Goal: Task Accomplishment & Management: Manage account settings

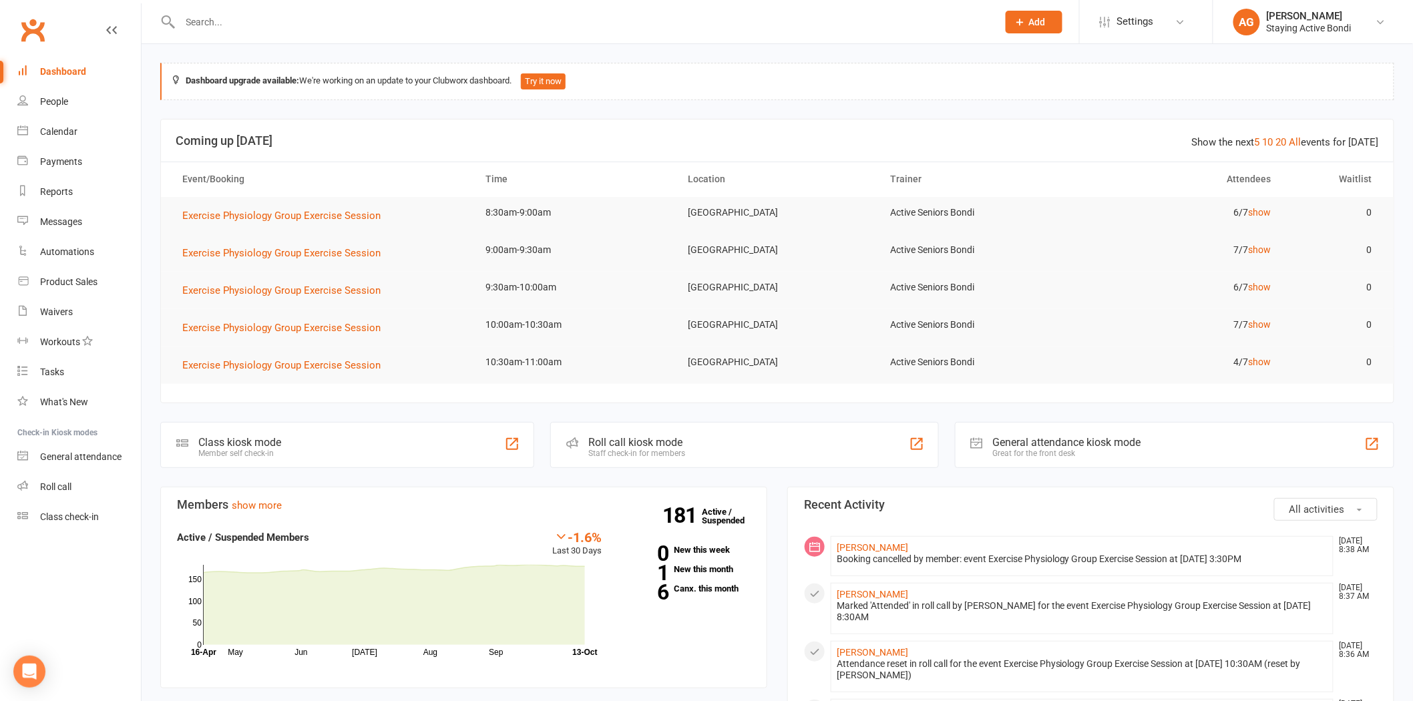
click at [244, 25] on input "text" at bounding box center [582, 22] width 812 height 19
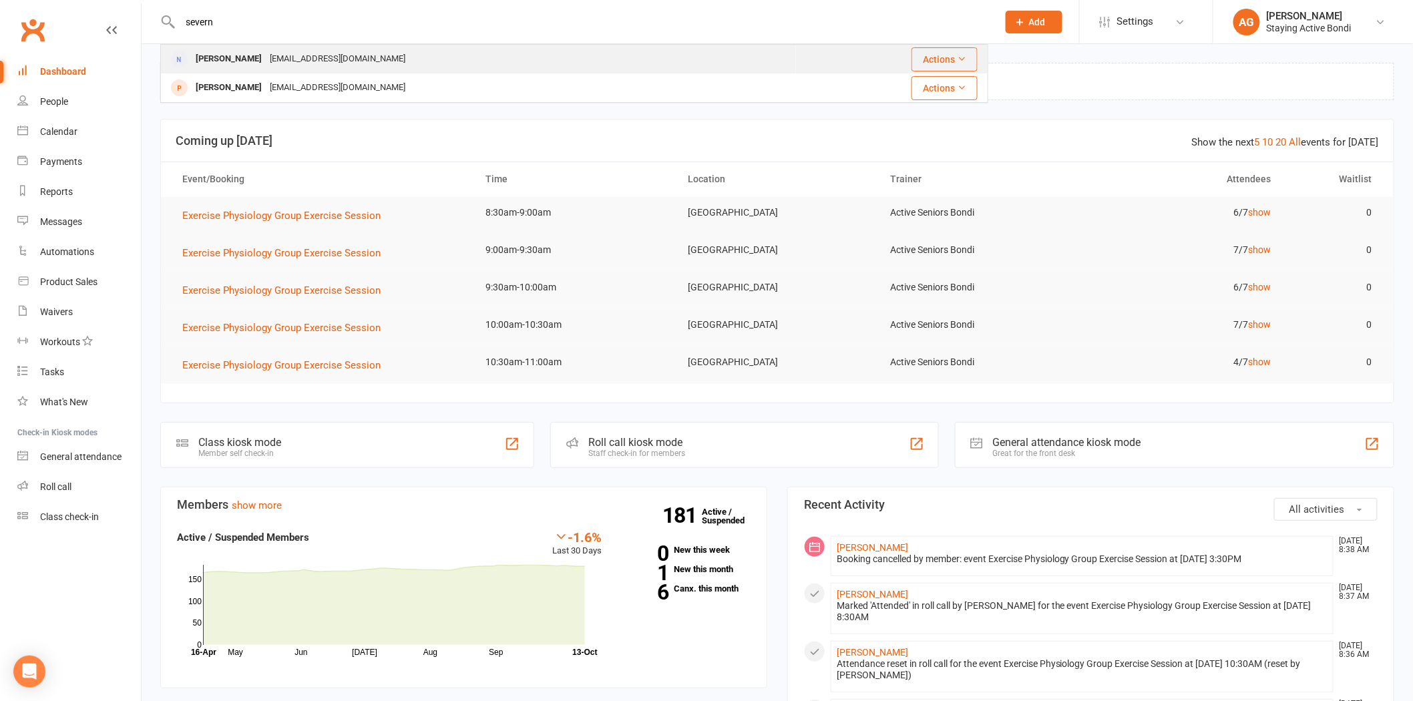
type input "severn"
click at [214, 61] on div "[PERSON_NAME]" at bounding box center [229, 58] width 74 height 19
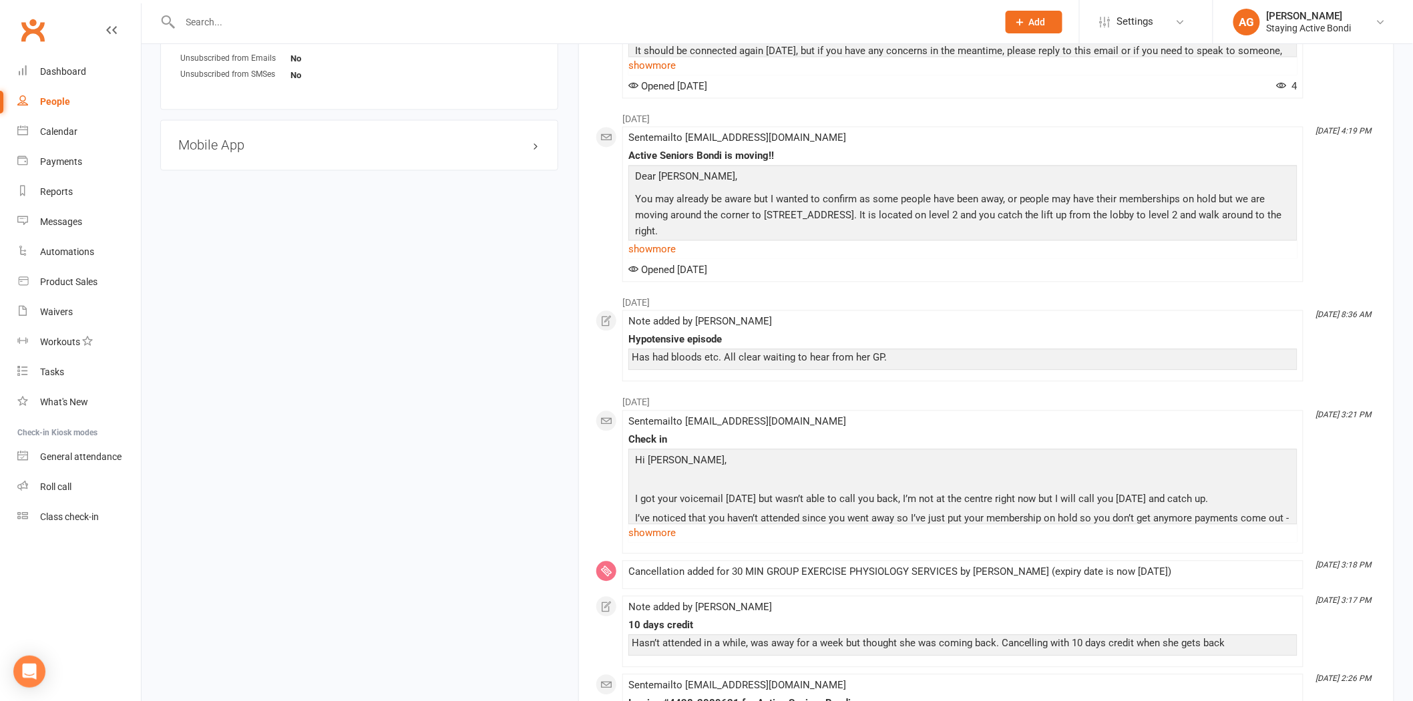
scroll to position [890, 0]
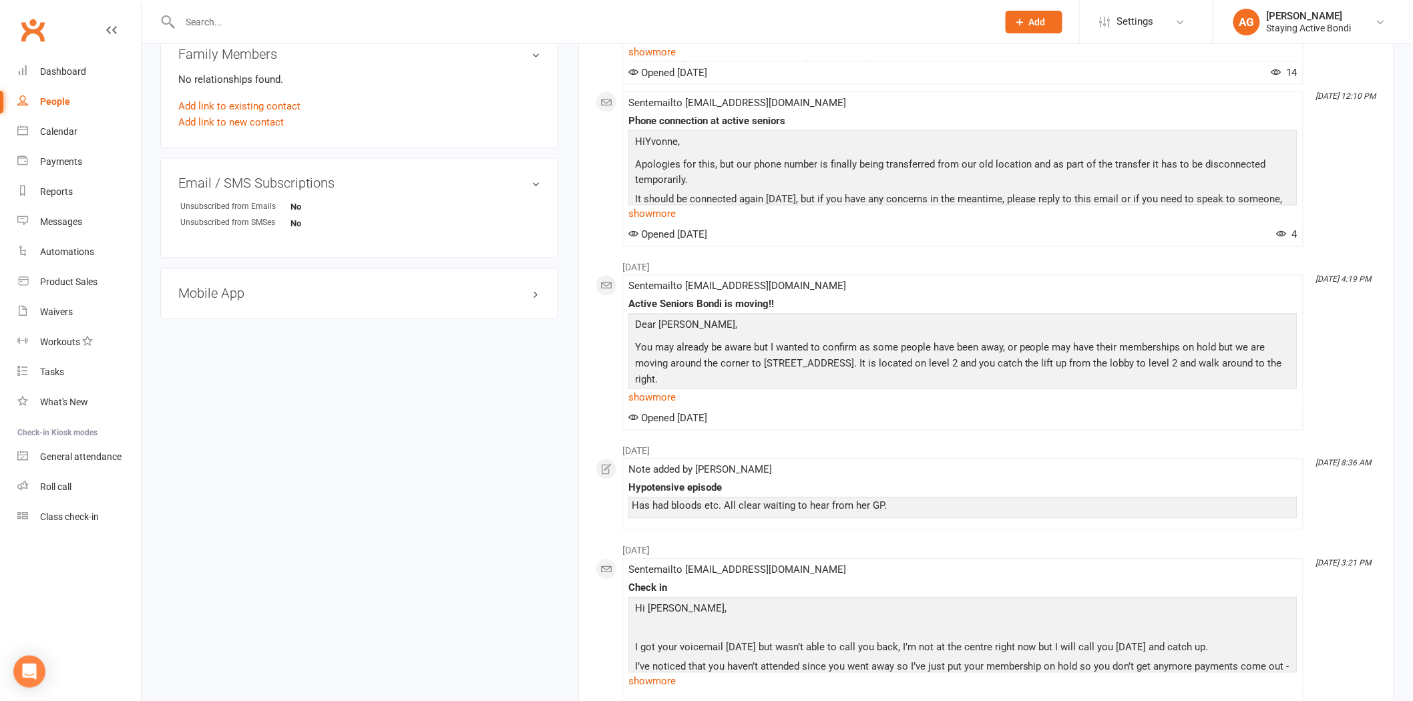
click at [236, 299] on h3 "Mobile App" at bounding box center [359, 293] width 362 height 15
drag, startPoint x: 234, startPoint y: 312, endPoint x: 227, endPoint y: 316, distance: 8.4
click at [232, 312] on li "Enabled:" at bounding box center [359, 321] width 362 height 21
click at [226, 318] on span at bounding box center [222, 320] width 13 height 13
click at [218, 319] on input "checkbox" at bounding box center [218, 319] width 0 height 0
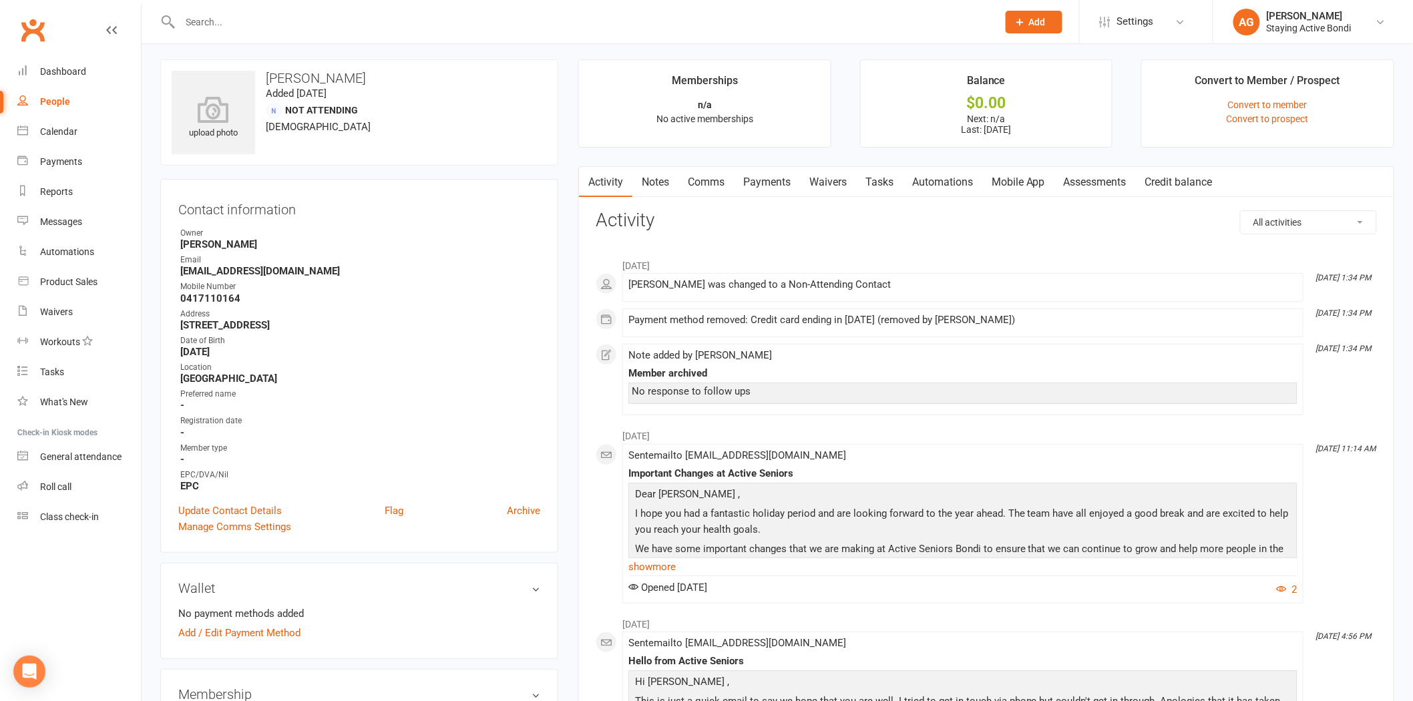
scroll to position [0, 0]
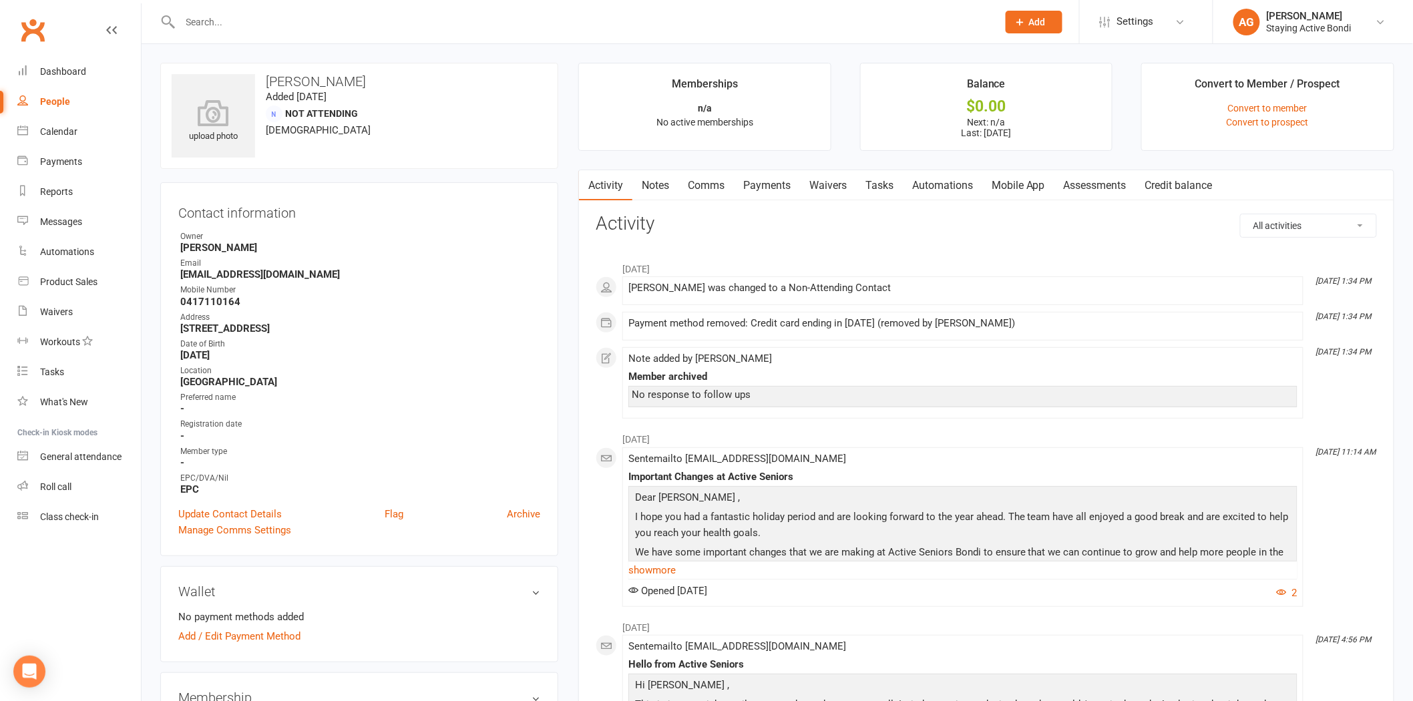
click at [704, 184] on link "Comms" at bounding box center [705, 185] width 55 height 31
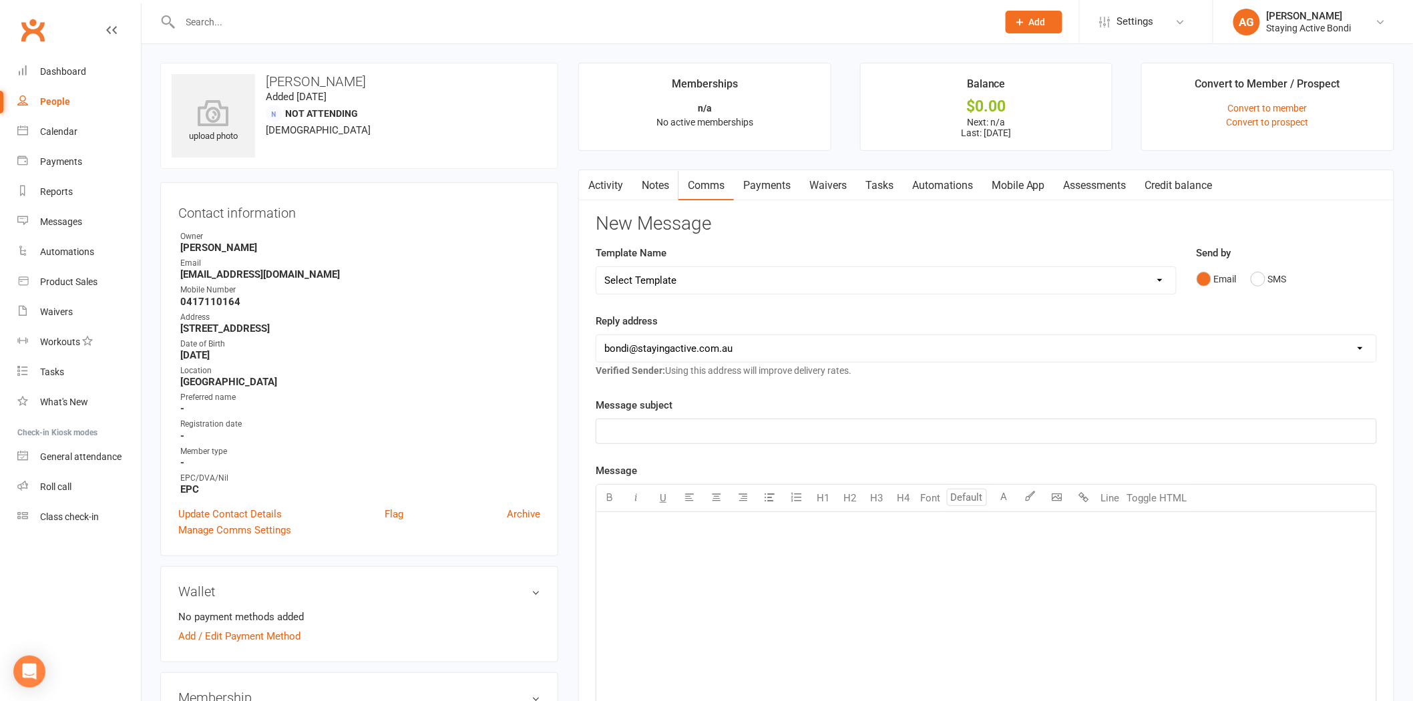
click at [735, 291] on select "Select Template [Email] 6 month - Follow ups [Email] Absentee [Email] Absentee-…" at bounding box center [885, 280] width 579 height 27
select select "11"
click at [596, 267] on select "Select Template [Email] 6 month - Follow ups [Email] Absentee [Email] Absentee-…" at bounding box center [885, 280] width 579 height 27
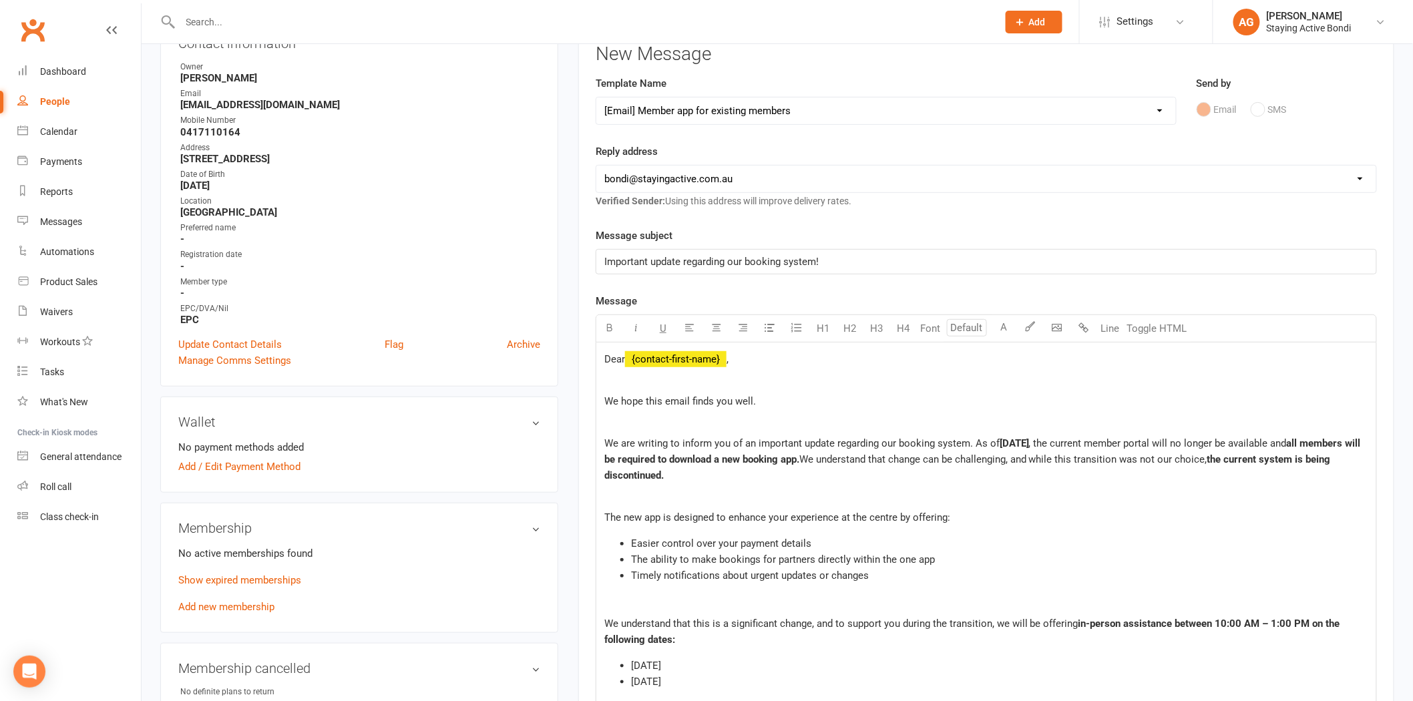
scroll to position [148, 0]
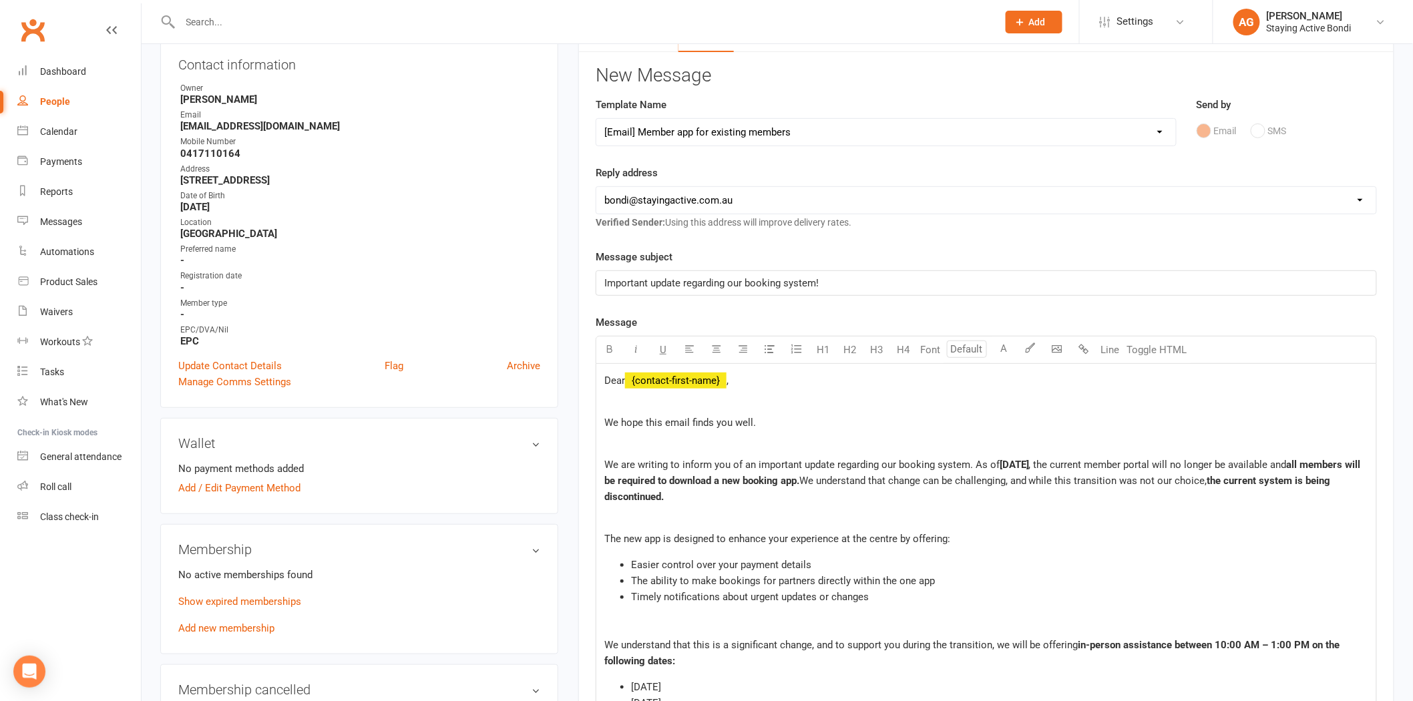
click at [696, 129] on select "Select Template [Email] 6 month - Follow ups [Email] Absentee [Email] Absentee-…" at bounding box center [885, 132] width 579 height 27
click at [816, 586] on span "The ability to make bookings for partners directly within the one app" at bounding box center [783, 581] width 304 height 12
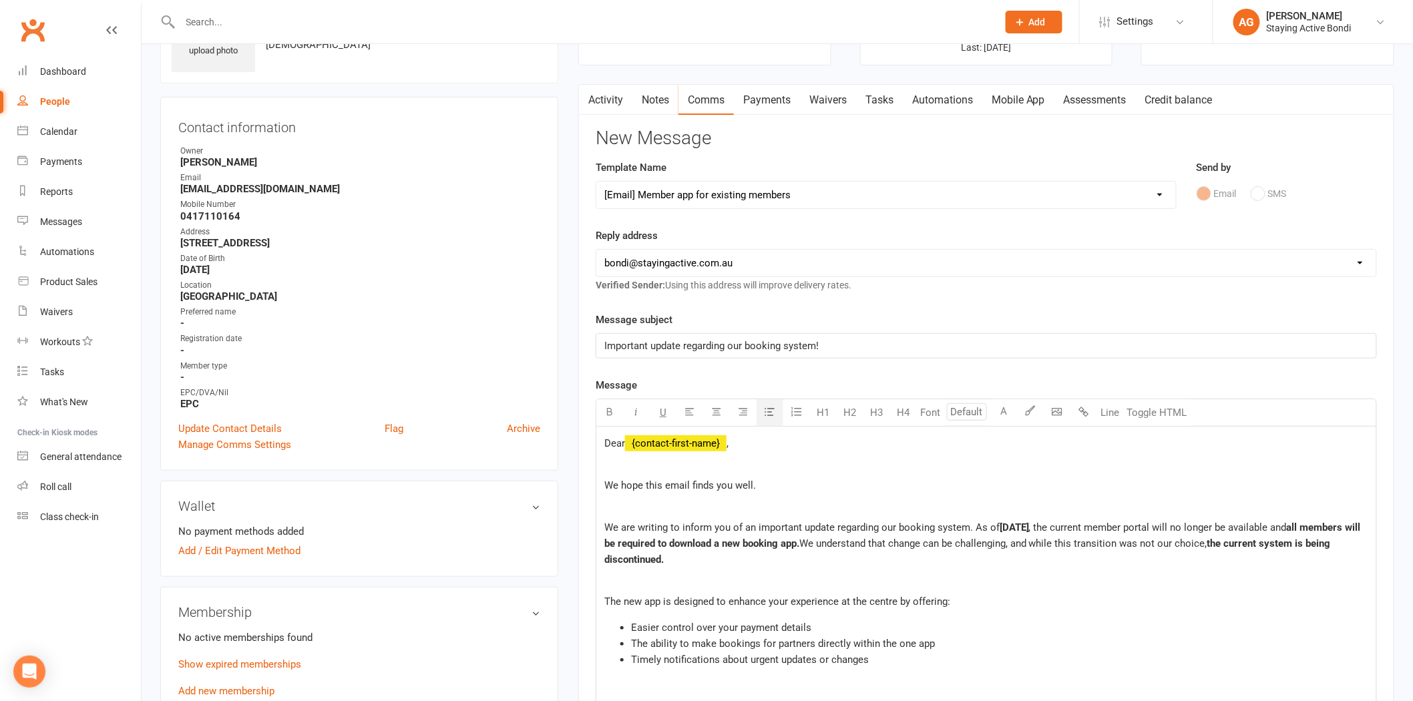
scroll to position [0, 0]
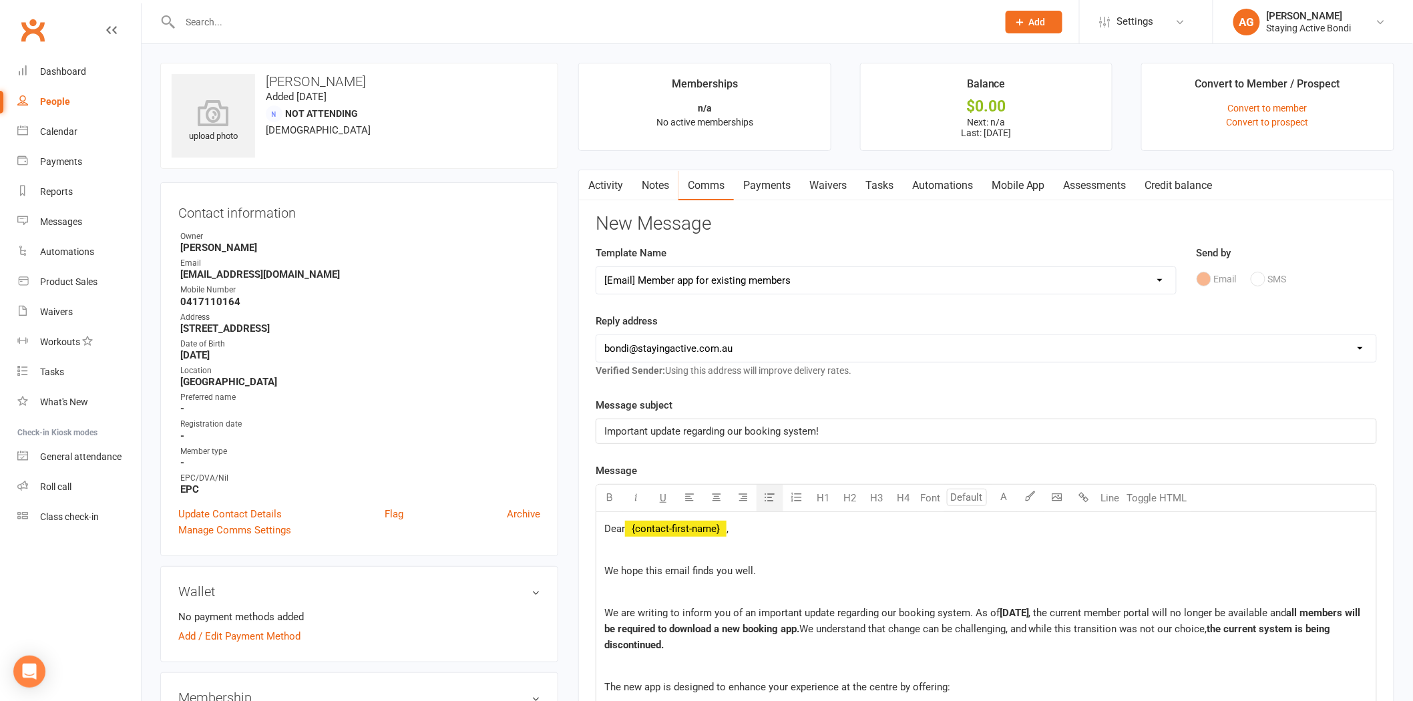
click at [1044, 196] on link "Mobile App" at bounding box center [1018, 185] width 72 height 31
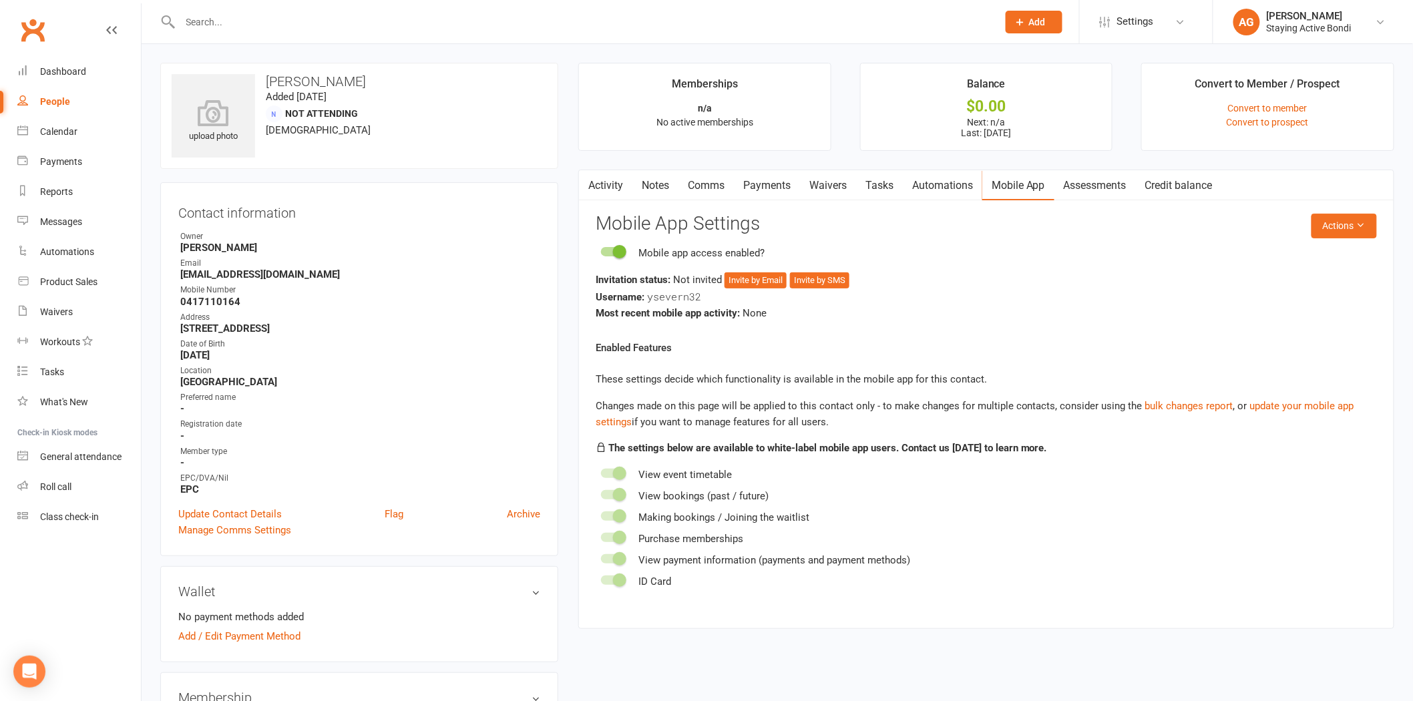
click at [662, 171] on link "Notes" at bounding box center [655, 185] width 46 height 31
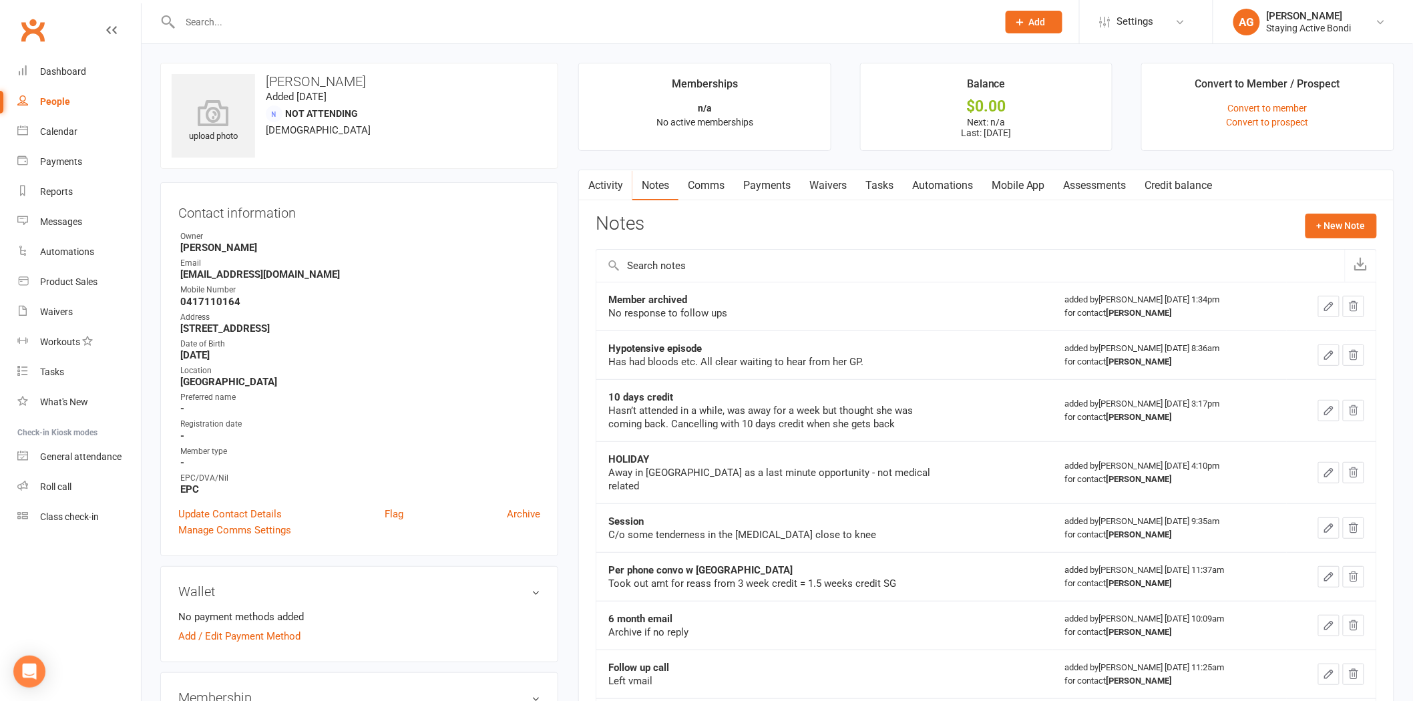
click at [1067, 190] on link "Assessments" at bounding box center [1094, 185] width 81 height 31
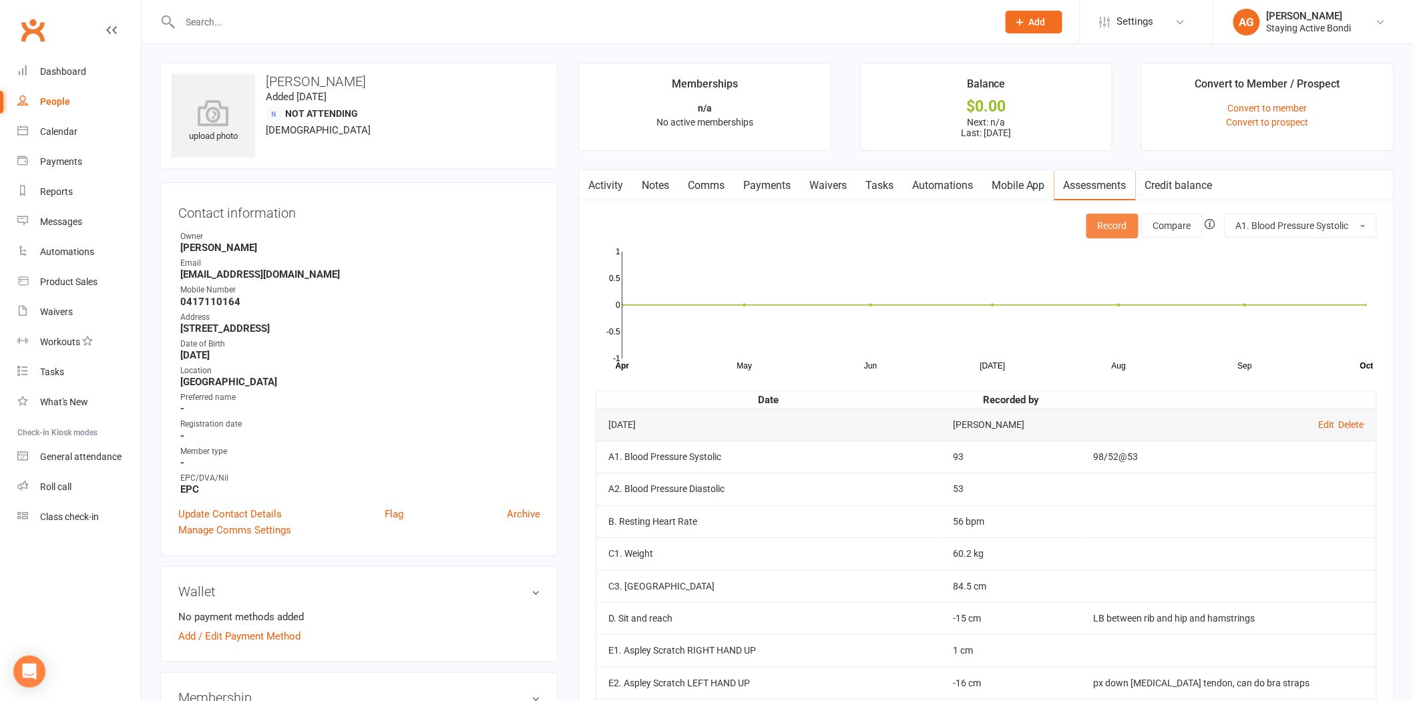
click at [1096, 221] on button "Record" at bounding box center [1112, 226] width 52 height 24
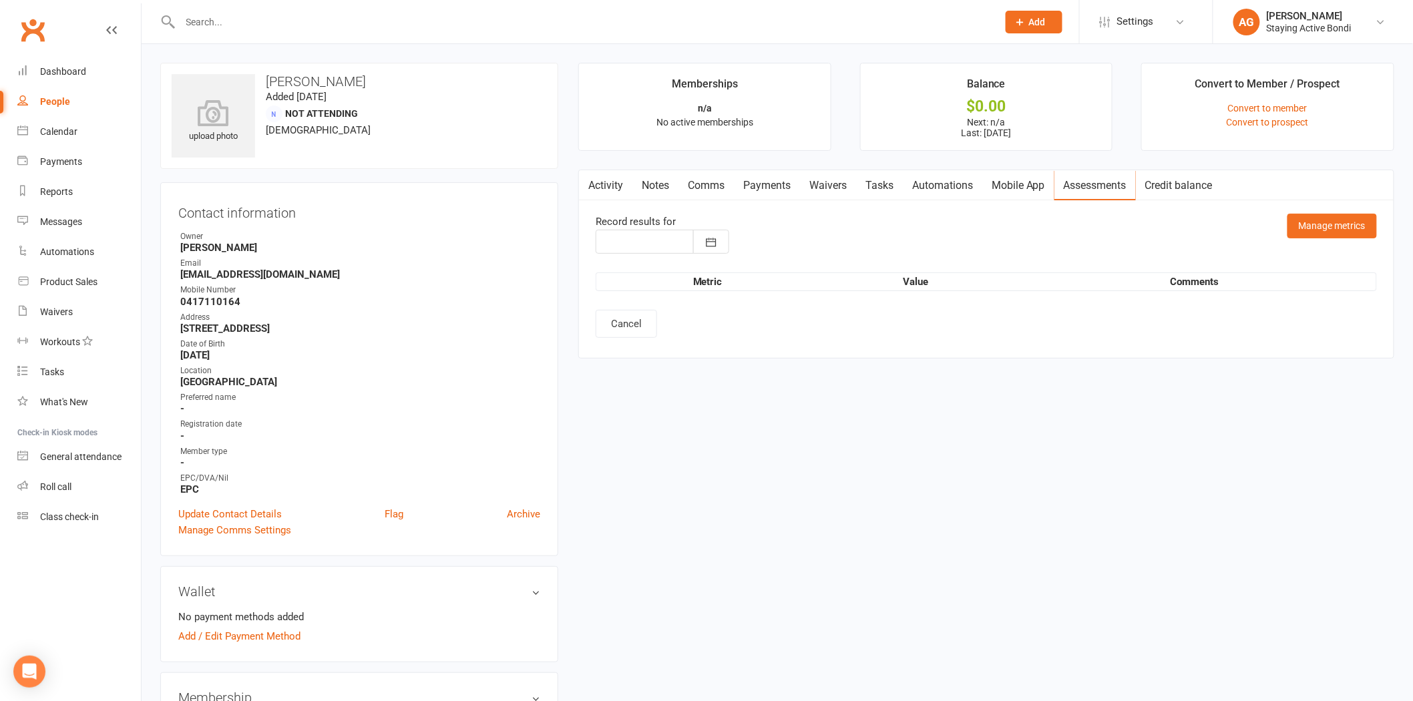
type input "[DATE]"
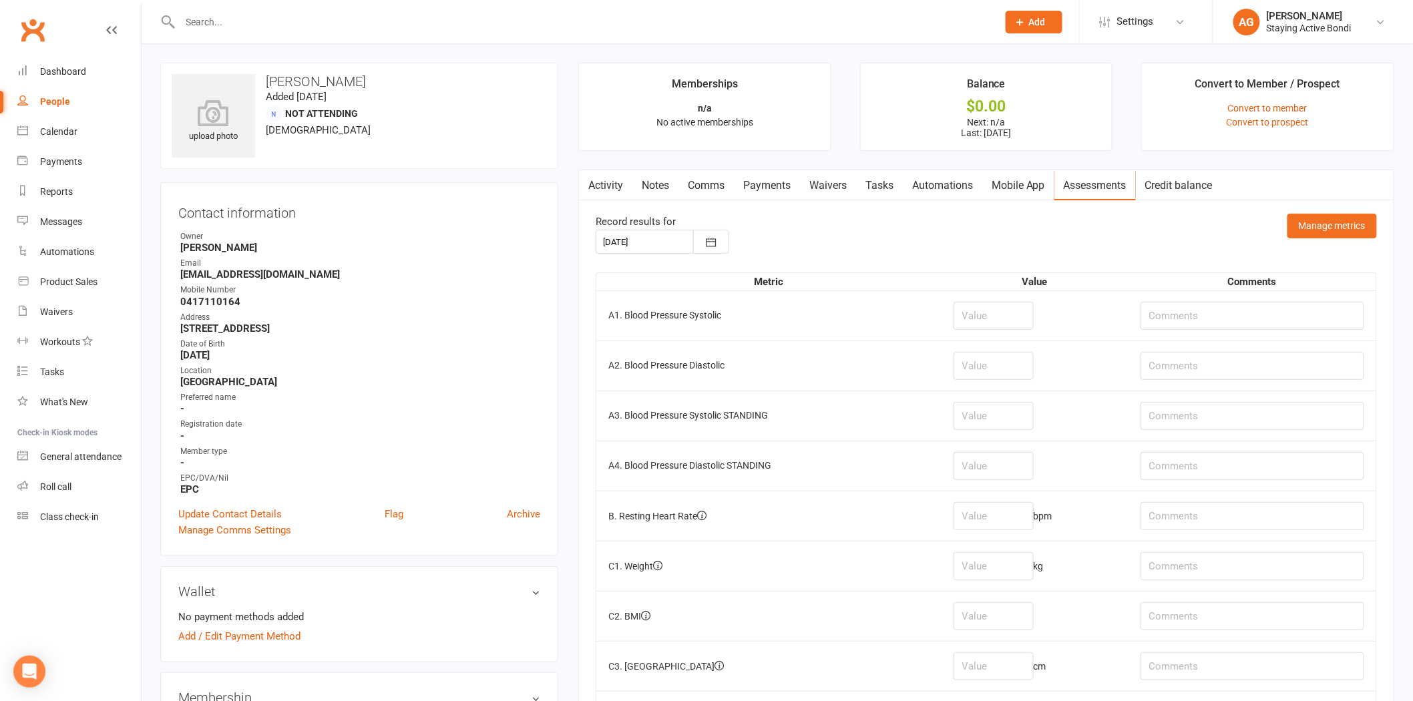
click at [599, 188] on link "Activity" at bounding box center [605, 185] width 53 height 31
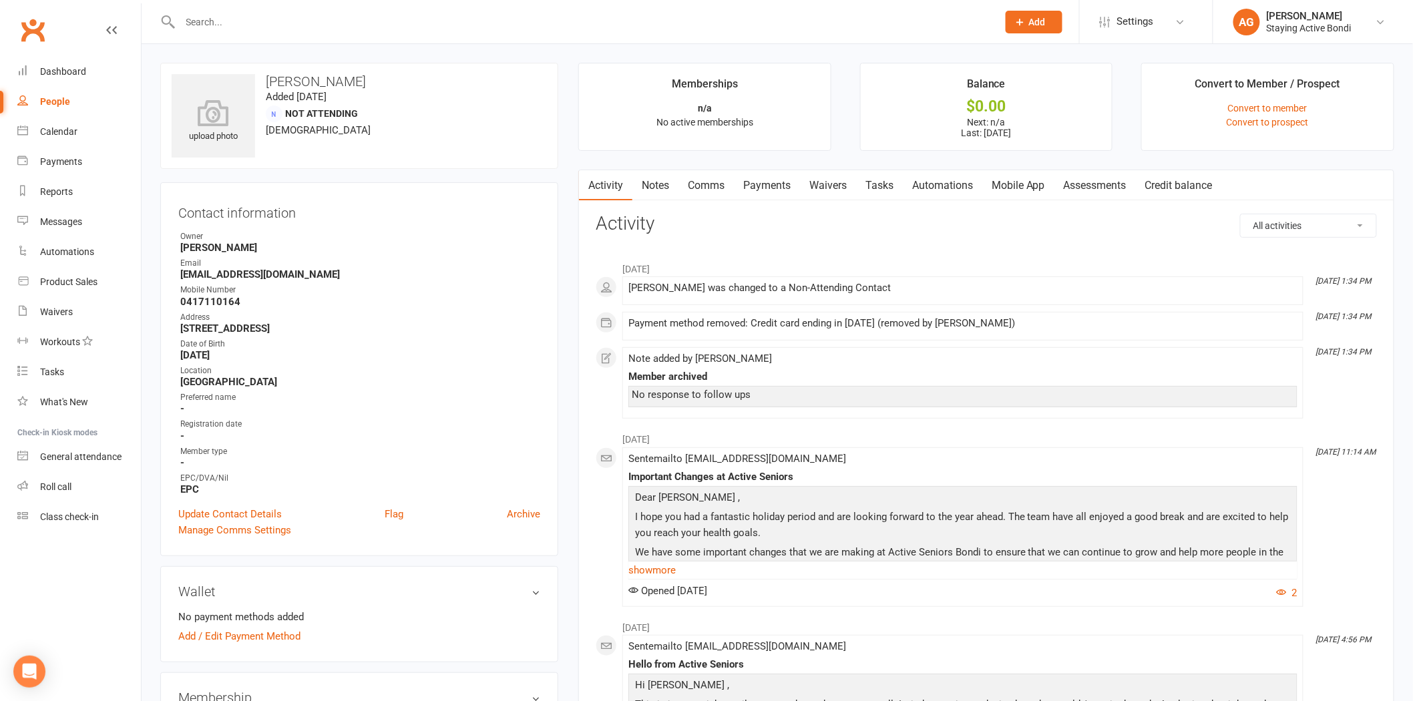
click at [1085, 172] on link "Assessments" at bounding box center [1094, 185] width 81 height 31
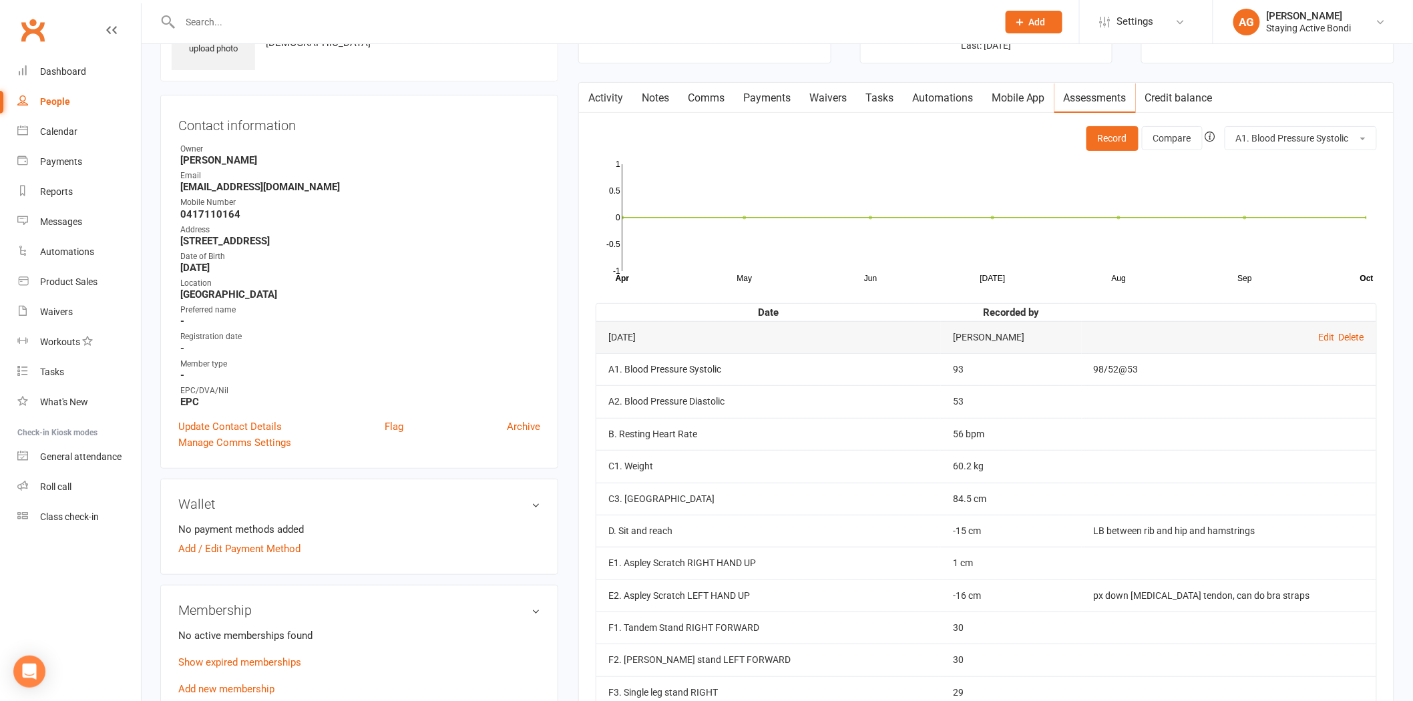
scroll to position [74, 0]
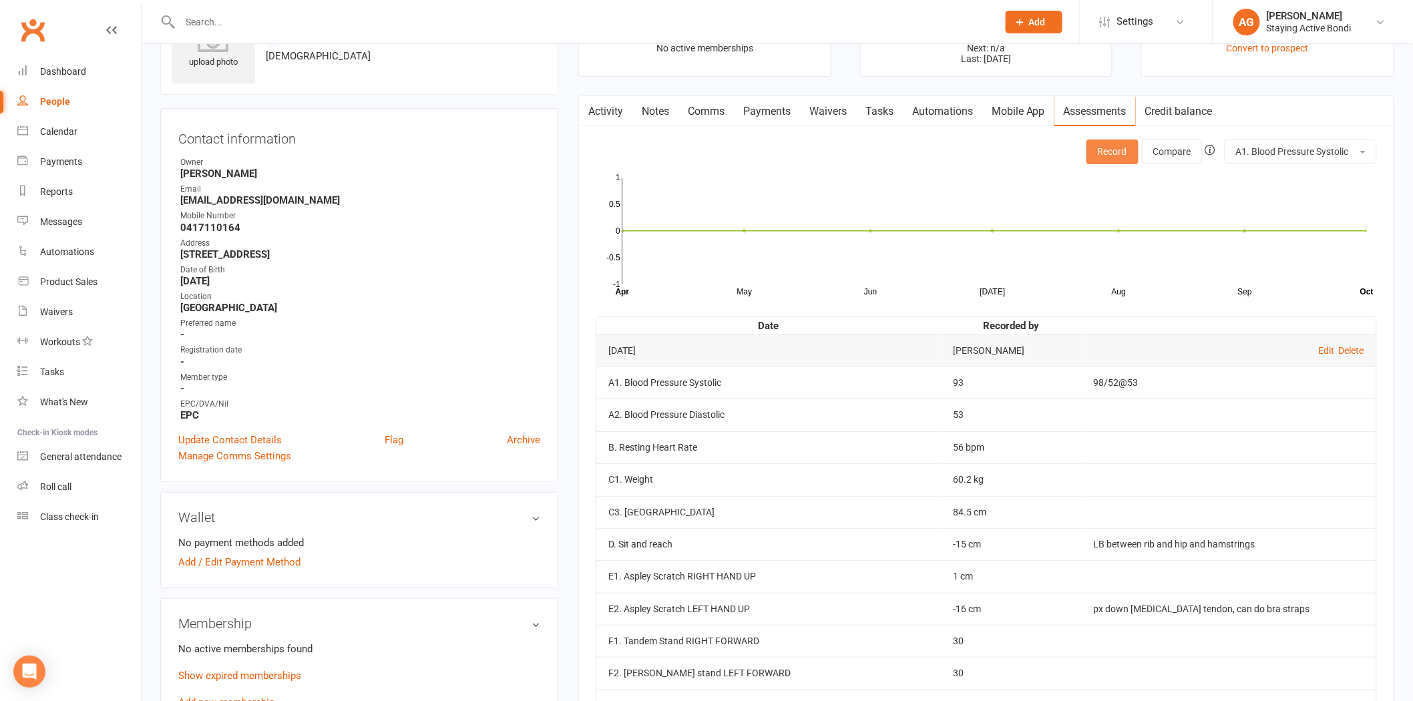
click at [1097, 151] on button "Record" at bounding box center [1112, 152] width 52 height 24
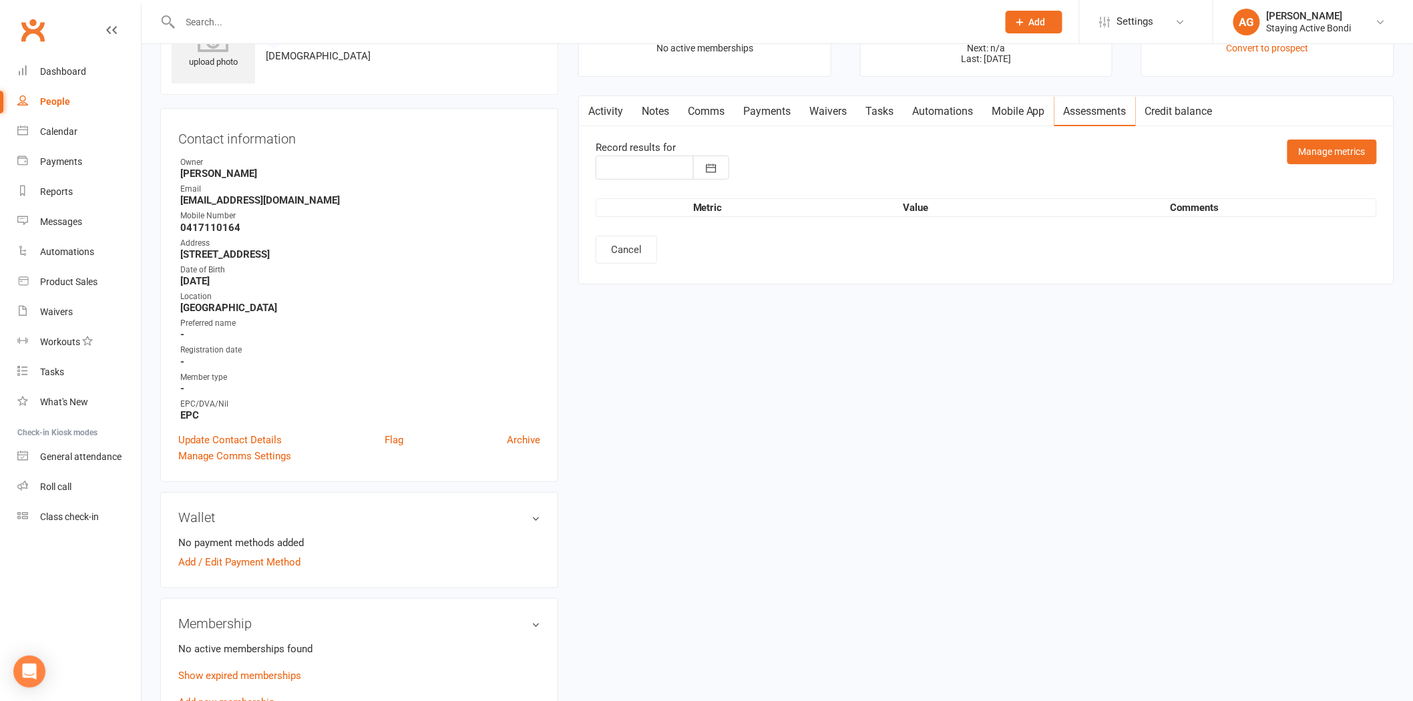
type input "[DATE]"
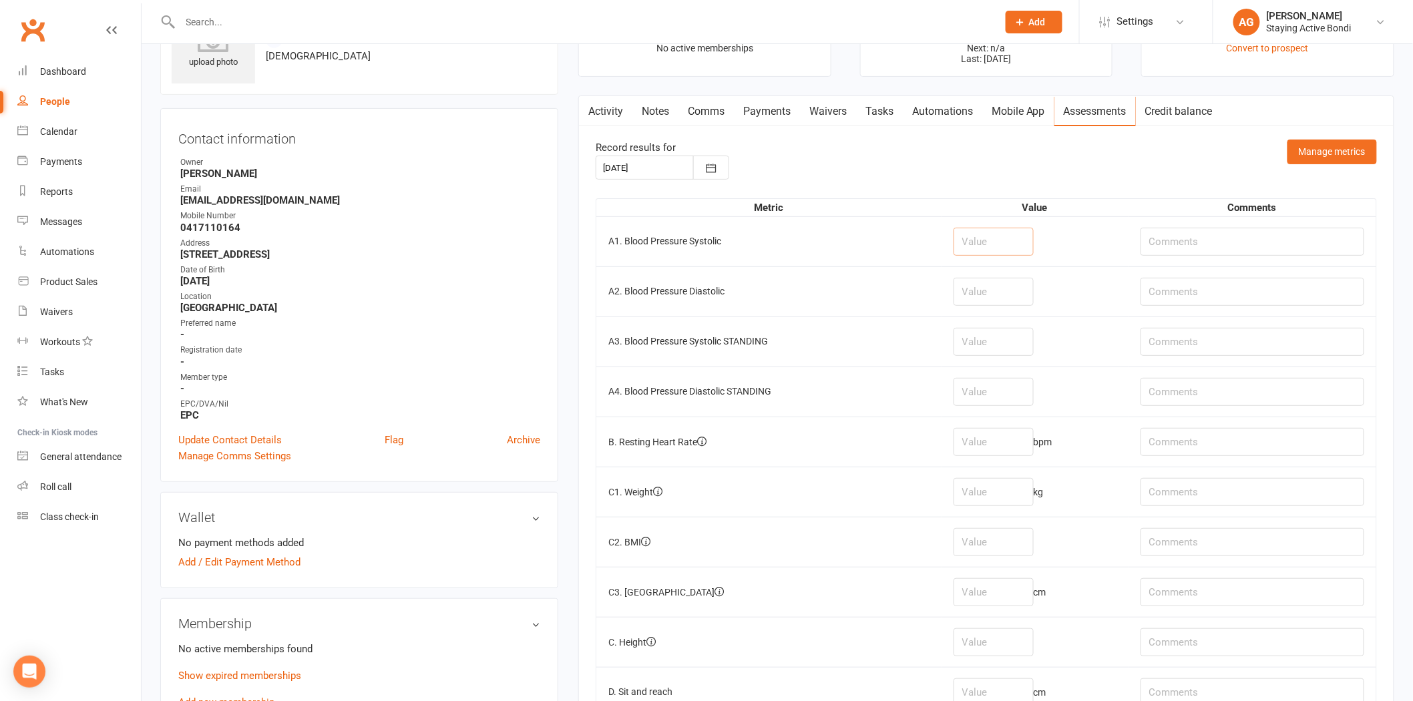
click at [997, 248] on input "number" at bounding box center [993, 242] width 80 height 28
click at [1009, 241] on input "number" at bounding box center [993, 242] width 80 height 28
click at [976, 254] on input "number" at bounding box center [993, 242] width 80 height 28
type input "92"
click at [1033, 284] on input "number" at bounding box center [993, 292] width 80 height 28
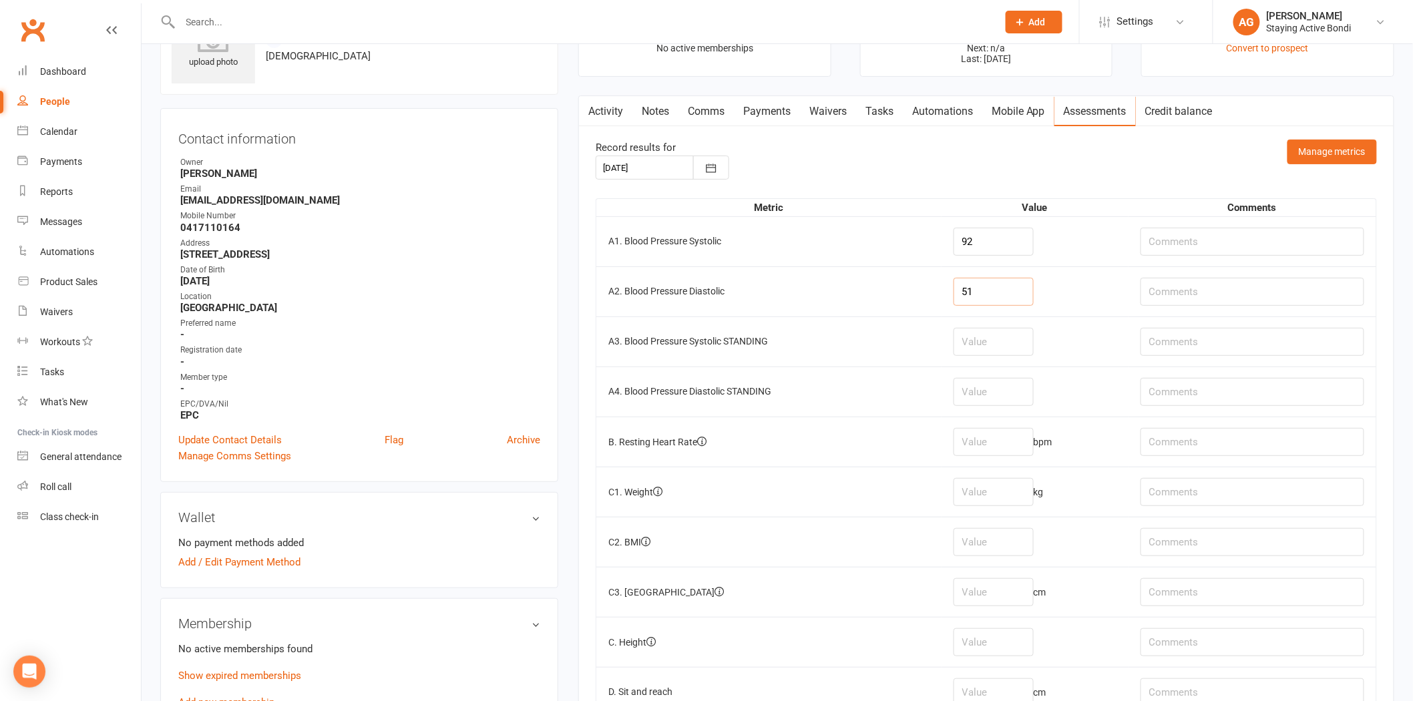
type input "51"
click at [1210, 251] on input "text" at bounding box center [1252, 242] width 224 height 28
click at [993, 423] on td "bpm" at bounding box center [1034, 442] width 187 height 50
click at [991, 435] on input "number" at bounding box center [993, 442] width 80 height 28
type input "63"
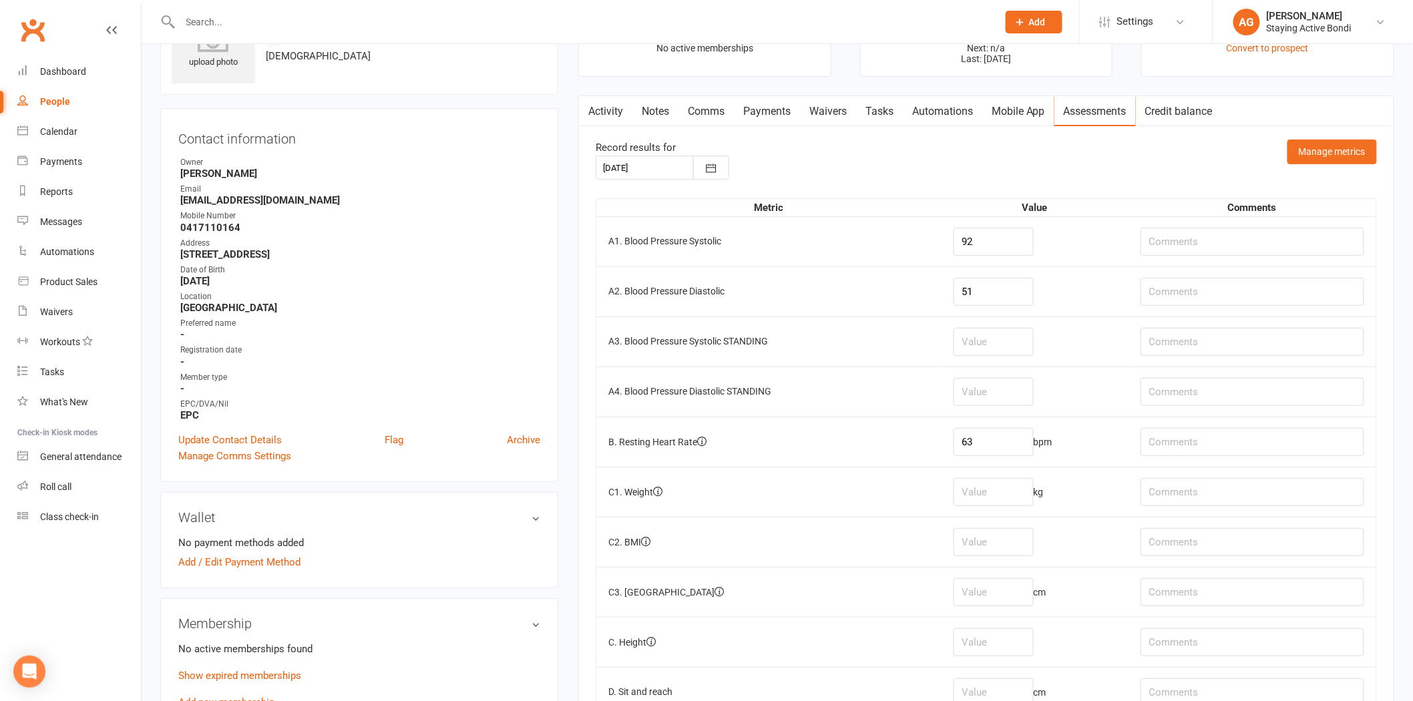
click at [1093, 376] on td at bounding box center [1034, 391] width 187 height 50
click at [1212, 250] on input "text" at bounding box center [1252, 242] width 224 height 28
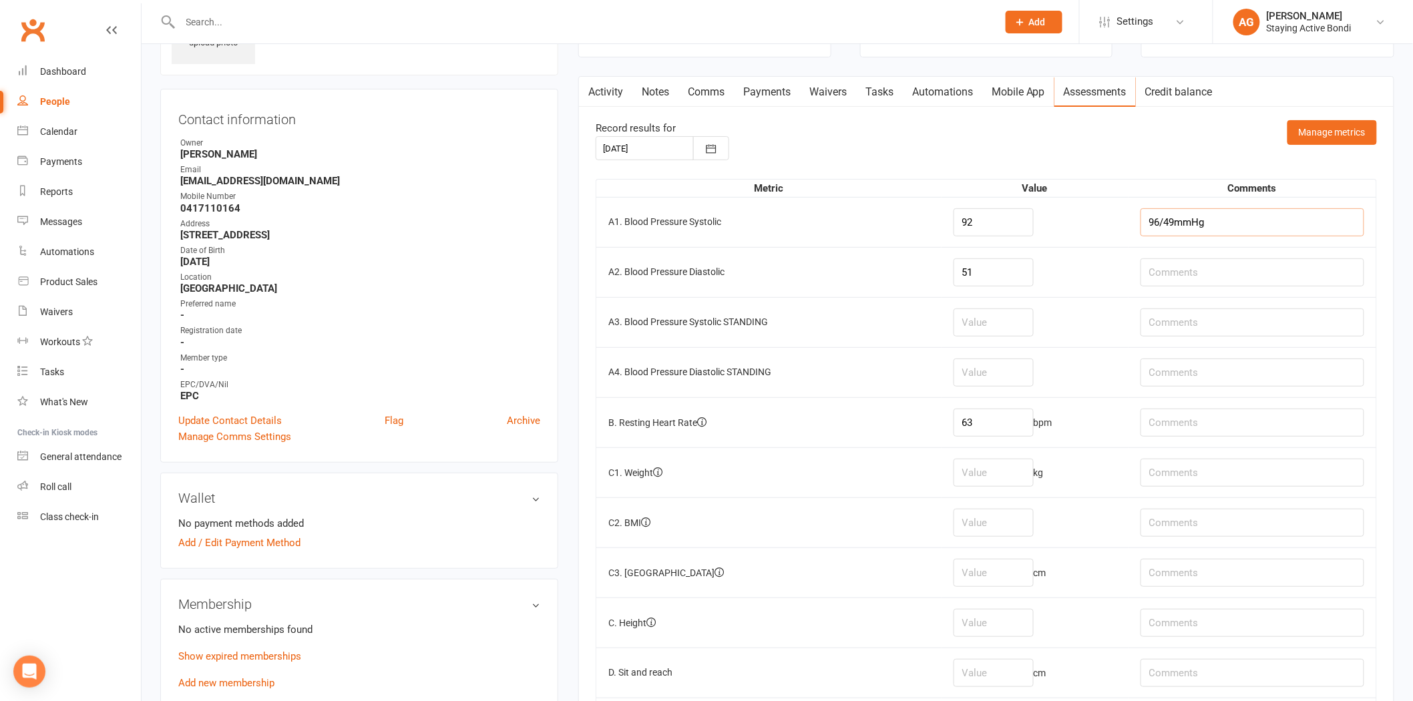
scroll to position [148, 0]
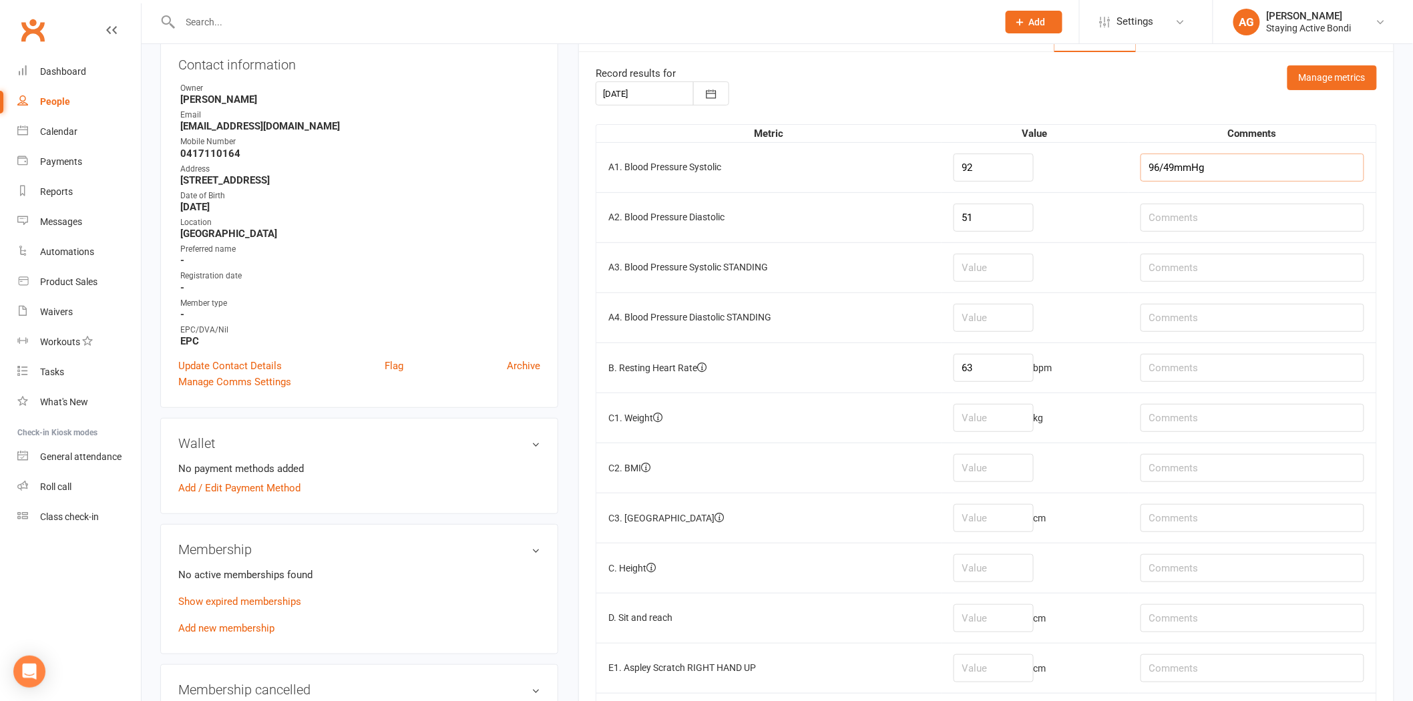
type input "96/49mmHg"
click at [1020, 419] on input "number" at bounding box center [993, 418] width 80 height 28
click at [936, 430] on td "C1. Weight" at bounding box center [768, 418] width 345 height 50
click at [1026, 430] on input "number" at bounding box center [993, 418] width 80 height 28
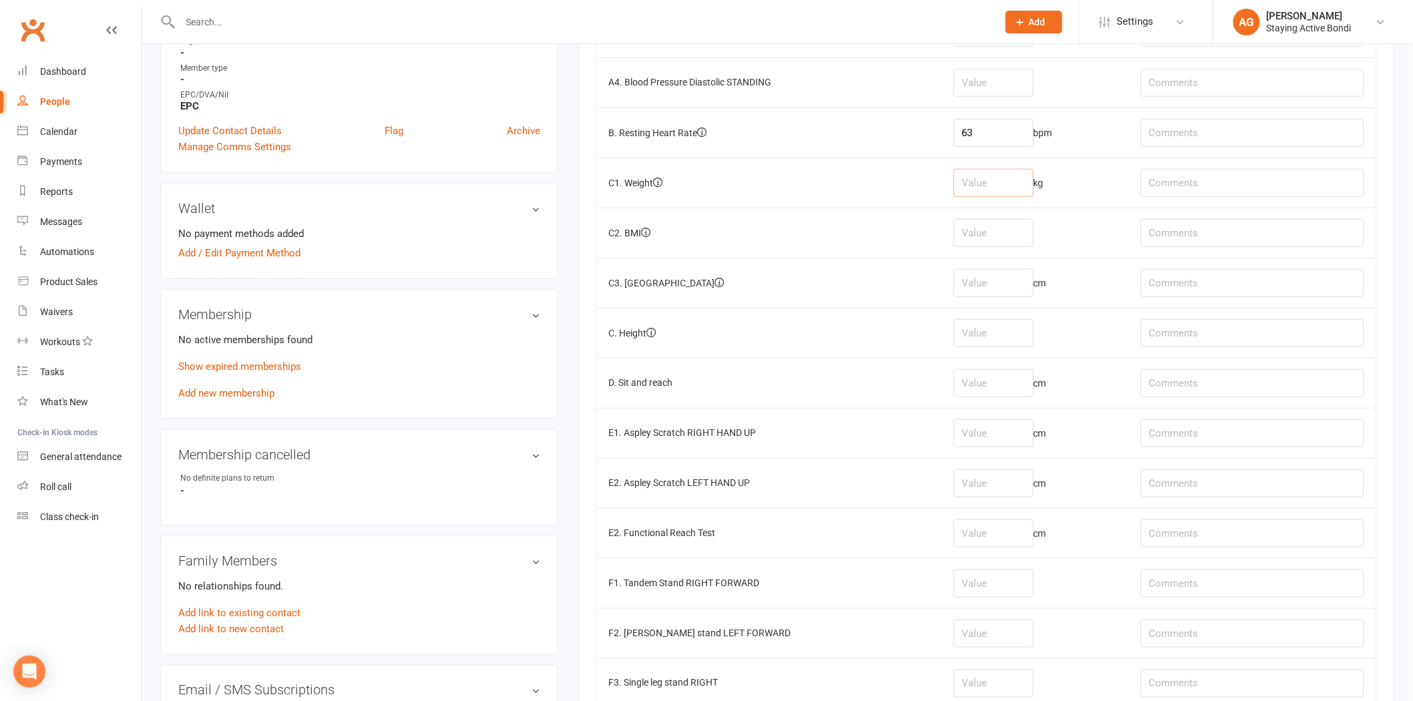
scroll to position [370, 0]
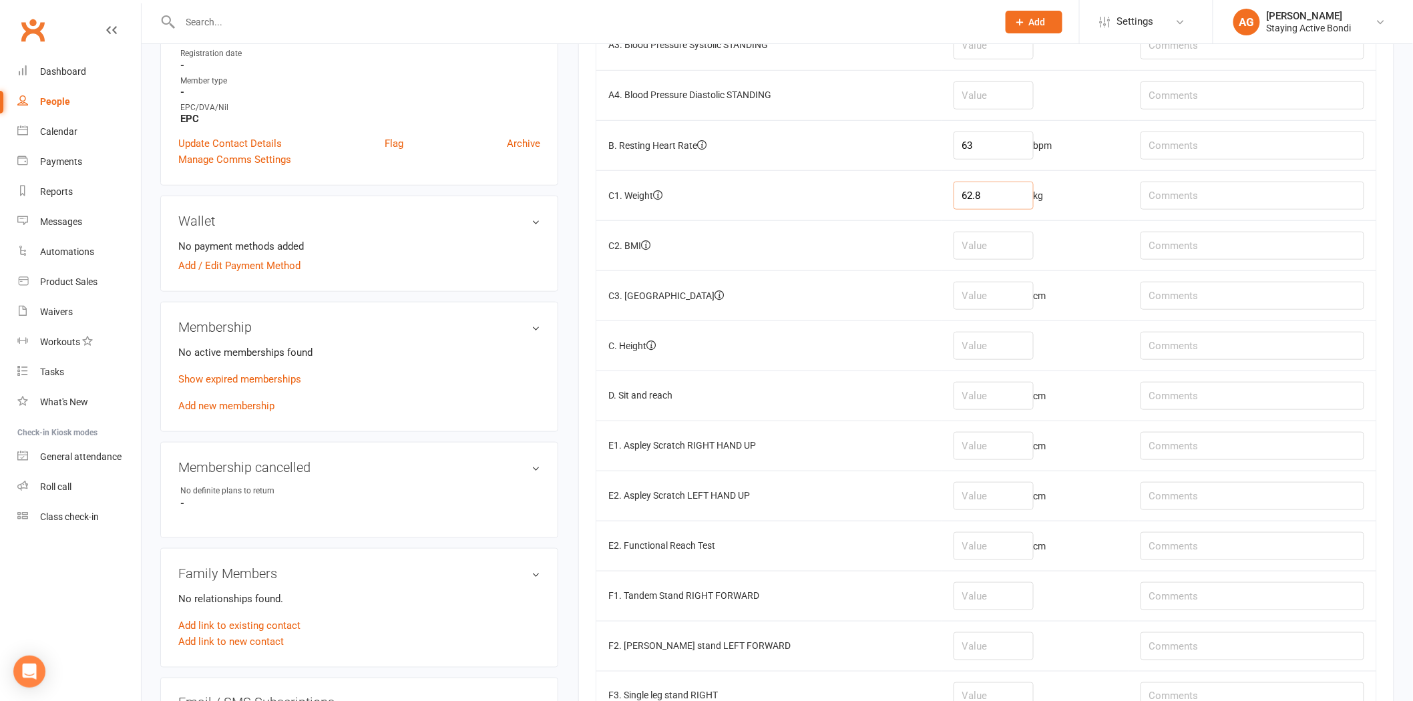
type input "62.8"
click at [999, 398] on input "number" at bounding box center [993, 396] width 80 height 28
type input "-3"
click at [1189, 387] on input "text" at bounding box center [1252, 396] width 224 height 28
type input "-3L, 0L"
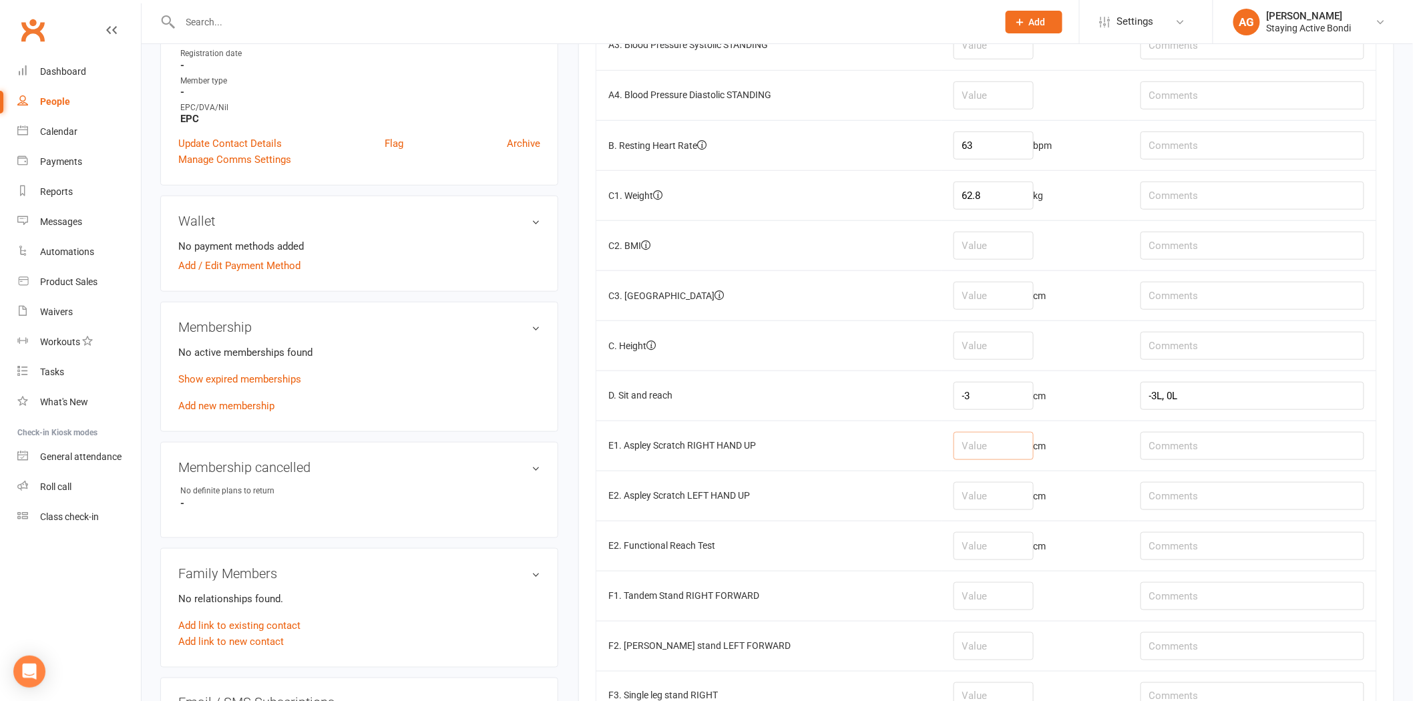
click at [985, 457] on input "number" at bounding box center [993, 446] width 80 height 28
type input "3"
click at [1009, 497] on input "number" at bounding box center [993, 496] width 80 height 28
type input "-13"
click at [941, 541] on td "E2. Functional Reach Test" at bounding box center [768, 546] width 345 height 50
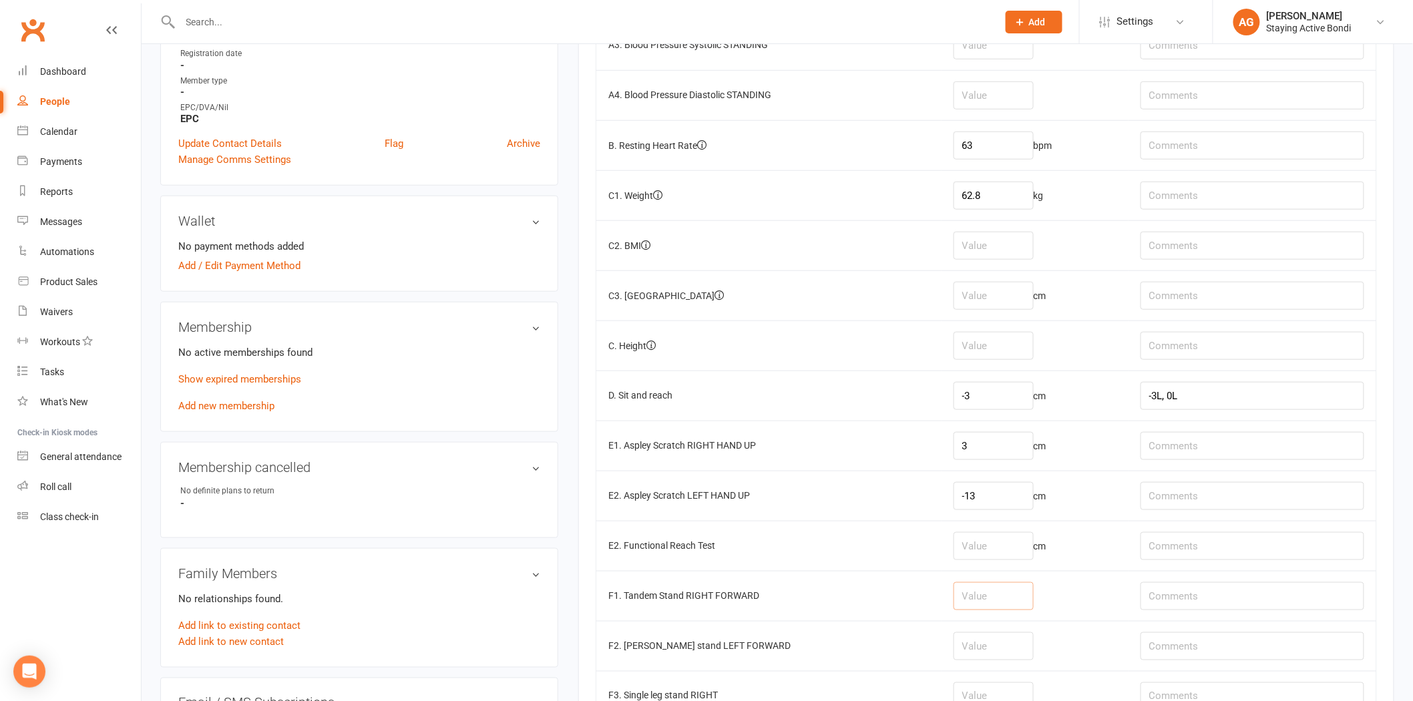
click at [984, 598] on input "number" at bounding box center [993, 596] width 80 height 28
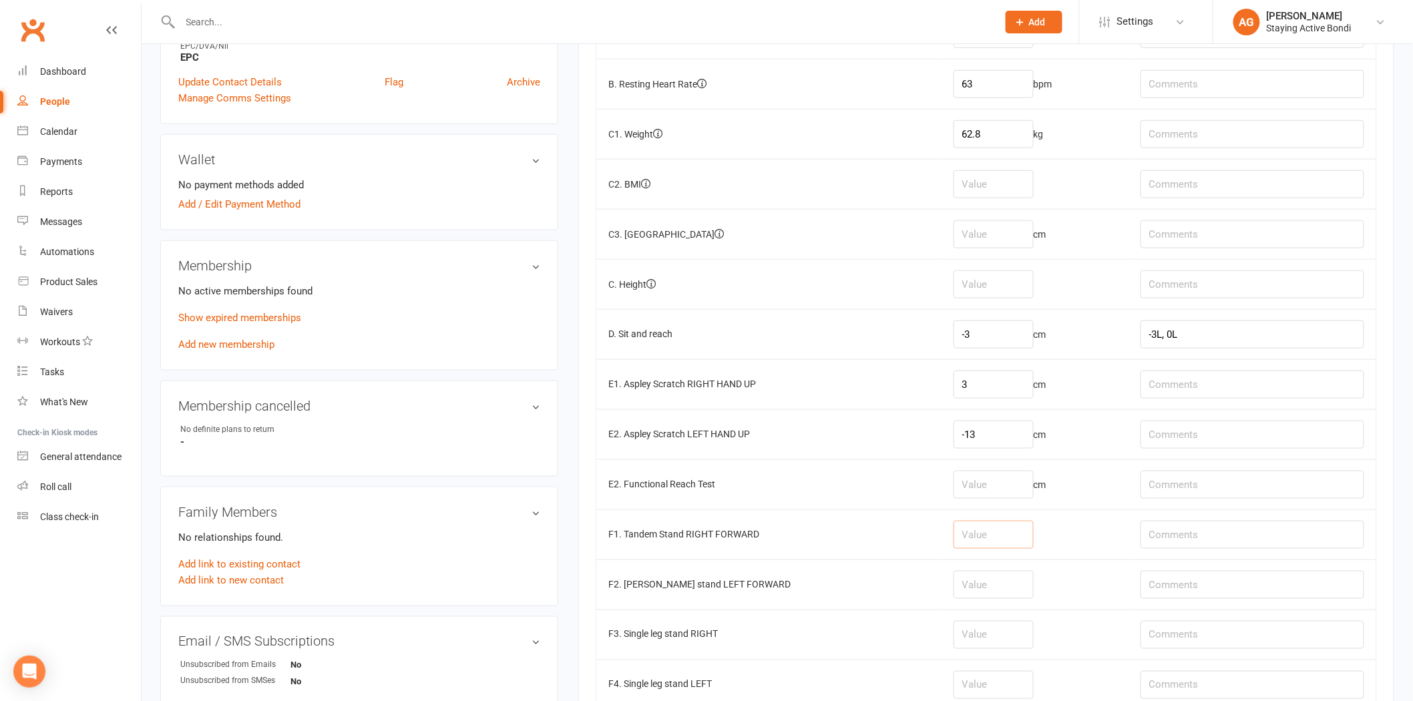
scroll to position [445, 0]
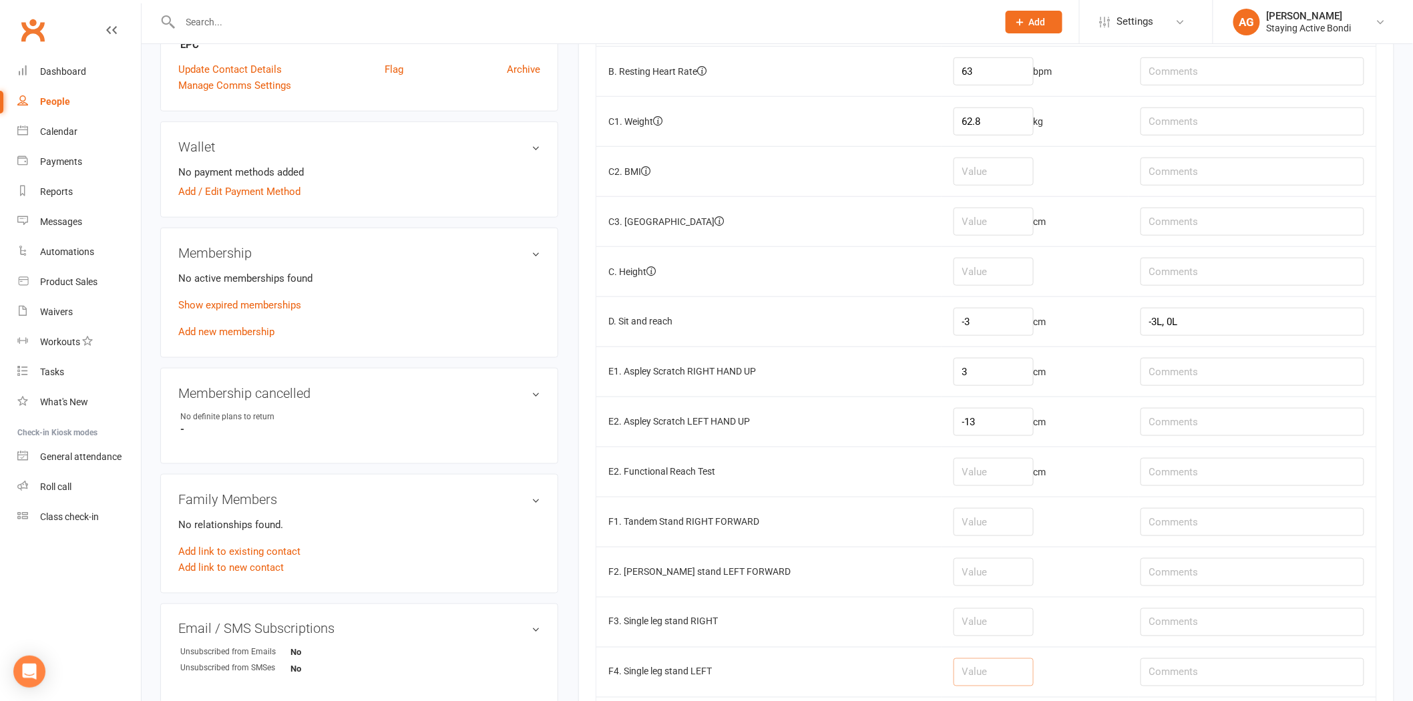
click at [999, 662] on input "number" at bounding box center [993, 672] width 80 height 28
type input "22"
click at [985, 615] on input "number" at bounding box center [993, 622] width 80 height 28
type input "9.18"
click at [988, 583] on input "number" at bounding box center [993, 572] width 80 height 28
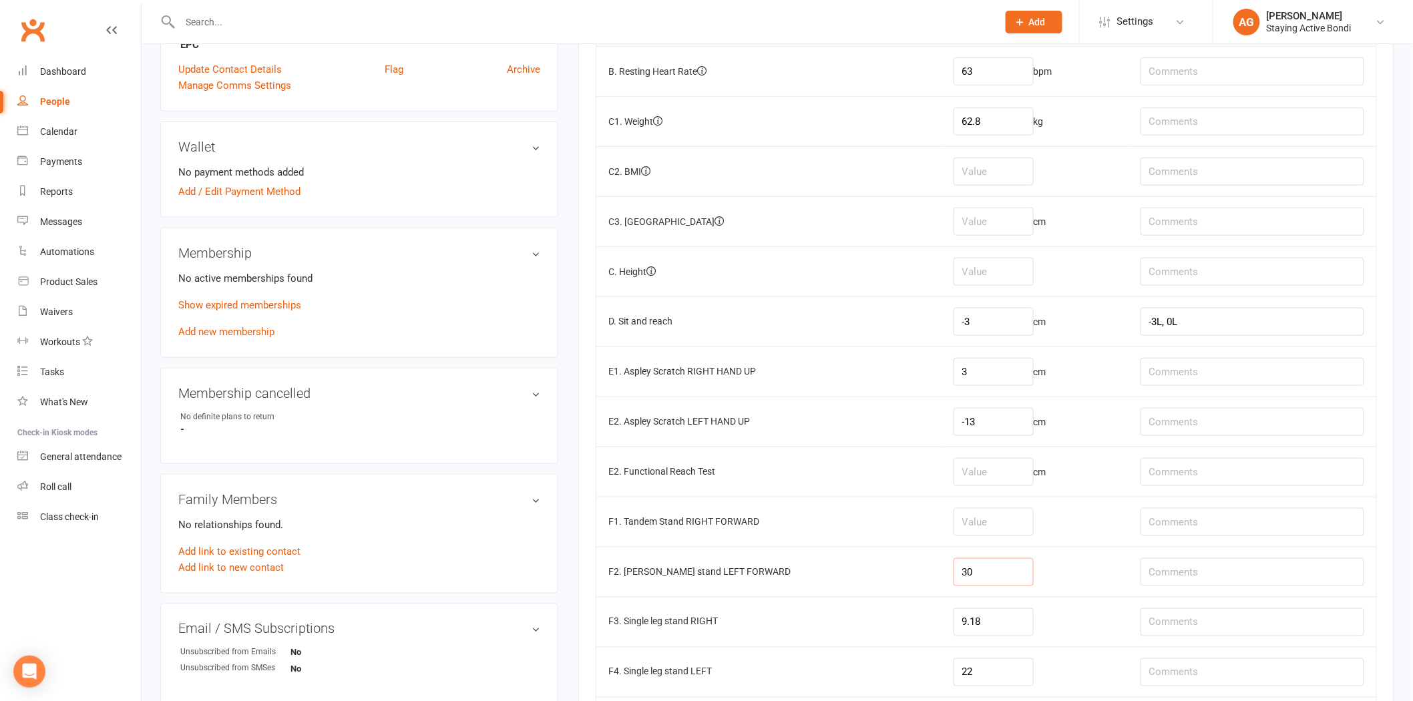
type input "30"
click at [984, 530] on input "number" at bounding box center [993, 522] width 80 height 28
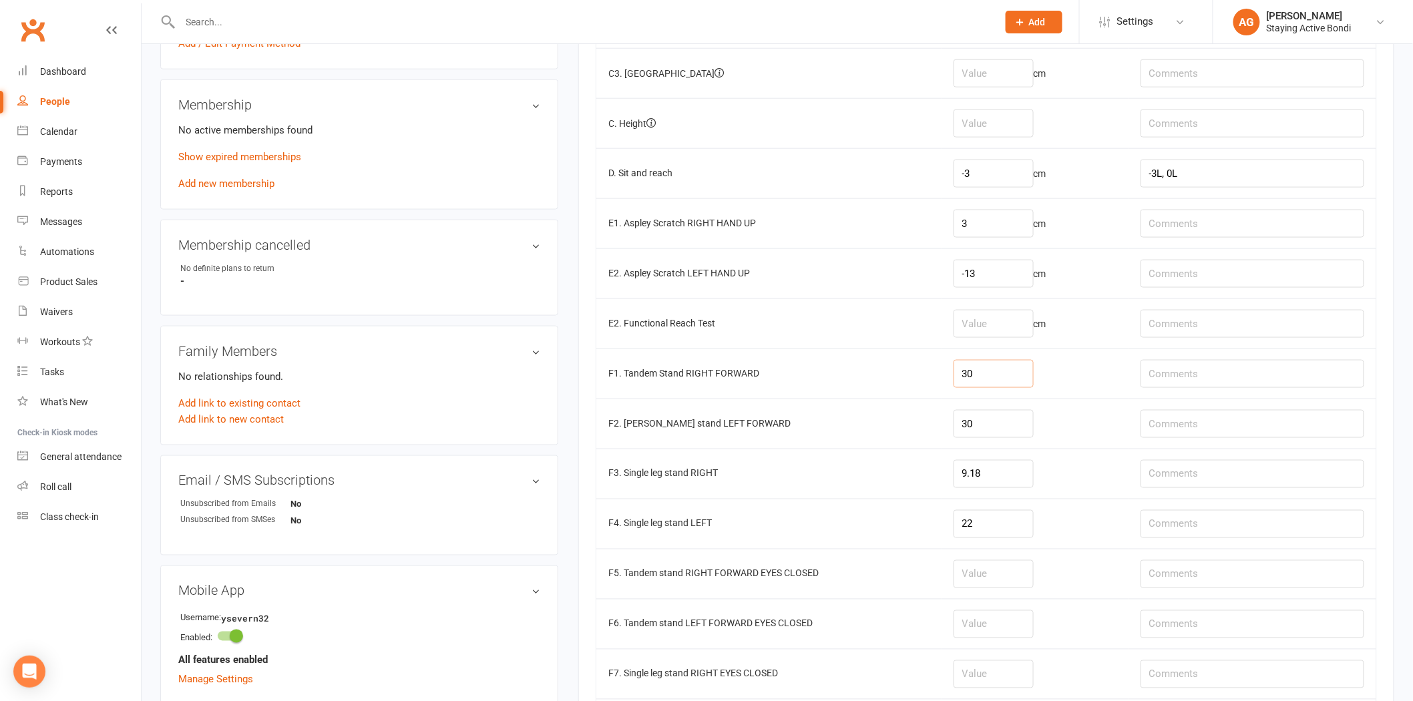
scroll to position [668, 0]
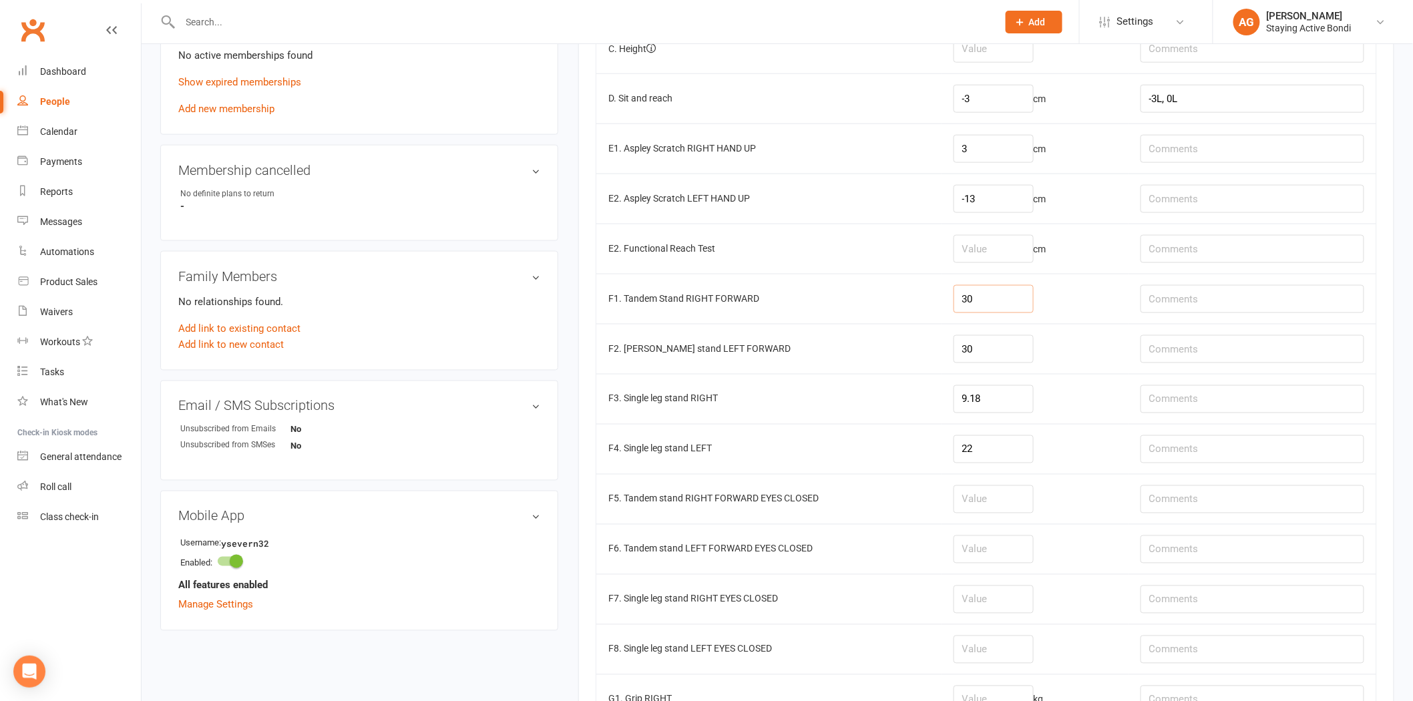
type input "30"
click at [995, 501] on input "number" at bounding box center [993, 499] width 80 height 28
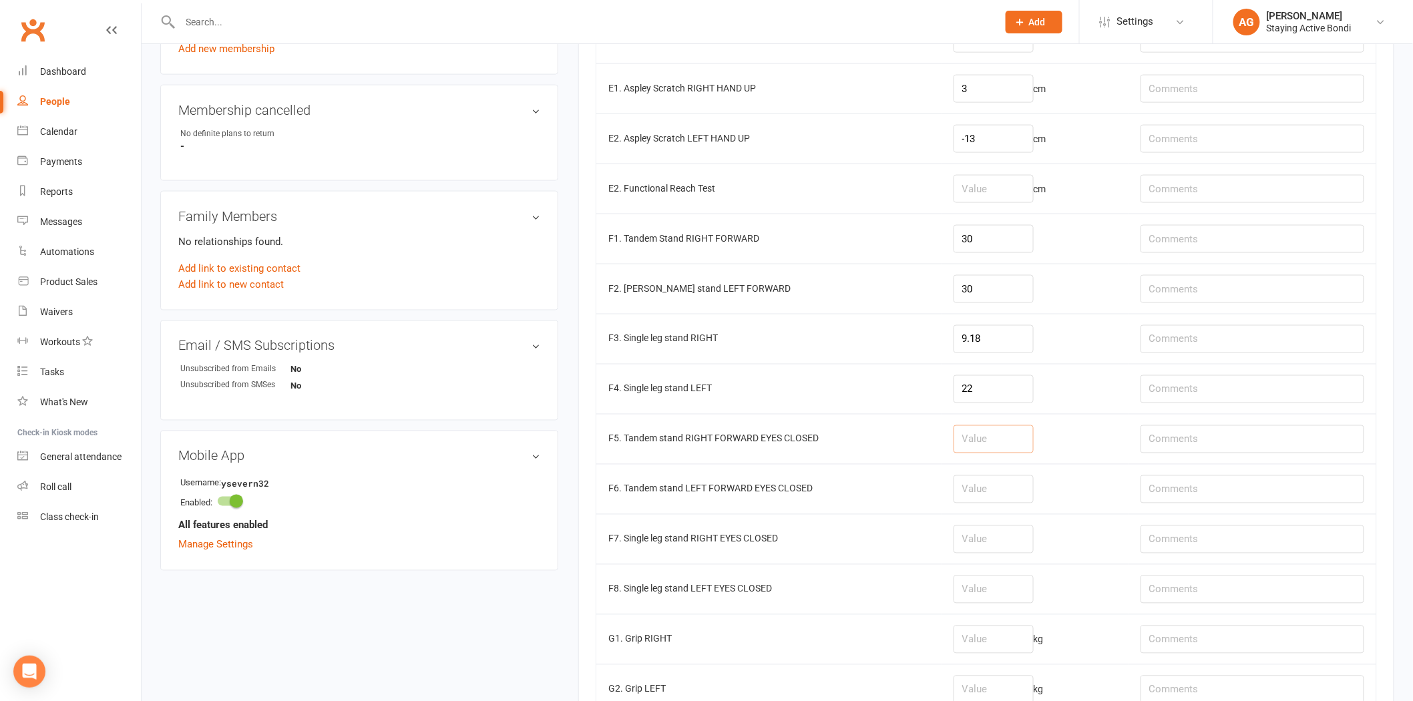
scroll to position [742, 0]
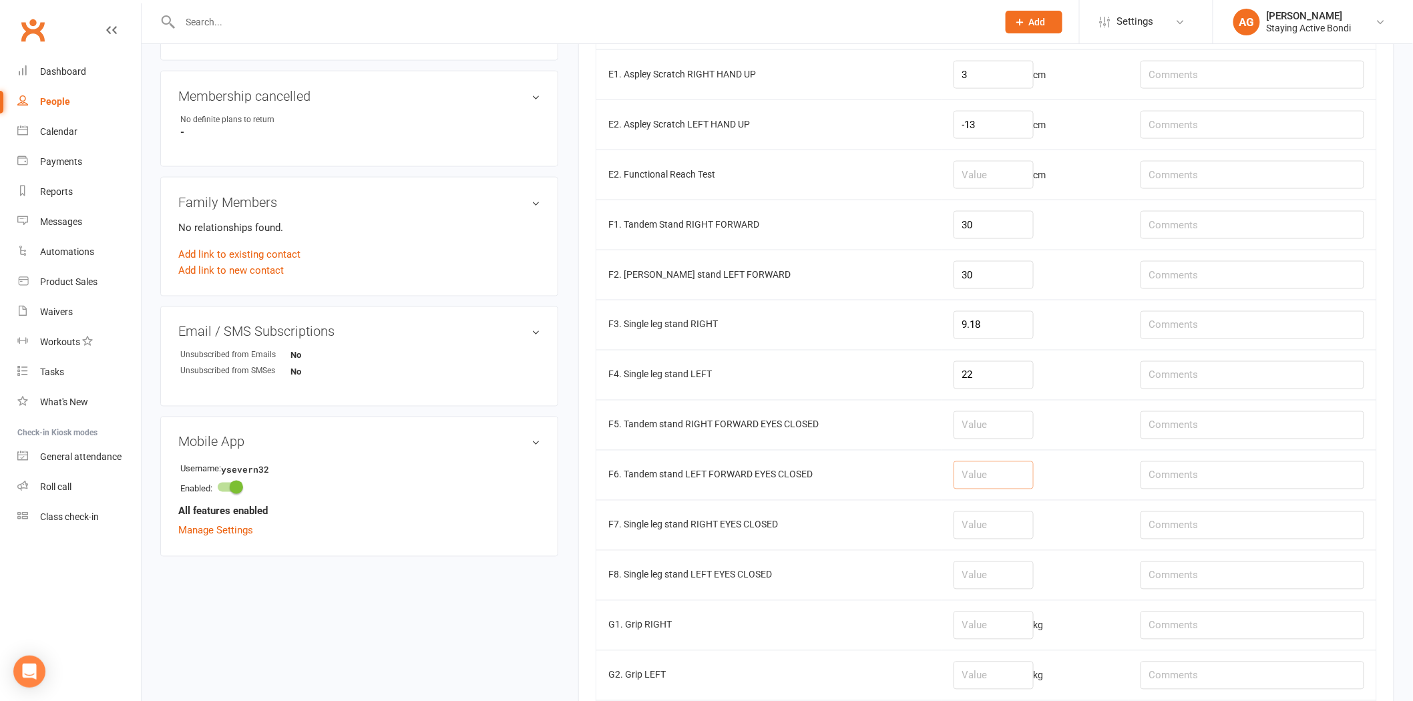
click at [991, 483] on input "number" at bounding box center [993, 475] width 80 height 28
type input "24.72"
click at [996, 424] on input "number" at bounding box center [993, 425] width 80 height 28
type input "17.12"
click at [989, 617] on input "number" at bounding box center [993, 625] width 80 height 28
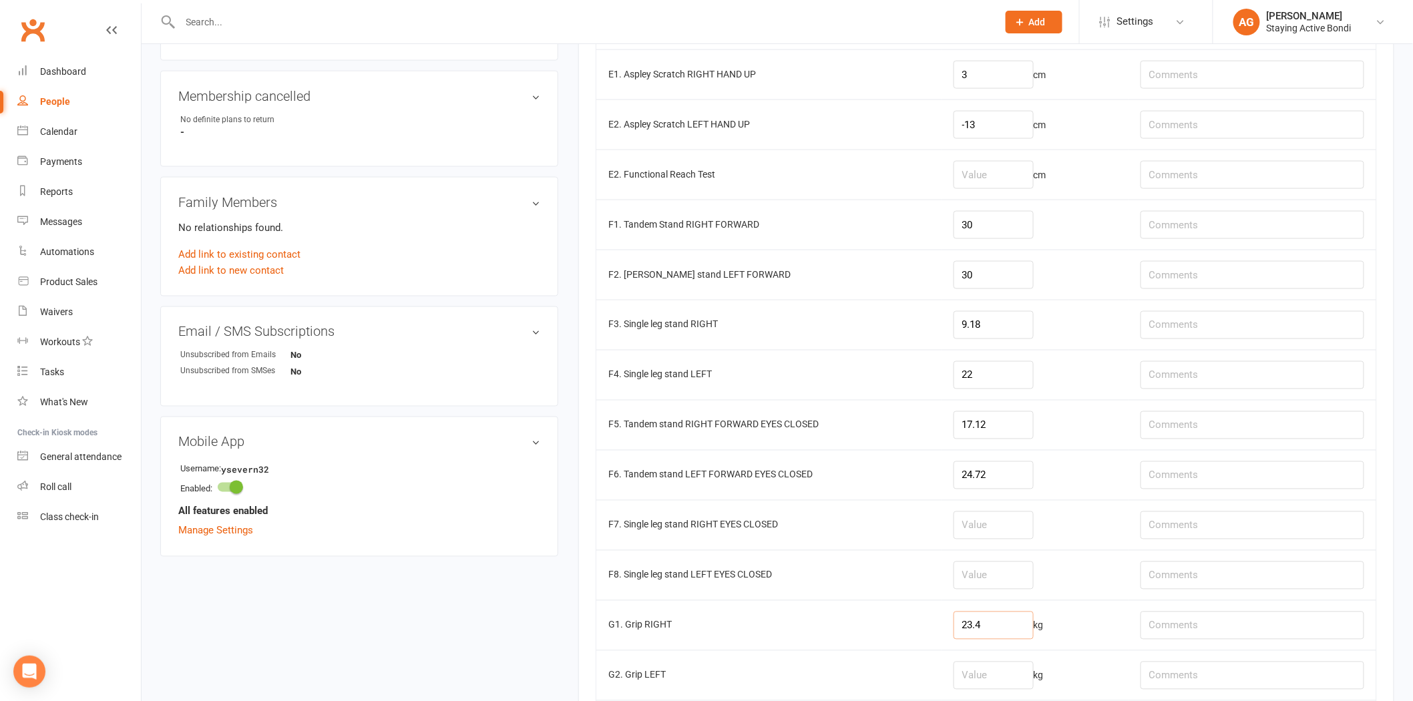
type input "23.4"
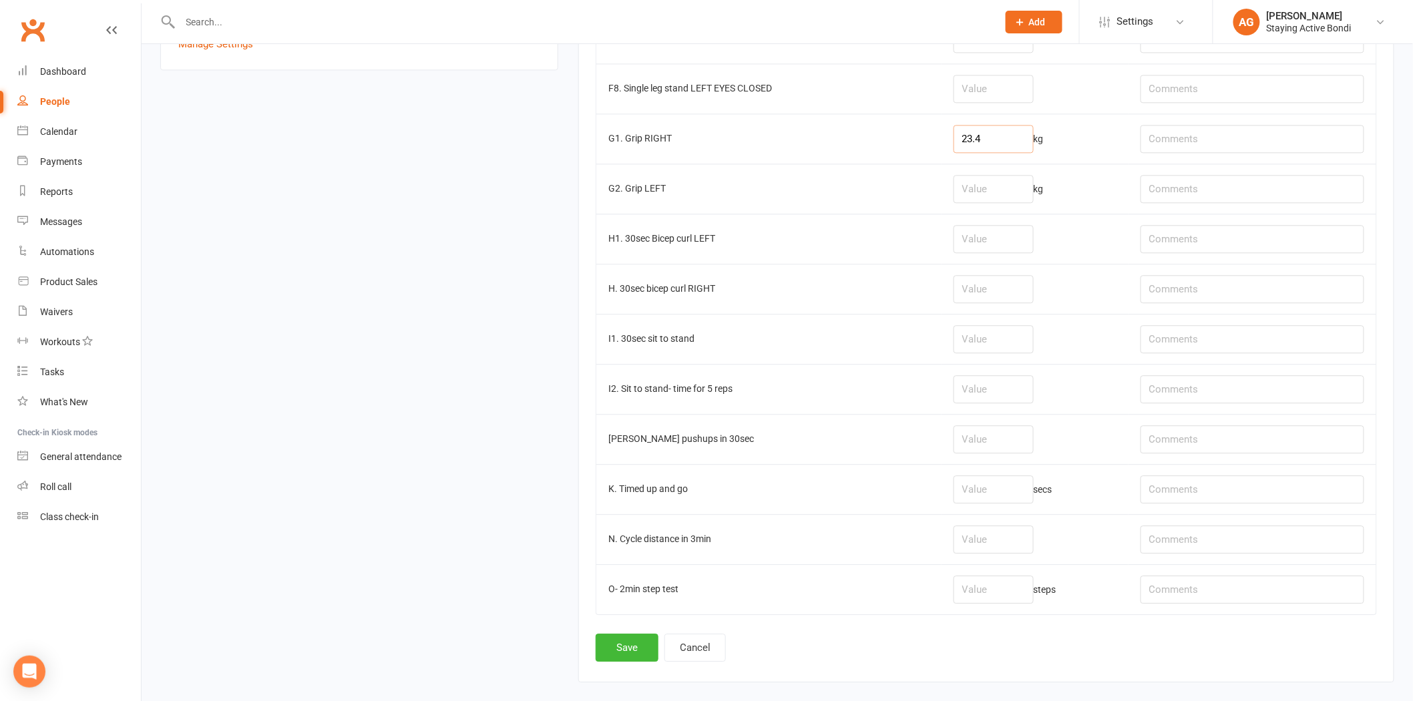
scroll to position [1300, 0]
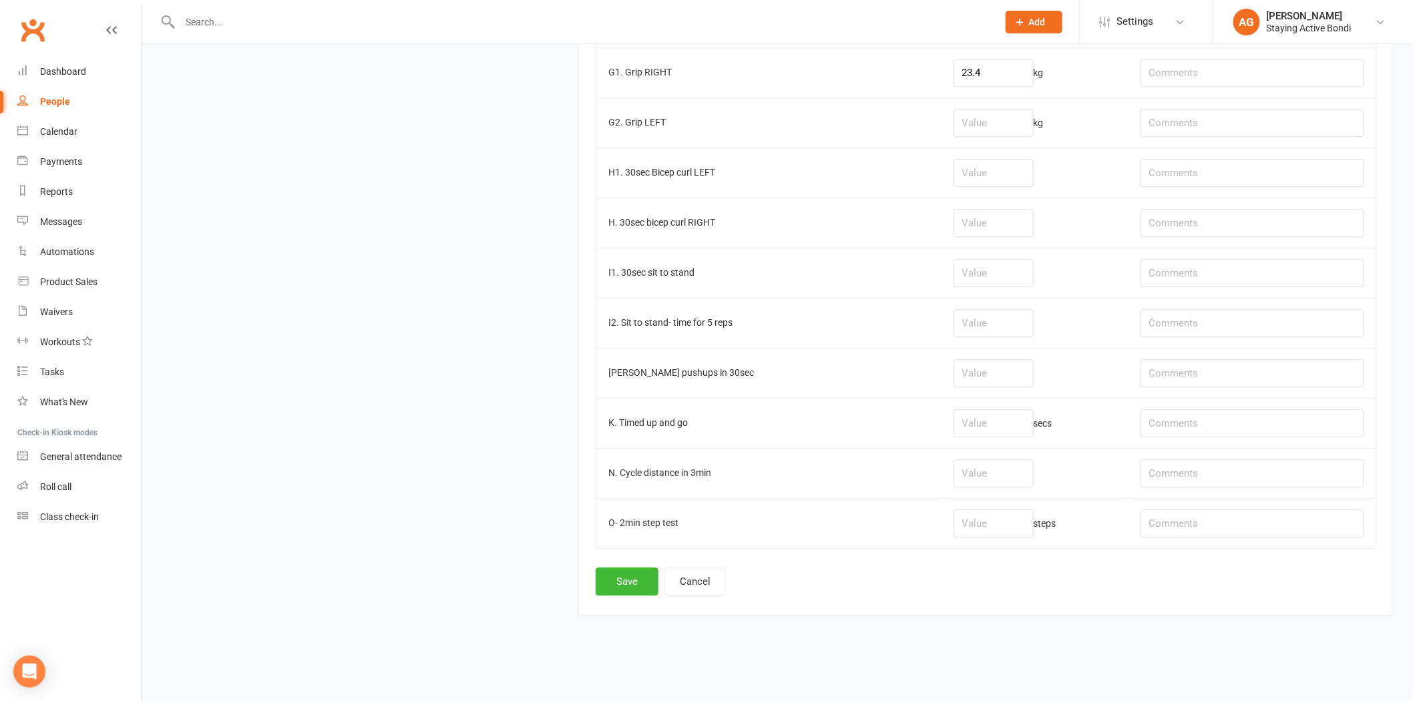
click at [623, 579] on button "Save" at bounding box center [626, 581] width 63 height 28
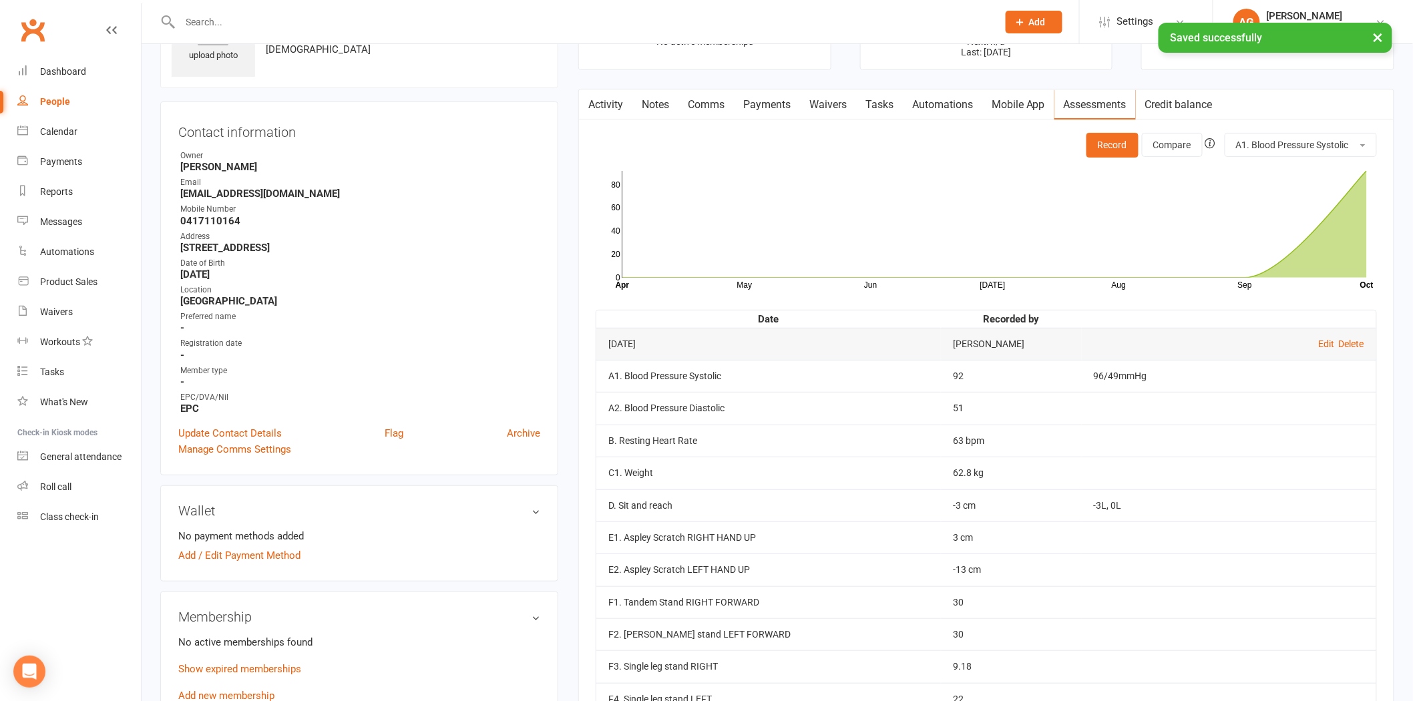
scroll to position [74, 0]
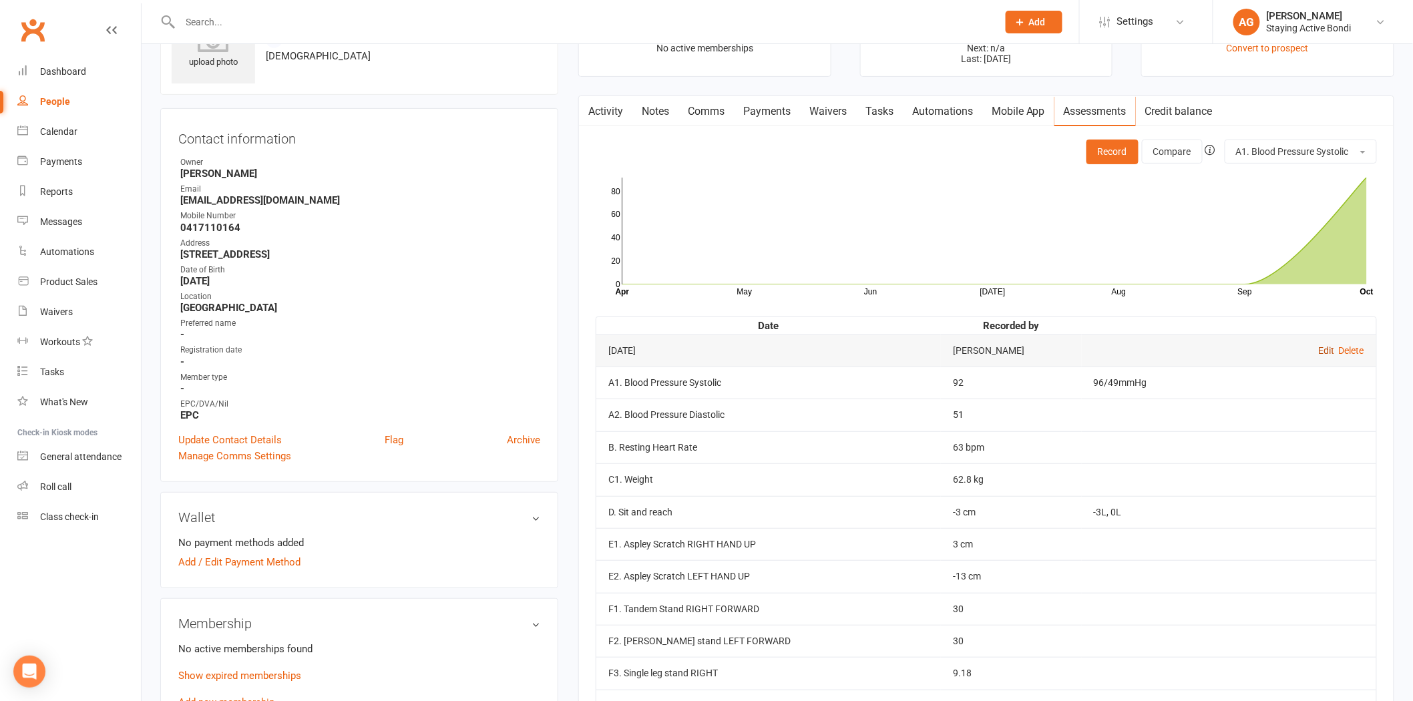
click at [1320, 349] on link "Edit" at bounding box center [1326, 350] width 16 height 11
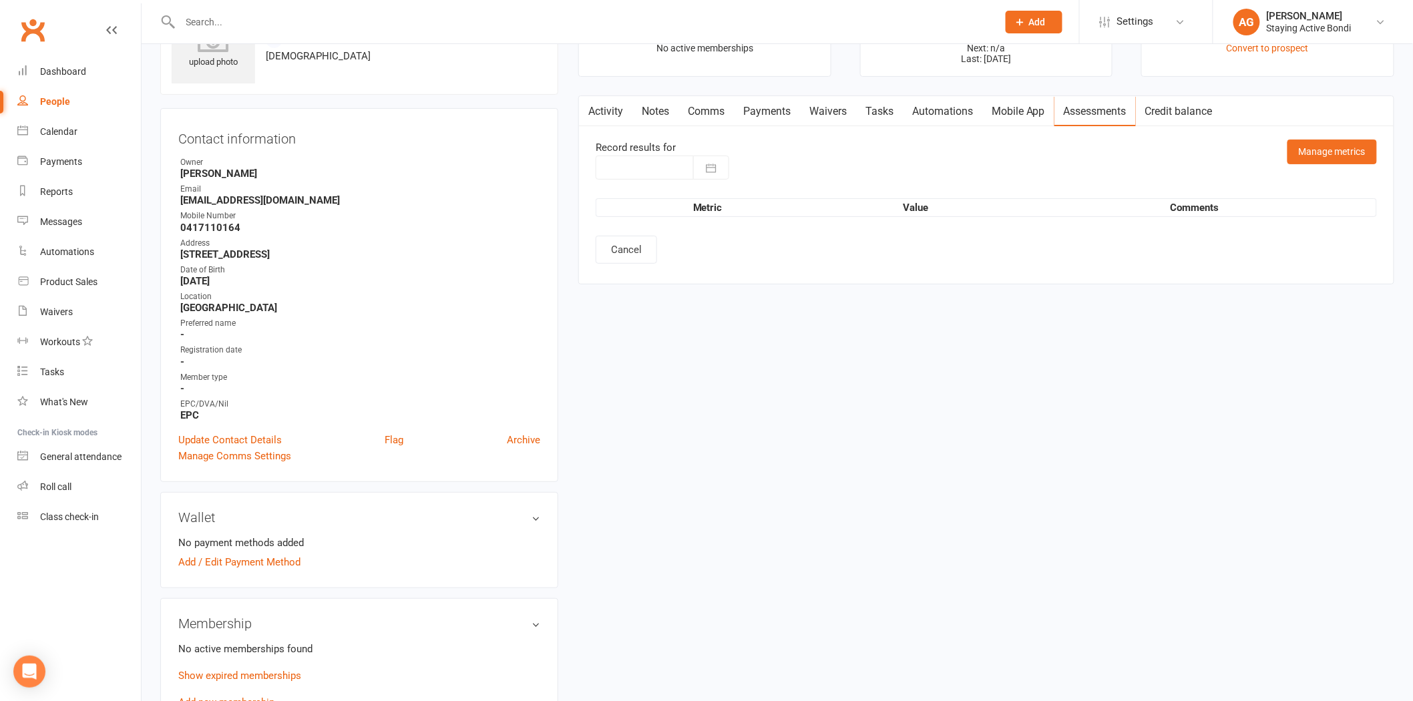
type input "[DATE]"
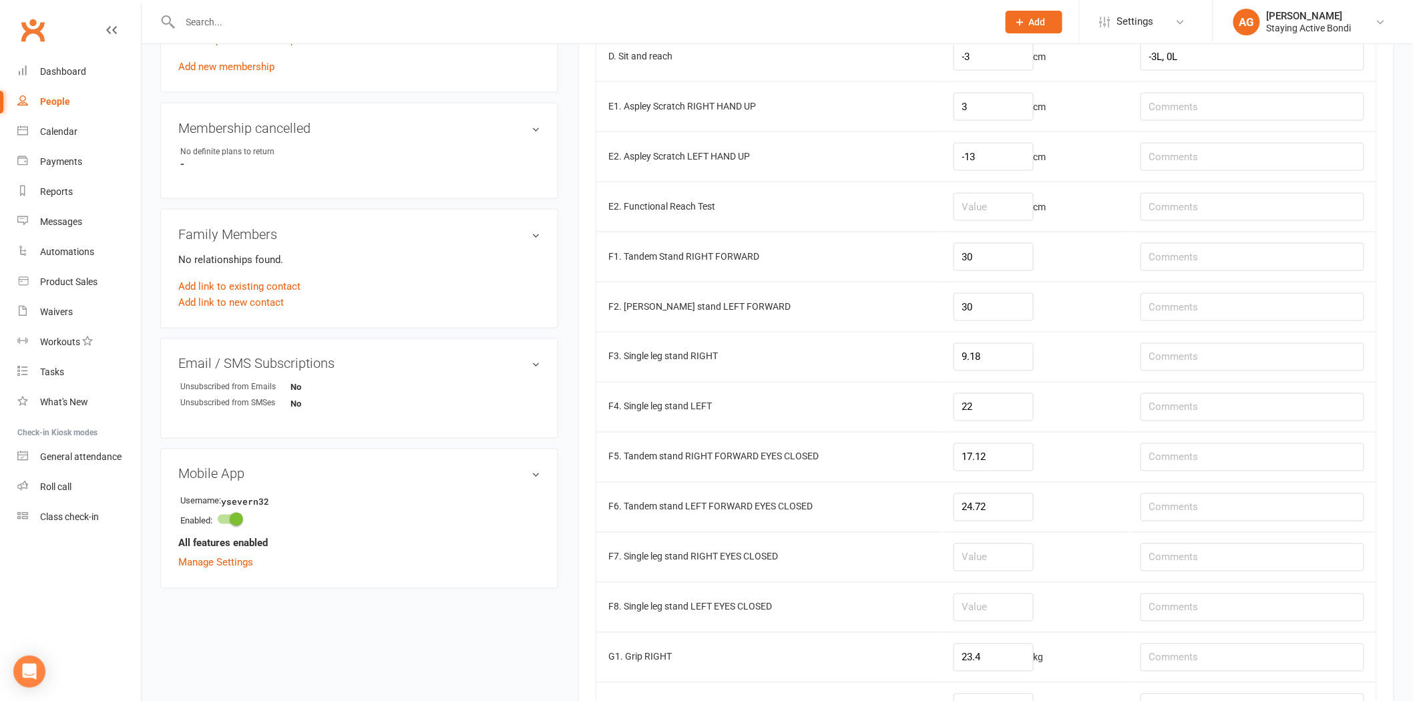
scroll to position [816, 0]
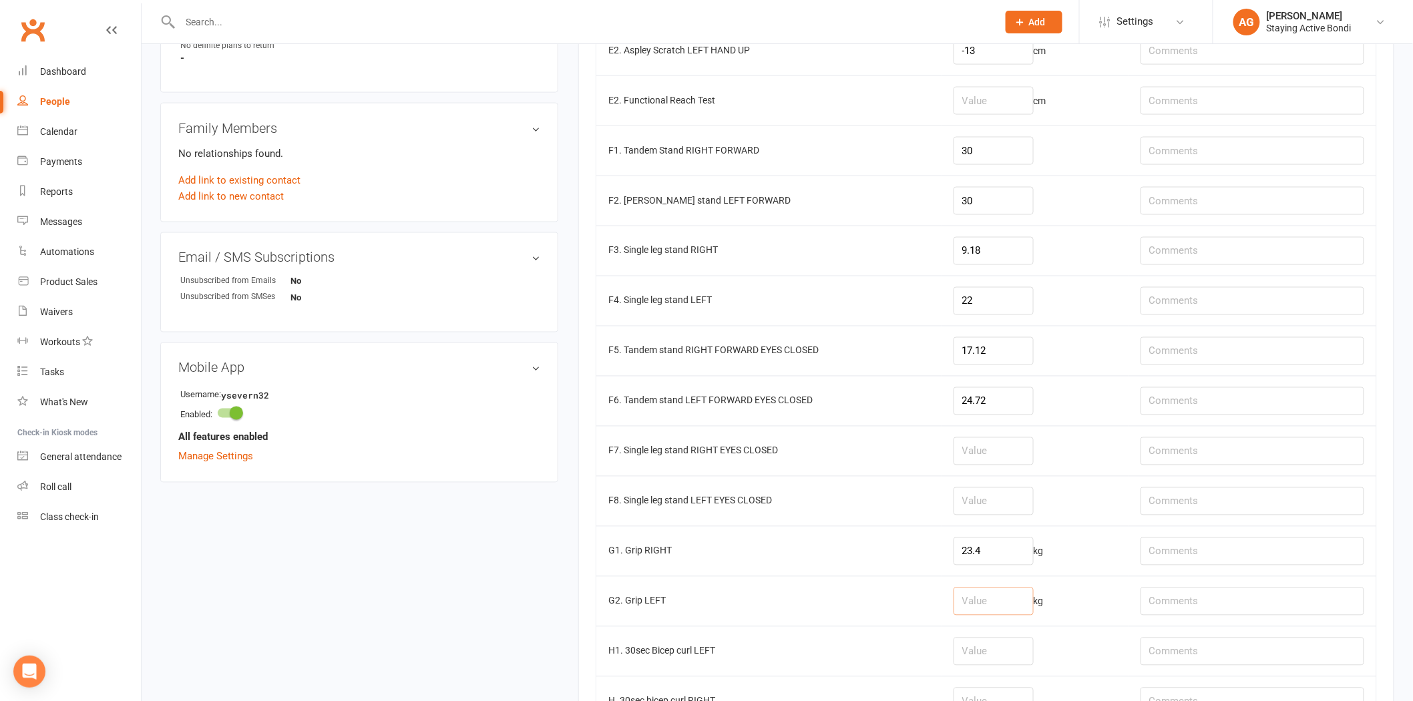
click at [1011, 594] on input "number" at bounding box center [993, 601] width 80 height 28
type input "22.7"
click at [1008, 558] on input "23.4" at bounding box center [993, 551] width 80 height 28
type input "27.4"
click at [1010, 615] on input "22.7" at bounding box center [993, 601] width 80 height 28
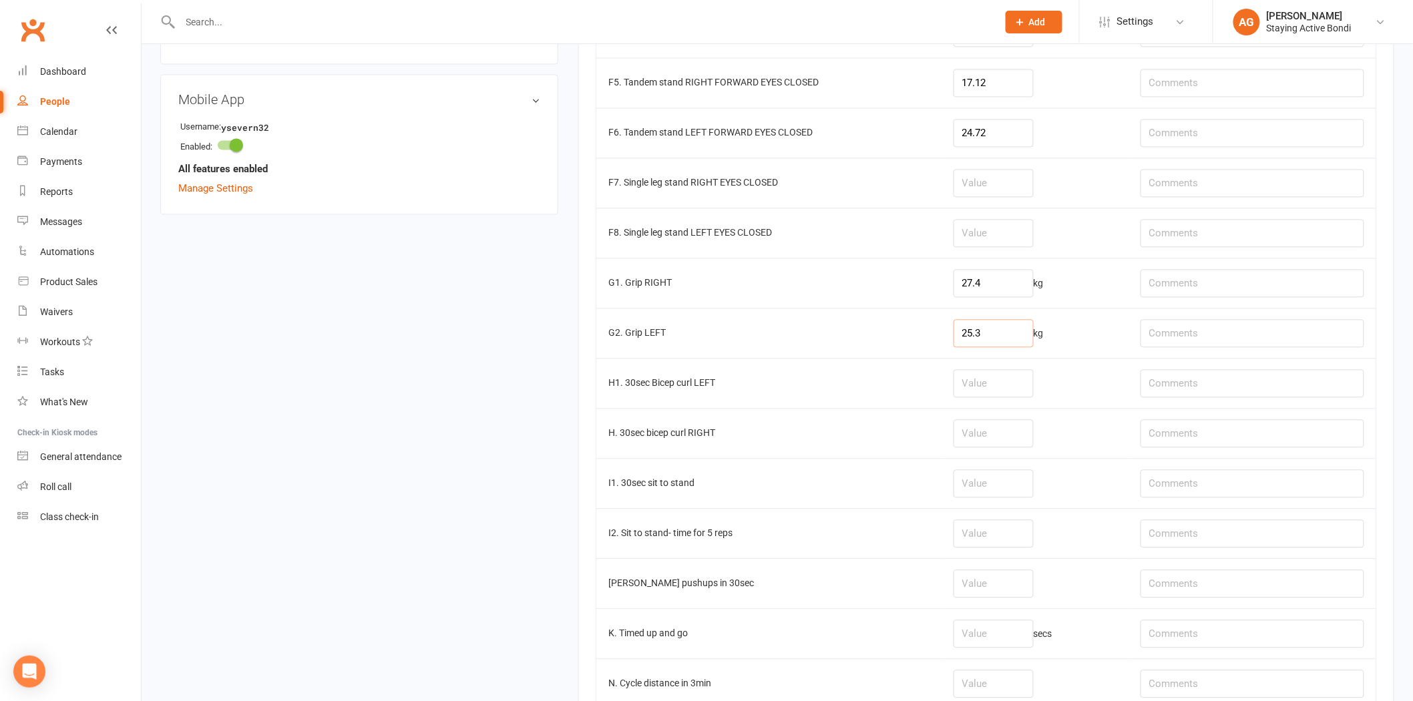
scroll to position [1112, 0]
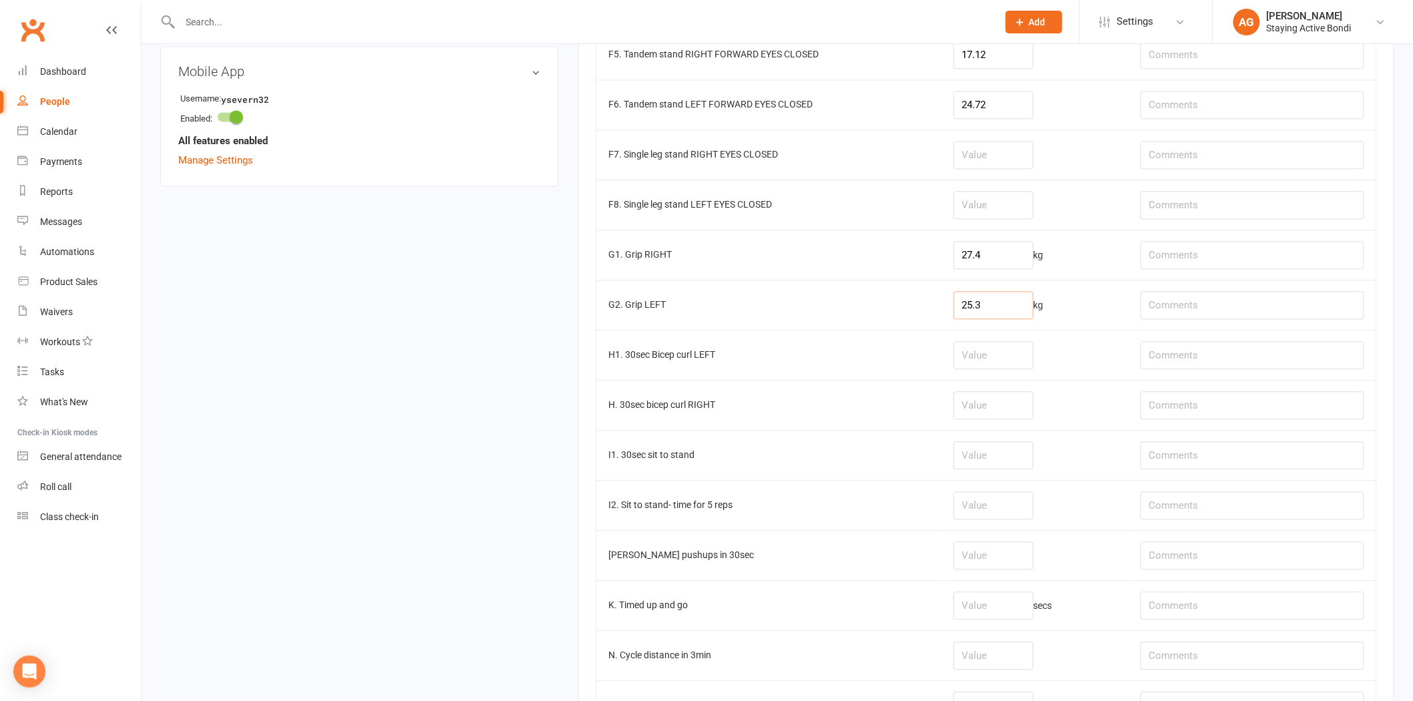
type input "25.3"
click at [968, 459] on input "number" at bounding box center [993, 455] width 80 height 28
type input "0"
type input "9"
click at [1202, 465] on input "text" at bounding box center [1252, 455] width 224 height 28
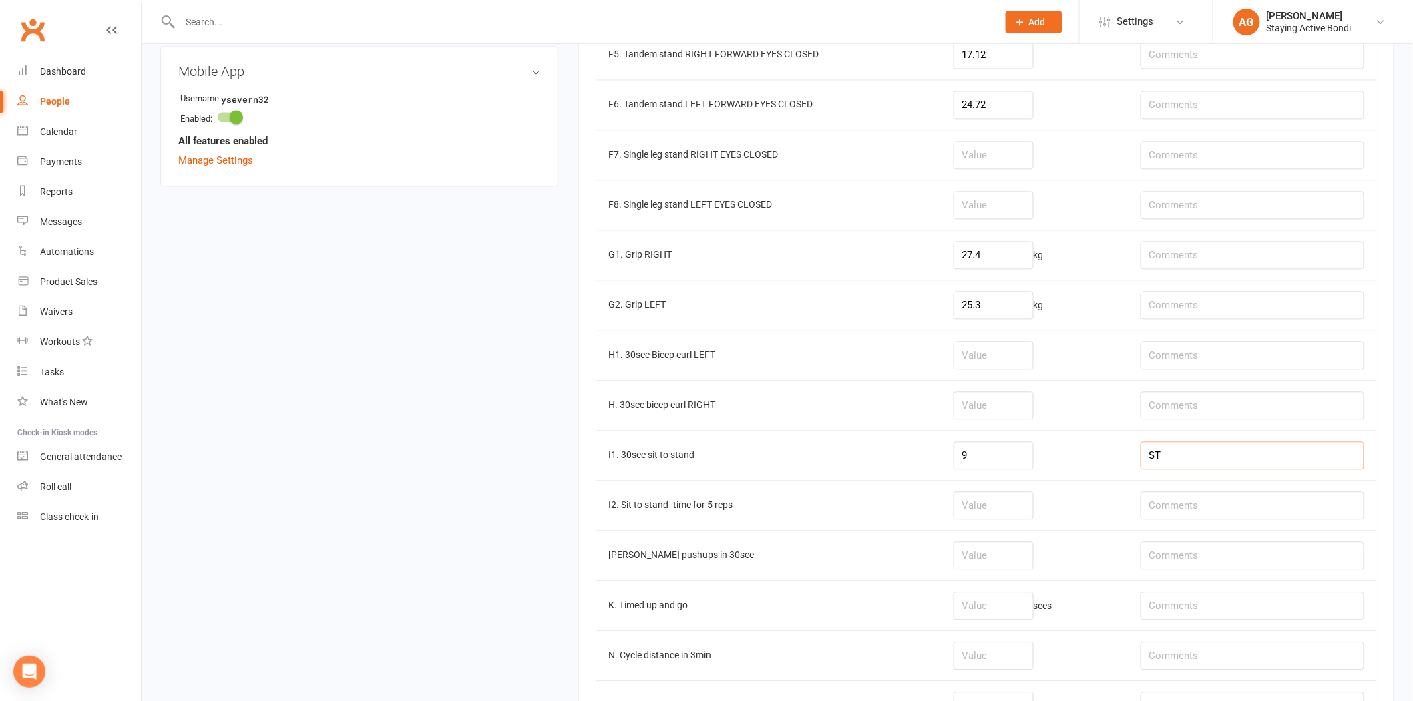
type input "S"
type input "s"
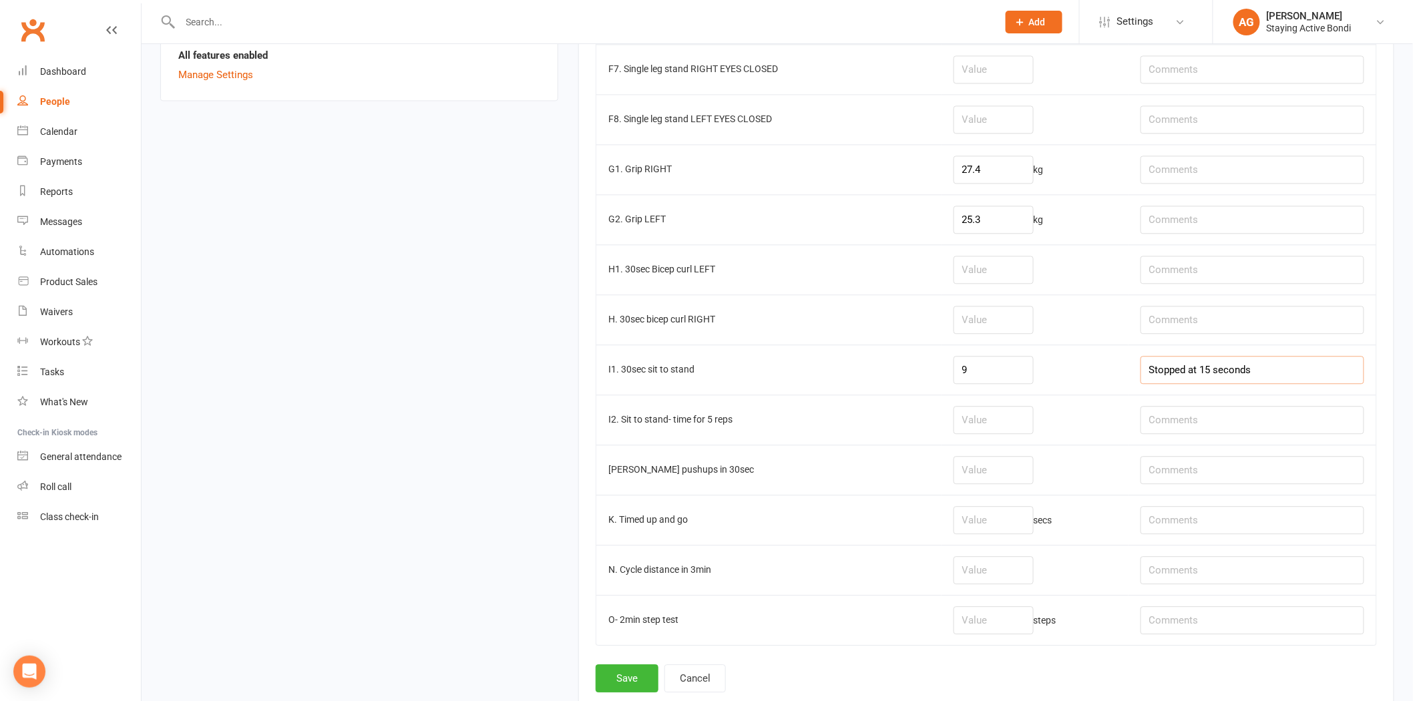
scroll to position [1300, 0]
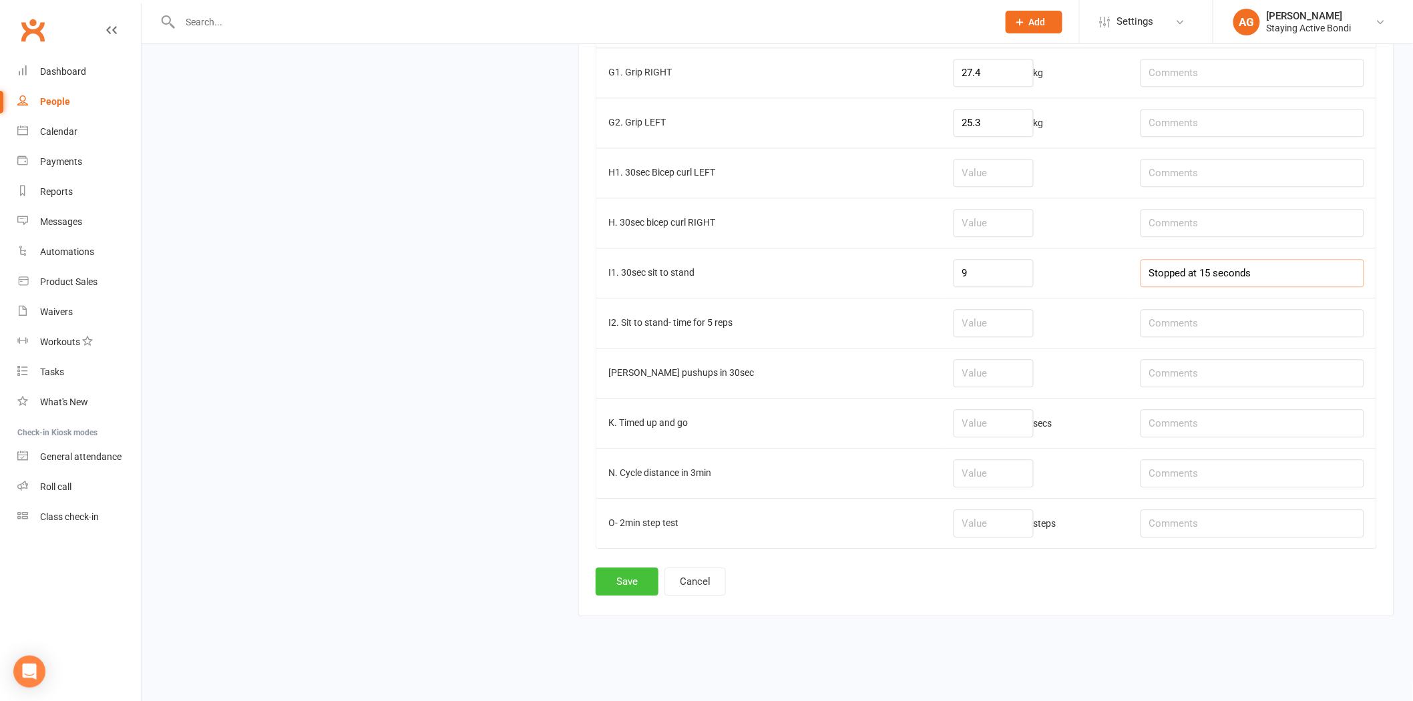
type input "Stopped at 15 seconds"
click at [638, 587] on button "Save" at bounding box center [626, 581] width 63 height 28
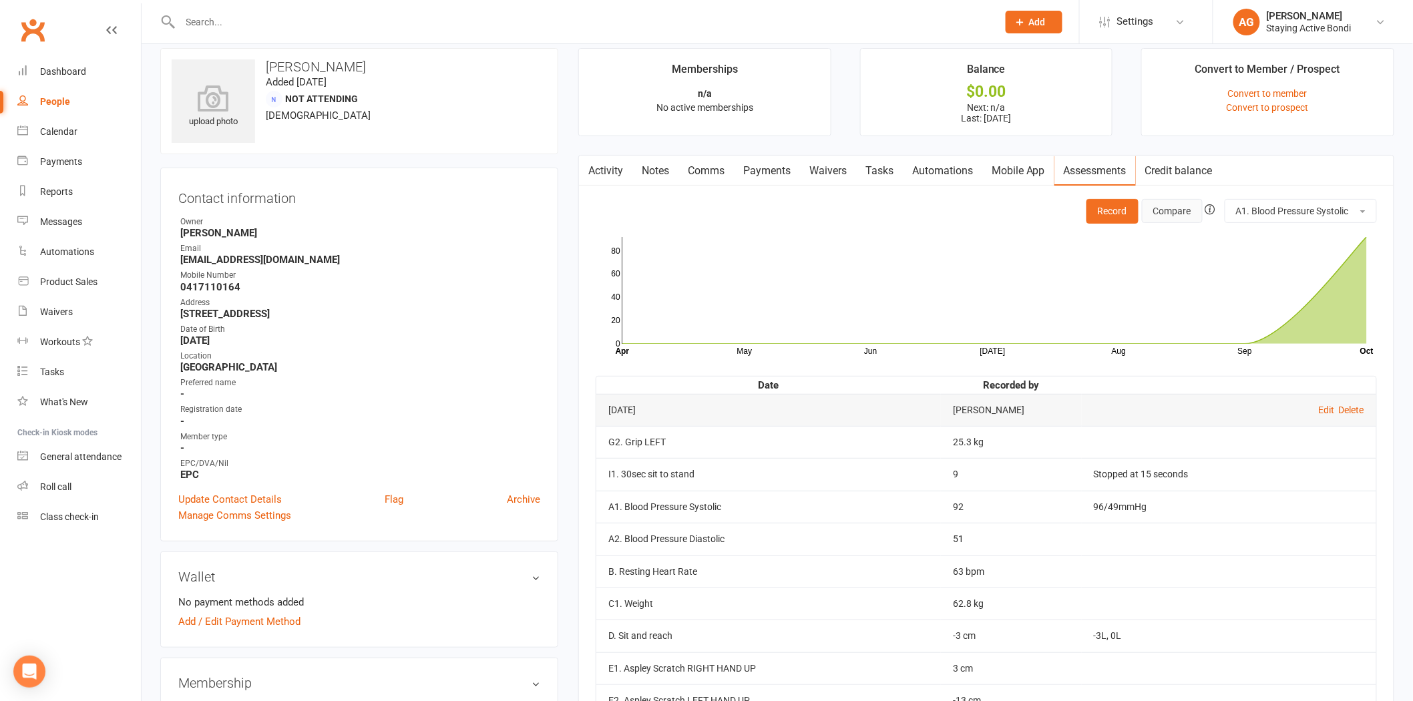
scroll to position [0, 0]
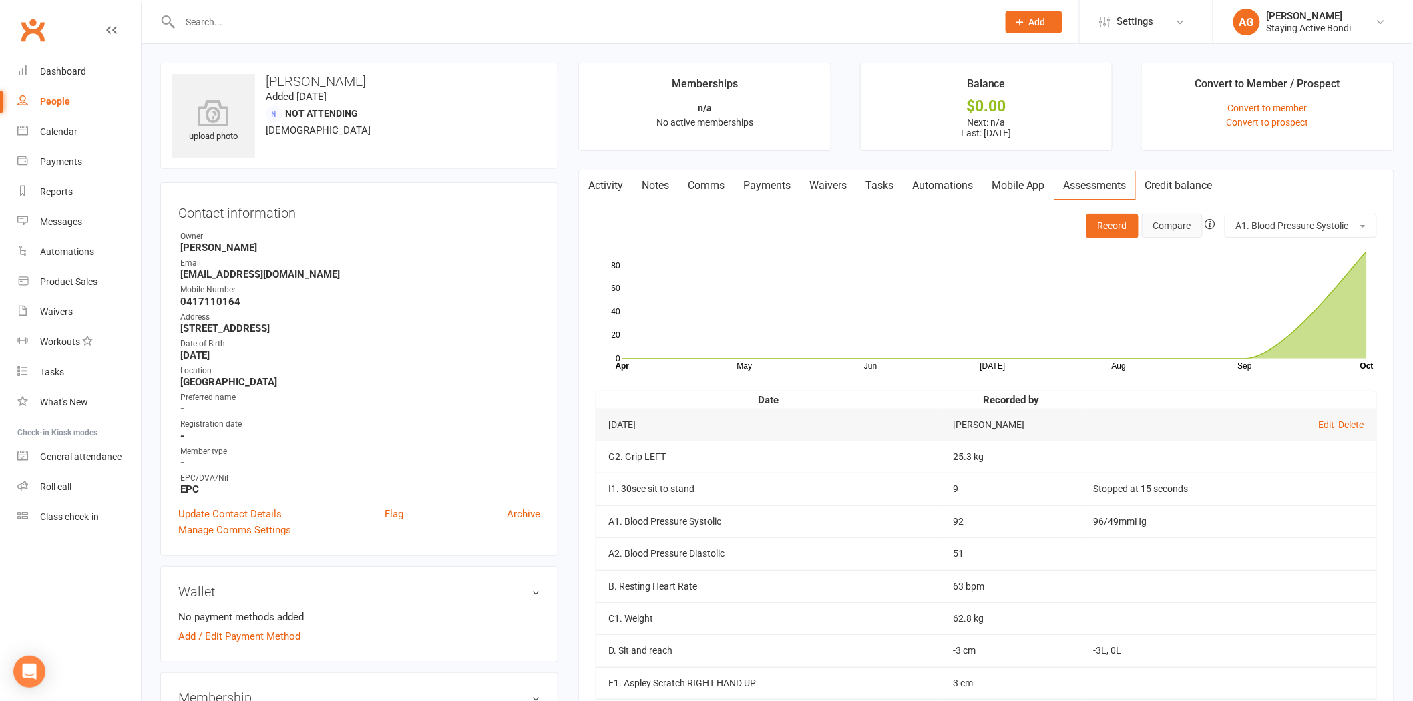
click at [1173, 223] on button "Compare" at bounding box center [1171, 226] width 61 height 24
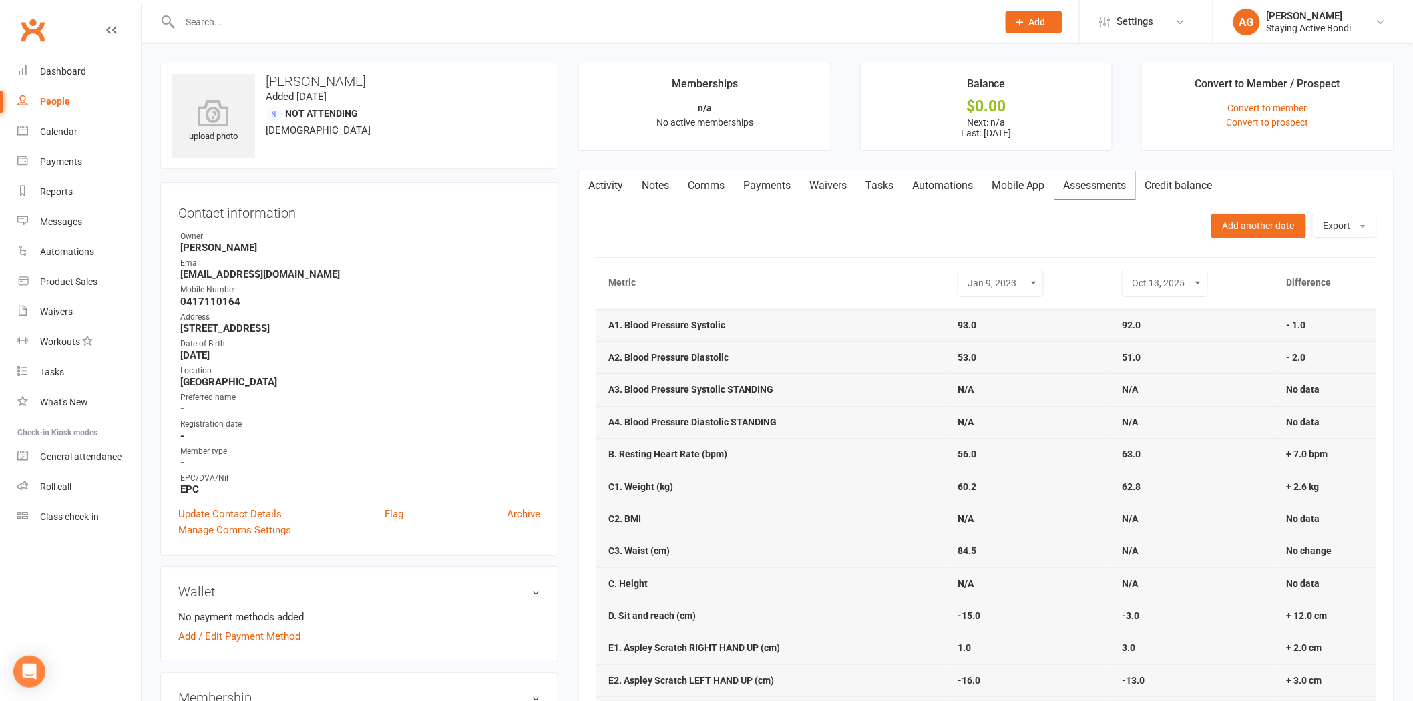
click at [1005, 289] on select "Jun 20, 2019 Sep 30, 2019 Feb 24, 2020 Apr 9, 2021 Jan 9, 2023 Oct 13, 2025" at bounding box center [1000, 283] width 69 height 15
click at [966, 276] on select "Jun 20, 2019 Sep 30, 2019 Feb 24, 2020 Apr 9, 2021 Jan 9, 2023 Oct 13, 2025" at bounding box center [1000, 283] width 69 height 15
click at [1000, 290] on select "Jun 20, 2019 Sep 30, 2019 Feb 24, 2020 Apr 9, 2021 Jan 9, 2023 Oct 13, 2025" at bounding box center [1000, 283] width 69 height 15
click at [966, 276] on select "Jun 20, 2019 Sep 30, 2019 Feb 24, 2020 Apr 9, 2021 Jan 9, 2023 Oct 13, 2025" at bounding box center [1000, 283] width 69 height 15
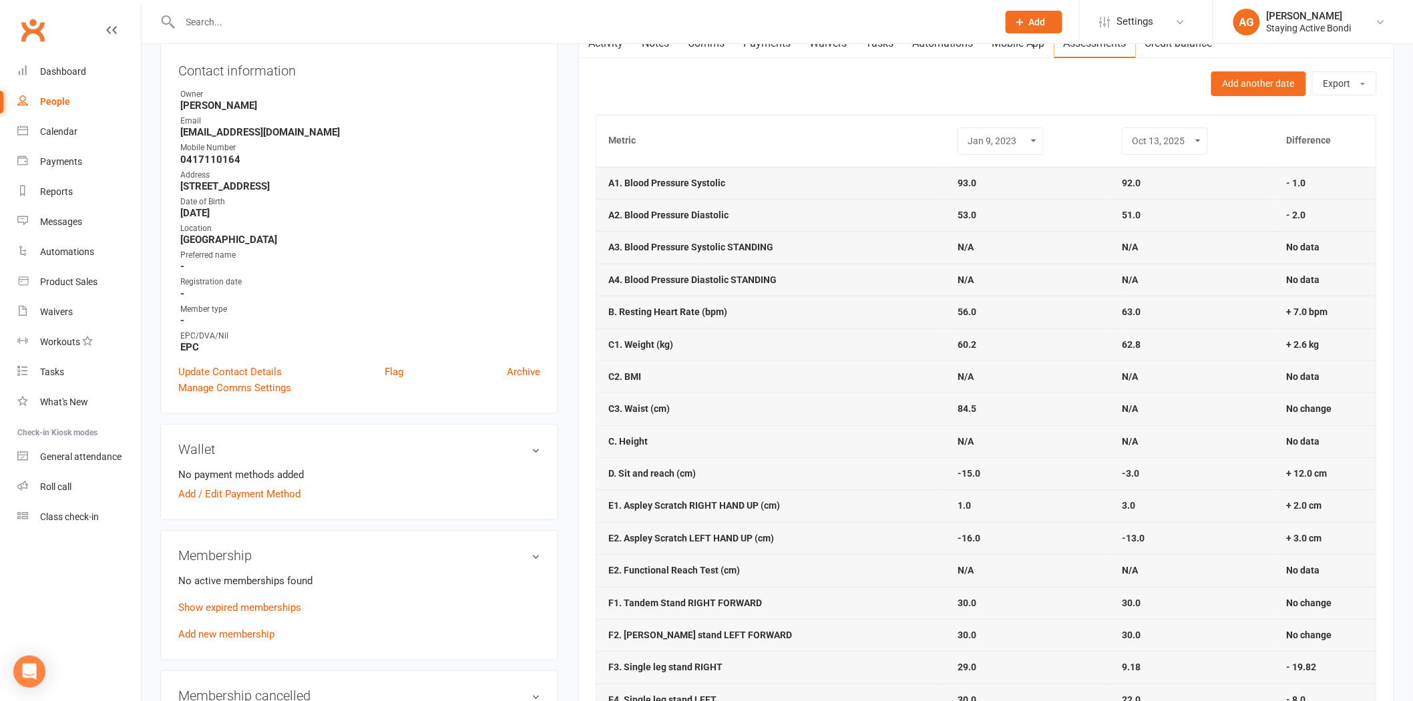
scroll to position [148, 0]
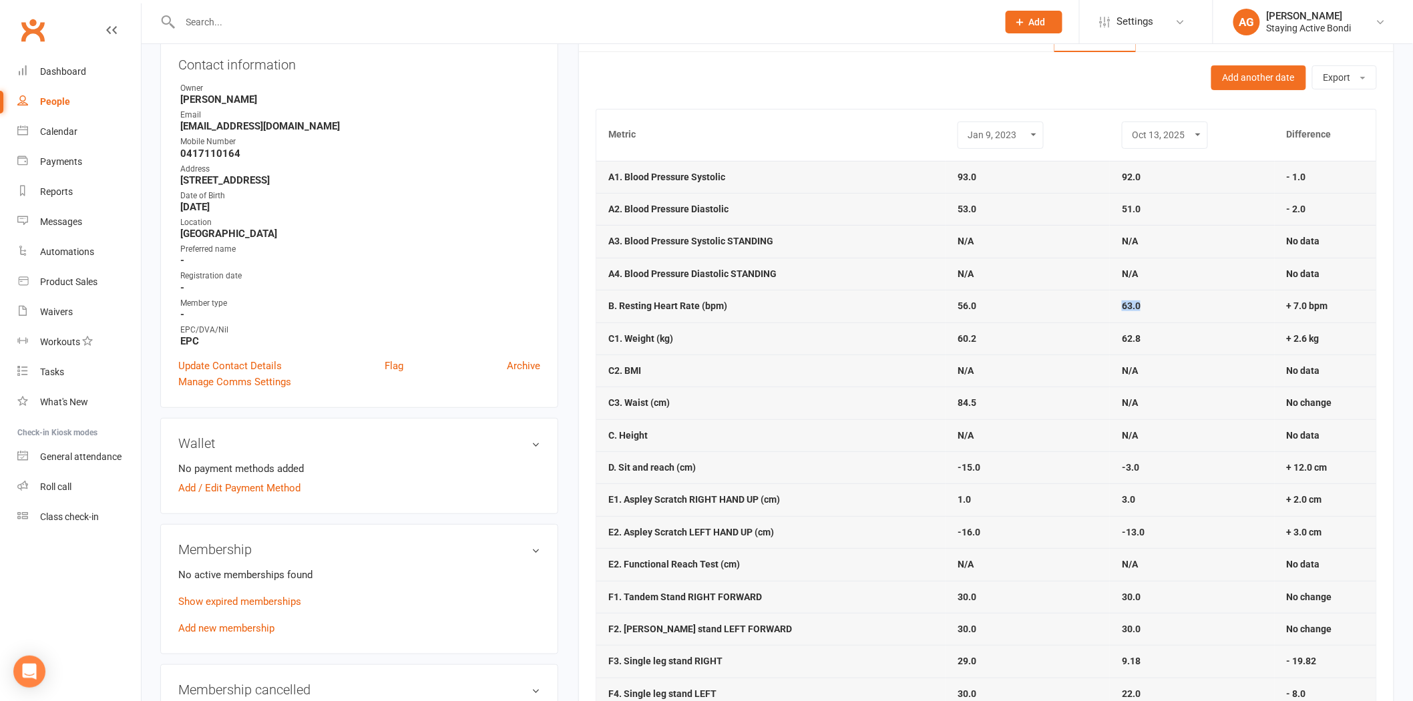
drag, startPoint x: 1200, startPoint y: 308, endPoint x: 1089, endPoint y: 298, distance: 111.9
click at [1089, 298] on tr "B. Resting Heart Rate (bpm) 56.0 63.0 + 7.0 bpm" at bounding box center [986, 306] width 780 height 32
click at [1088, 298] on td "56.0" at bounding box center [1027, 306] width 164 height 32
click at [997, 134] on select "Jun 20, 2019 Sep 30, 2019 Feb 24, 2020 Apr 9, 2021 Jan 9, 2023 Oct 13, 2025" at bounding box center [1000, 134] width 69 height 15
click at [966, 127] on select "Jun 20, 2019 Sep 30, 2019 Feb 24, 2020 Apr 9, 2021 Jan 9, 2023 Oct 13, 2025" at bounding box center [1000, 134] width 69 height 15
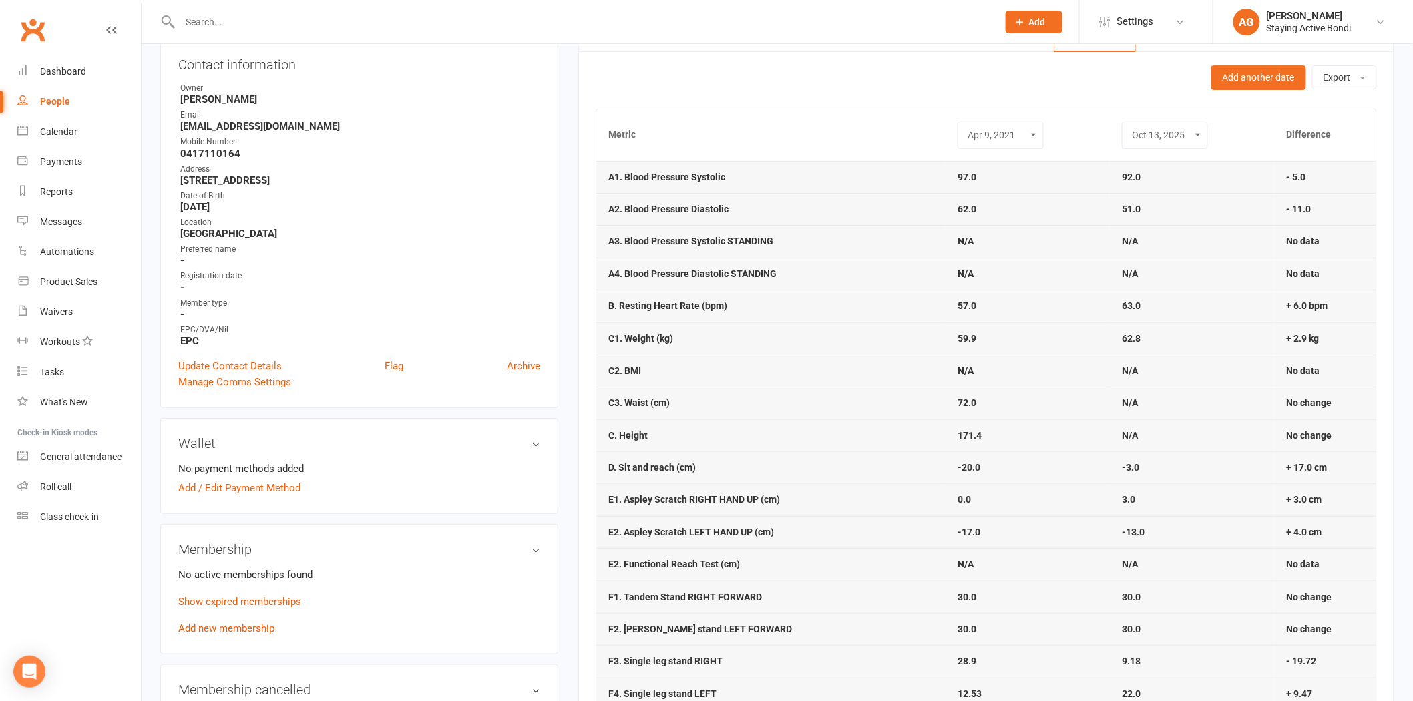
click at [995, 132] on select "Jun 20, 2019 Sep 30, 2019 Feb 24, 2020 Apr 9, 2021 Jan 9, 2023 Oct 13, 2025" at bounding box center [1000, 134] width 69 height 15
select select "4"
click at [966, 127] on select "Jun 20, 2019 Sep 30, 2019 Feb 24, 2020 Apr 9, 2021 Jan 9, 2023 Oct 13, 2025" at bounding box center [1000, 134] width 69 height 15
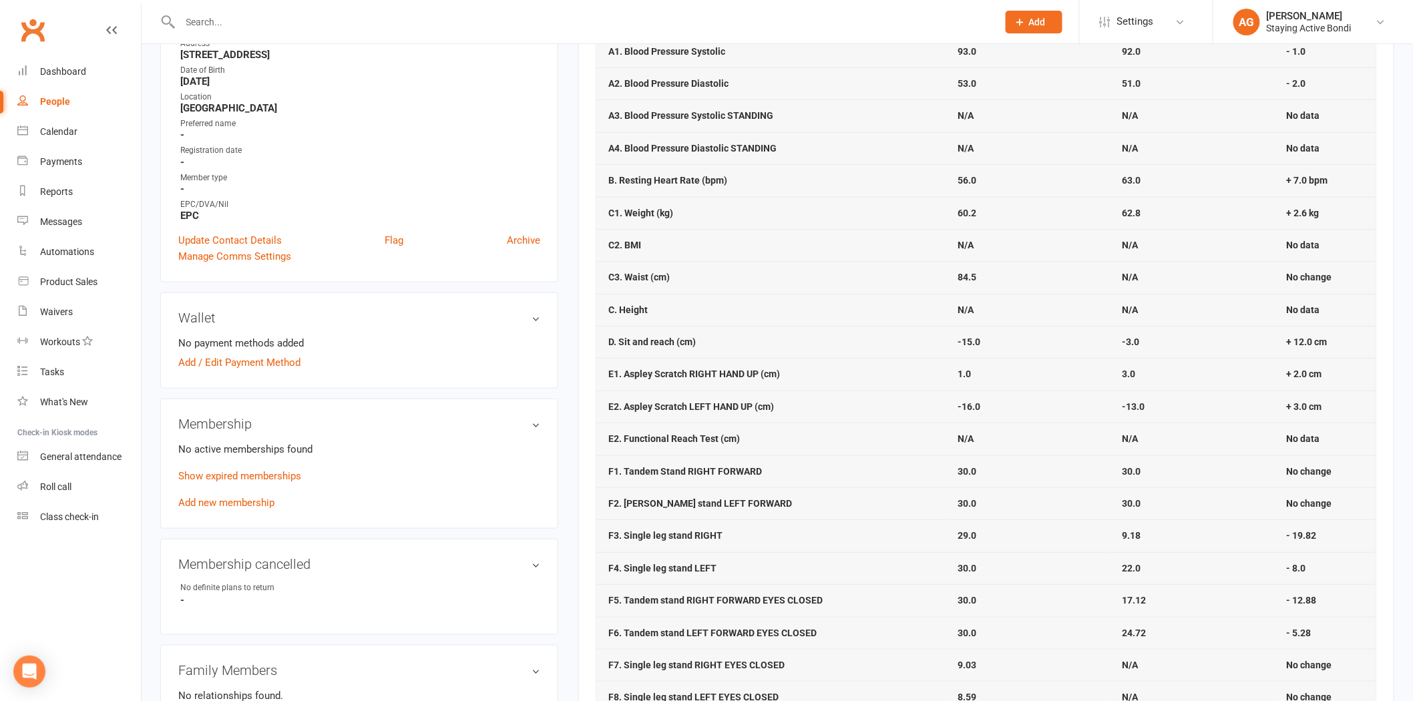
scroll to position [296, 0]
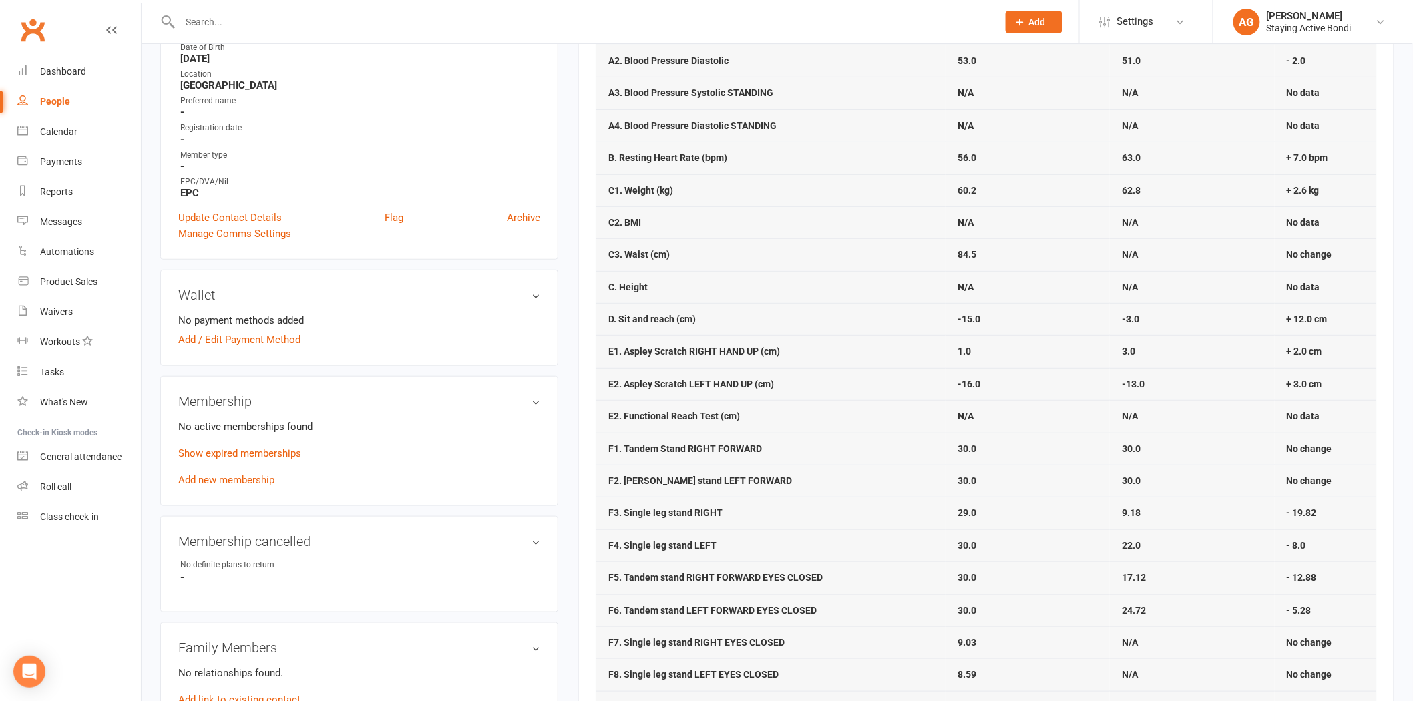
click at [1119, 321] on td "-3.0" at bounding box center [1191, 319] width 164 height 32
drag, startPoint x: 1148, startPoint y: 322, endPoint x: 928, endPoint y: 322, distance: 220.3
click at [928, 322] on tr "D. Sit and reach (cm) -15.0 -3.0 + 12.0 cm" at bounding box center [986, 319] width 780 height 32
click at [926, 322] on td "D. Sit and reach (cm)" at bounding box center [770, 319] width 349 height 32
drag, startPoint x: 1110, startPoint y: 350, endPoint x: 1184, endPoint y: 385, distance: 81.2
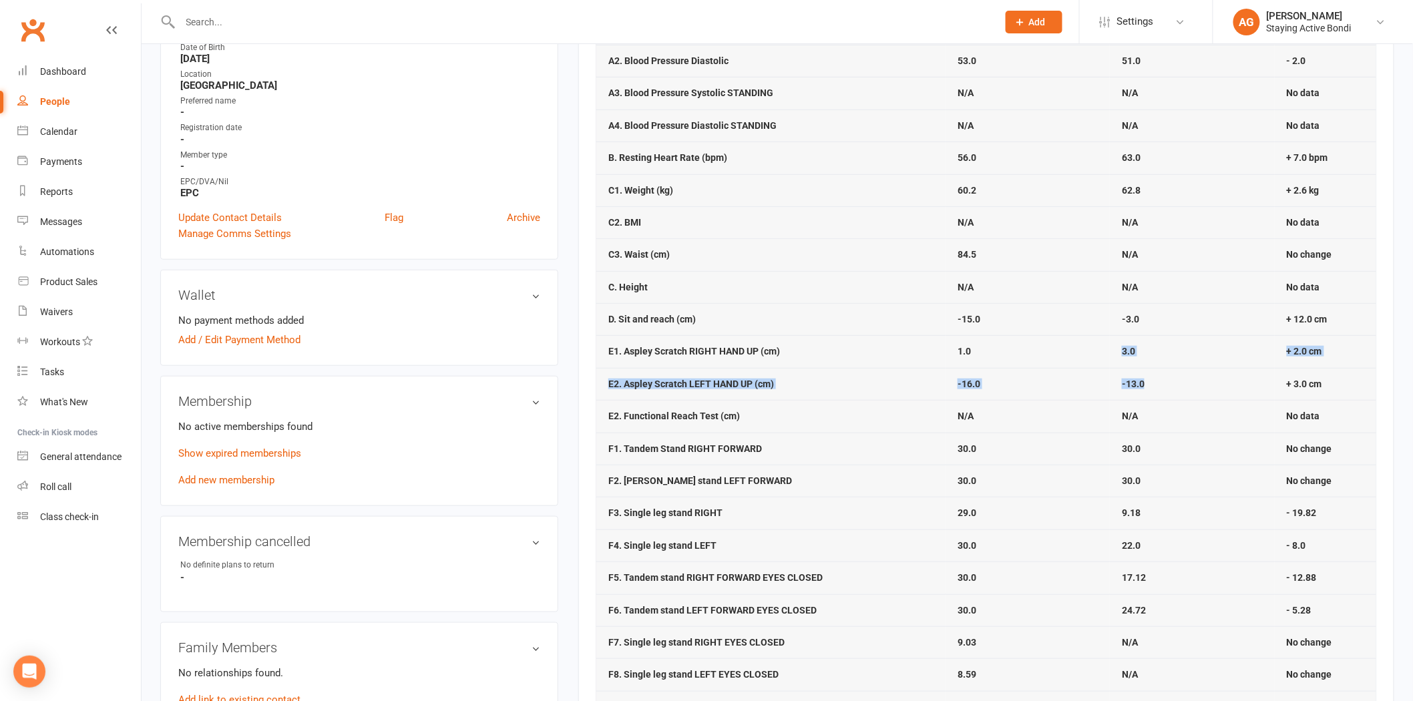
click at [1184, 385] on tbody "A1. Blood Pressure Systolic 93.0 92.0 - 1.0 A2. Blood Pressure Diastolic 53.0 5…" at bounding box center [986, 513] width 780 height 1001
click at [1184, 385] on td "-13.0" at bounding box center [1191, 384] width 164 height 32
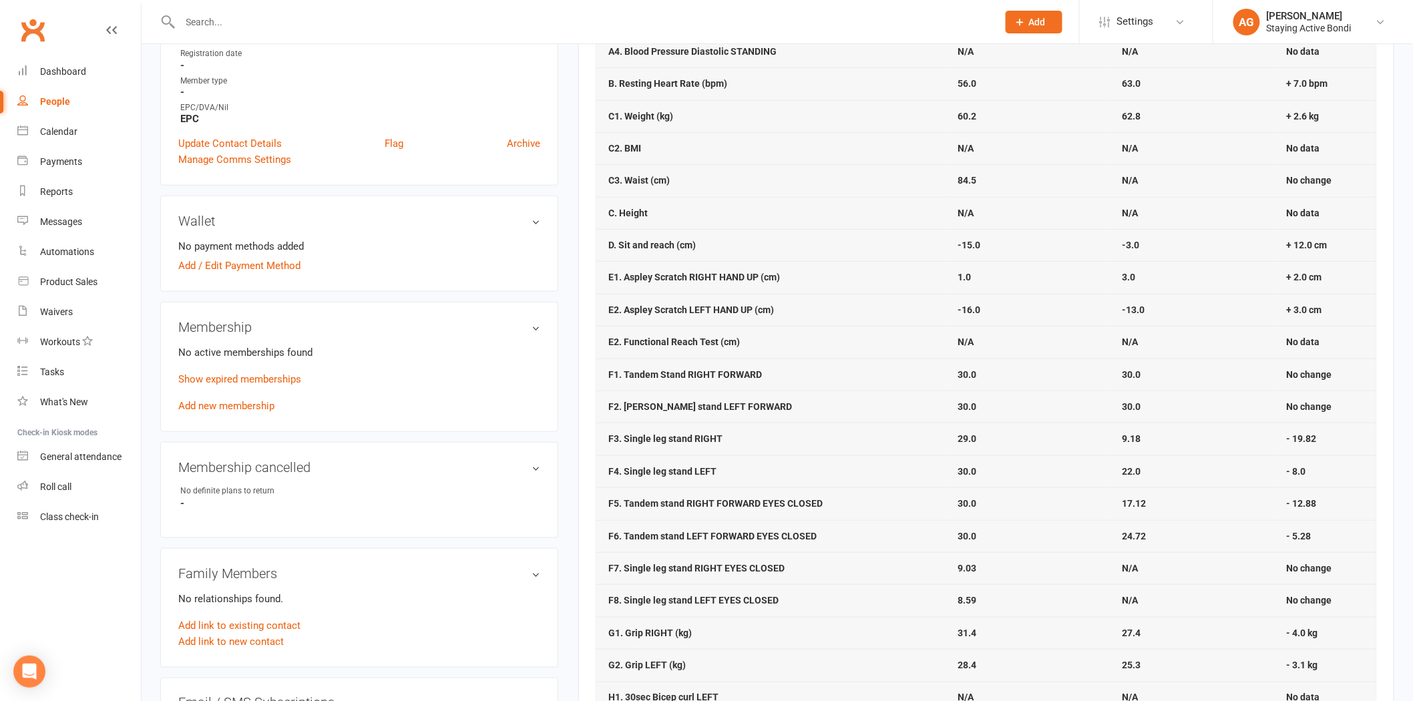
scroll to position [445, 0]
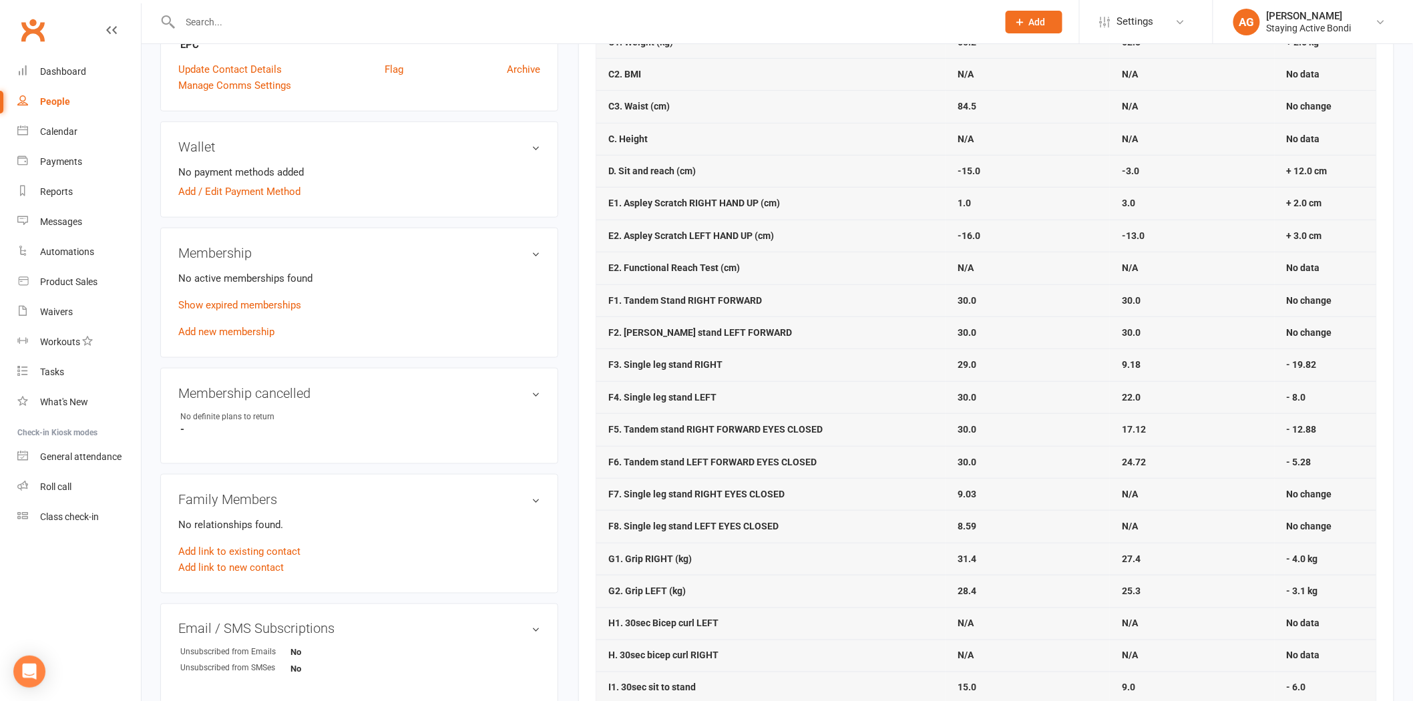
click at [1170, 461] on td "24.72" at bounding box center [1191, 462] width 164 height 32
click at [860, 368] on td "F3. Single leg stand RIGHT" at bounding box center [770, 364] width 349 height 32
drag, startPoint x: 951, startPoint y: 368, endPoint x: 986, endPoint y: 394, distance: 43.9
click at [985, 394] on tbody "A1. Blood Pressure Systolic 93.0 92.0 - 1.0 A2. Blood Pressure Diastolic 53.0 5…" at bounding box center [986, 364] width 780 height 1001
click at [945, 434] on td "30.0" at bounding box center [1027, 429] width 164 height 32
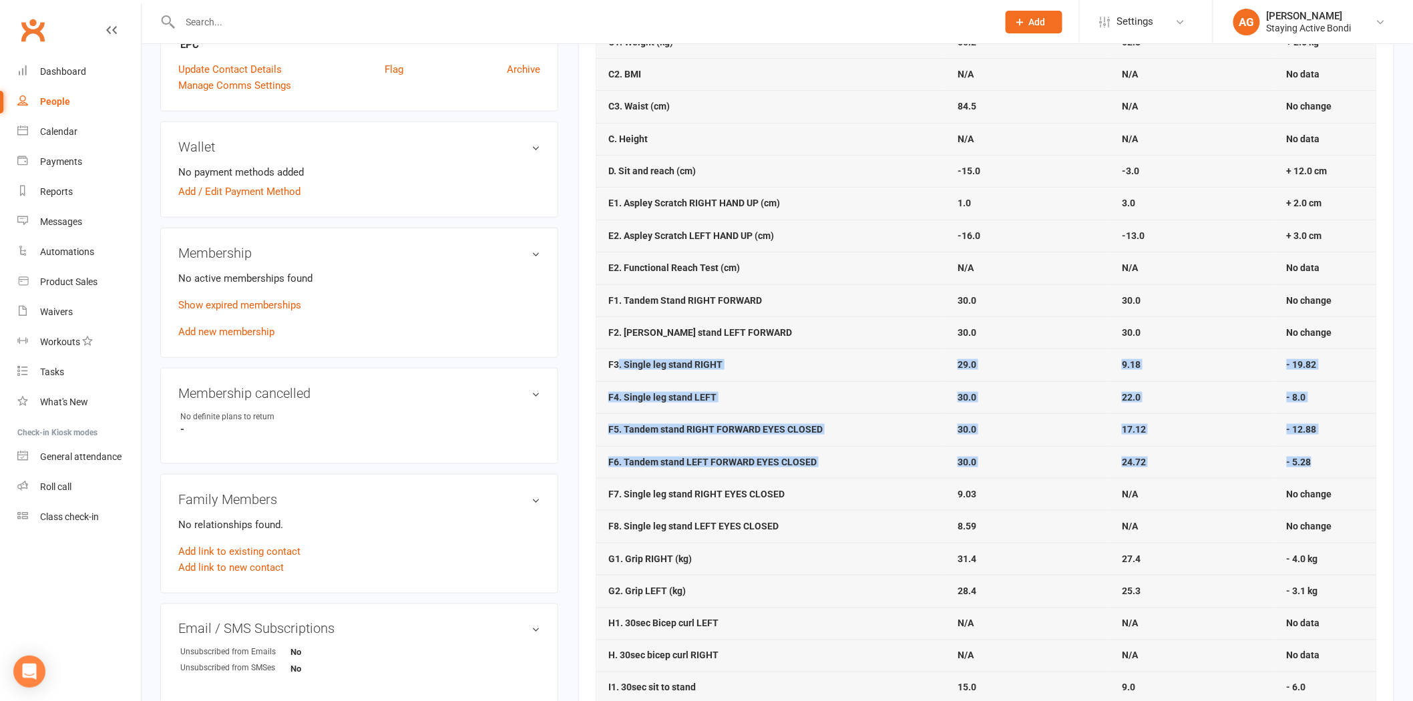
drag, startPoint x: 616, startPoint y: 368, endPoint x: 1370, endPoint y: 457, distance: 759.5
click at [1370, 457] on tbody "A1. Blood Pressure Systolic 93.0 92.0 - 1.0 A2. Blood Pressure Diastolic 53.0 5…" at bounding box center [986, 364] width 780 height 1001
click at [1371, 456] on td "- 5.28" at bounding box center [1324, 462] width 101 height 32
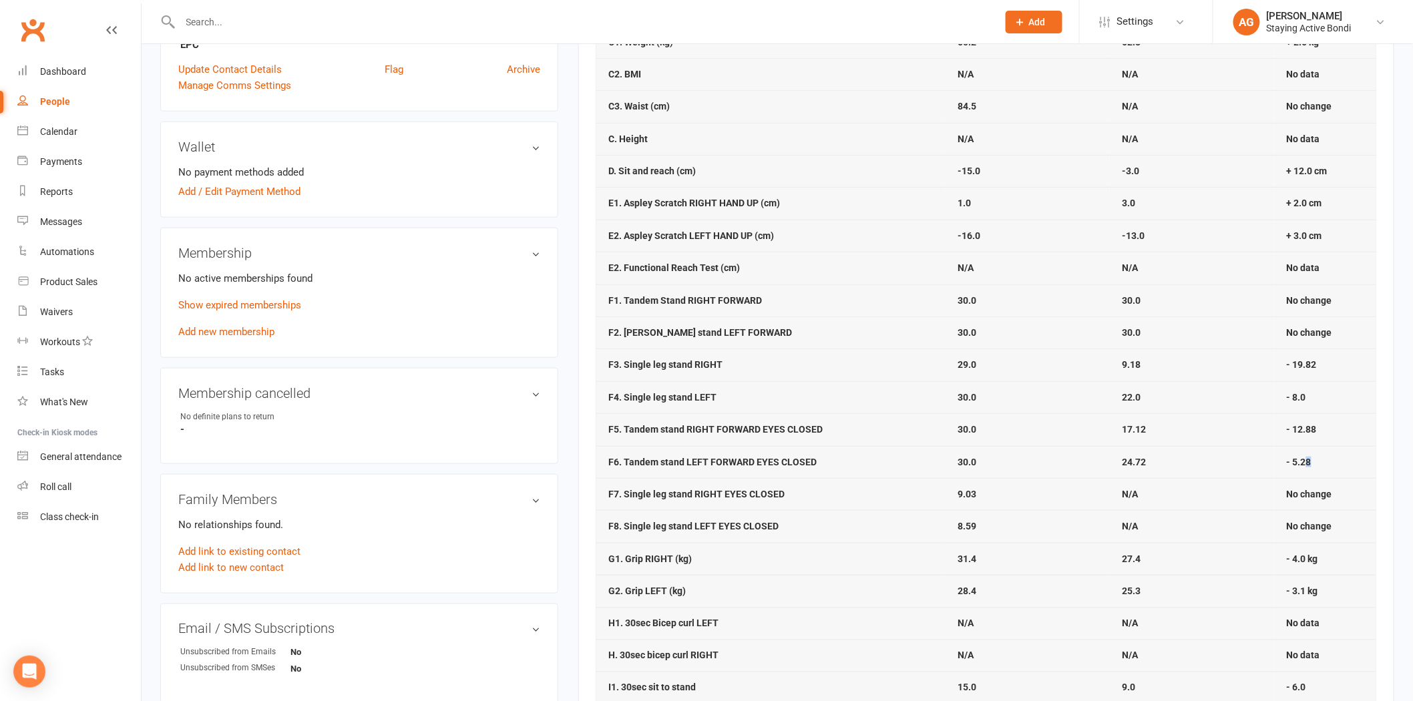
drag, startPoint x: 1319, startPoint y: 467, endPoint x: 1305, endPoint y: 461, distance: 15.3
click at [1305, 461] on td "- 5.28" at bounding box center [1324, 462] width 101 height 32
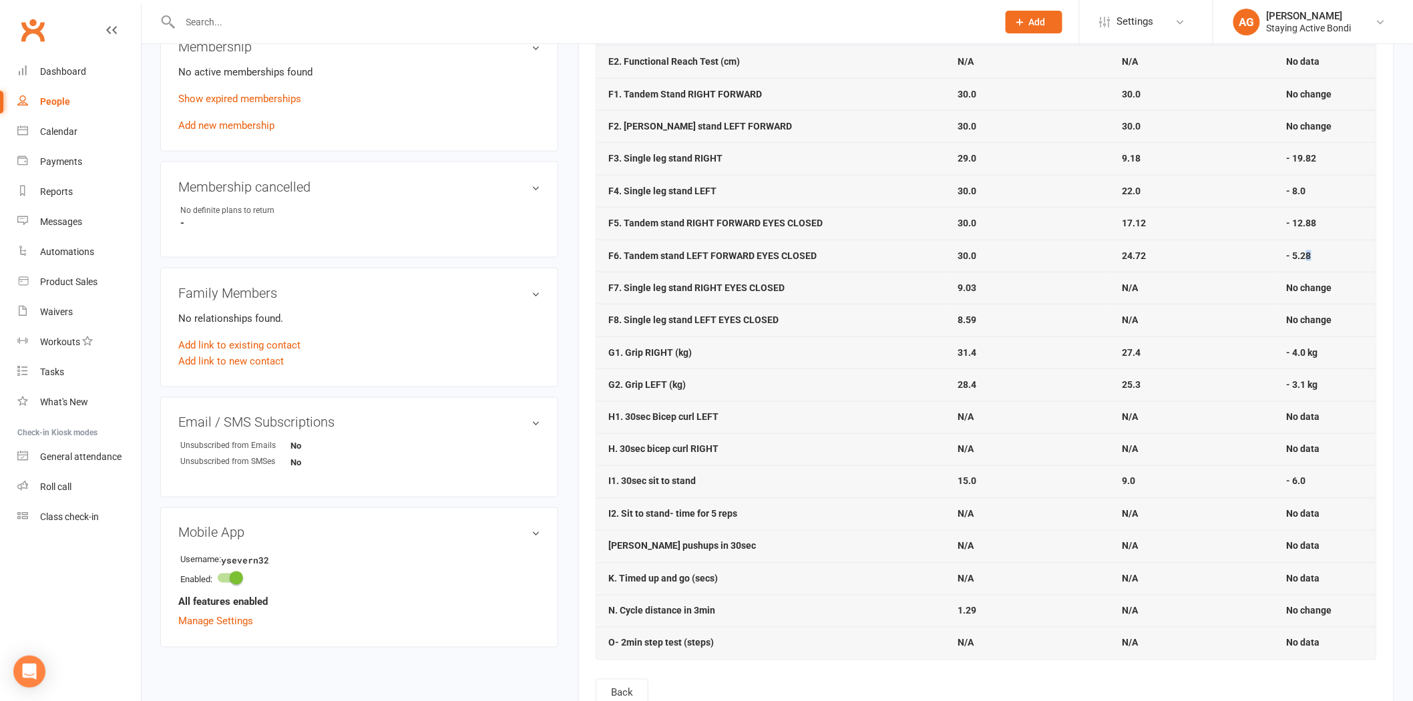
scroll to position [668, 0]
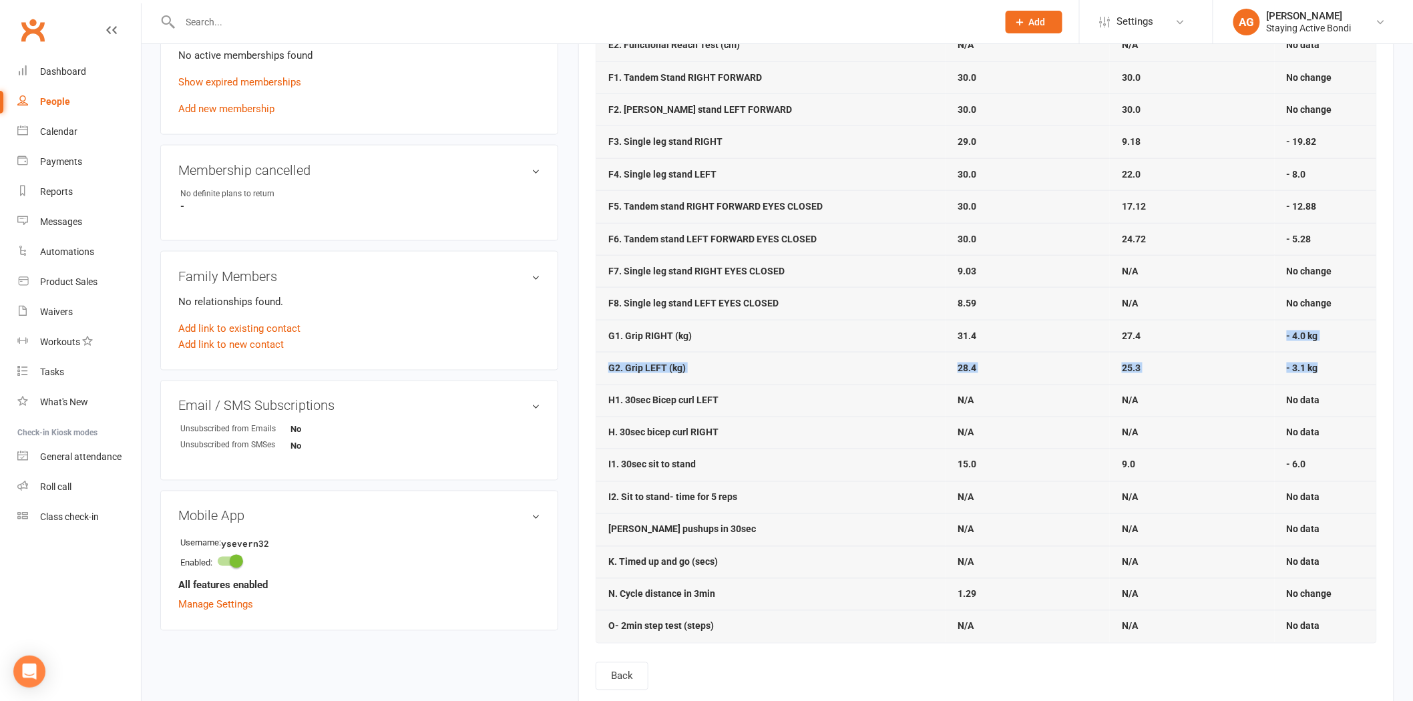
drag, startPoint x: 1324, startPoint y: 367, endPoint x: 1280, endPoint y: 344, distance: 49.9
click at [1280, 344] on tbody "A1. Blood Pressure Systolic 93.0 92.0 - 1.0 A2. Blood Pressure Diastolic 53.0 5…" at bounding box center [986, 142] width 780 height 1001
click at [1254, 378] on td "25.3" at bounding box center [1191, 368] width 164 height 32
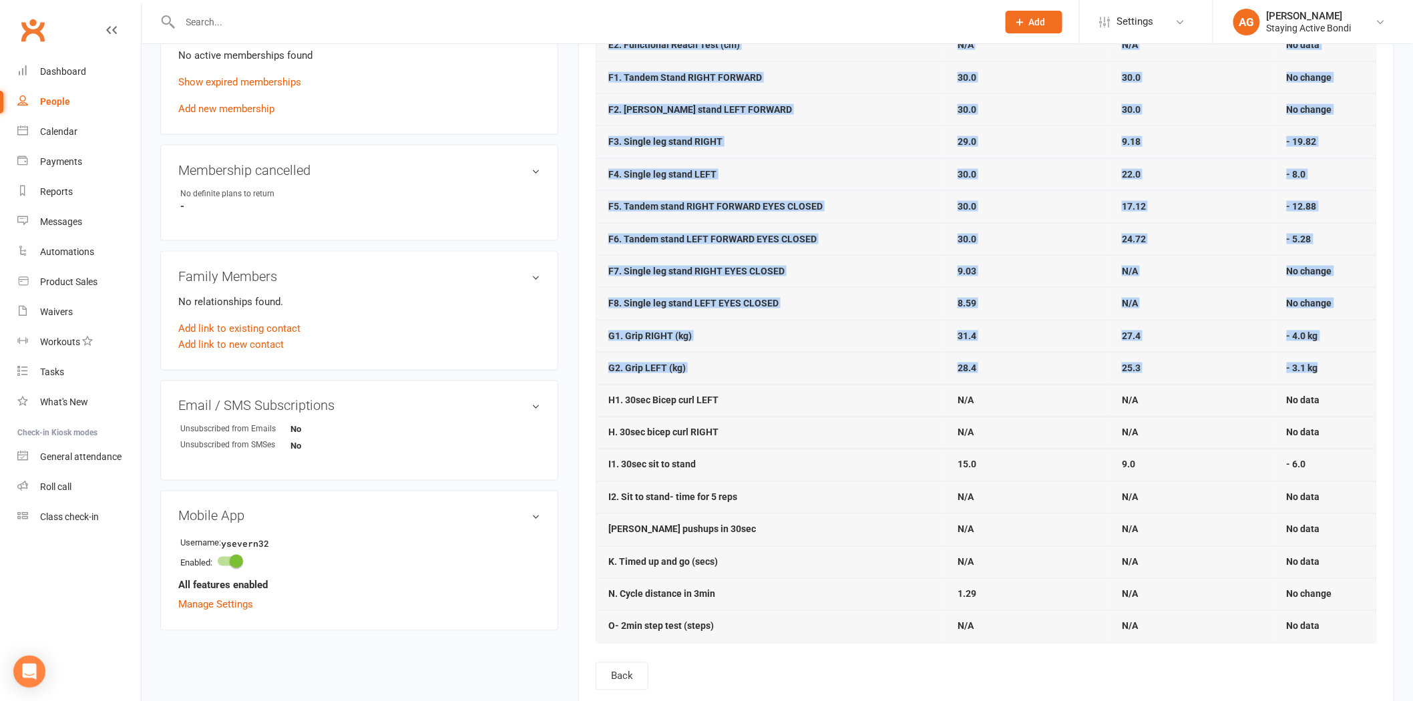
drag, startPoint x: 1343, startPoint y: 368, endPoint x: 595, endPoint y: 337, distance: 748.3
click at [595, 337] on table "Metric Jun 20, 2019 Sep 30, 2019 Feb 24, 2020 Apr 9, 2021 Jan 9, 2023 Oct 13, 2…" at bounding box center [985, 116] width 781 height 1054
click at [742, 352] on td "G1. Grip RIGHT (kg)" at bounding box center [770, 336] width 349 height 32
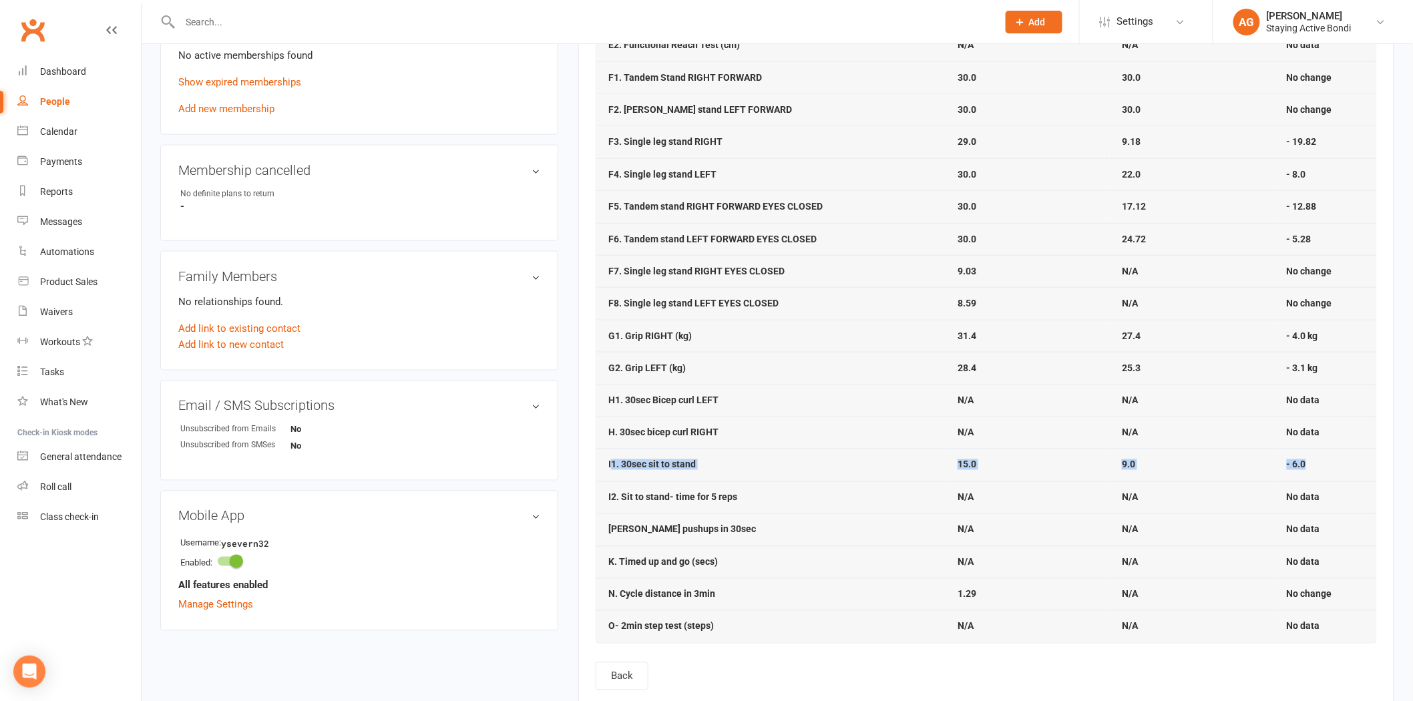
drag, startPoint x: 1316, startPoint y: 467, endPoint x: 611, endPoint y: 459, distance: 704.3
click at [611, 459] on tr "I1. 30sec sit to stand 15.0 9.0 - 6.0" at bounding box center [986, 465] width 780 height 32
click at [691, 466] on strong "I1. 30sec sit to stand" at bounding box center [651, 464] width 87 height 11
drag, startPoint x: 1310, startPoint y: 465, endPoint x: 605, endPoint y: 457, distance: 704.3
click at [606, 458] on tr "I1. 30sec sit to stand 15.0 9.0 - 6.0" at bounding box center [986, 465] width 780 height 32
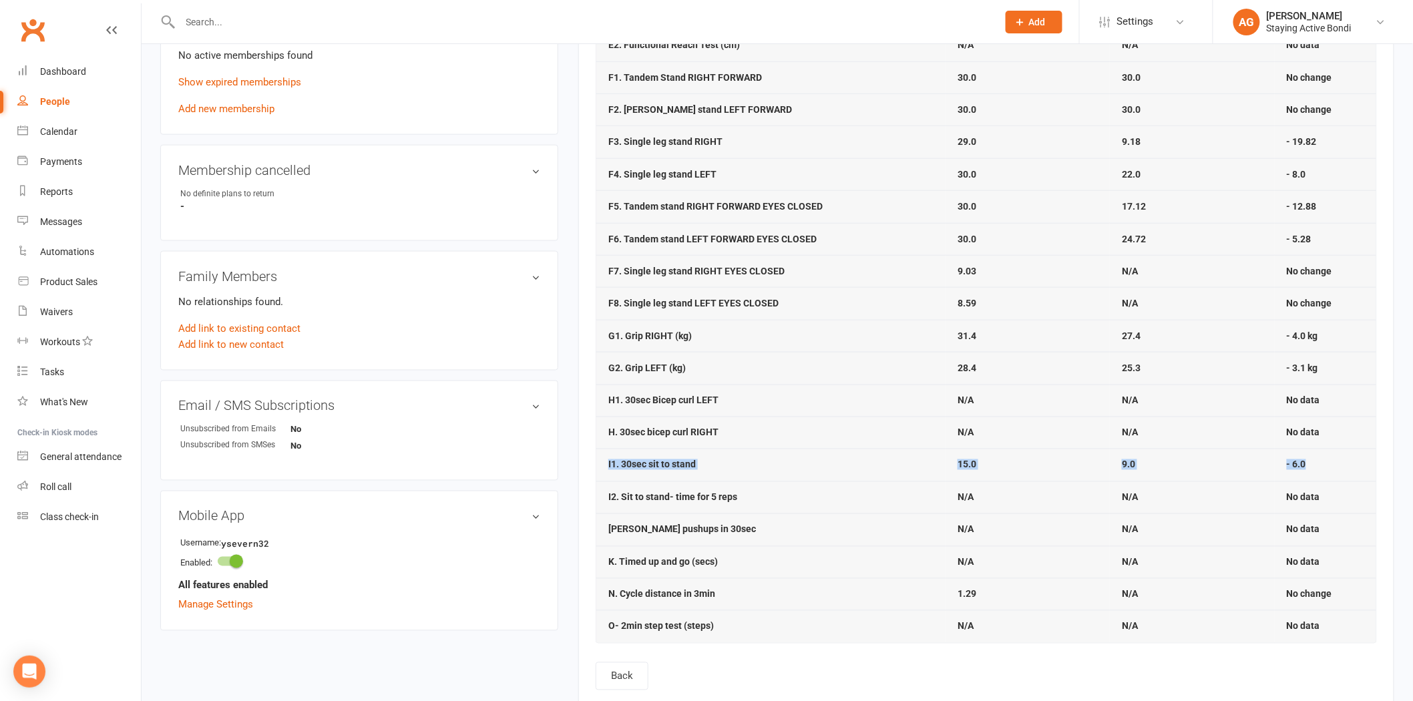
click at [605, 457] on td "I1. 30sec sit to stand" at bounding box center [770, 465] width 349 height 32
drag, startPoint x: 605, startPoint y: 462, endPoint x: 1329, endPoint y: 479, distance: 724.5
click at [1329, 479] on tr "I1. 30sec sit to stand 15.0 9.0 - 6.0" at bounding box center [986, 465] width 780 height 32
click at [1327, 470] on td "- 6.0" at bounding box center [1324, 465] width 101 height 32
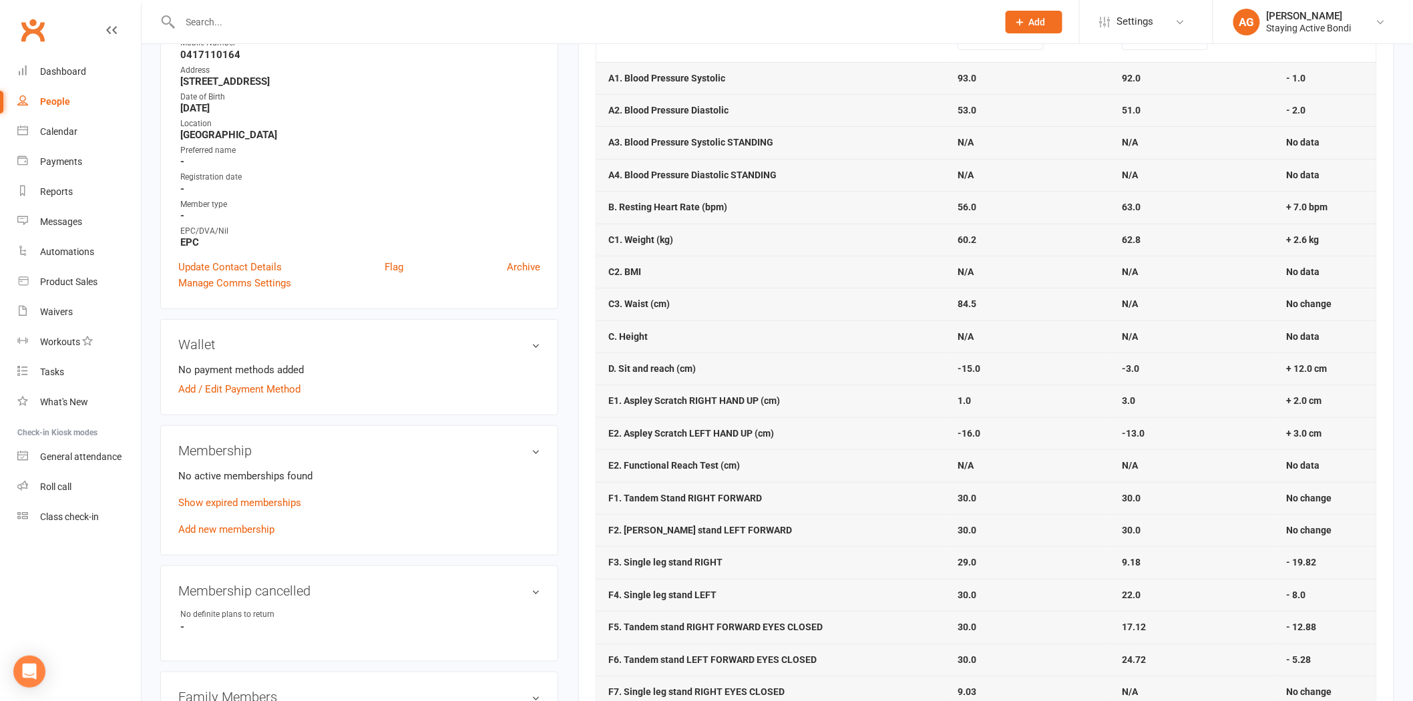
scroll to position [222, 0]
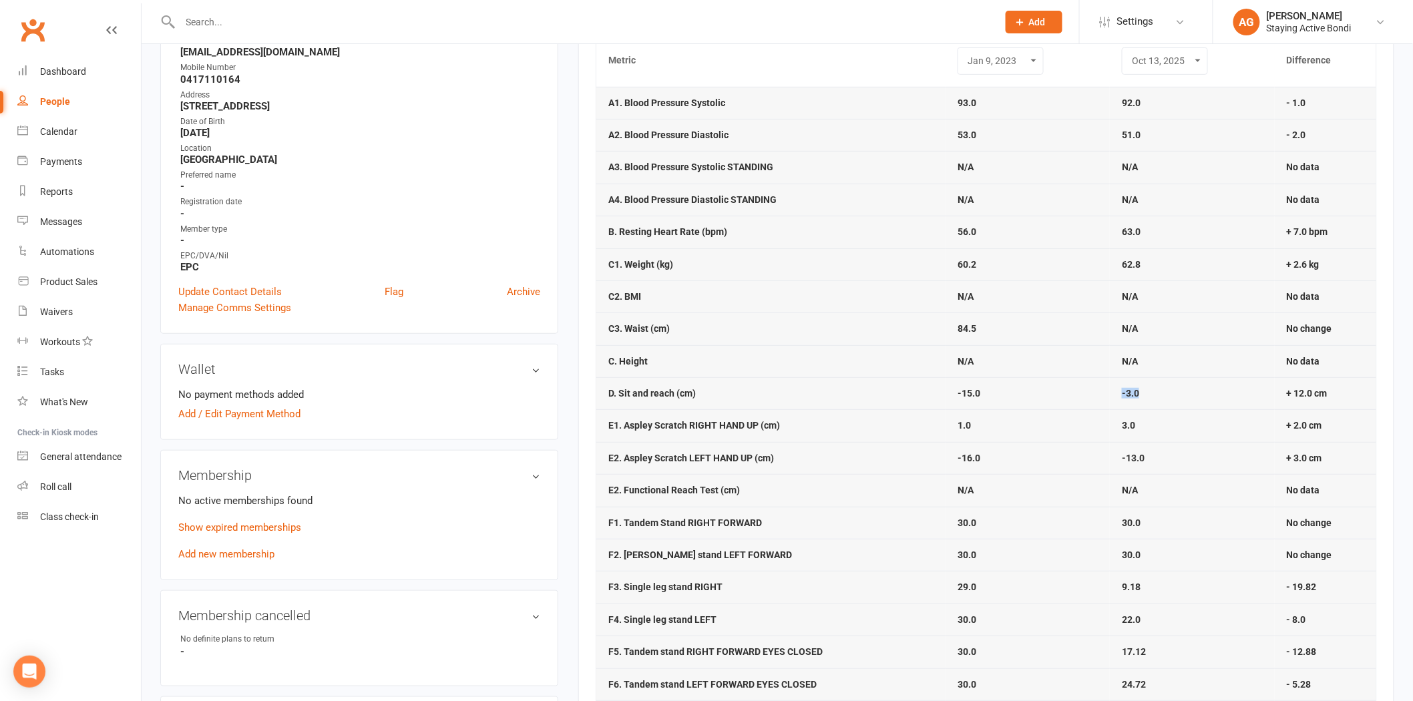
drag, startPoint x: 1109, startPoint y: 391, endPoint x: 1216, endPoint y: 399, distance: 107.7
click at [1216, 399] on td "-3.0" at bounding box center [1191, 393] width 164 height 32
click at [1216, 398] on td "-3.0" at bounding box center [1191, 393] width 164 height 32
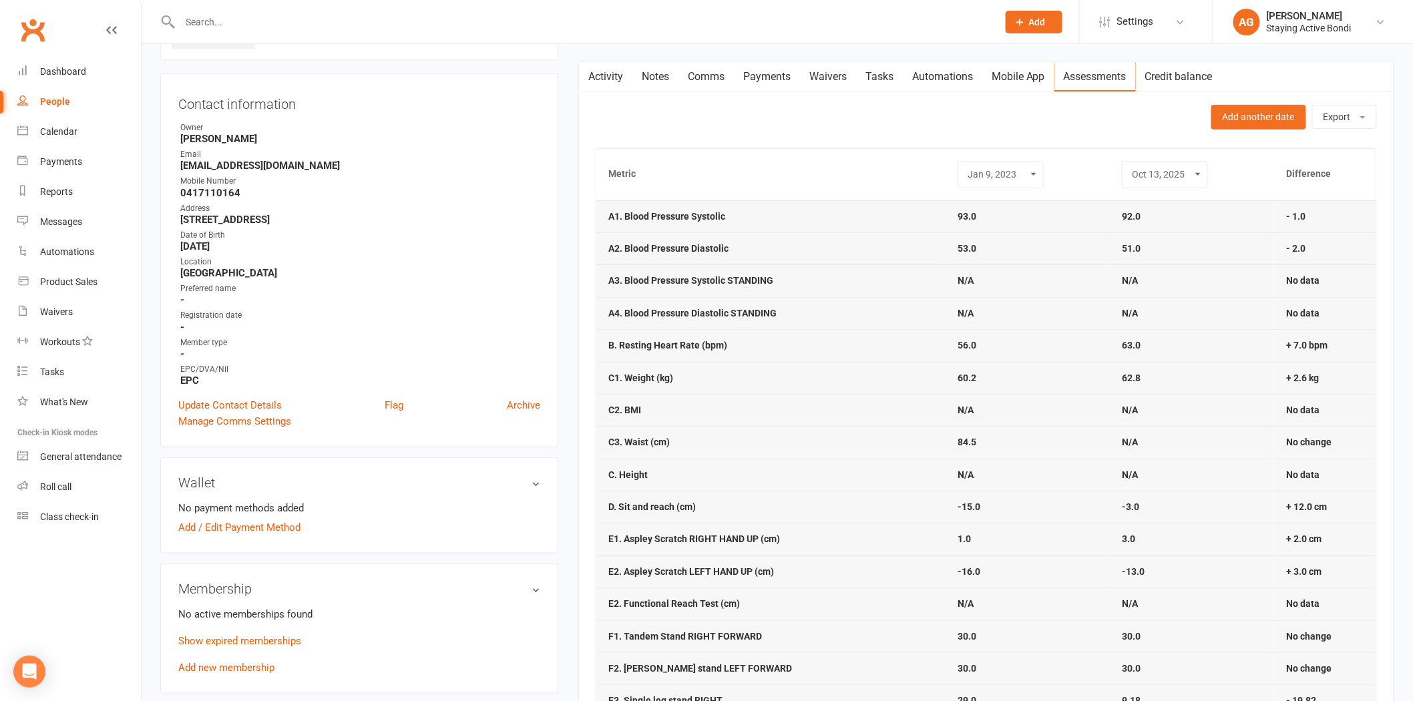
scroll to position [0, 0]
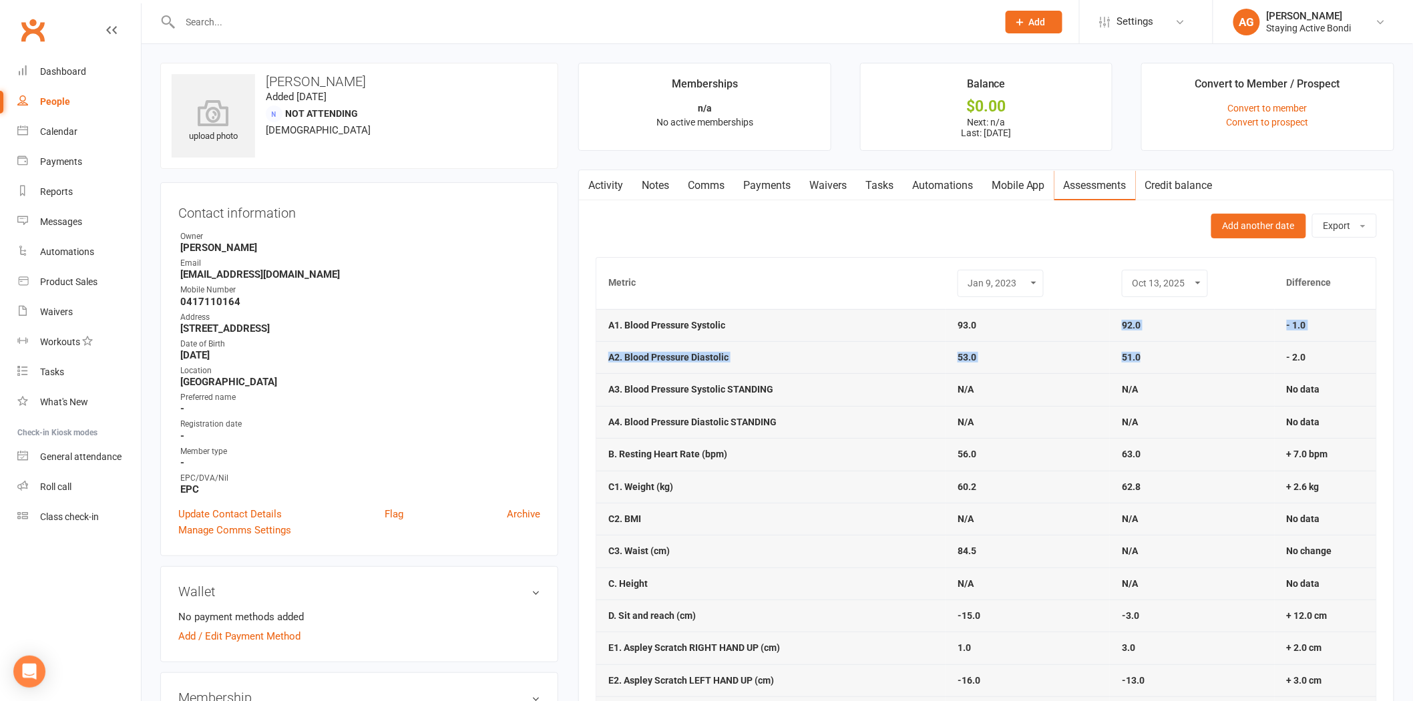
drag, startPoint x: 1119, startPoint y: 319, endPoint x: 1153, endPoint y: 356, distance: 50.1
click at [1153, 356] on td "51.0" at bounding box center [1191, 357] width 164 height 32
drag, startPoint x: 1117, startPoint y: 326, endPoint x: 1135, endPoint y: 344, distance: 26.0
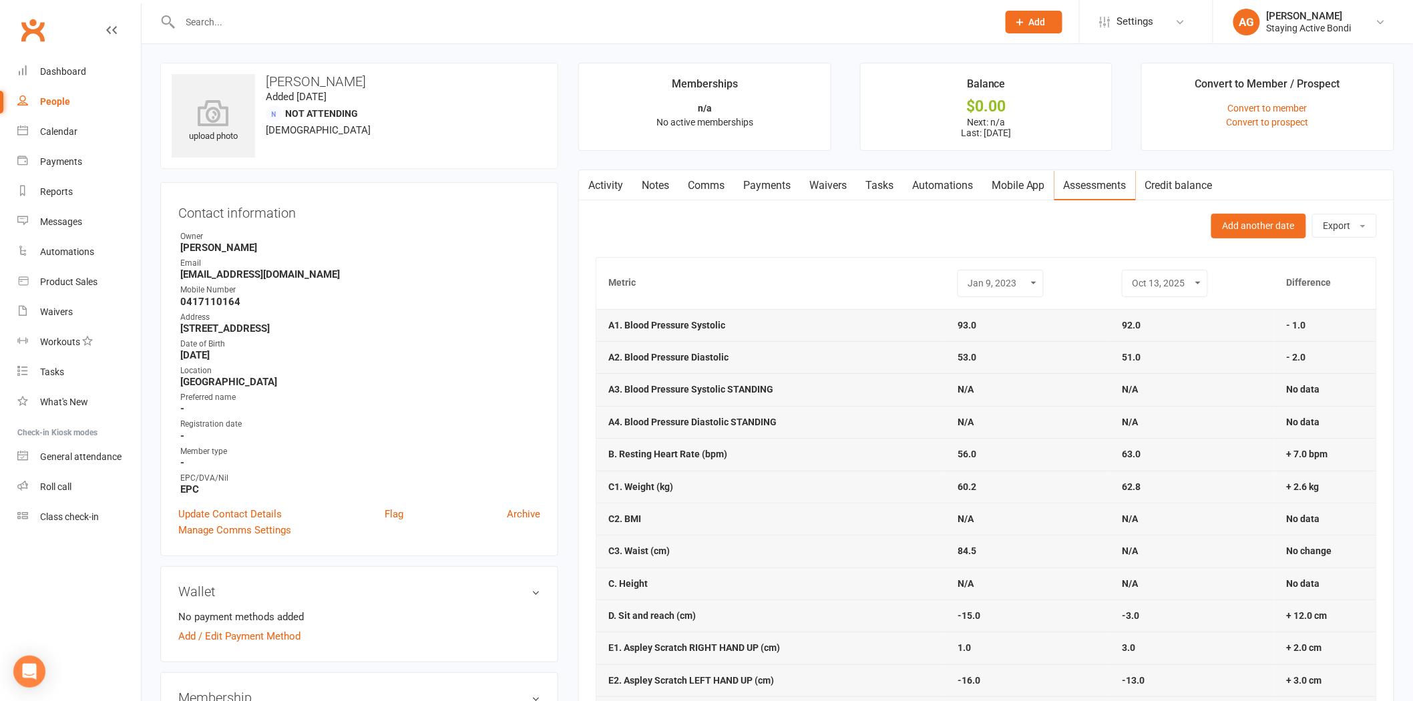
click at [1139, 352] on strong "51.0" at bounding box center [1130, 357] width 19 height 11
drag, startPoint x: 1116, startPoint y: 327, endPoint x: 1136, endPoint y: 356, distance: 35.0
click at [1124, 330] on strong "92.0" at bounding box center [1130, 325] width 19 height 11
click at [78, 284] on div "Product Sales" at bounding box center [68, 281] width 57 height 11
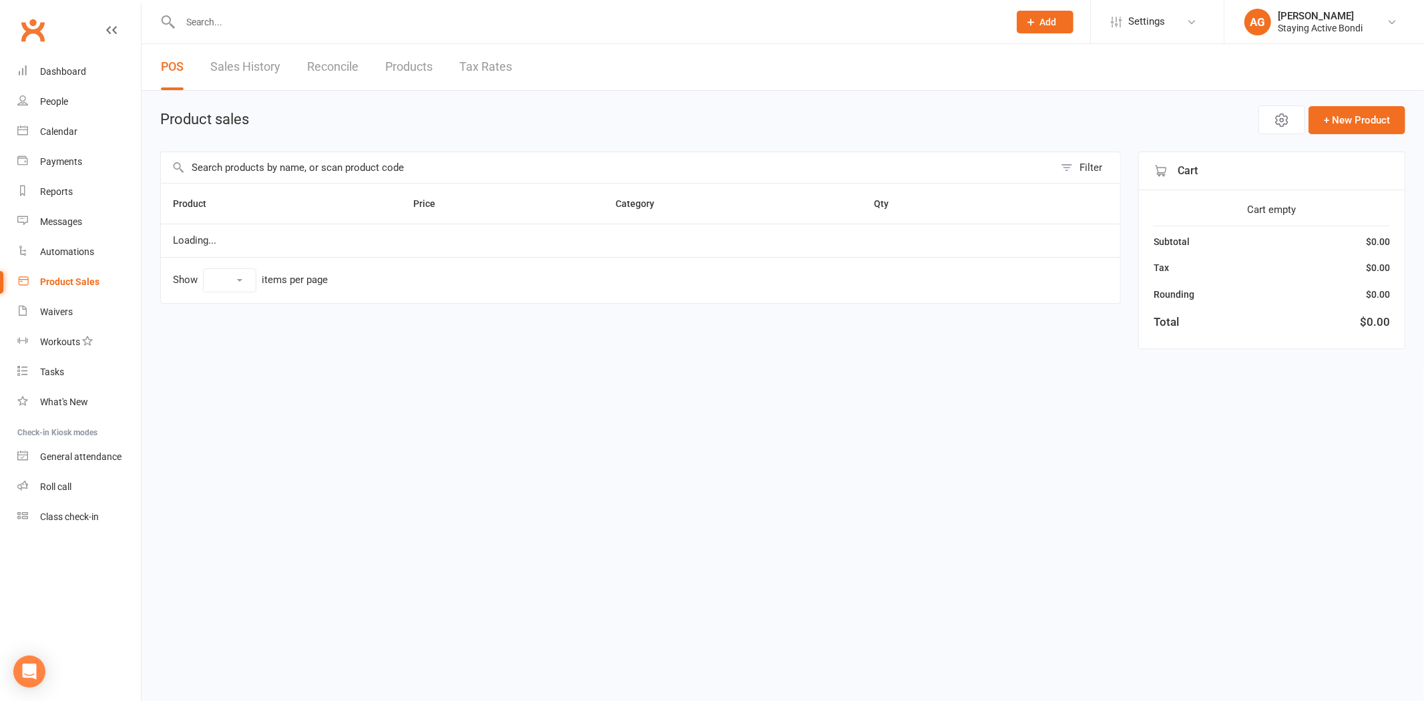
select select "100"
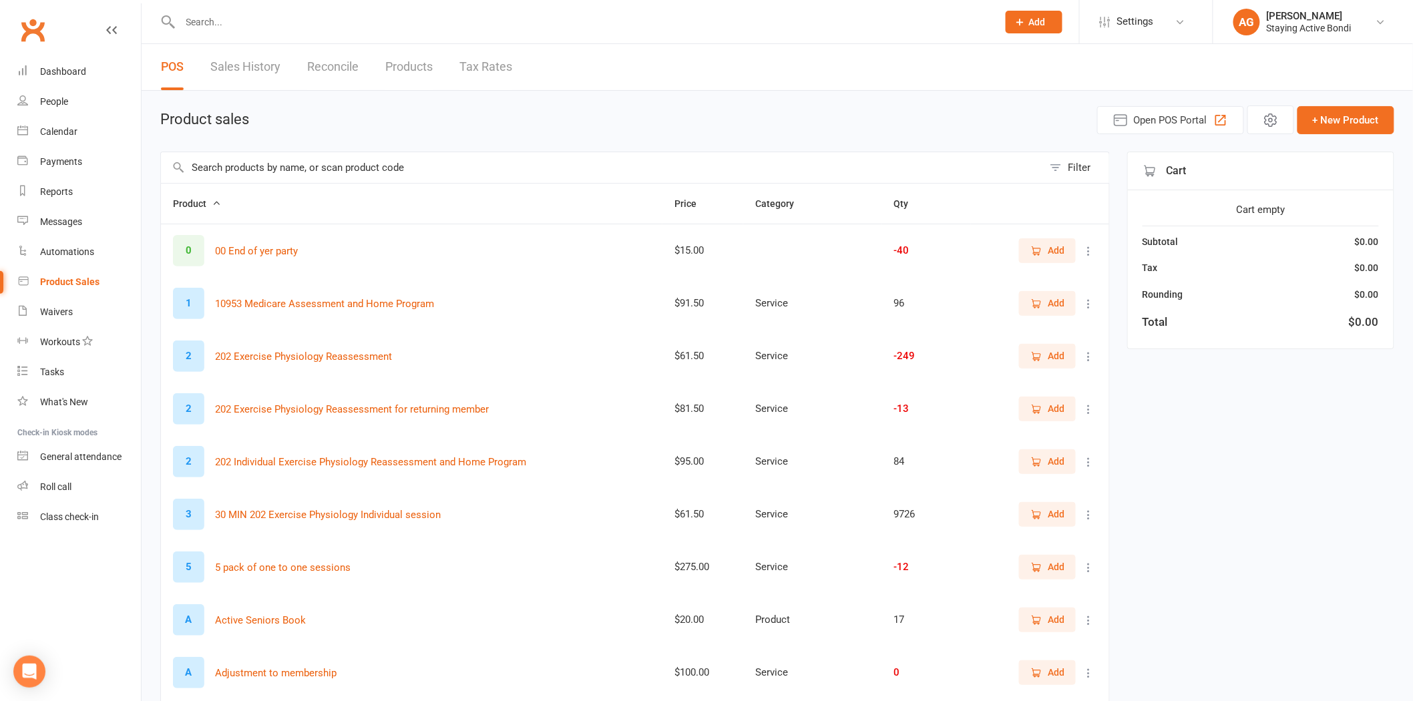
click at [312, 156] on input "text" at bounding box center [602, 167] width 882 height 31
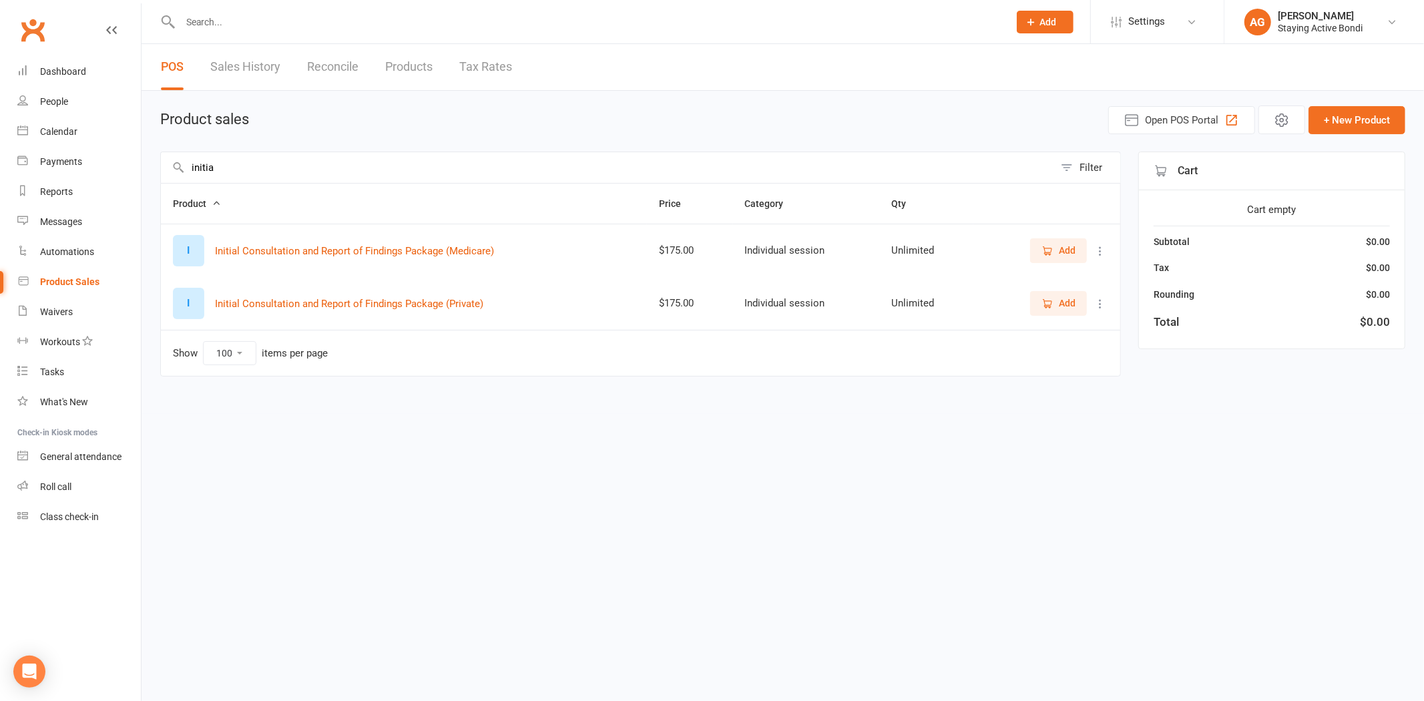
type input "initia"
click at [1040, 304] on button "Add" at bounding box center [1058, 303] width 57 height 24
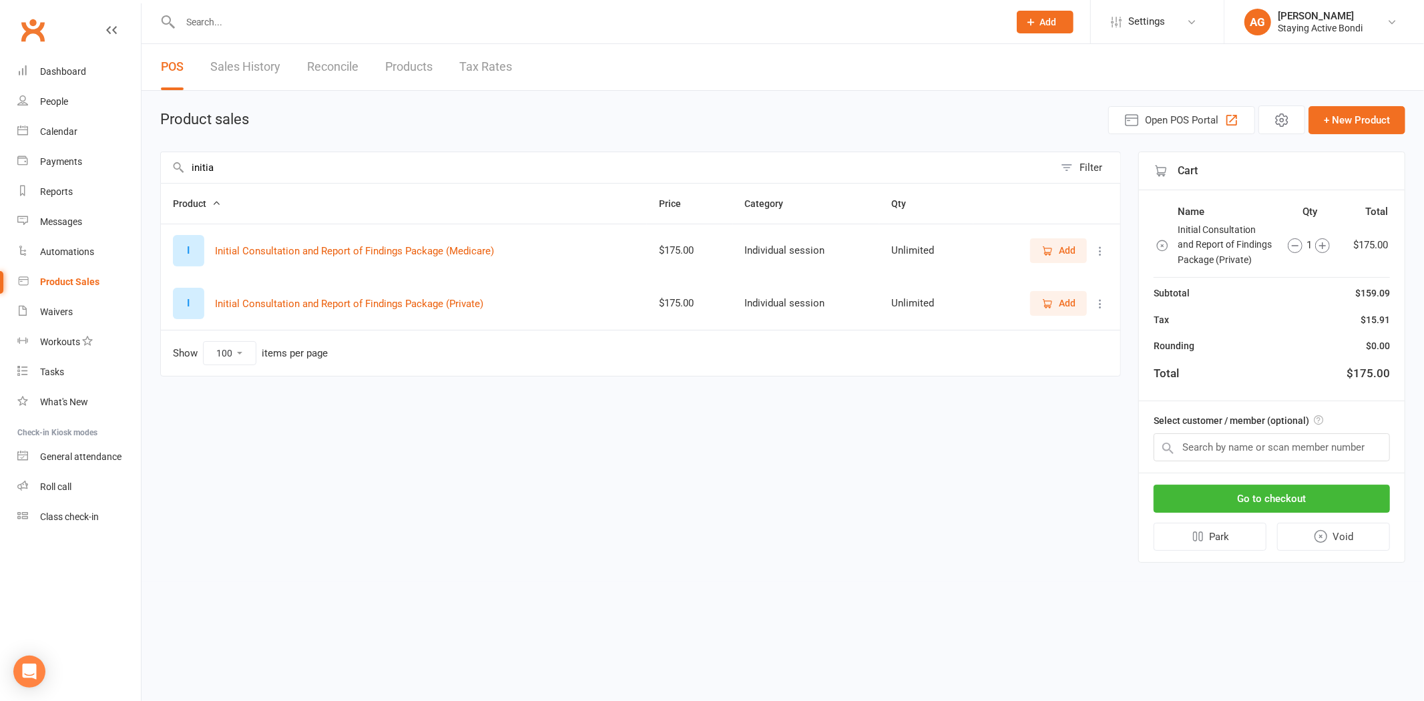
click at [1360, 340] on div "Rounding $0.00" at bounding box center [1271, 345] width 236 height 15
drag, startPoint x: 1350, startPoint y: 255, endPoint x: 1355, endPoint y: 238, distance: 17.3
click at [1351, 251] on td "$175.00" at bounding box center [1366, 245] width 45 height 46
click at [1355, 238] on td "$175.00" at bounding box center [1366, 245] width 45 height 46
click at [1357, 237] on td "$175.00" at bounding box center [1366, 245] width 45 height 46
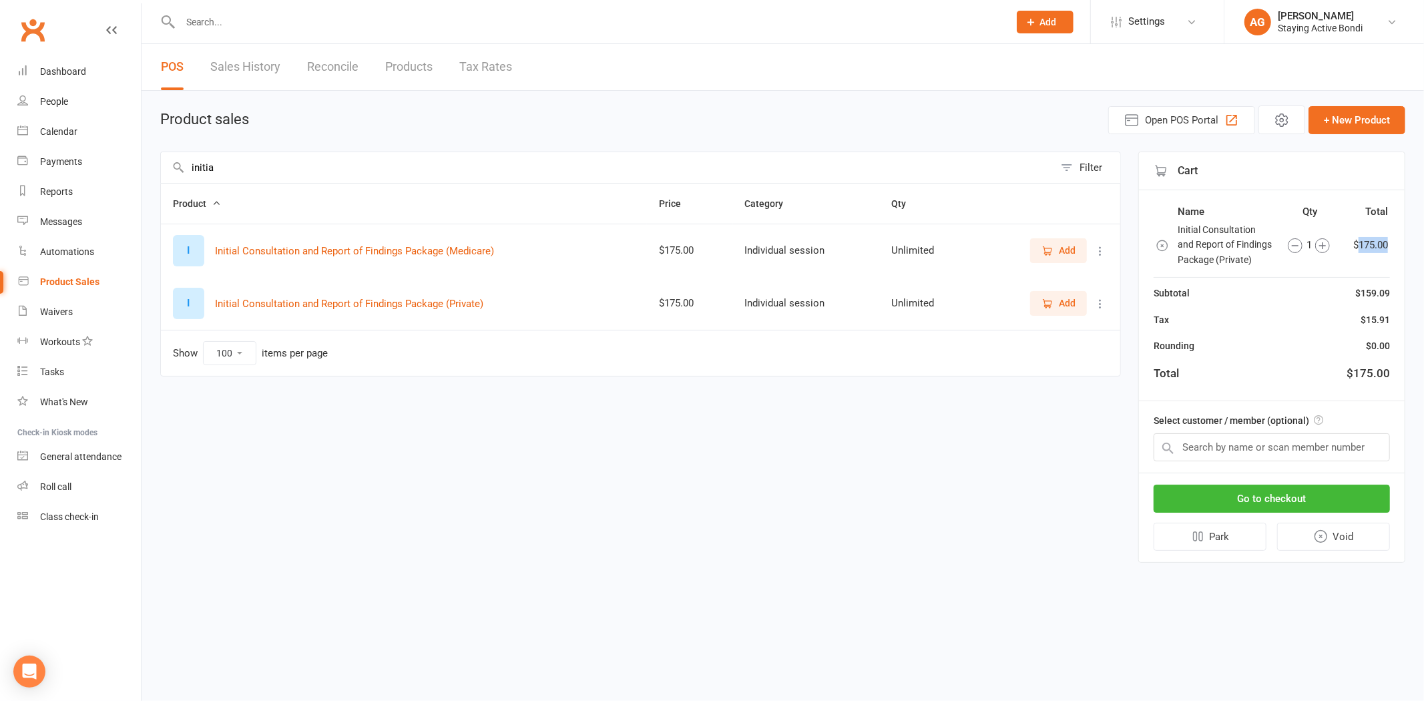
click at [1364, 238] on td "$175.00" at bounding box center [1366, 245] width 45 height 46
click at [1278, 136] on main "Product sales Open POS Portal + New Product initia Filter Product Price Categor…" at bounding box center [782, 333] width 1245 height 457
drag, startPoint x: 268, startPoint y: 175, endPoint x: 138, endPoint y: 156, distance: 131.6
click at [138, 156] on ui-view "Prospect Member Non-attending contact Class / event Appointment Task Membership…" at bounding box center [712, 292] width 1424 height 578
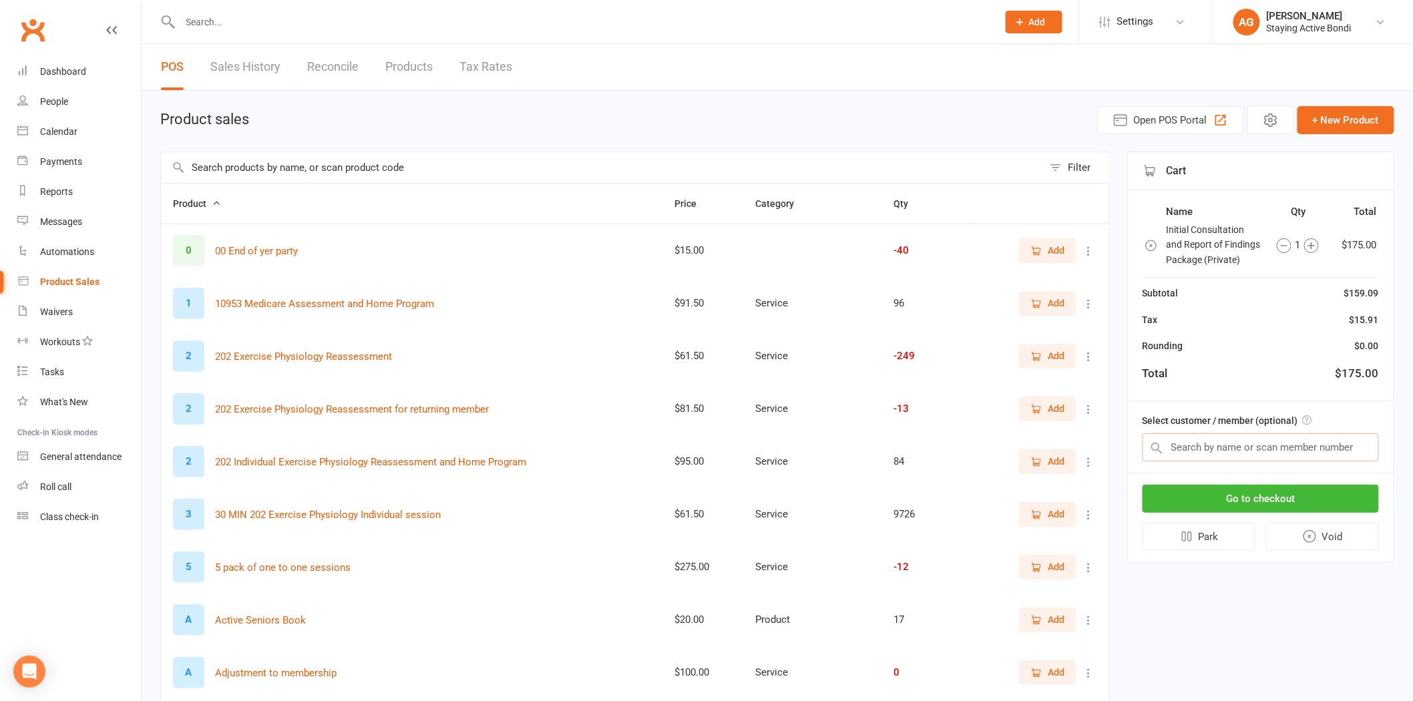
click at [1283, 452] on input "text" at bounding box center [1260, 447] width 236 height 28
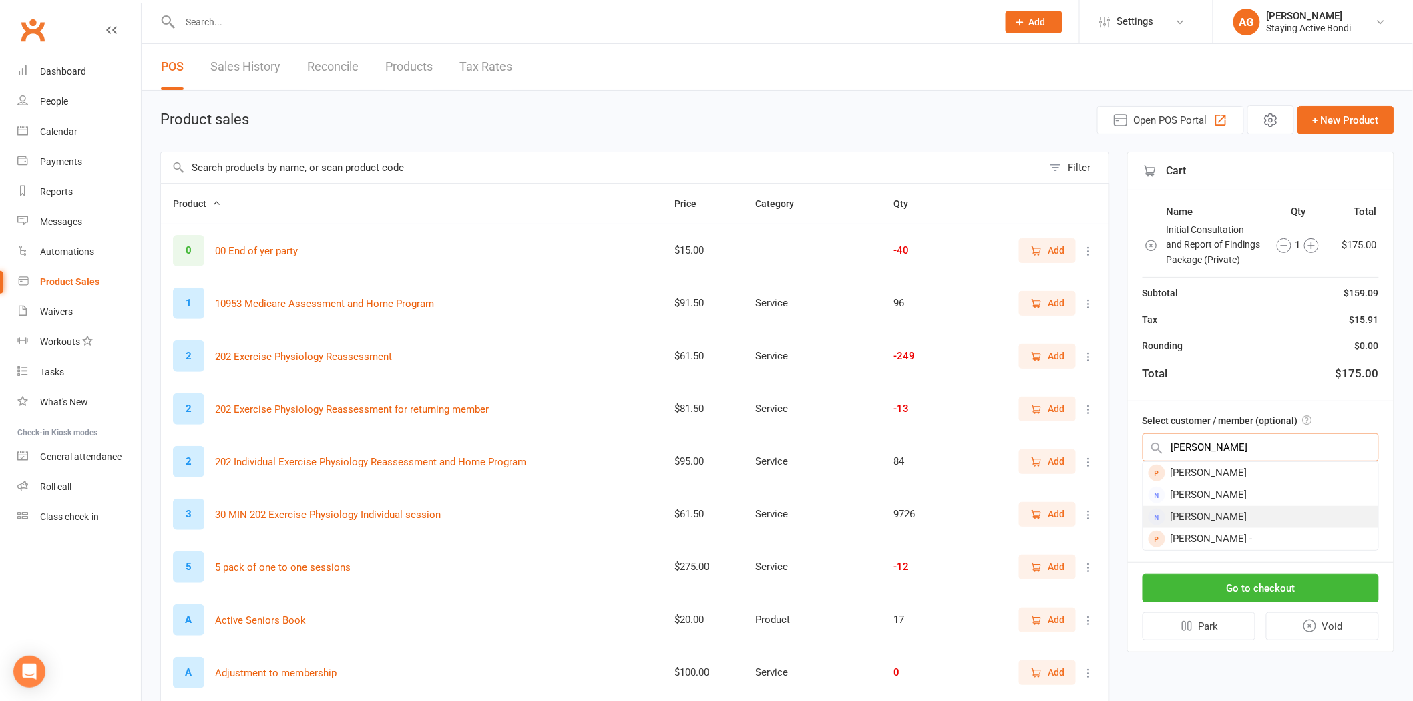
type input "yvonne"
click at [1274, 515] on div "[PERSON_NAME]" at bounding box center [1260, 517] width 235 height 22
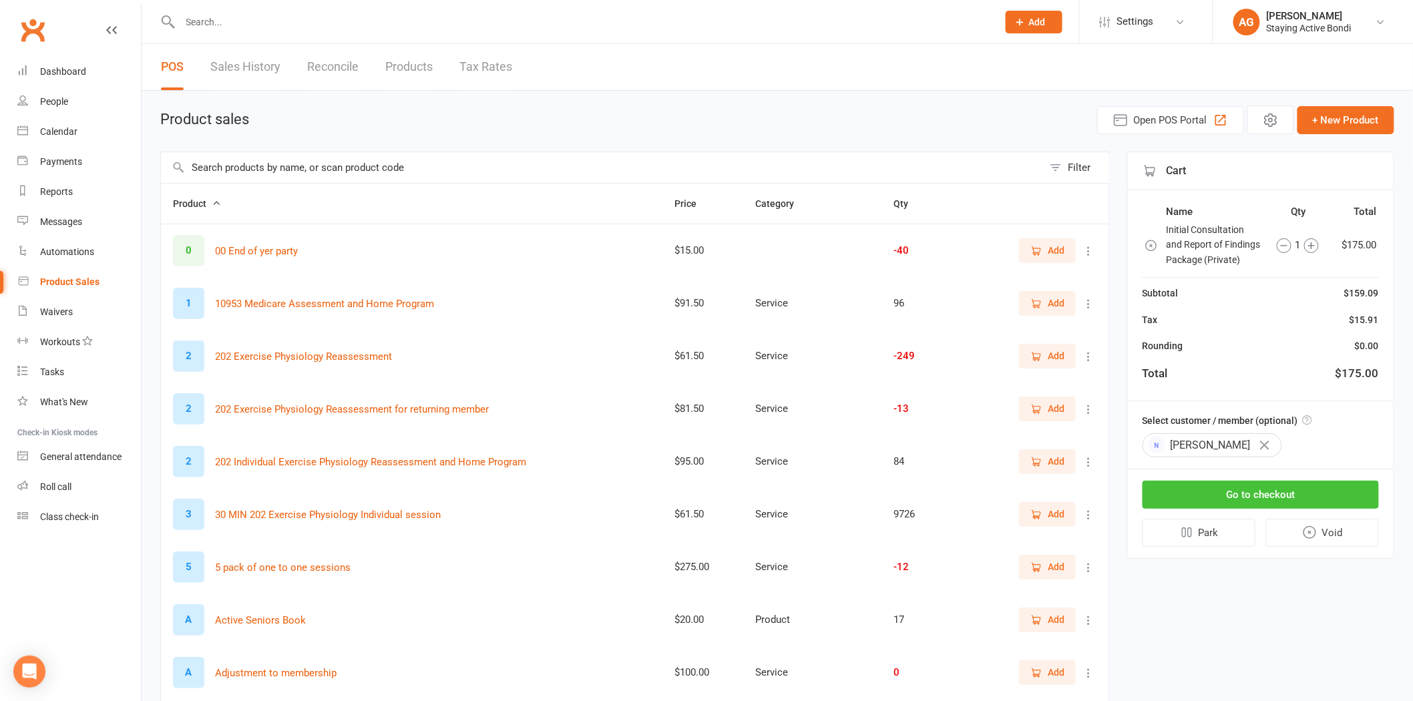
click at [1262, 492] on button "Go to checkout" at bounding box center [1260, 495] width 236 height 28
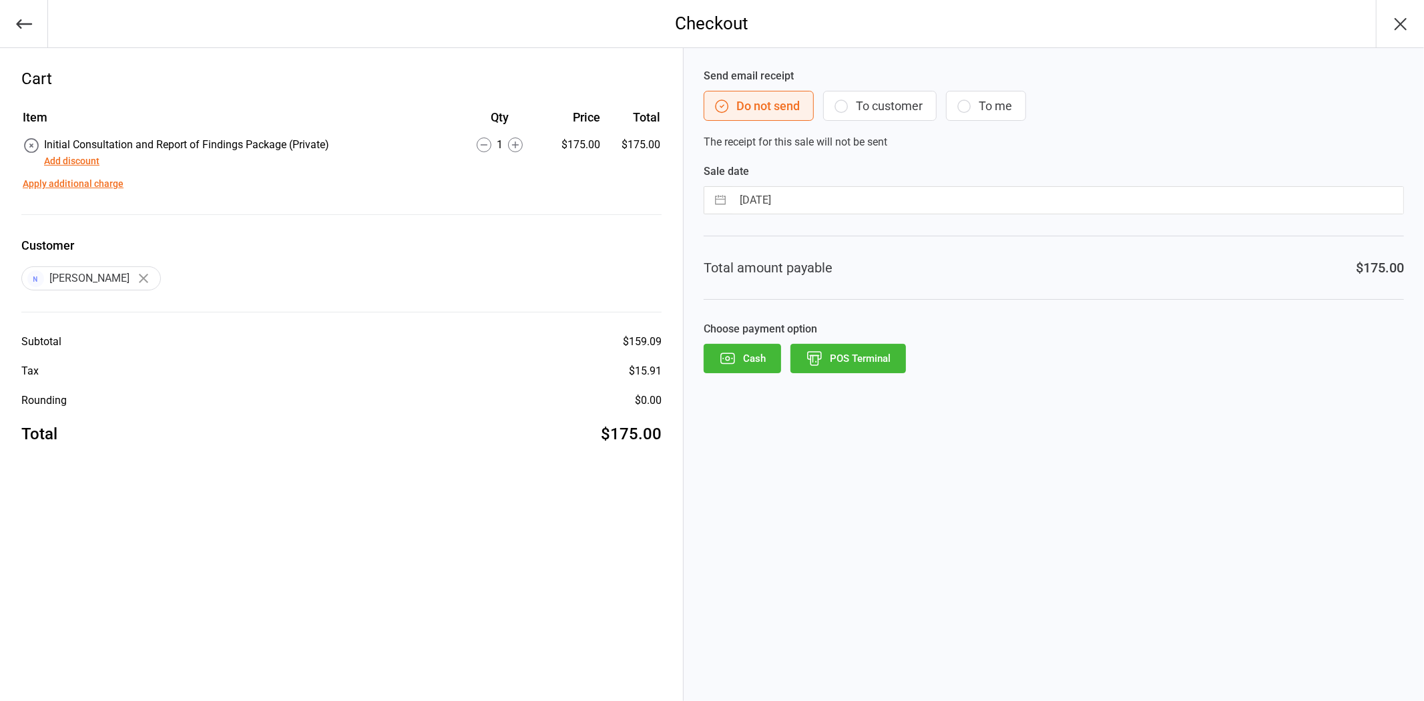
click at [877, 358] on button "POS Terminal" at bounding box center [847, 358] width 115 height 29
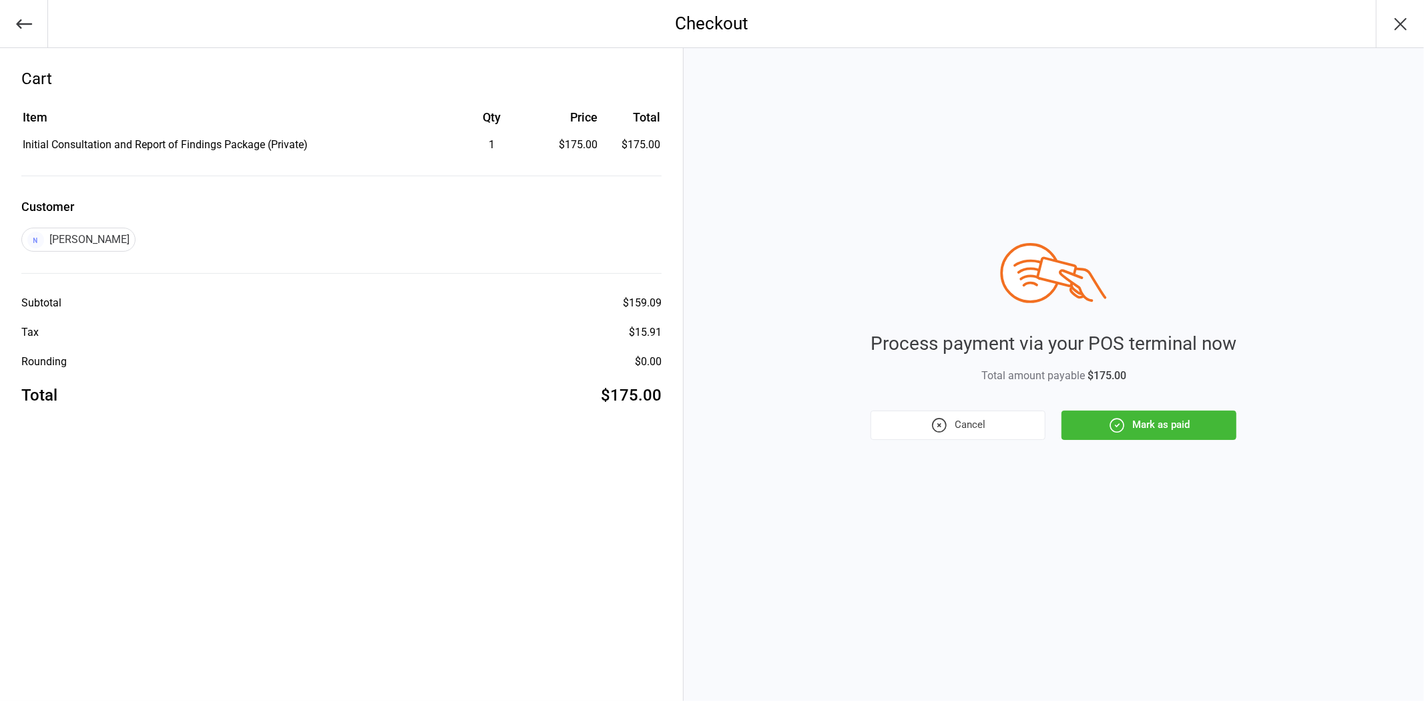
click at [1176, 417] on button "Mark as paid" at bounding box center [1148, 425] width 175 height 29
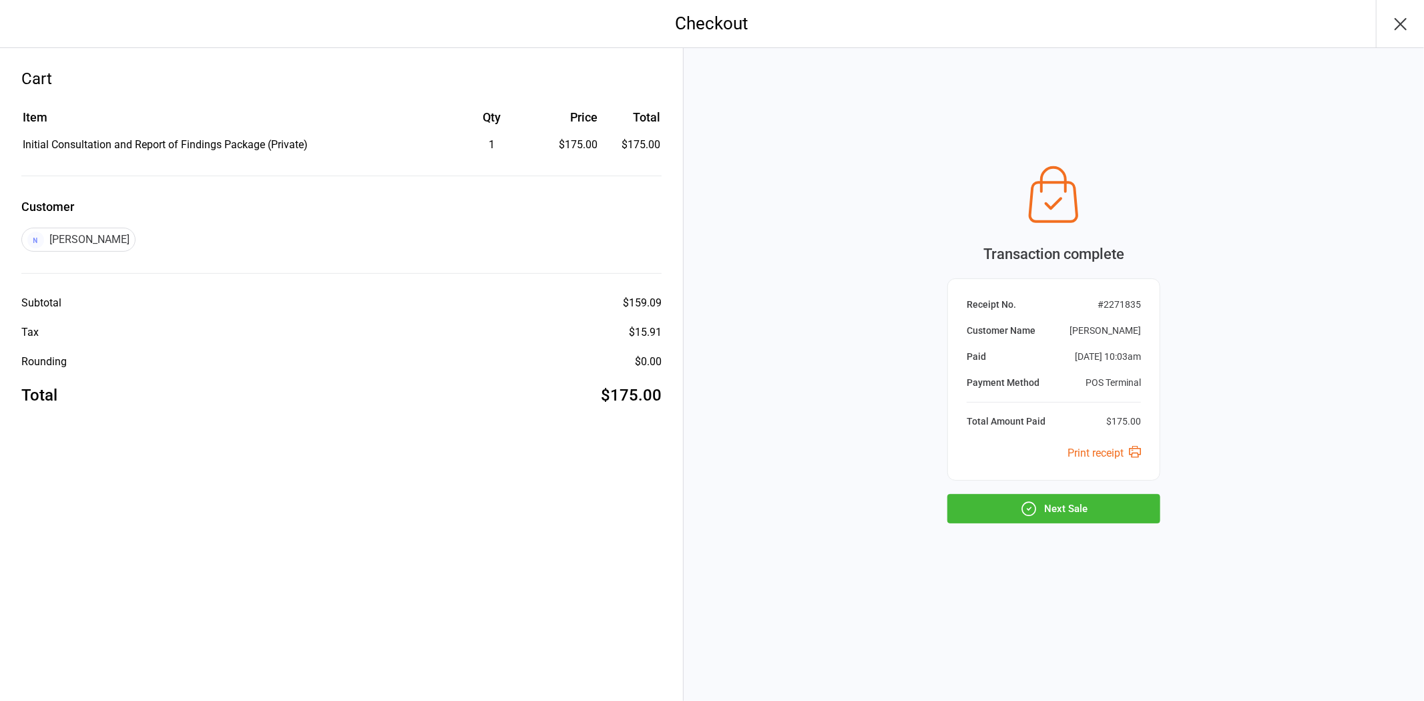
click at [1112, 513] on button "Next Sale" at bounding box center [1053, 508] width 213 height 29
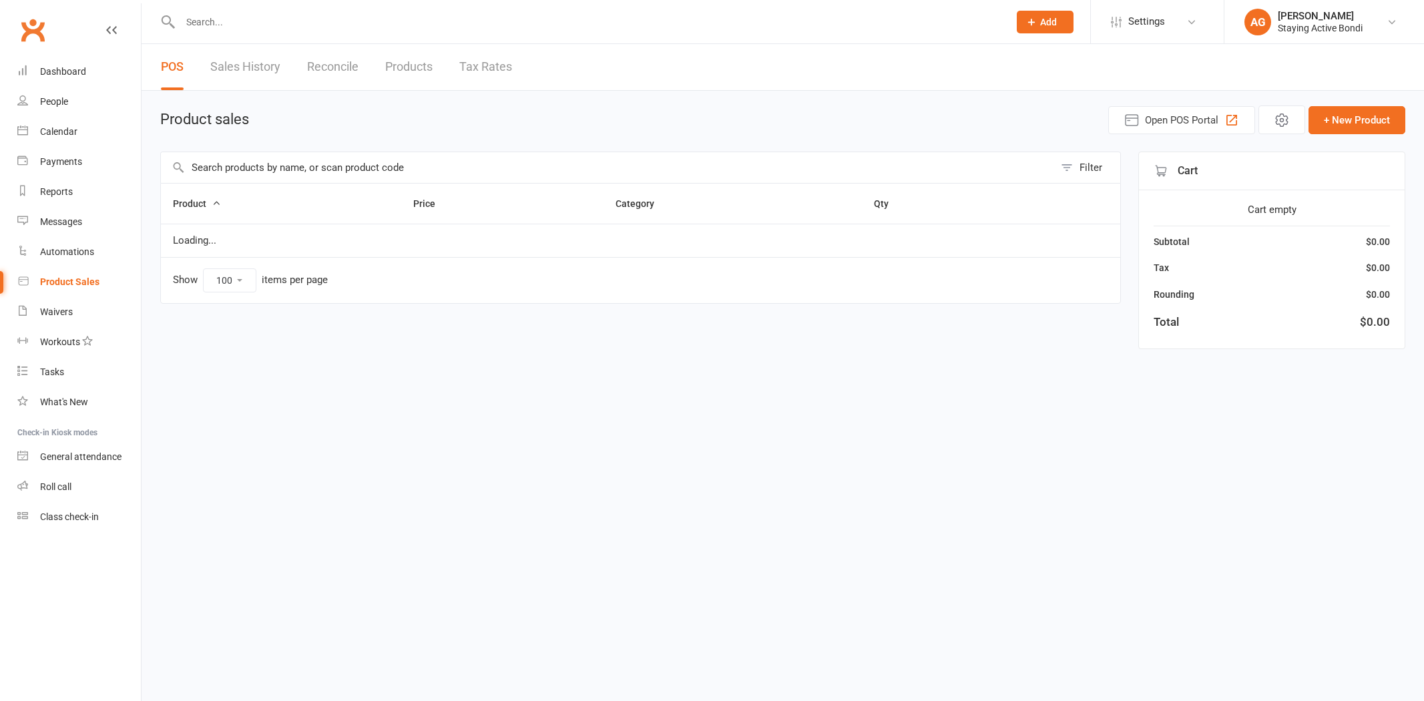
select select "100"
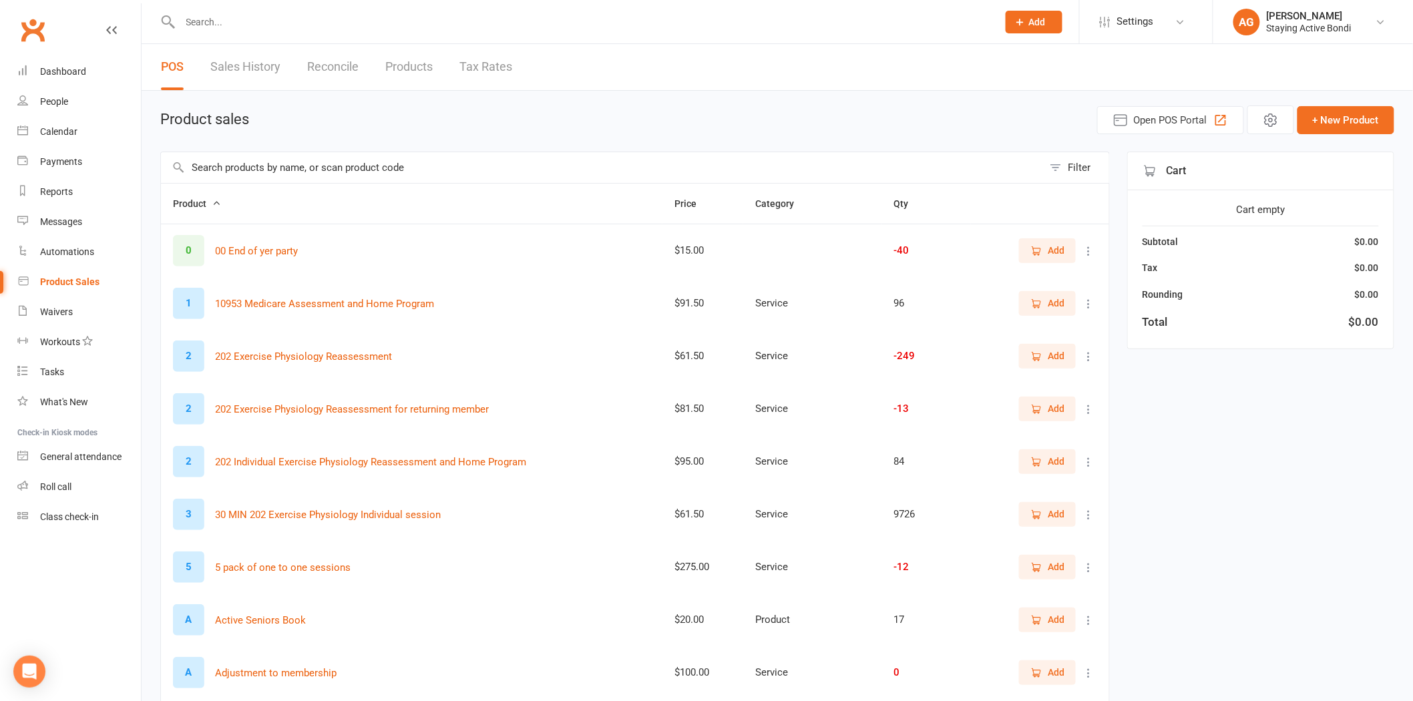
click at [252, 24] on input "text" at bounding box center [582, 22] width 812 height 19
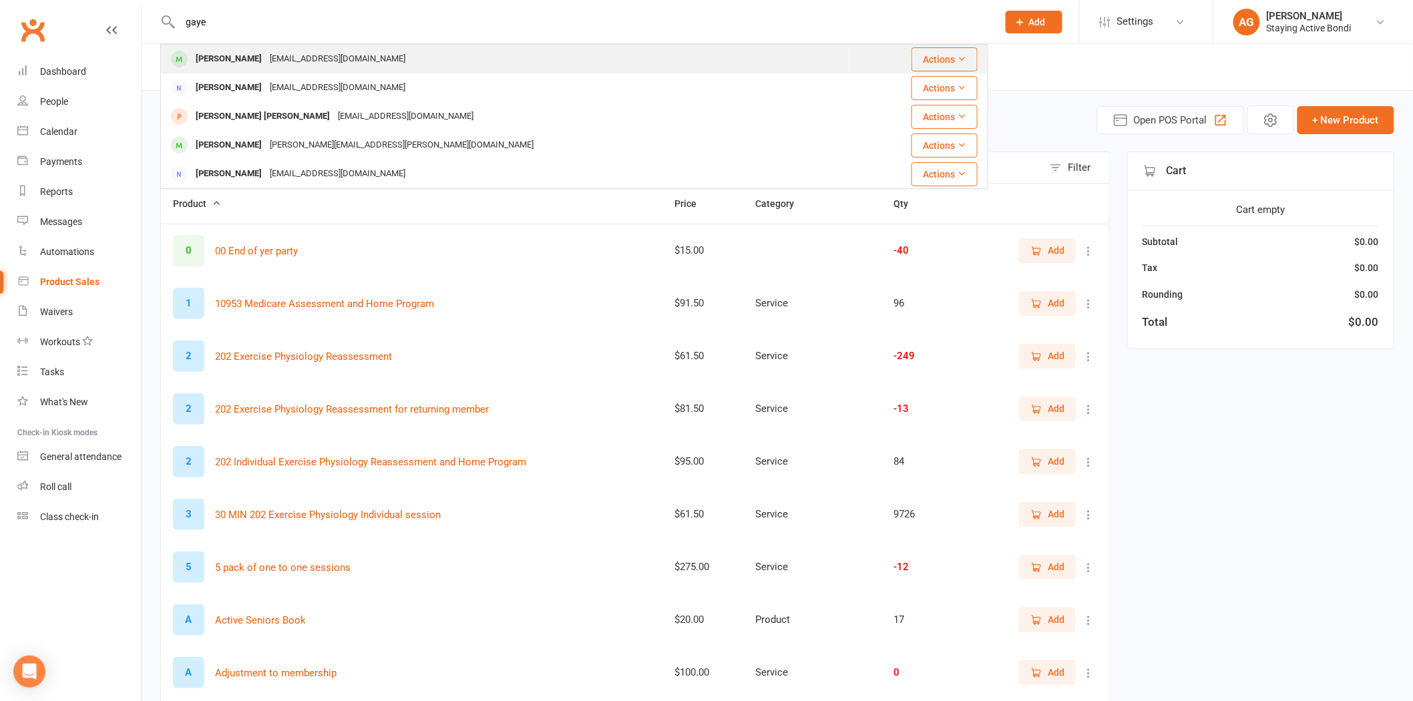
type input "gaye"
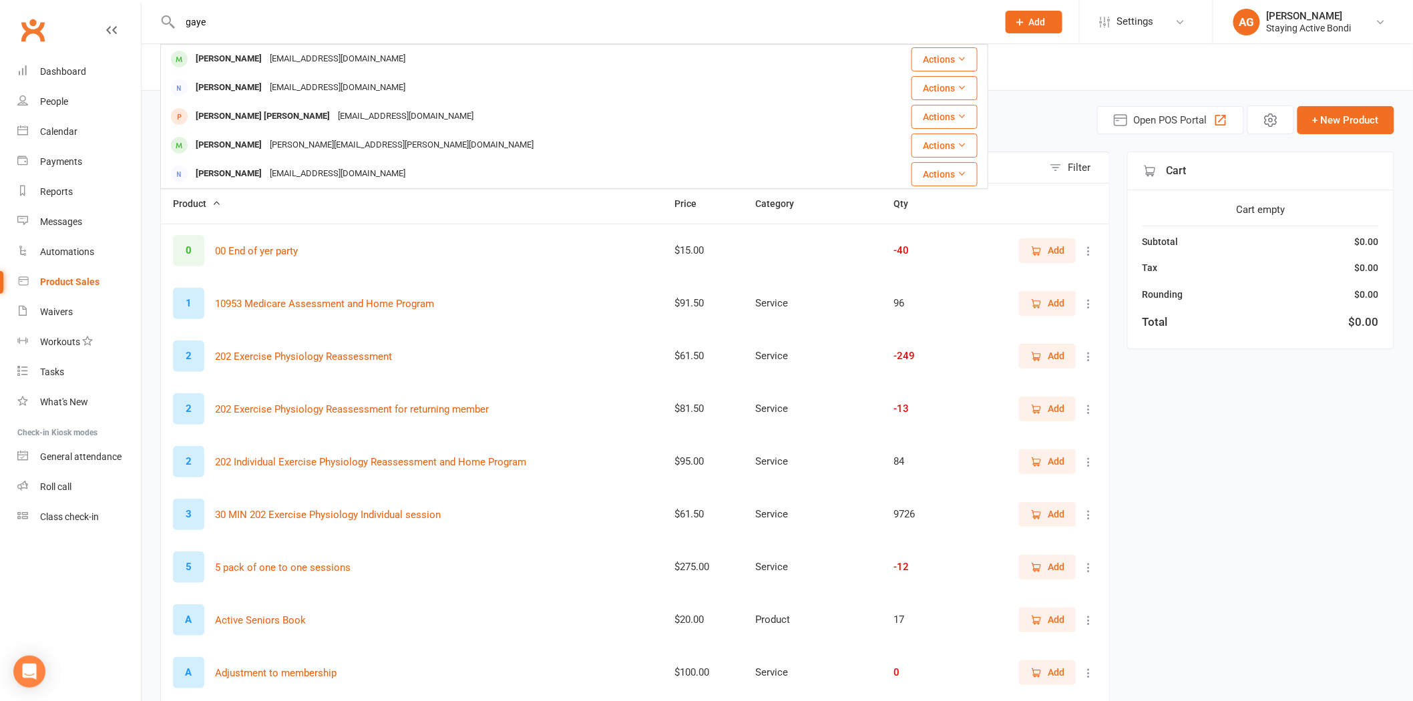
click at [266, 53] on div "gayedurante@gmail.com" at bounding box center [338, 58] width 144 height 19
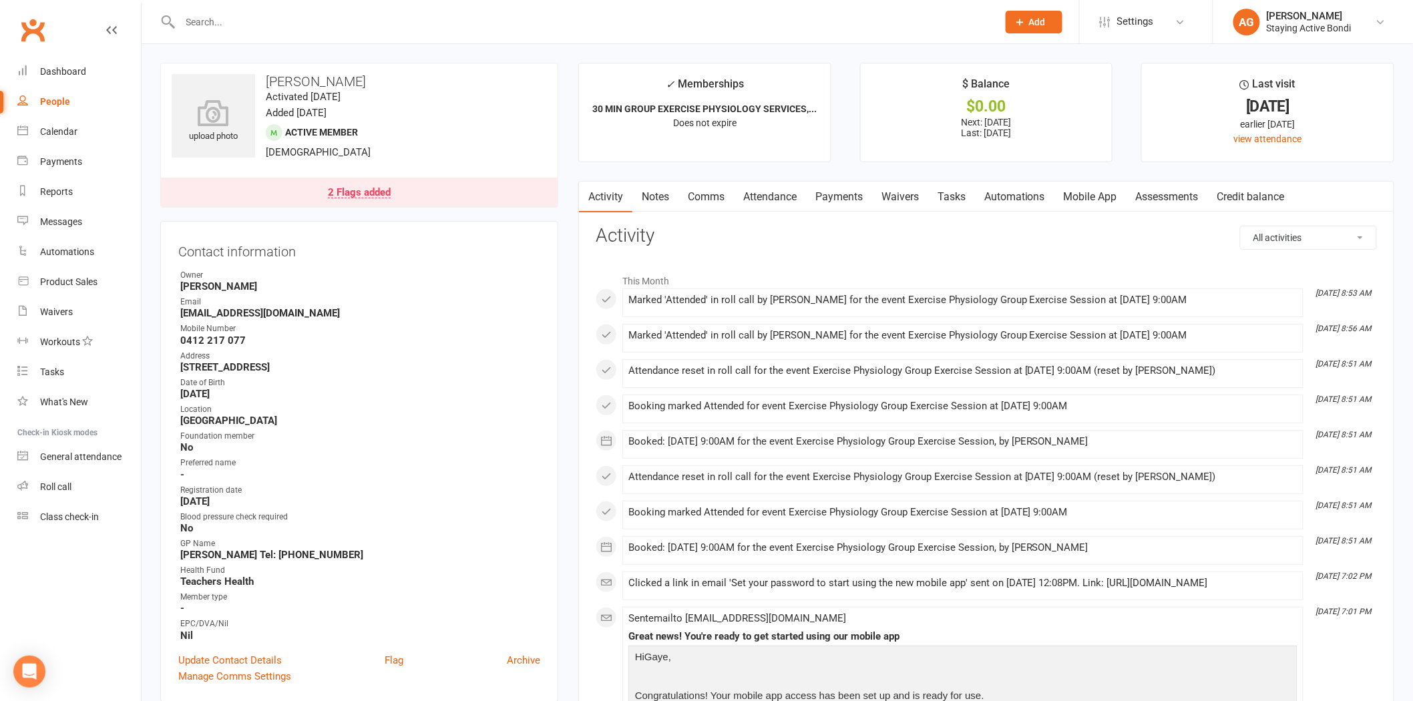
click at [1095, 198] on link "Mobile App" at bounding box center [1090, 197] width 72 height 31
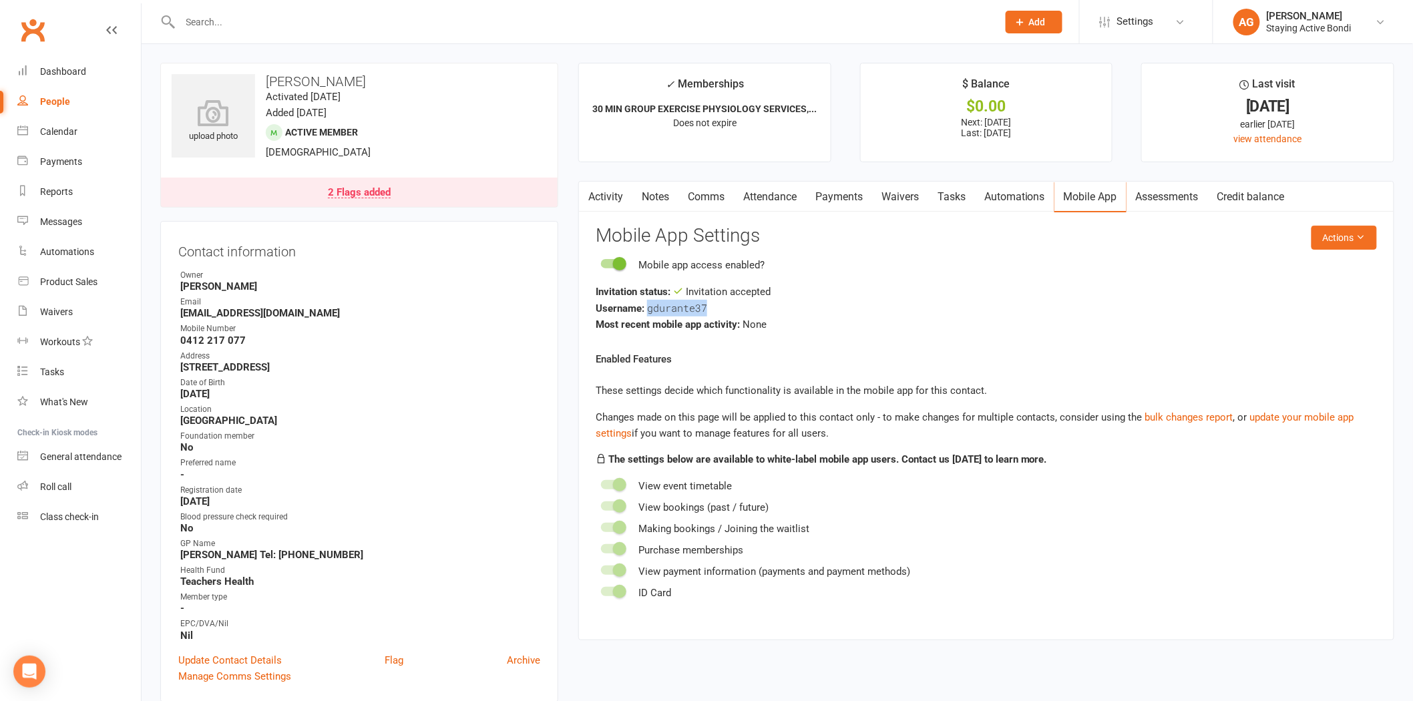
drag, startPoint x: 716, startPoint y: 309, endPoint x: 648, endPoint y: 303, distance: 69.0
click at [648, 303] on div "Username: gdurante37" at bounding box center [985, 308] width 781 height 17
copy span "gdurante37"
click at [81, 477] on link "Roll call" at bounding box center [78, 487] width 123 height 30
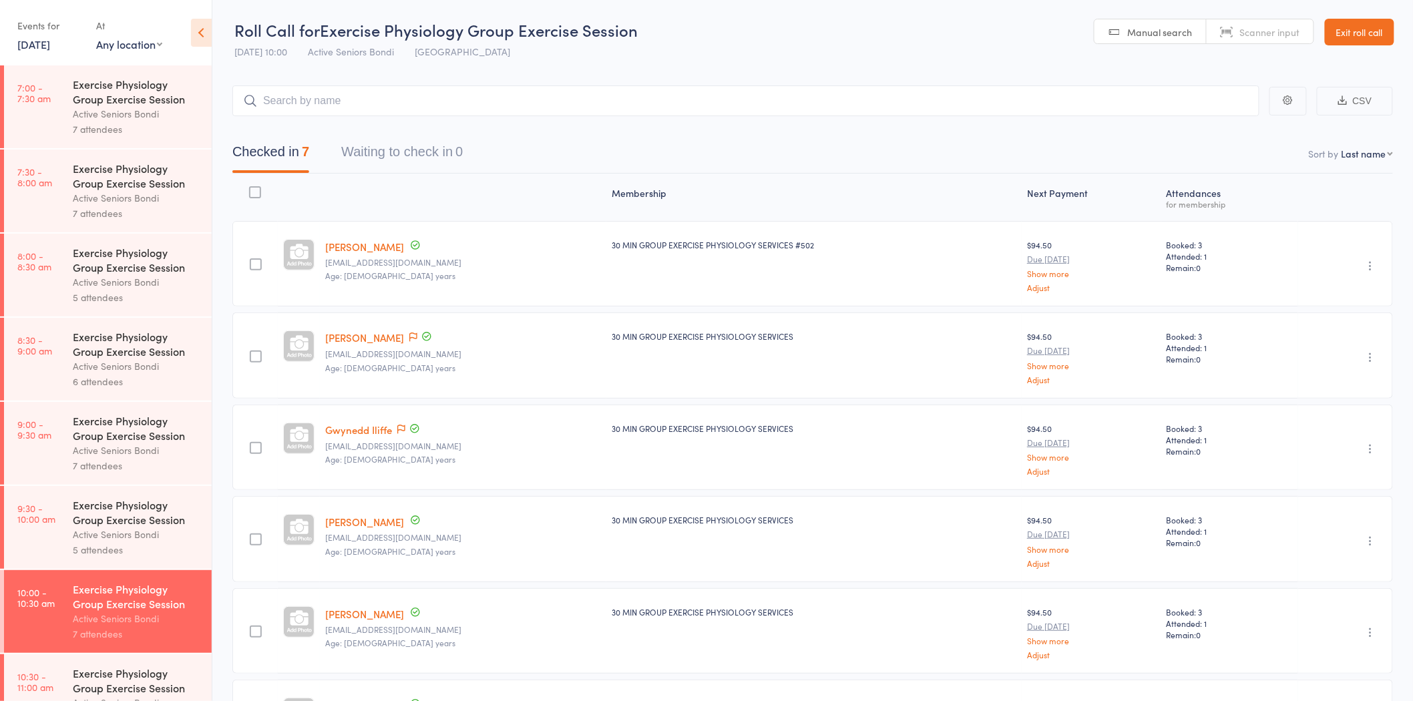
click at [1330, 25] on link "Exit roll call" at bounding box center [1358, 32] width 69 height 27
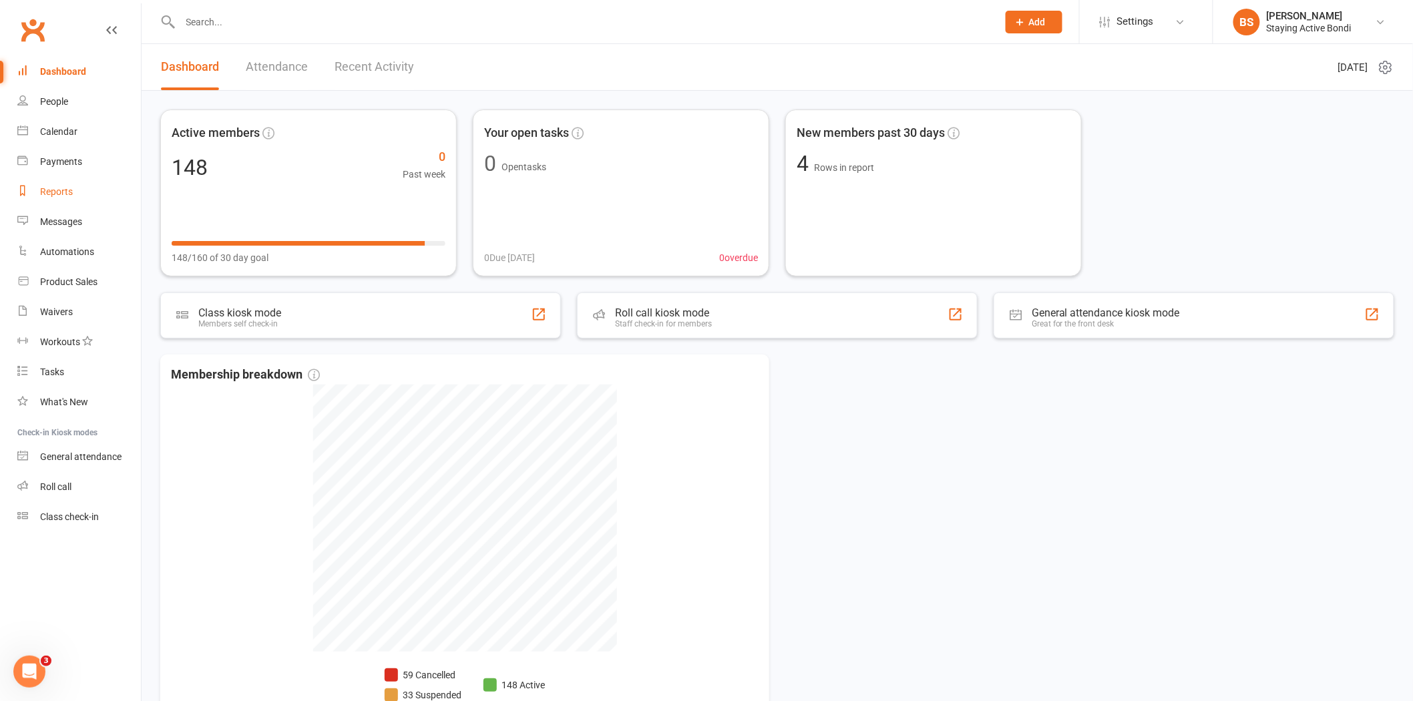
click at [51, 189] on div "Reports" at bounding box center [56, 191] width 33 height 11
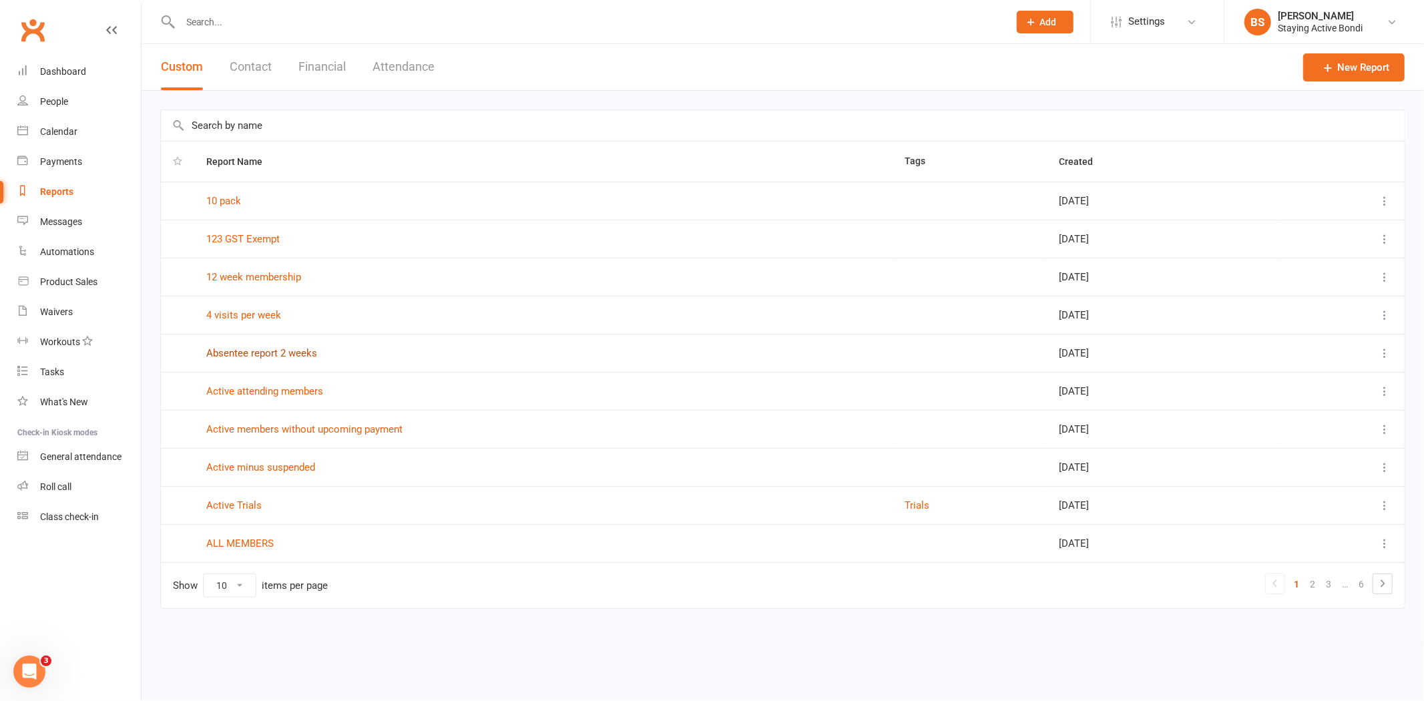
click at [282, 358] on link "Absentee report 2 weeks" at bounding box center [261, 353] width 111 height 12
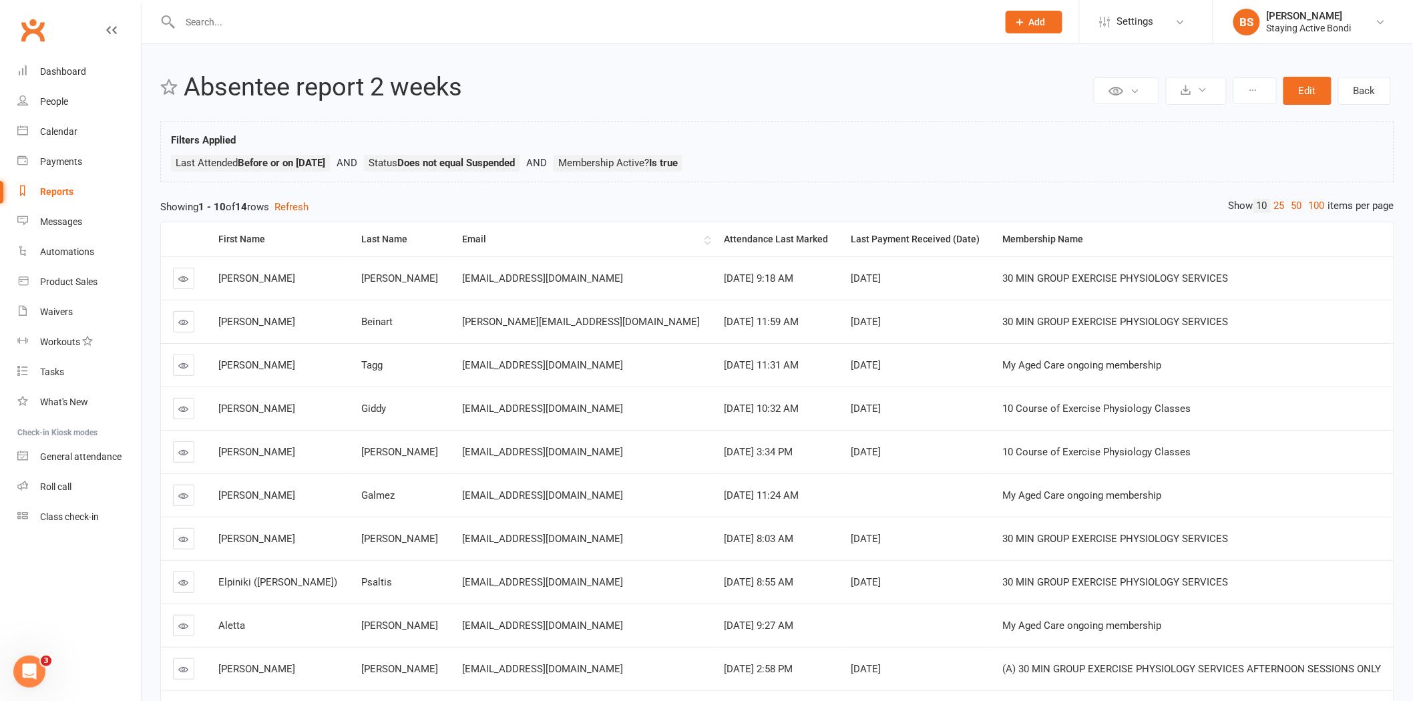
scroll to position [74, 0]
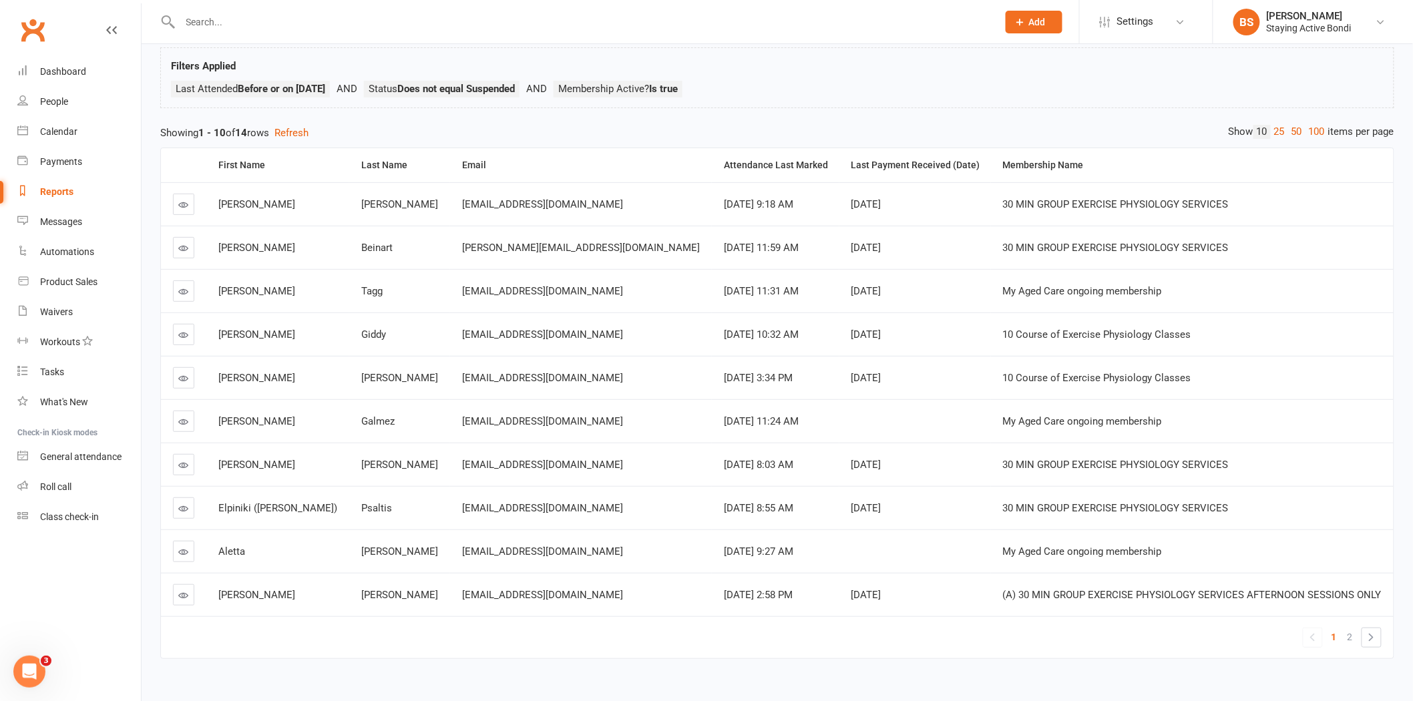
click at [184, 203] on icon at bounding box center [184, 205] width 10 height 10
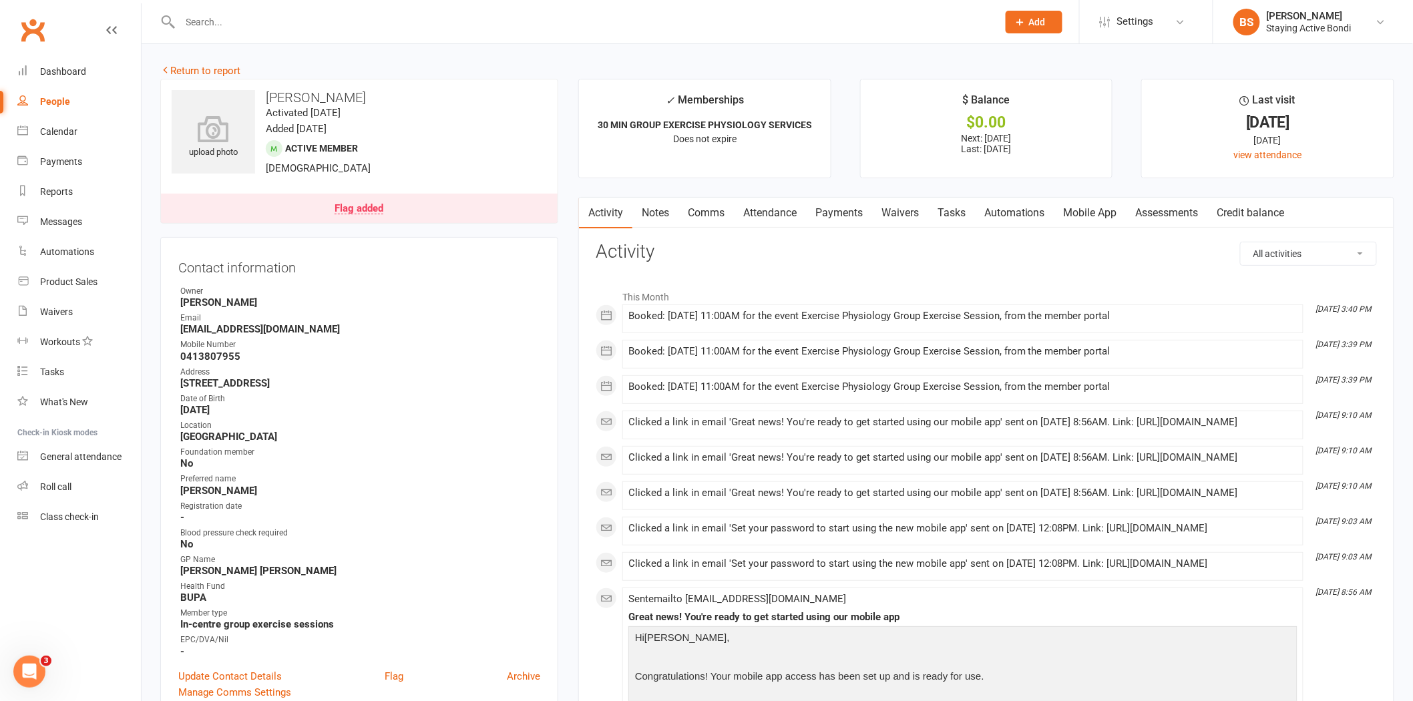
click at [844, 214] on link "Payments" at bounding box center [839, 213] width 66 height 31
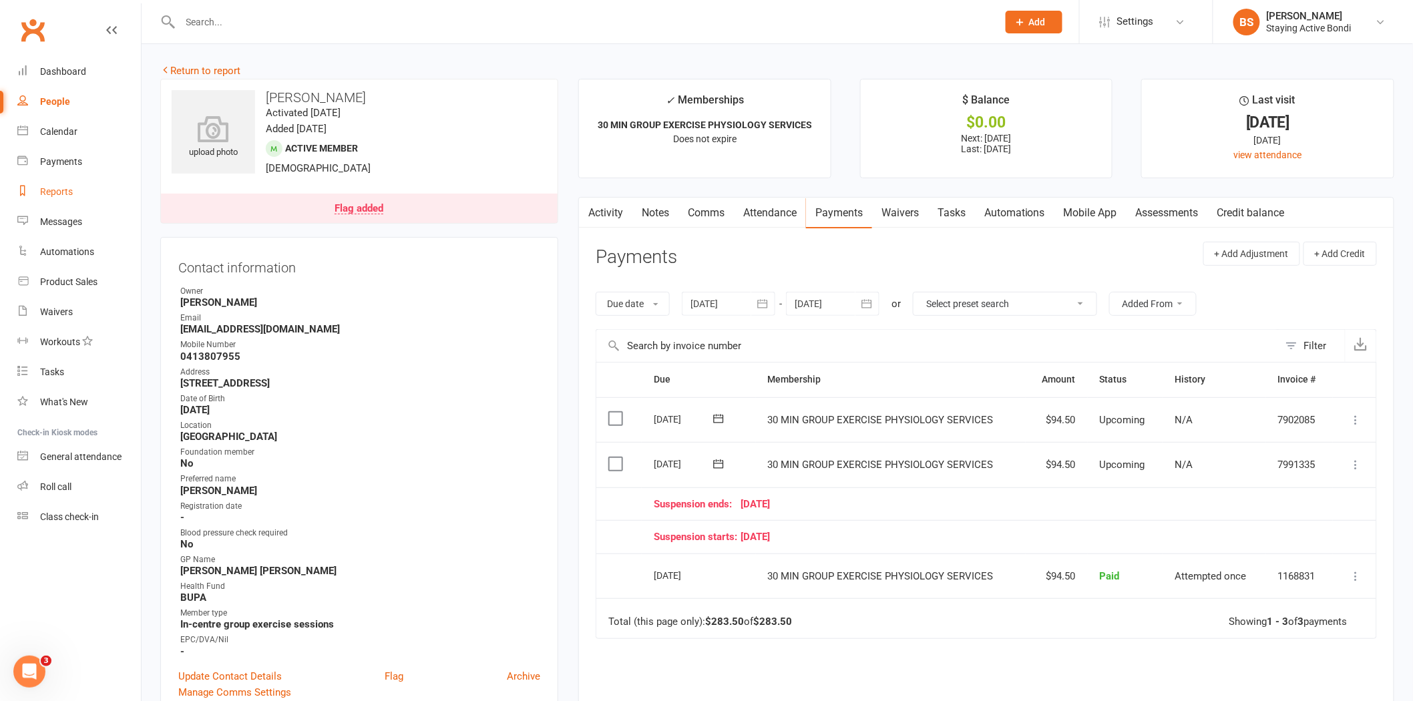
click at [71, 194] on div "Reports" at bounding box center [56, 191] width 33 height 11
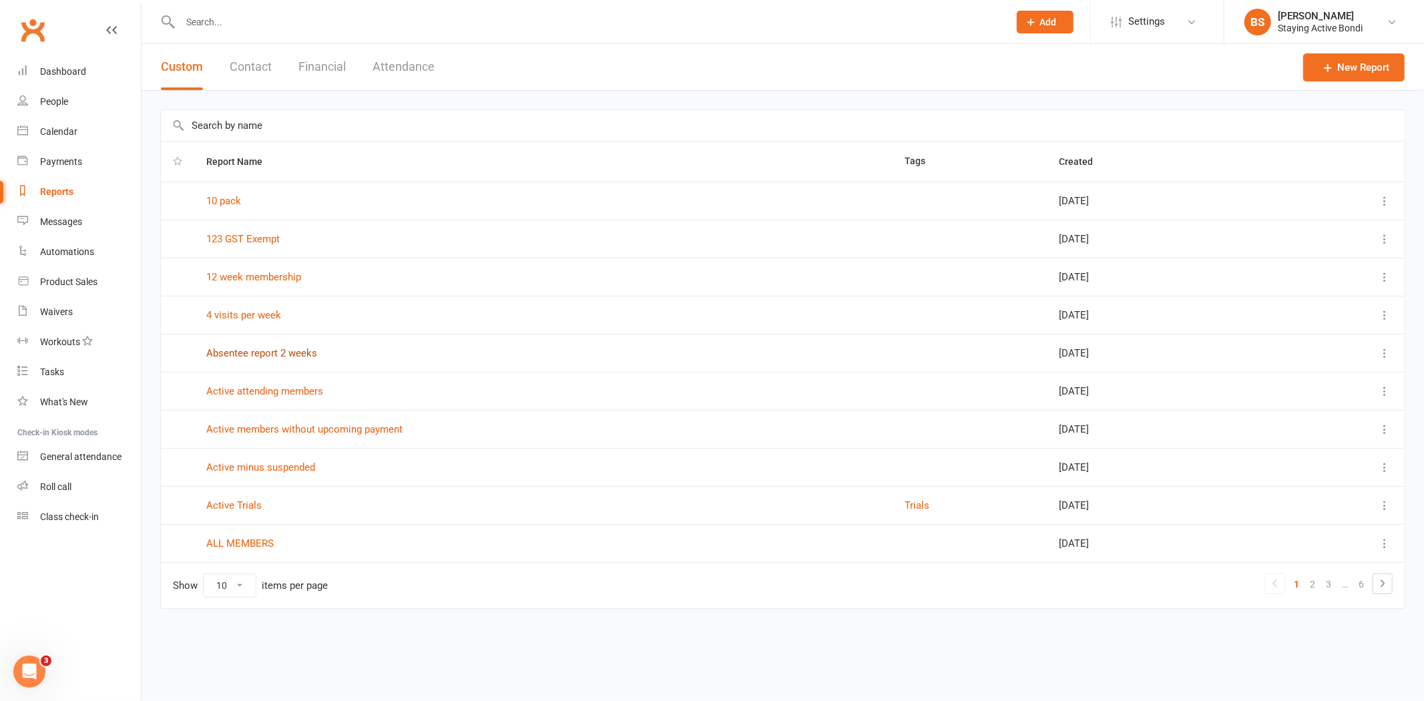
drag, startPoint x: 260, startPoint y: 362, endPoint x: 258, endPoint y: 348, distance: 14.2
click at [258, 361] on td "Absentee report 2 weeks" at bounding box center [543, 353] width 698 height 38
click at [261, 348] on link "Absentee report 2 weeks" at bounding box center [261, 353] width 111 height 12
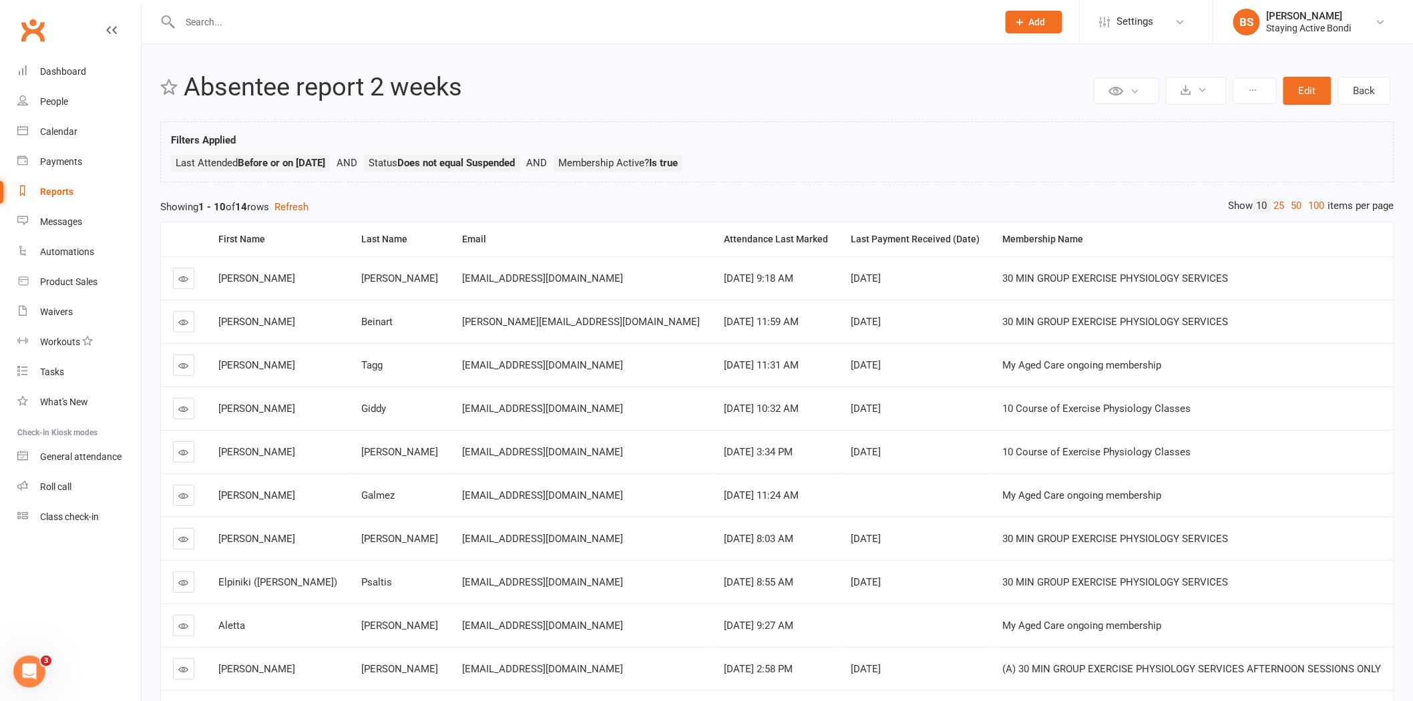
click at [188, 318] on icon at bounding box center [184, 322] width 10 height 10
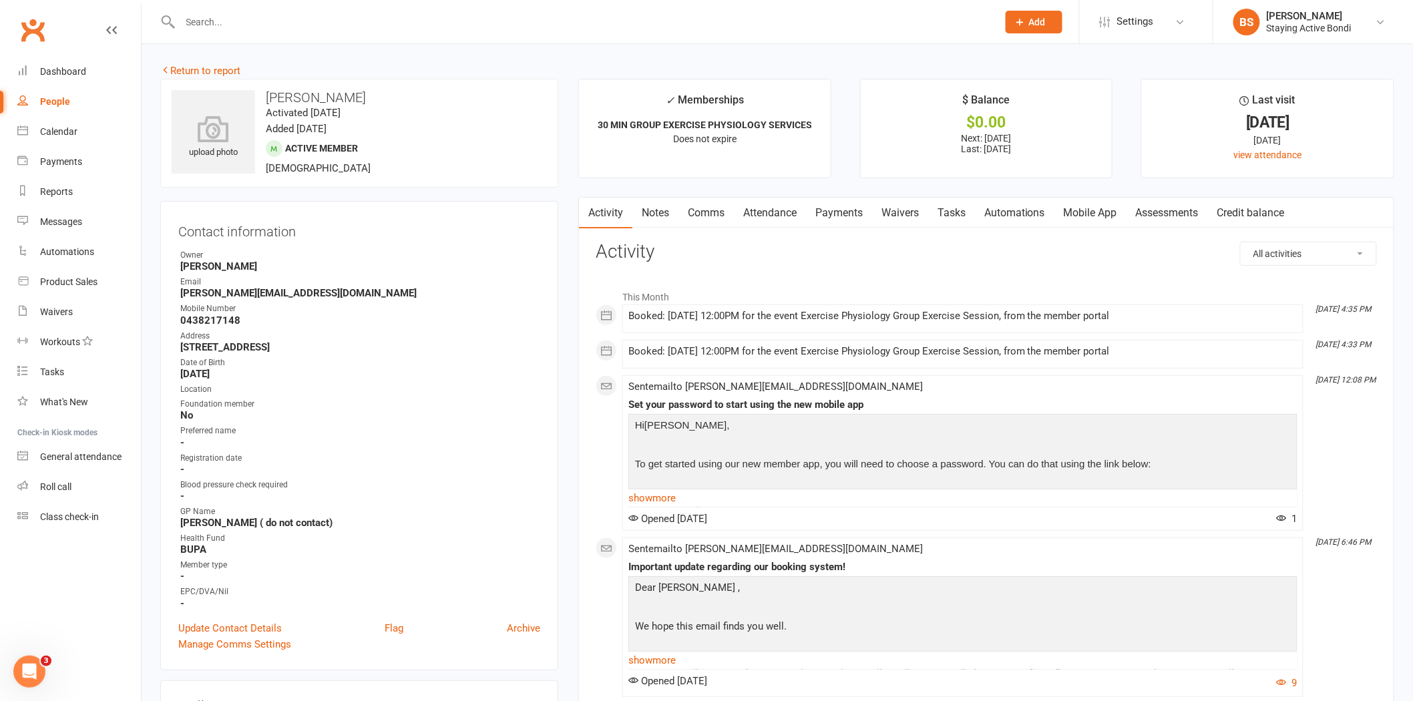
click at [850, 214] on link "Payments" at bounding box center [839, 213] width 66 height 31
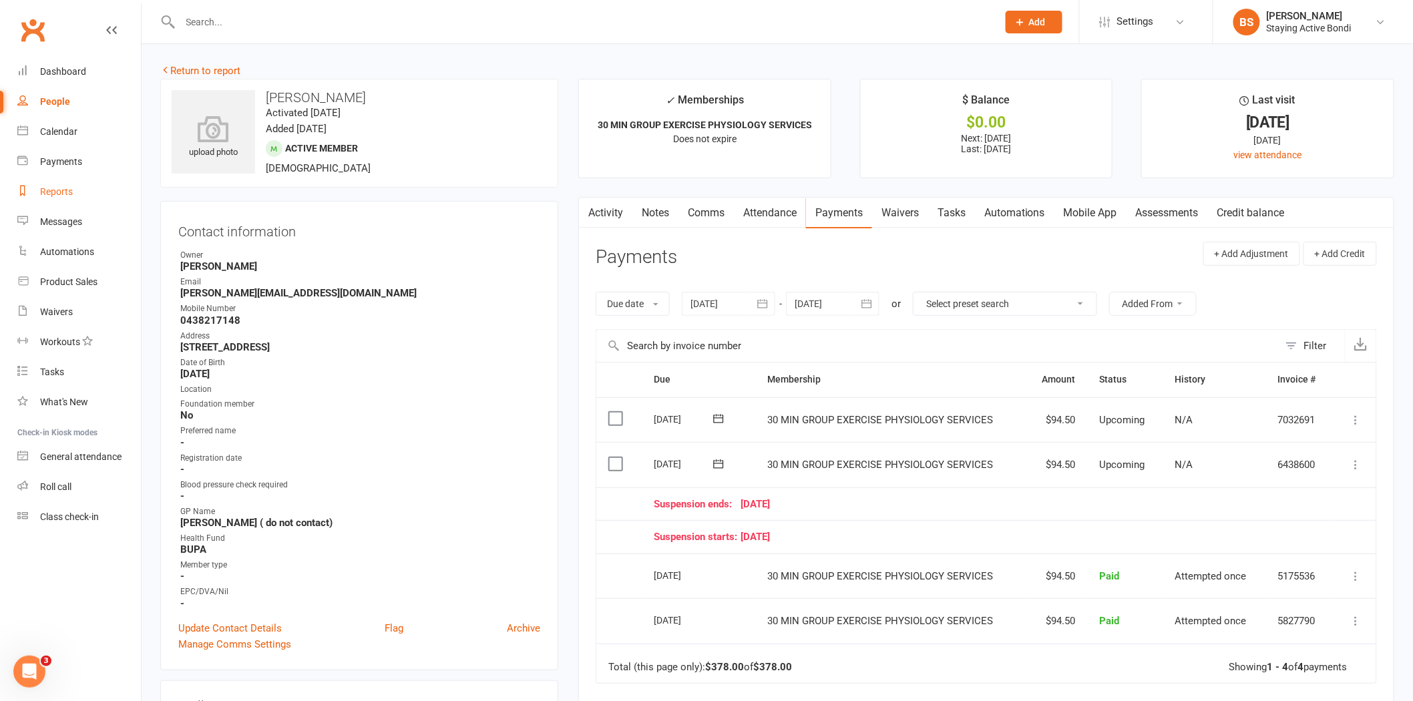
click at [61, 196] on div "Reports" at bounding box center [56, 191] width 33 height 11
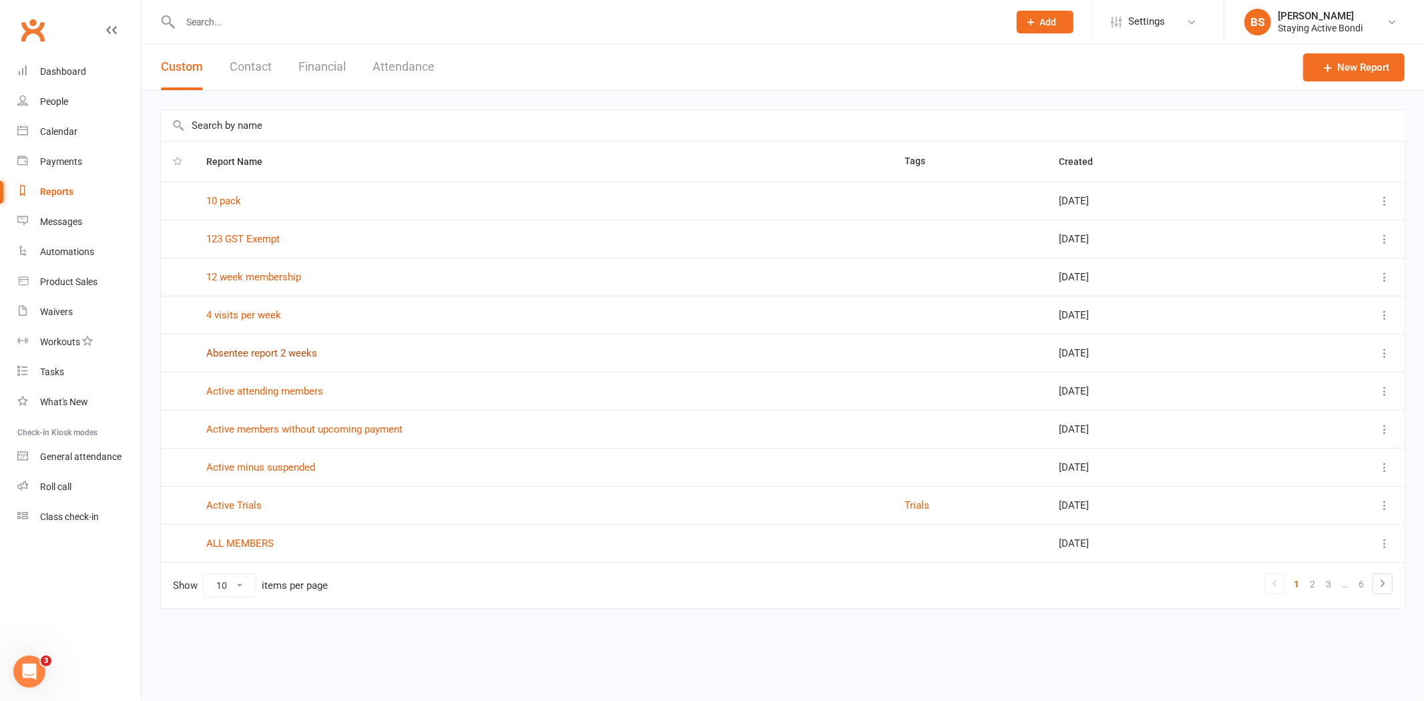
click at [274, 349] on link "Absentee report 2 weeks" at bounding box center [261, 353] width 111 height 12
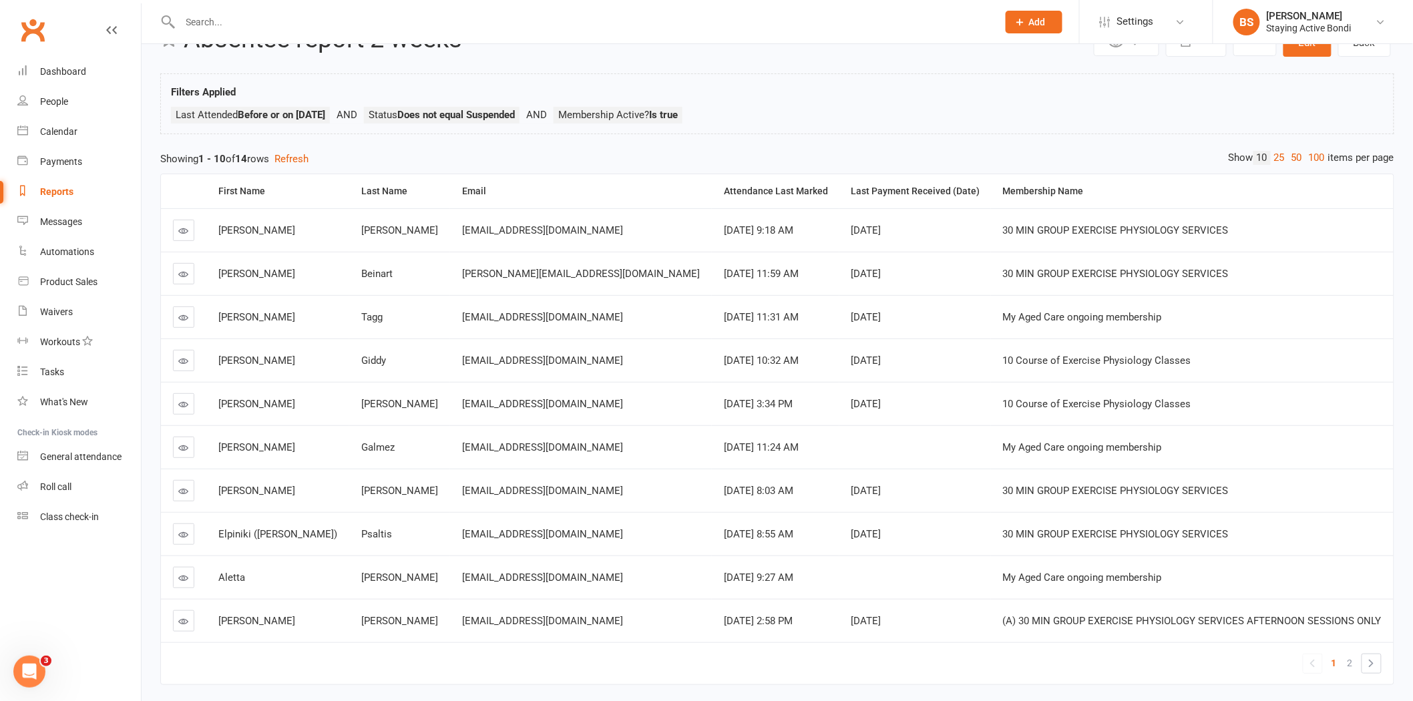
scroll to position [74, 0]
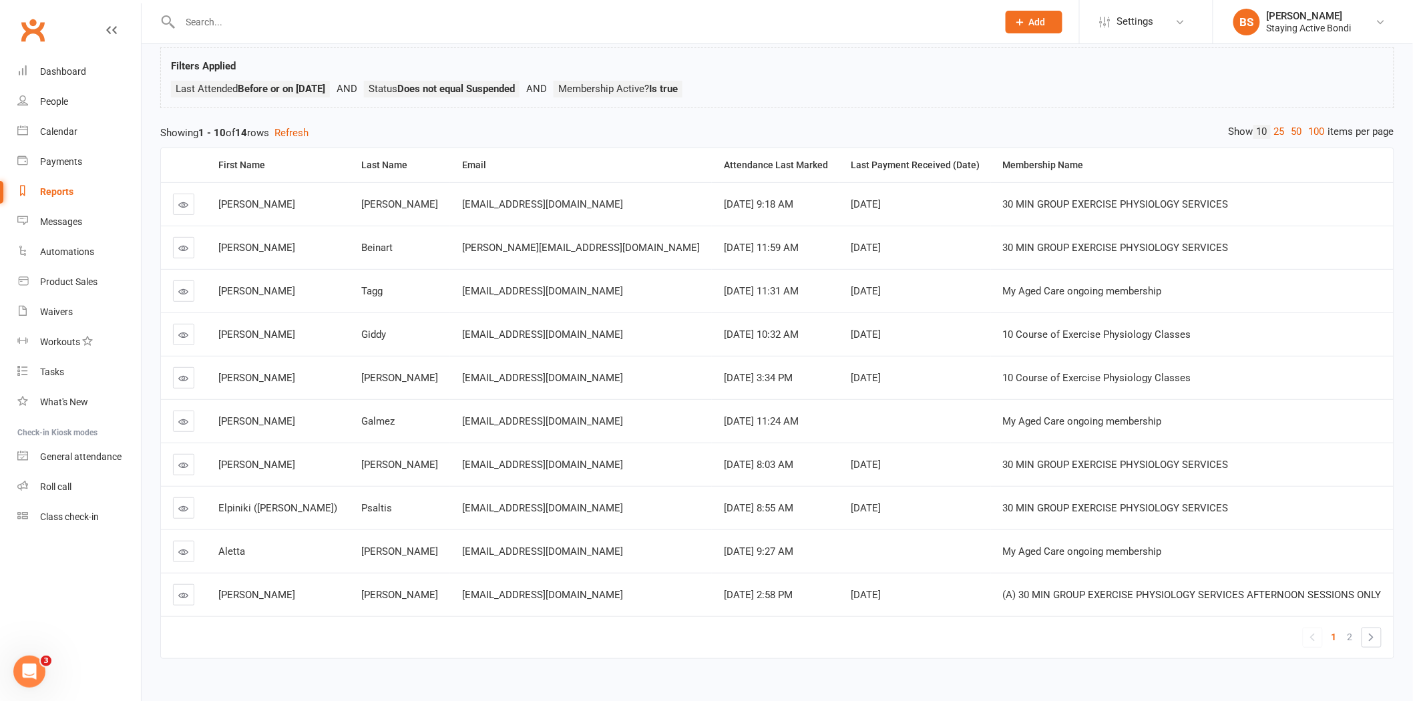
drag, startPoint x: 184, startPoint y: 461, endPoint x: 196, endPoint y: 457, distance: 12.5
click at [186, 461] on icon at bounding box center [184, 465] width 10 height 10
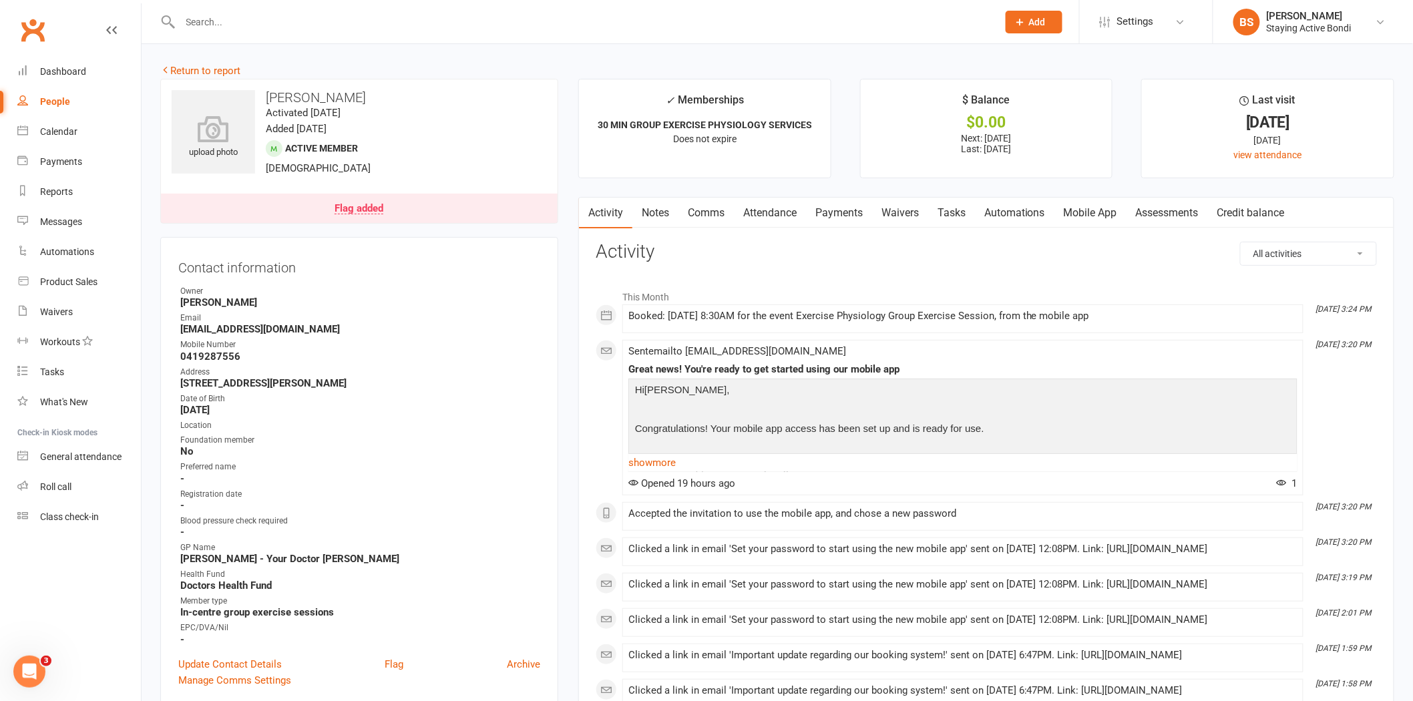
click at [824, 208] on link "Payments" at bounding box center [839, 213] width 66 height 31
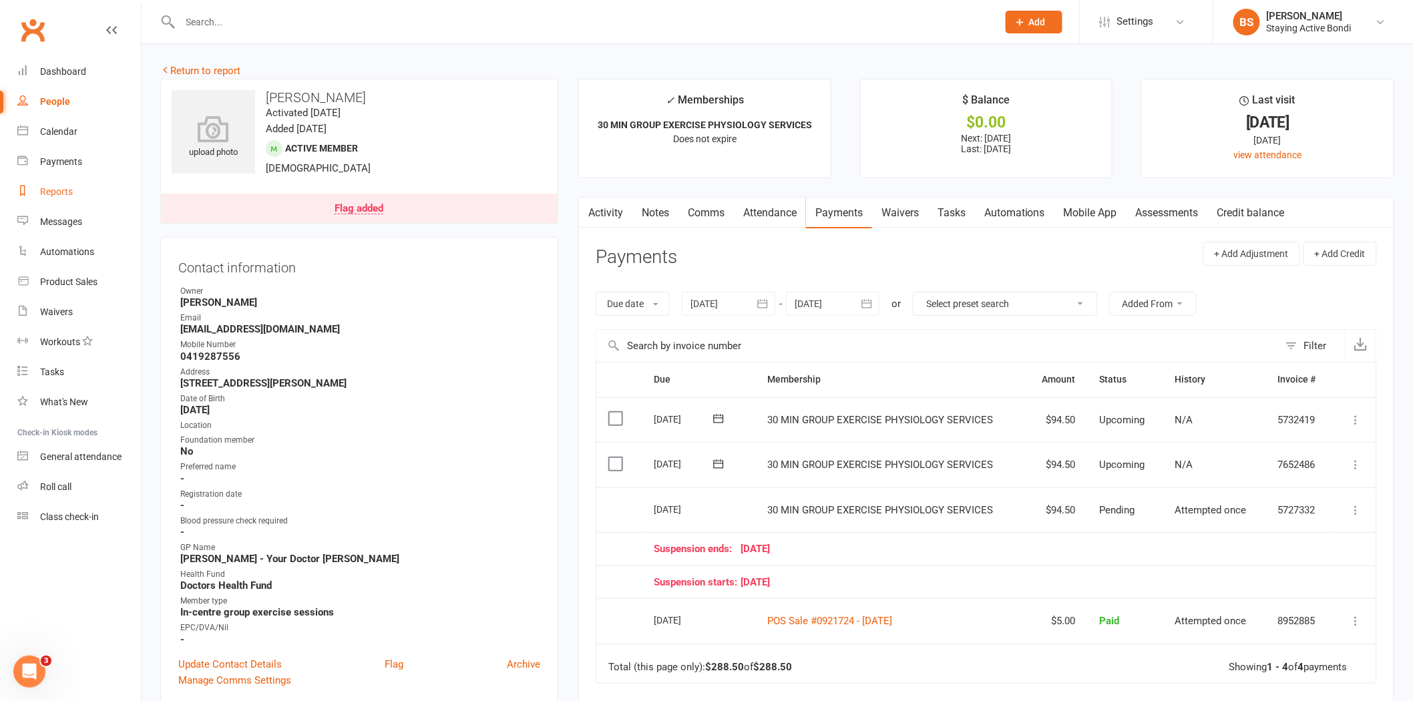
click at [65, 194] on div "Reports" at bounding box center [56, 191] width 33 height 11
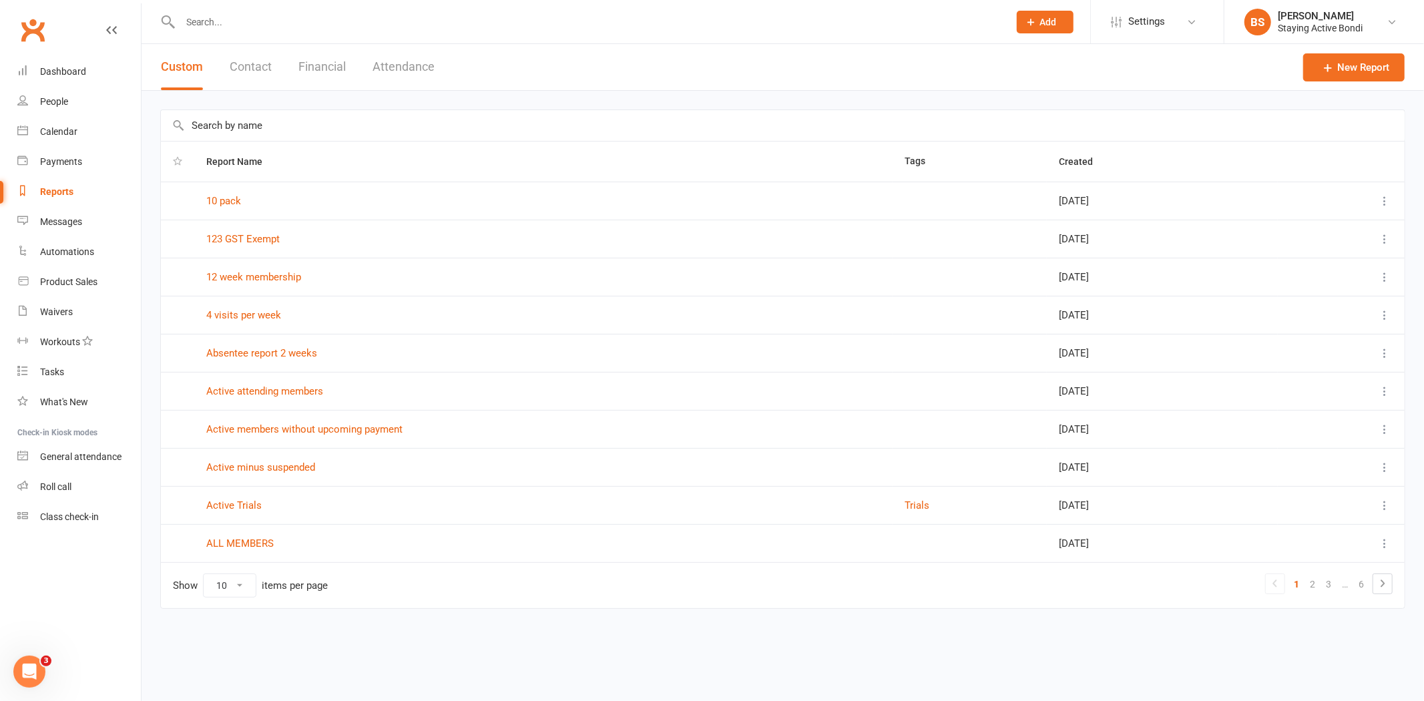
click at [290, 364] on td "Absentee report 2 weeks" at bounding box center [543, 353] width 698 height 38
click at [295, 359] on td "Absentee report 2 weeks" at bounding box center [543, 353] width 698 height 38
click at [297, 354] on link "Absentee report 2 weeks" at bounding box center [261, 353] width 111 height 12
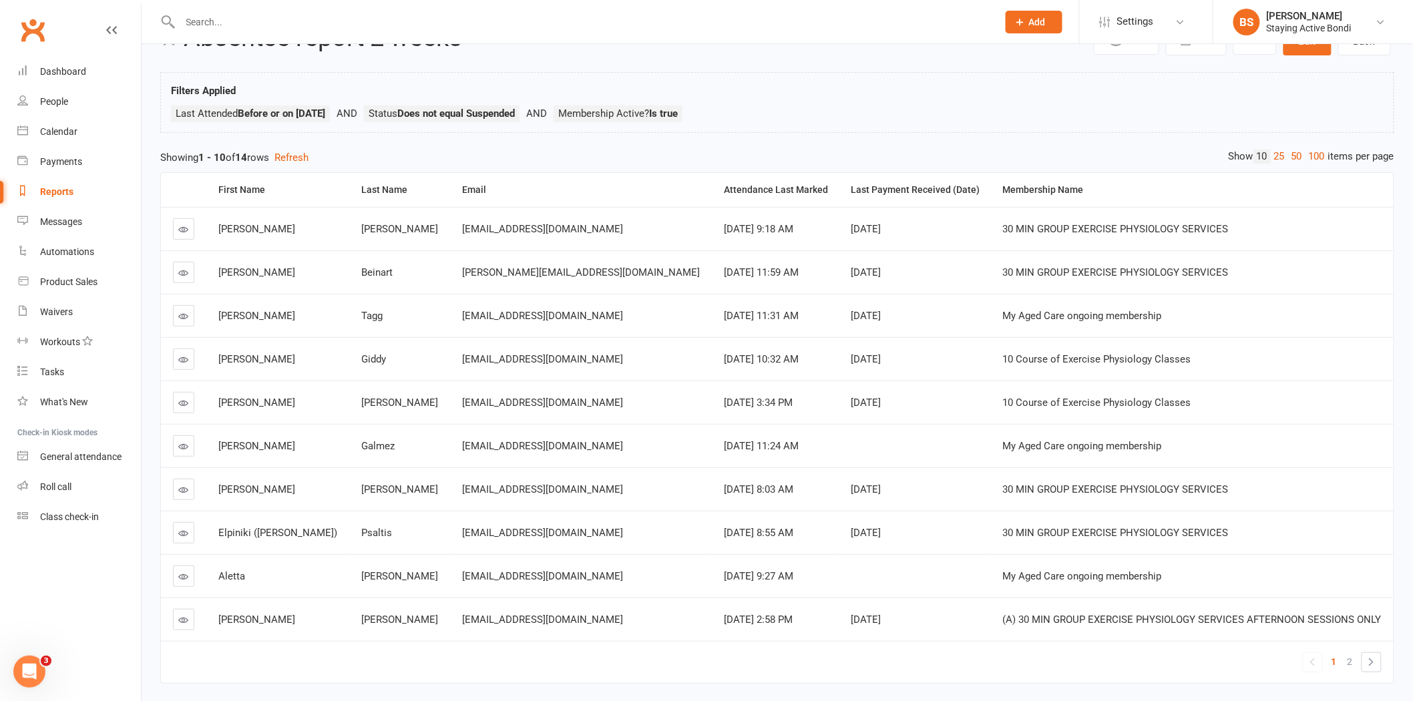
scroll to position [108, 0]
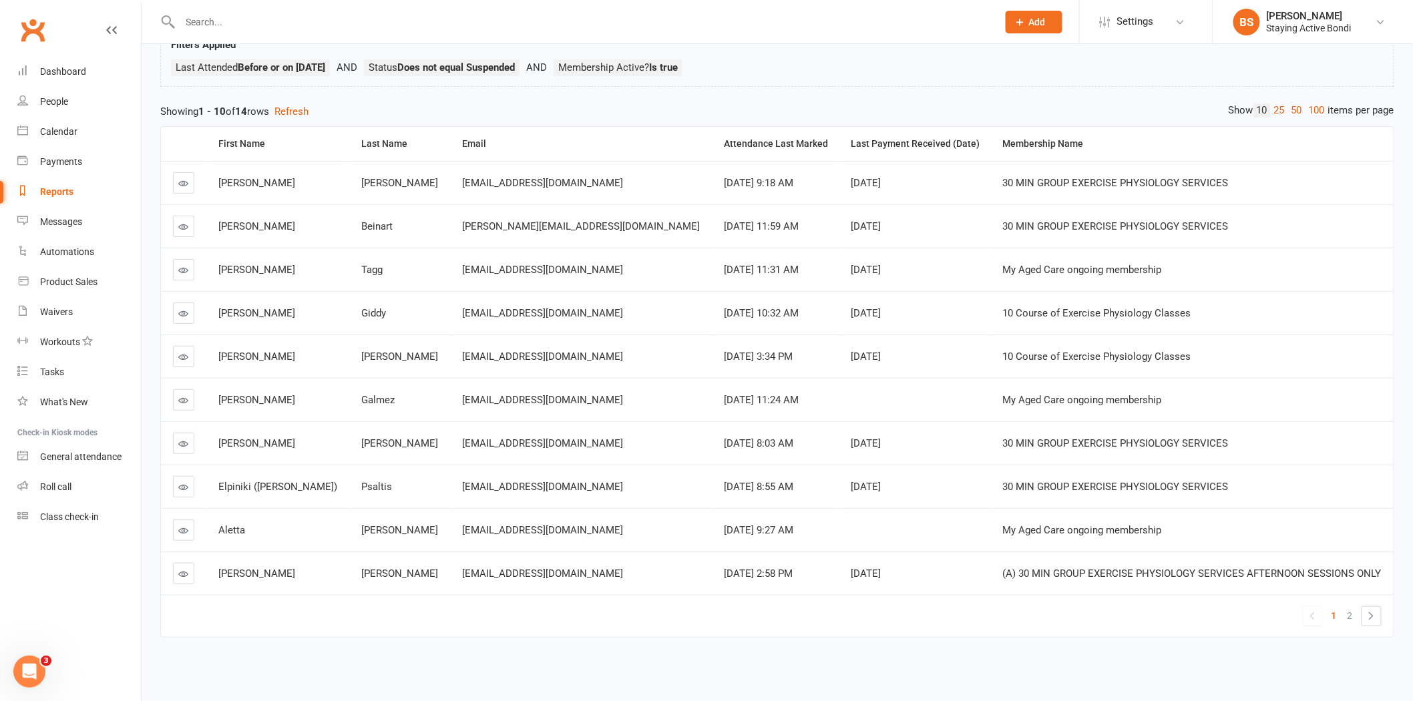
click at [186, 482] on icon at bounding box center [184, 487] width 10 height 10
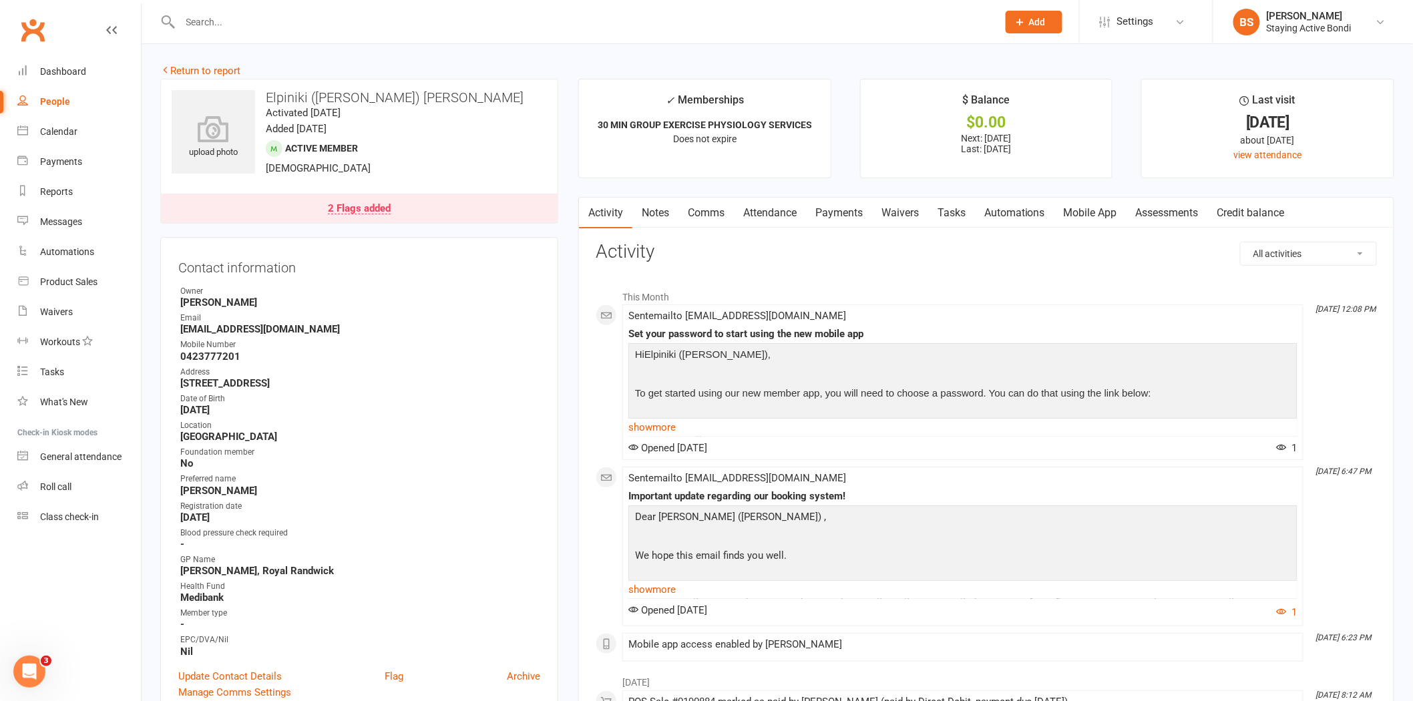
click at [862, 212] on link "Payments" at bounding box center [839, 213] width 66 height 31
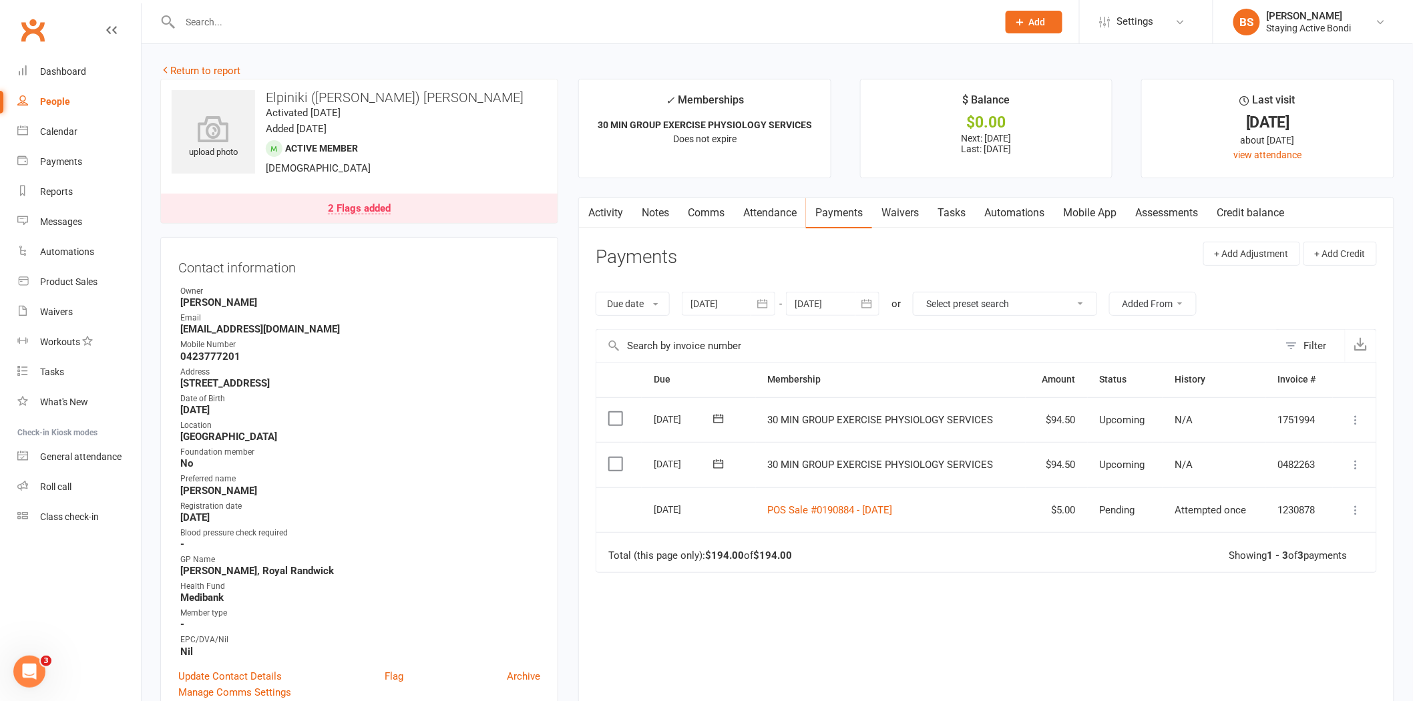
click at [715, 292] on div at bounding box center [728, 304] width 93 height 24
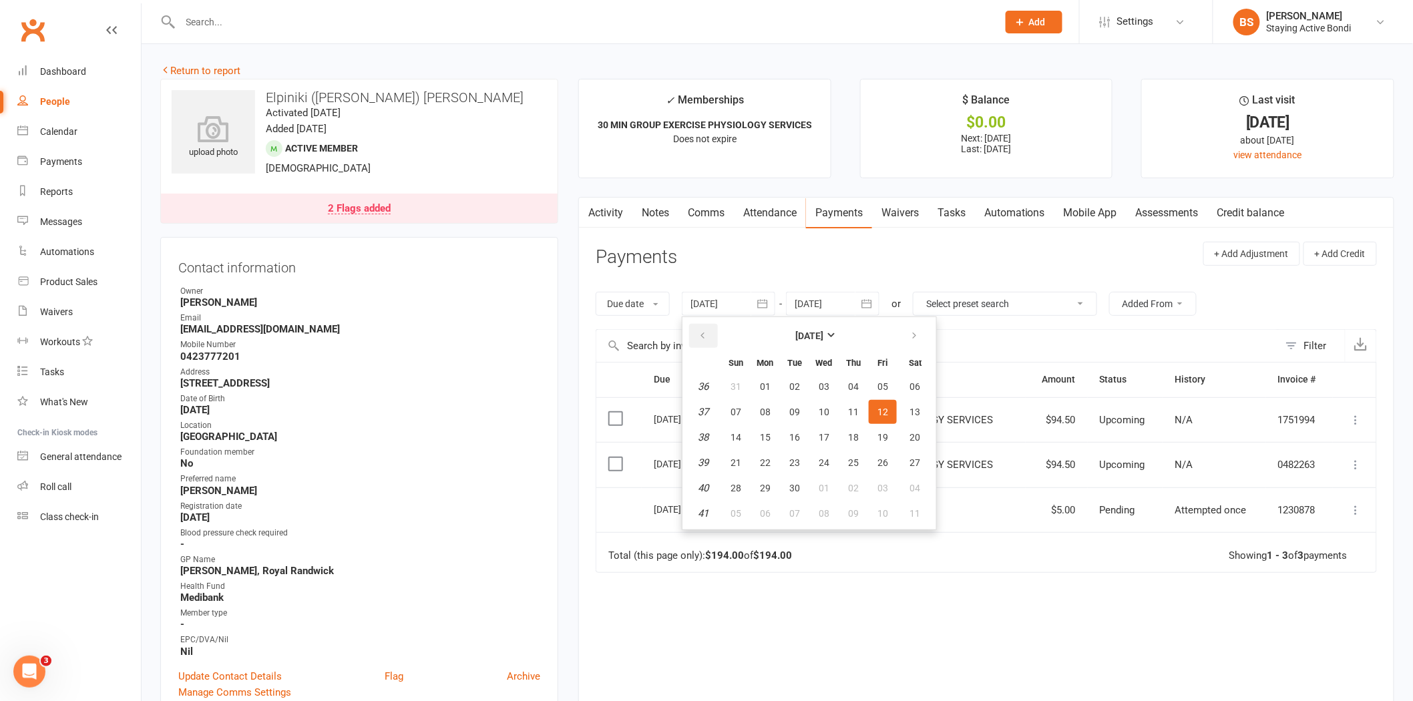
click at [707, 337] on icon "button" at bounding box center [702, 335] width 9 height 11
click at [728, 374] on button "01" at bounding box center [736, 386] width 28 height 24
type input "01 Jun 2025"
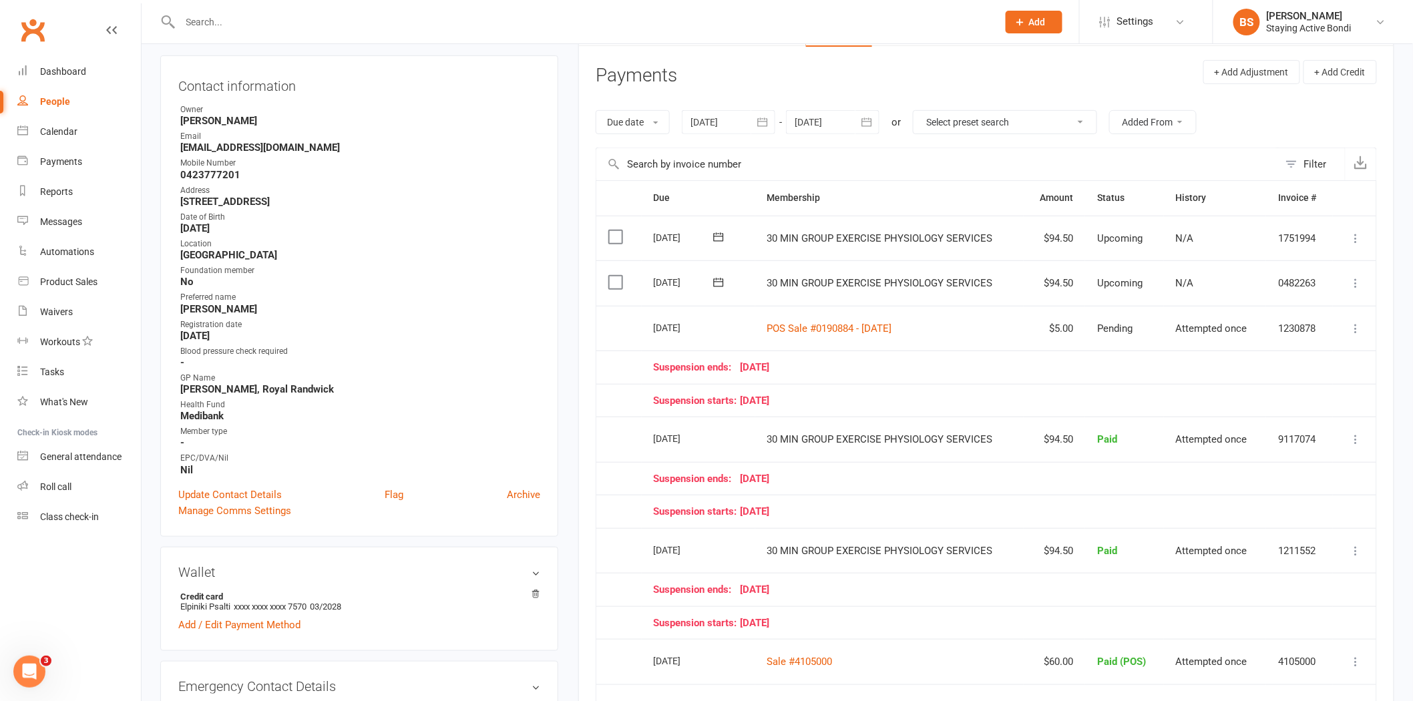
scroll to position [296, 0]
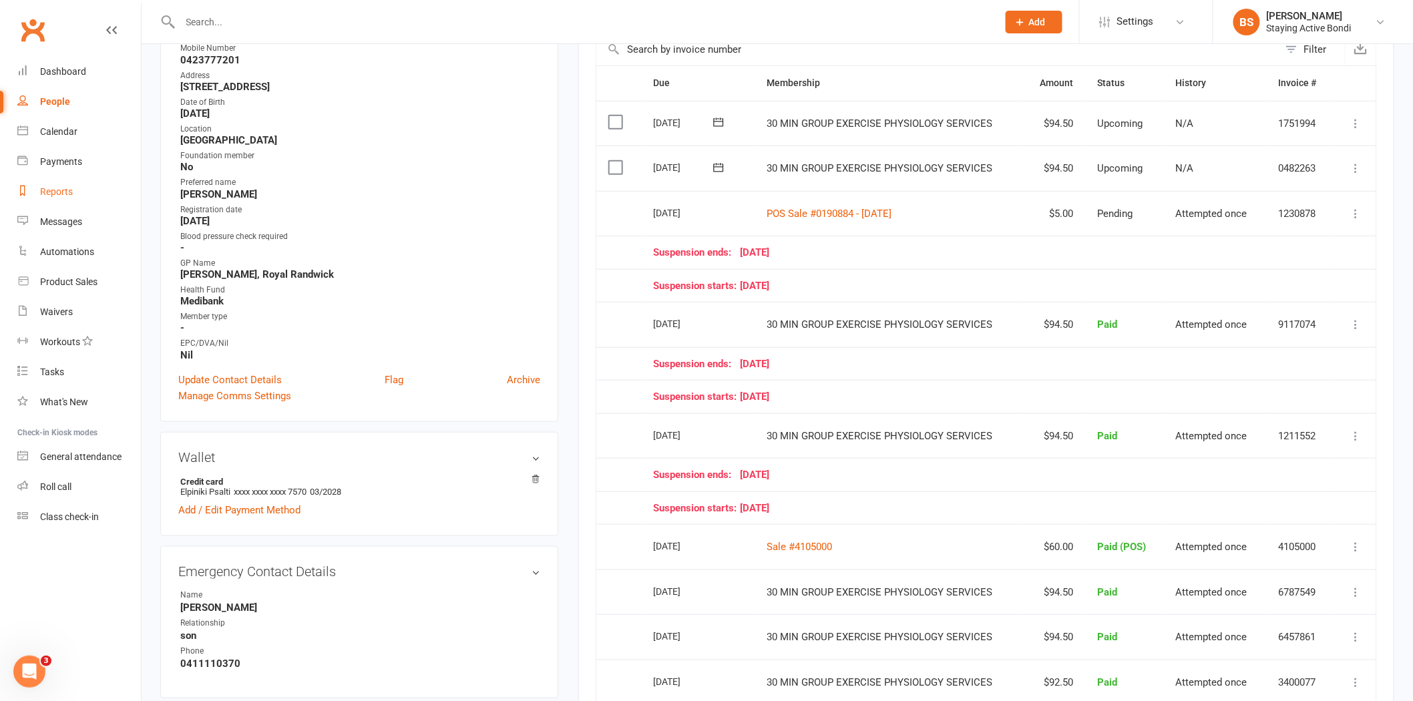
click at [58, 197] on link "Reports" at bounding box center [78, 192] width 123 height 30
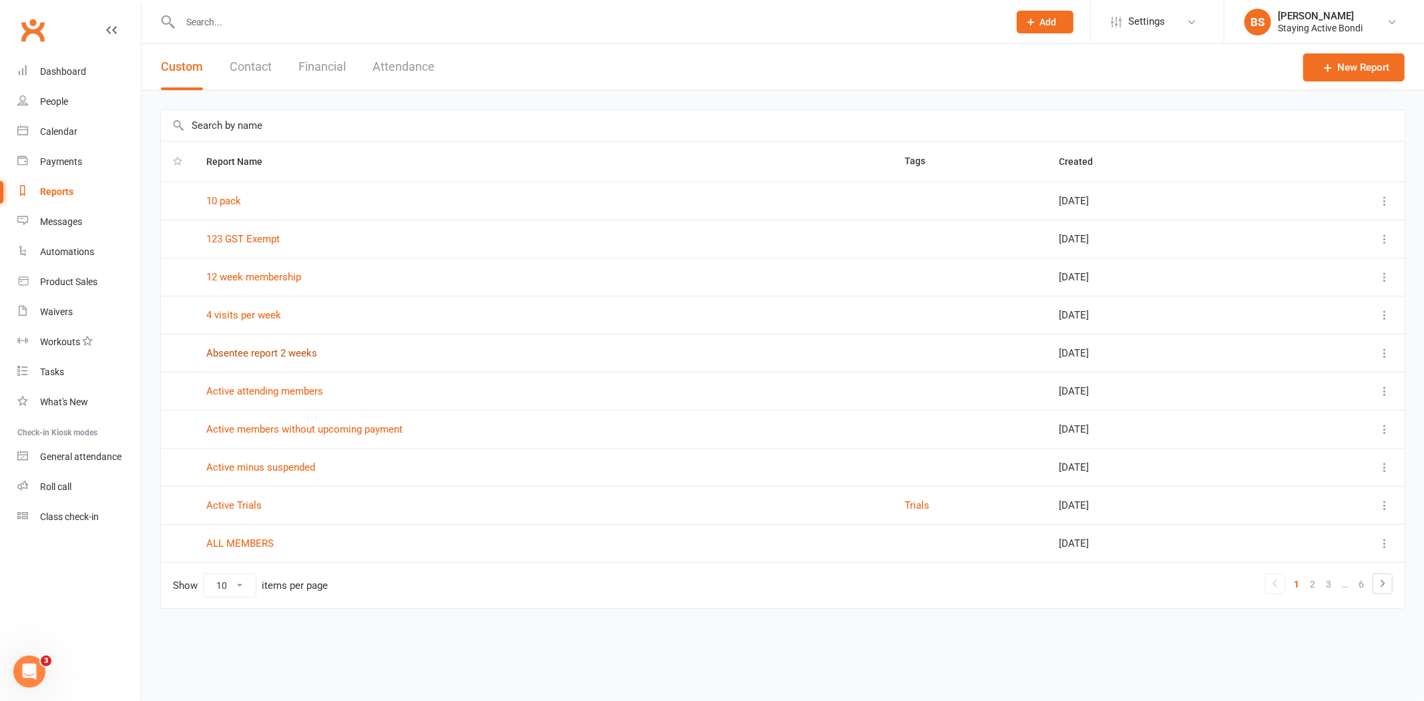
click at [278, 350] on link "Absentee report 2 weeks" at bounding box center [261, 353] width 111 height 12
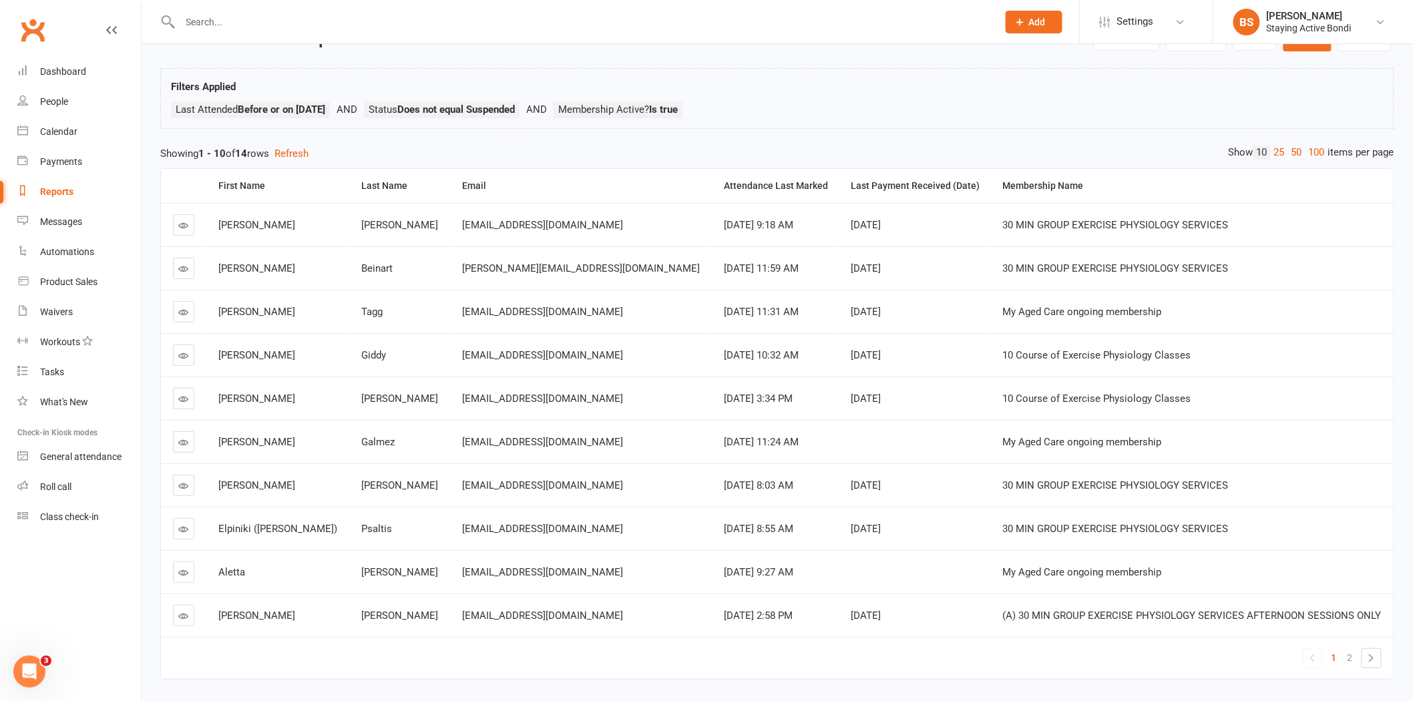
scroll to position [108, 0]
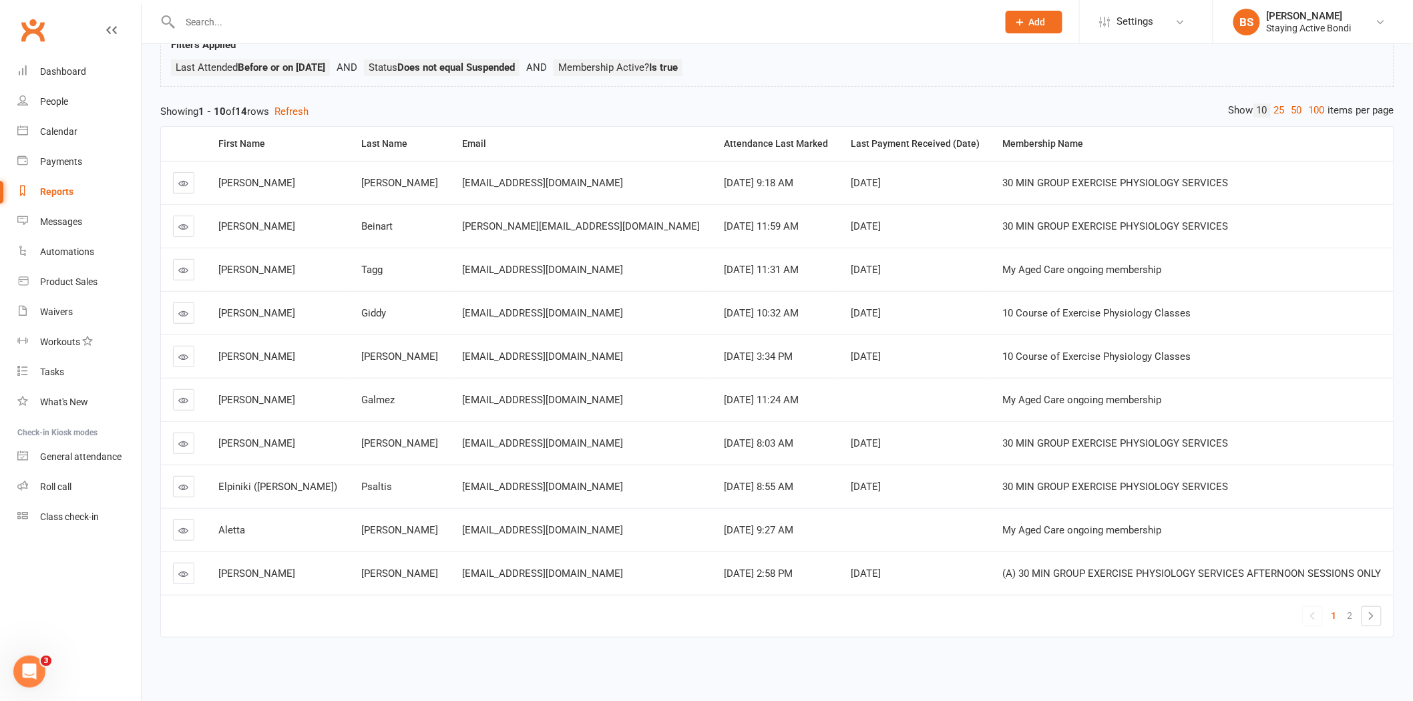
click at [187, 569] on icon at bounding box center [184, 574] width 10 height 10
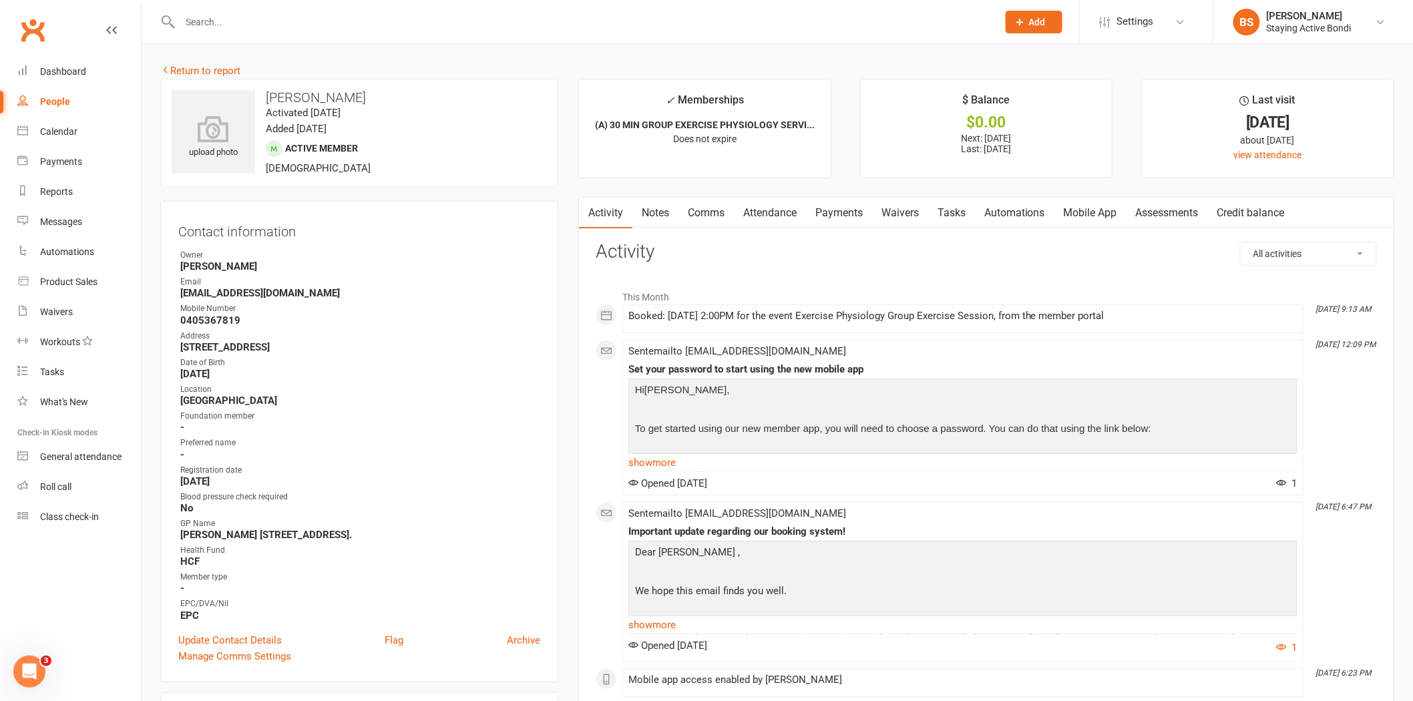
click at [843, 207] on link "Payments" at bounding box center [839, 213] width 66 height 31
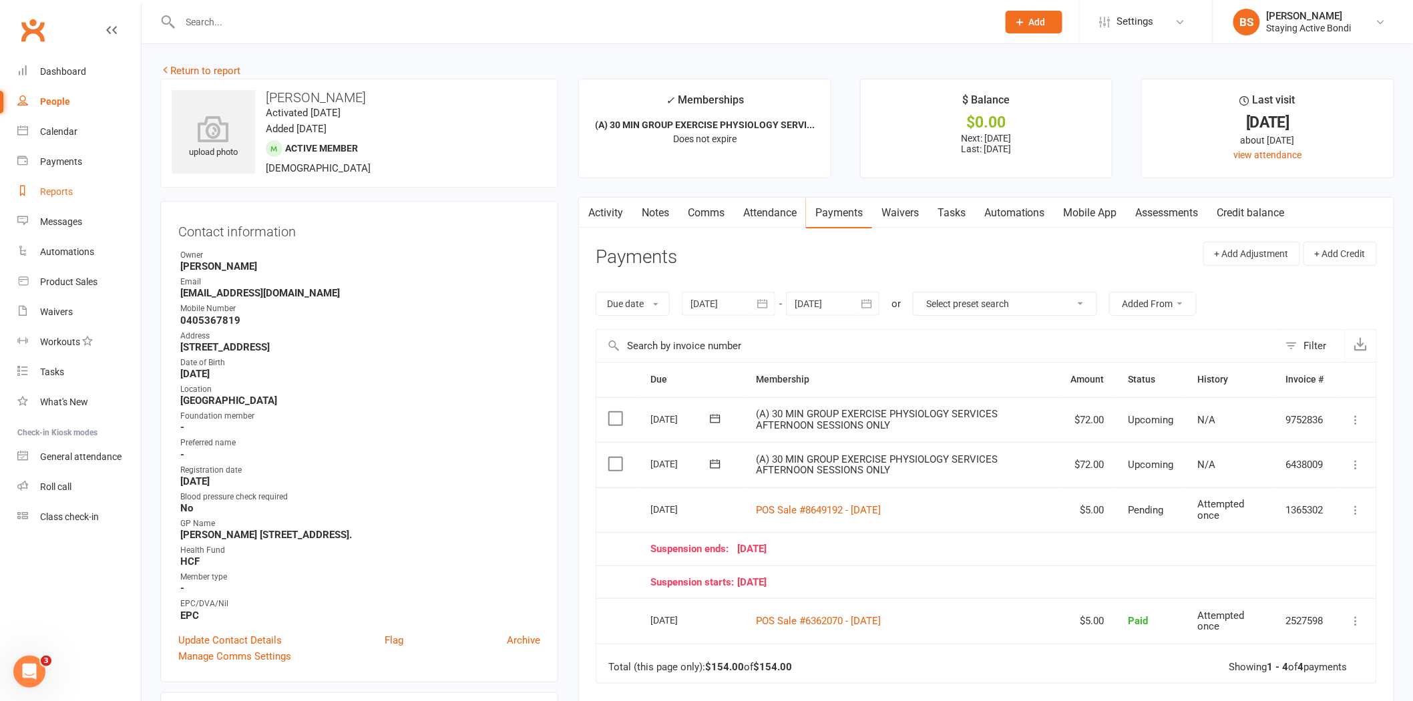
click at [63, 197] on link "Reports" at bounding box center [78, 192] width 123 height 30
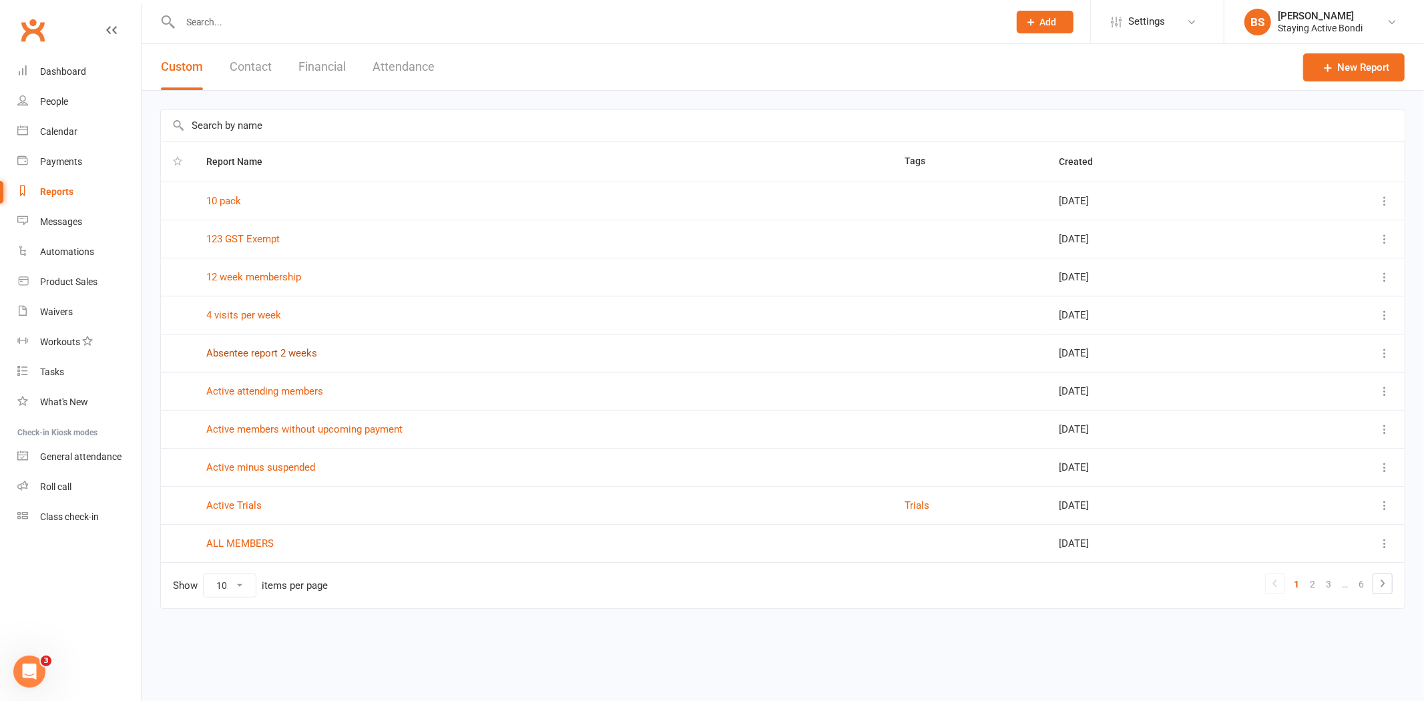
click at [292, 351] on link "Absentee report 2 weeks" at bounding box center [261, 353] width 111 height 12
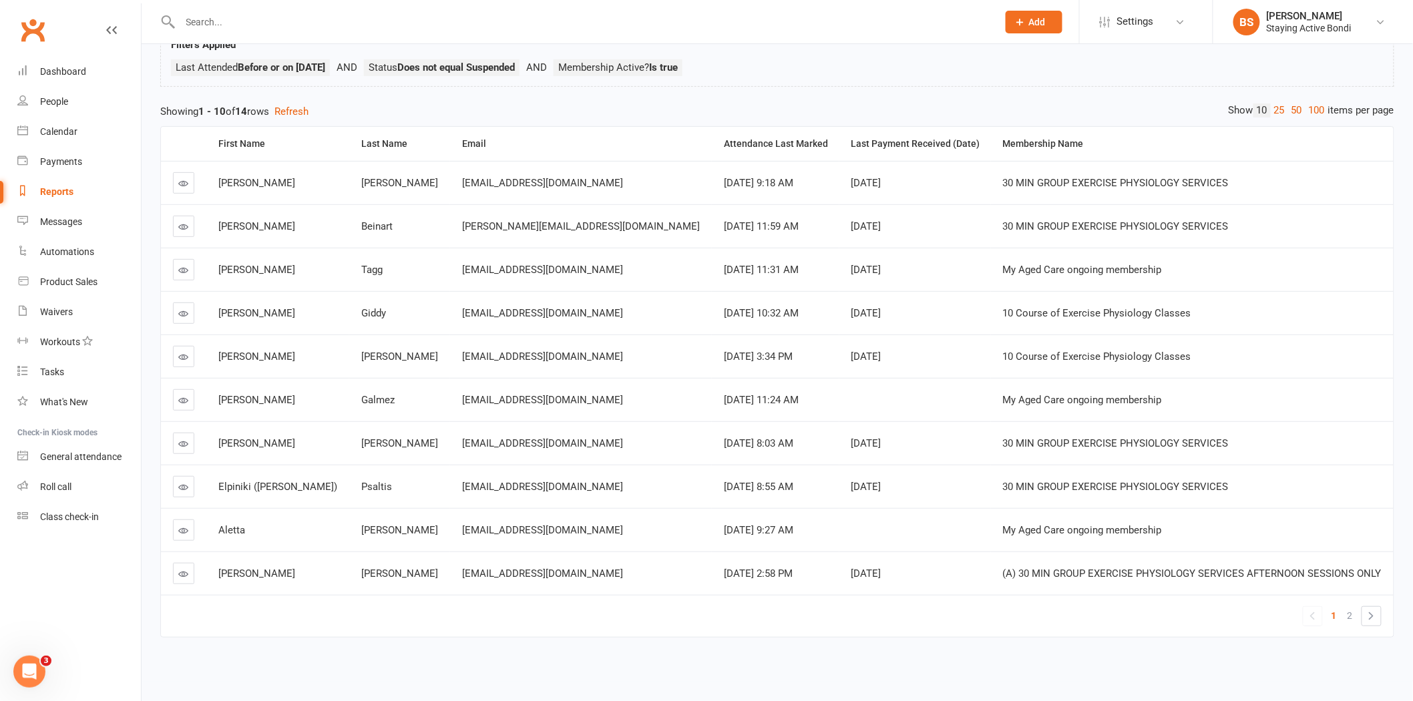
scroll to position [108, 0]
drag, startPoint x: 1353, startPoint y: 601, endPoint x: 1346, endPoint y: 597, distance: 7.8
click at [1355, 606] on link "2" at bounding box center [1350, 615] width 16 height 19
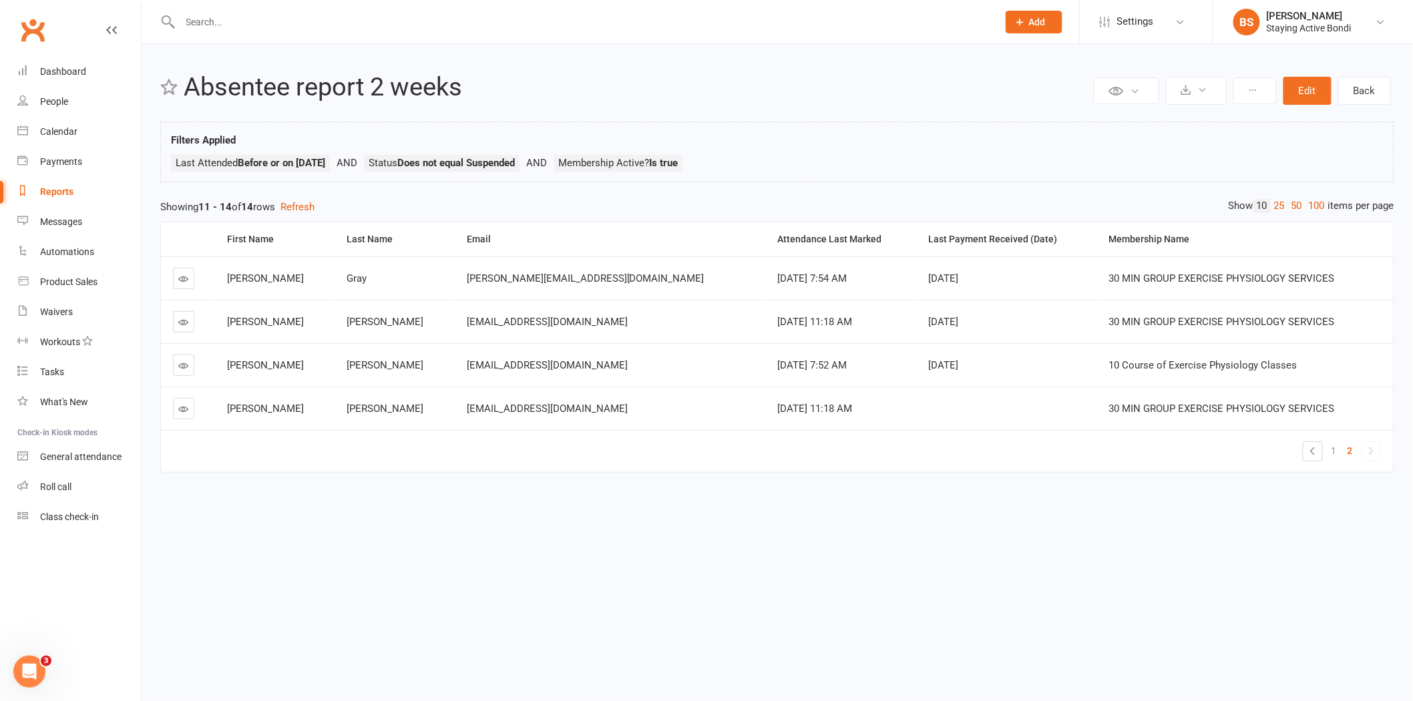
scroll to position [0, 0]
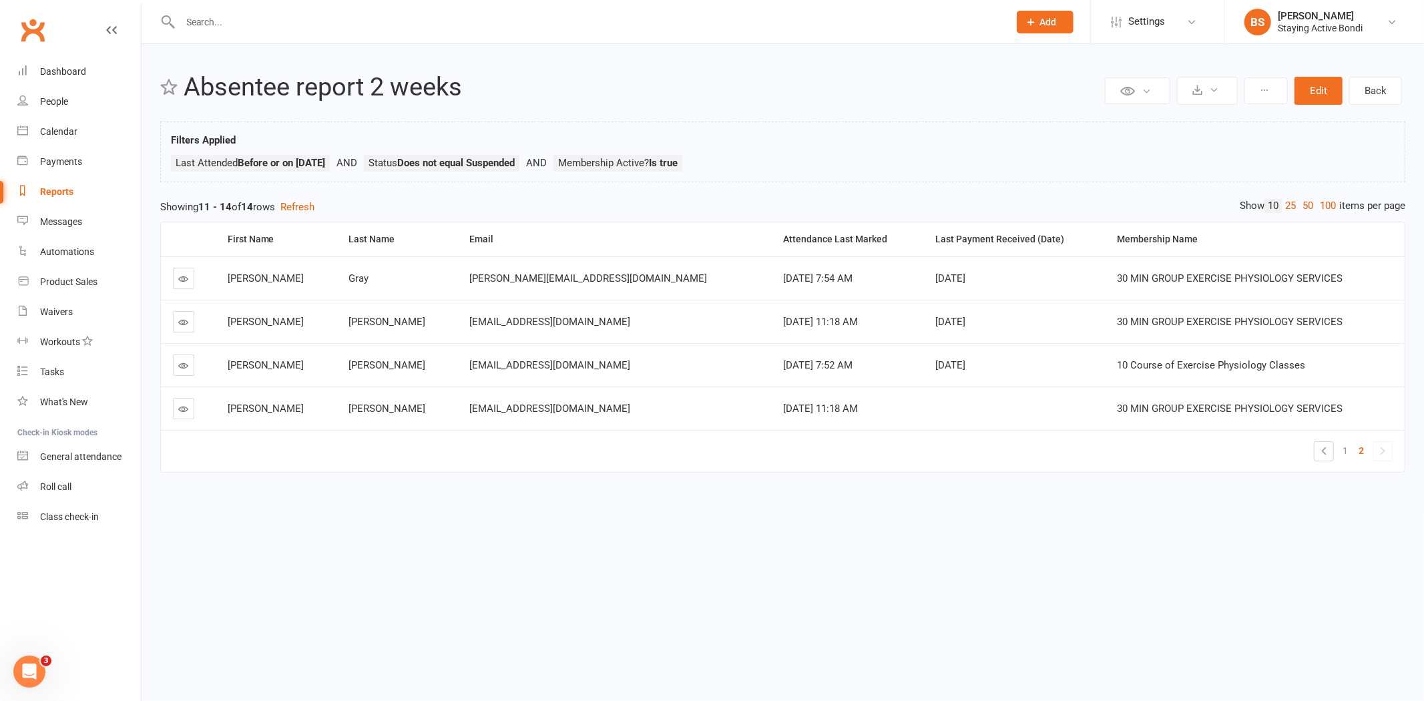
click at [186, 276] on icon at bounding box center [184, 279] width 10 height 10
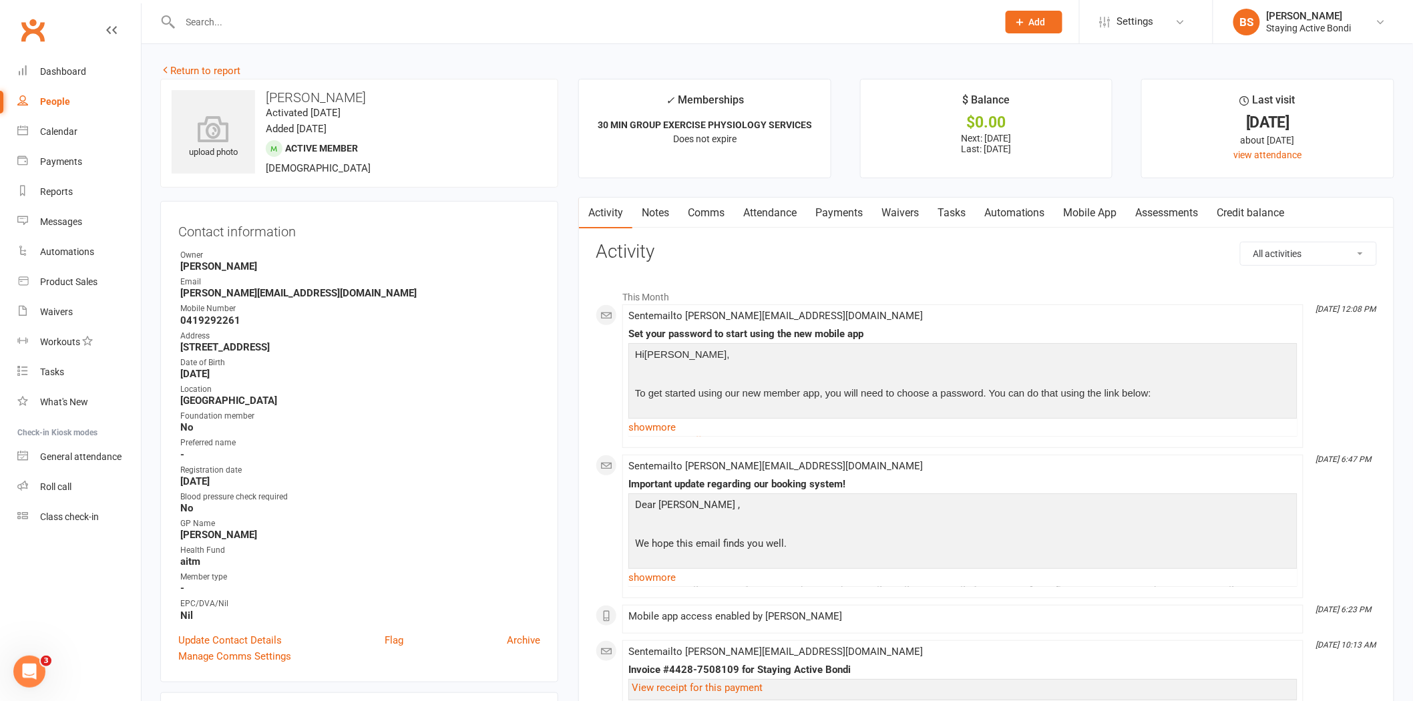
click at [832, 204] on link "Payments" at bounding box center [839, 213] width 66 height 31
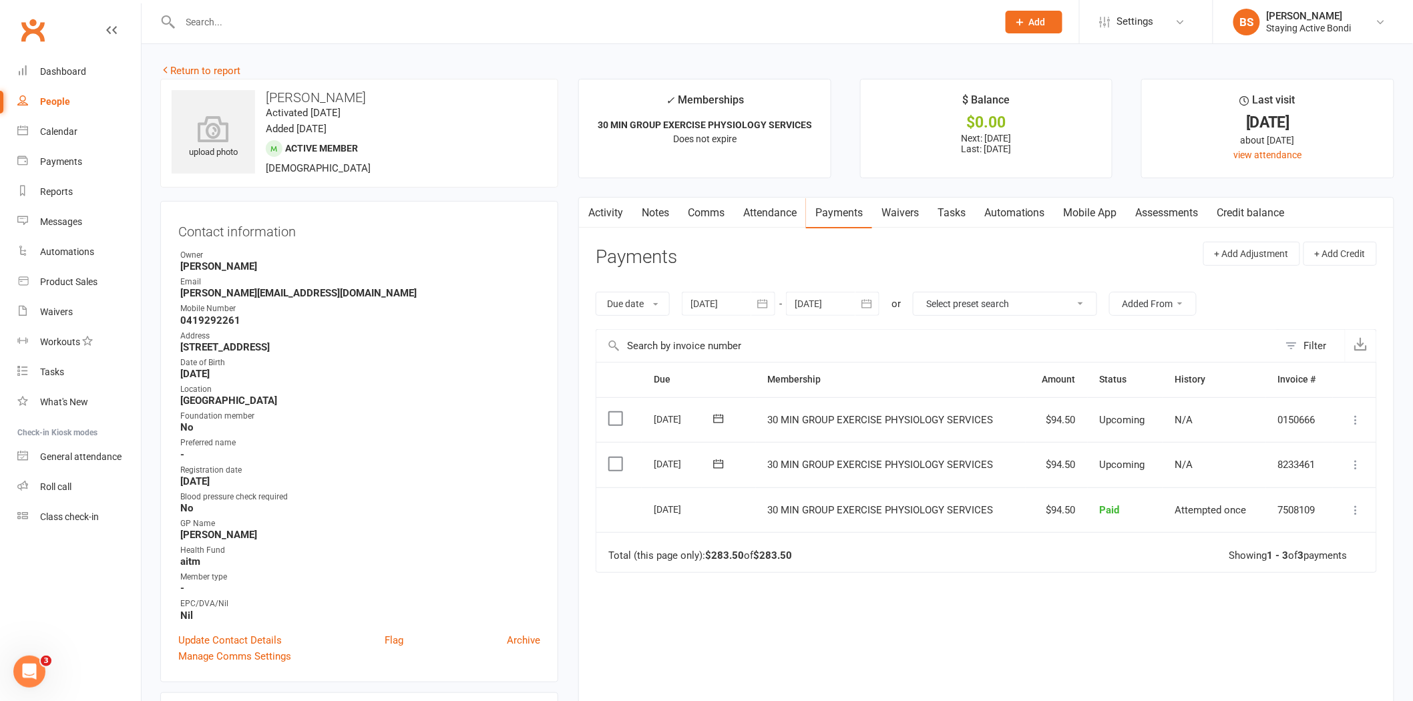
click at [711, 303] on div at bounding box center [728, 304] width 93 height 24
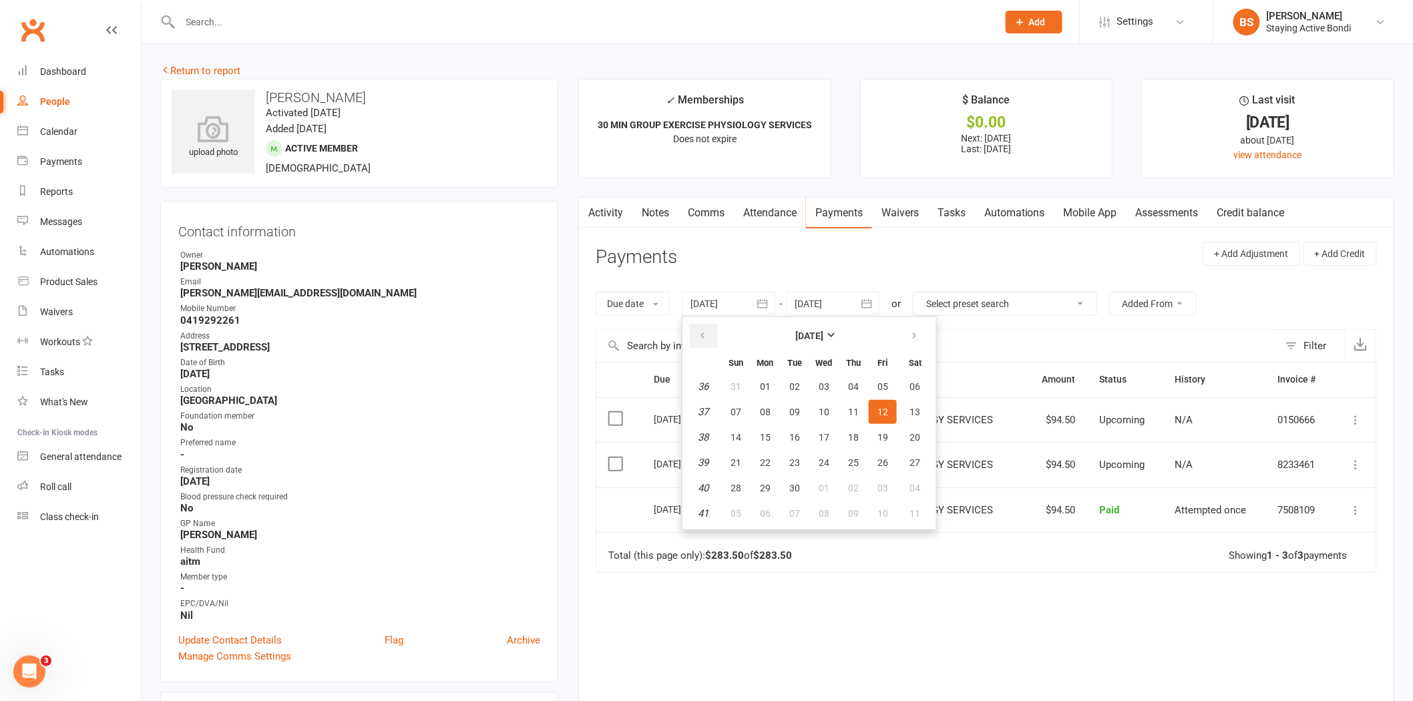
click at [709, 341] on button "button" at bounding box center [703, 336] width 29 height 24
click at [762, 415] on button "07" at bounding box center [765, 412] width 28 height 24
type input "07 Jul 2025"
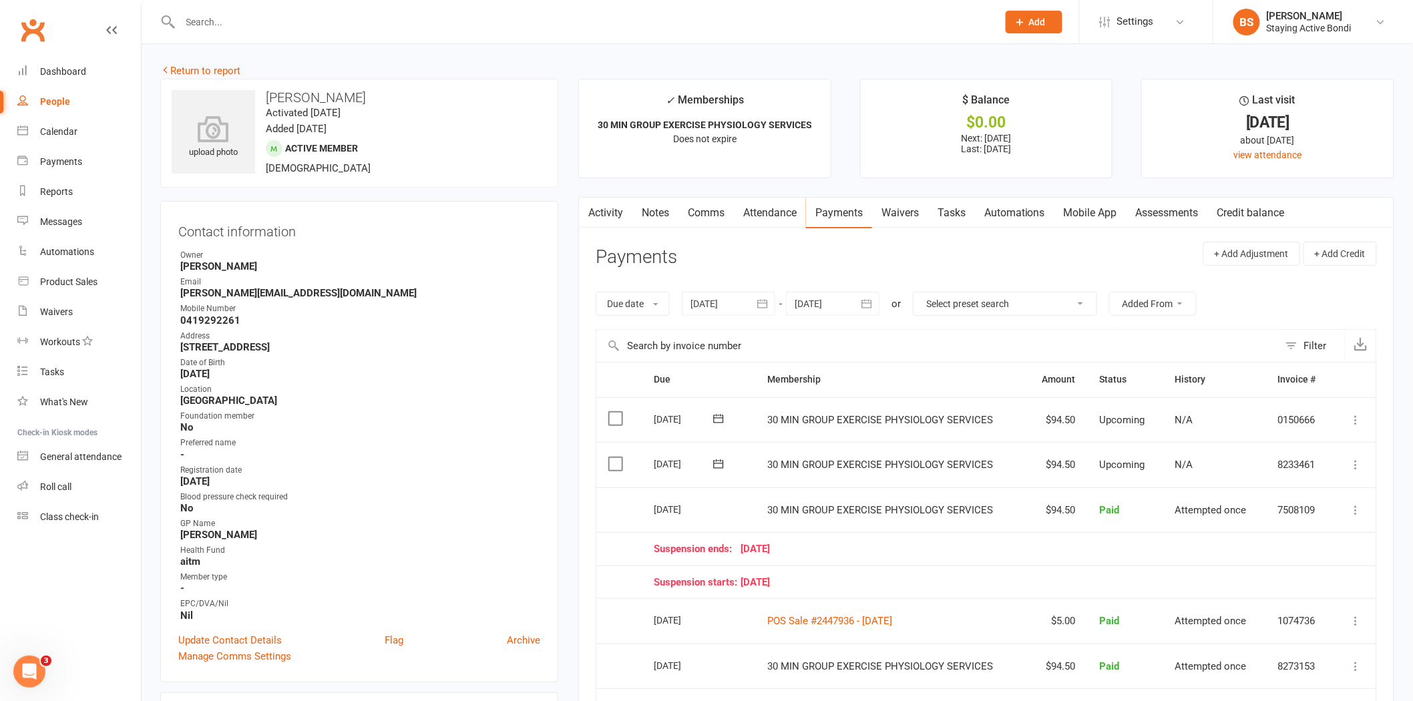
click at [758, 200] on link "Attendance" at bounding box center [770, 213] width 72 height 31
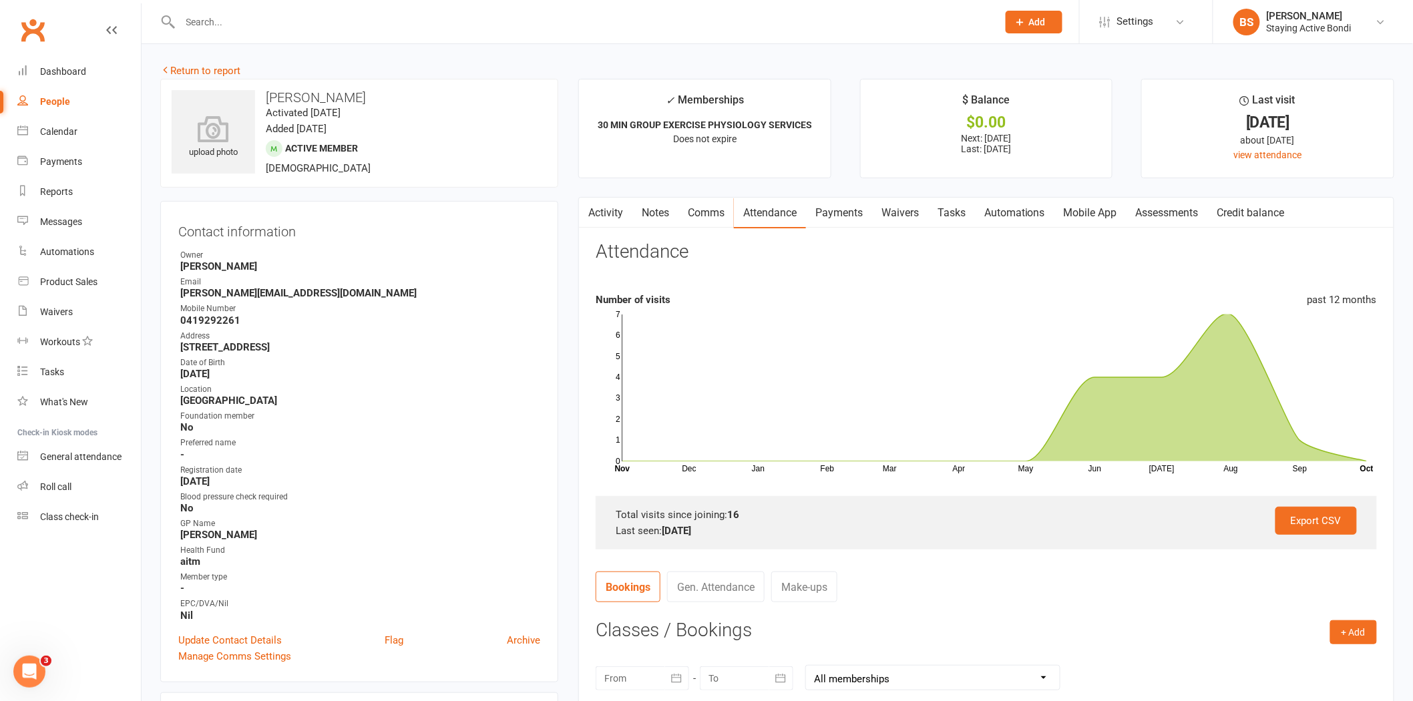
click at [837, 212] on link "Payments" at bounding box center [839, 213] width 66 height 31
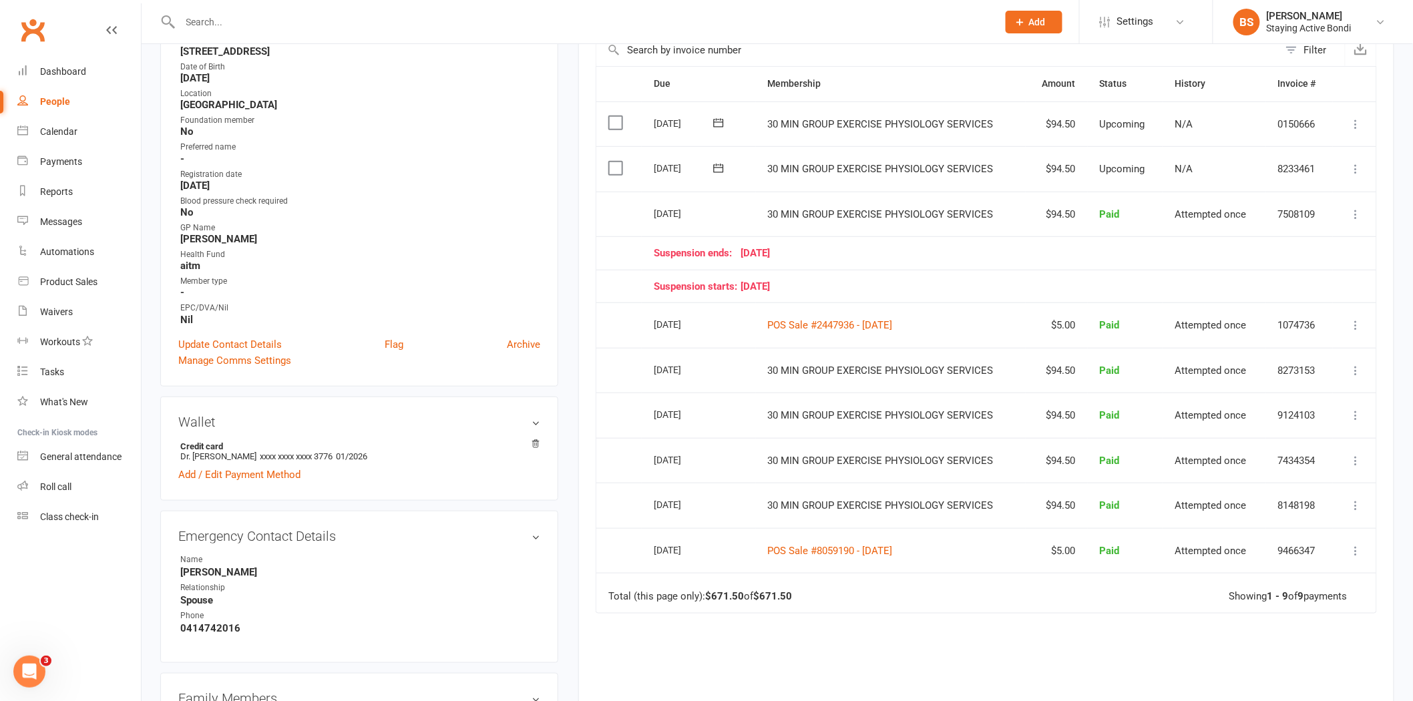
scroll to position [296, 0]
click at [62, 196] on div "Reports" at bounding box center [56, 191] width 33 height 11
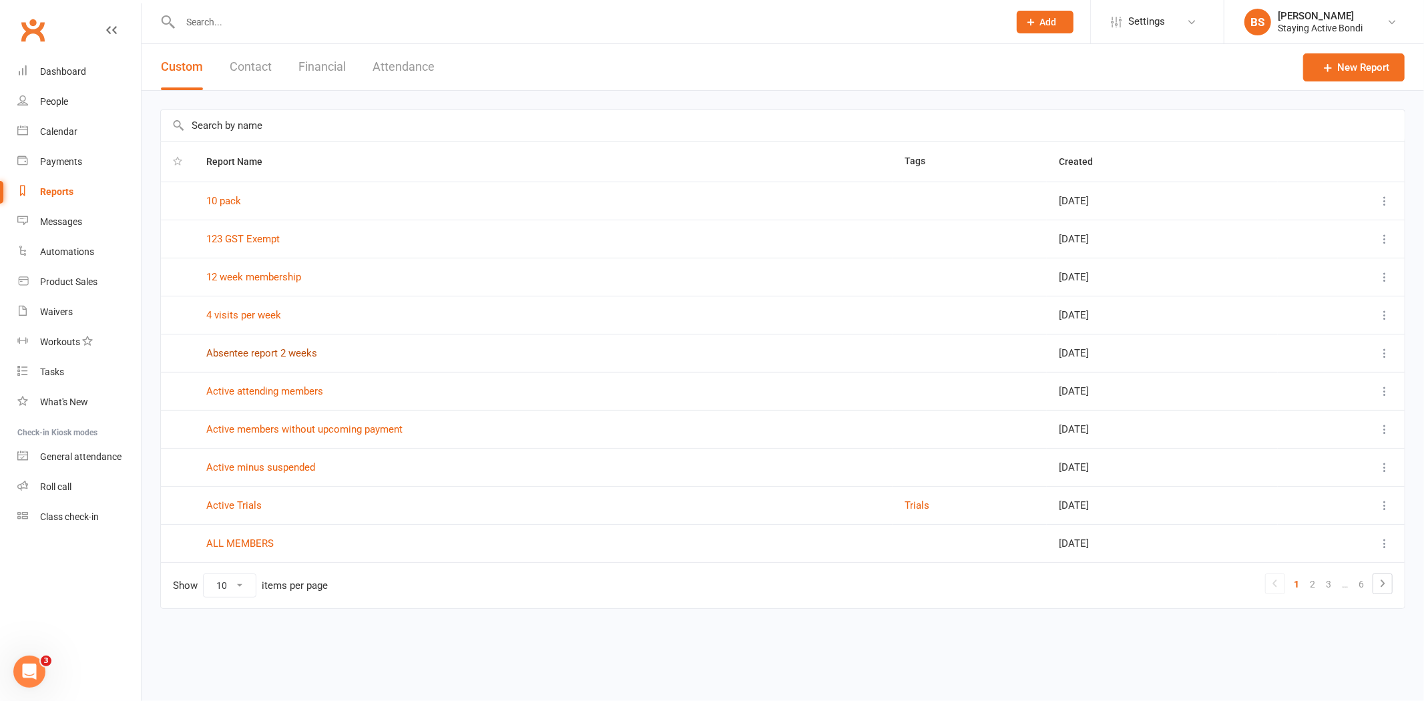
click at [276, 350] on link "Absentee report 2 weeks" at bounding box center [261, 353] width 111 height 12
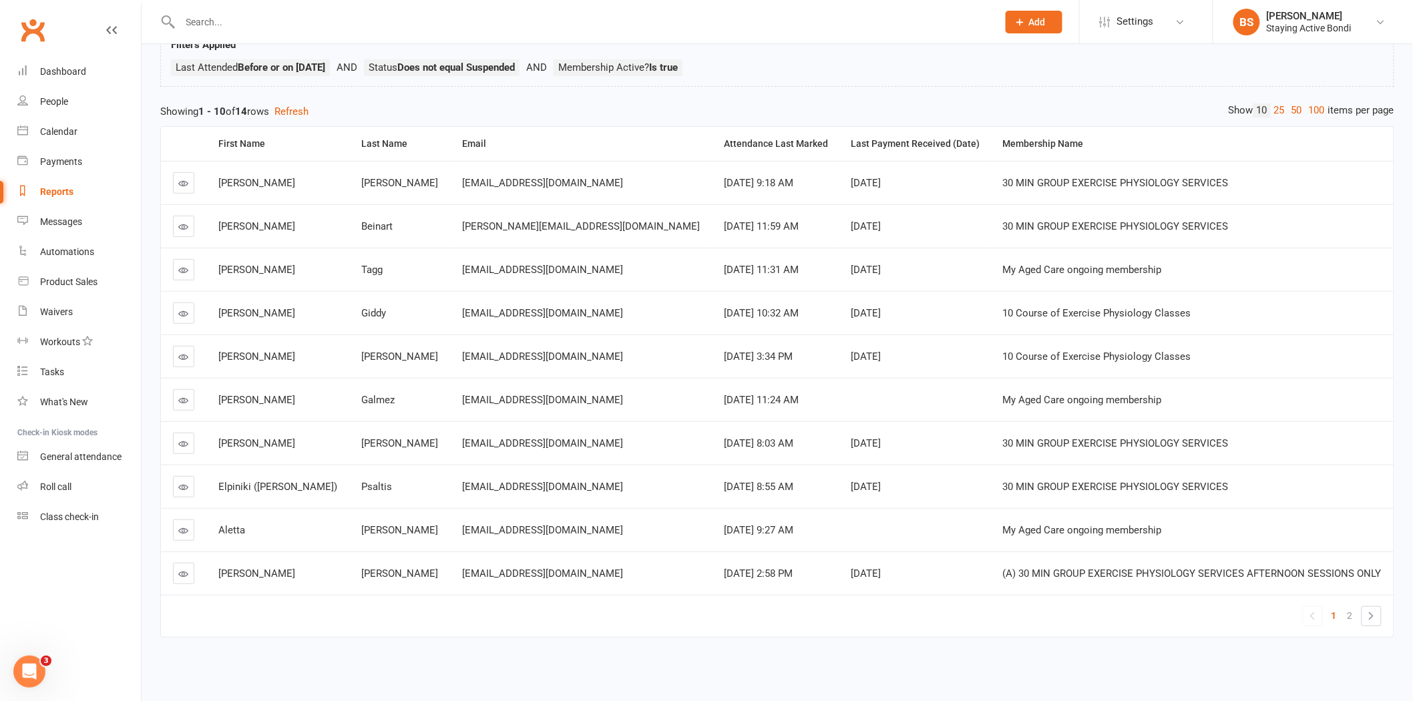
scroll to position [108, 0]
click at [1342, 606] on link "2" at bounding box center [1350, 615] width 16 height 19
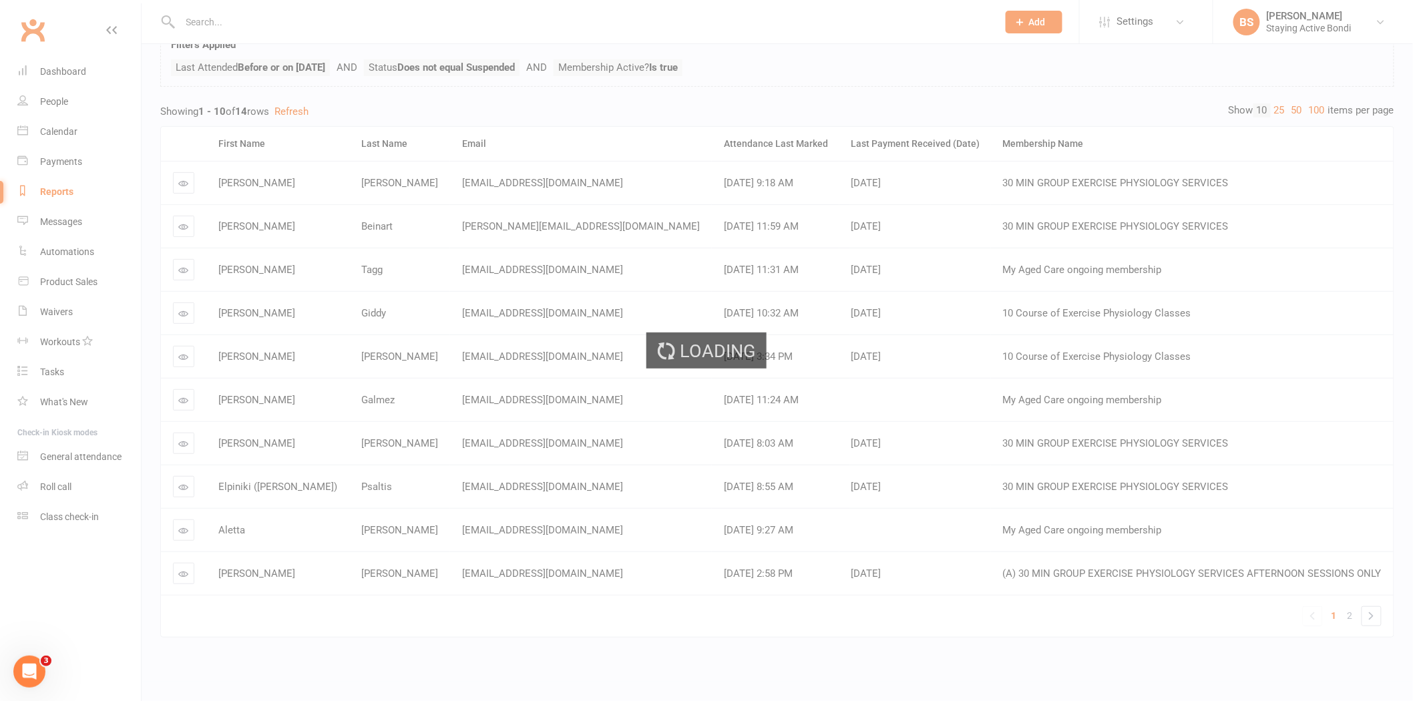
scroll to position [0, 0]
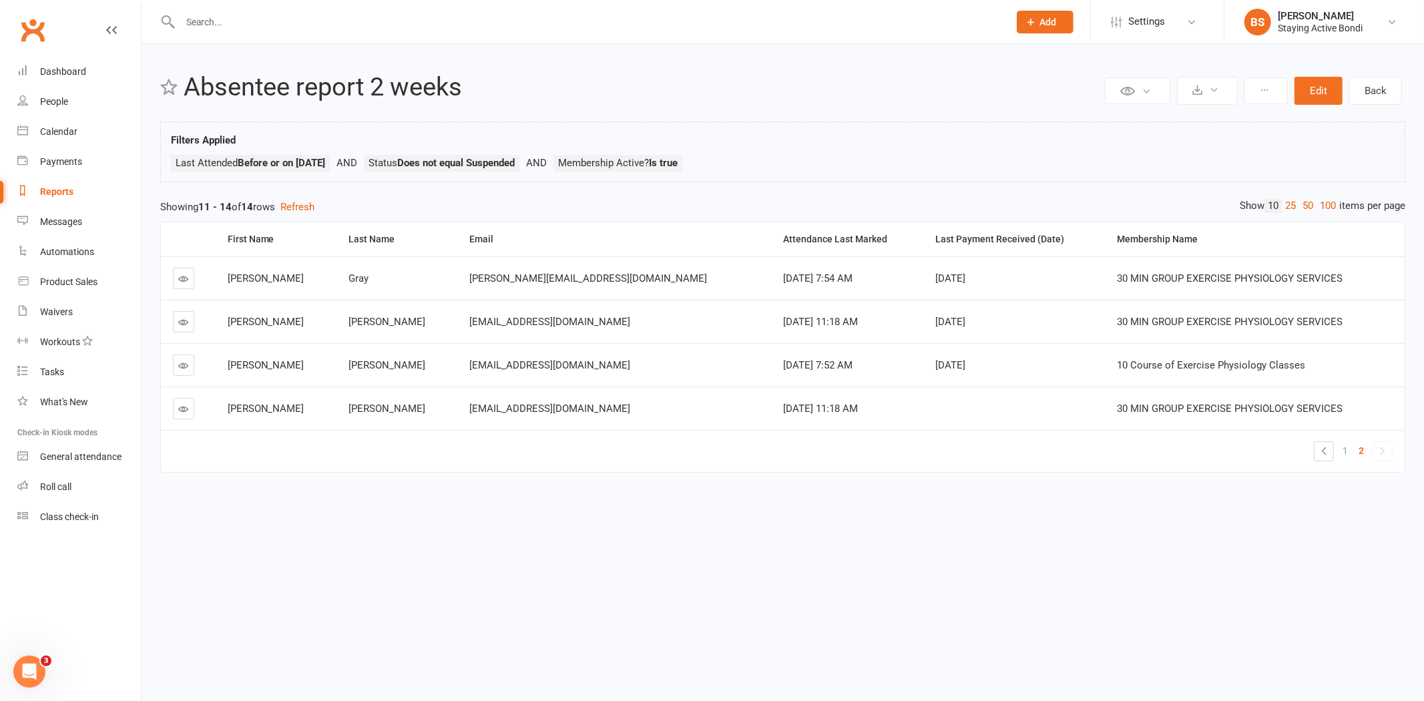
click at [180, 324] on icon at bounding box center [184, 322] width 10 height 10
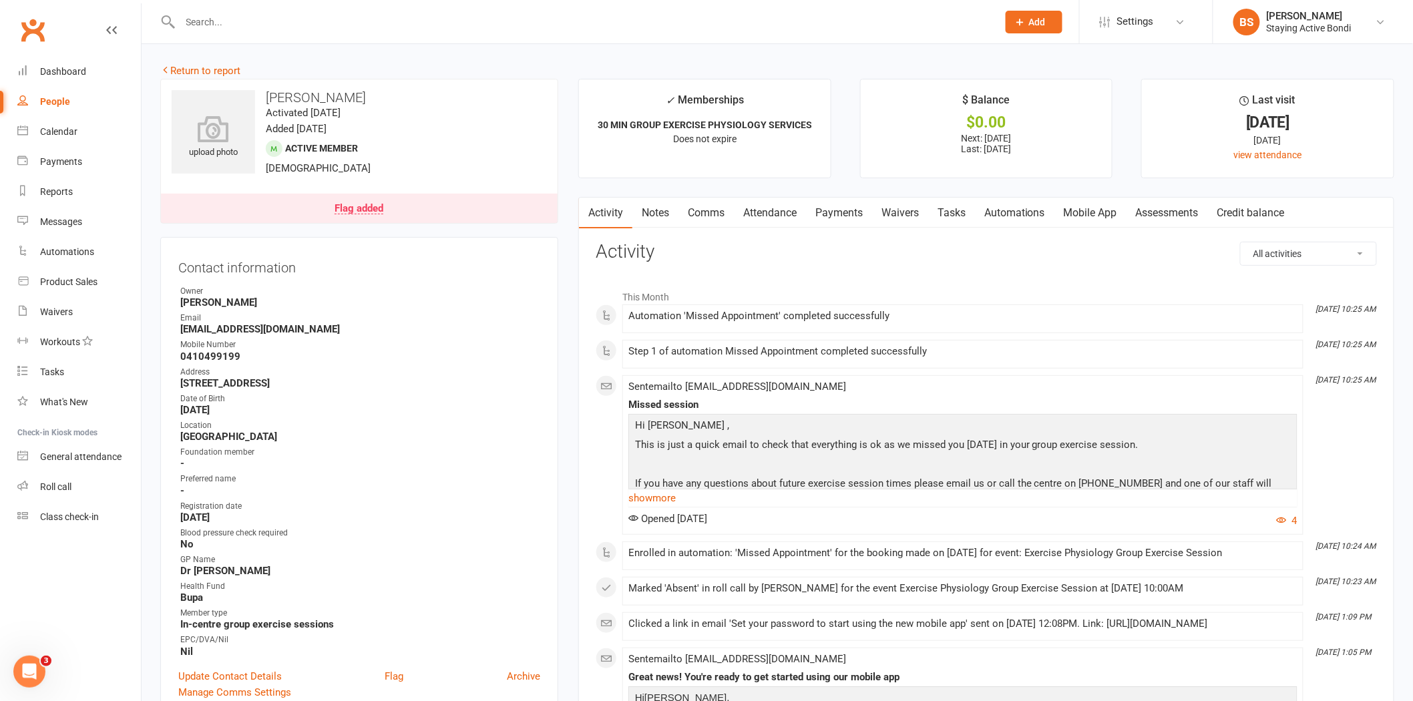
click at [822, 212] on link "Payments" at bounding box center [839, 213] width 66 height 31
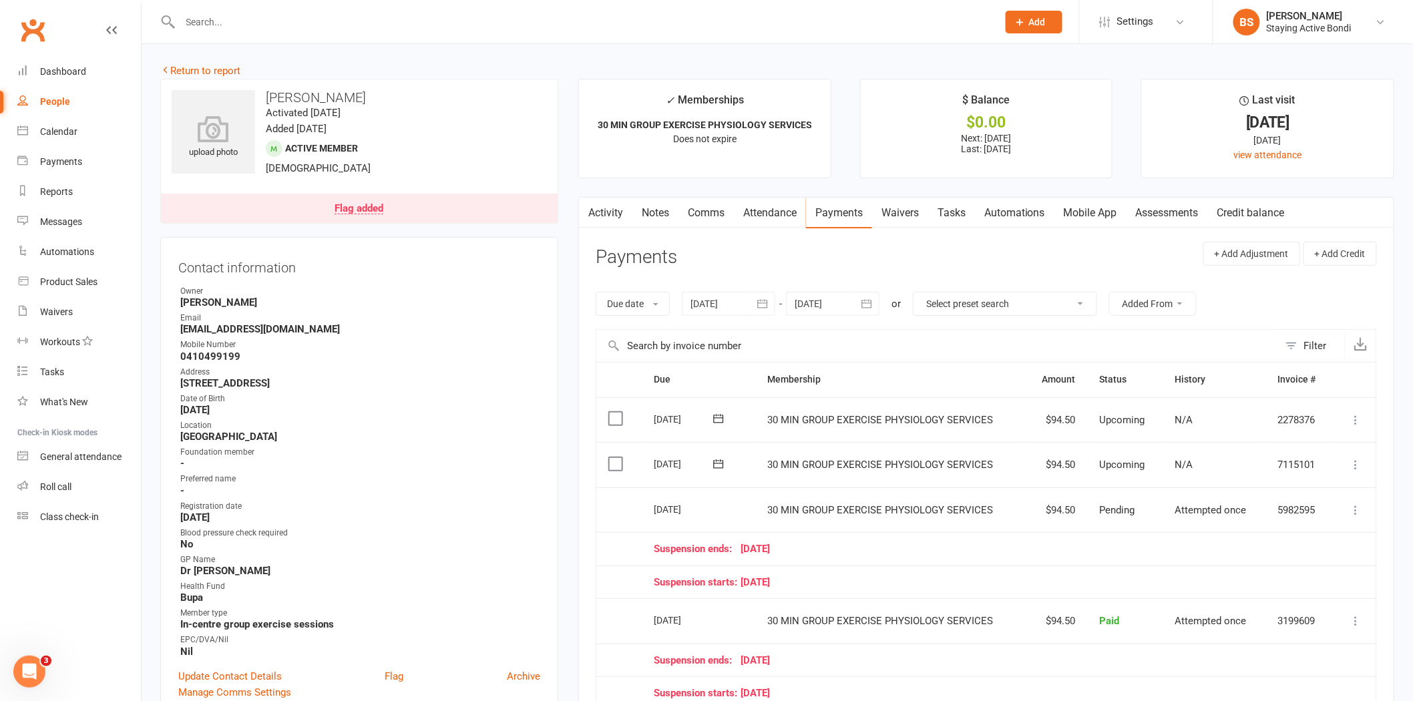
click at [776, 209] on link "Attendance" at bounding box center [770, 213] width 72 height 31
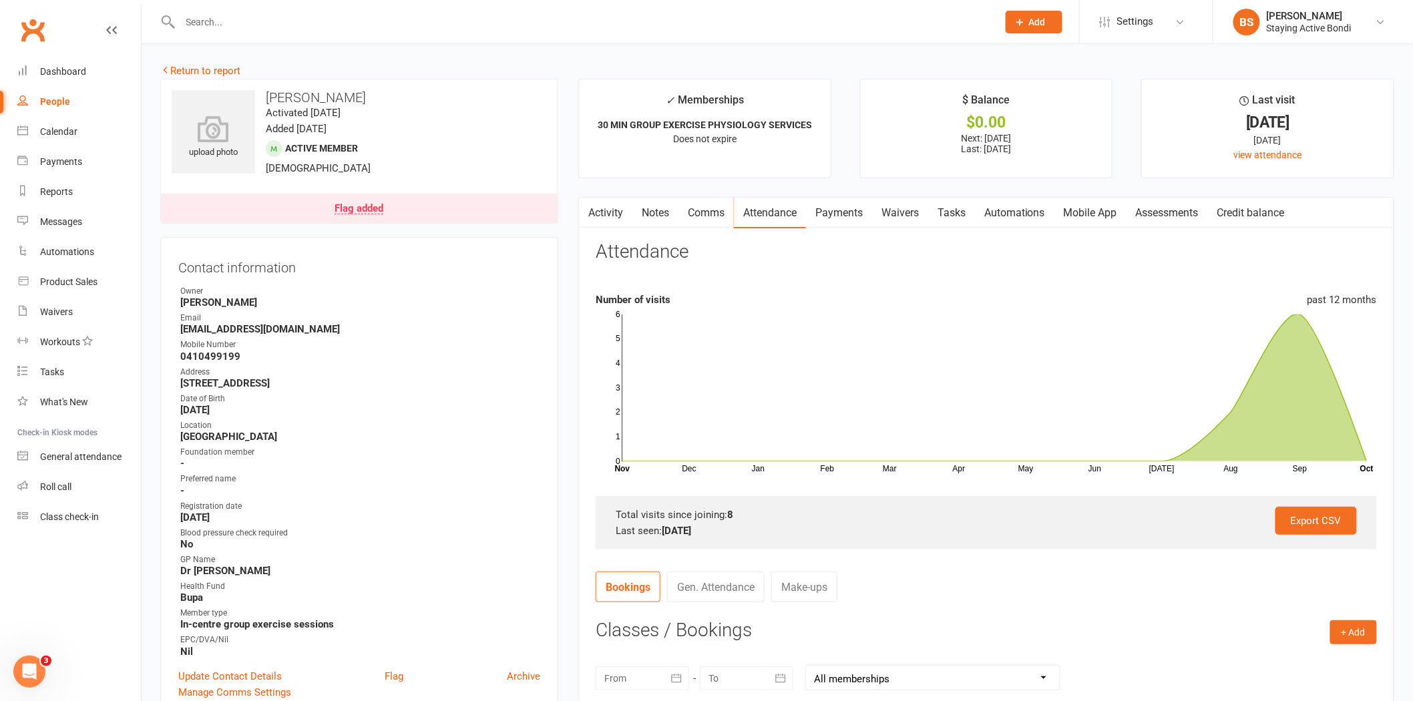
click at [840, 218] on link "Payments" at bounding box center [839, 213] width 66 height 31
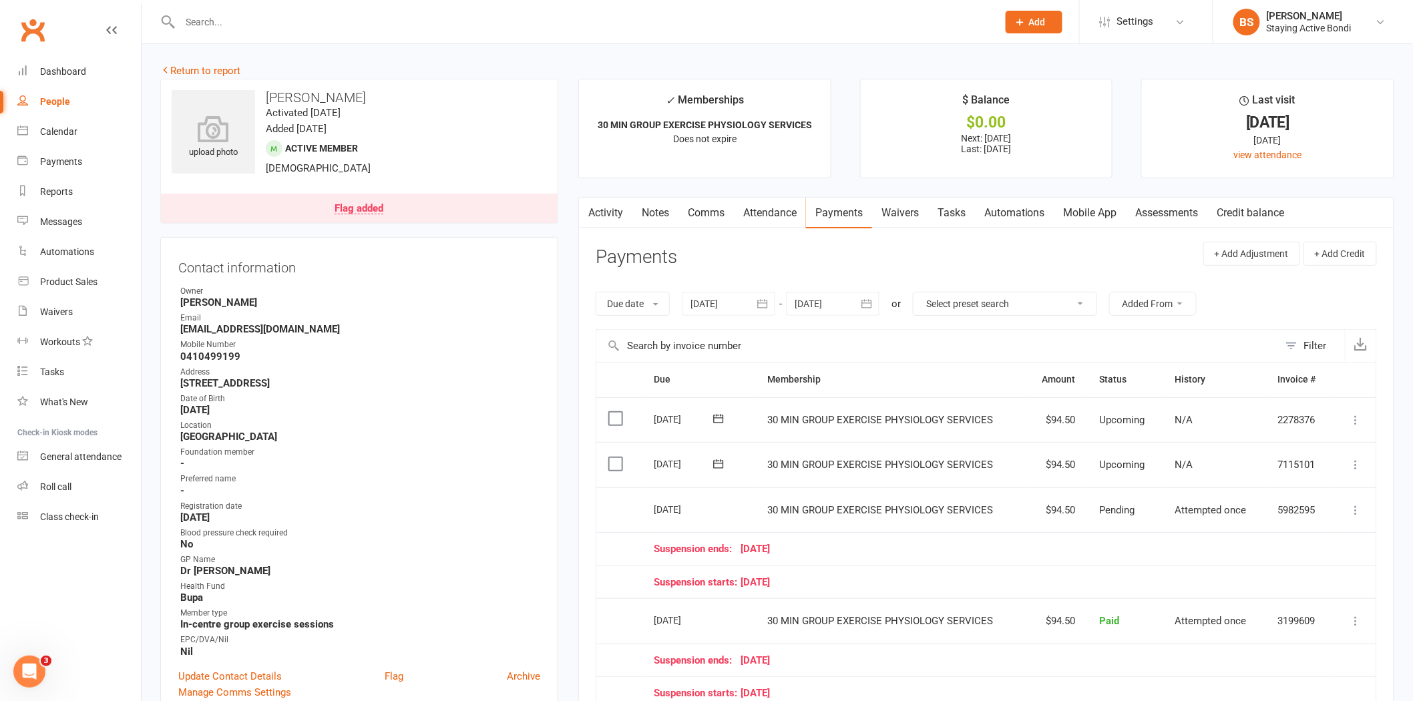
click at [354, 206] on div "Flag added" at bounding box center [358, 209] width 49 height 11
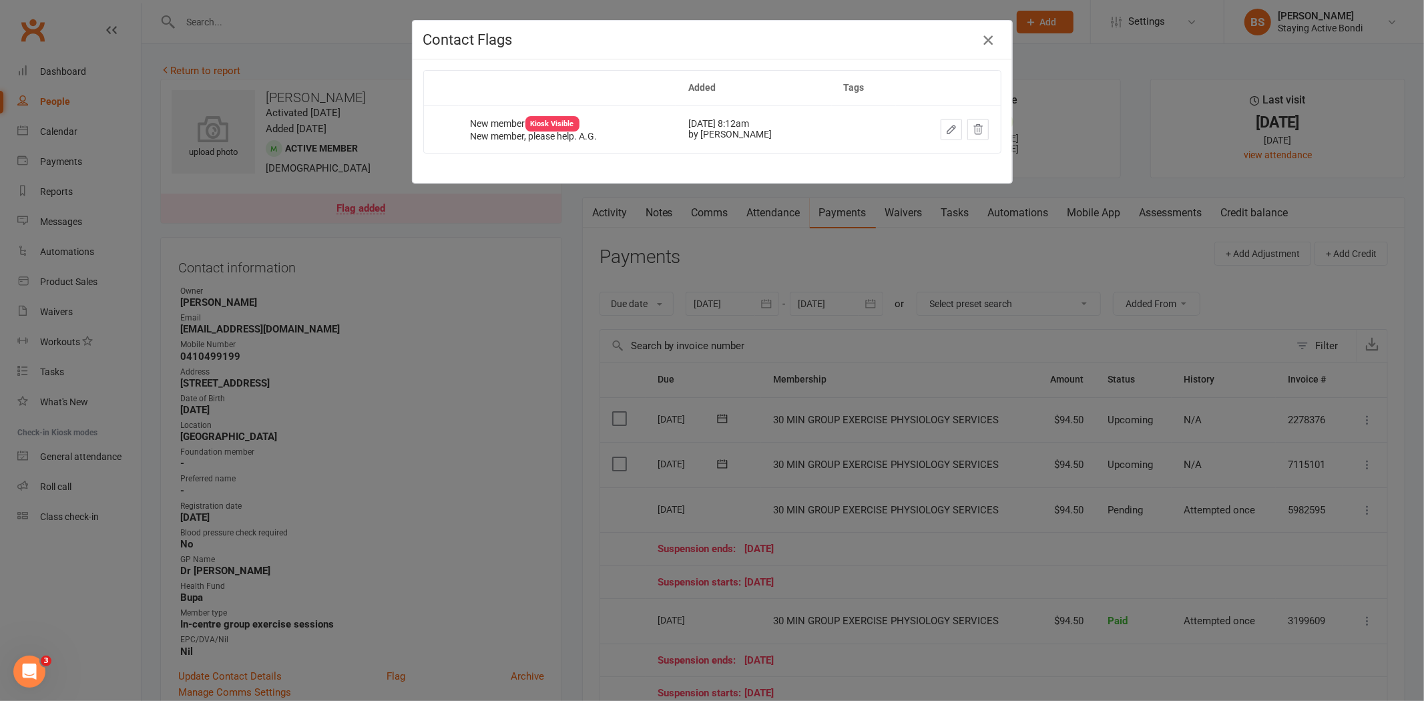
click at [985, 41] on icon "button" at bounding box center [988, 40] width 16 height 16
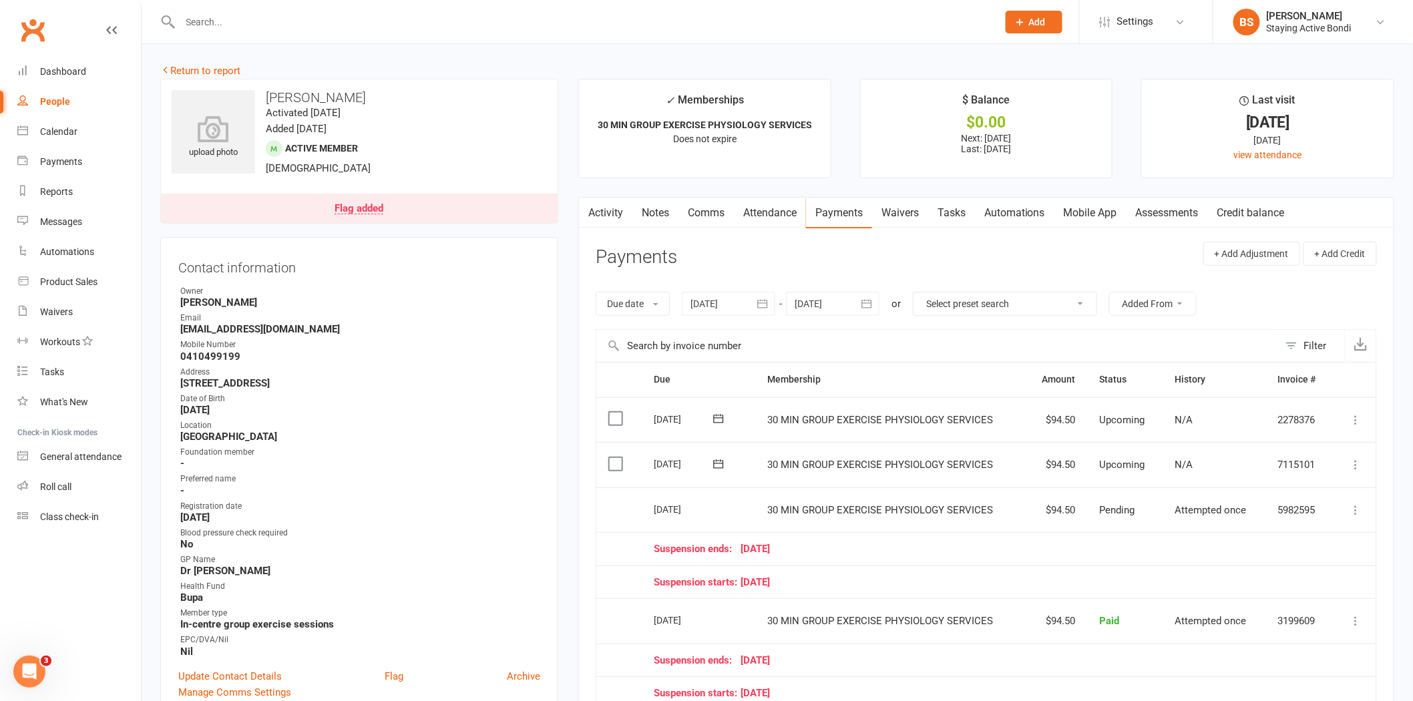
click at [700, 210] on link "Comms" at bounding box center [705, 213] width 55 height 31
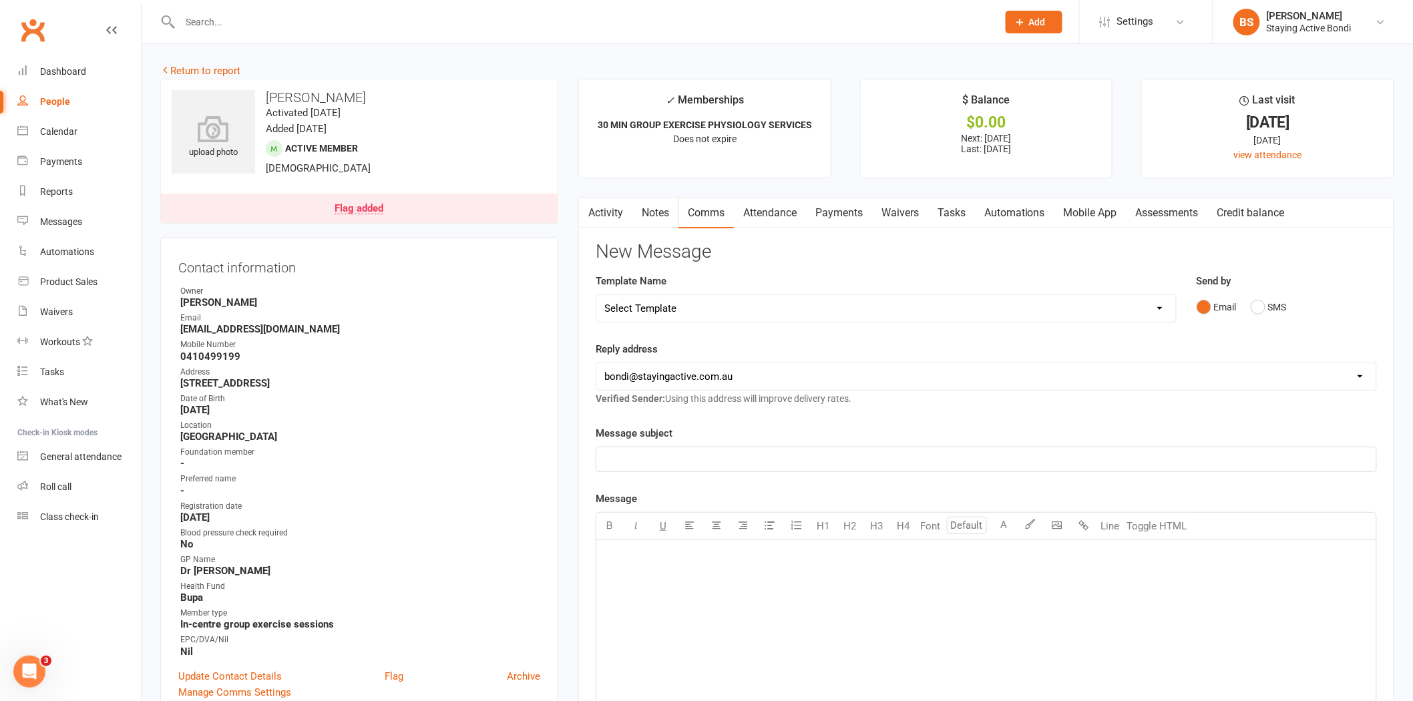
click at [660, 214] on link "Notes" at bounding box center [655, 213] width 46 height 31
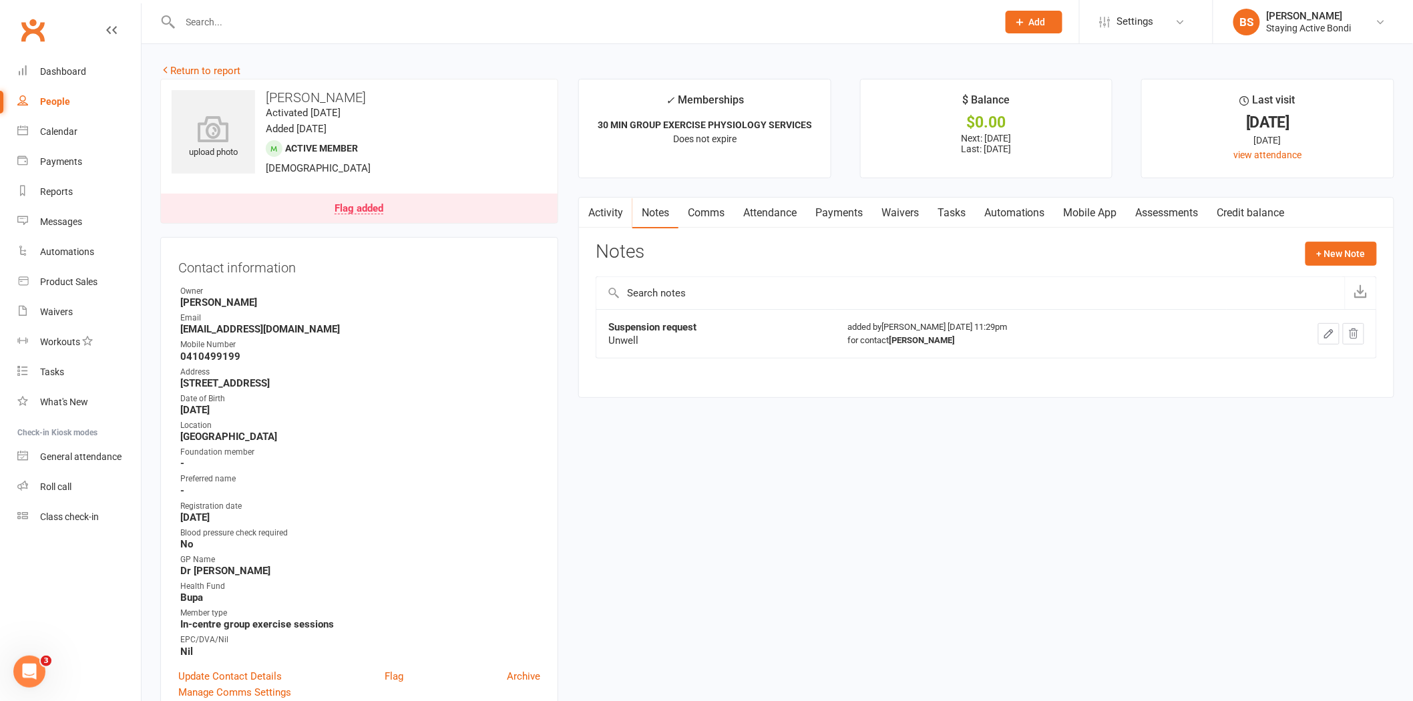
click at [838, 210] on link "Payments" at bounding box center [839, 213] width 66 height 31
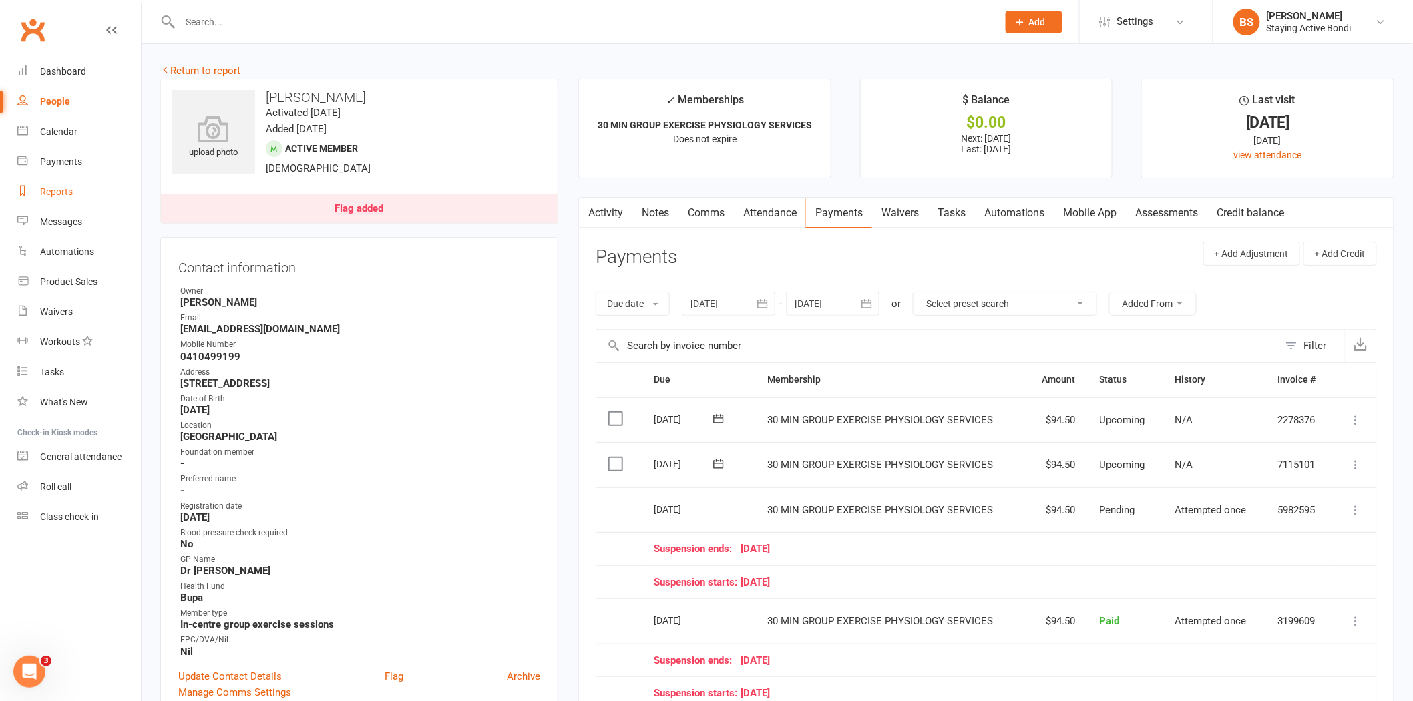
click at [61, 198] on link "Reports" at bounding box center [78, 192] width 123 height 30
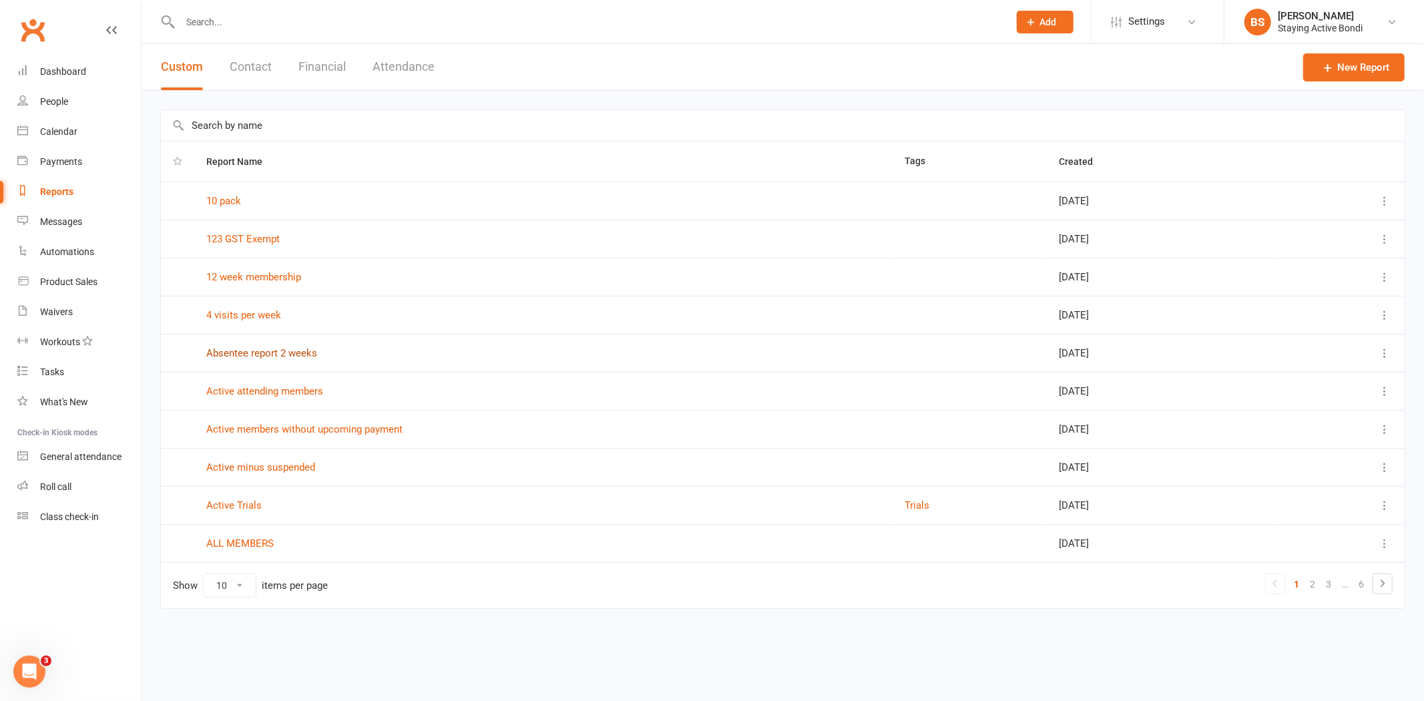
click at [282, 357] on link "Absentee report 2 weeks" at bounding box center [261, 353] width 111 height 12
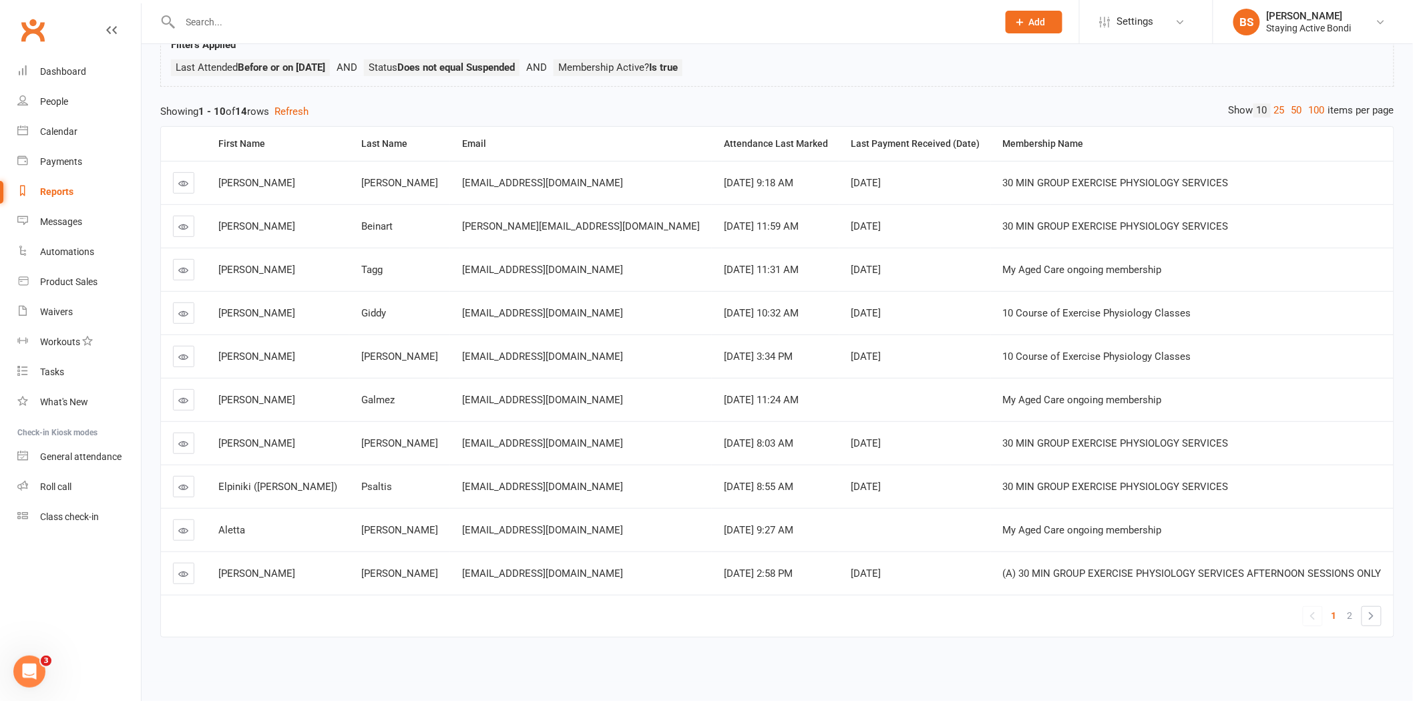
scroll to position [108, 0]
click at [1347, 609] on span "2" at bounding box center [1349, 615] width 5 height 19
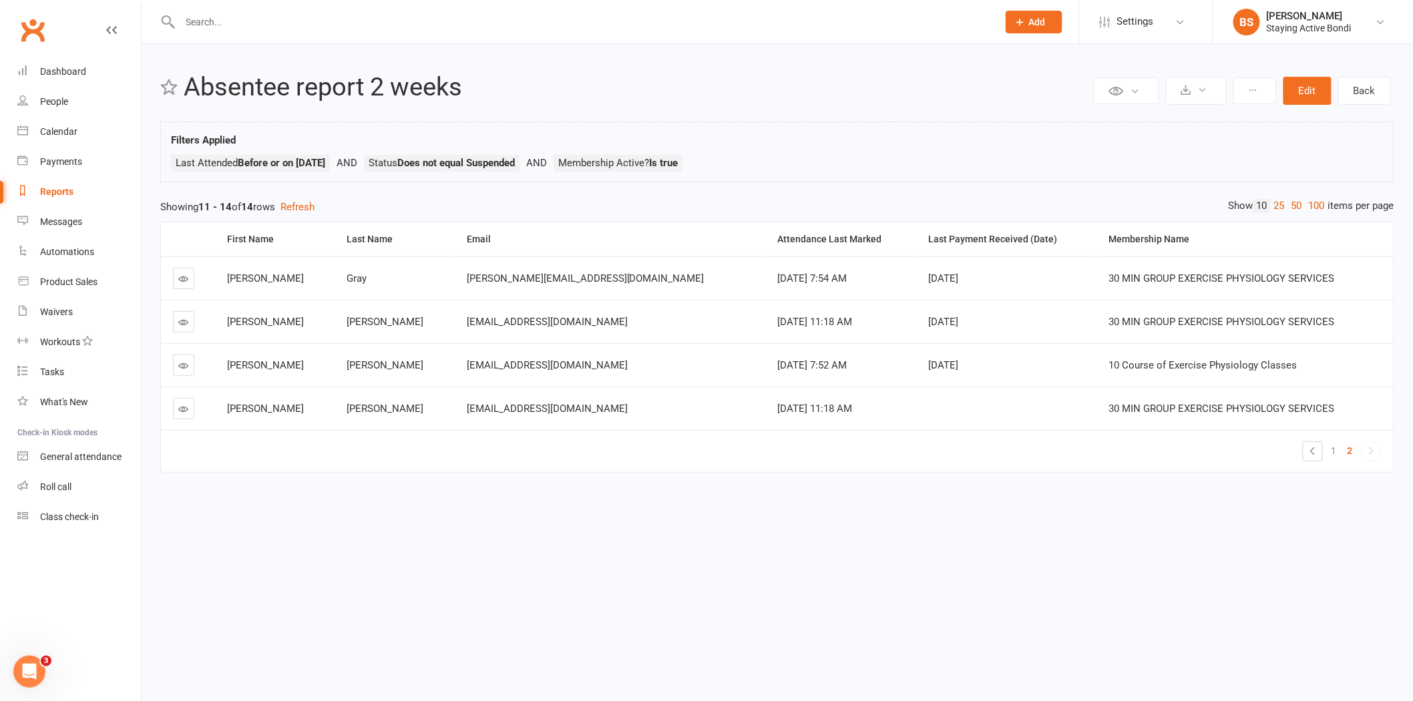
scroll to position [0, 0]
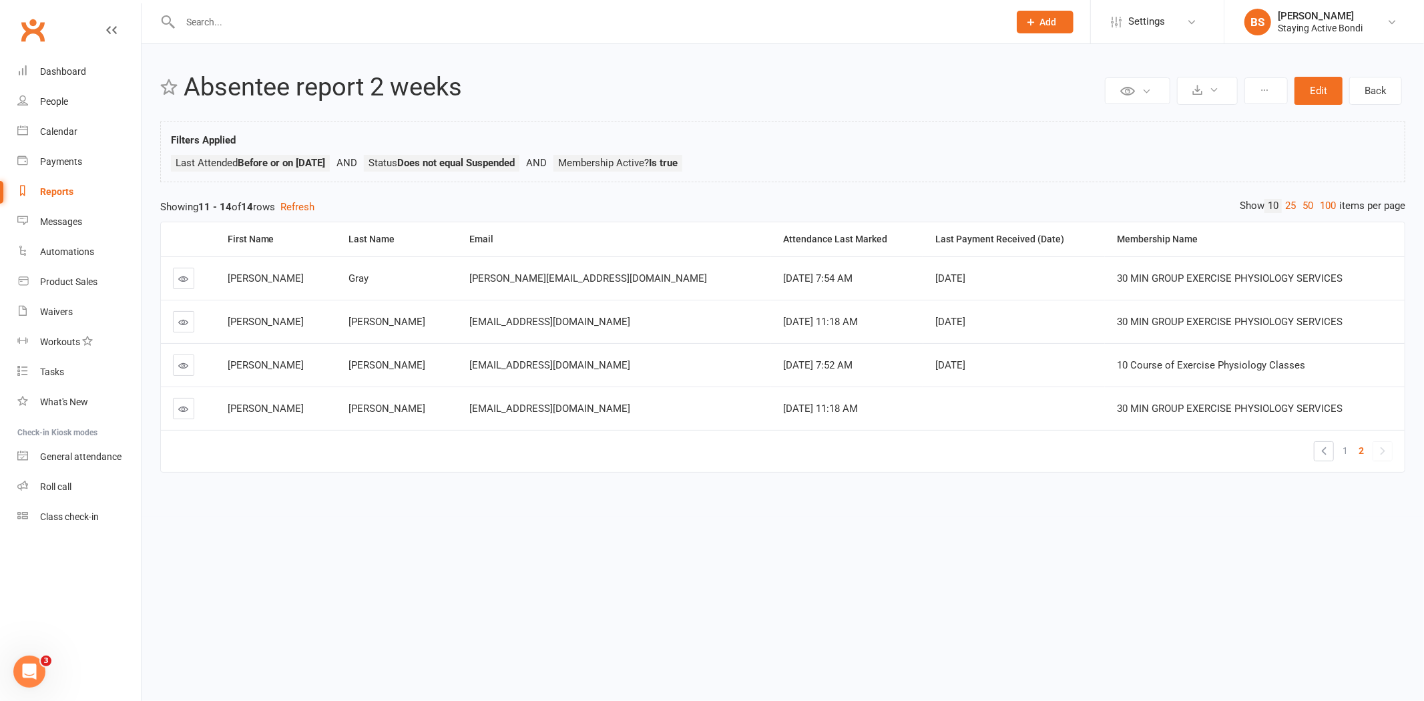
click at [179, 411] on icon at bounding box center [184, 409] width 10 height 10
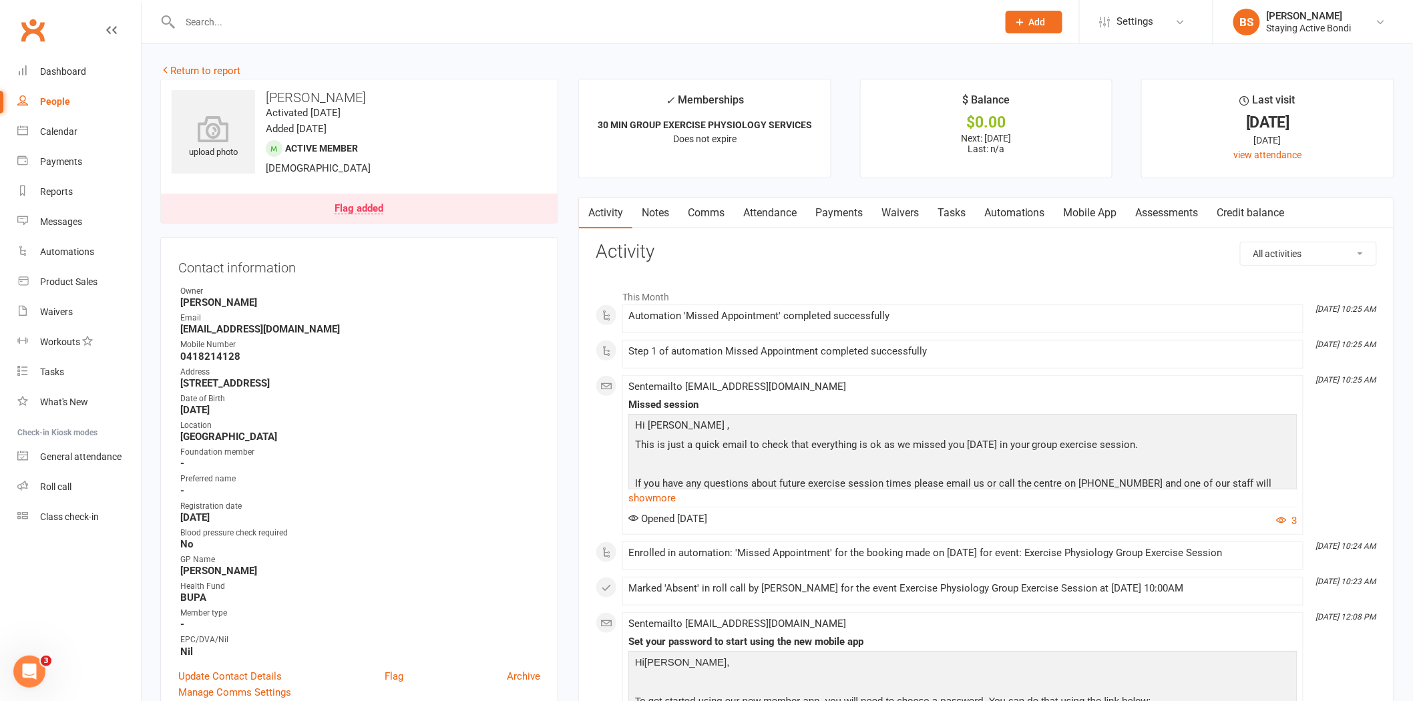
click at [852, 207] on link "Payments" at bounding box center [839, 213] width 66 height 31
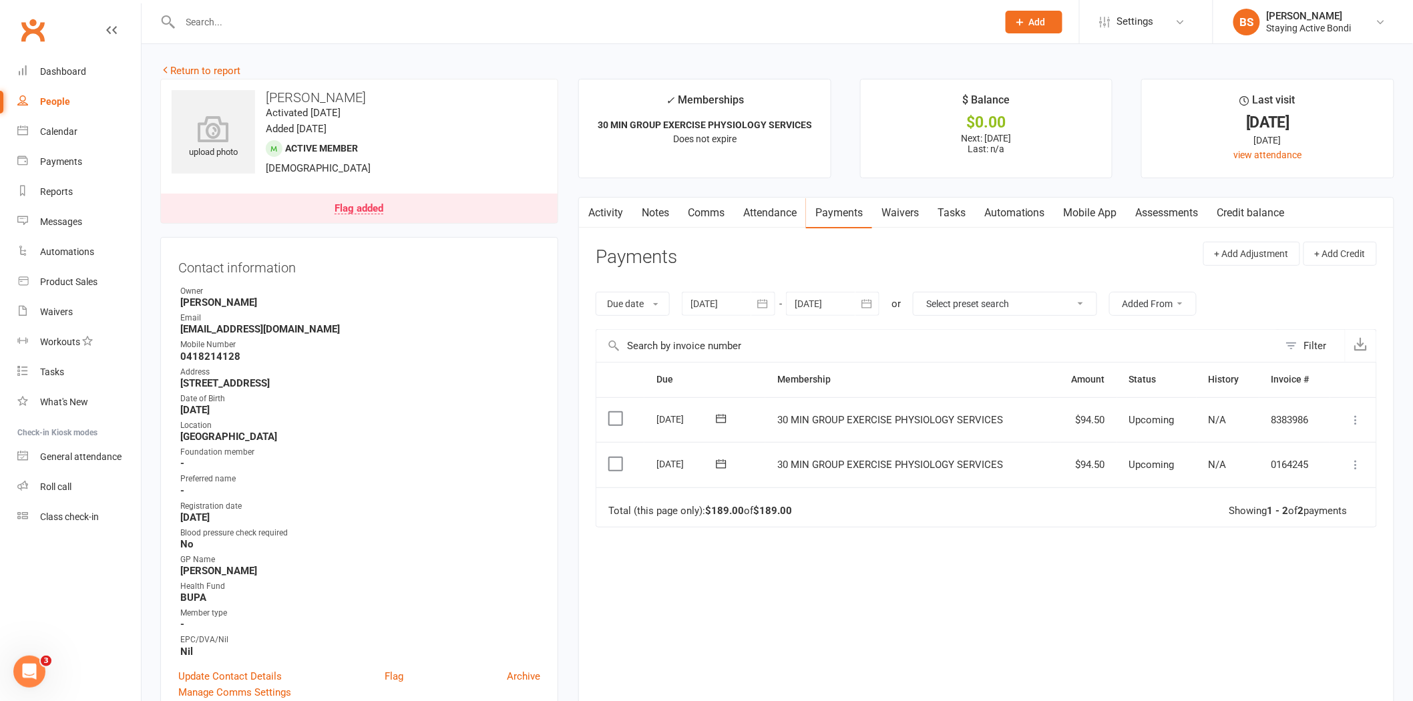
click at [723, 302] on div at bounding box center [728, 304] width 93 height 24
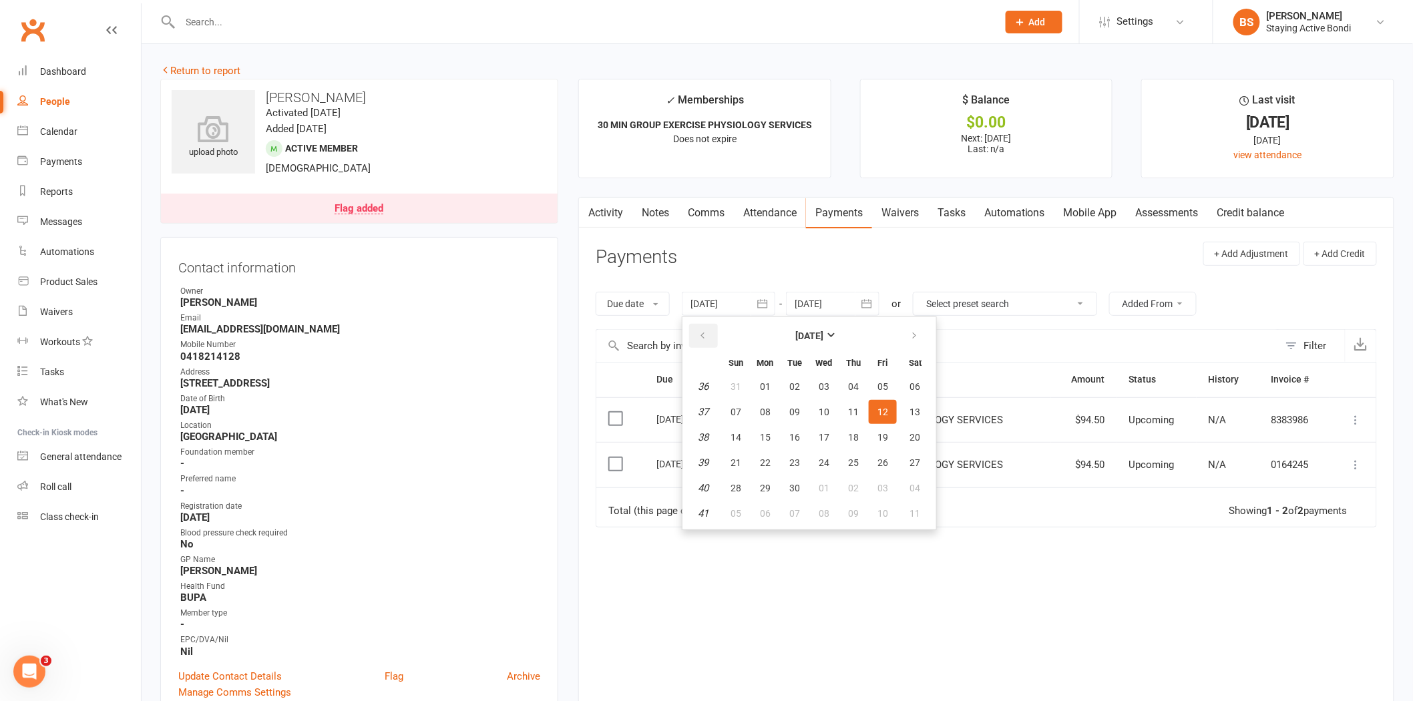
click at [708, 332] on button "button" at bounding box center [703, 336] width 29 height 24
click at [746, 404] on button "08" at bounding box center [736, 412] width 28 height 24
type input "08 Jun 2025"
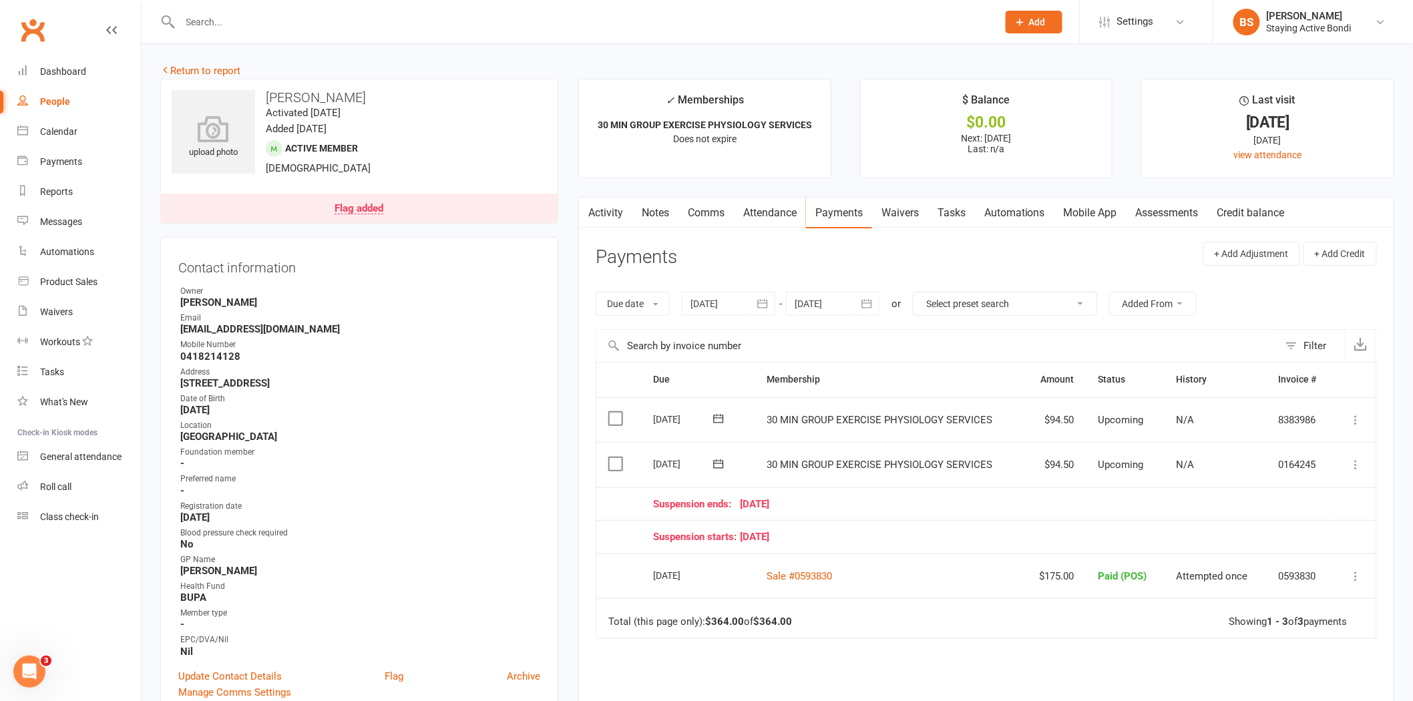
click at [662, 210] on link "Notes" at bounding box center [655, 213] width 46 height 31
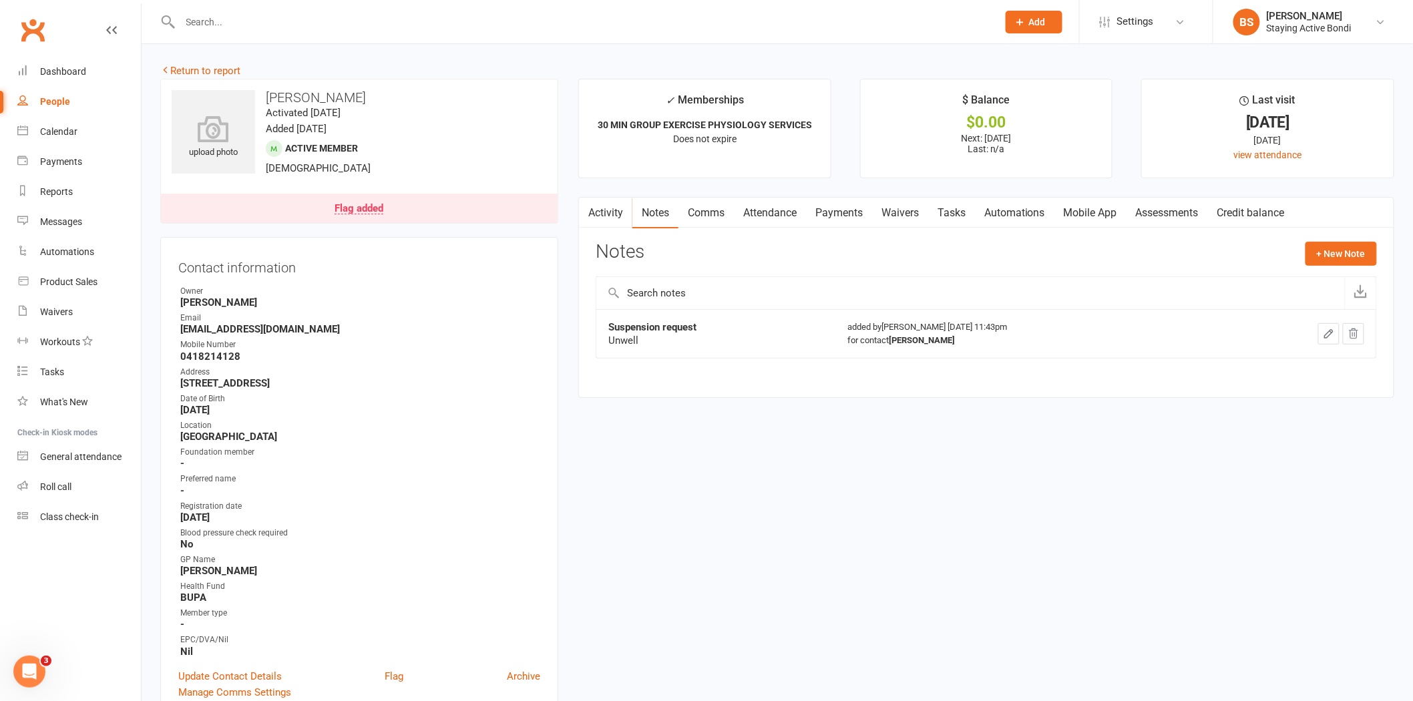
click at [723, 214] on link "Comms" at bounding box center [705, 213] width 55 height 31
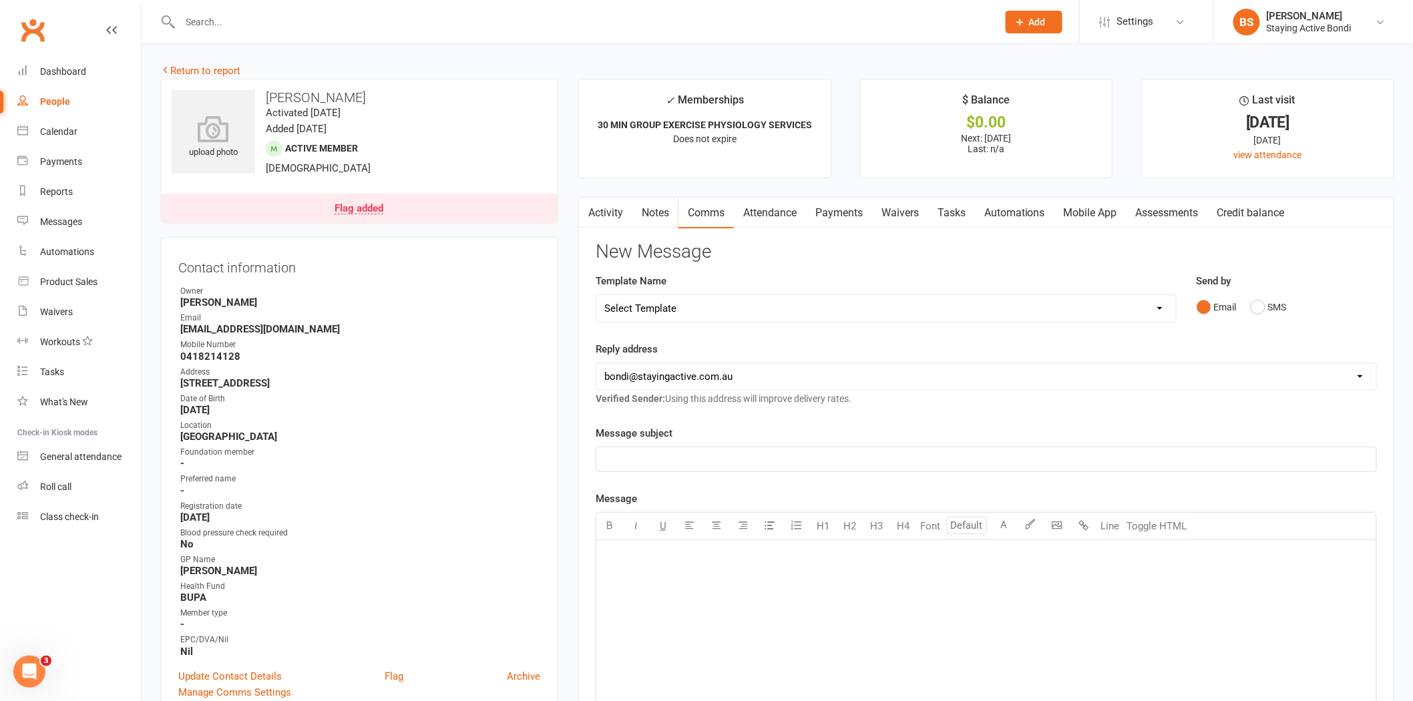
click at [721, 312] on select "Select Template [Email] 6 month - Follow ups [Email] Absentee [Email] Absentee-…" at bounding box center [885, 308] width 579 height 27
select select "2"
click at [596, 295] on select "Select Template [Email] 6 month - Follow ups [Email] Absentee [Email] Absentee-…" at bounding box center [885, 308] width 579 height 27
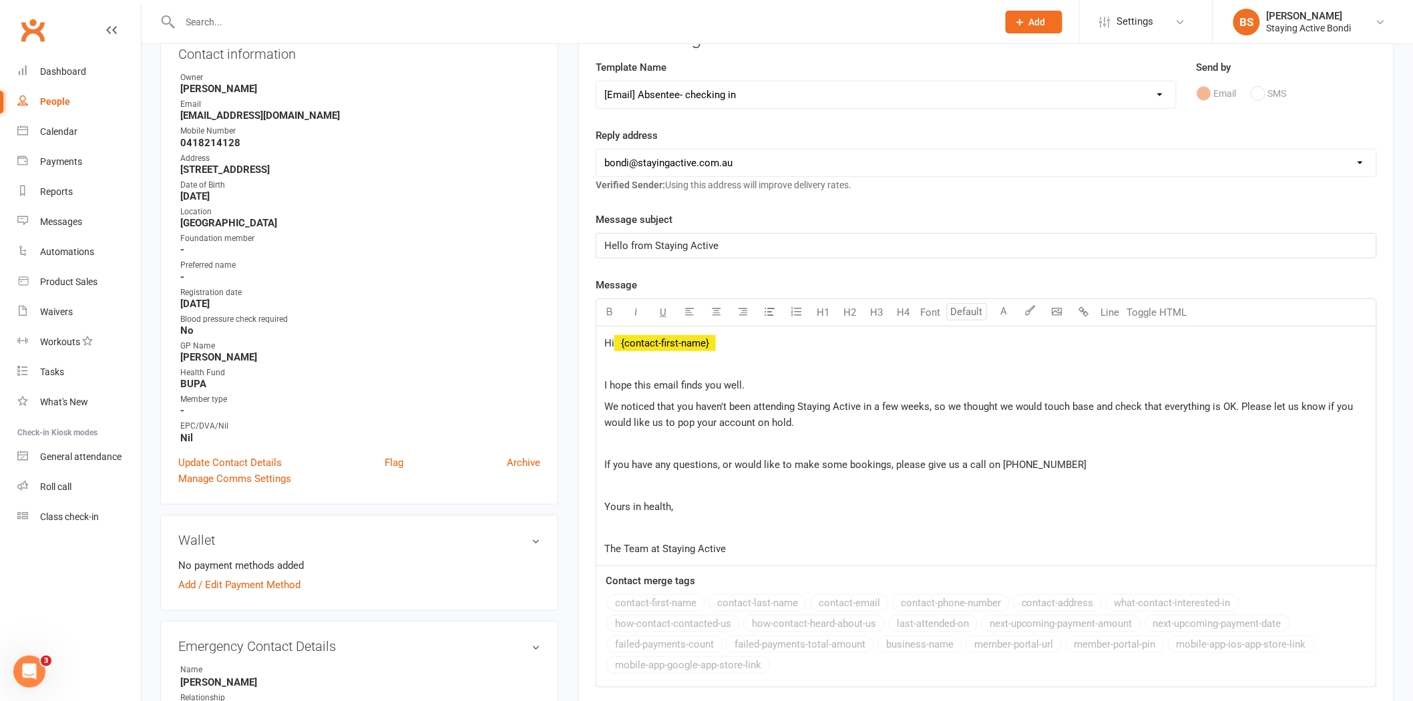
scroll to position [222, 0]
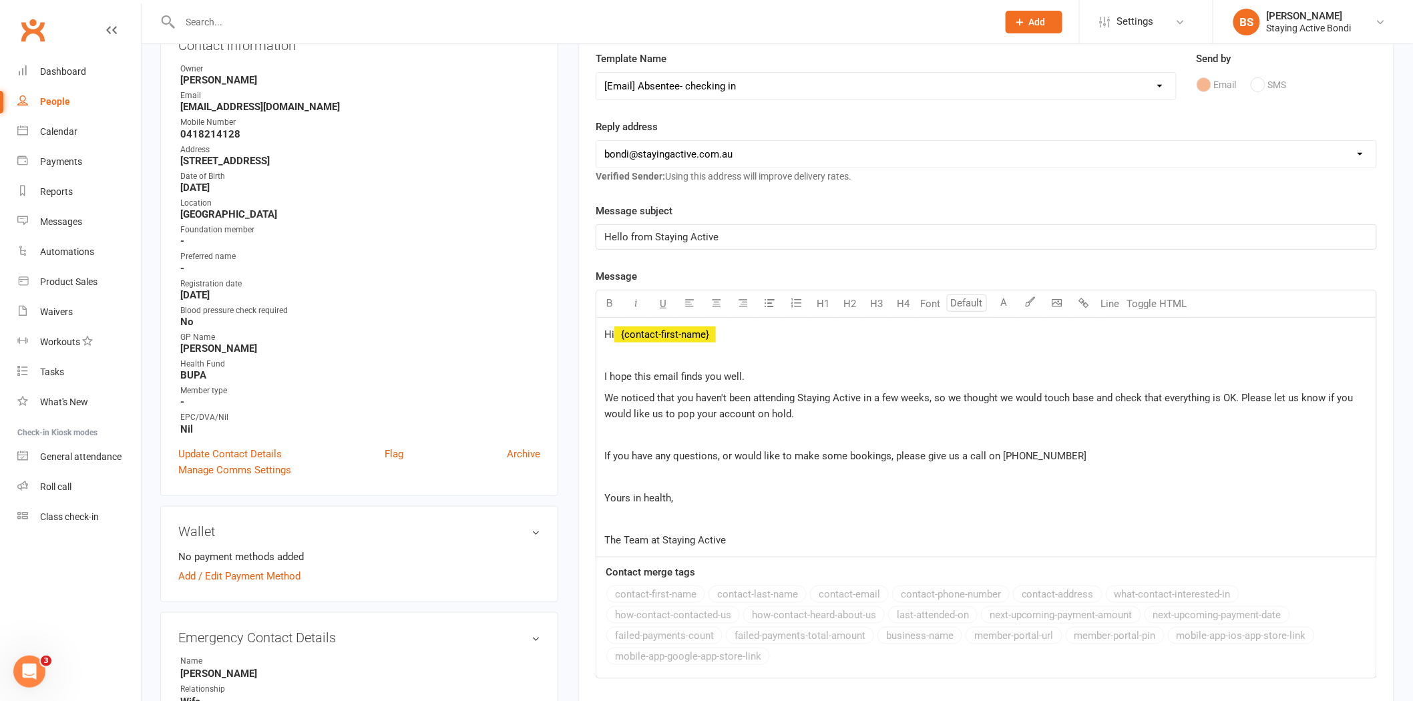
drag, startPoint x: 931, startPoint y: 399, endPoint x: 939, endPoint y: 398, distance: 8.0
click at [933, 398] on span "We noticed that you haven't been attending Staying Active in a few weeks, so we…" at bounding box center [980, 406] width 752 height 28
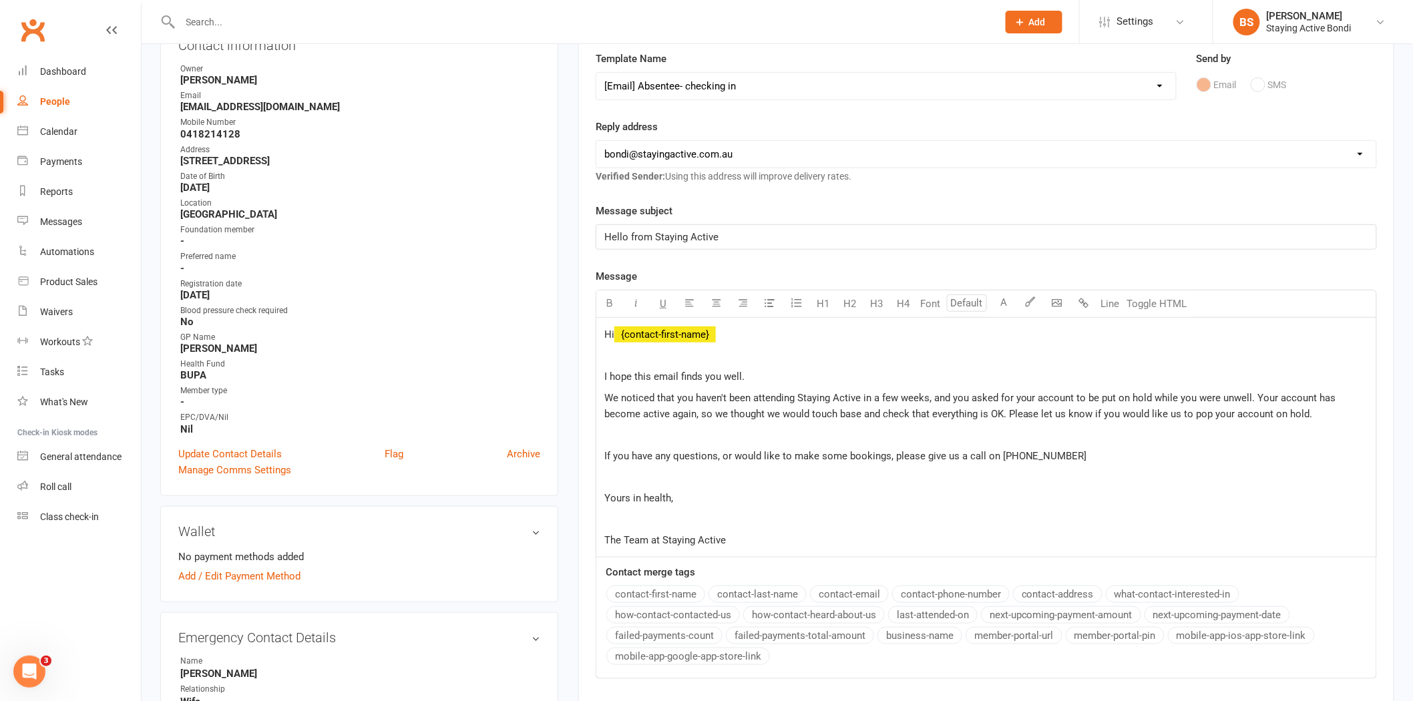
drag, startPoint x: 1322, startPoint y: 410, endPoint x: 1010, endPoint y: 417, distance: 311.8
click at [1010, 417] on p "We noticed that you haven't been attending Staying Active in a few weeks, and y…" at bounding box center [986, 406] width 764 height 32
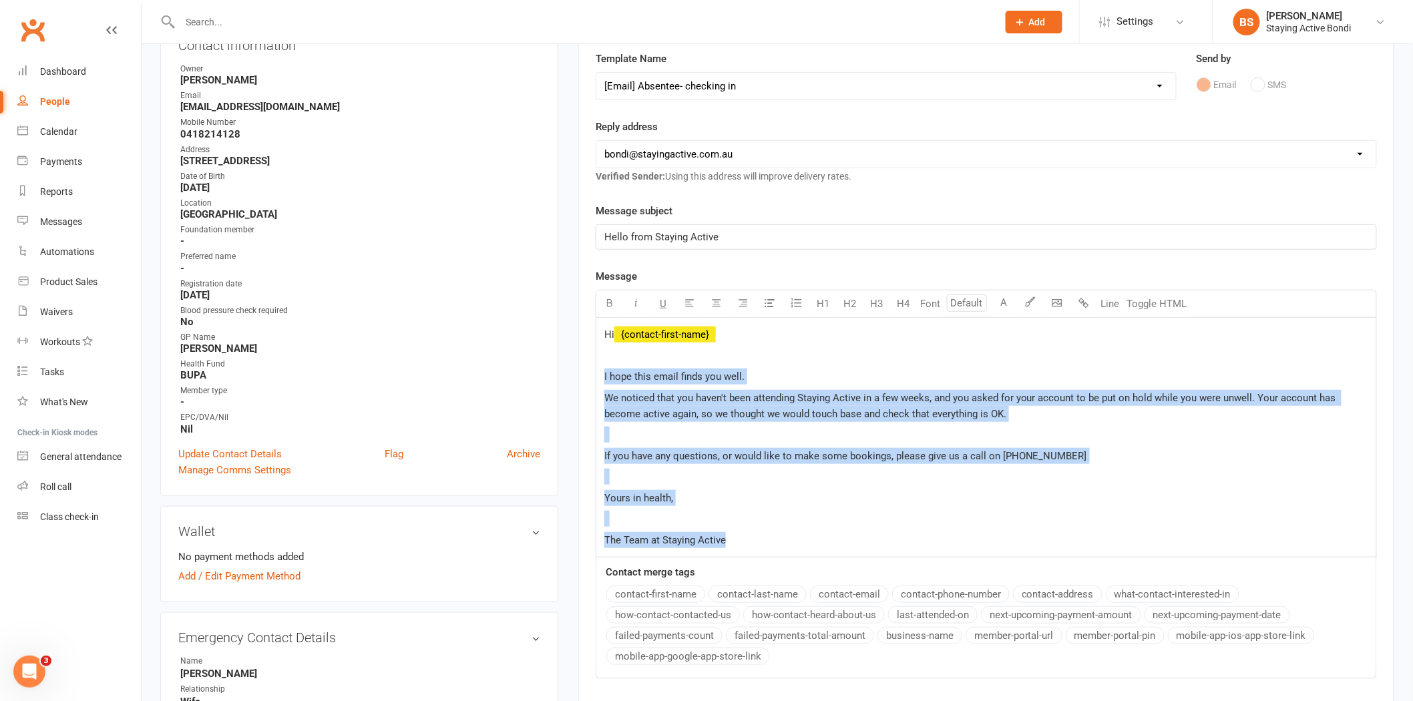
drag, startPoint x: 812, startPoint y: 537, endPoint x: 562, endPoint y: 370, distance: 300.3
copy div "I hope this email finds you well. We noticed that you haven't been attending St…"
click at [801, 473] on p at bounding box center [986, 477] width 764 height 16
click at [957, 433] on p at bounding box center [986, 435] width 764 height 16
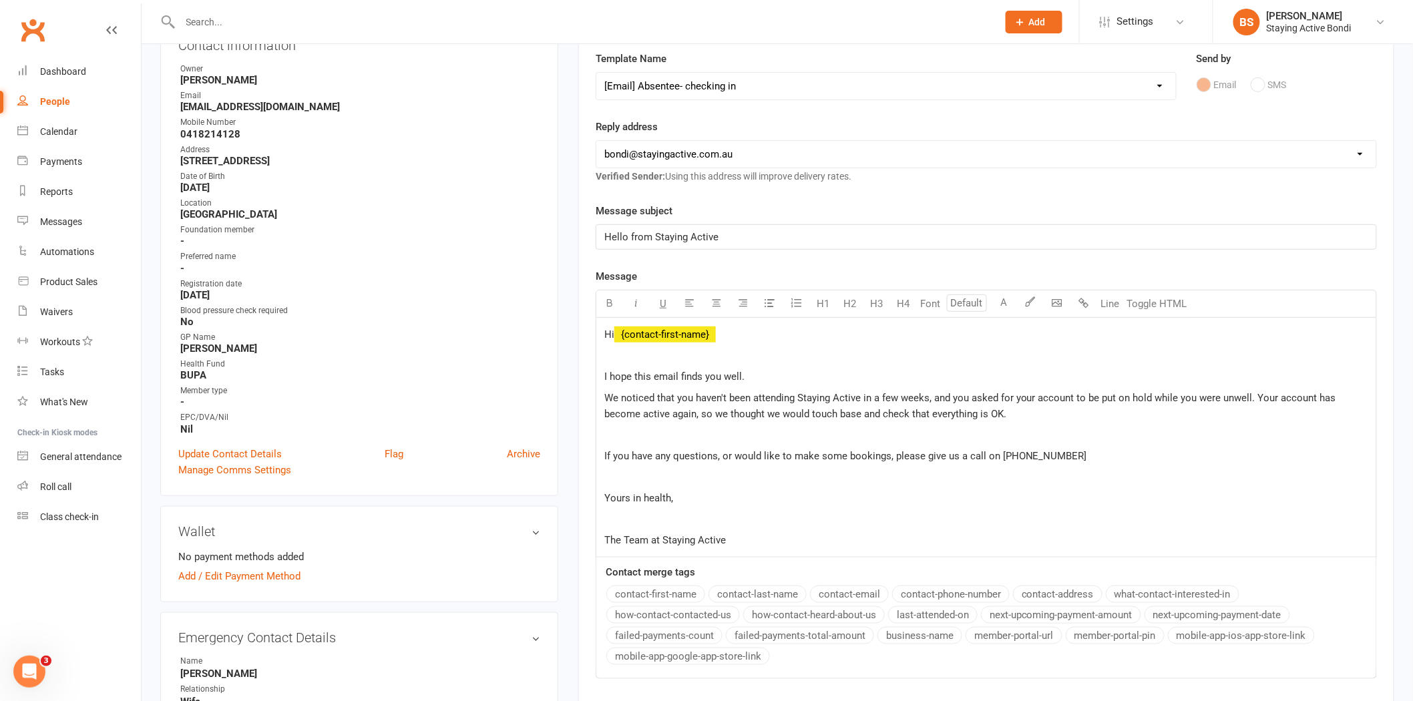
click at [1322, 395] on span "We noticed that you haven't been attending Staying Active in a few weeks, and y…" at bounding box center [971, 406] width 734 height 28
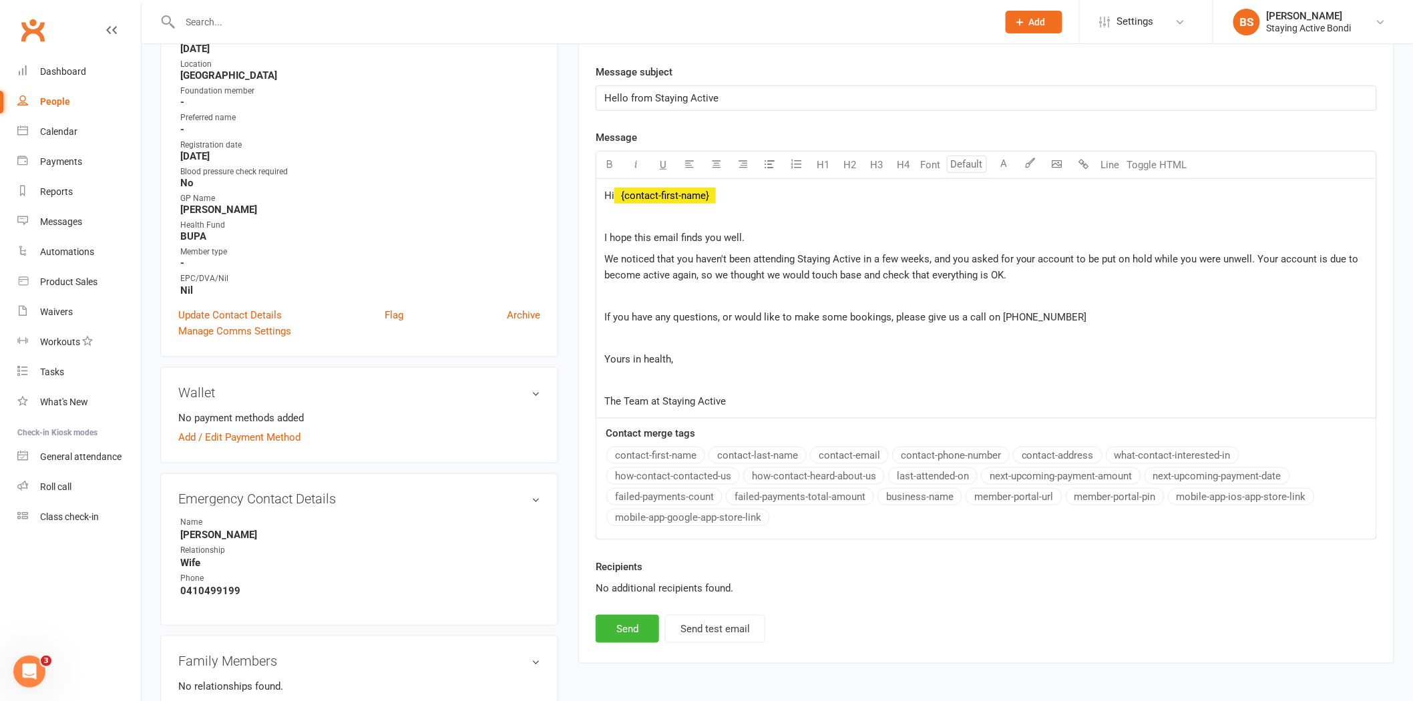
scroll to position [445, 0]
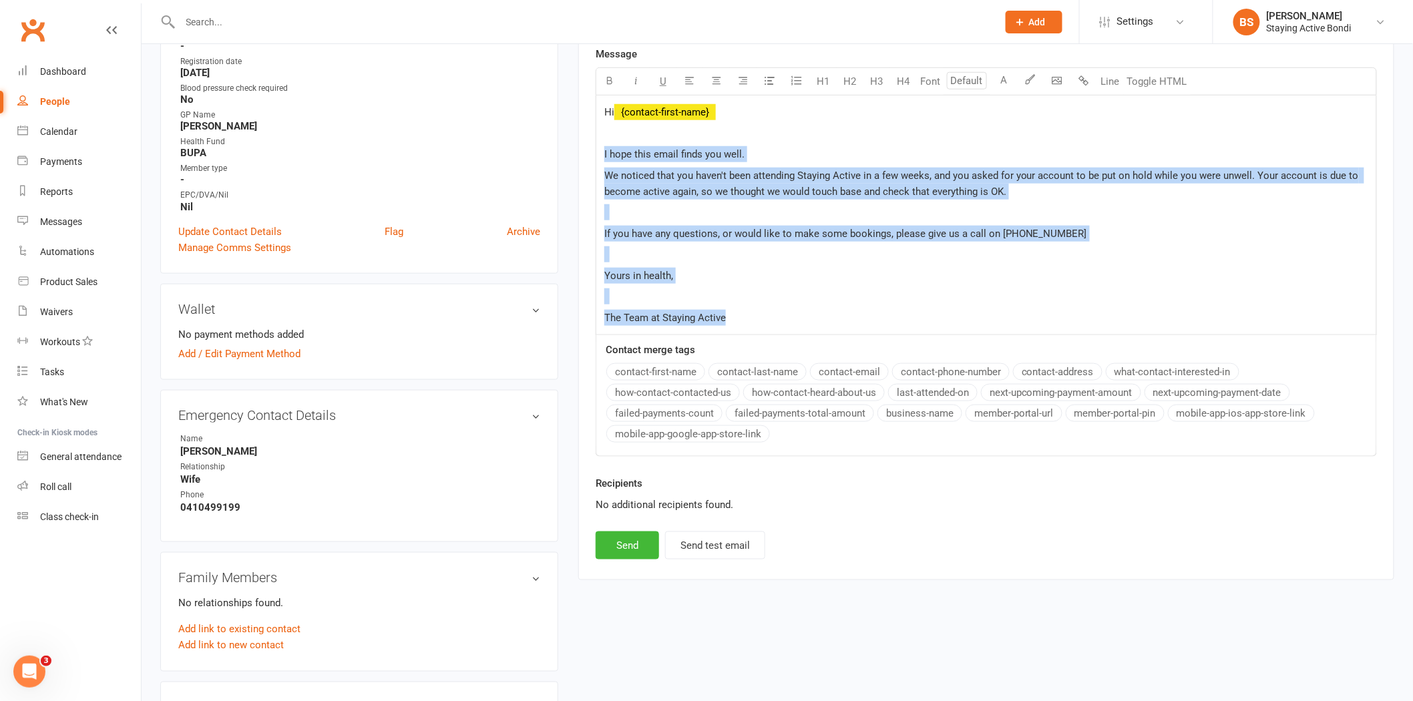
drag, startPoint x: 764, startPoint y: 316, endPoint x: 579, endPoint y: 149, distance: 249.1
click at [579, 149] on div "Activity Notes Comms Attendance Payments Waivers Tasks Automations Mobile App A…" at bounding box center [986, 166] width 816 height 828
copy div "I hope this email finds you well. We noticed that you haven't been attending St…"
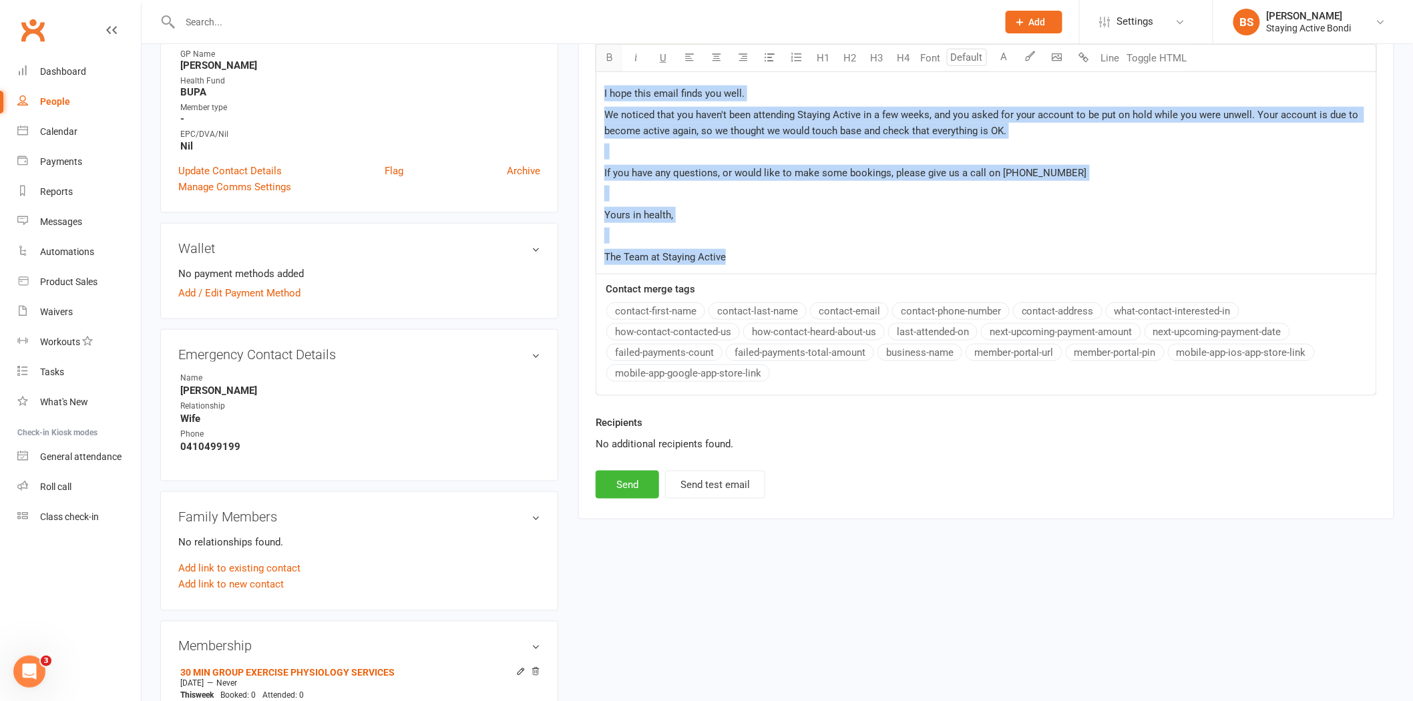
scroll to position [519, 0]
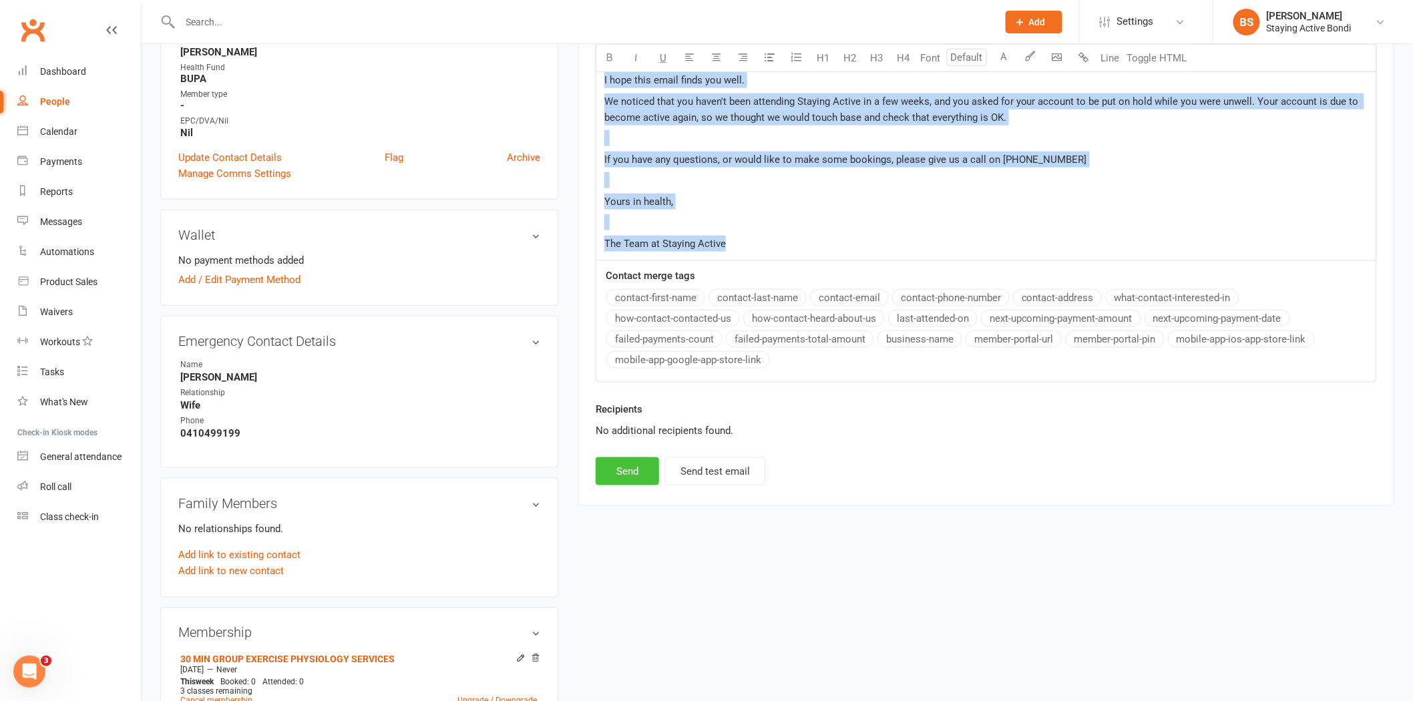
click at [625, 465] on button "Send" at bounding box center [626, 471] width 63 height 28
select select
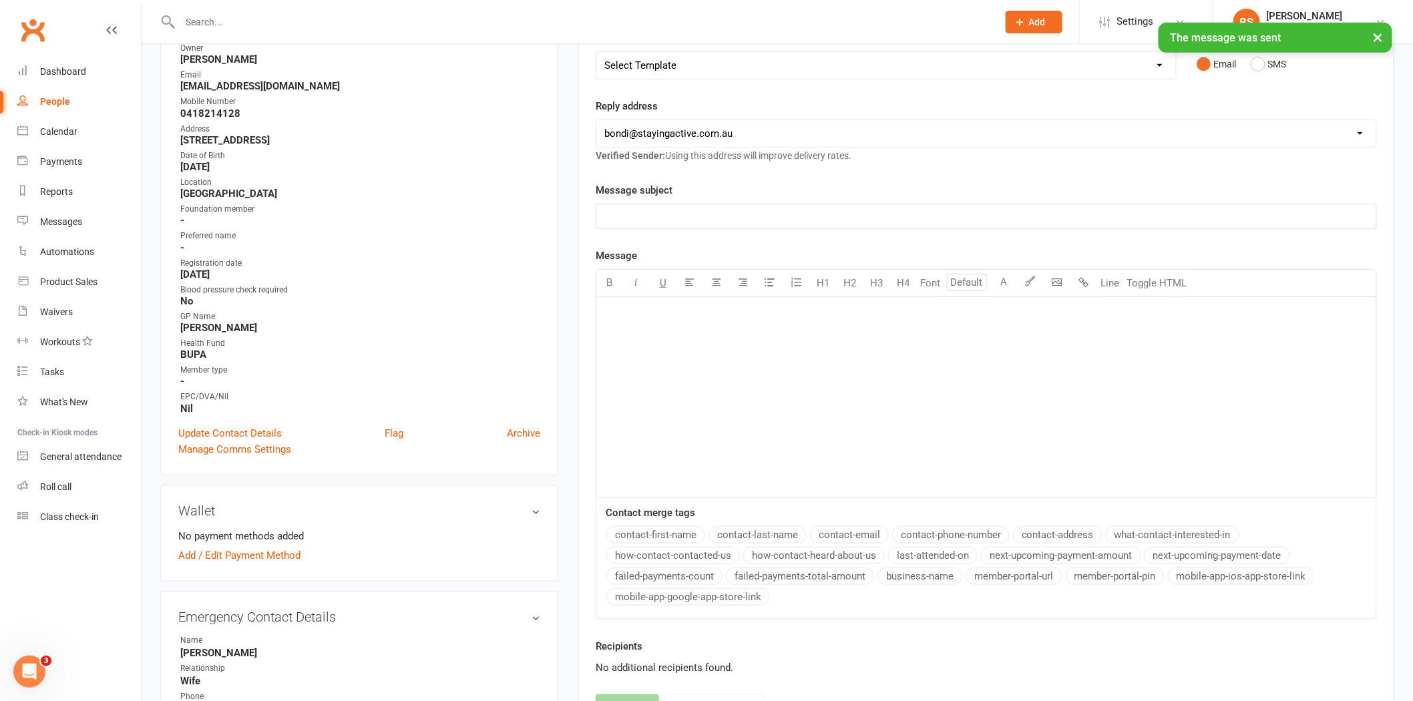
scroll to position [0, 0]
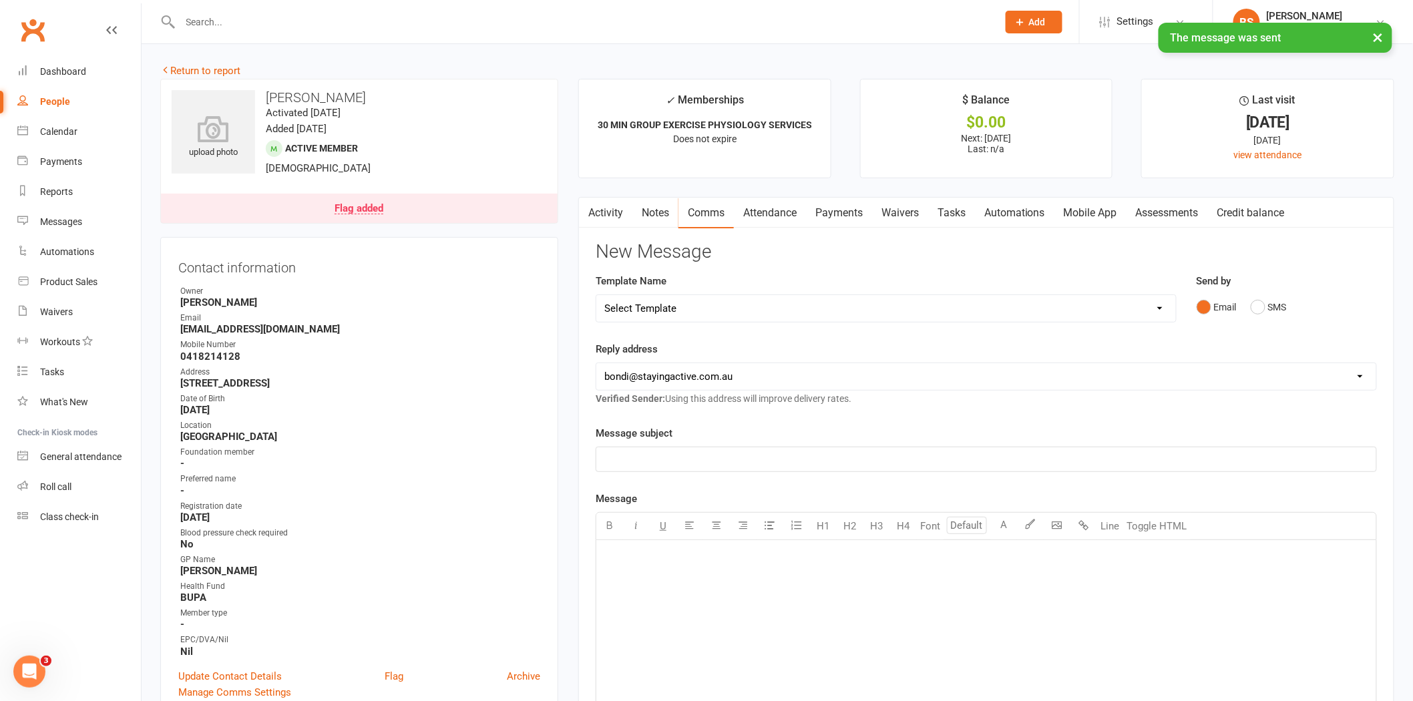
click at [398, 15] on input "text" at bounding box center [582, 22] width 812 height 19
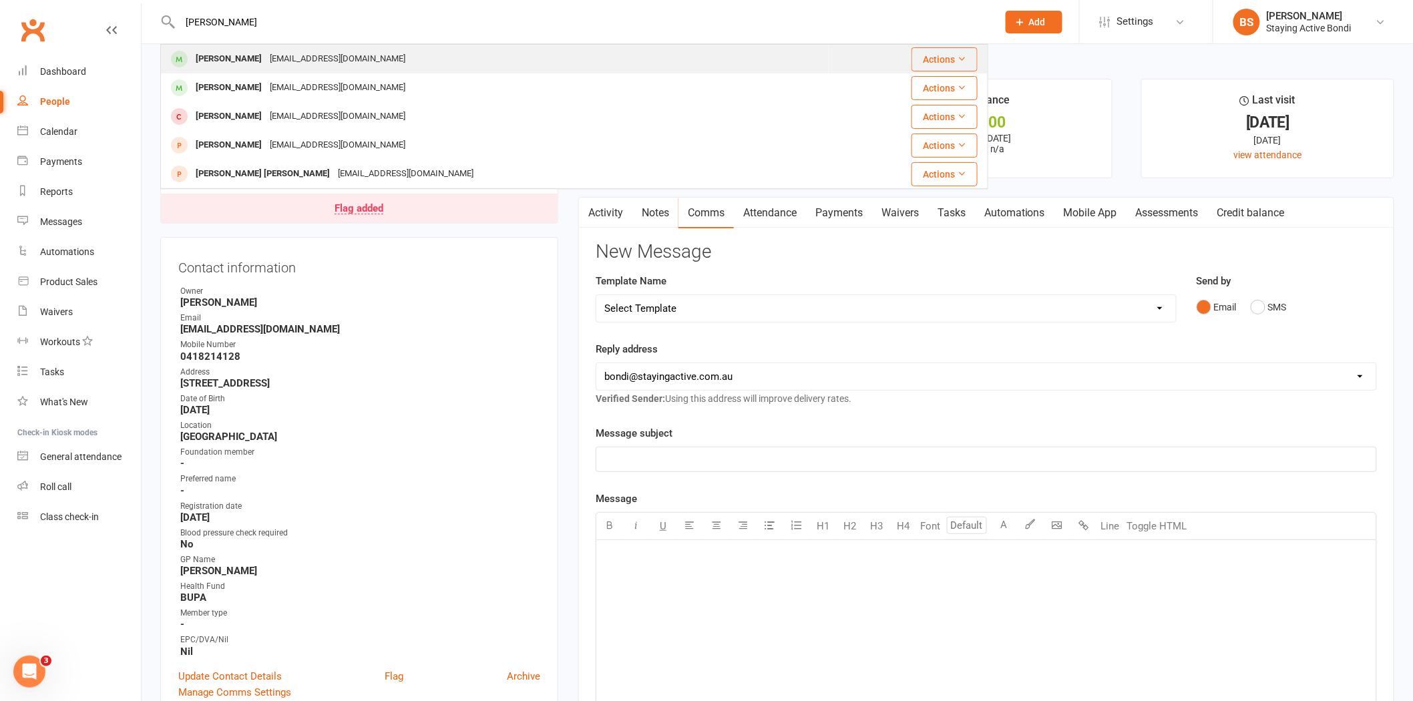
type input "meehan"
click at [360, 51] on div "pipandesther@gmail.com" at bounding box center [338, 58] width 144 height 19
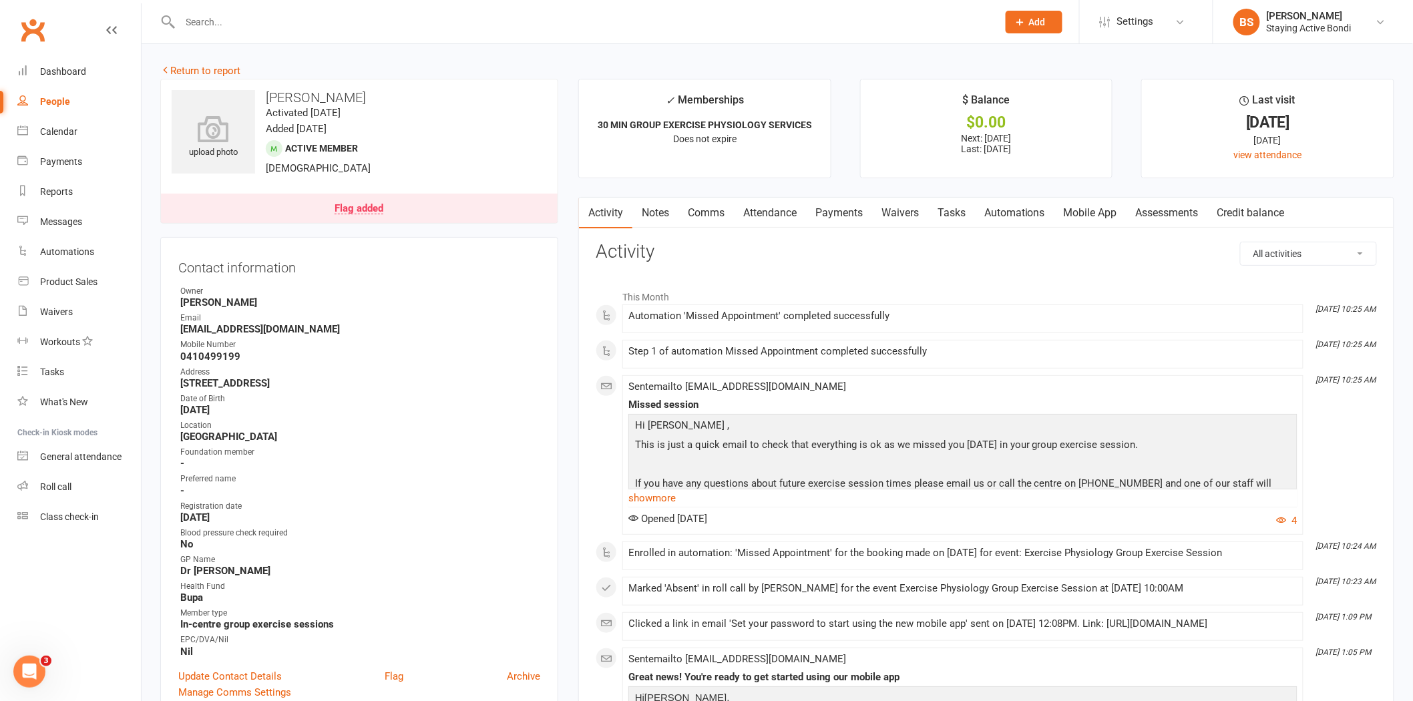
click at [836, 210] on link "Payments" at bounding box center [839, 213] width 66 height 31
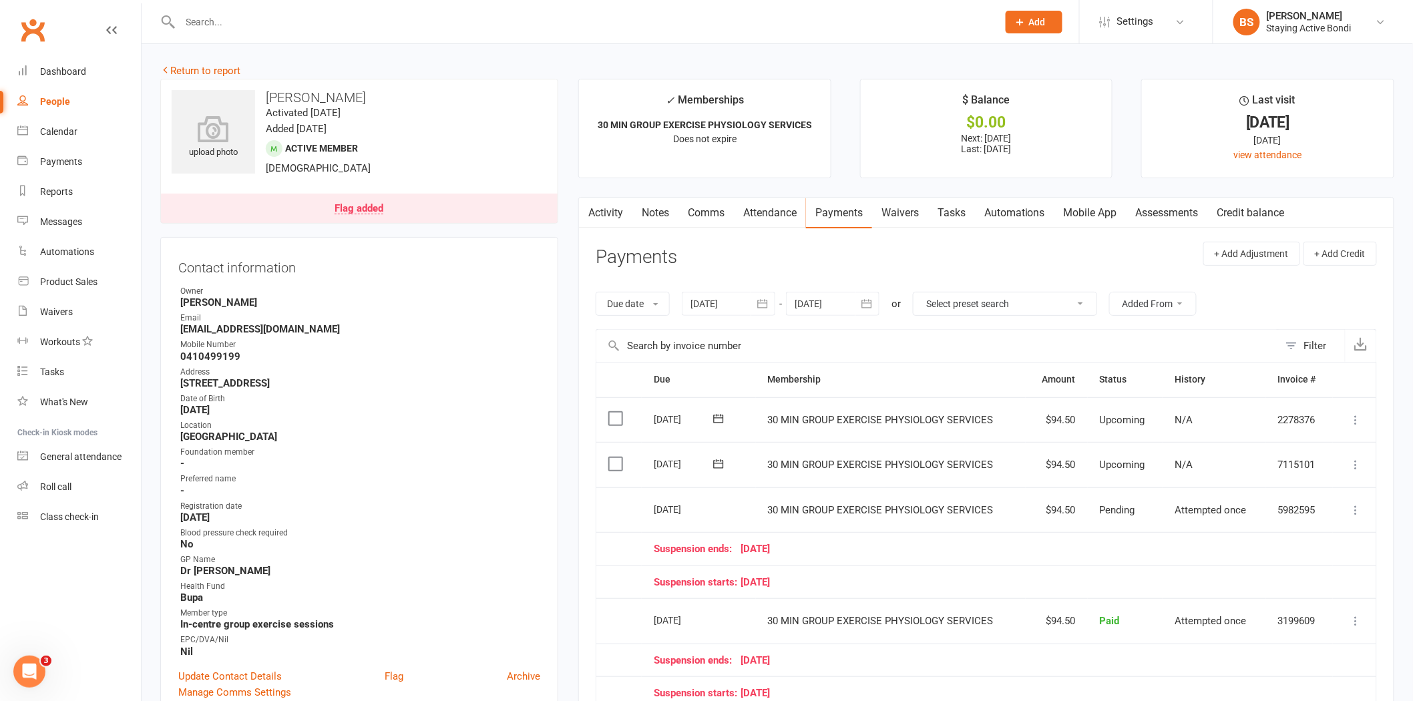
click at [711, 211] on link "Comms" at bounding box center [705, 213] width 55 height 31
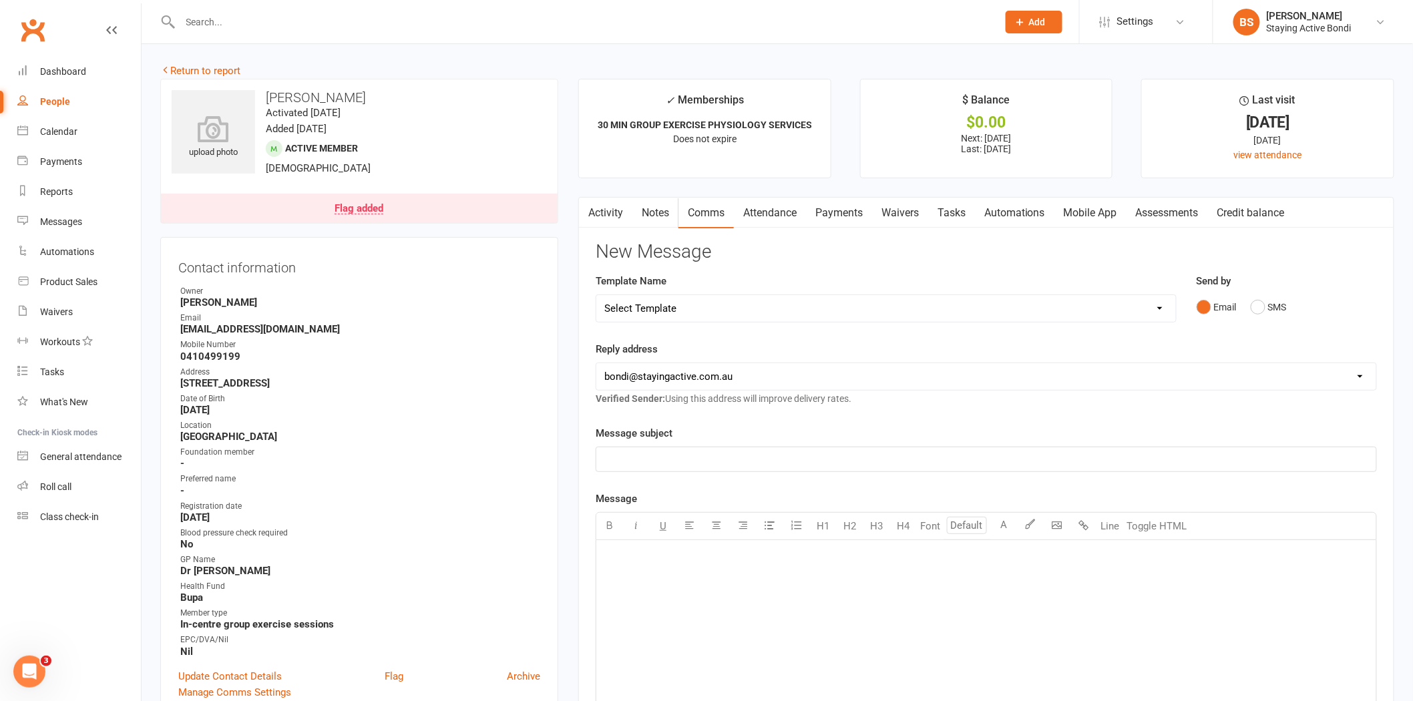
click at [1099, 306] on select "Select Template [Email] 6 month - Follow ups [Email] Absentee [Email] Absentee-…" at bounding box center [885, 308] width 579 height 27
select select "2"
click at [596, 295] on select "Select Template [Email] 6 month - Follow ups [Email] Absentee [Email] Absentee-…" at bounding box center [885, 308] width 579 height 27
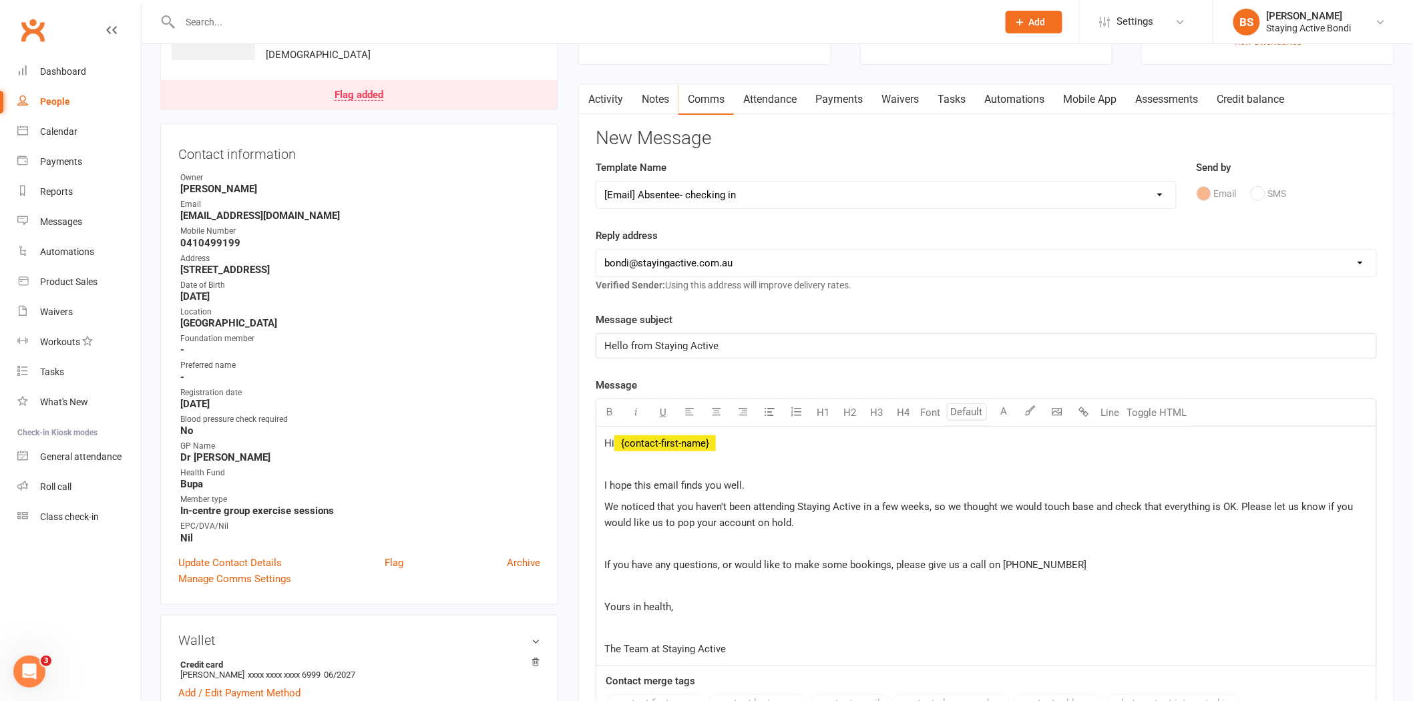
scroll to position [296, 0]
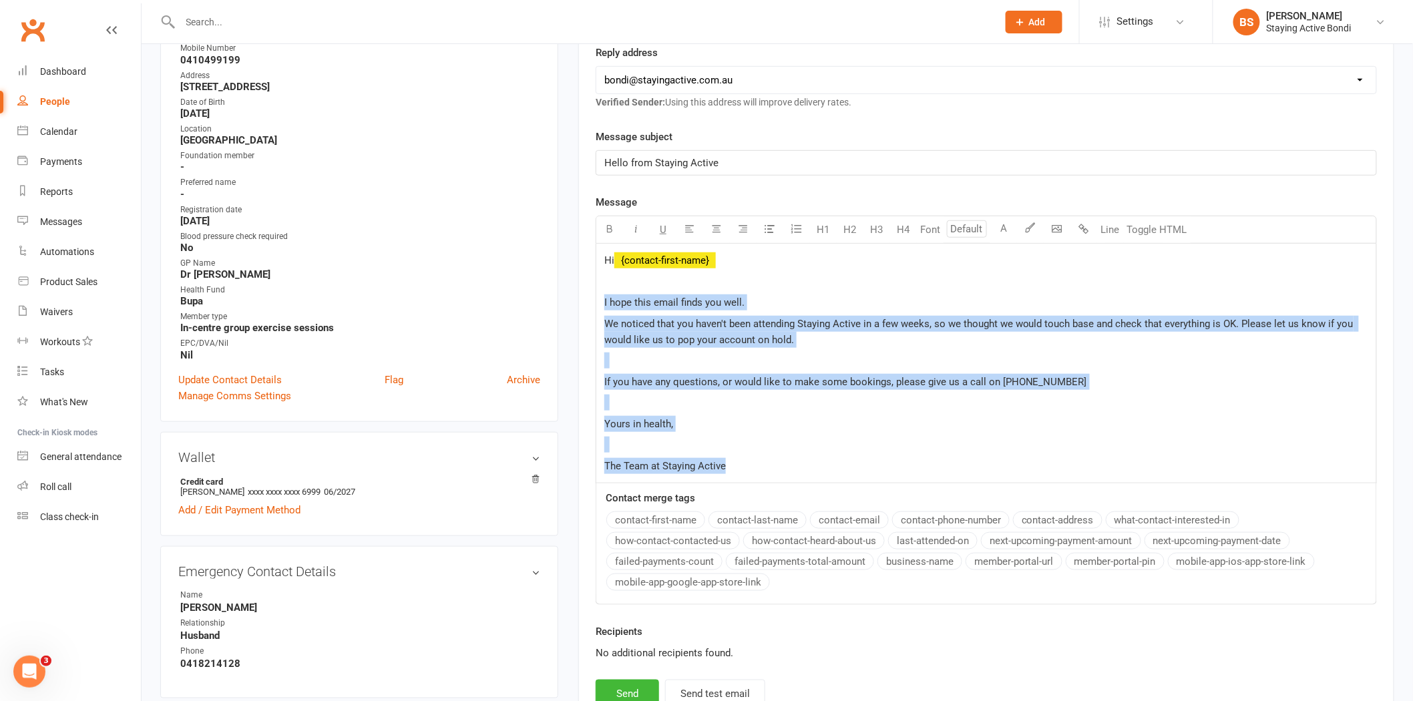
drag, startPoint x: 601, startPoint y: 303, endPoint x: 732, endPoint y: 477, distance: 217.8
click at [732, 477] on div "Hi ﻿ {contact-first-name} I hope this email finds you well. We noticed that you…" at bounding box center [986, 364] width 780 height 240
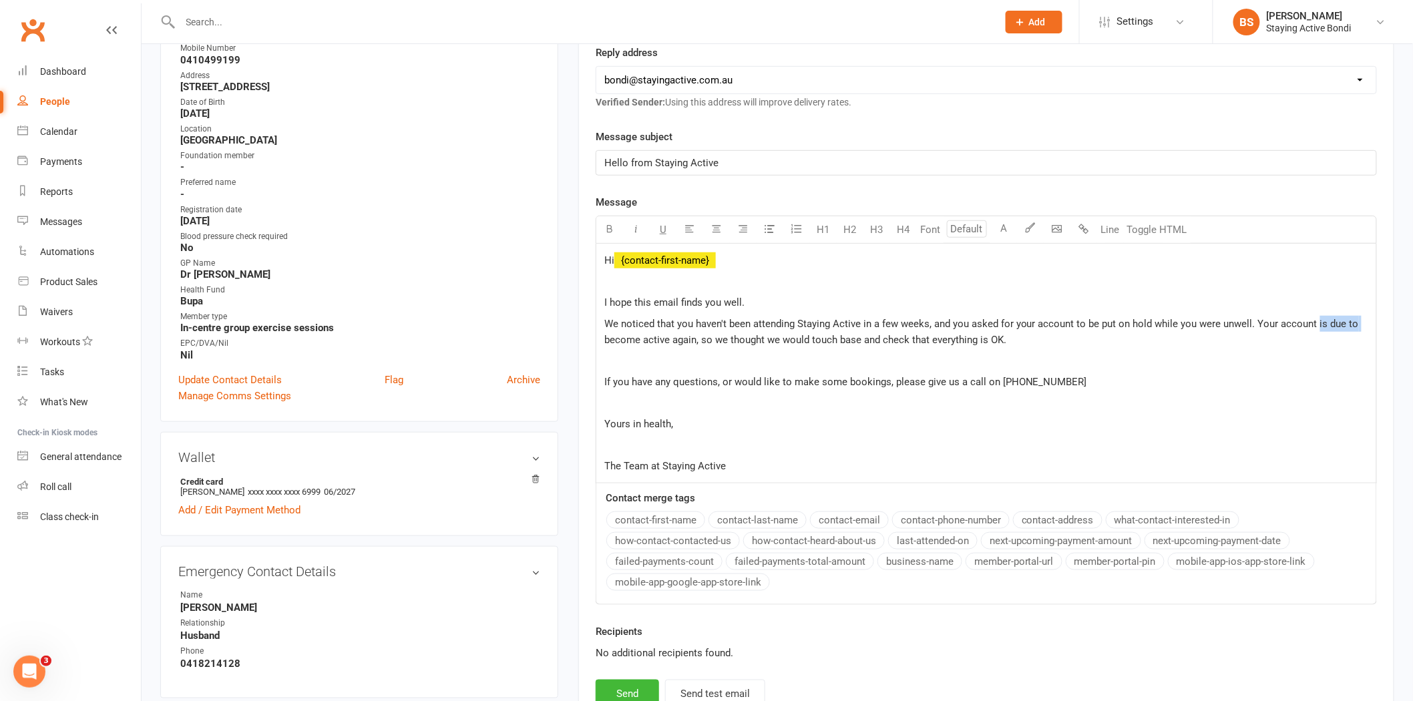
drag, startPoint x: 1314, startPoint y: 323, endPoint x: 1357, endPoint y: 320, distance: 43.5
click at [1357, 320] on p "We noticed that you haven't been attending Staying Active in a few weeks, and y…" at bounding box center [986, 332] width 764 height 32
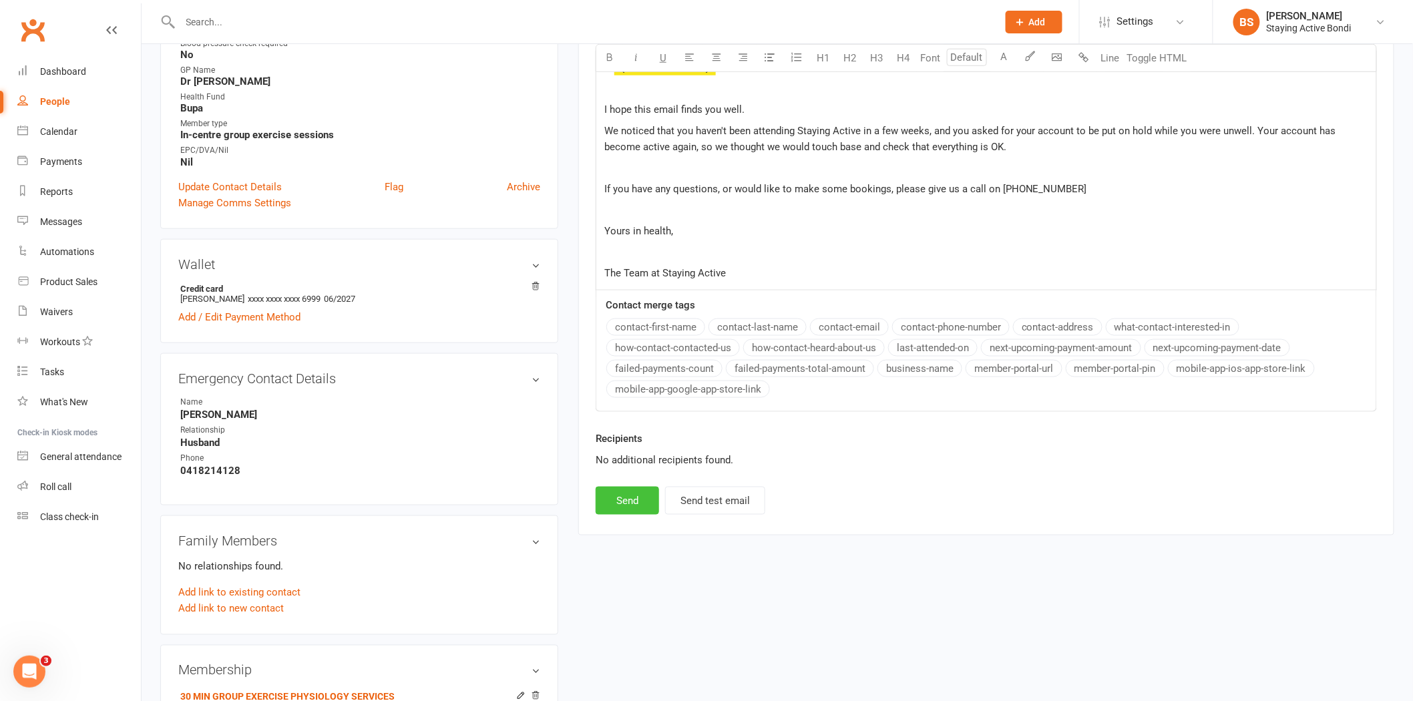
scroll to position [519, 0]
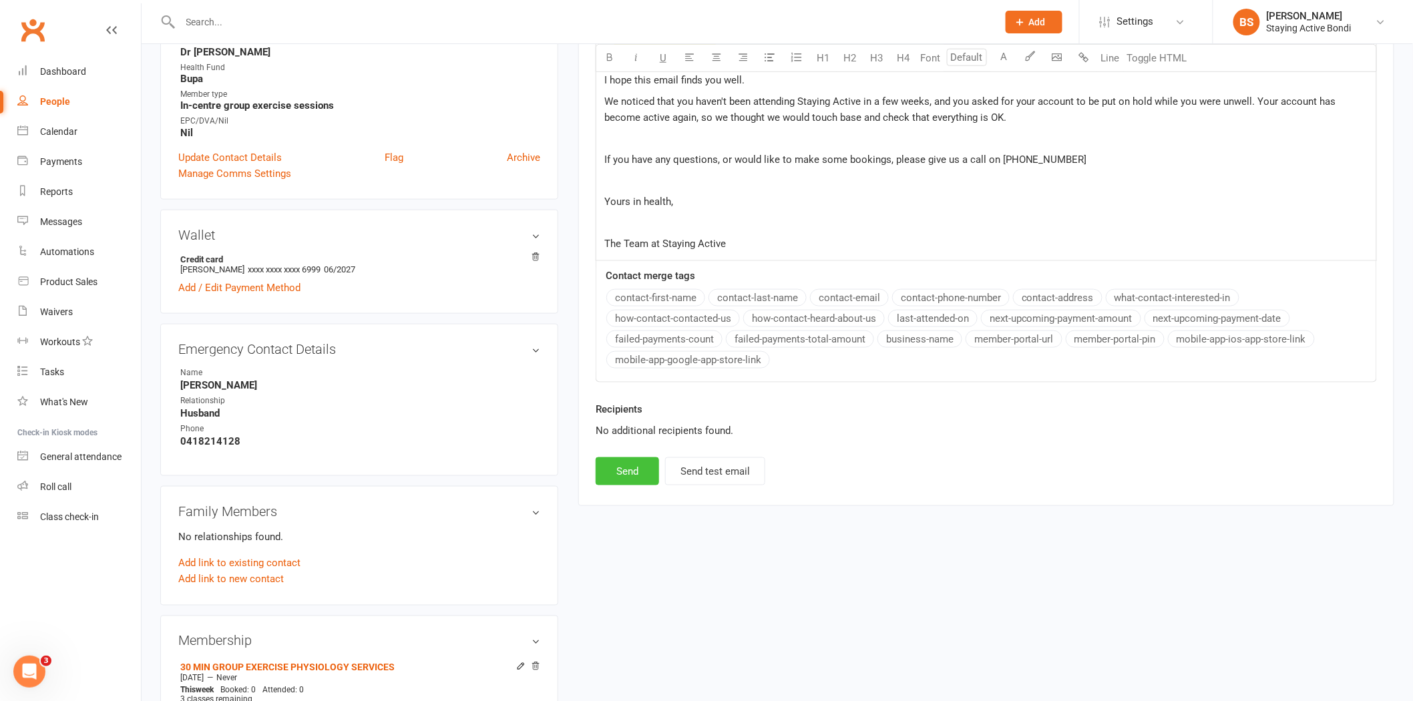
click at [643, 471] on button "Send" at bounding box center [626, 471] width 63 height 28
select select
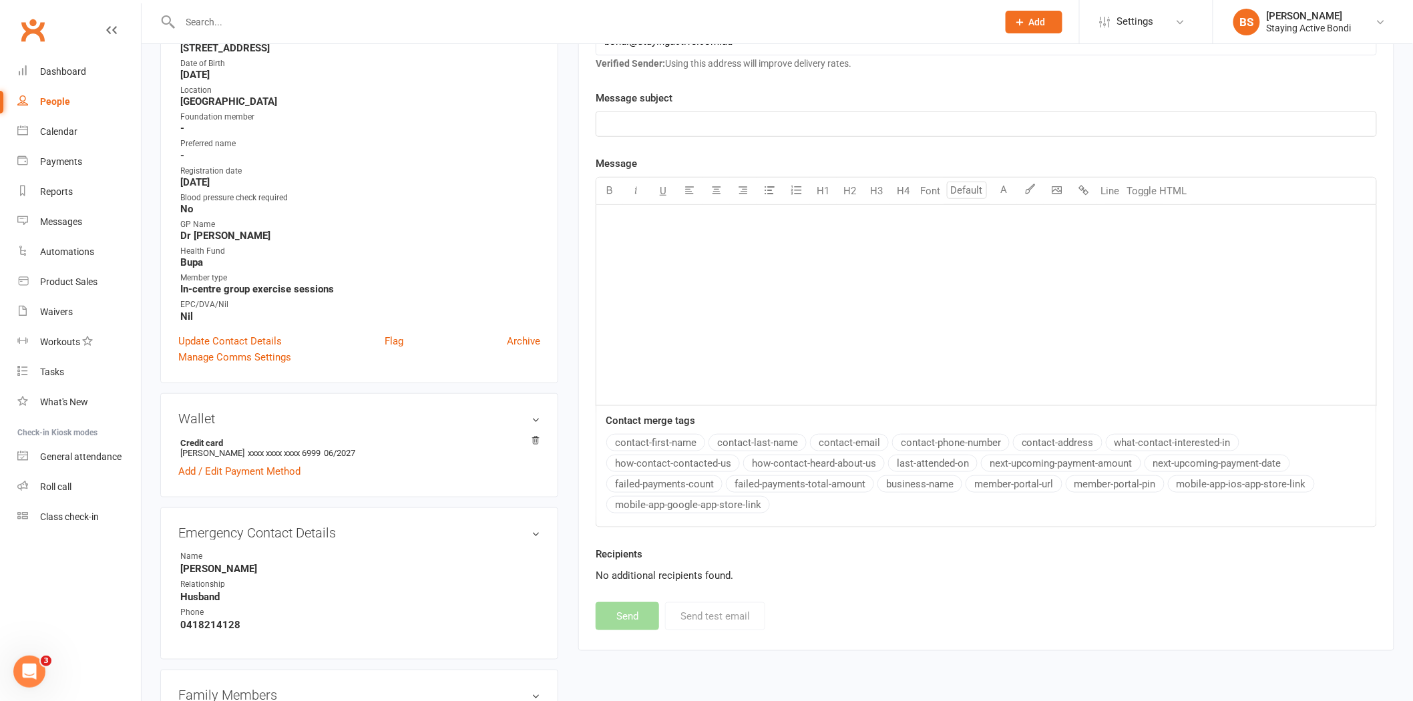
scroll to position [0, 0]
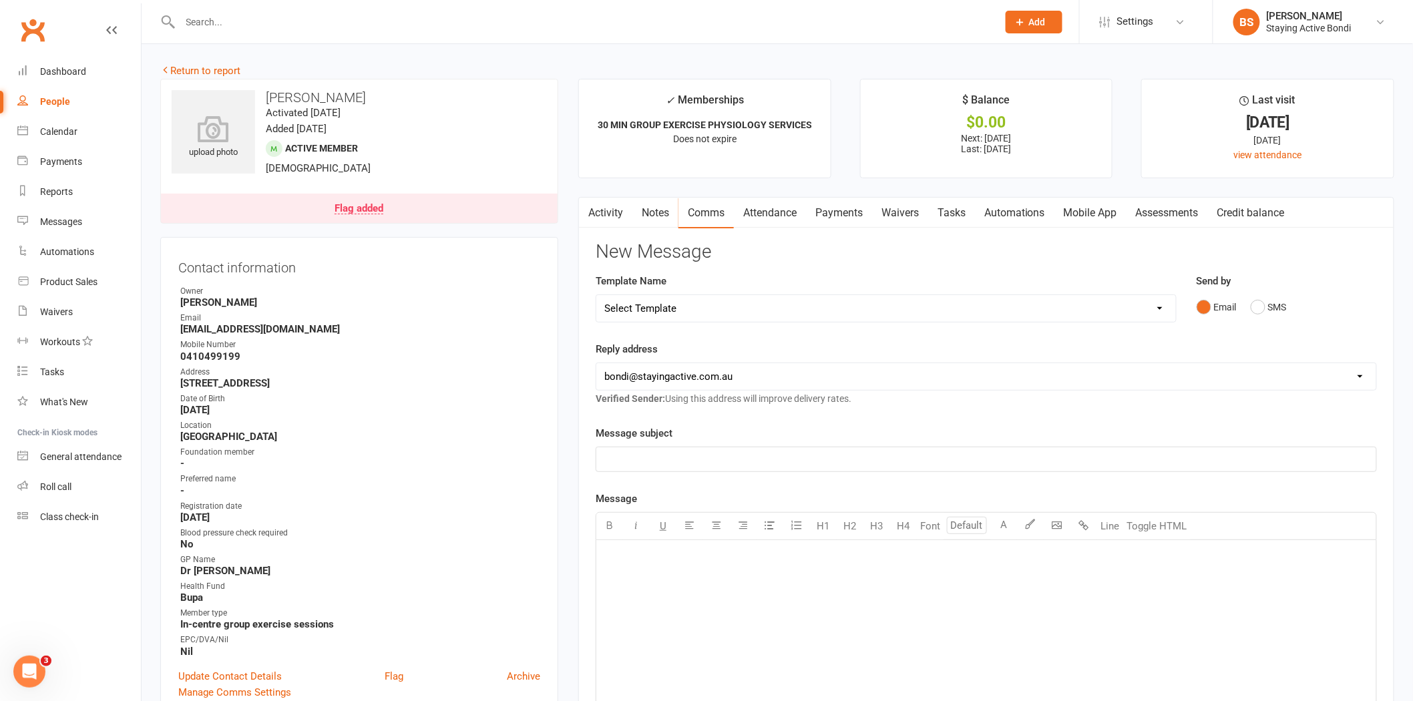
click at [610, 214] on link "Activity" at bounding box center [605, 213] width 53 height 31
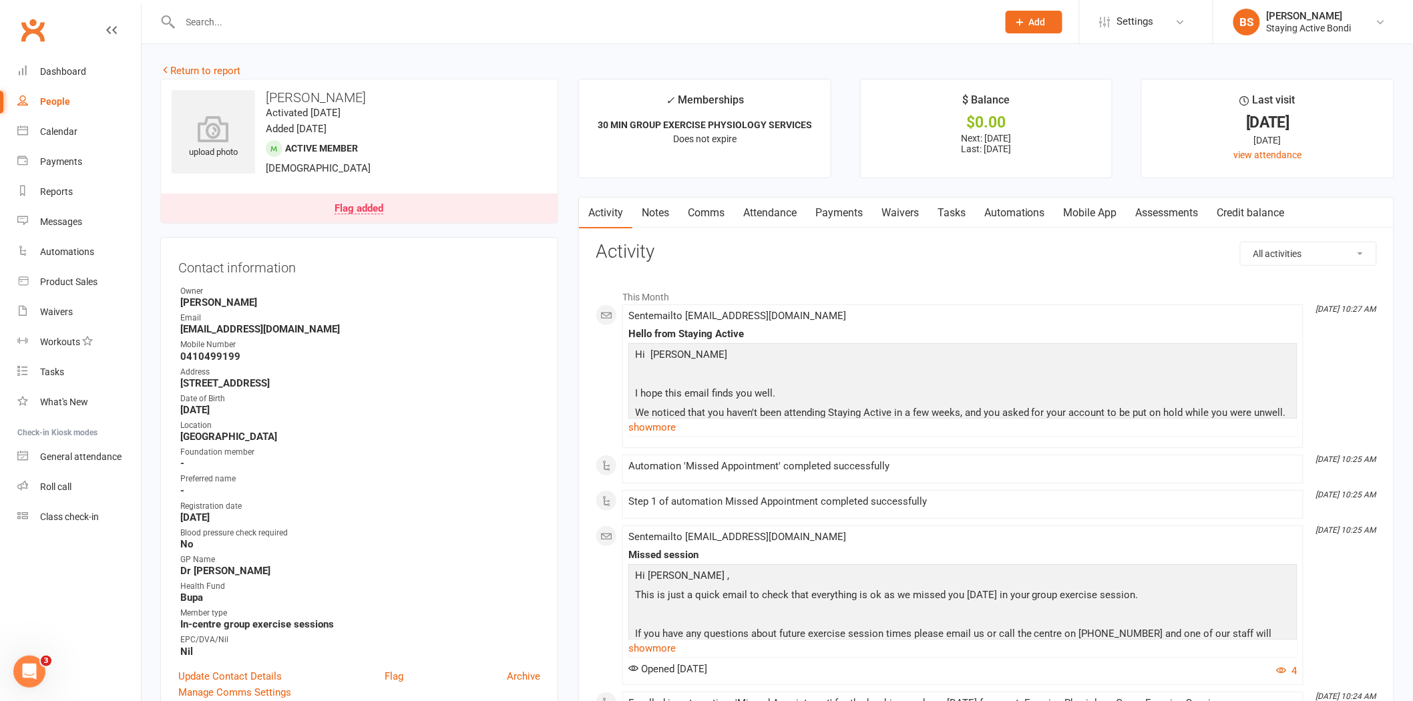
click at [603, 24] on input "text" at bounding box center [582, 22] width 812 height 19
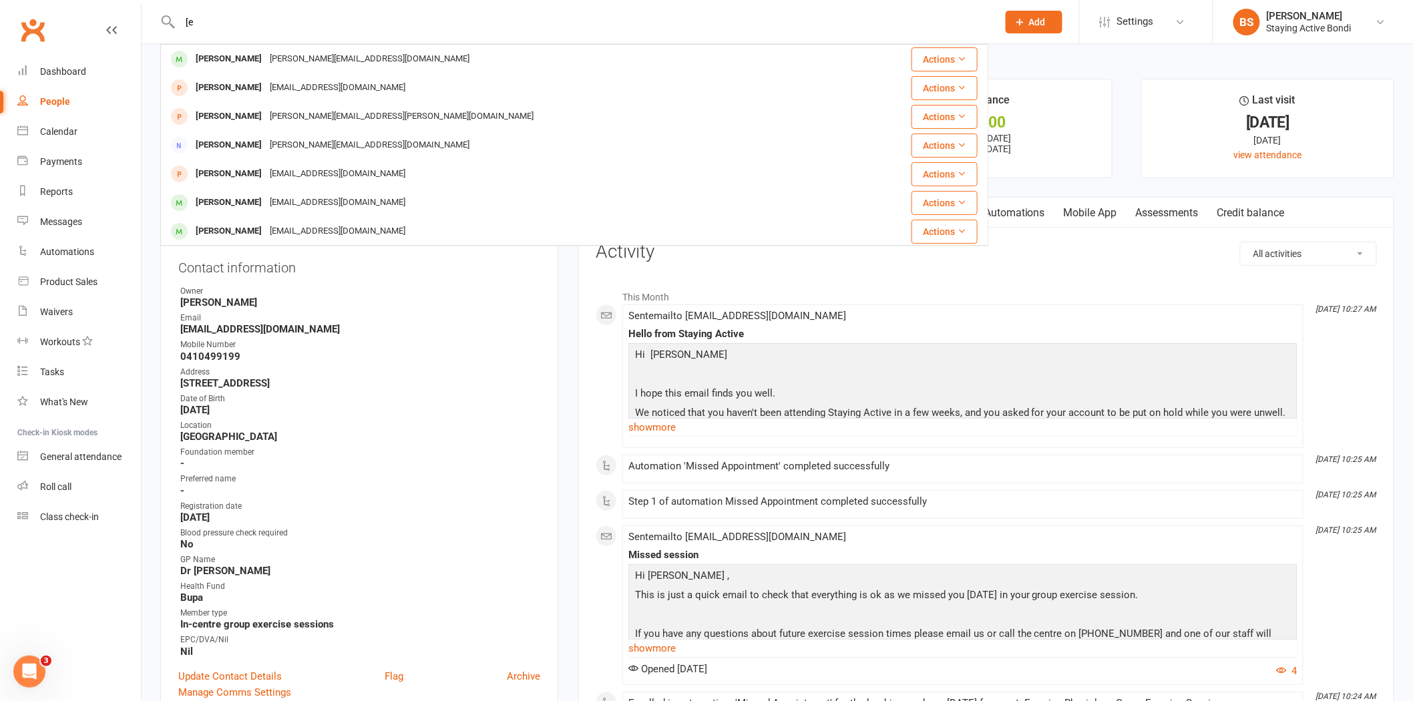
type input "["
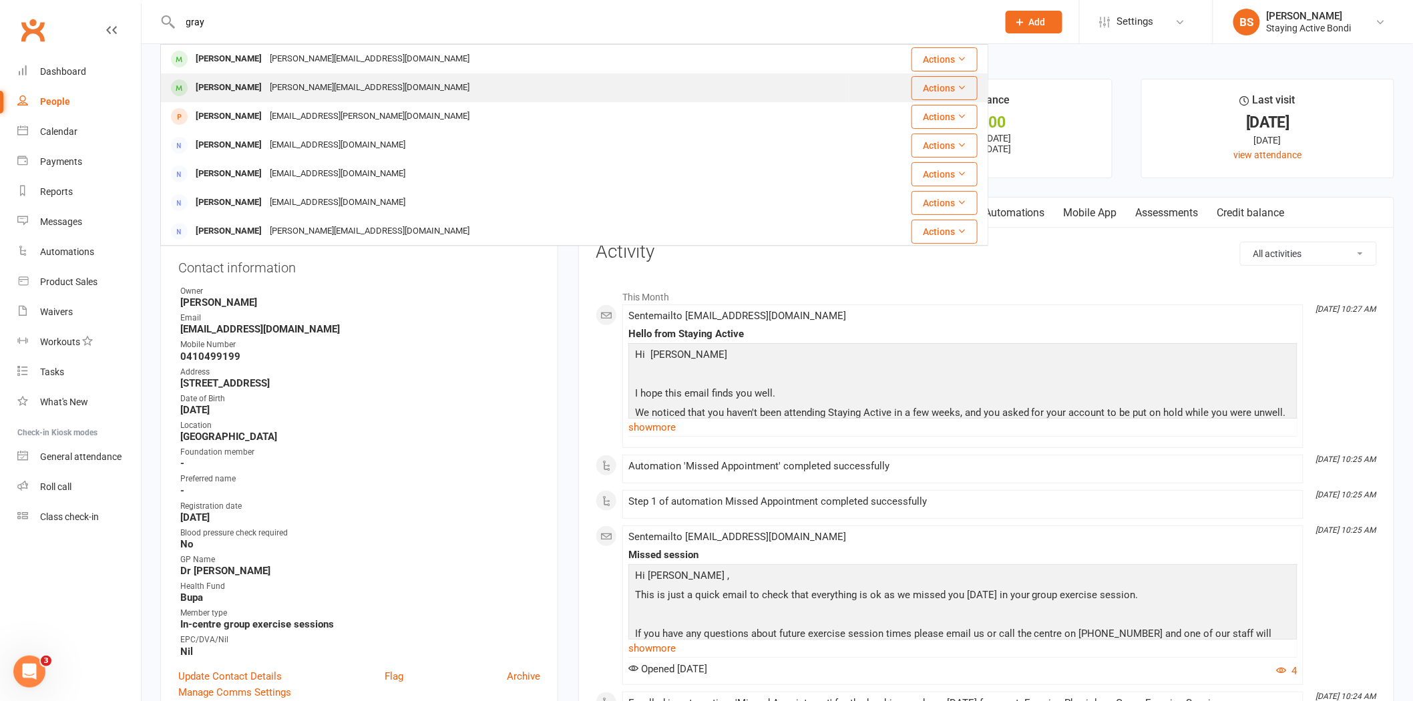
type input "gray"
click at [576, 81] on div "Annette Gray annette.gray74@icloud.com" at bounding box center [505, 87] width 687 height 27
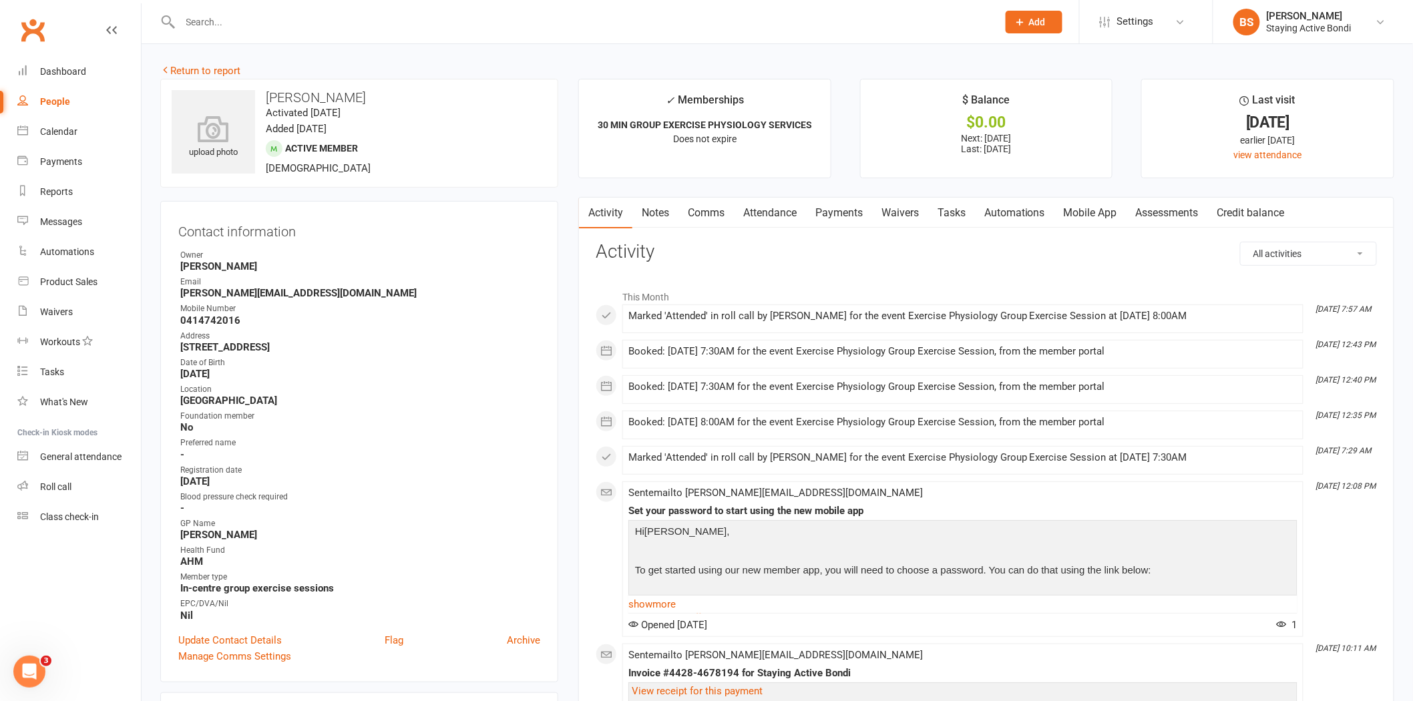
click at [498, 25] on input "text" at bounding box center [582, 22] width 812 height 19
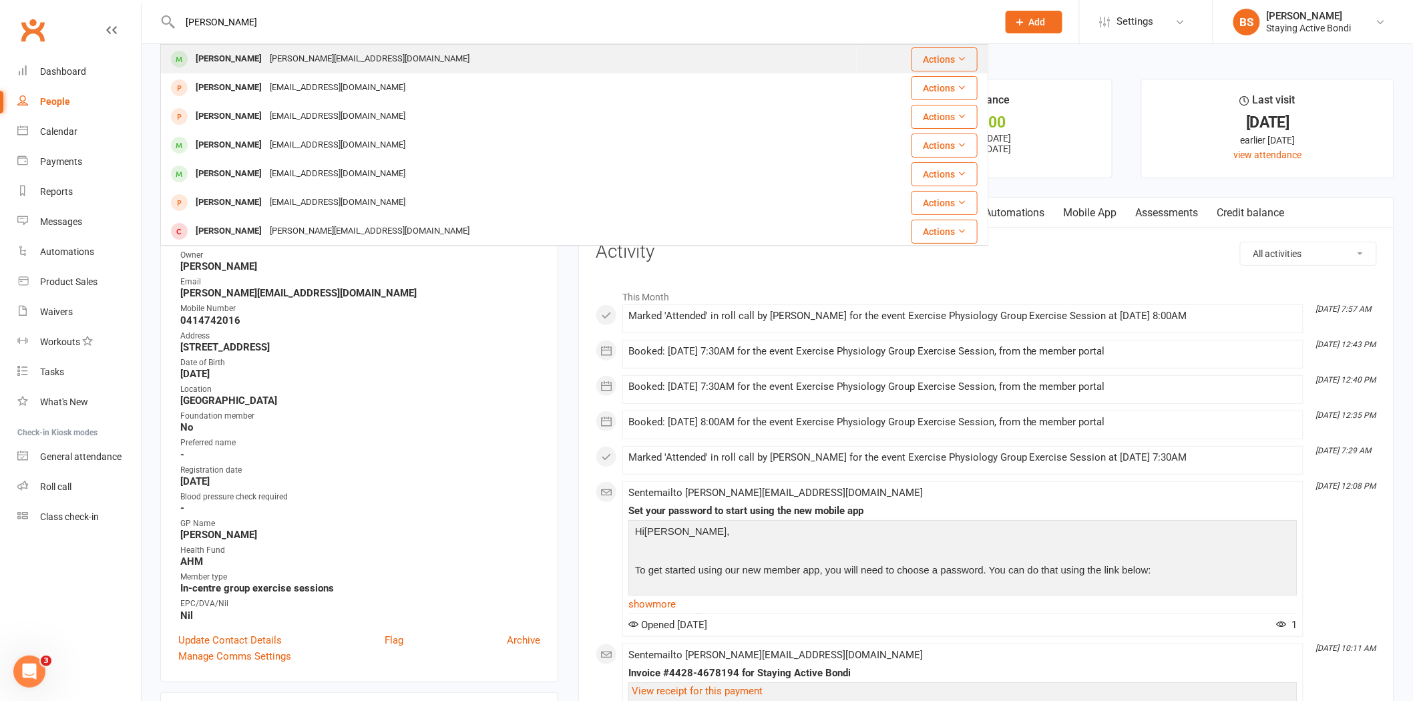
type input "peter gray"
click at [439, 59] on div "Peter Gray peter@enztech.com.au" at bounding box center [509, 58] width 694 height 27
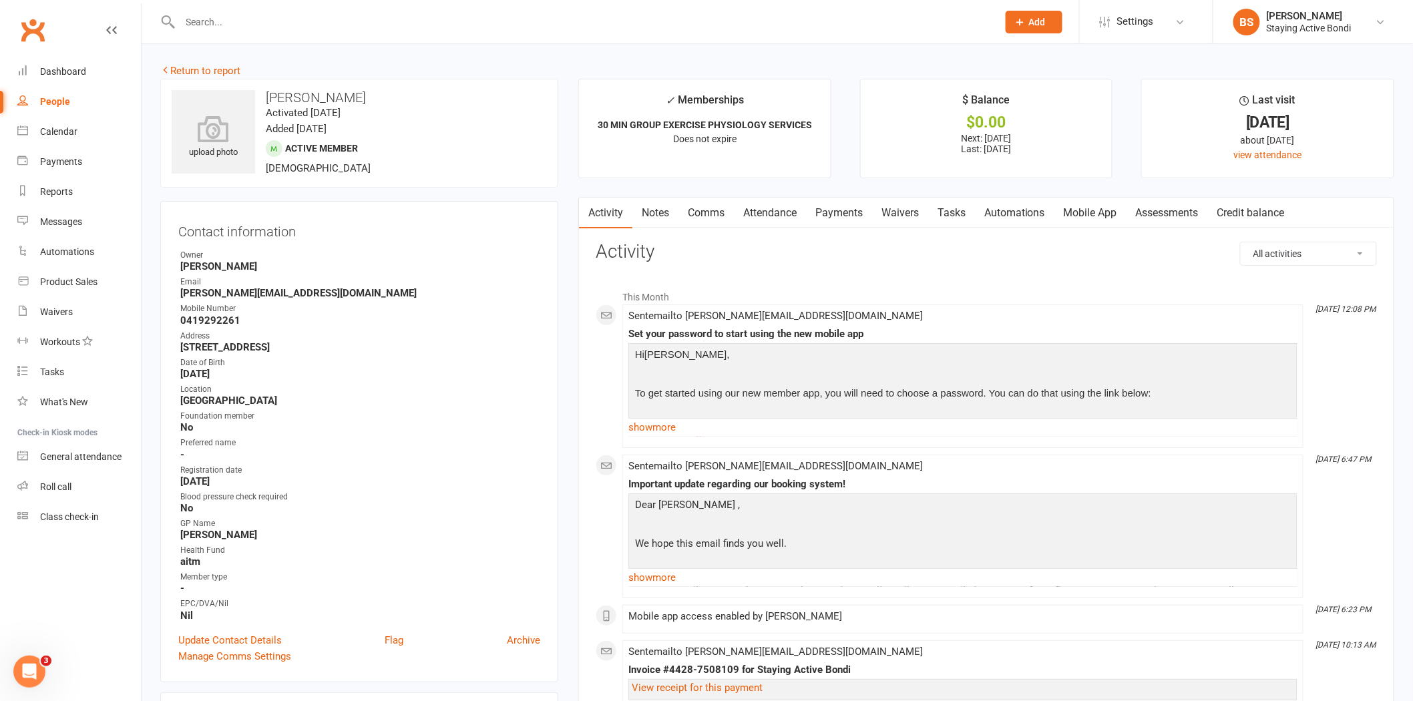
click at [659, 209] on link "Notes" at bounding box center [655, 213] width 46 height 31
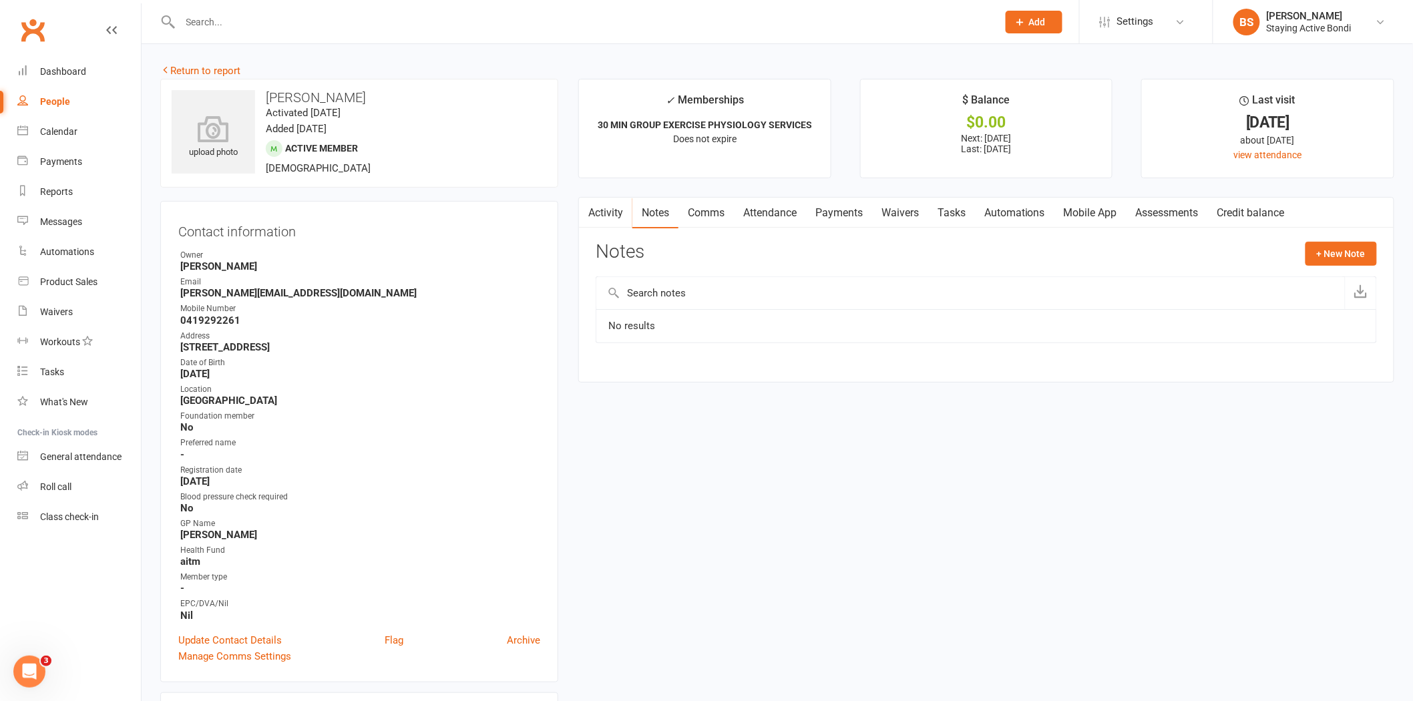
click at [614, 390] on main "✓ Memberships 30 MIN GROUP EXERCISE PHYSIOLOGY SERVICES Does not expire $ Balan…" at bounding box center [986, 237] width 836 height 317
click at [609, 208] on link "Activity" at bounding box center [605, 213] width 53 height 31
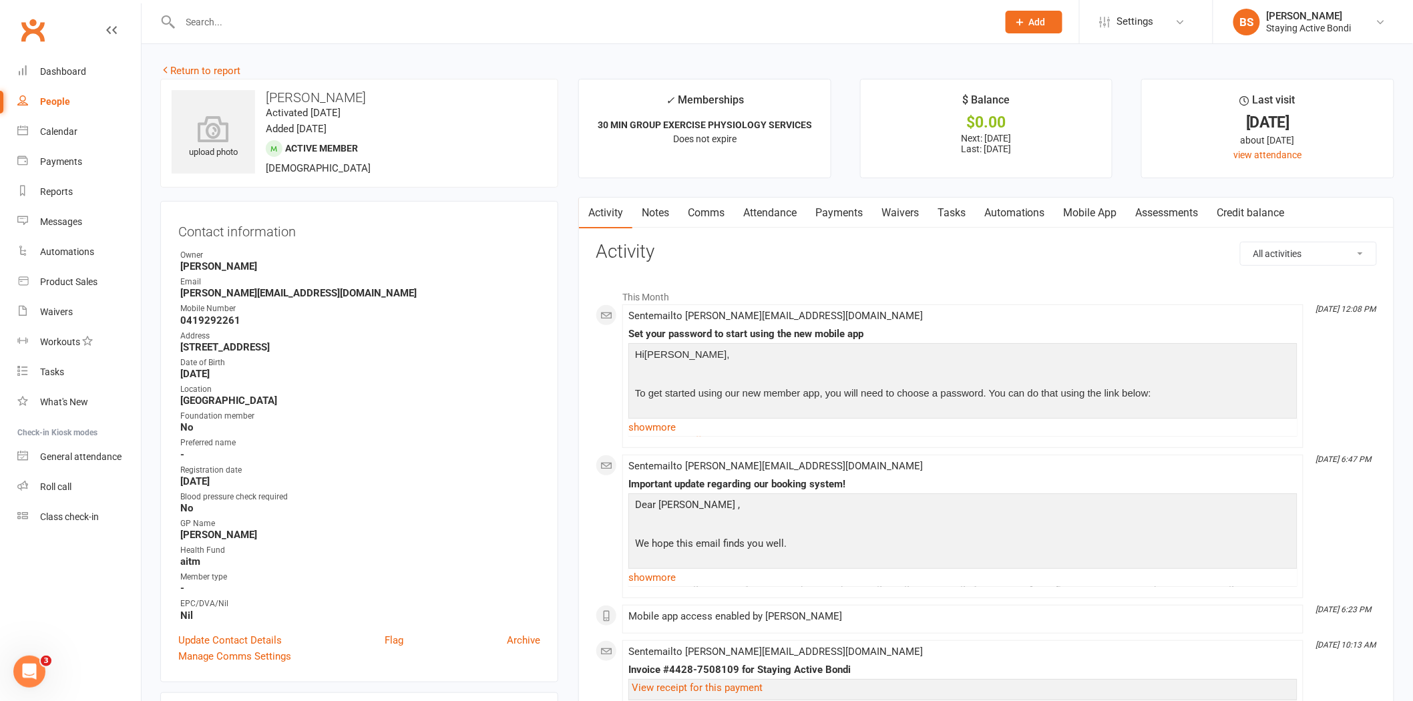
click at [664, 211] on link "Notes" at bounding box center [655, 213] width 46 height 31
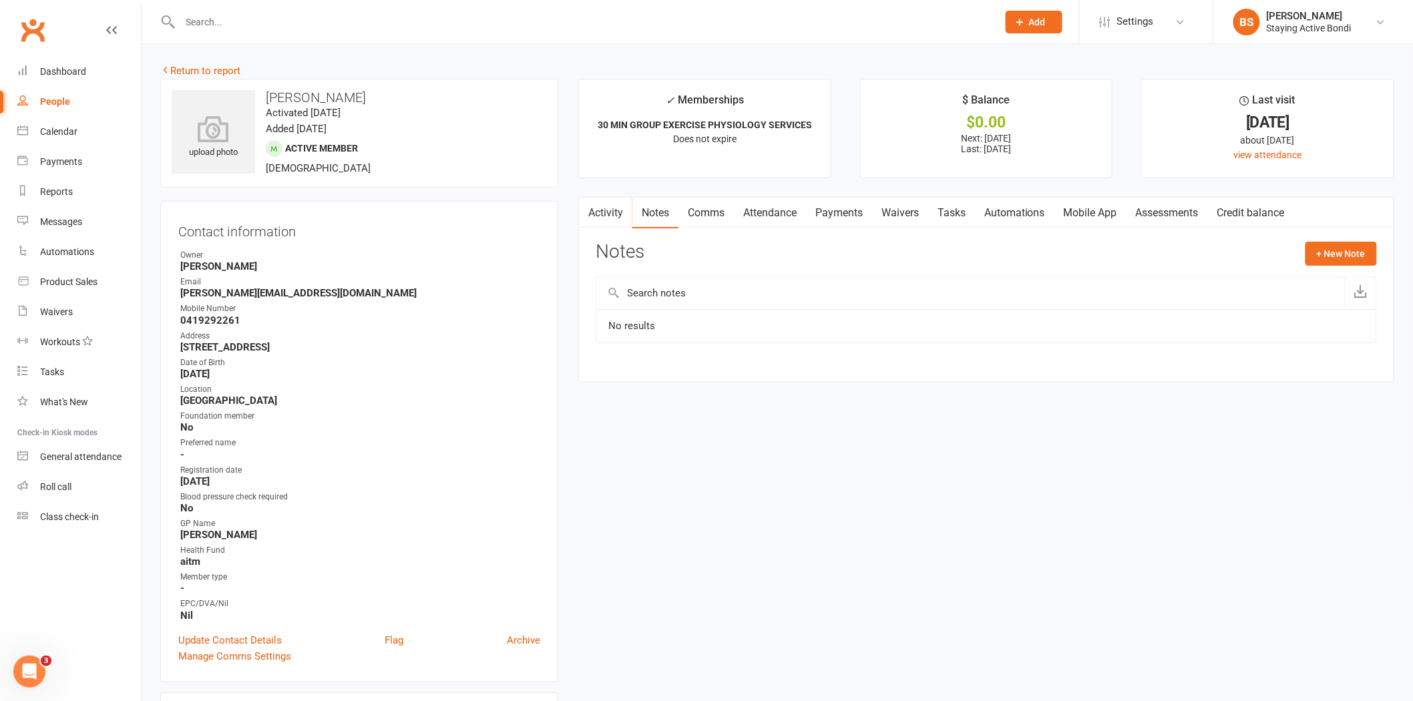
click at [643, 25] on input "text" at bounding box center [582, 22] width 812 height 19
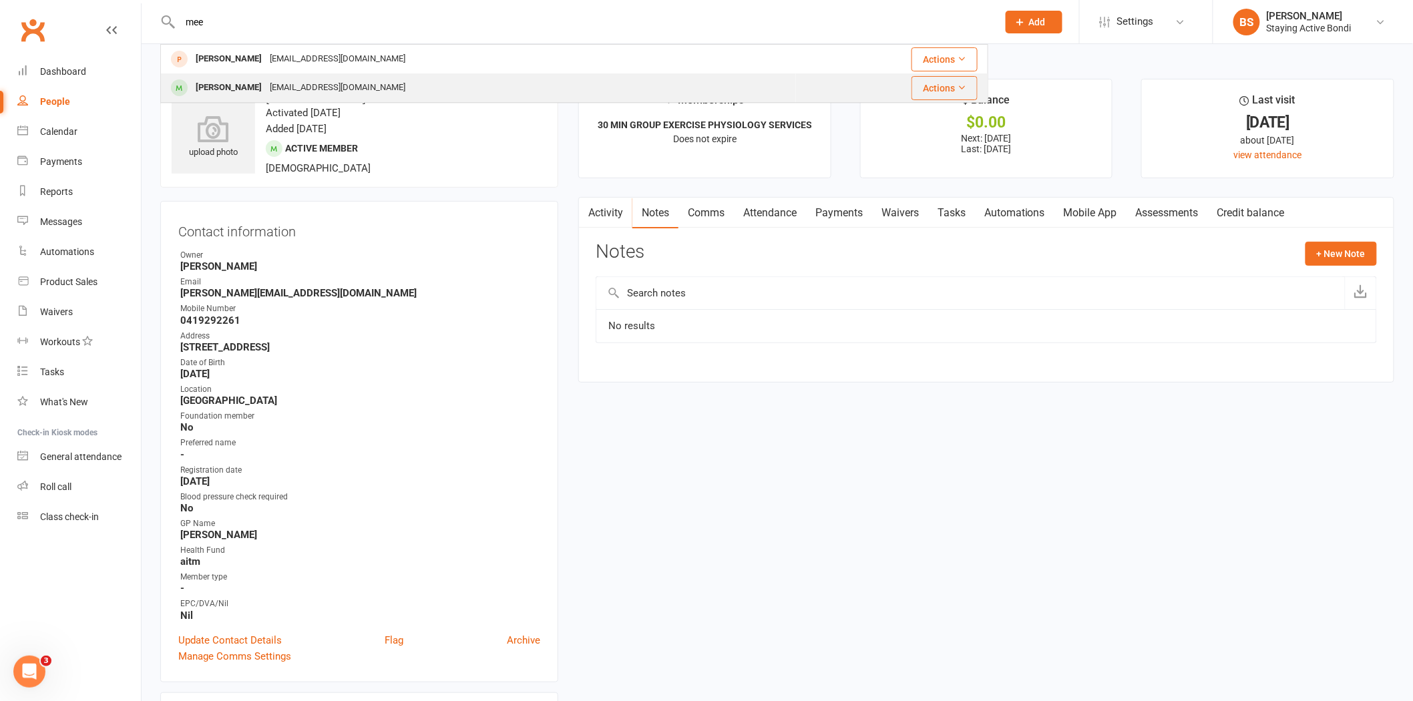
type input "mee"
click at [635, 81] on div "Esther Meehan pipandesther@gmail.com" at bounding box center [478, 87] width 633 height 27
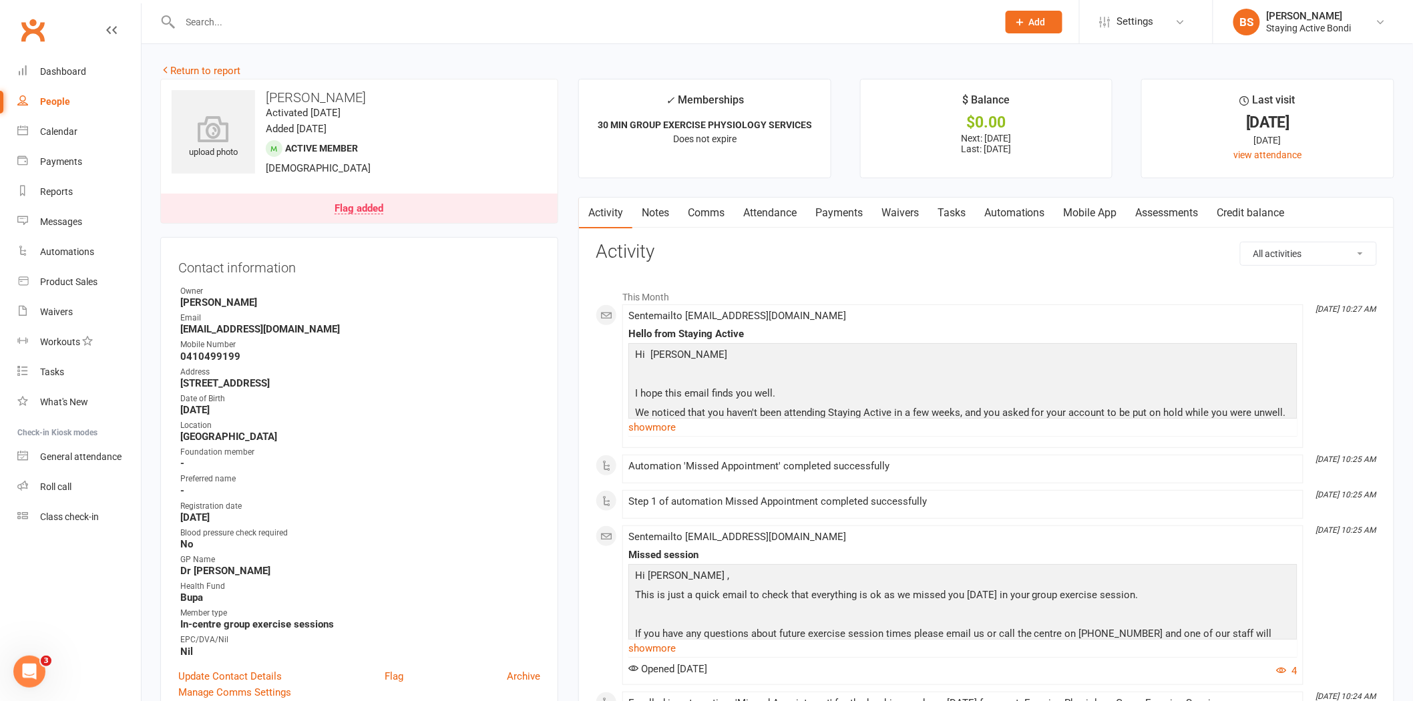
click at [484, 235] on contact-information "upload photo Esther Meehan Activated 22 August, 2025 Added 4 August, 2025 Activ…" at bounding box center [359, 398] width 398 height 639
click at [347, 17] on input "text" at bounding box center [582, 22] width 812 height 19
type input "["
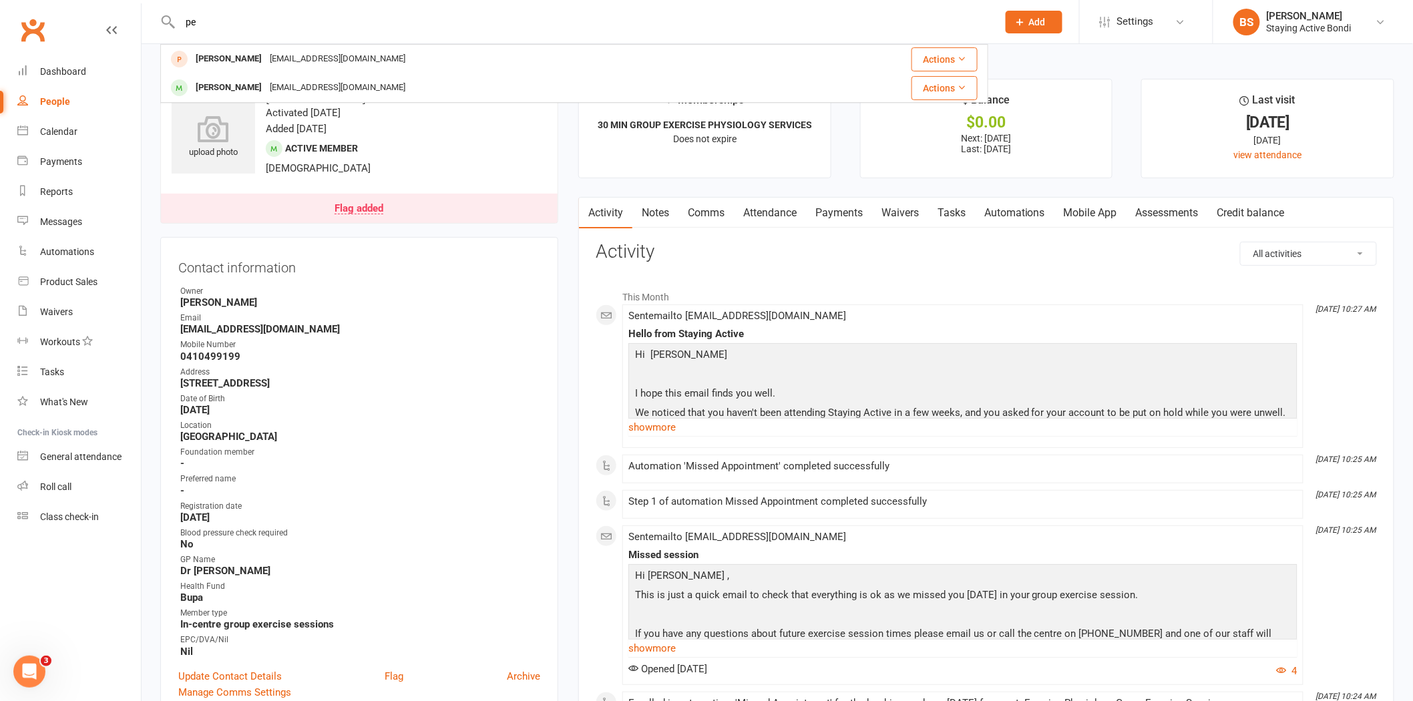
type input "p"
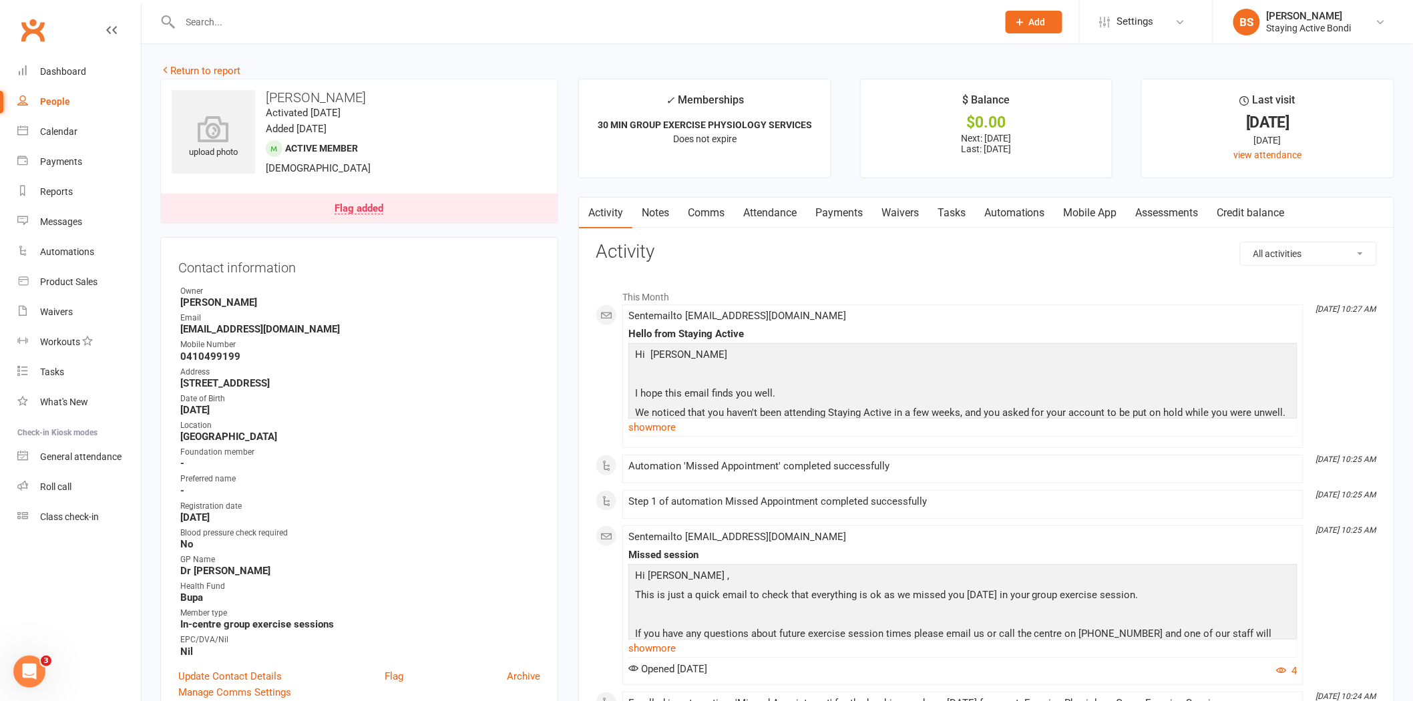
click at [664, 218] on link "Notes" at bounding box center [655, 213] width 46 height 31
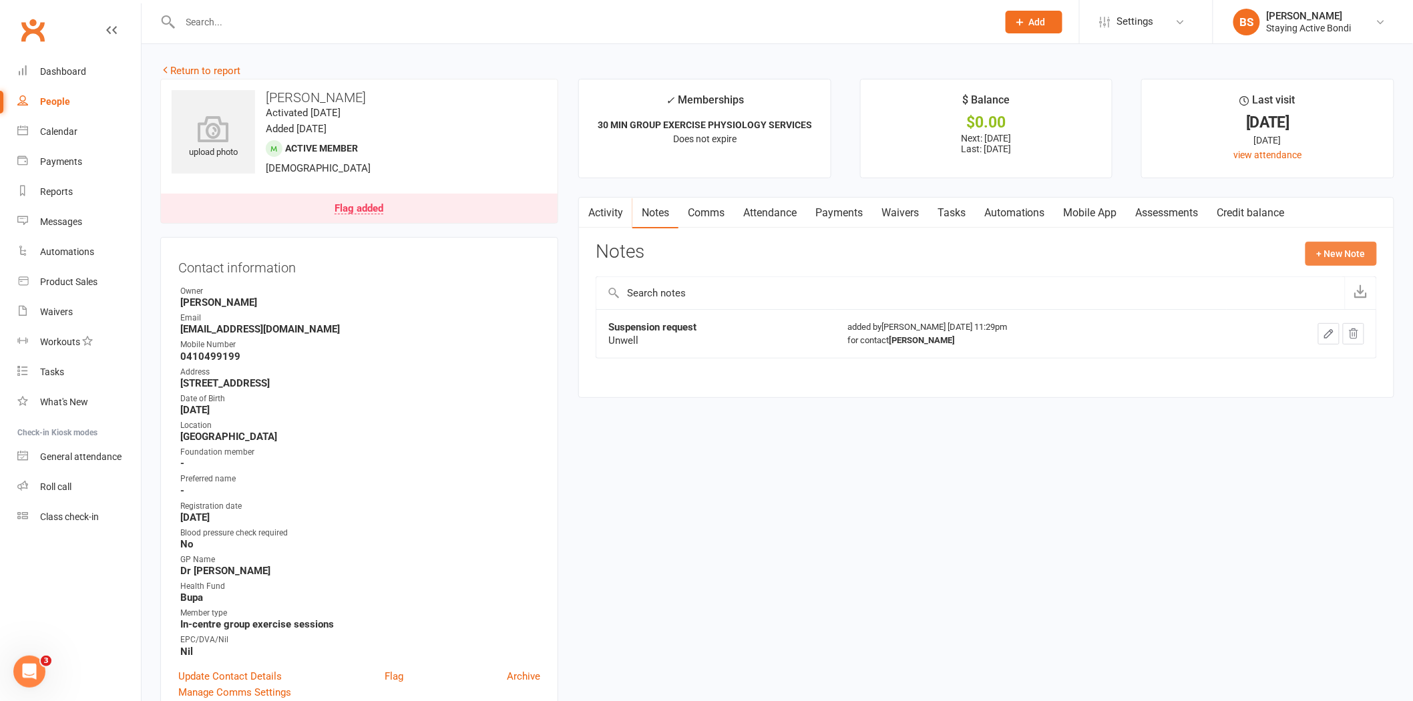
click at [1314, 241] on div "Activity Notes Comms Attendance Payments Waivers Tasks Automations Mobile App A…" at bounding box center [986, 297] width 816 height 201
click at [1330, 248] on button "+ New Note" at bounding box center [1340, 254] width 71 height 24
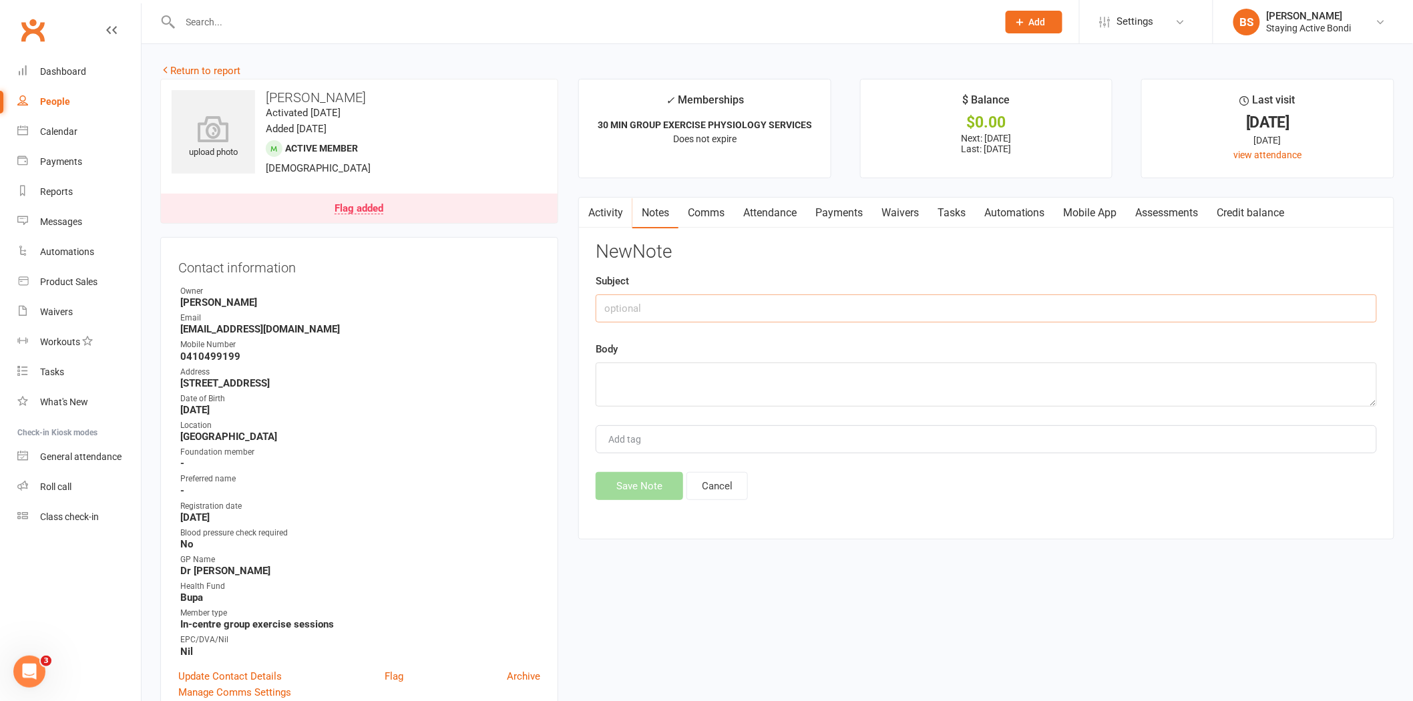
drag, startPoint x: 709, startPoint y: 295, endPoint x: 706, endPoint y: 305, distance: 10.4
click at [708, 296] on input "text" at bounding box center [985, 308] width 781 height 28
type input "A"
type input "Follow up sent"
type textarea "s"
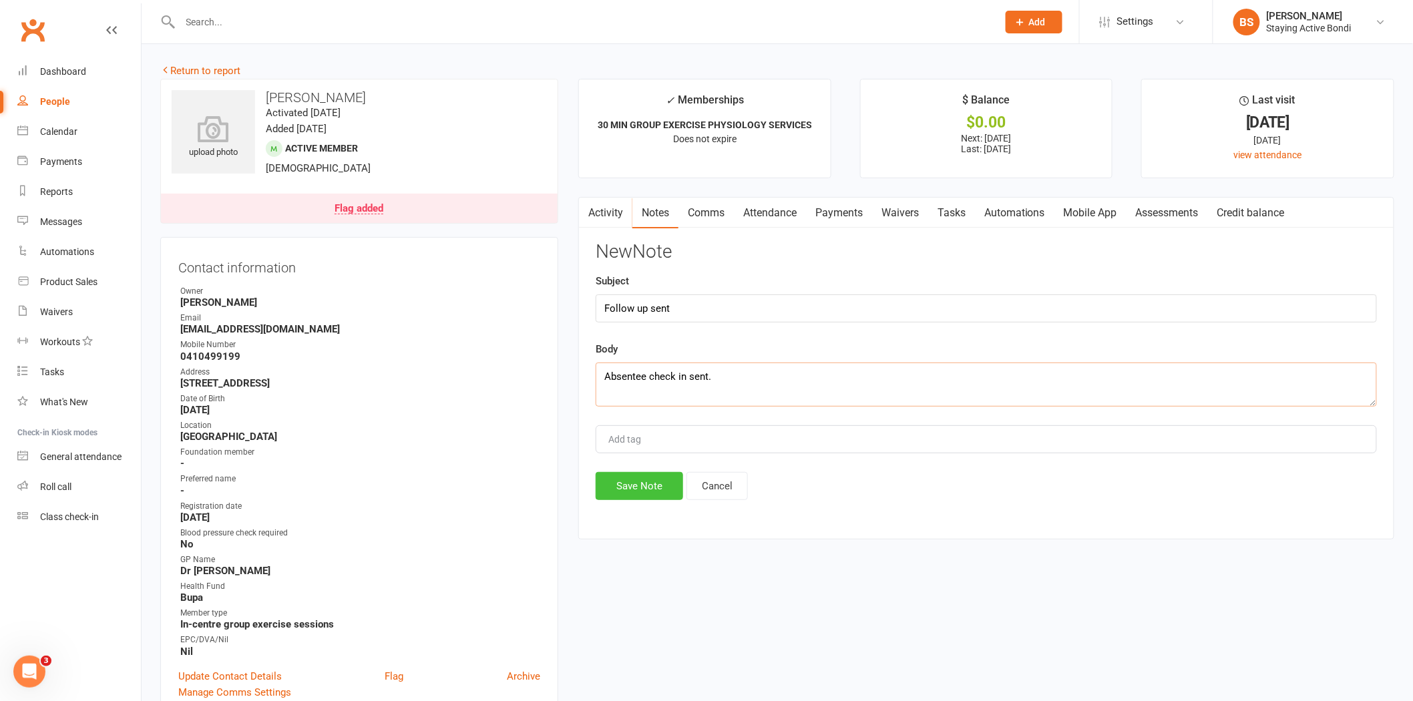
type textarea "Absentee check in sent."
click at [651, 485] on button "Save Note" at bounding box center [638, 486] width 87 height 28
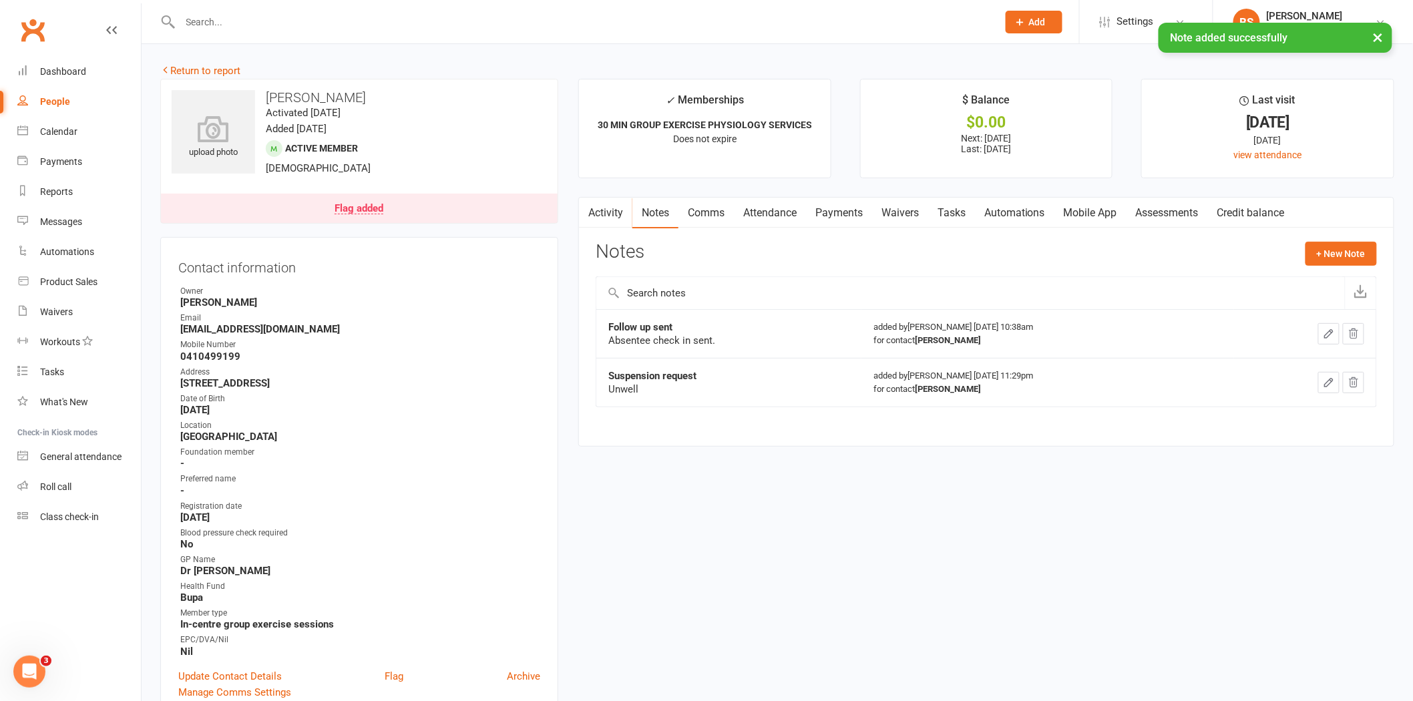
click at [621, 3] on div at bounding box center [574, 21] width 828 height 43
click at [528, 23] on div "× Note added successfully" at bounding box center [697, 23] width 1395 height 0
click at [534, 13] on input "text" at bounding box center [582, 22] width 812 height 19
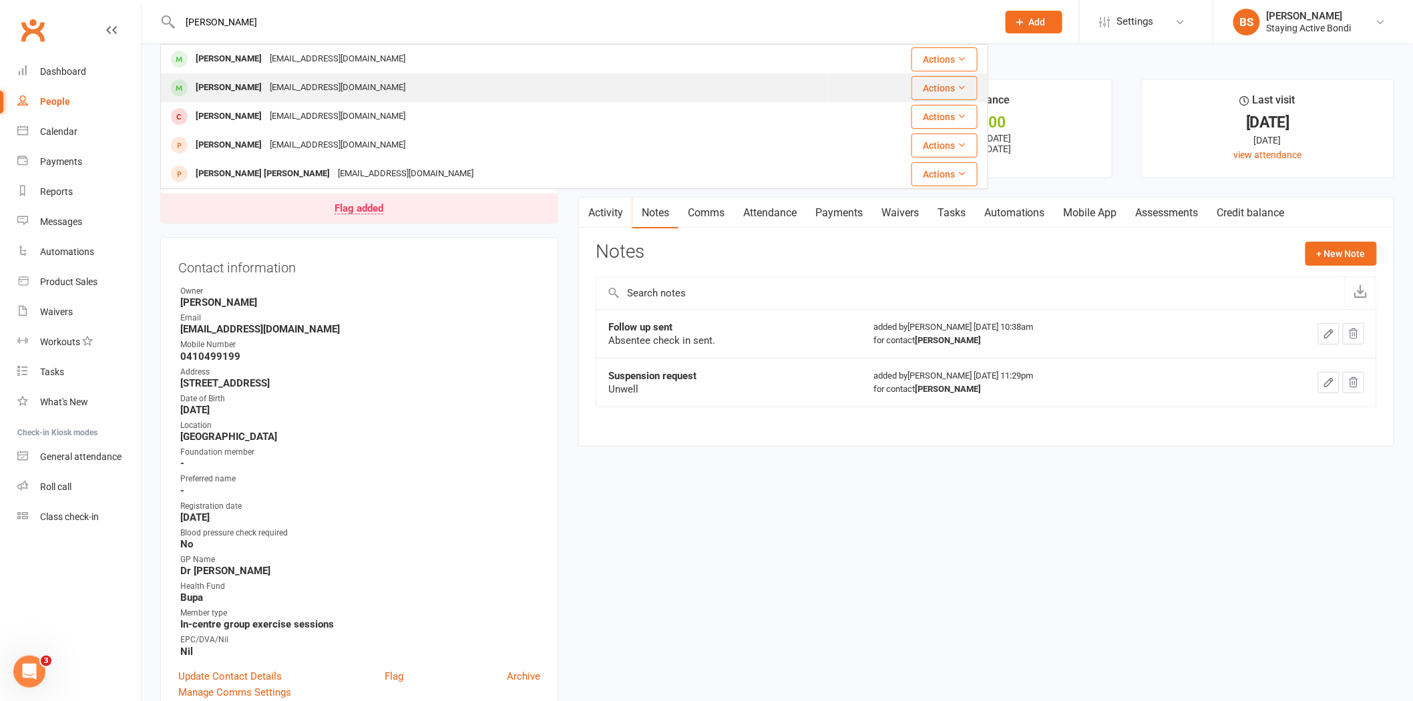
type input "meehan"
click at [331, 83] on div "pipandesther@gmail.com" at bounding box center [338, 87] width 144 height 19
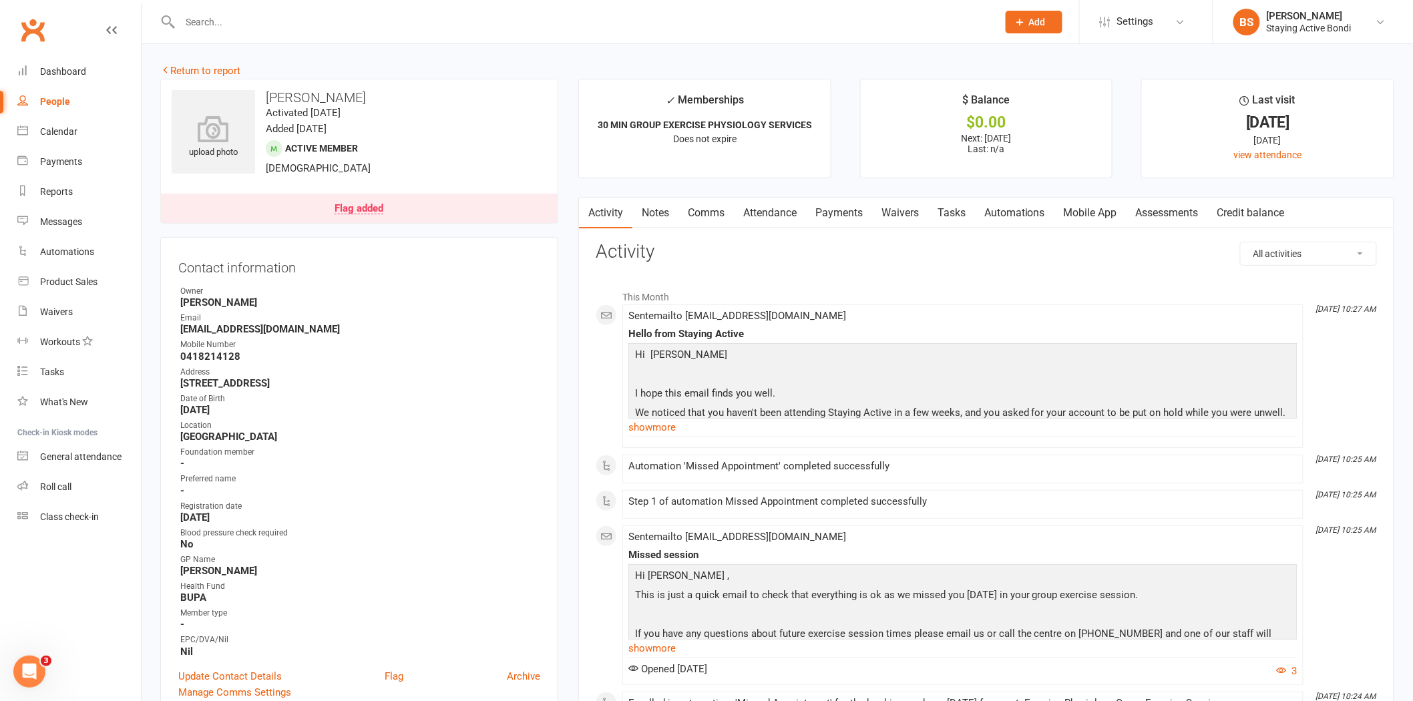
click at [658, 211] on link "Notes" at bounding box center [655, 213] width 46 height 31
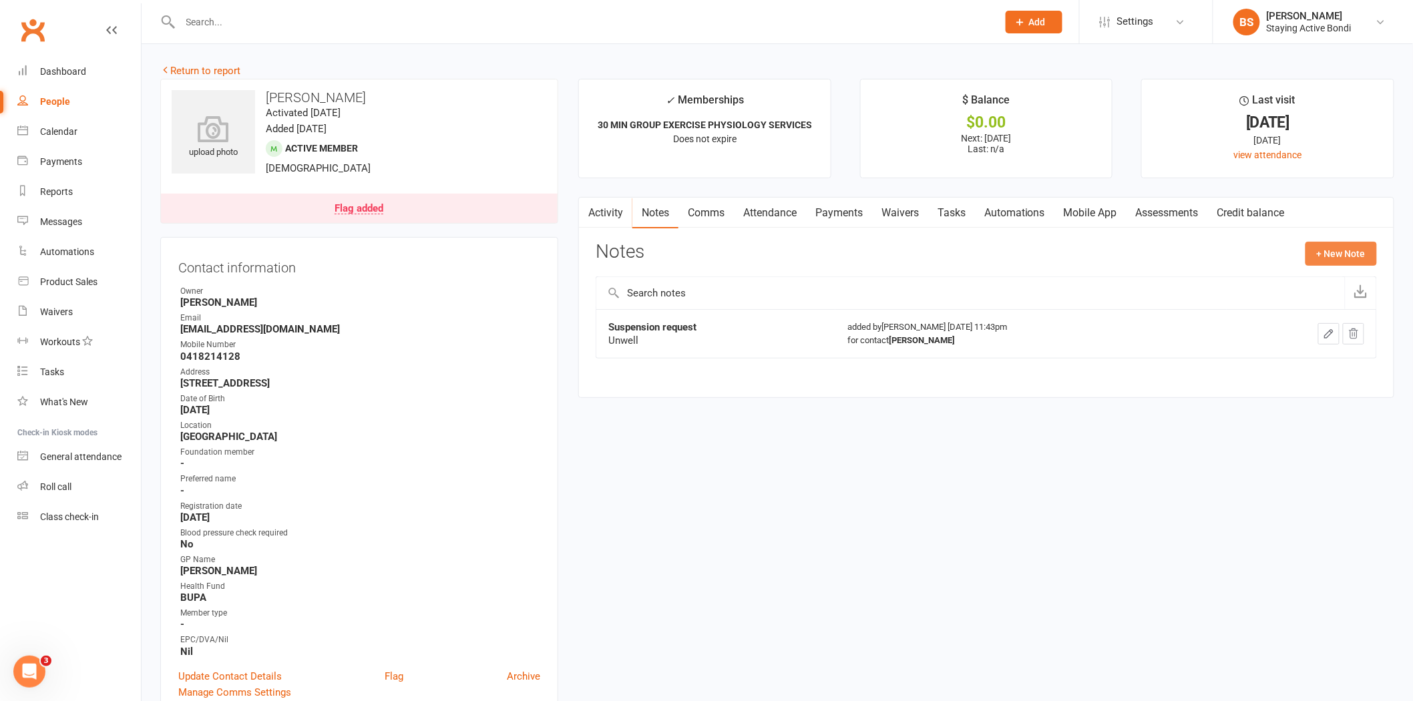
click at [1367, 254] on button "+ New Note" at bounding box center [1340, 254] width 71 height 24
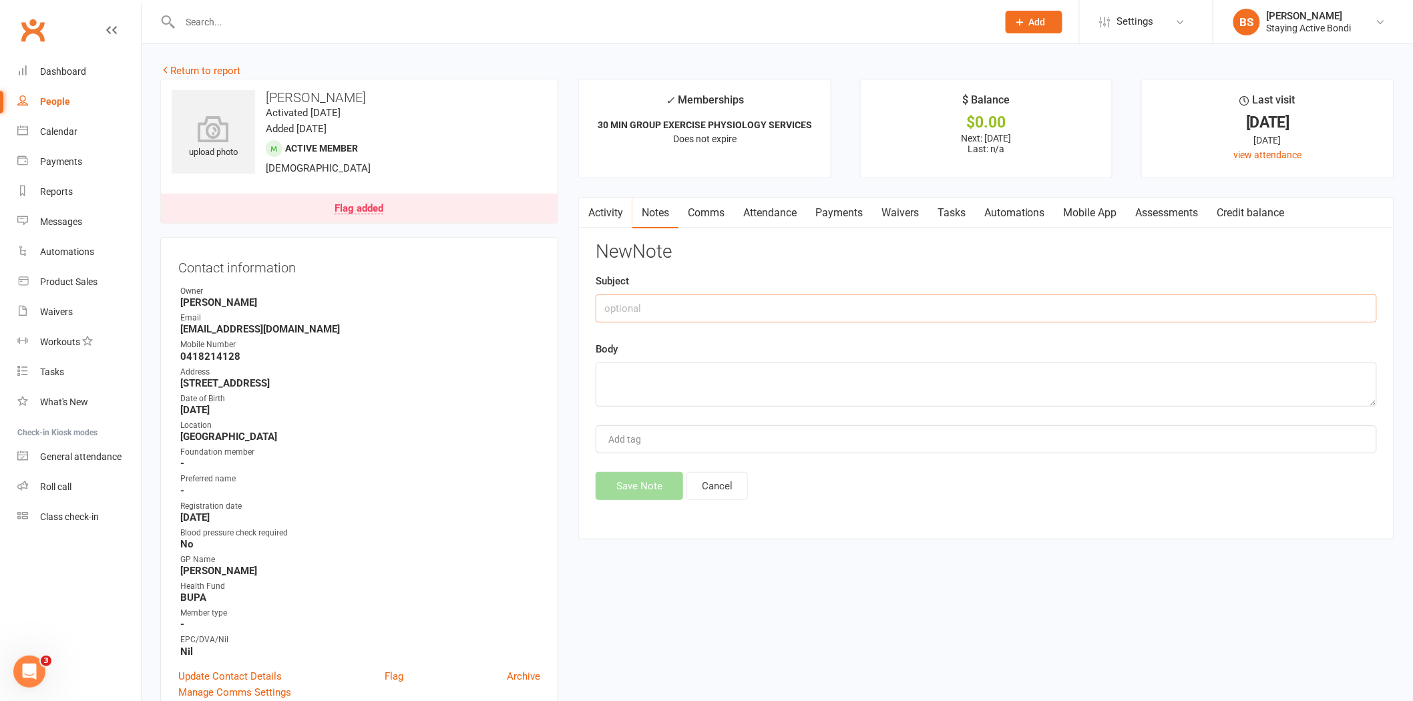
click at [909, 294] on input "text" at bounding box center [985, 308] width 781 height 28
type input "Absentee"
type textarea "Absentee check in sent. BS"
click at [636, 483] on button "Save Note" at bounding box center [638, 486] width 87 height 28
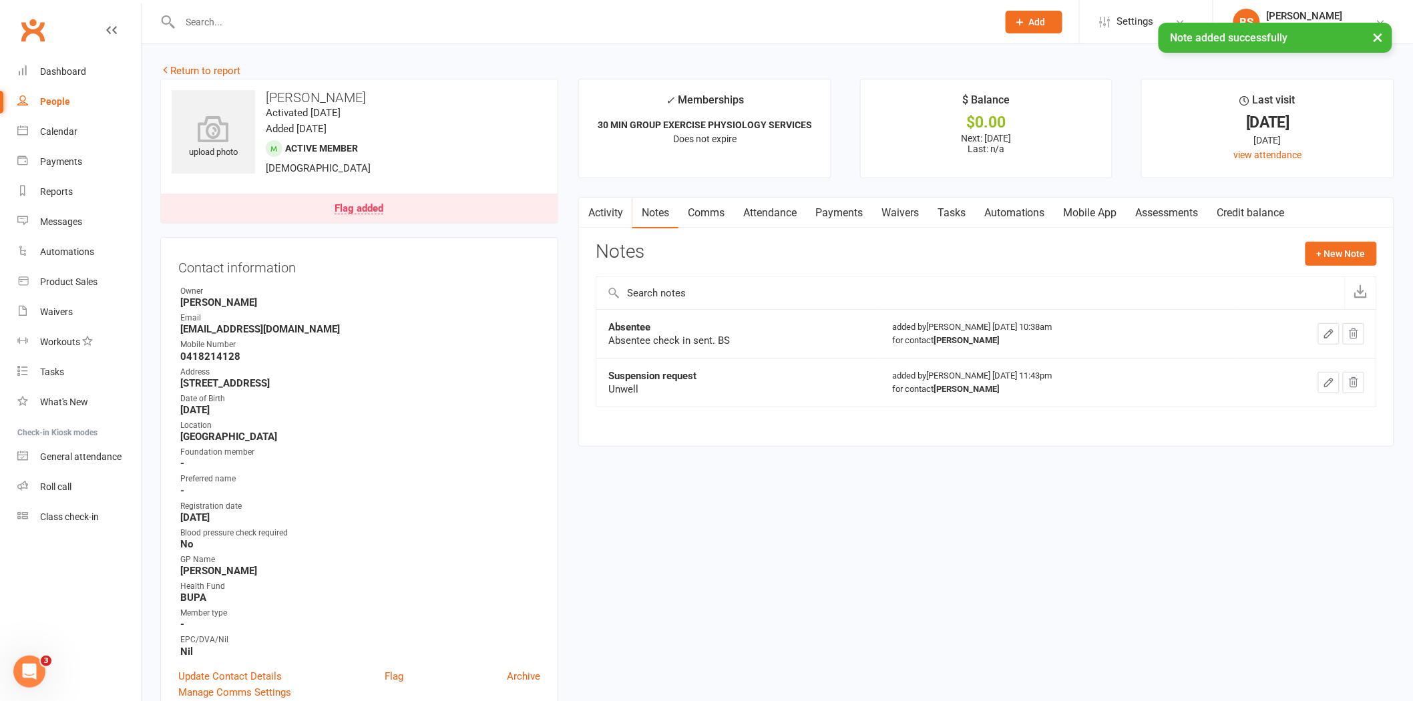
drag, startPoint x: 459, startPoint y: 35, endPoint x: 435, endPoint y: 47, distance: 27.5
click at [459, 23] on div "× Note added successfully" at bounding box center [697, 23] width 1395 height 0
click at [417, 23] on div "× Note added successfully" at bounding box center [697, 23] width 1395 height 0
click at [443, 18] on input "text" at bounding box center [582, 22] width 812 height 19
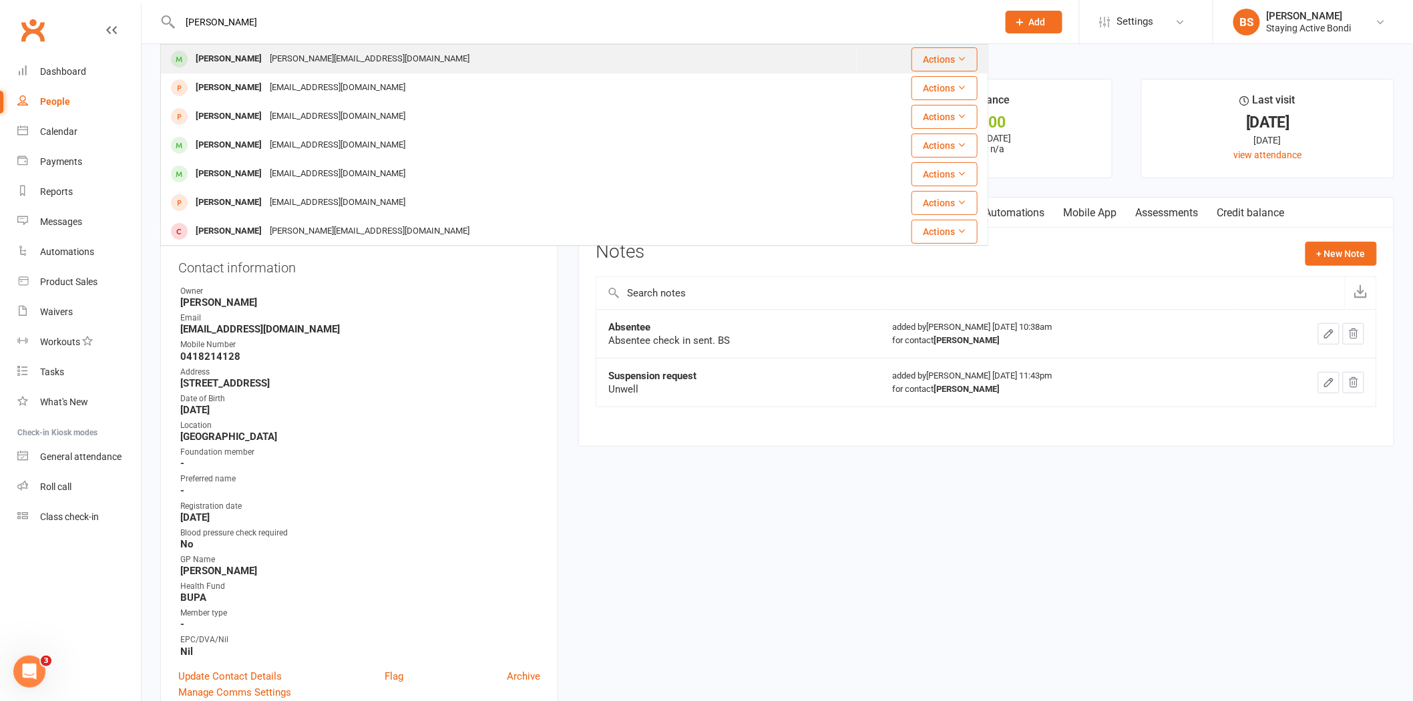
type input "peter gray"
click at [432, 65] on div "Peter Gray peter@enztech.com.au" at bounding box center [509, 58] width 694 height 27
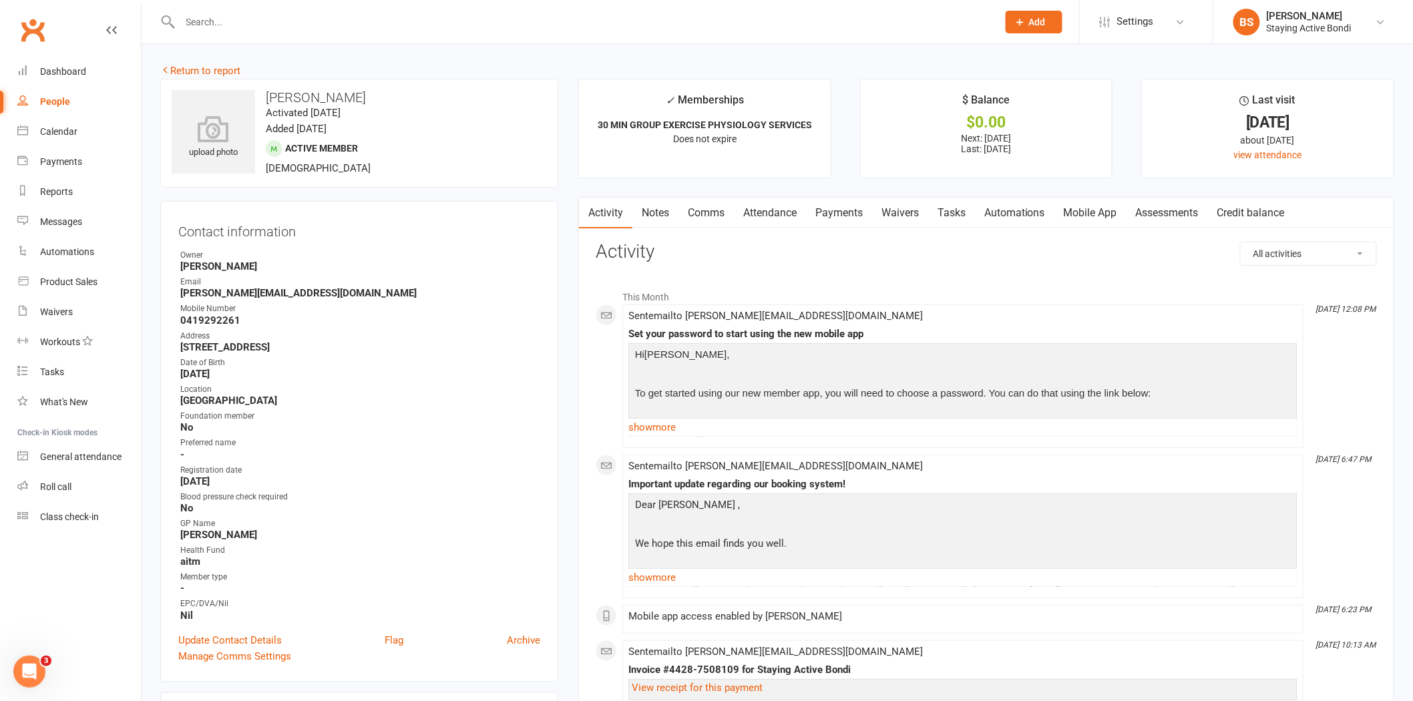
click at [672, 214] on link "Notes" at bounding box center [655, 213] width 46 height 31
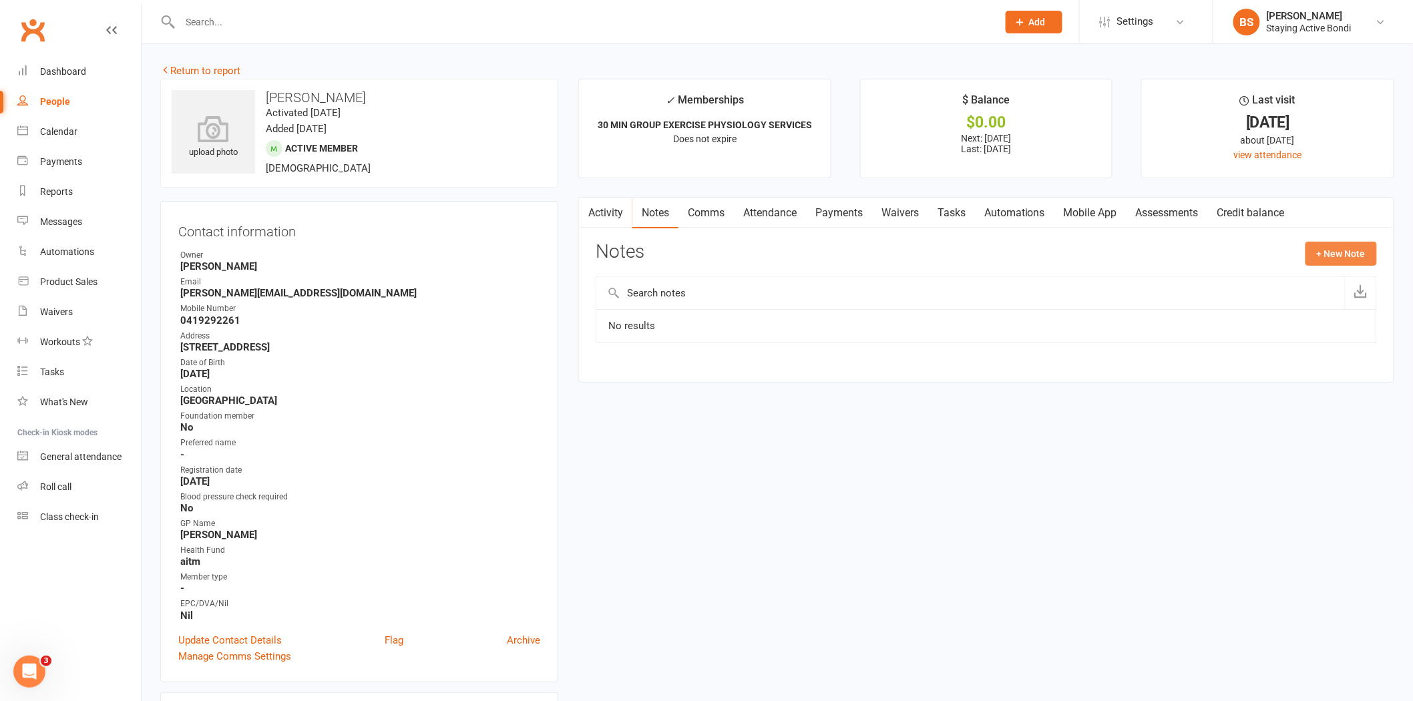
click at [1333, 250] on button "+ New Note" at bounding box center [1340, 254] width 71 height 24
click at [708, 210] on link "Comms" at bounding box center [705, 213] width 55 height 31
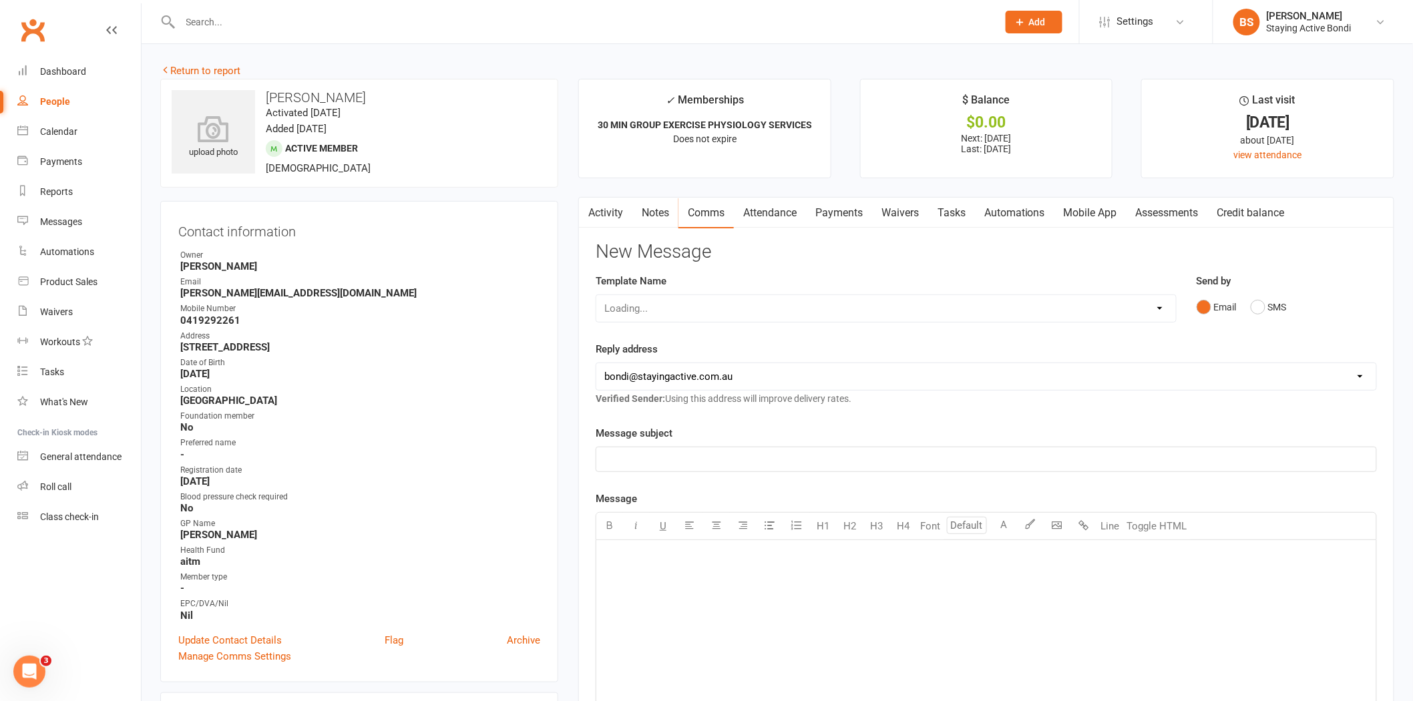
click at [614, 209] on link "Activity" at bounding box center [605, 213] width 53 height 31
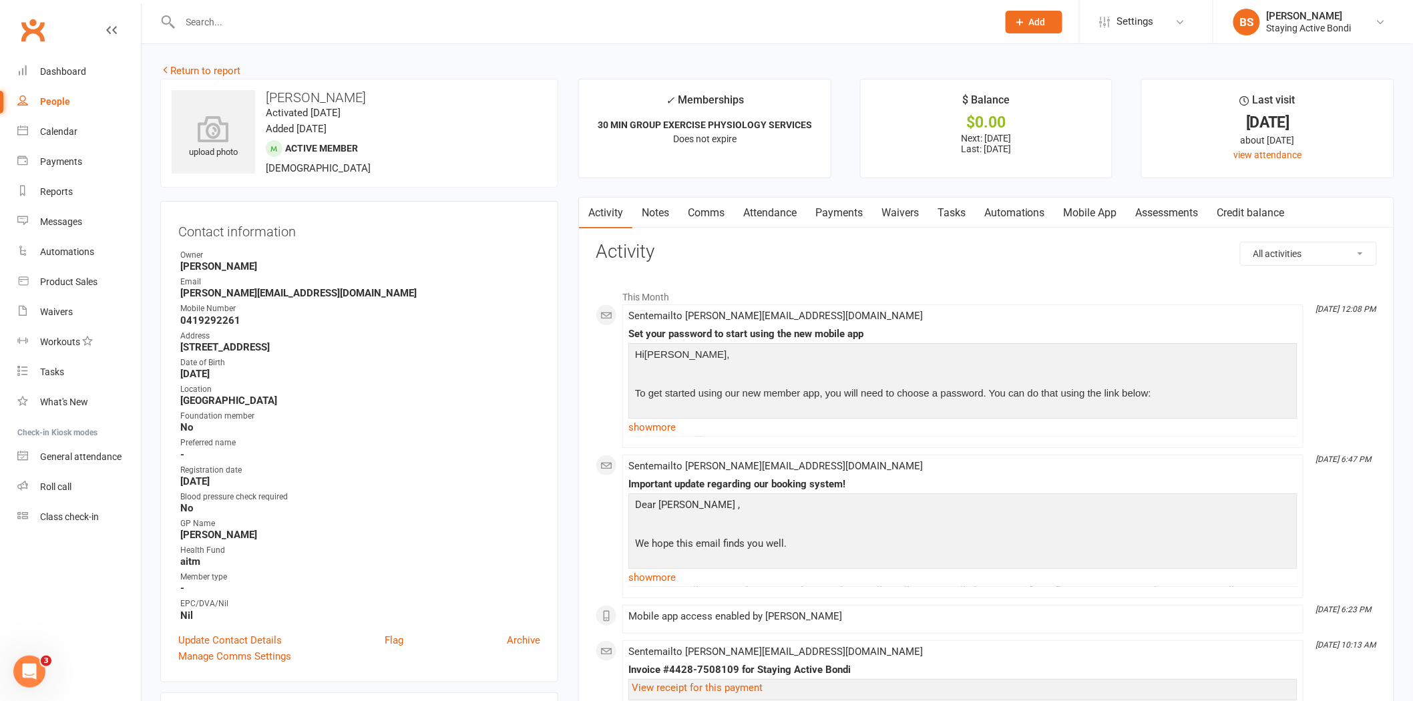
click at [839, 211] on link "Payments" at bounding box center [839, 213] width 66 height 31
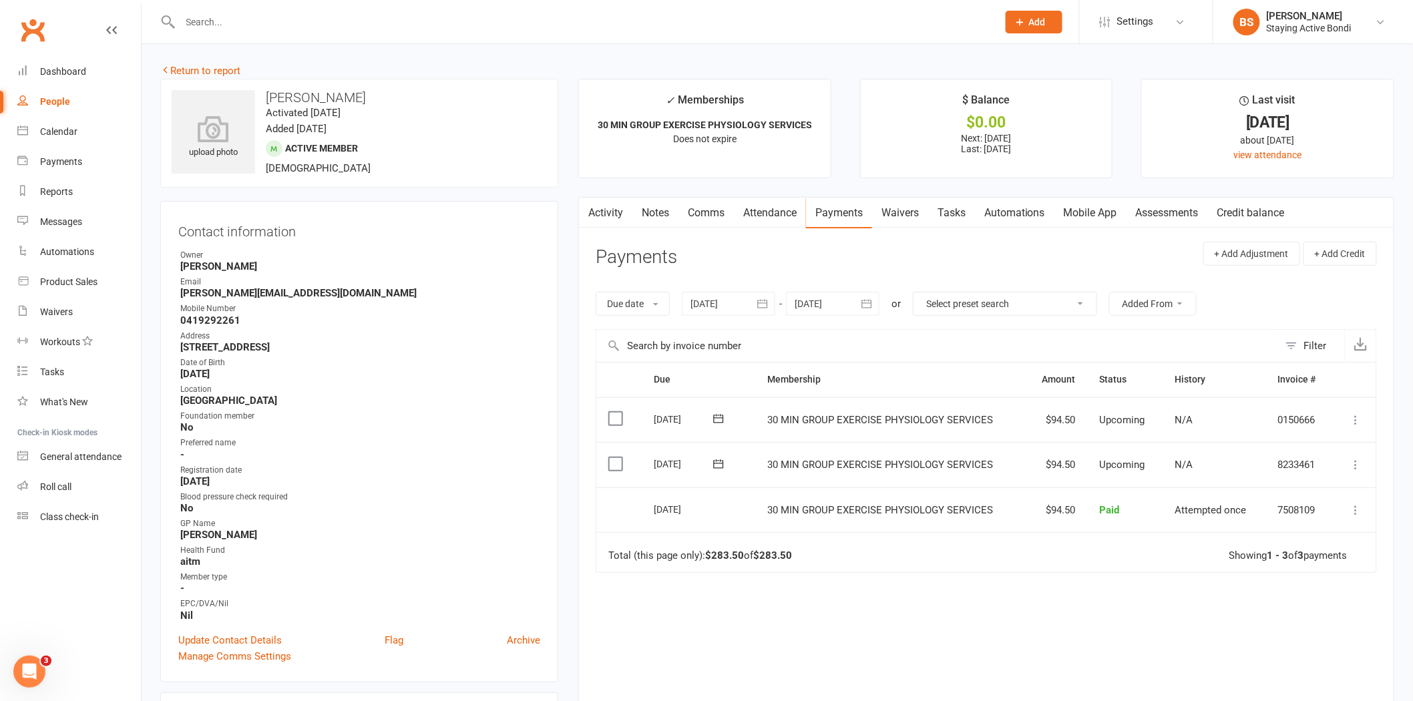
click at [621, 210] on link "Activity" at bounding box center [605, 213] width 53 height 31
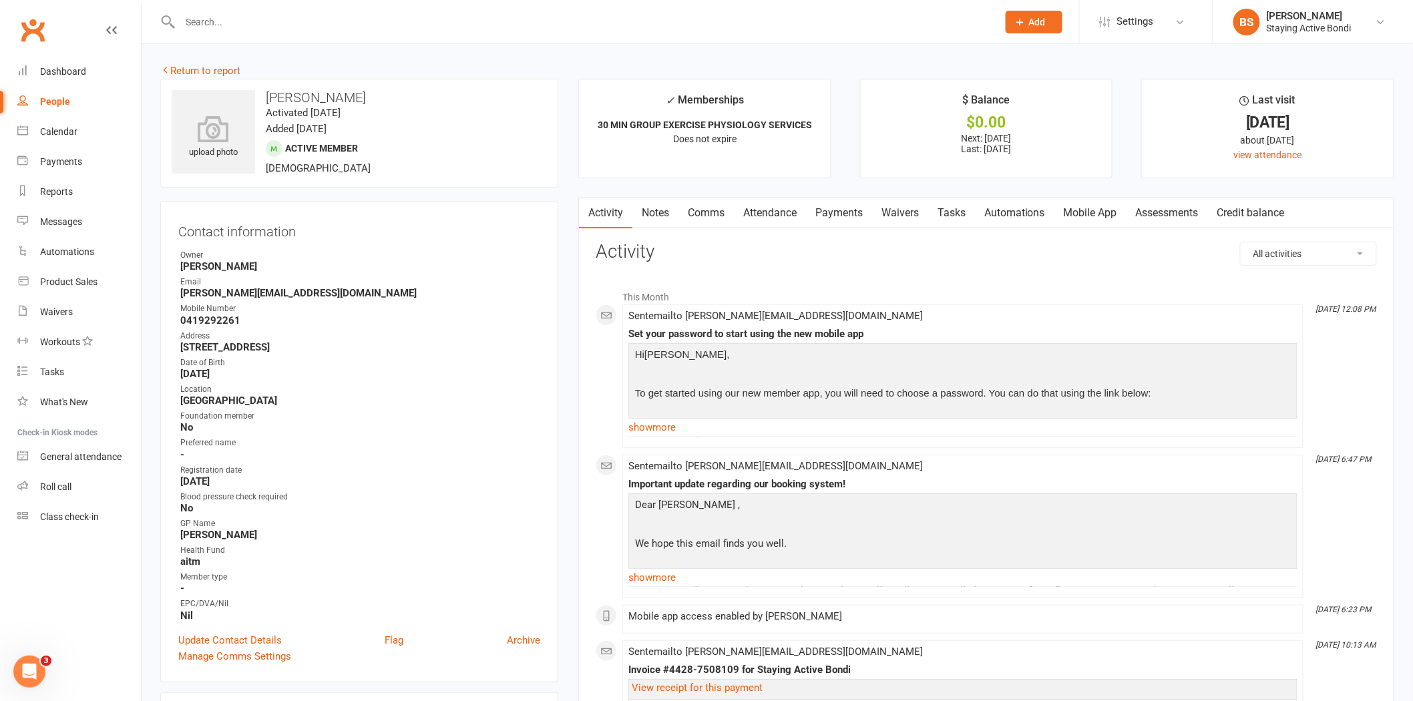
click at [836, 212] on link "Payments" at bounding box center [839, 213] width 66 height 31
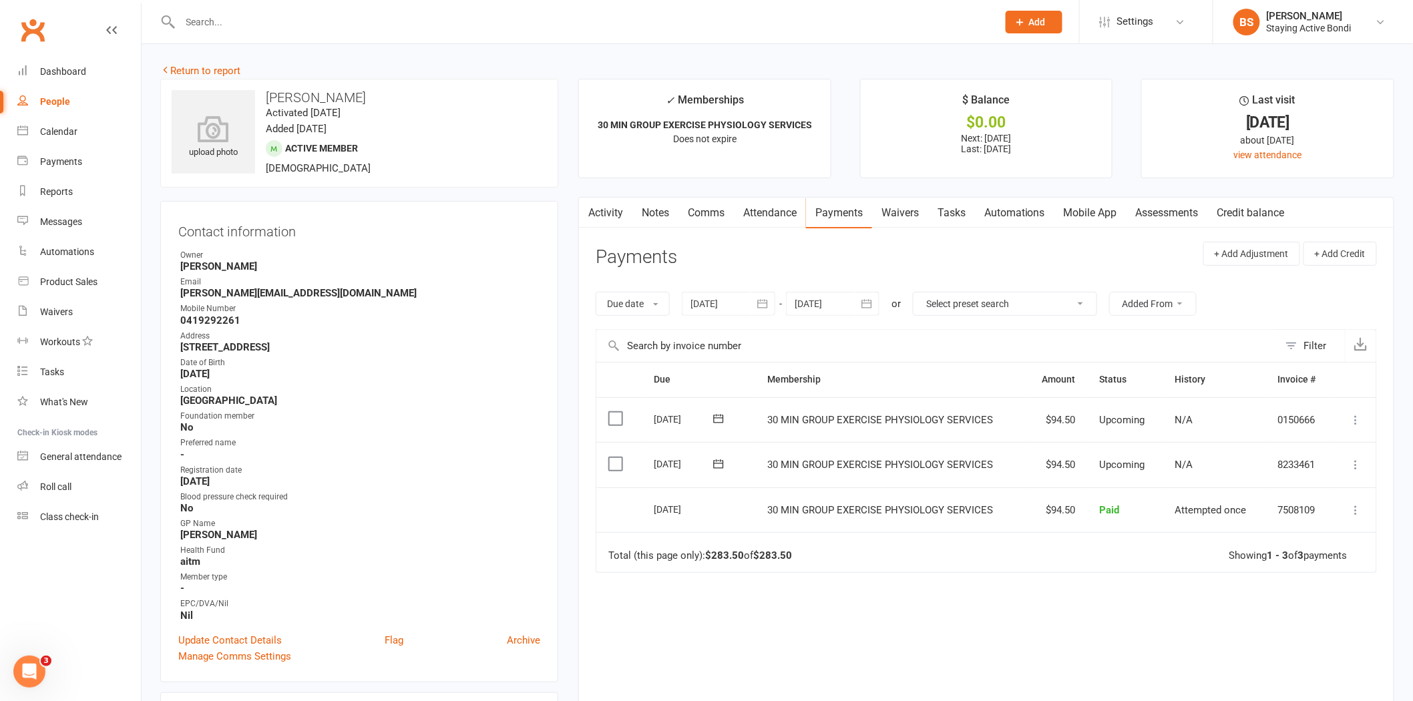
click at [608, 210] on link "Activity" at bounding box center [605, 213] width 53 height 31
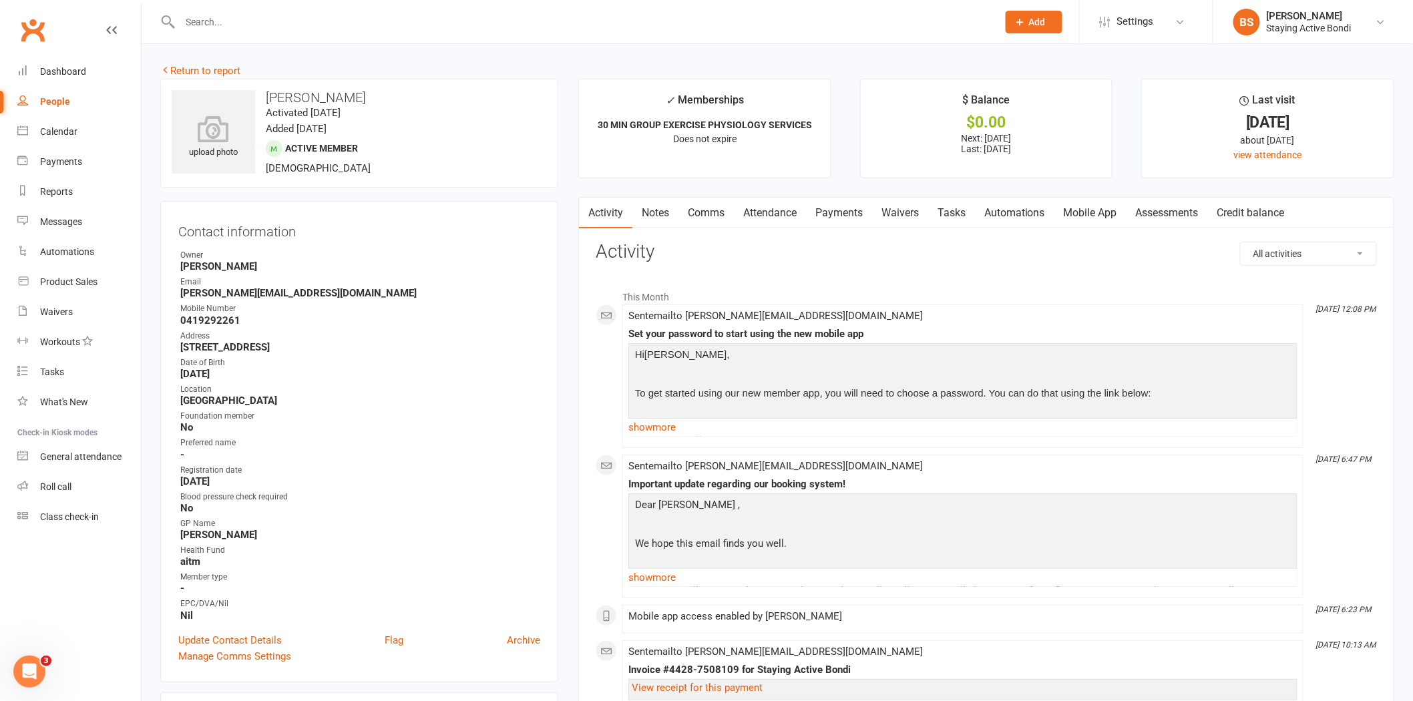
click at [781, 359] on p "Hi Peter ," at bounding box center [962, 355] width 662 height 19
drag, startPoint x: 670, startPoint y: 428, endPoint x: 689, endPoint y: 427, distance: 18.7
click at [670, 427] on link "show more" at bounding box center [962, 427] width 669 height 19
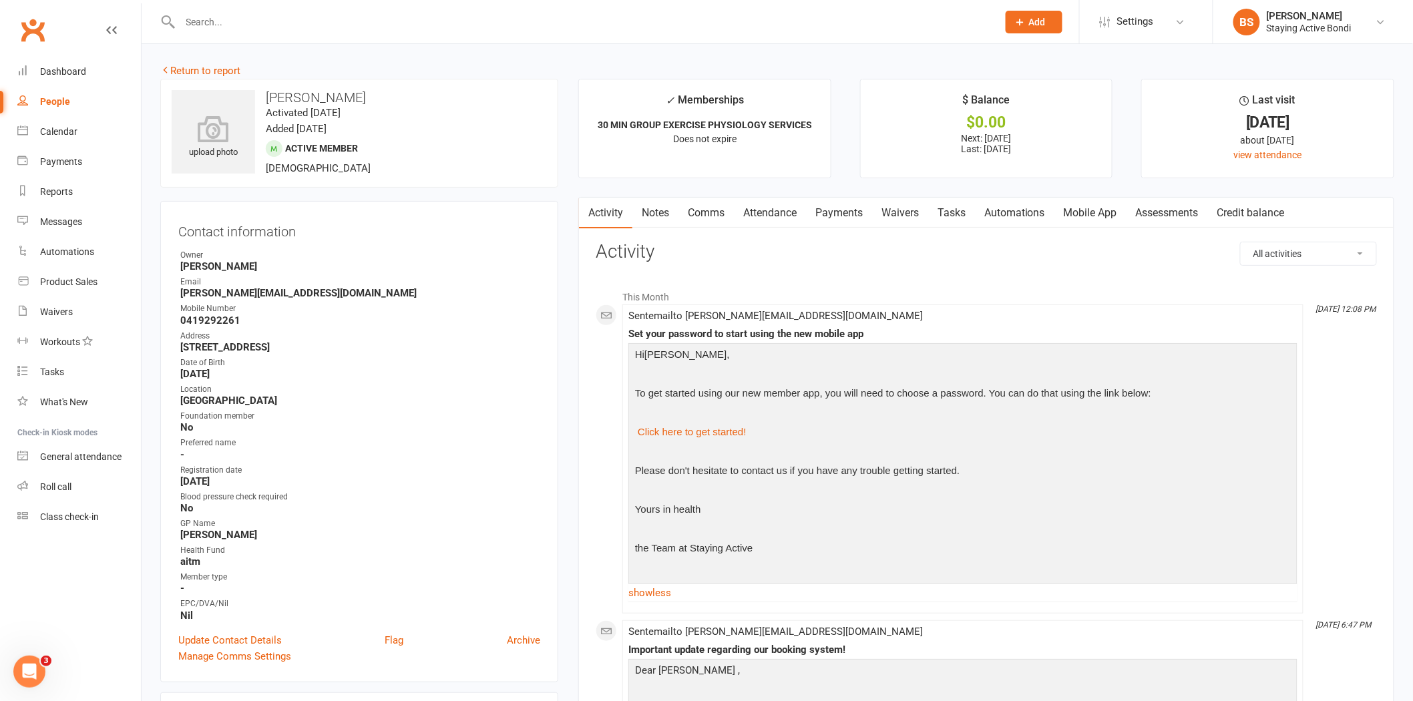
click at [837, 216] on link "Payments" at bounding box center [839, 213] width 66 height 31
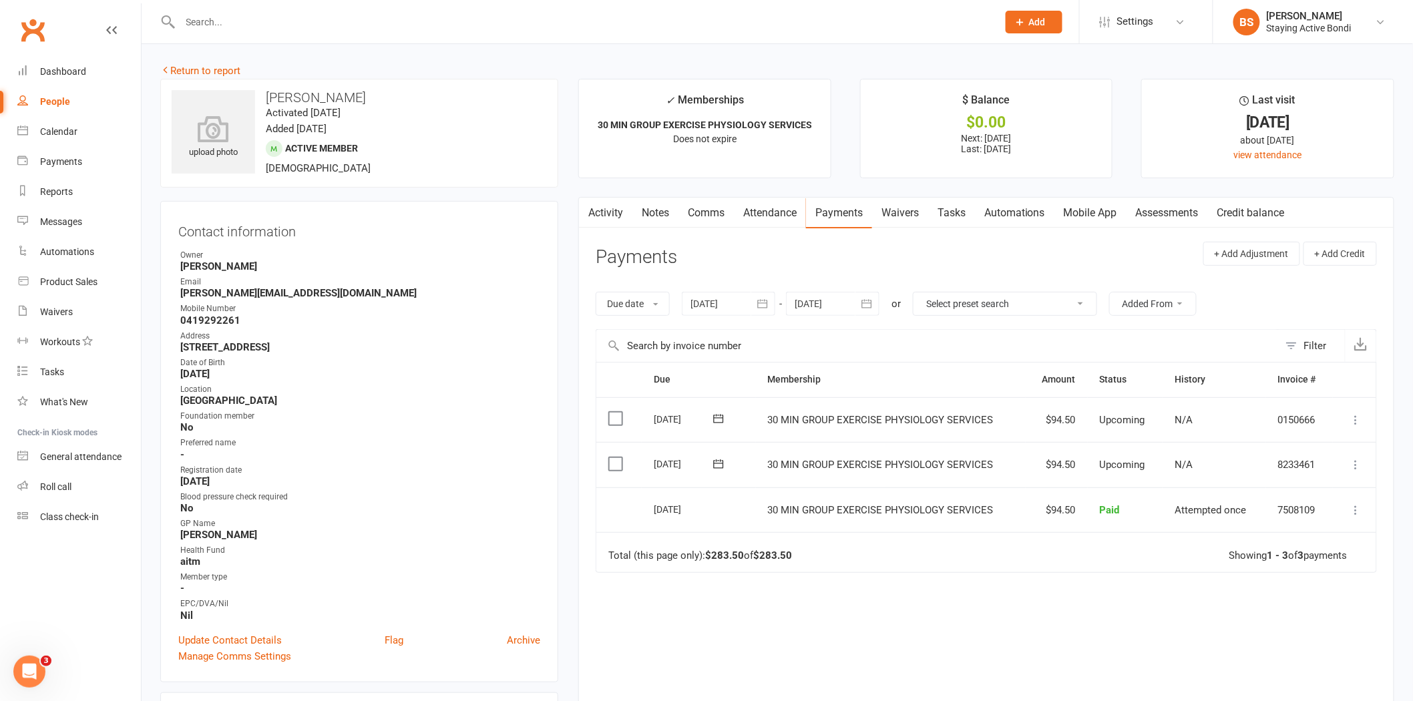
click at [722, 207] on link "Comms" at bounding box center [705, 213] width 55 height 31
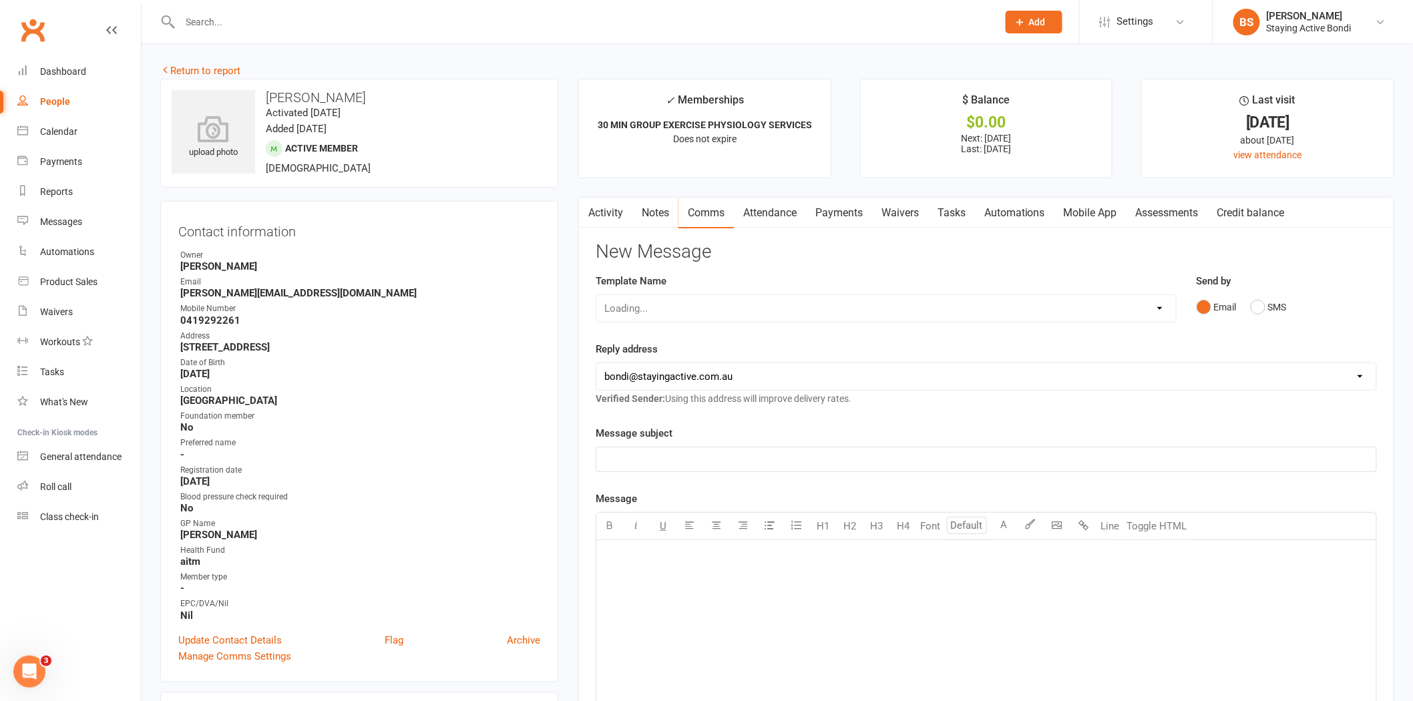
click at [911, 305] on div "Loading..." at bounding box center [885, 308] width 581 height 28
click at [902, 307] on select "Select Template [Email] 6 month - Follow ups [Email] Absentee [Email] Absentee-…" at bounding box center [885, 308] width 579 height 27
select select "2"
click at [596, 295] on select "Select Template [Email] 6 month - Follow ups [Email] Absentee [Email] Absentee-…" at bounding box center [885, 308] width 579 height 27
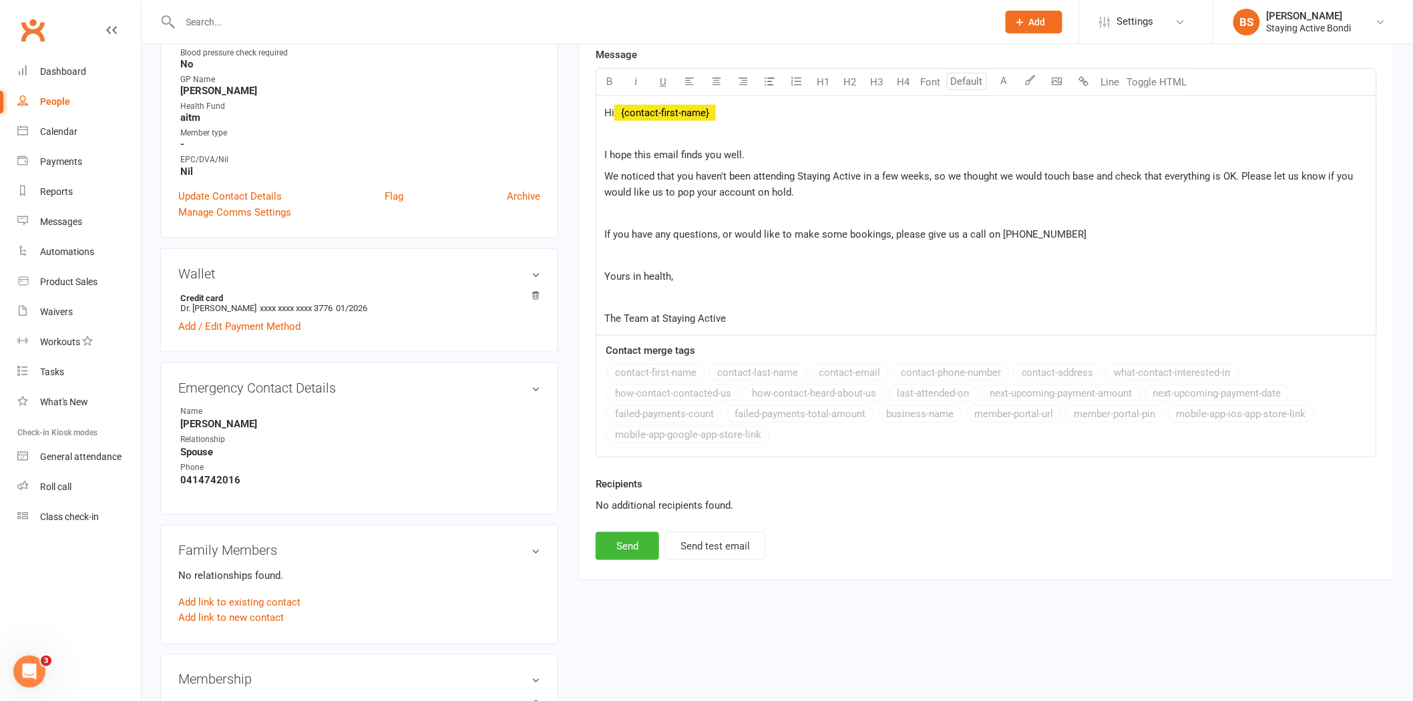
scroll to position [445, 0]
click at [639, 539] on button "Send" at bounding box center [626, 545] width 63 height 28
select select
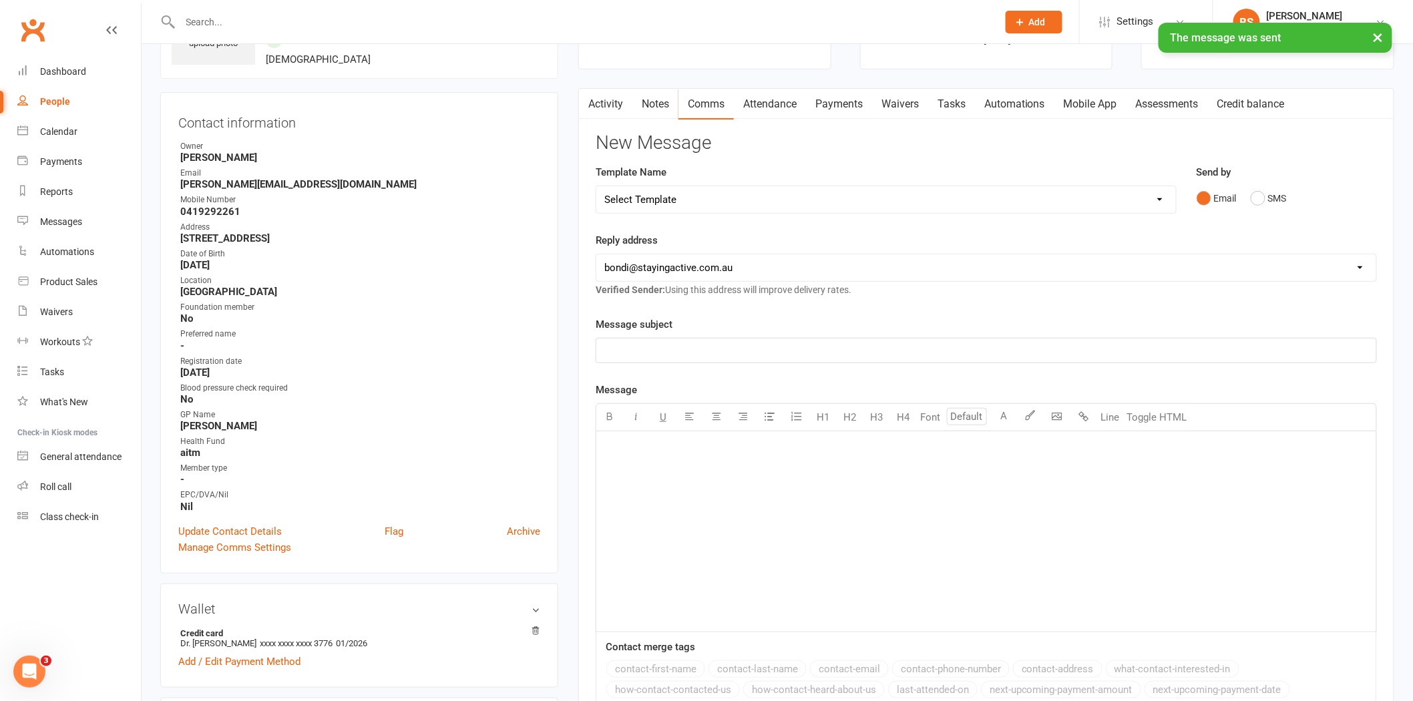
scroll to position [74, 0]
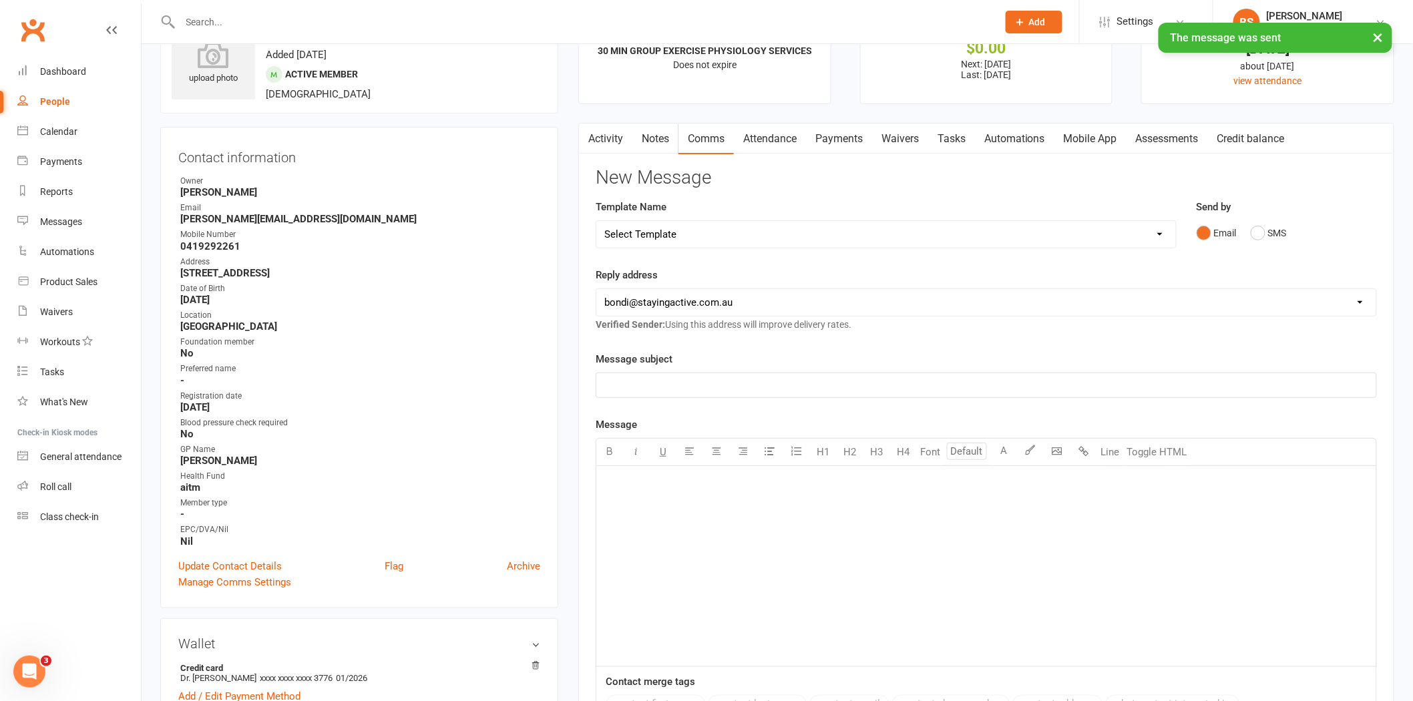
click at [655, 127] on link "Notes" at bounding box center [655, 138] width 46 height 31
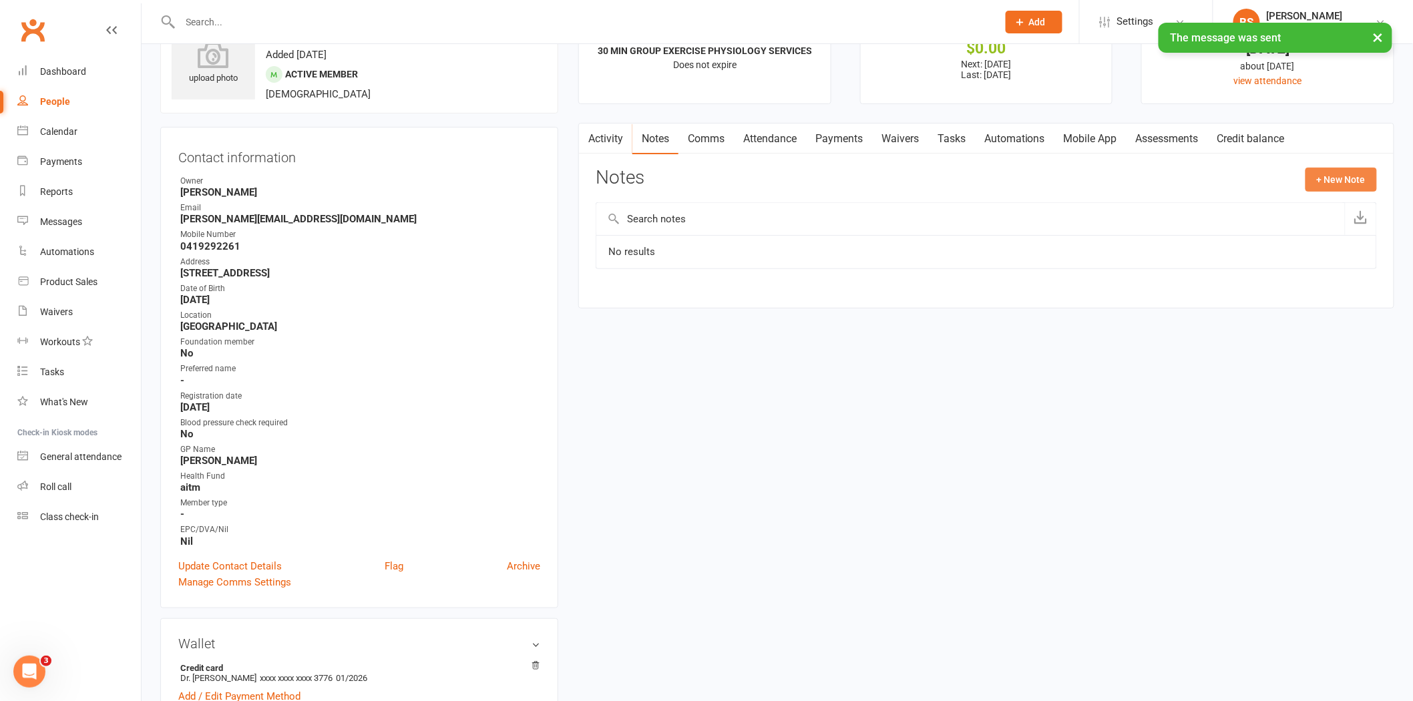
click at [1335, 184] on button "+ New Note" at bounding box center [1340, 180] width 71 height 24
click at [935, 235] on input "text" at bounding box center [985, 234] width 781 height 28
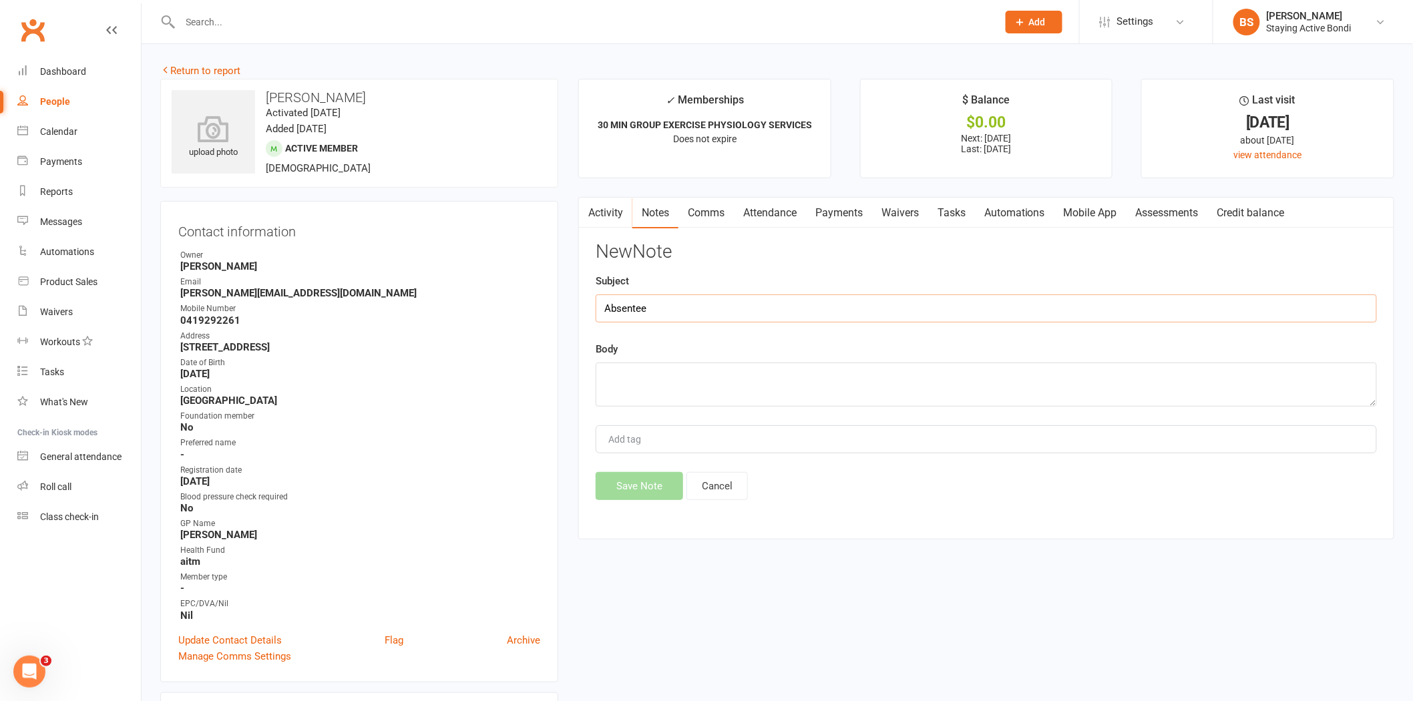
type input "Absentee"
type textarea "Absentee check in sent. BS"
click at [648, 484] on button "Save Note" at bounding box center [638, 486] width 87 height 28
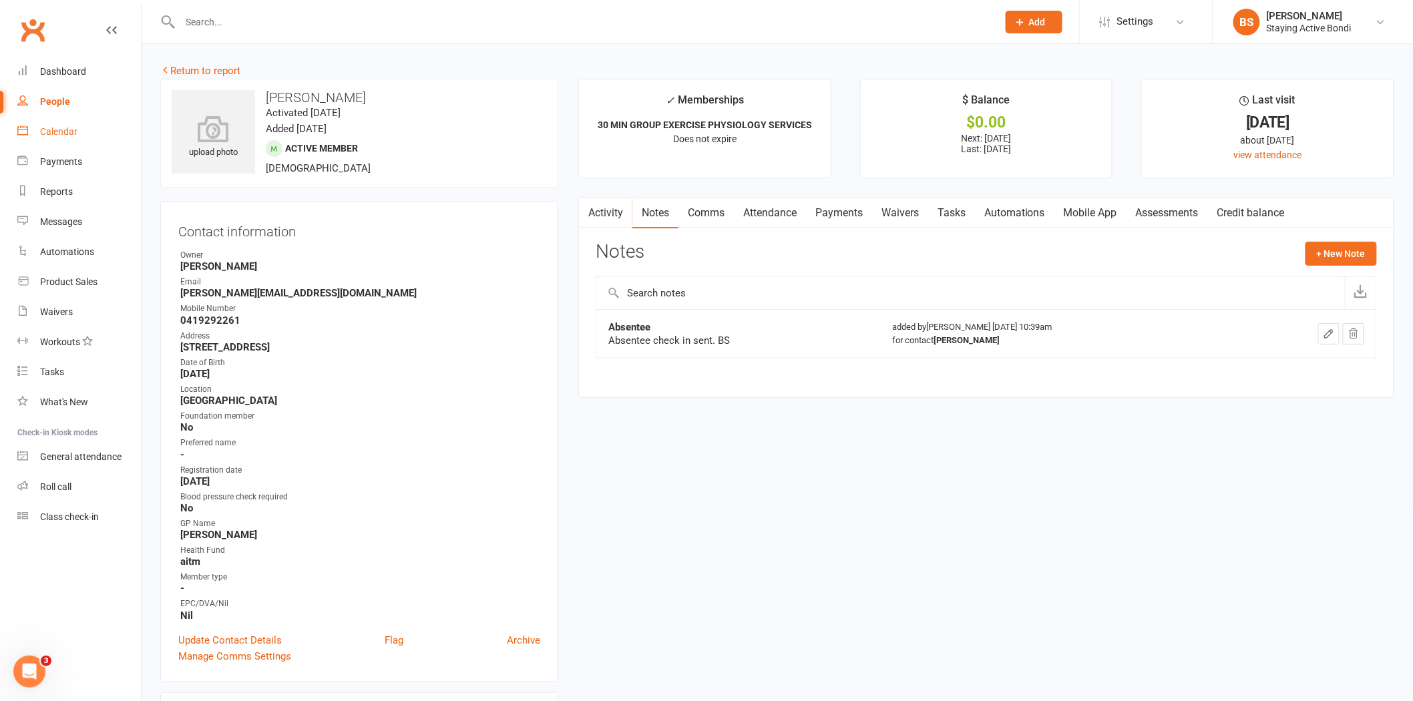
click at [65, 137] on link "Calendar" at bounding box center [78, 132] width 123 height 30
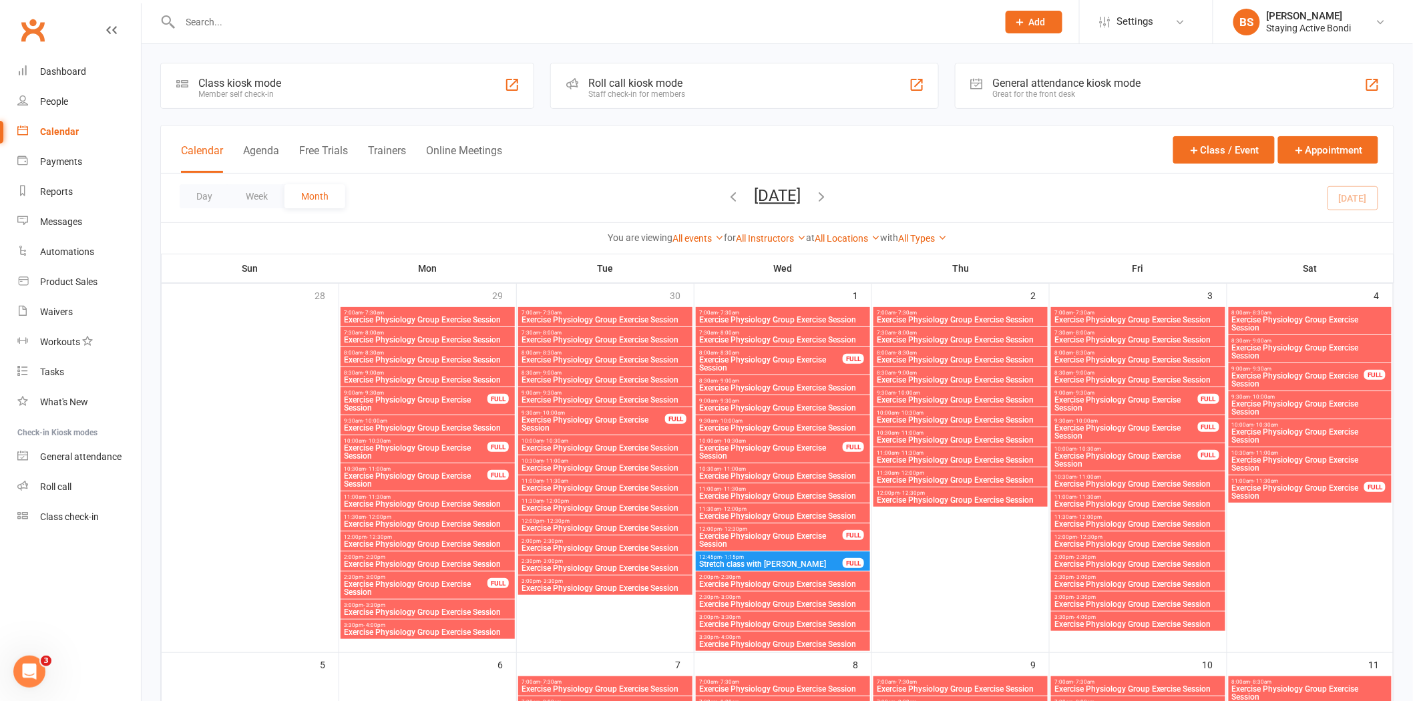
click at [682, 85] on div "Roll call kiosk mode" at bounding box center [636, 83] width 97 height 13
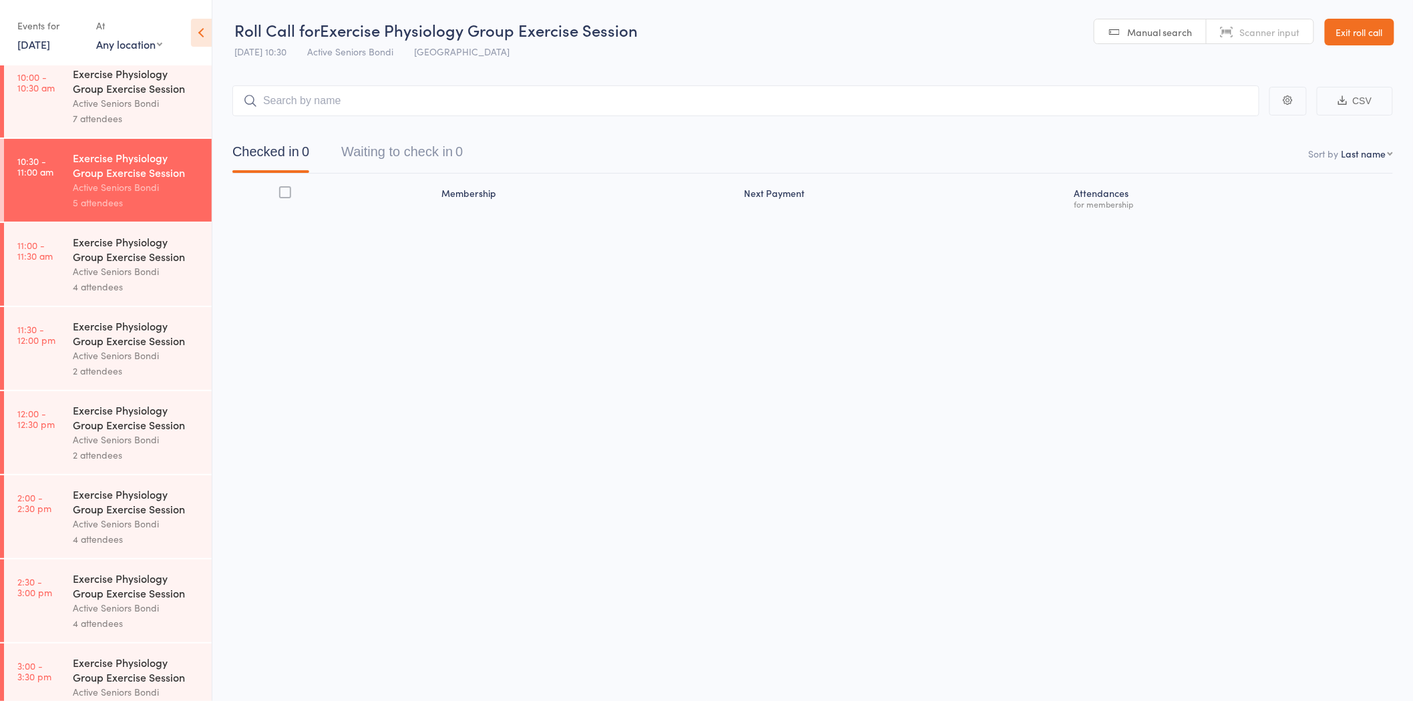
scroll to position [519, 0]
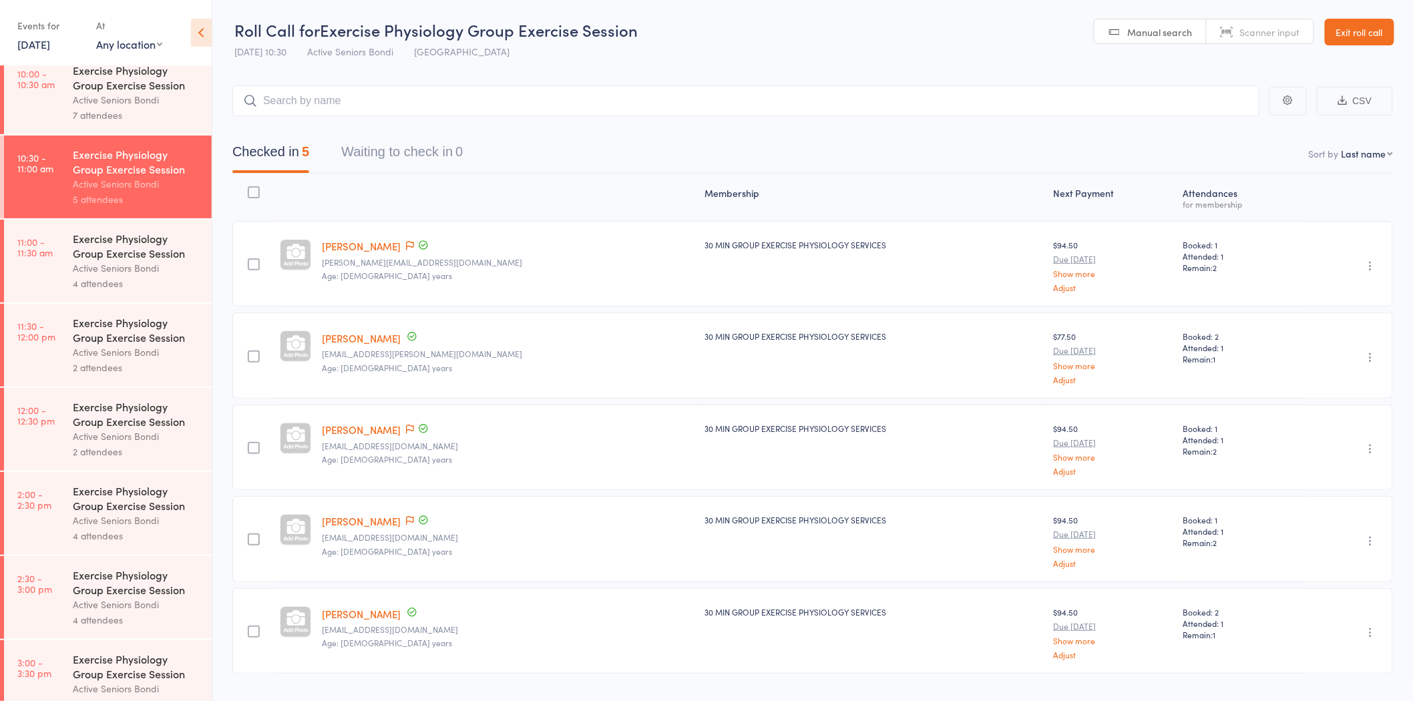
click at [113, 257] on div "Exercise Physiology Group Exercise Session" at bounding box center [136, 245] width 127 height 29
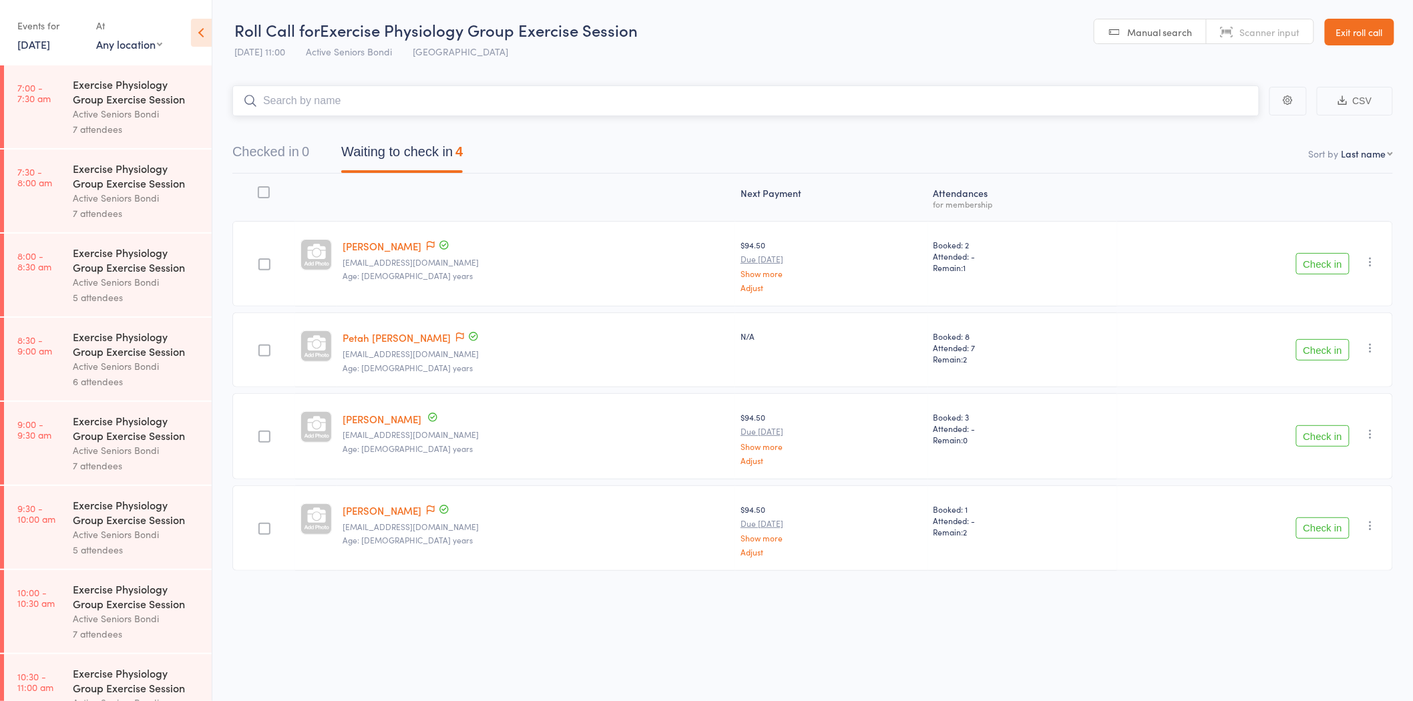
scroll to position [1, 0]
click at [1369, 253] on button "button" at bounding box center [1370, 261] width 16 height 16
click at [1329, 369] on li "Remove" at bounding box center [1323, 377] width 110 height 18
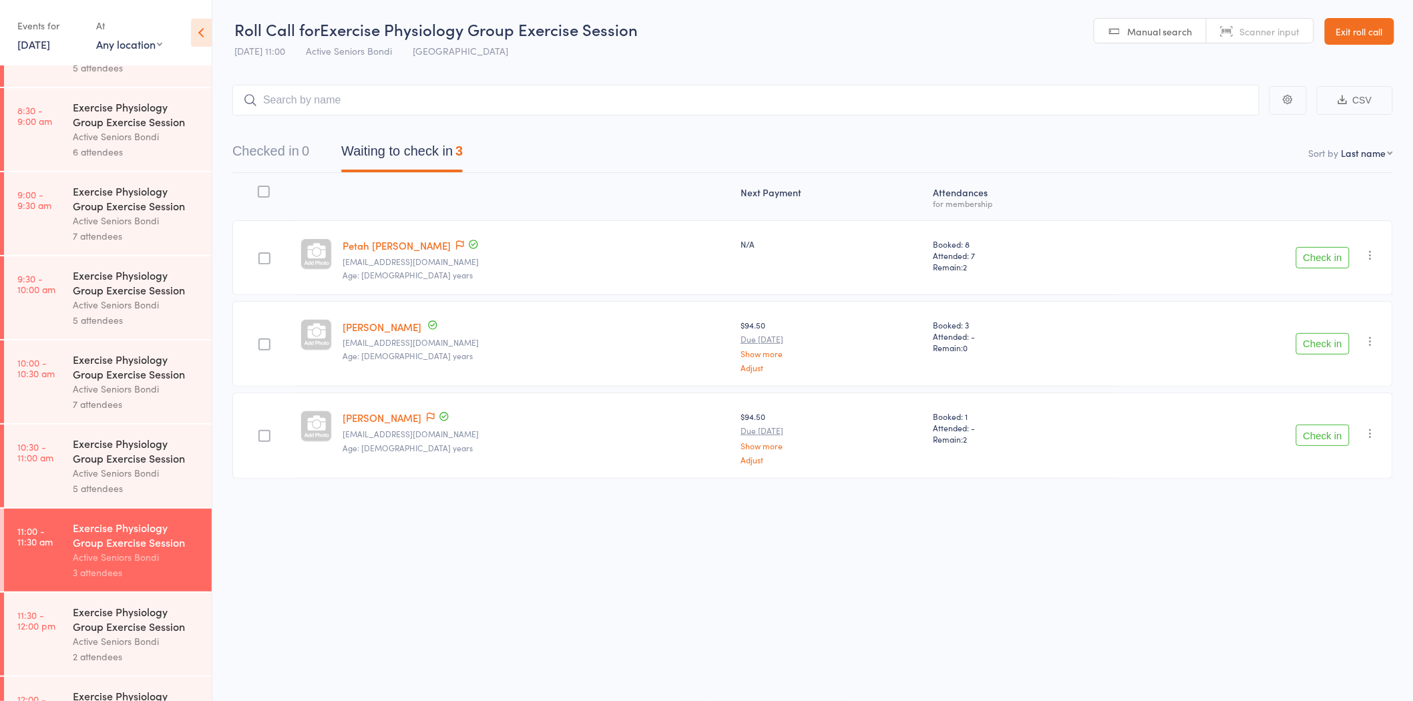
scroll to position [445, 0]
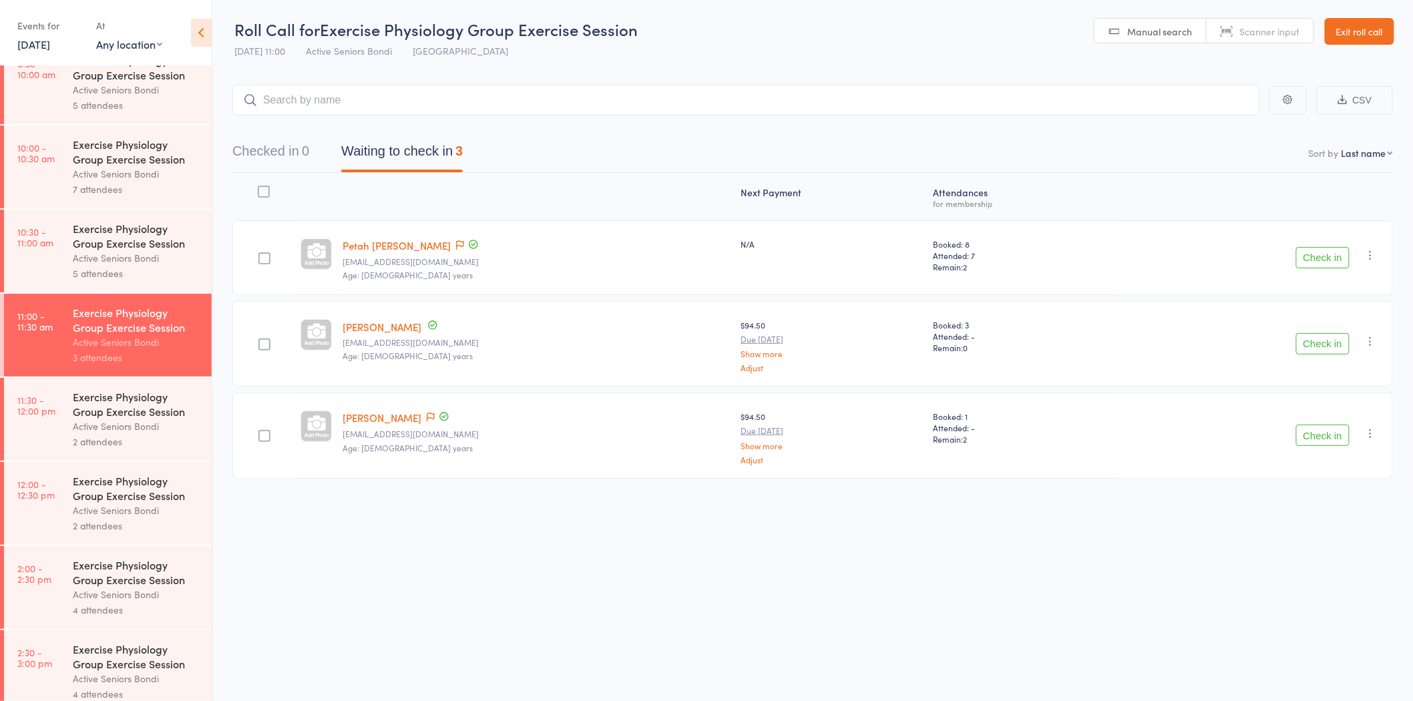
click at [121, 425] on div "Active Seniors Bondi" at bounding box center [136, 426] width 127 height 15
click at [452, 94] on input "search" at bounding box center [745, 100] width 1027 height 31
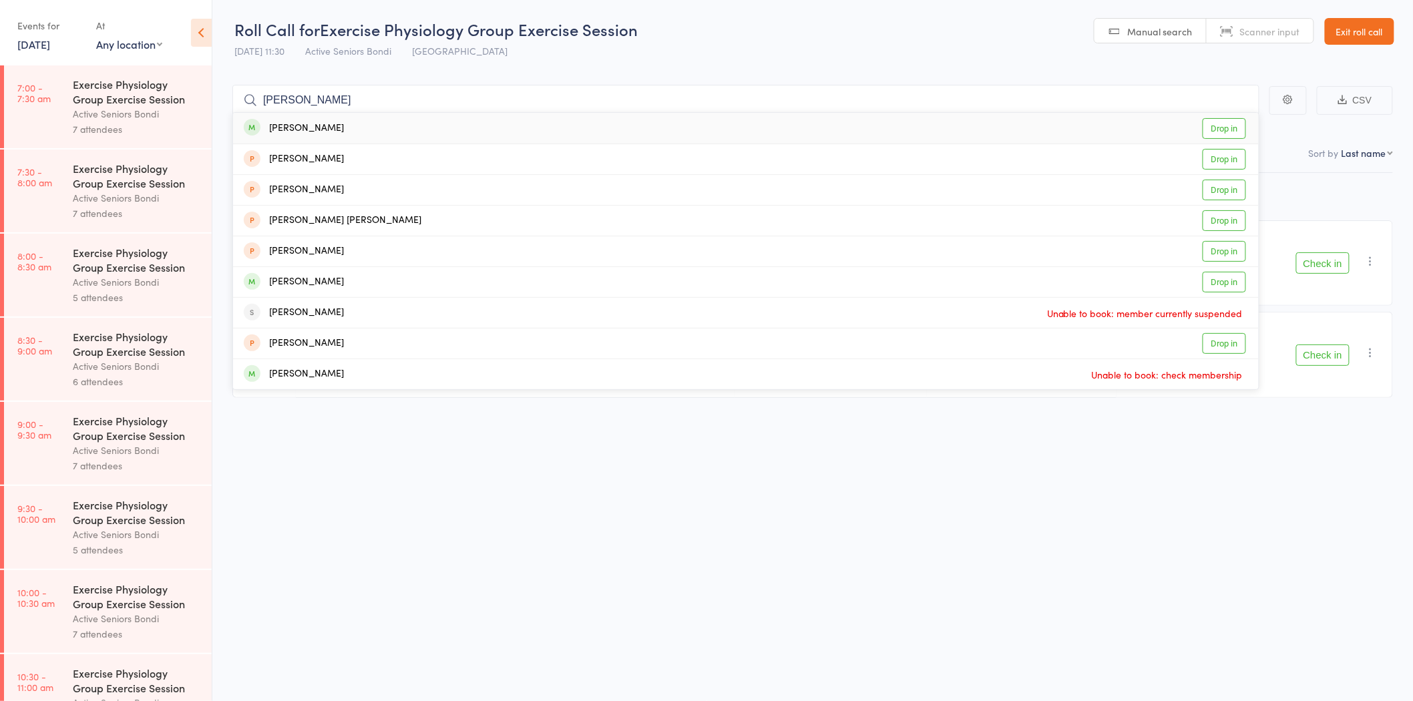
type input "[PERSON_NAME]"
click at [368, 127] on div "[PERSON_NAME] Drop in" at bounding box center [745, 128] width 1025 height 31
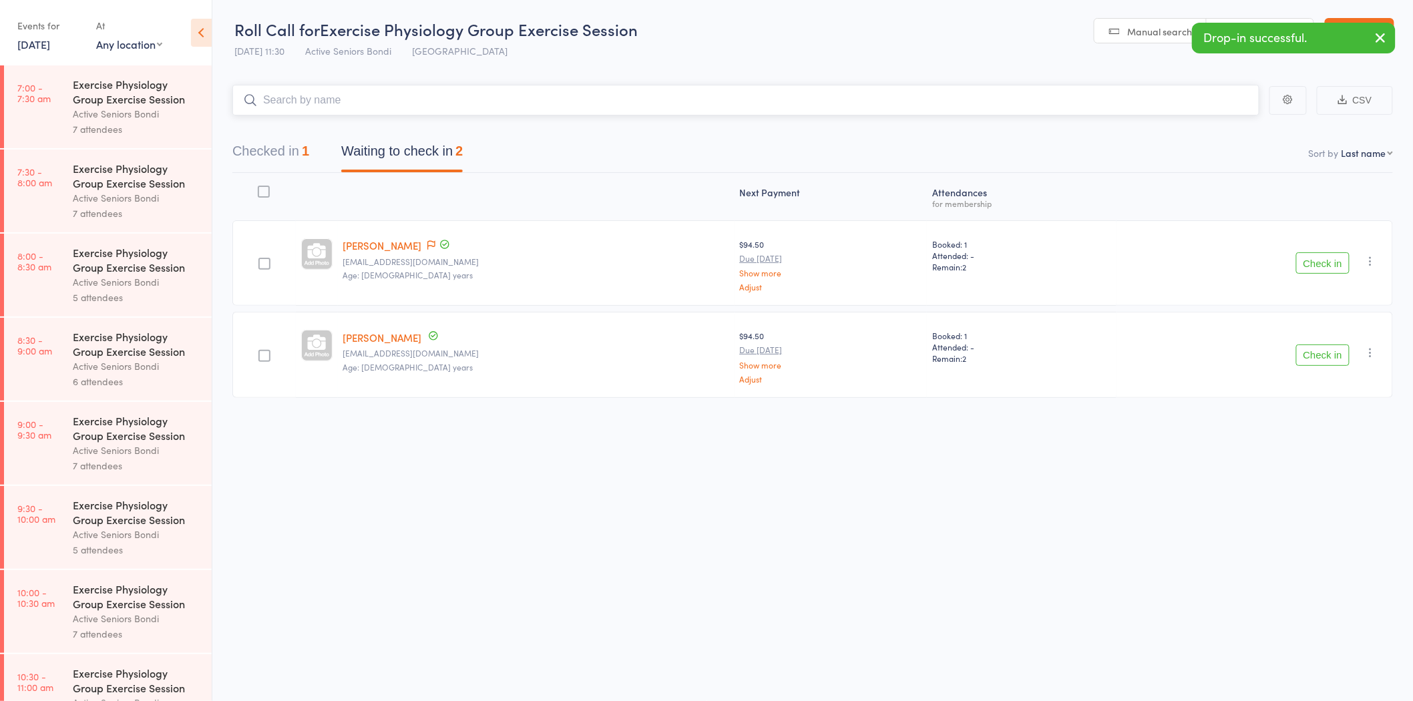
click at [290, 152] on button "Checked in 1" at bounding box center [270, 154] width 77 height 35
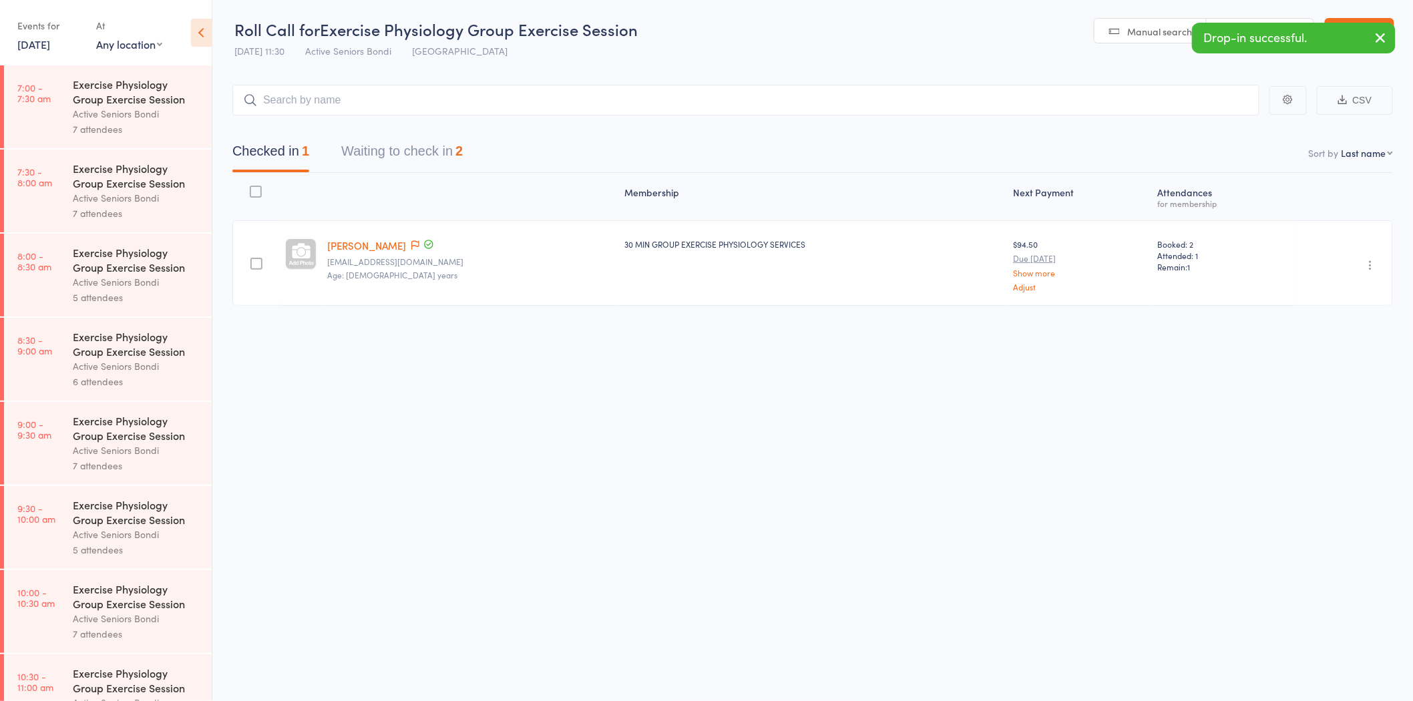
drag, startPoint x: 1374, startPoint y: 259, endPoint x: 1375, endPoint y: 269, distance: 10.1
click at [1375, 259] on icon "button" at bounding box center [1370, 264] width 13 height 13
click at [1358, 295] on li "Undo check-in" at bounding box center [1323, 291] width 110 height 17
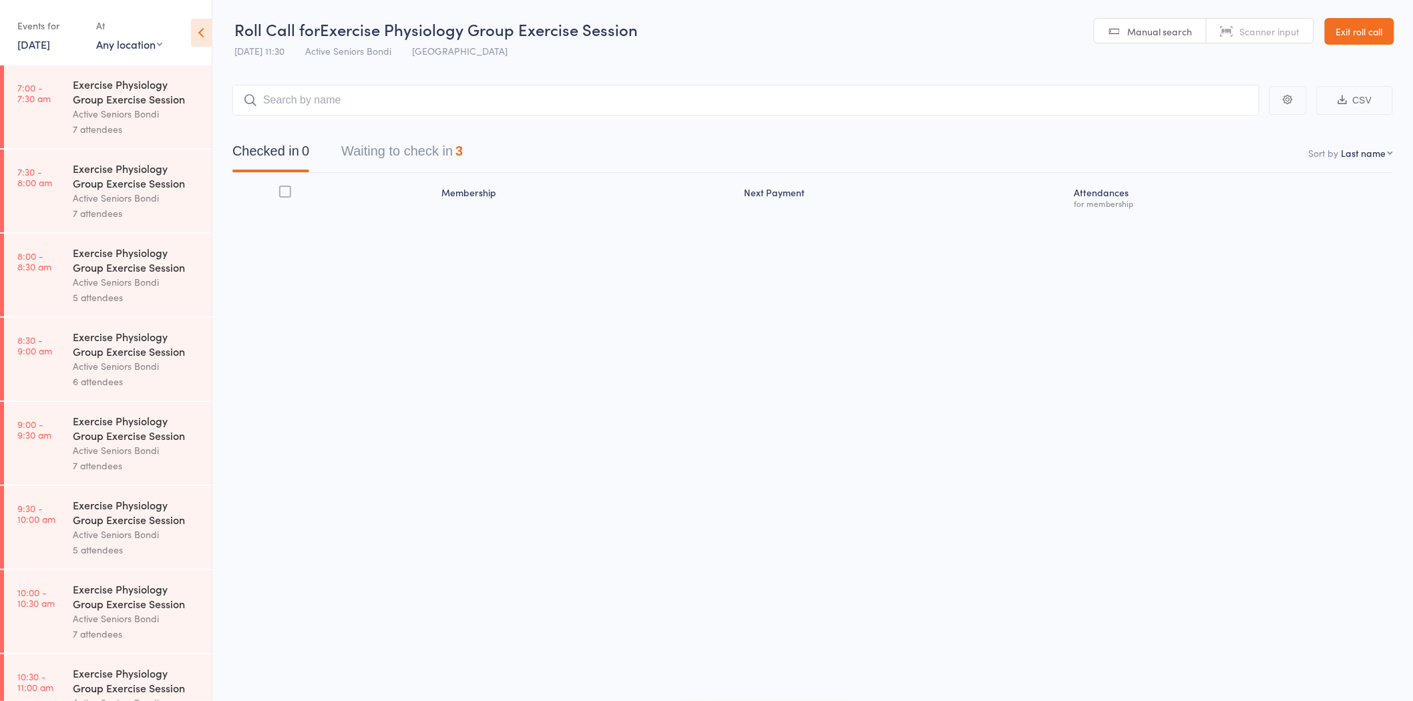
click at [80, 43] on div "Events for 13 Oct, 2025 13 Oct, 2025 October 2025 Sun Mon Tue Wed Thu Fri Sat 4…" at bounding box center [49, 34] width 65 height 39
click at [50, 45] on link "13 Oct, 2025" at bounding box center [33, 44] width 33 height 15
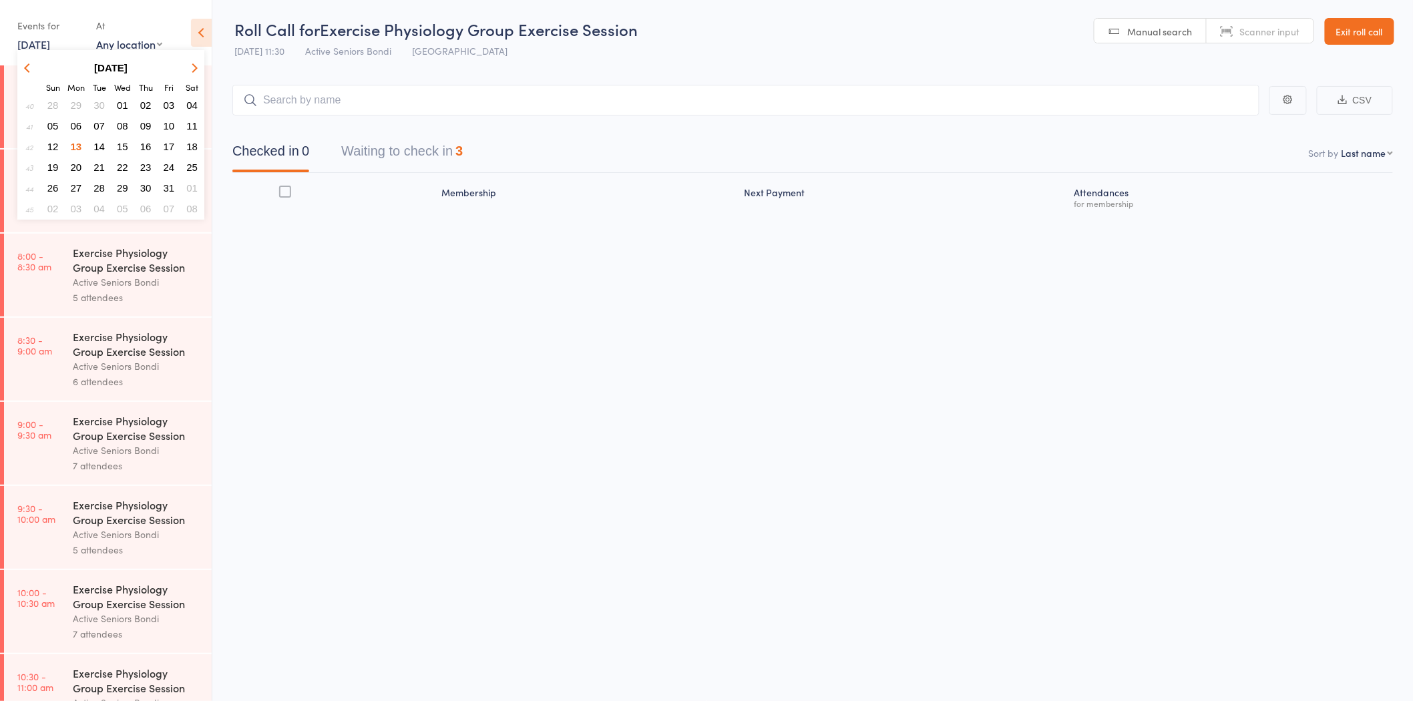
click at [121, 184] on span "29" at bounding box center [122, 187] width 11 height 11
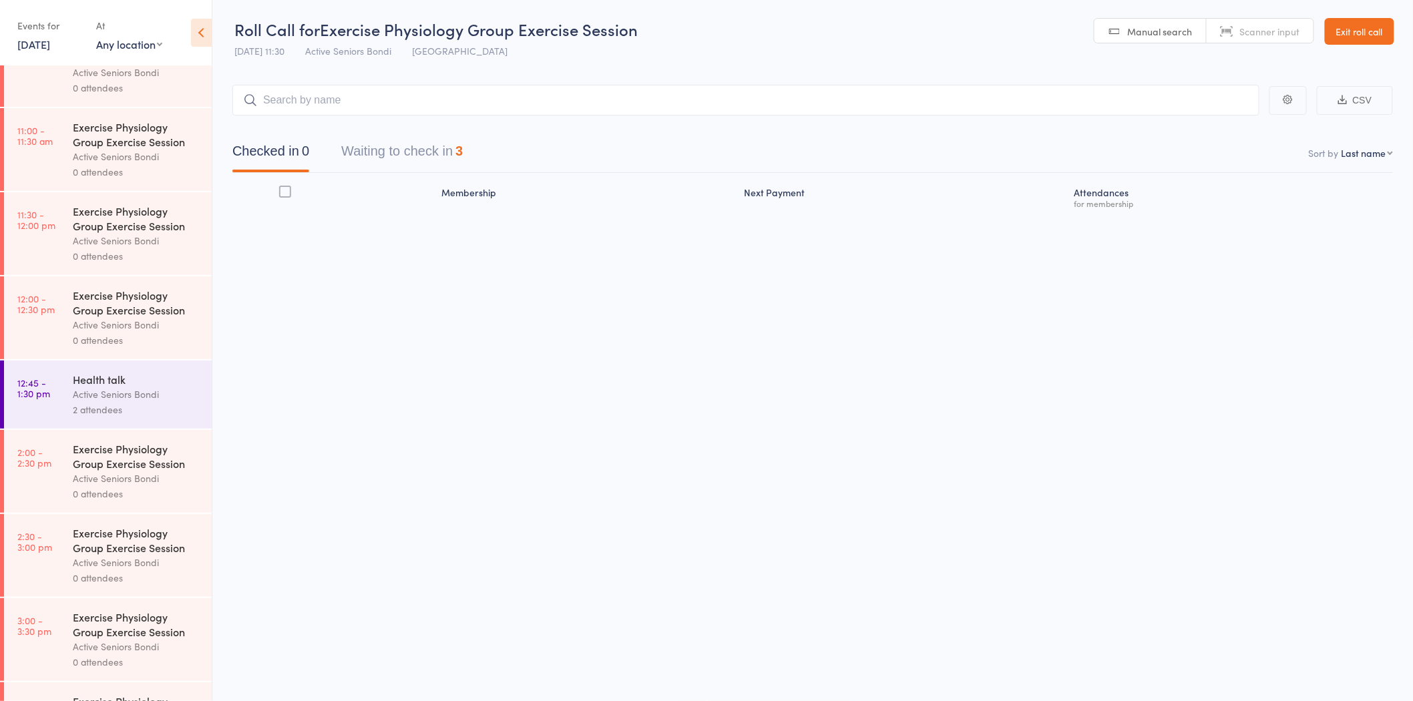
scroll to position [700, 0]
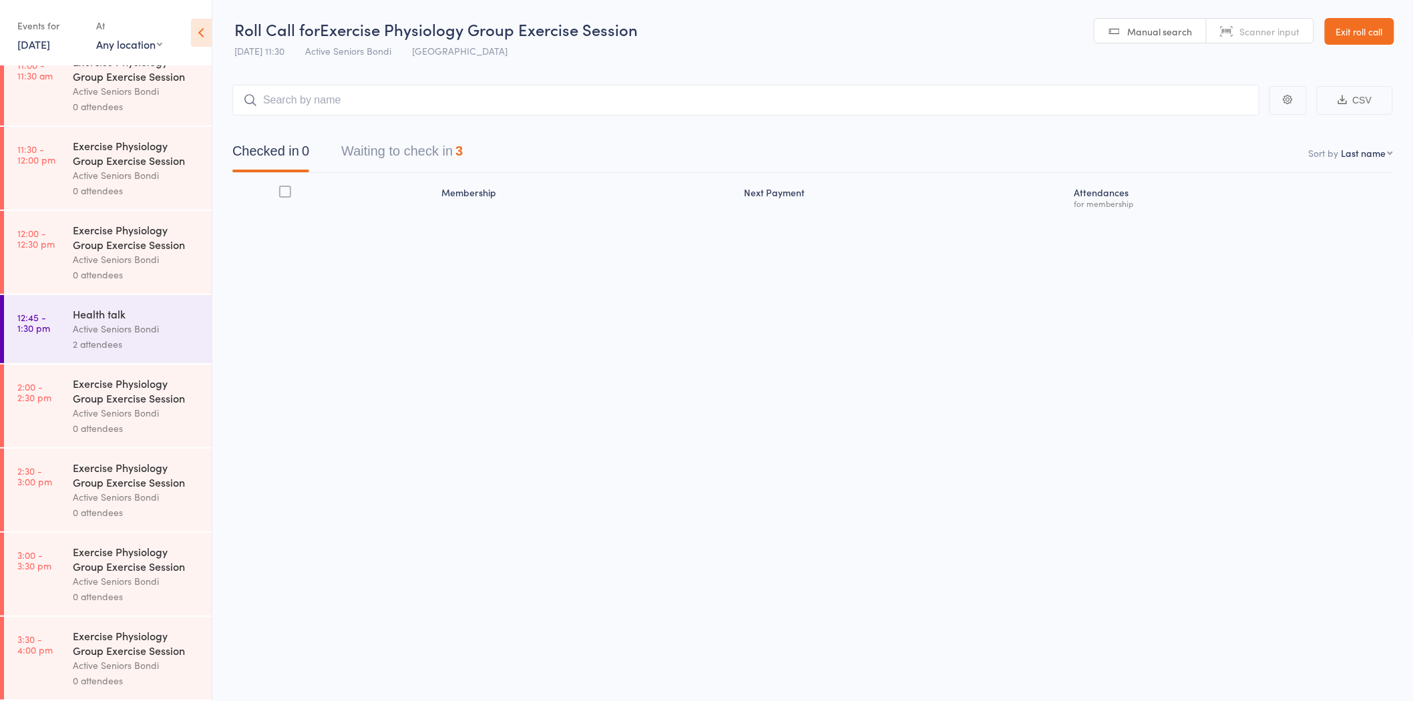
click at [125, 330] on div "Active Seniors Bondi" at bounding box center [136, 328] width 127 height 15
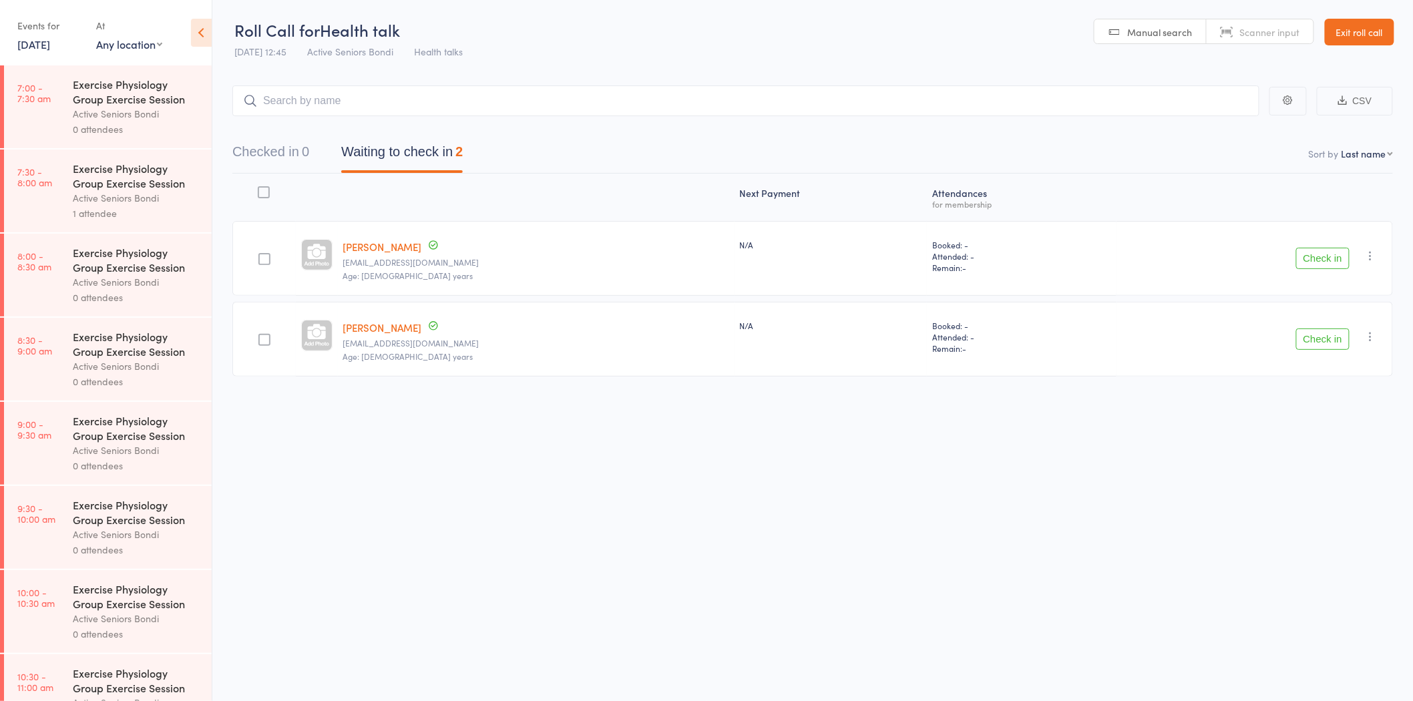
click at [1332, 29] on link "Exit roll call" at bounding box center [1358, 32] width 69 height 27
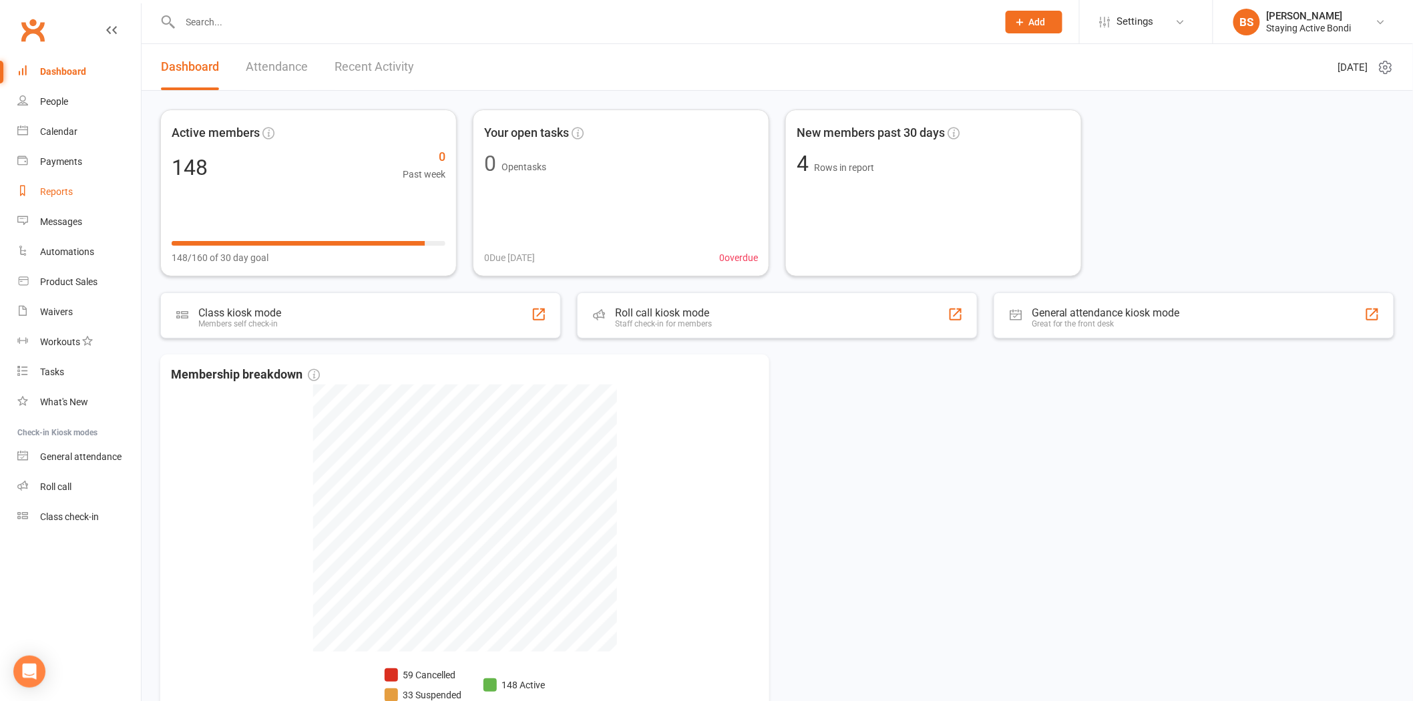
click at [67, 188] on div "Reports" at bounding box center [56, 191] width 33 height 11
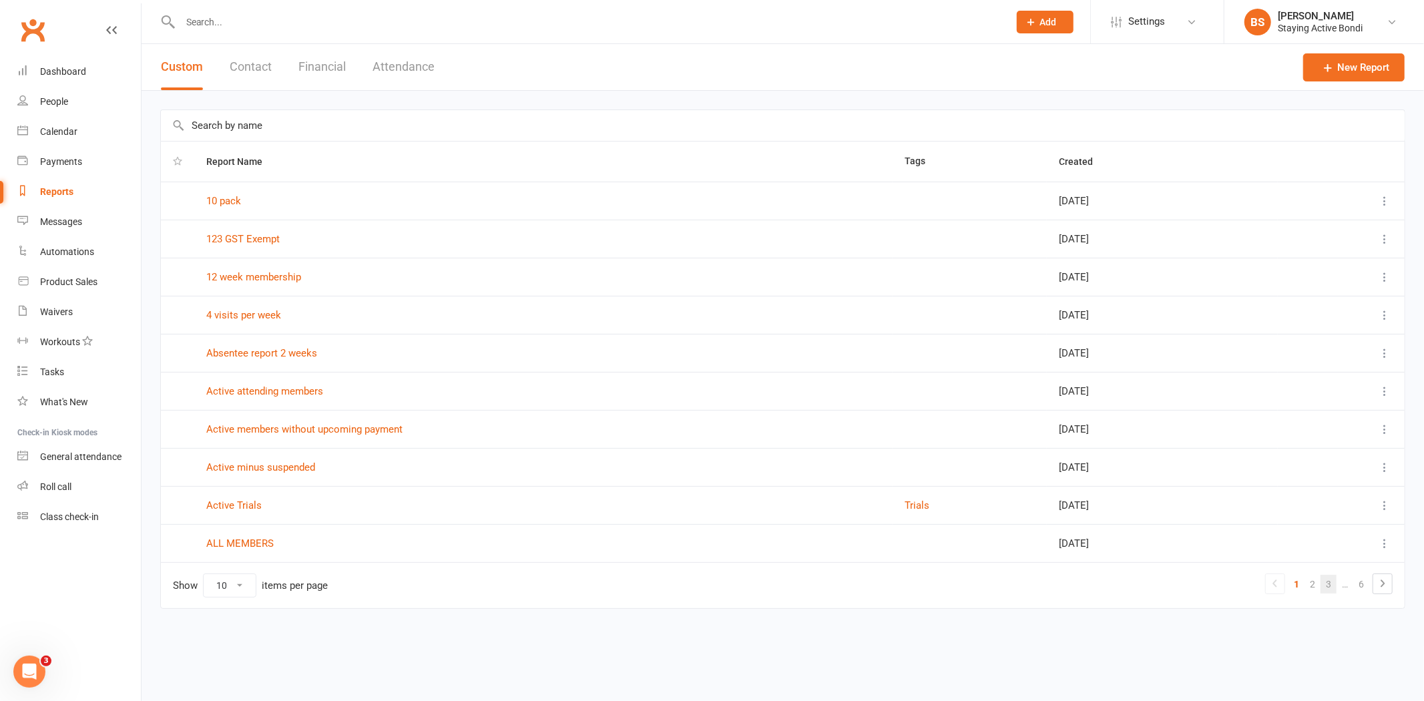
click at [1330, 585] on link "3" at bounding box center [1328, 584] width 16 height 19
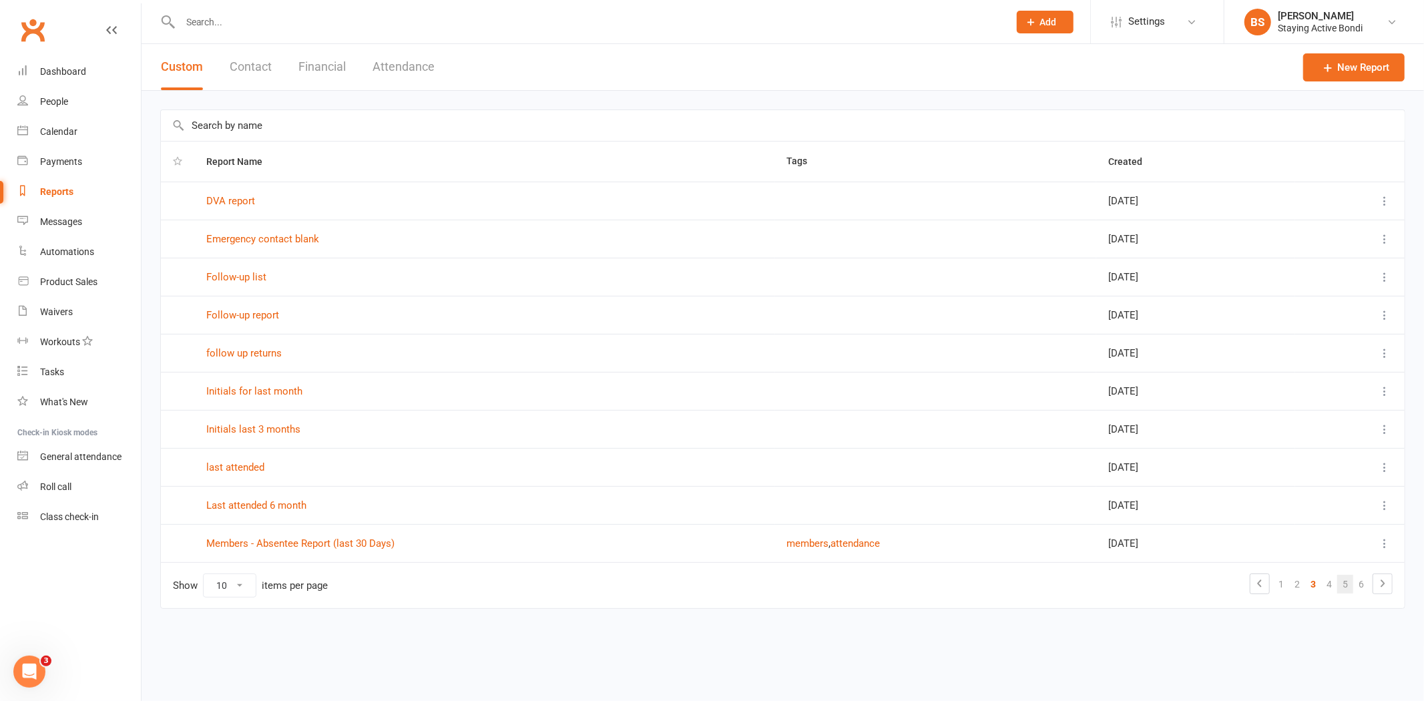
click at [1346, 582] on link "5" at bounding box center [1345, 584] width 16 height 19
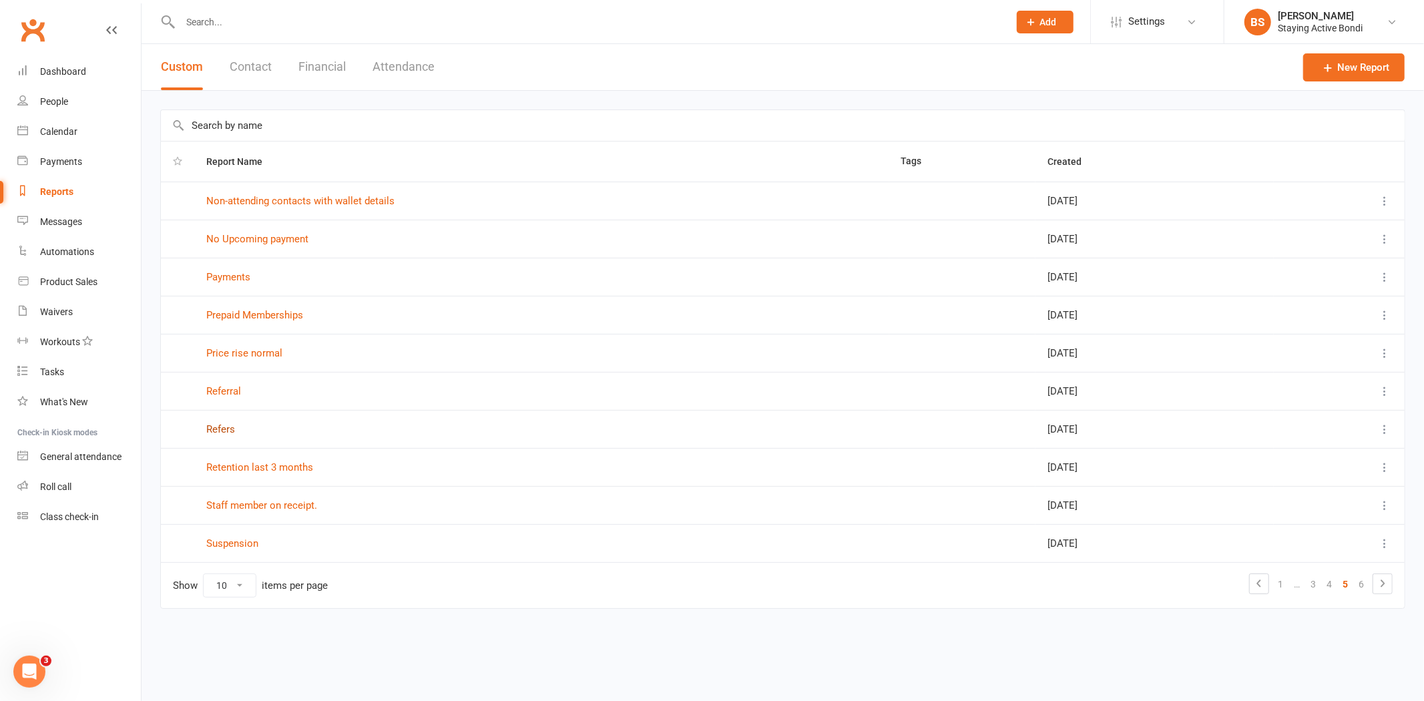
click at [229, 429] on link "Refers" at bounding box center [220, 429] width 29 height 12
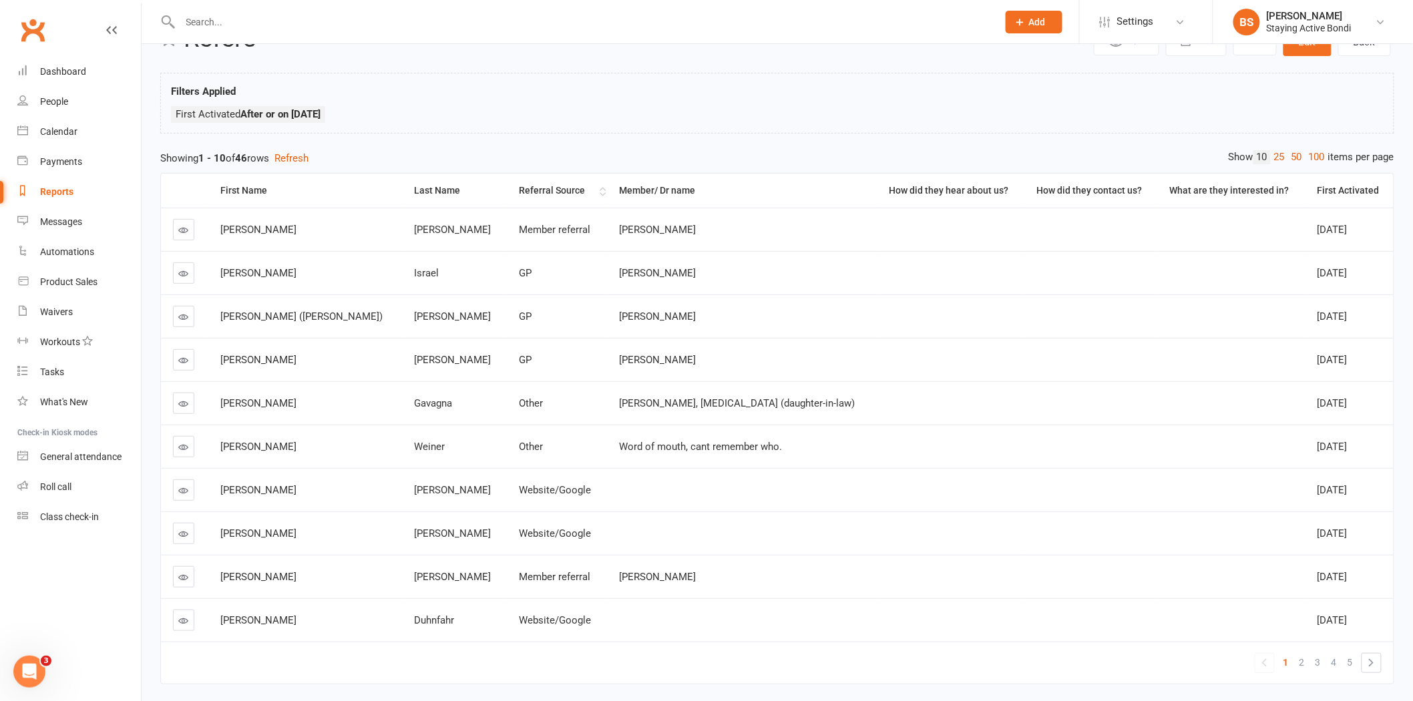
scroll to position [74, 0]
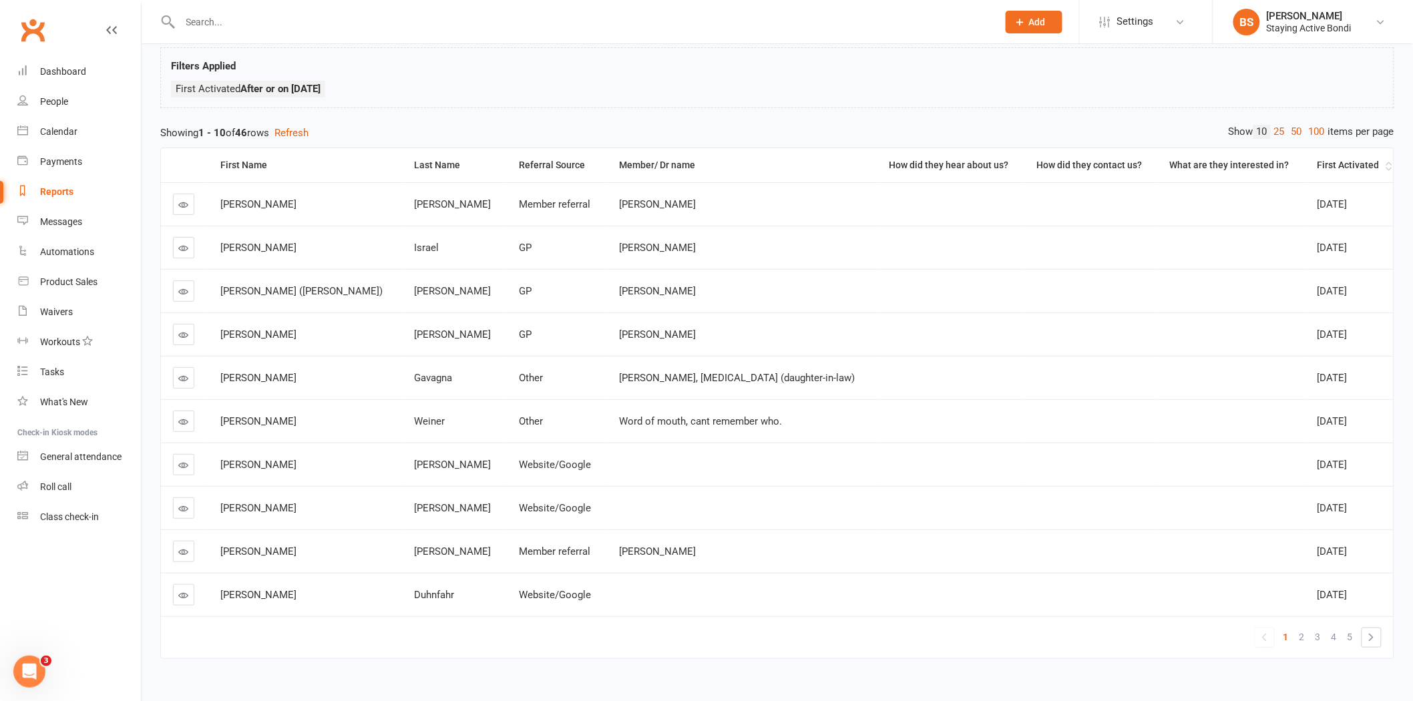
click at [1329, 156] on th "First Activated" at bounding box center [1349, 165] width 88 height 34
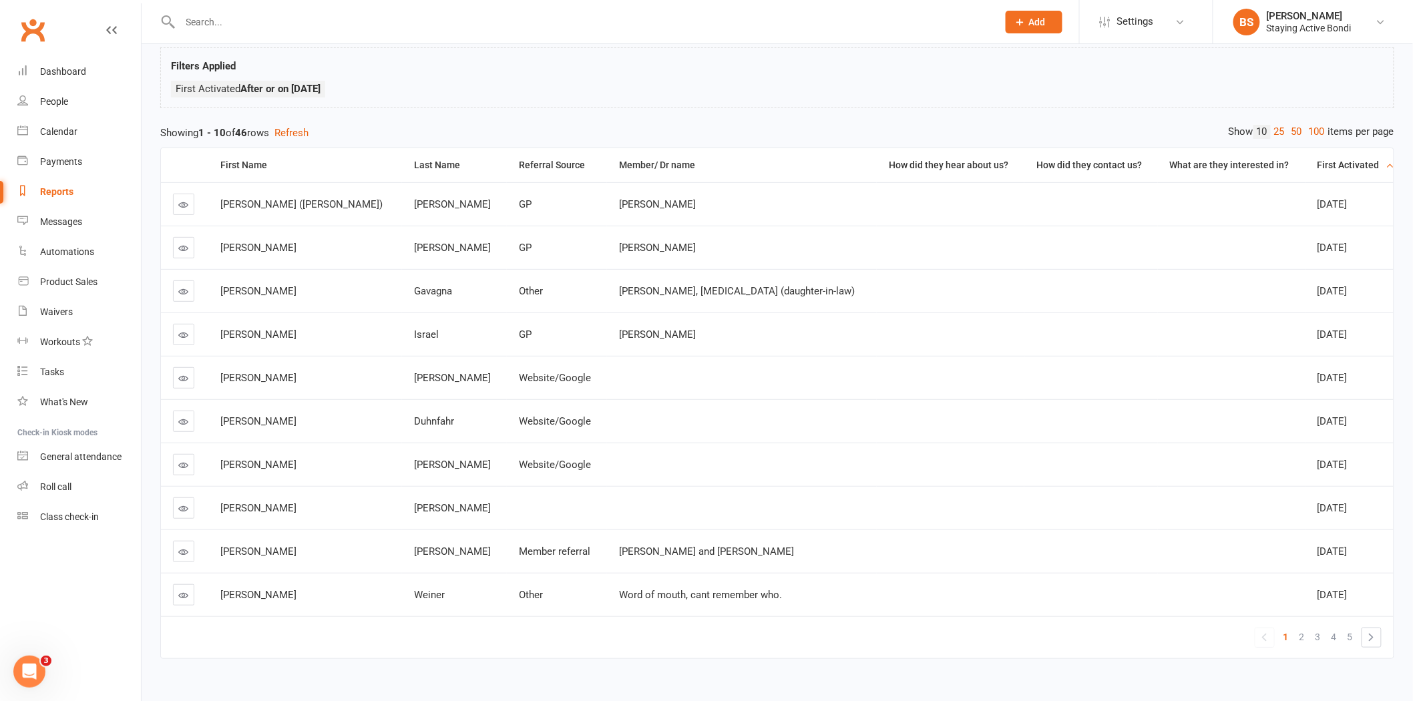
click at [1350, 163] on div "First Activated" at bounding box center [1349, 165] width 65 height 10
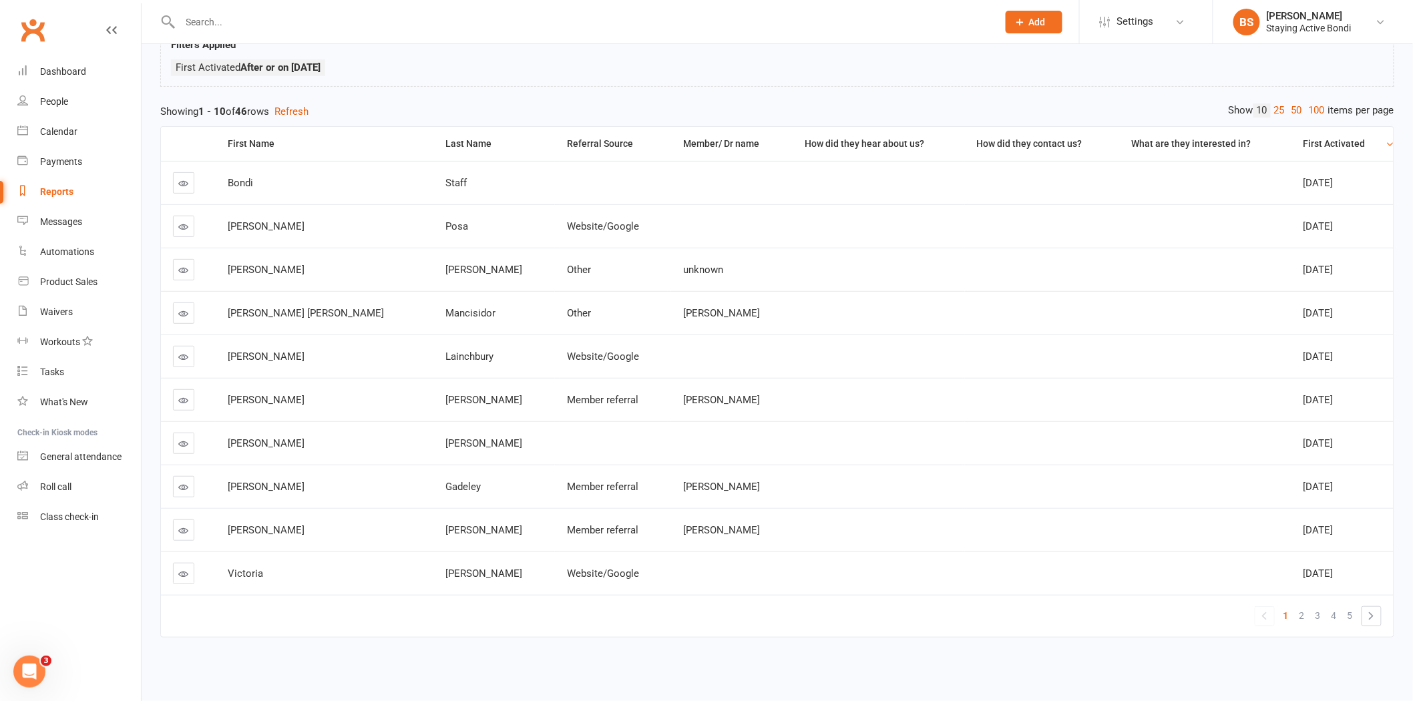
scroll to position [108, 0]
click at [182, 482] on icon at bounding box center [184, 487] width 10 height 10
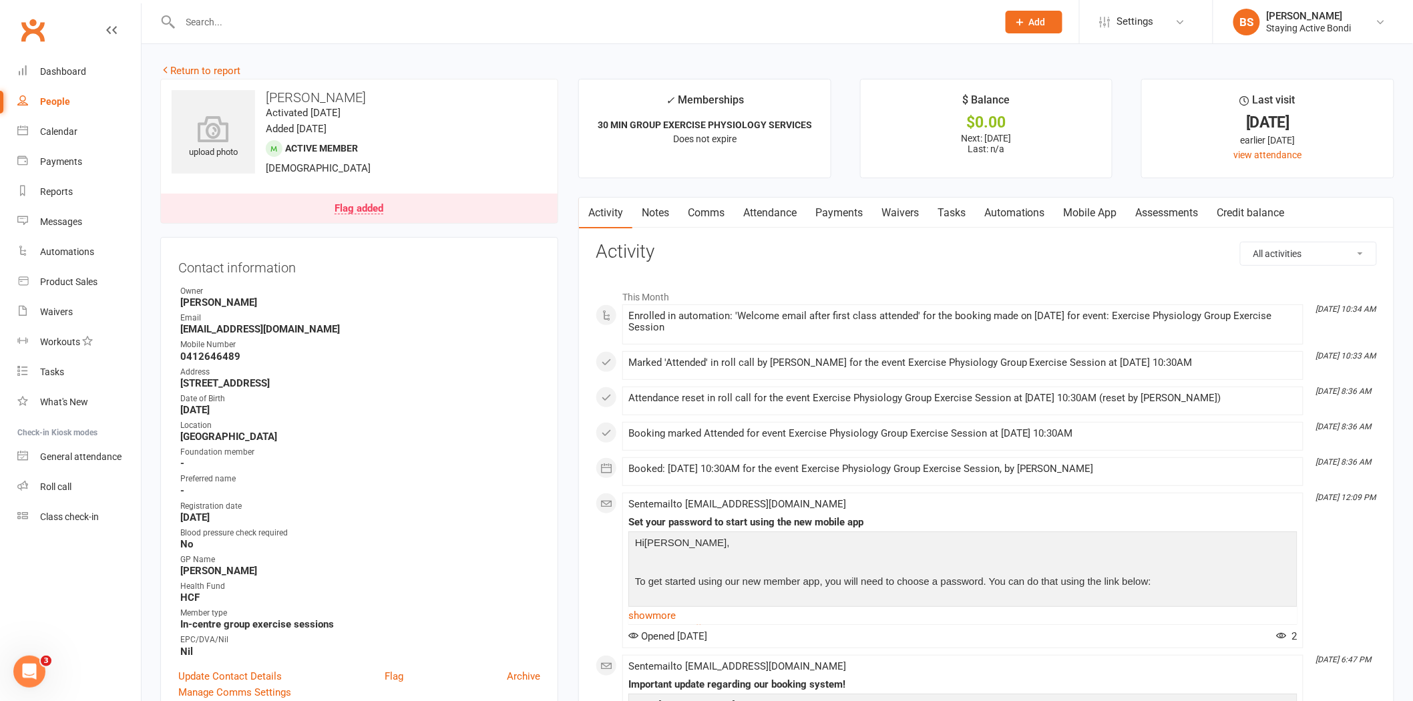
click at [463, 21] on input "text" at bounding box center [582, 22] width 812 height 19
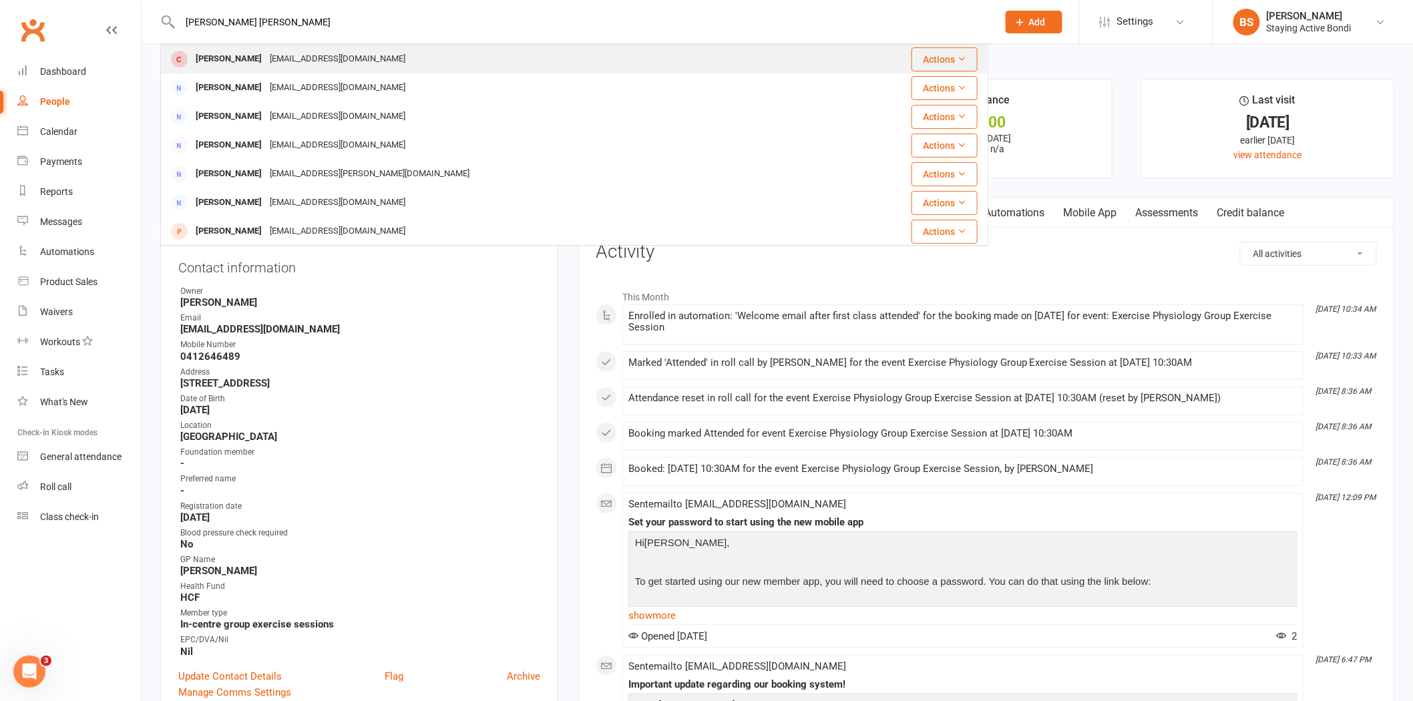
type input "diane kl"
click at [446, 54] on div "Diane Kleinlehrer sydsider@hotmail.com" at bounding box center [509, 58] width 694 height 27
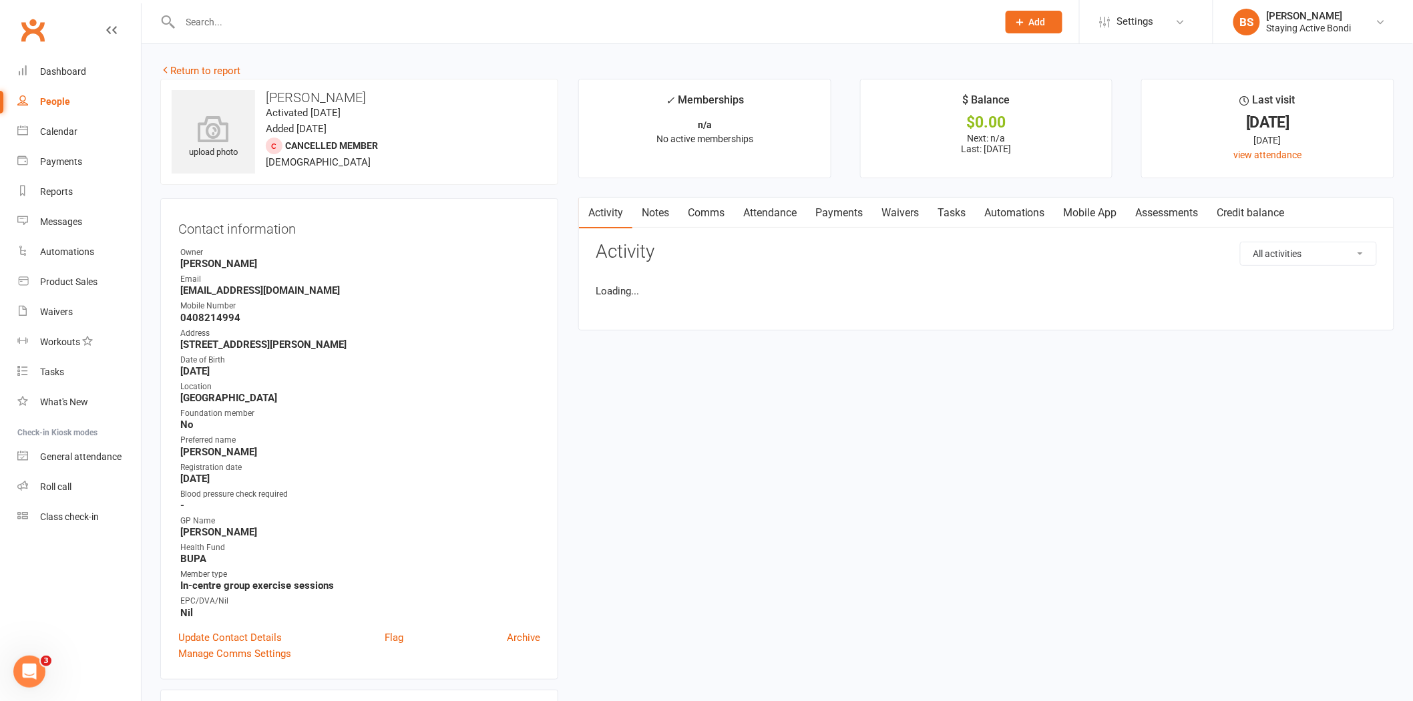
click at [663, 211] on link "Notes" at bounding box center [655, 213] width 46 height 31
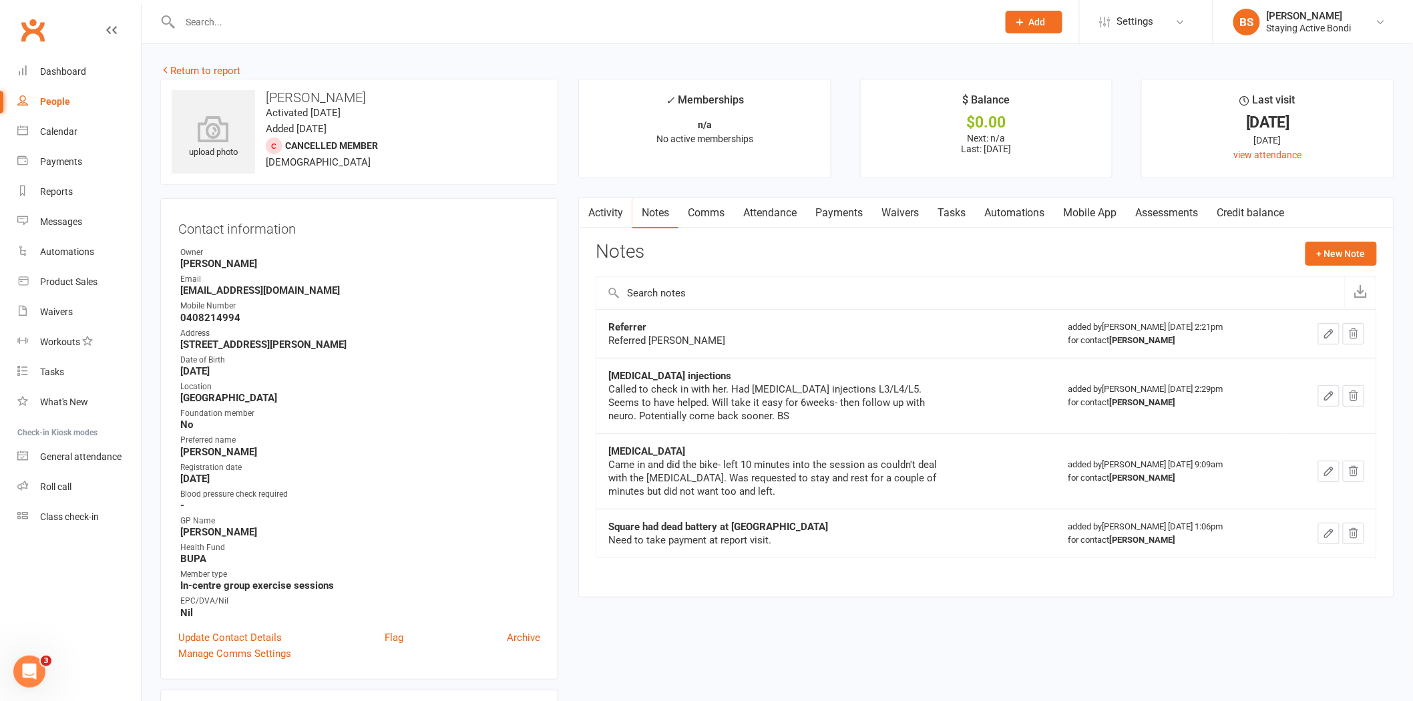
click at [717, 214] on link "Comms" at bounding box center [705, 213] width 55 height 31
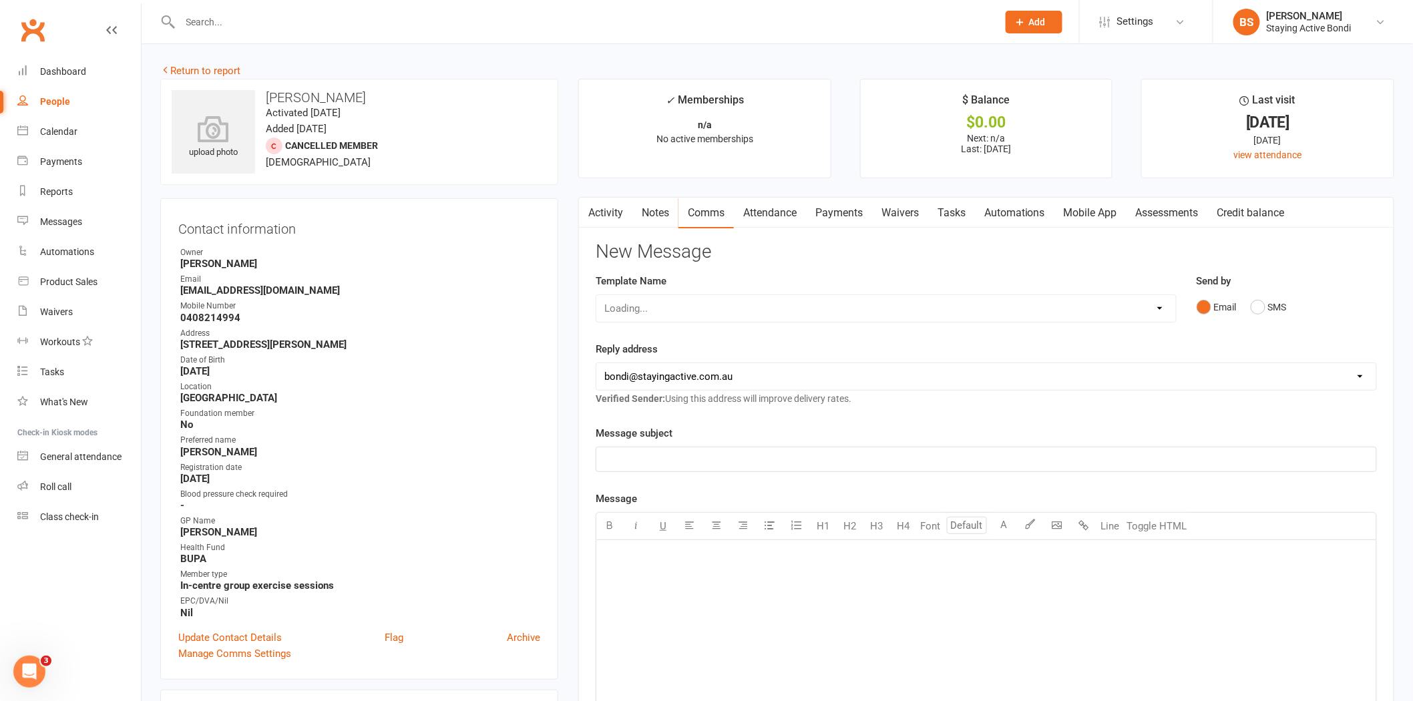
click at [599, 216] on link "Activity" at bounding box center [605, 213] width 53 height 31
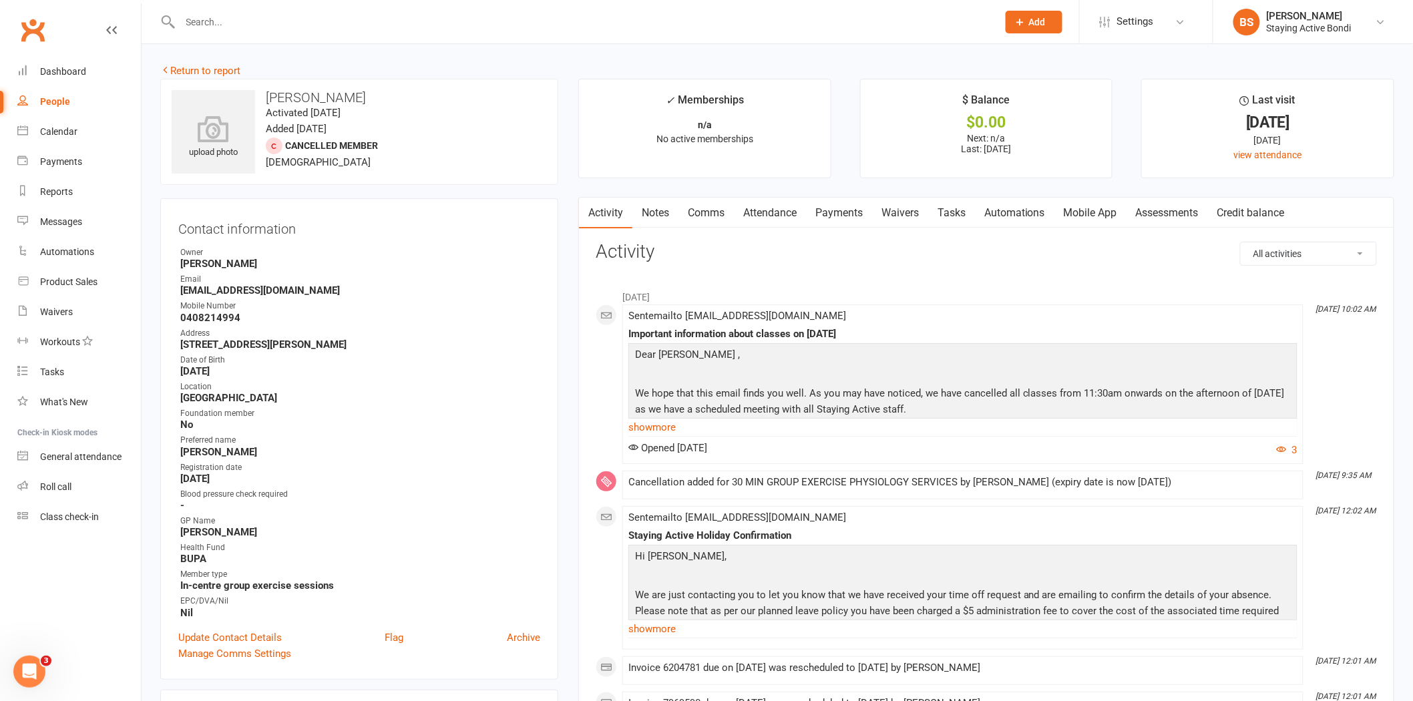
click at [666, 203] on link "Notes" at bounding box center [655, 213] width 46 height 31
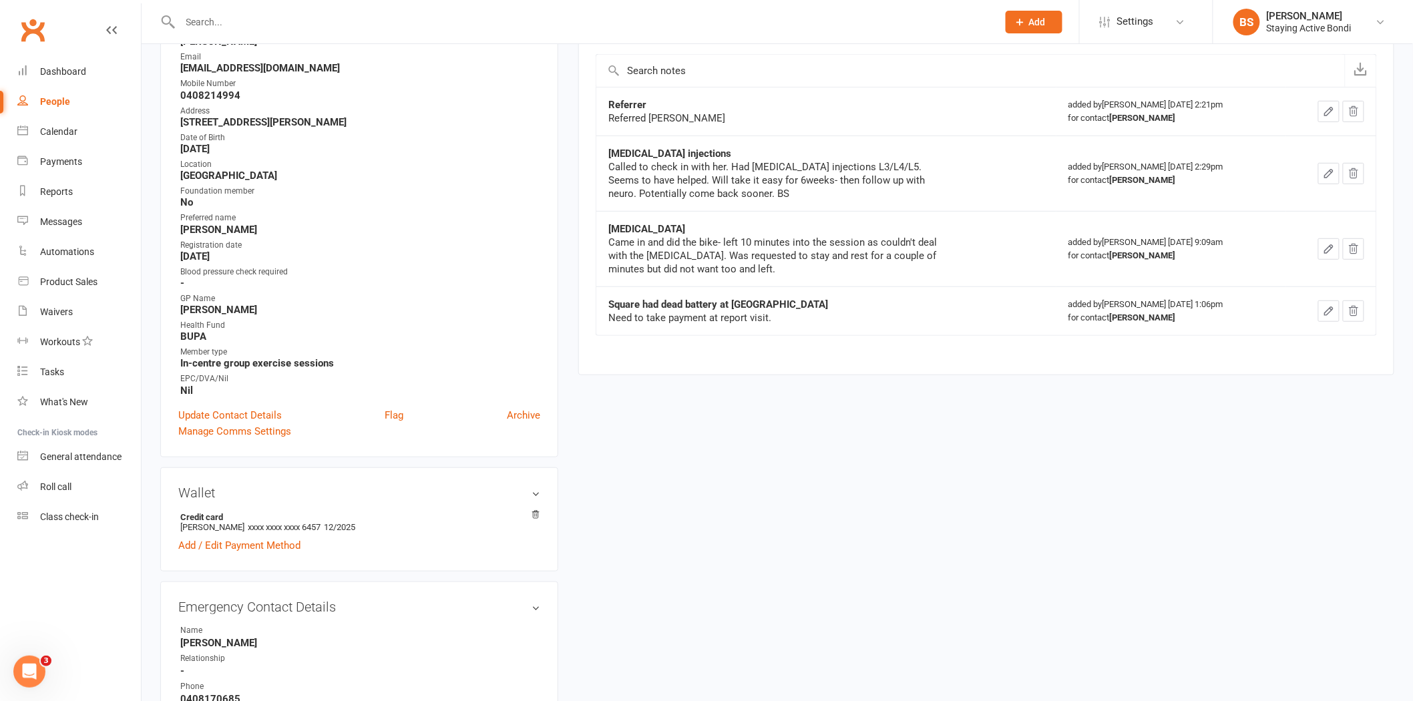
scroll to position [370, 0]
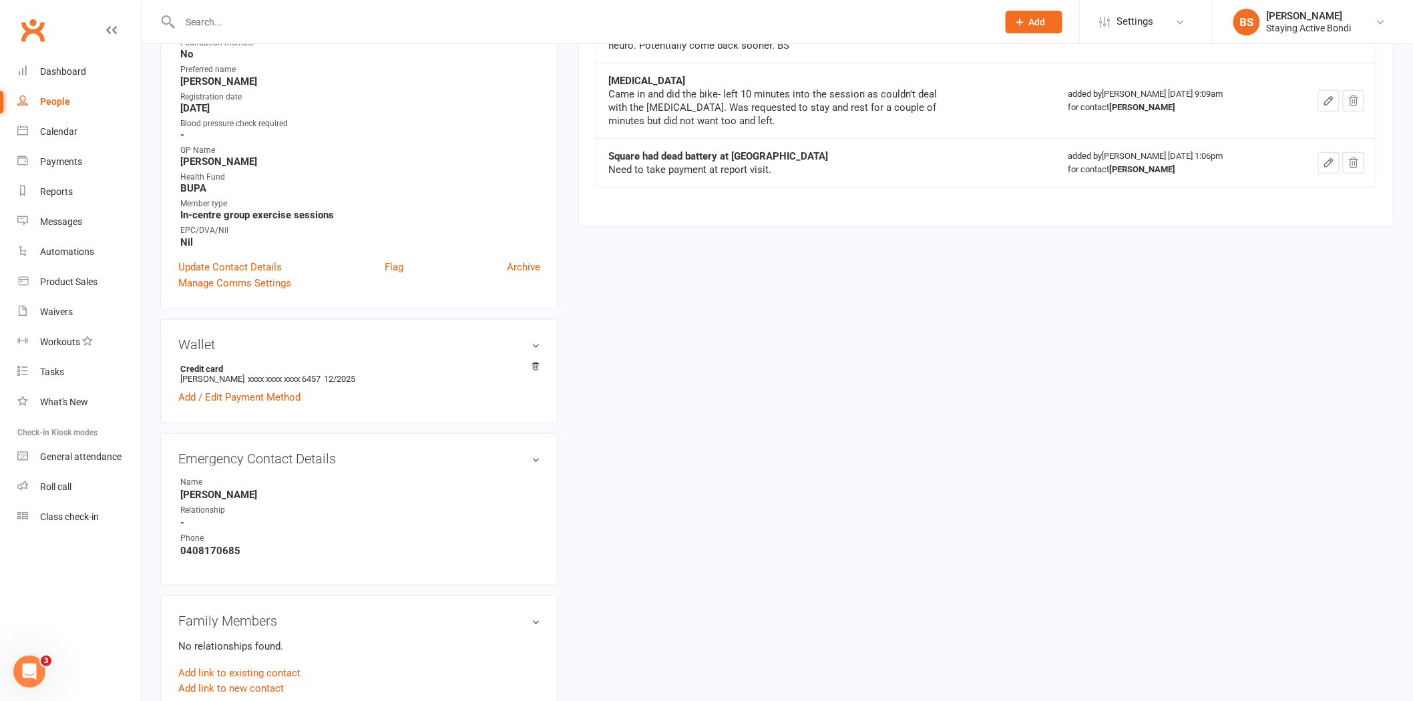
click at [776, 371] on div "upload photo Diane Kleinlehrer Activated 23 July, 2024 Added 16 July, 2024 Canc…" at bounding box center [777, 568] width 1254 height 1720
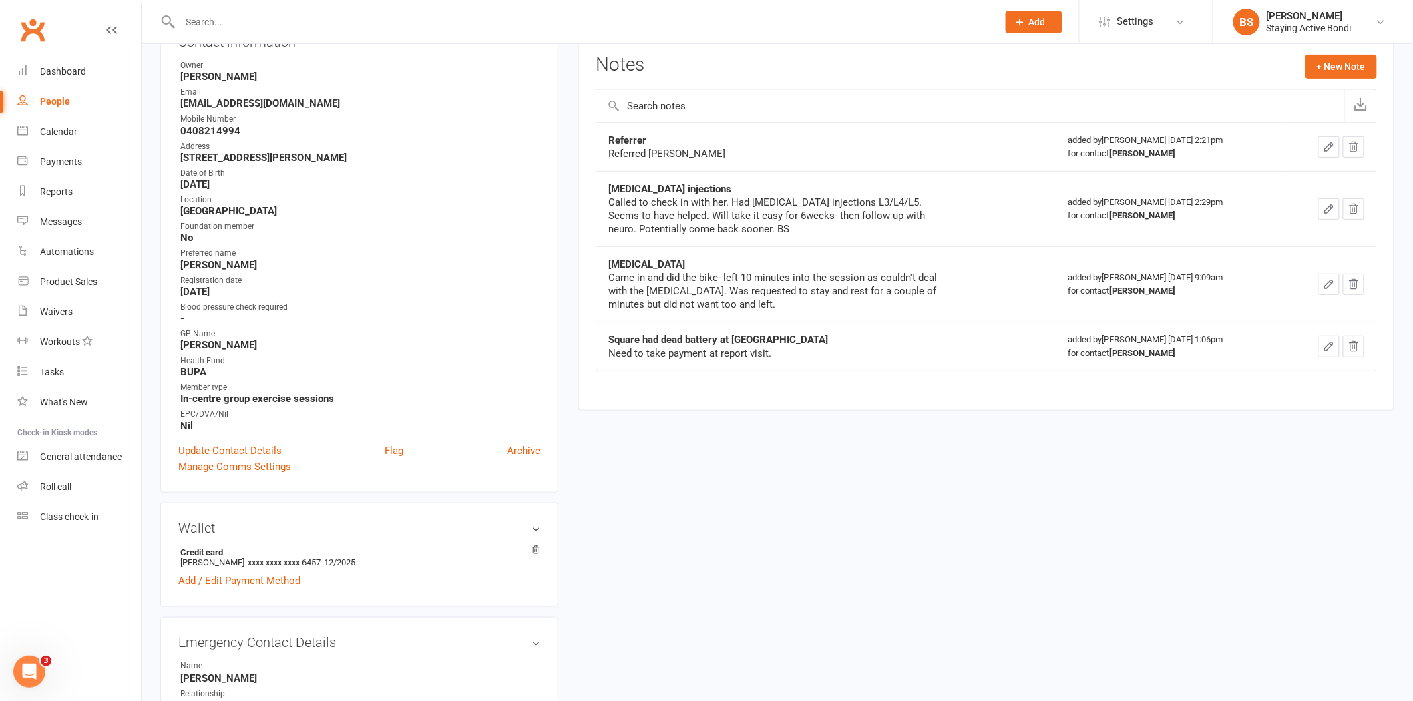
scroll to position [0, 0]
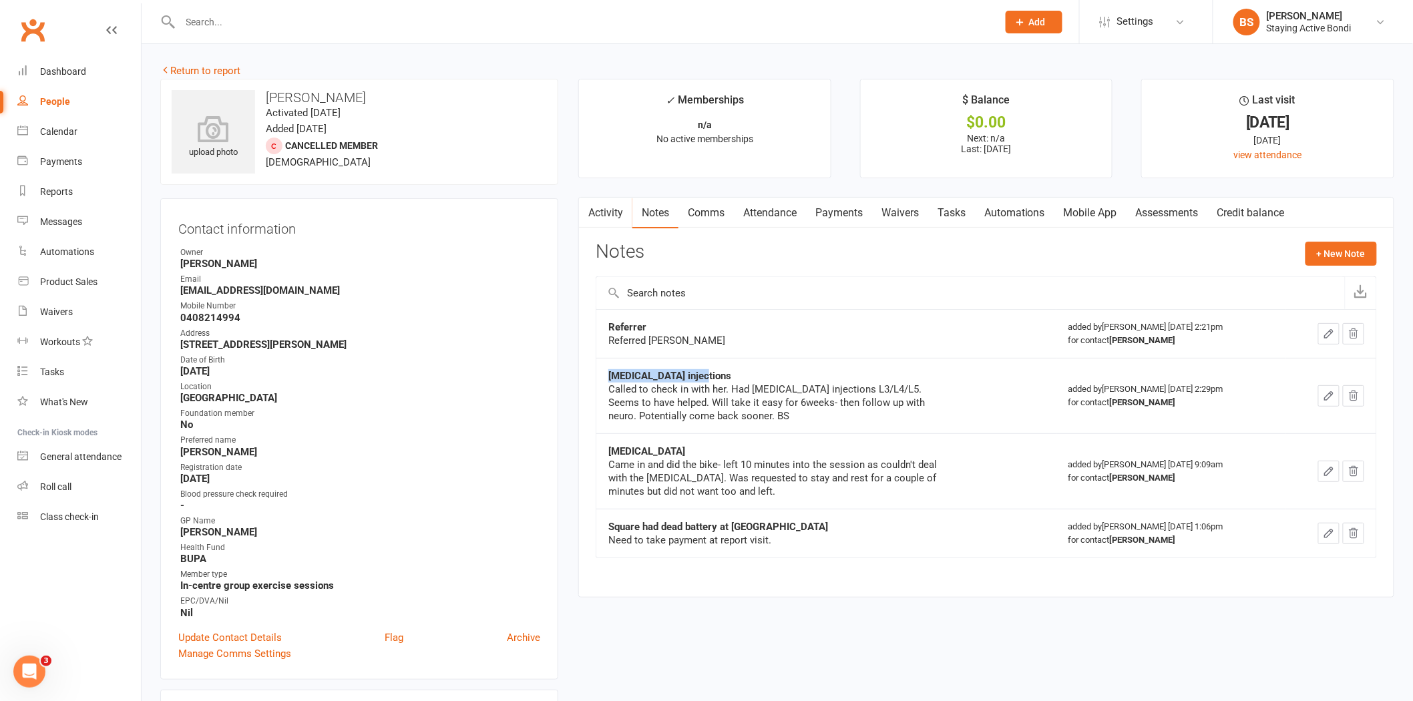
drag, startPoint x: 703, startPoint y: 375, endPoint x: 602, endPoint y: 372, distance: 100.9
click at [602, 372] on td "Cortisone injections Called to check in with her. Had cortisone injections L3/L…" at bounding box center [826, 395] width 460 height 75
drag, startPoint x: 652, startPoint y: 328, endPoint x: 604, endPoint y: 332, distance: 47.6
click at [604, 332] on td "Referrer Referred Karen Gaeley" at bounding box center [826, 333] width 460 height 49
click at [672, 386] on div "Called to check in with her. Had cortisone injections L3/L4/L5. Seems to have h…" at bounding box center [775, 402] width 334 height 40
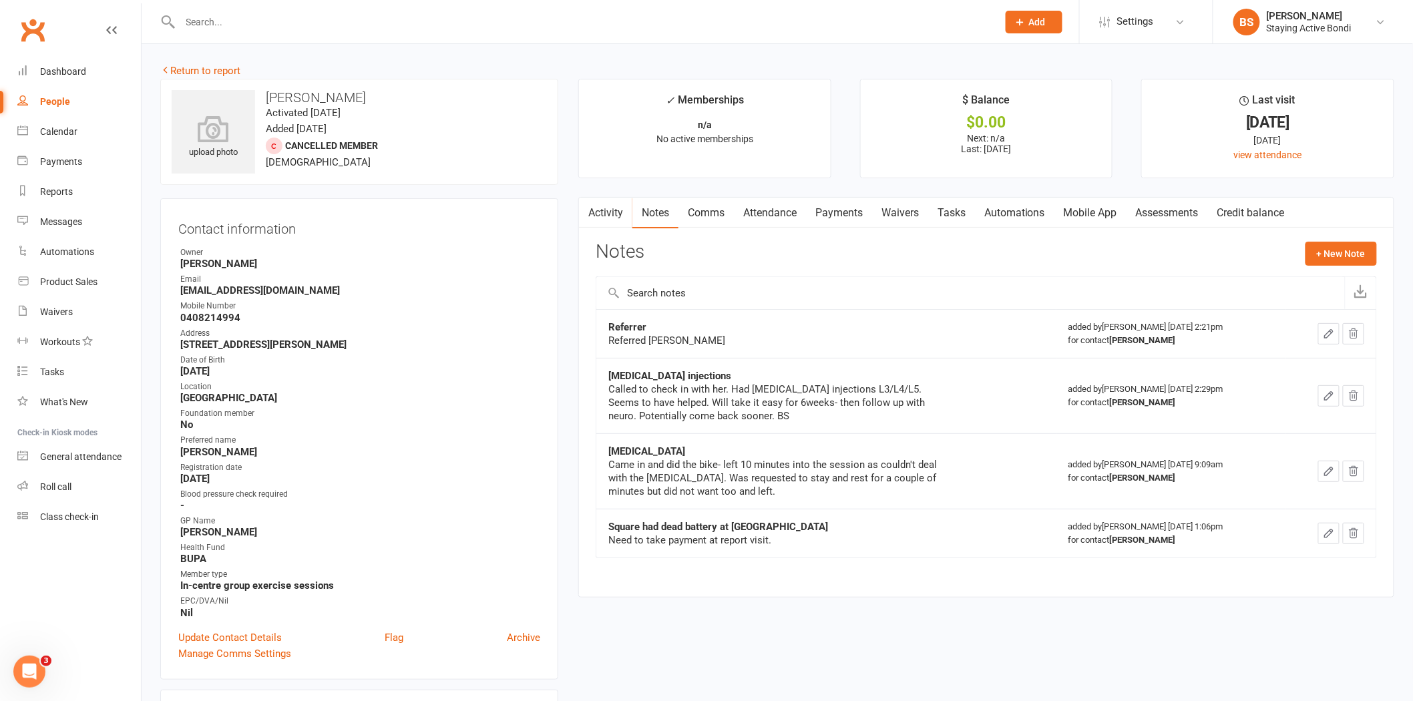
click at [234, 523] on div "GP Name" at bounding box center [360, 521] width 360 height 13
click at [799, 495] on div "Came in and did the bike- left 10 minutes into the session as couldn't deal wit…" at bounding box center [775, 478] width 334 height 40
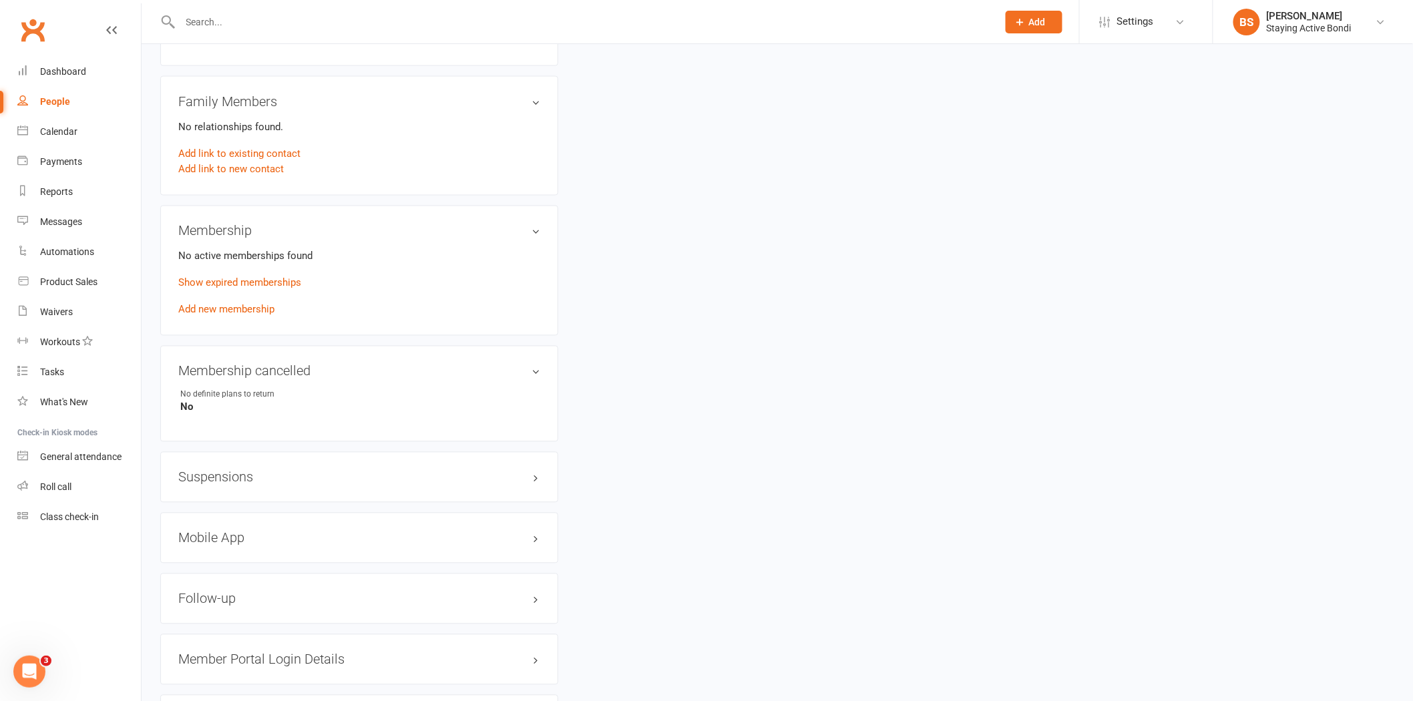
scroll to position [1151, 0]
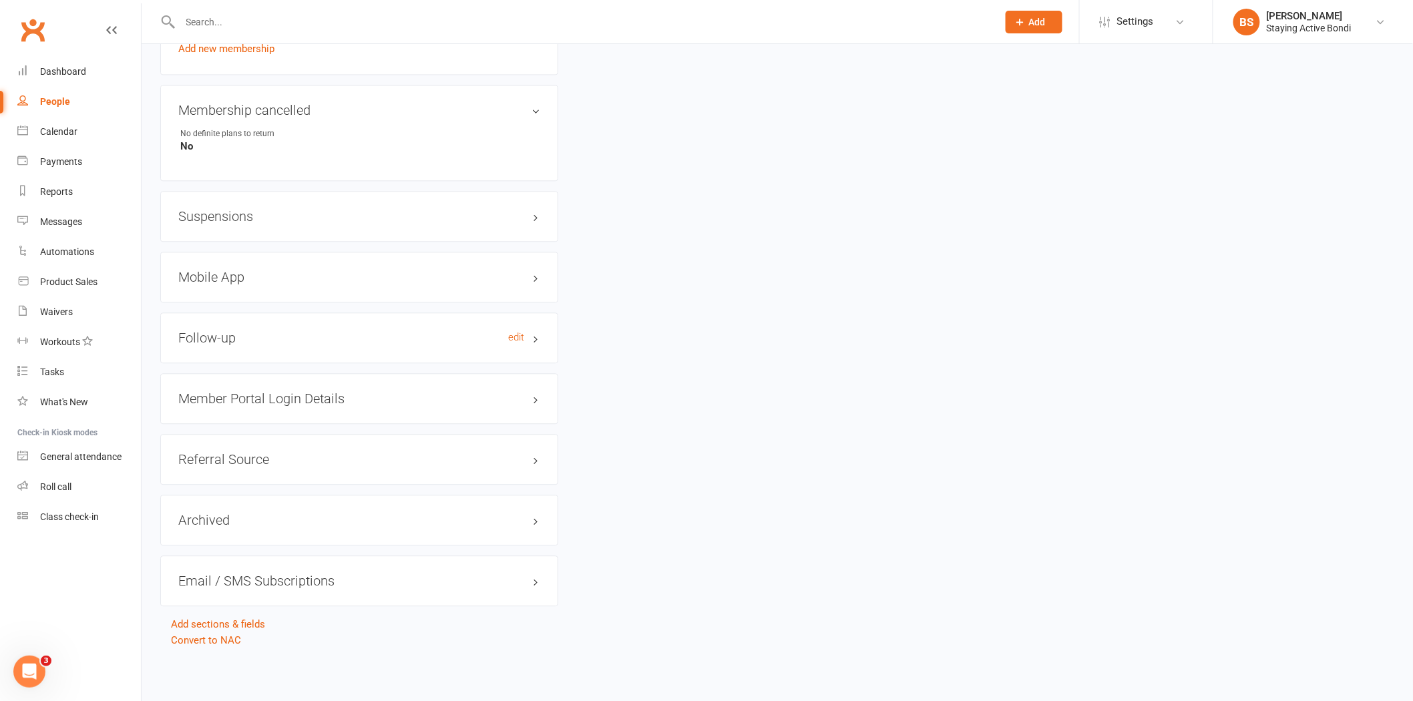
click at [356, 338] on h3 "Follow-up edit" at bounding box center [359, 337] width 362 height 15
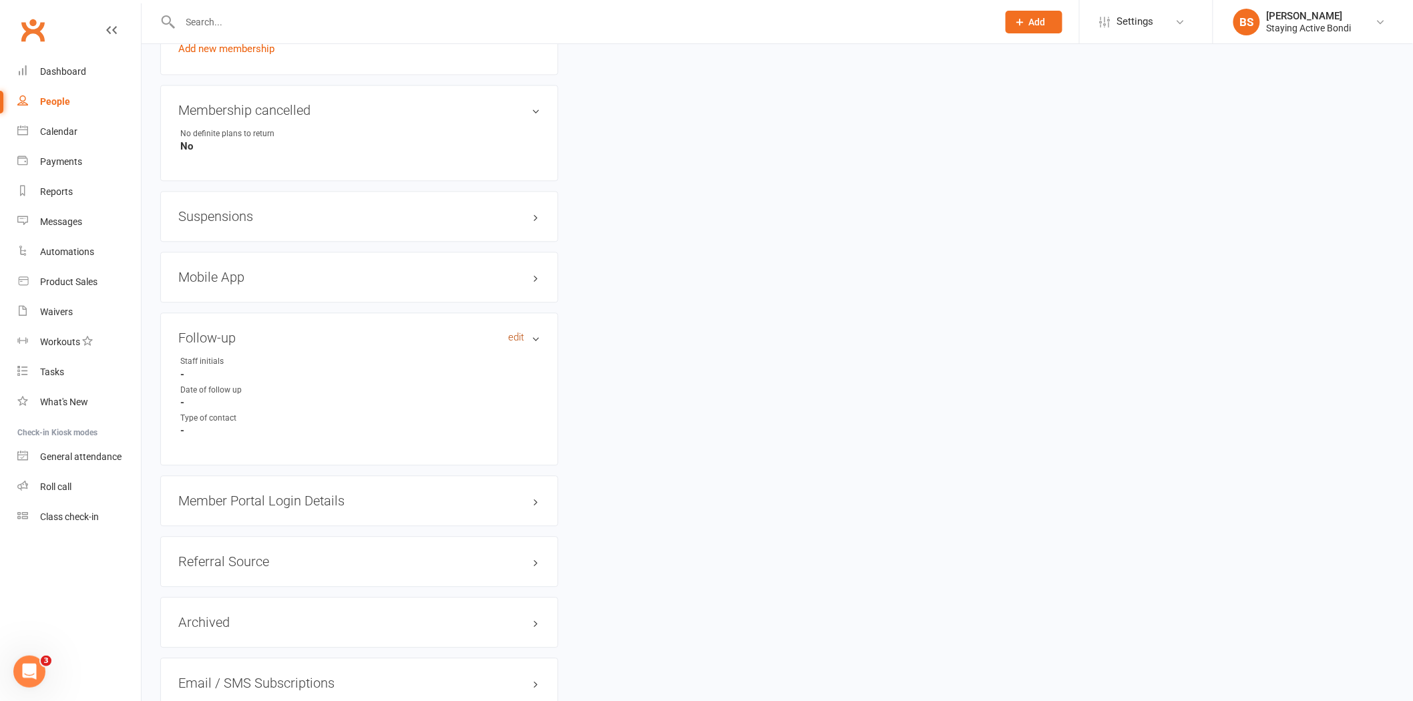
click at [513, 339] on link "edit" at bounding box center [516, 337] width 16 height 11
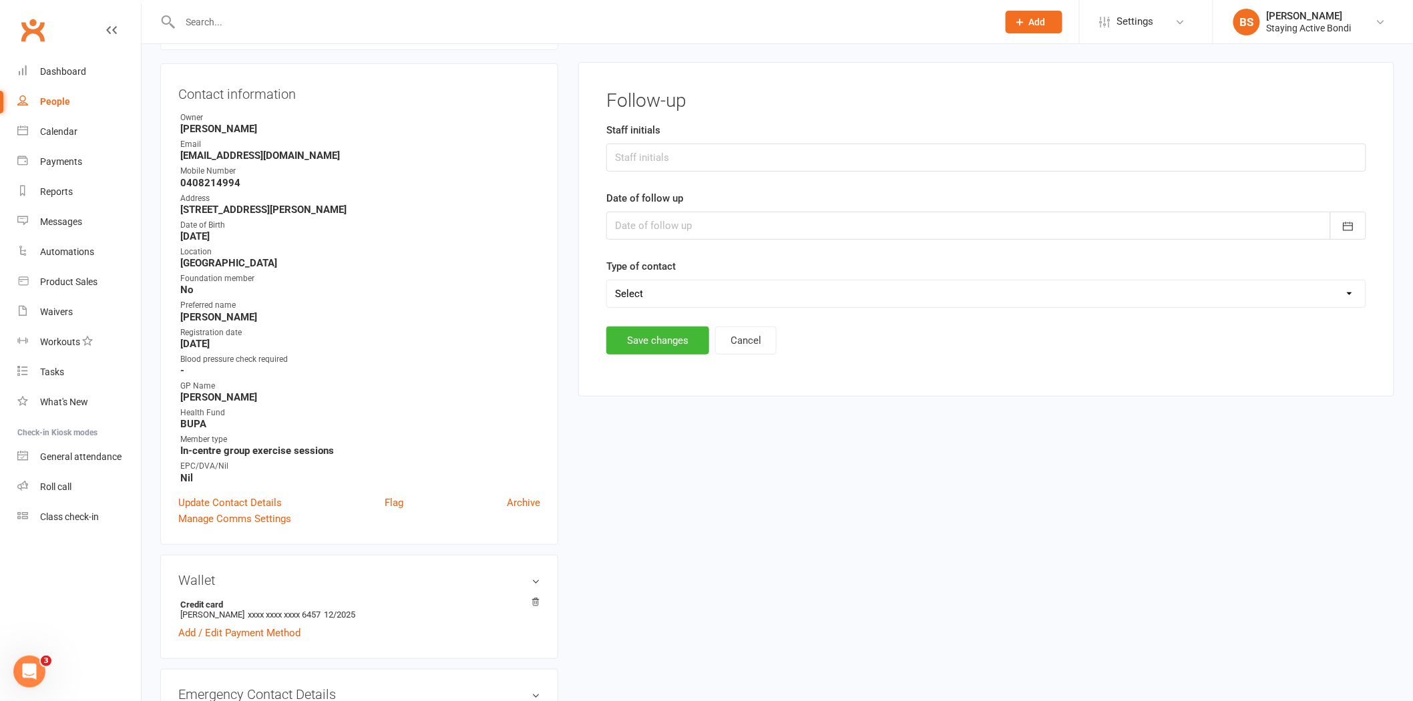
scroll to position [130, 0]
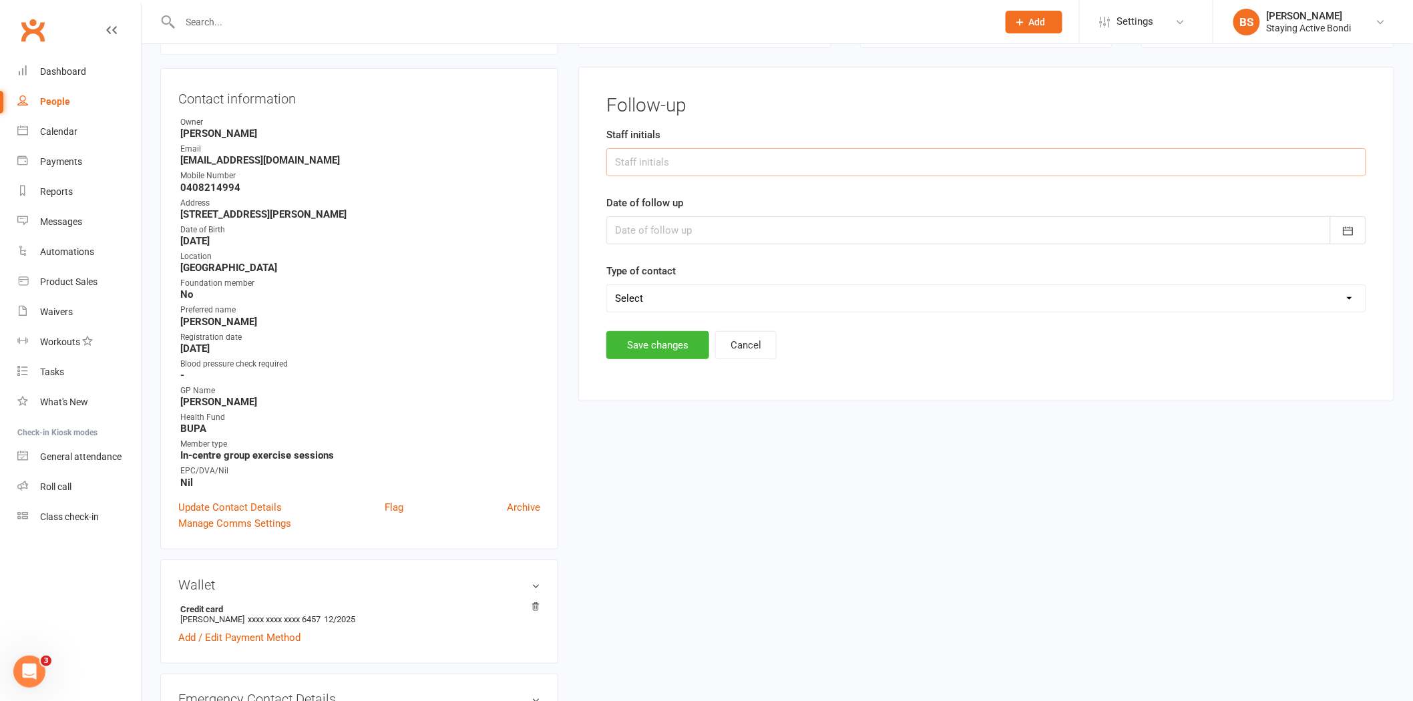
click at [664, 163] on input "text" at bounding box center [986, 162] width 760 height 28
type input "BS"
click at [1343, 218] on button "button" at bounding box center [1348, 230] width 36 height 28
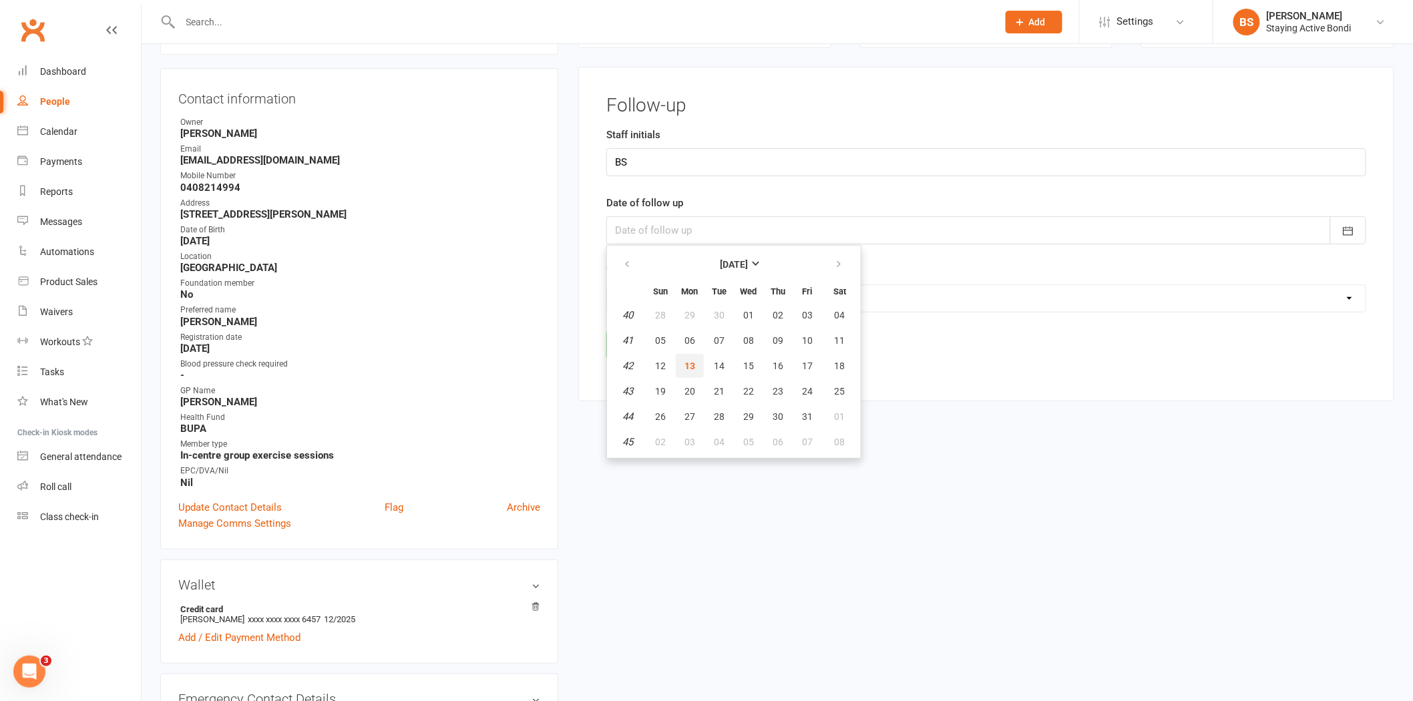
click at [685, 364] on span "13" at bounding box center [689, 365] width 11 height 11
type input "[DATE]"
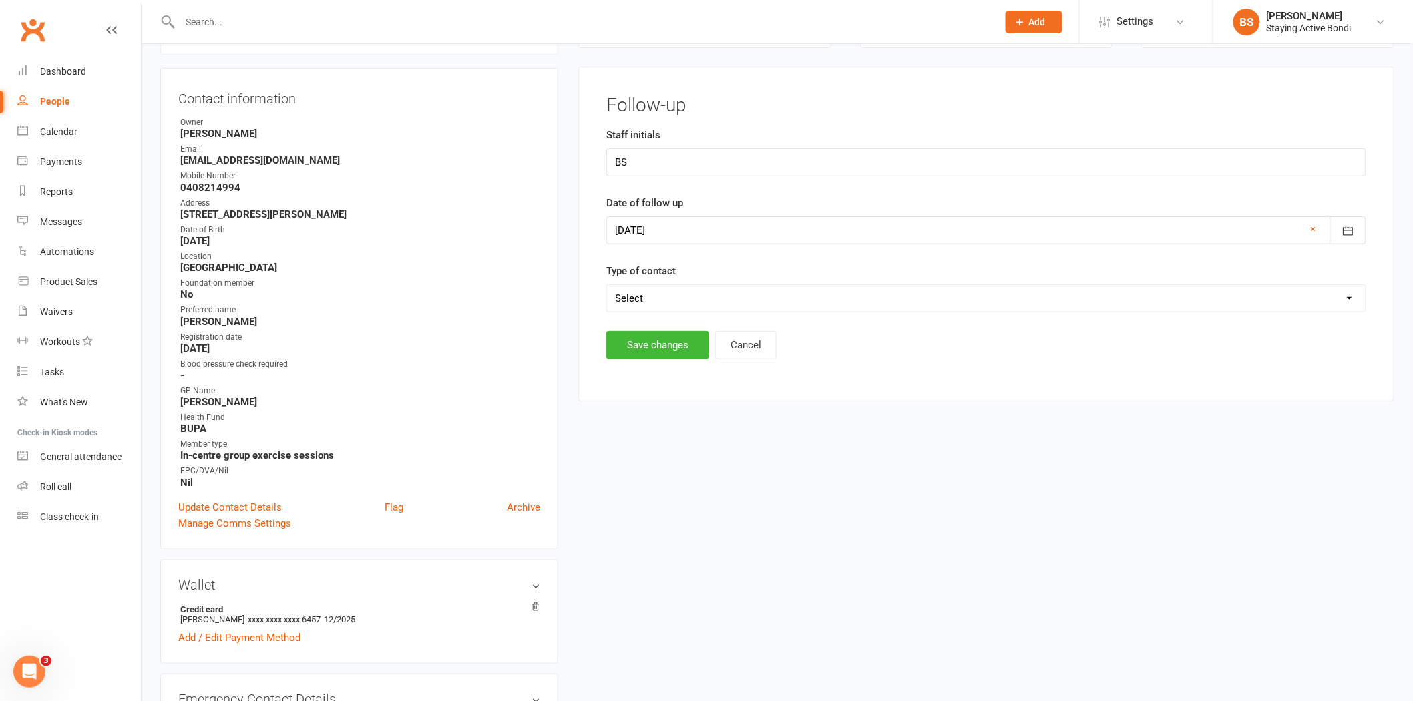
click at [680, 301] on select "Select Left message or sent email Spoke to member" at bounding box center [986, 298] width 758 height 27
select select "Spoke to member"
click at [607, 285] on select "Select Left message or sent email Spoke to member" at bounding box center [986, 298] width 758 height 27
click at [682, 343] on button "Save changes" at bounding box center [657, 345] width 103 height 28
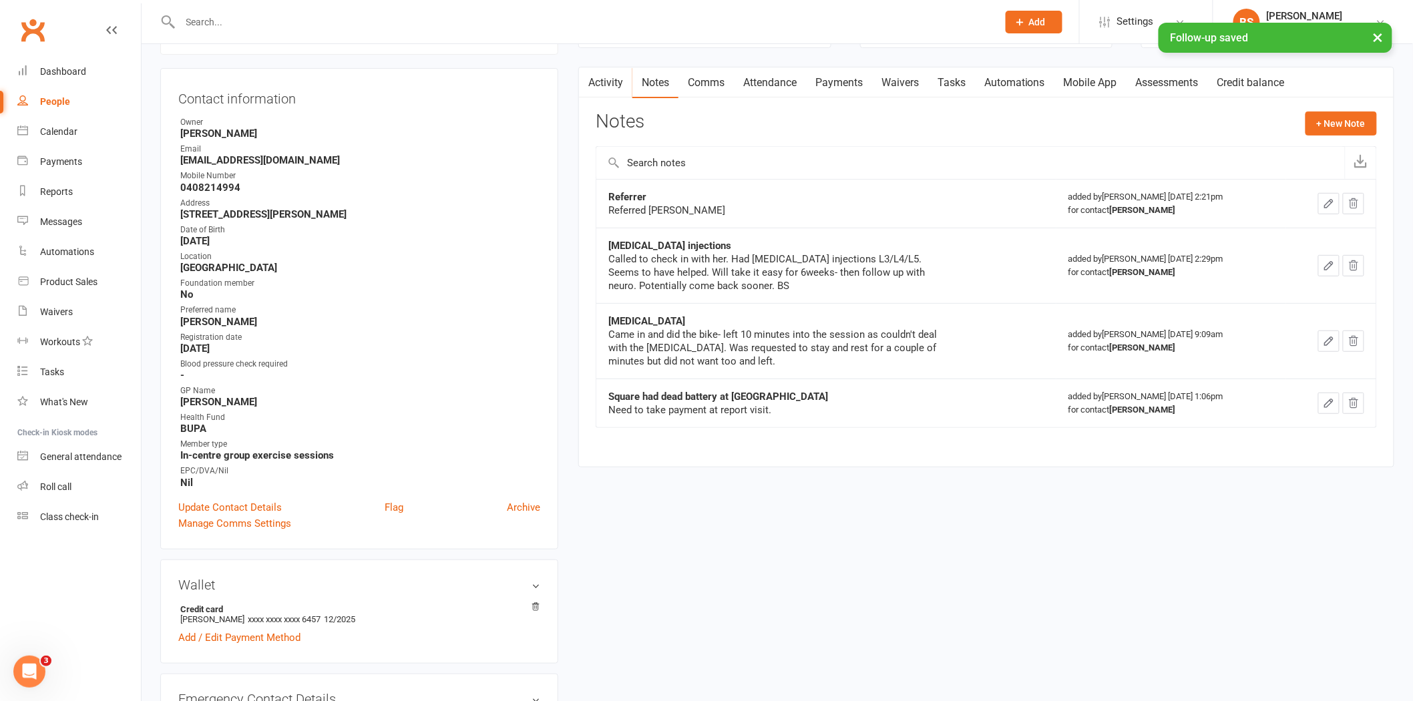
click at [706, 83] on link "Comms" at bounding box center [705, 82] width 55 height 31
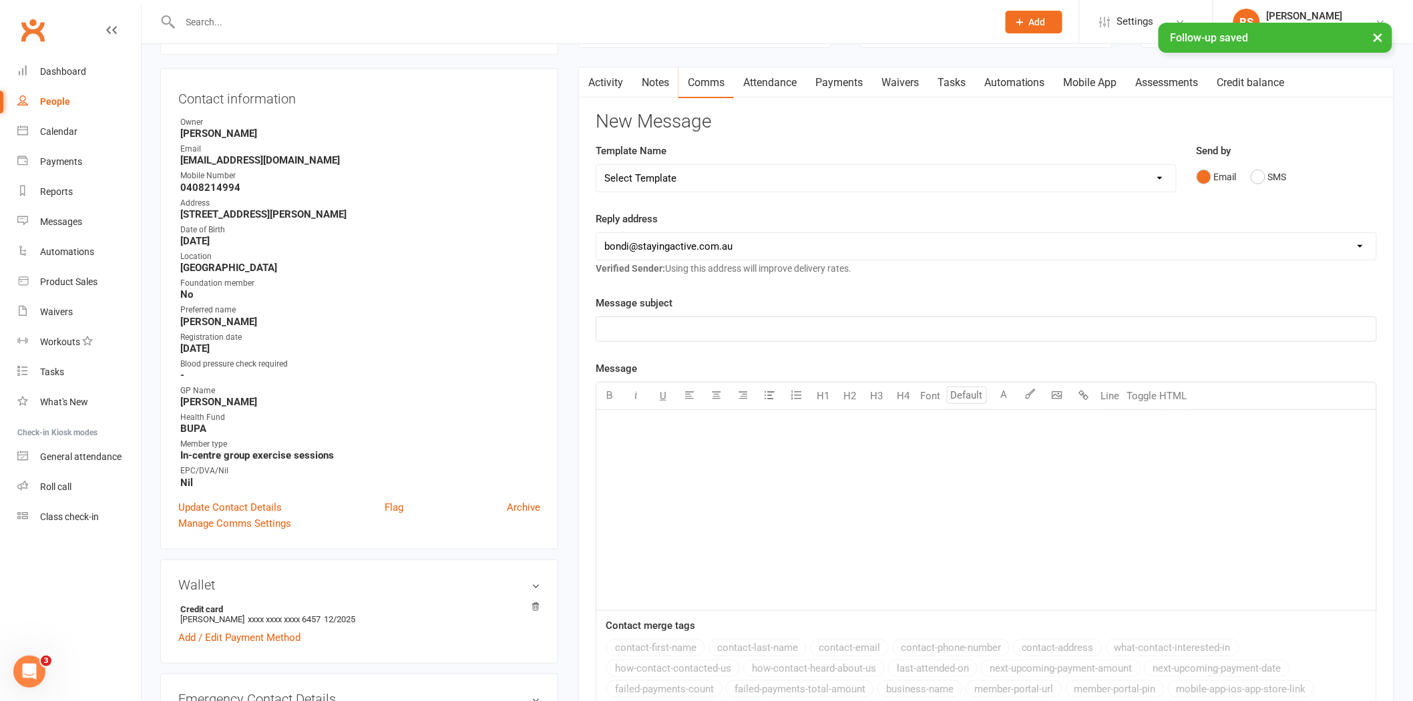
click at [676, 82] on link "Notes" at bounding box center [655, 82] width 46 height 31
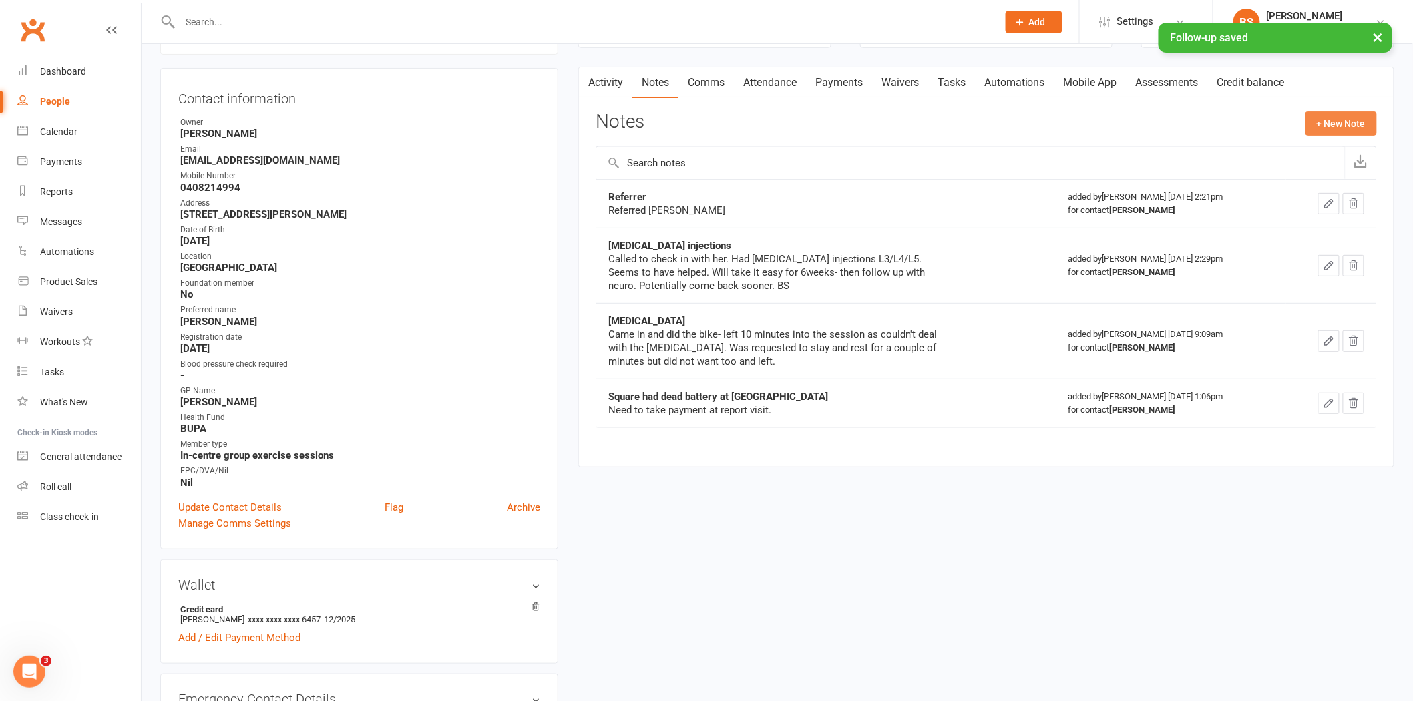
click at [1335, 134] on button "+ New Note" at bounding box center [1340, 123] width 71 height 24
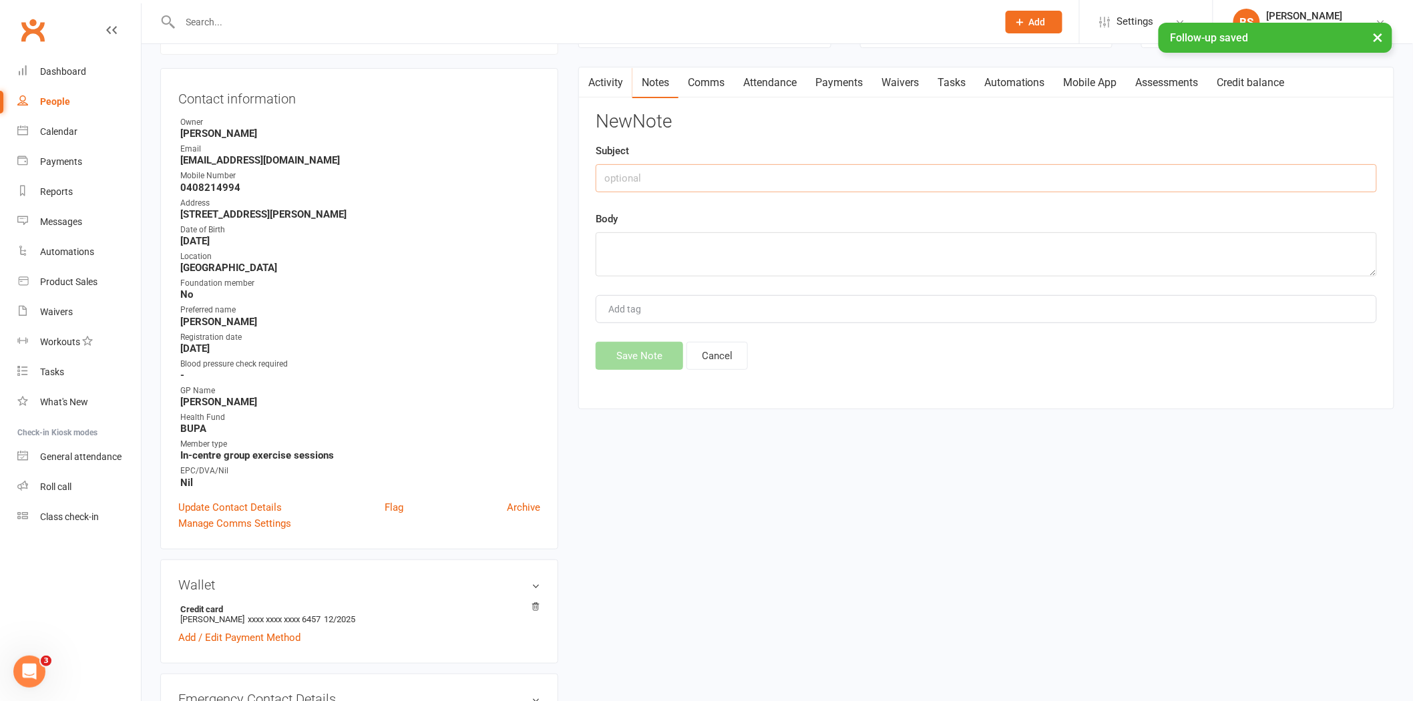
click at [828, 178] on input "text" at bounding box center [985, 178] width 781 height 28
type input "Called"
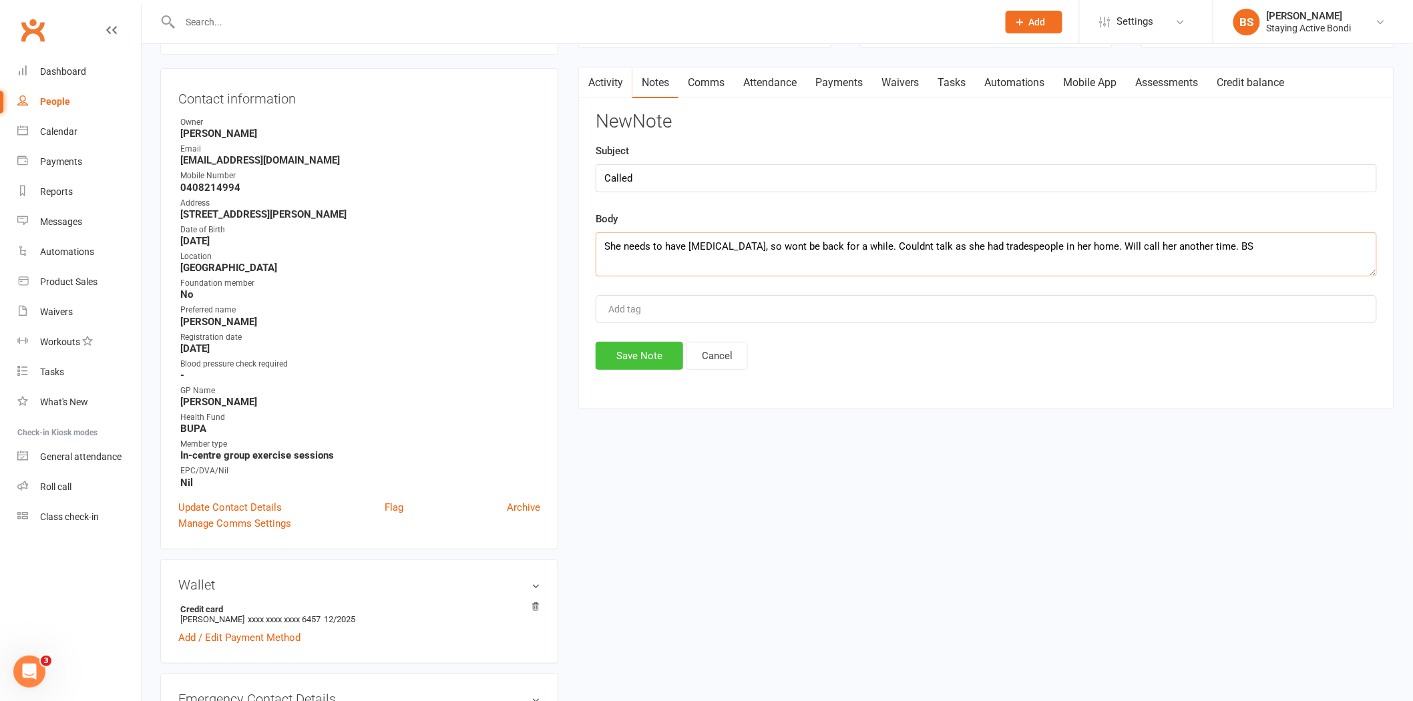
type textarea "She needs to have spinal fusion, so wont be back for a while. Couldnt talk as s…"
click at [654, 365] on button "Save Note" at bounding box center [638, 356] width 87 height 28
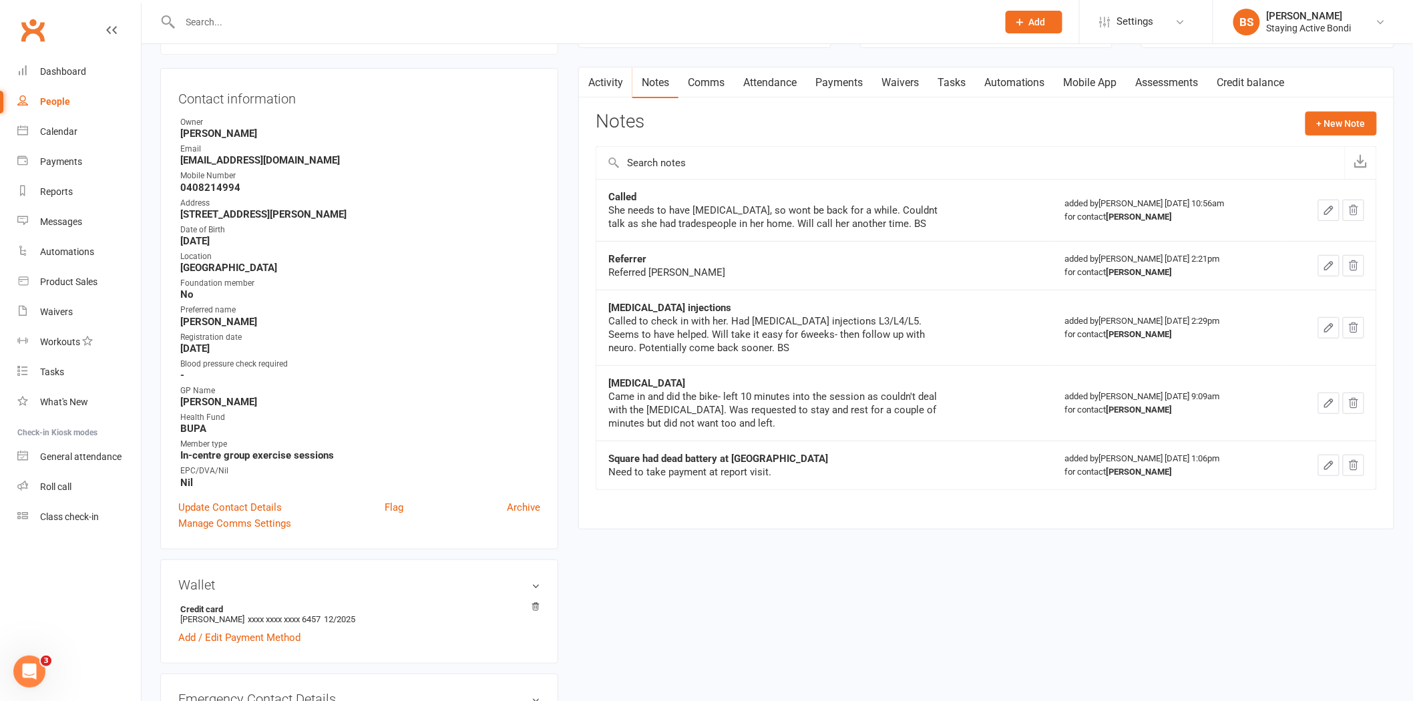
click at [364, 20] on input "text" at bounding box center [582, 22] width 812 height 19
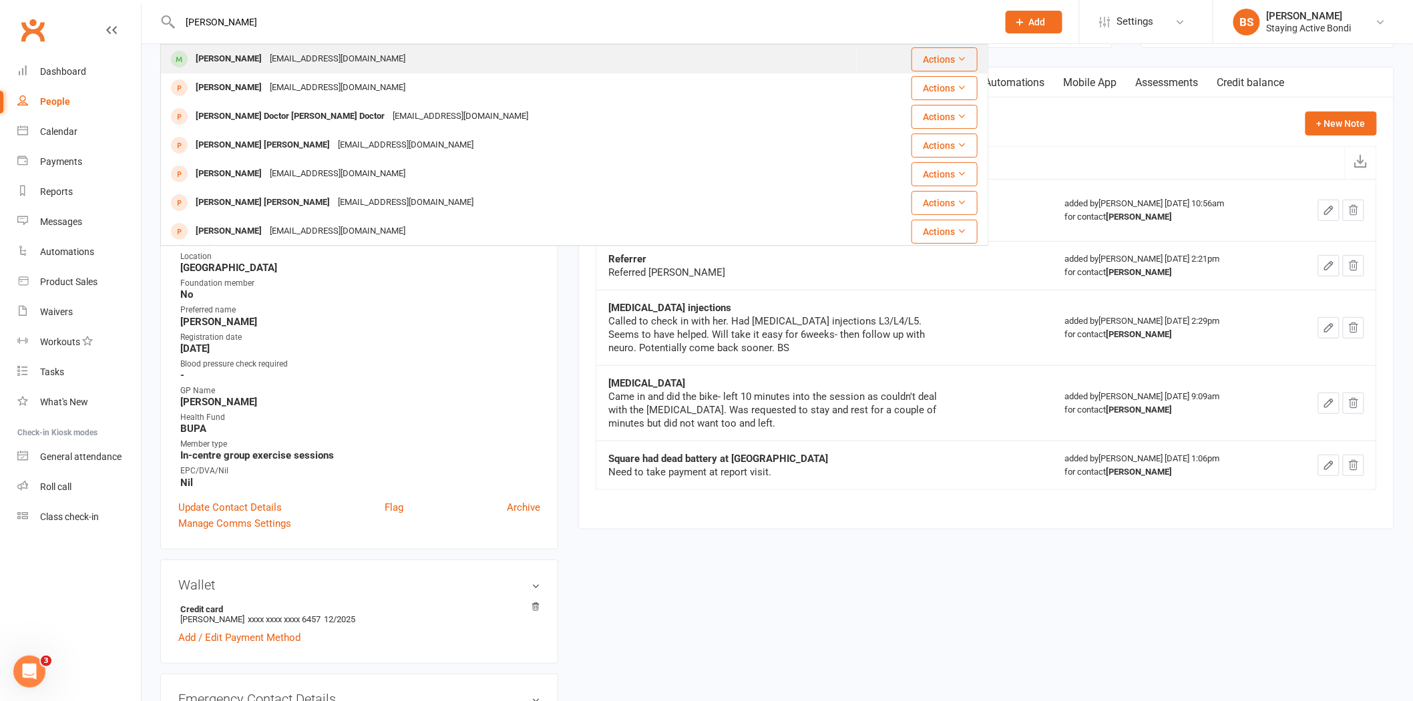
type input "colin don"
click at [339, 65] on div "cwdonahee88@gmail.com" at bounding box center [338, 58] width 144 height 19
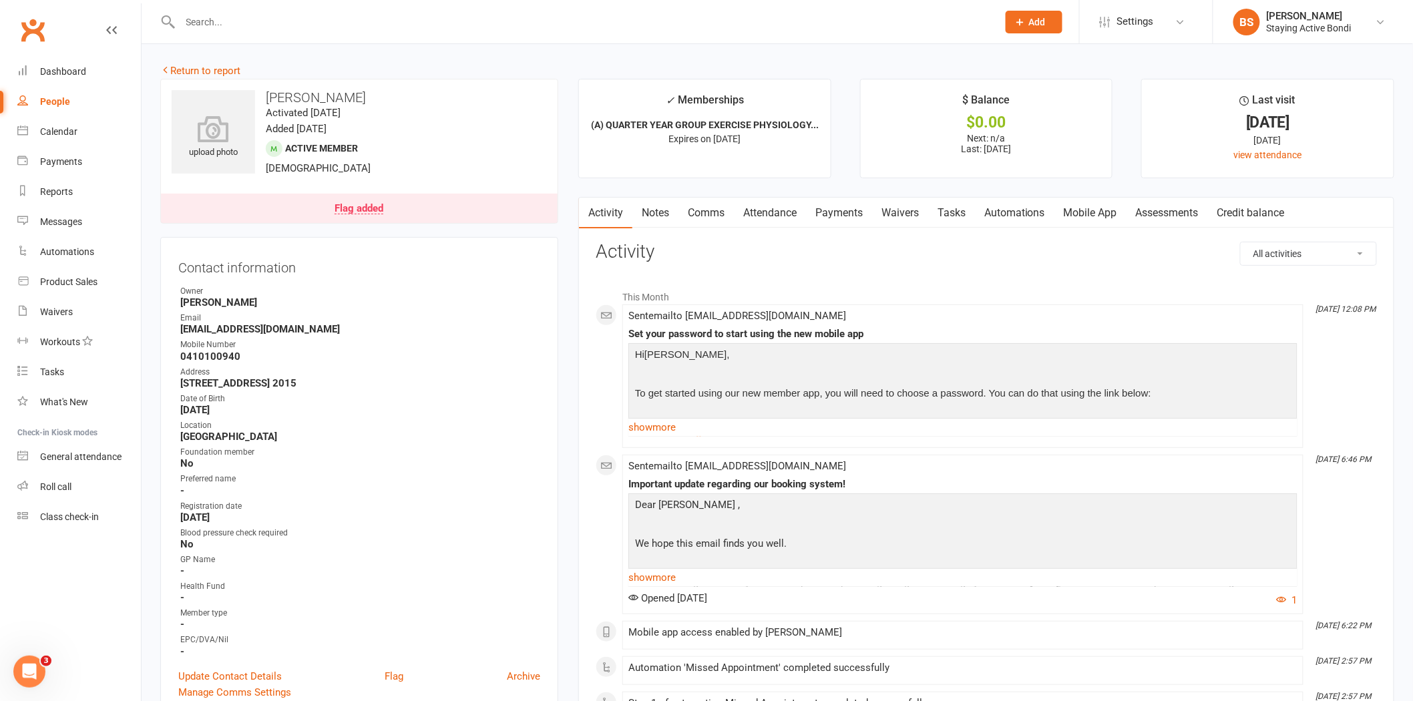
click at [834, 212] on link "Payments" at bounding box center [839, 213] width 66 height 31
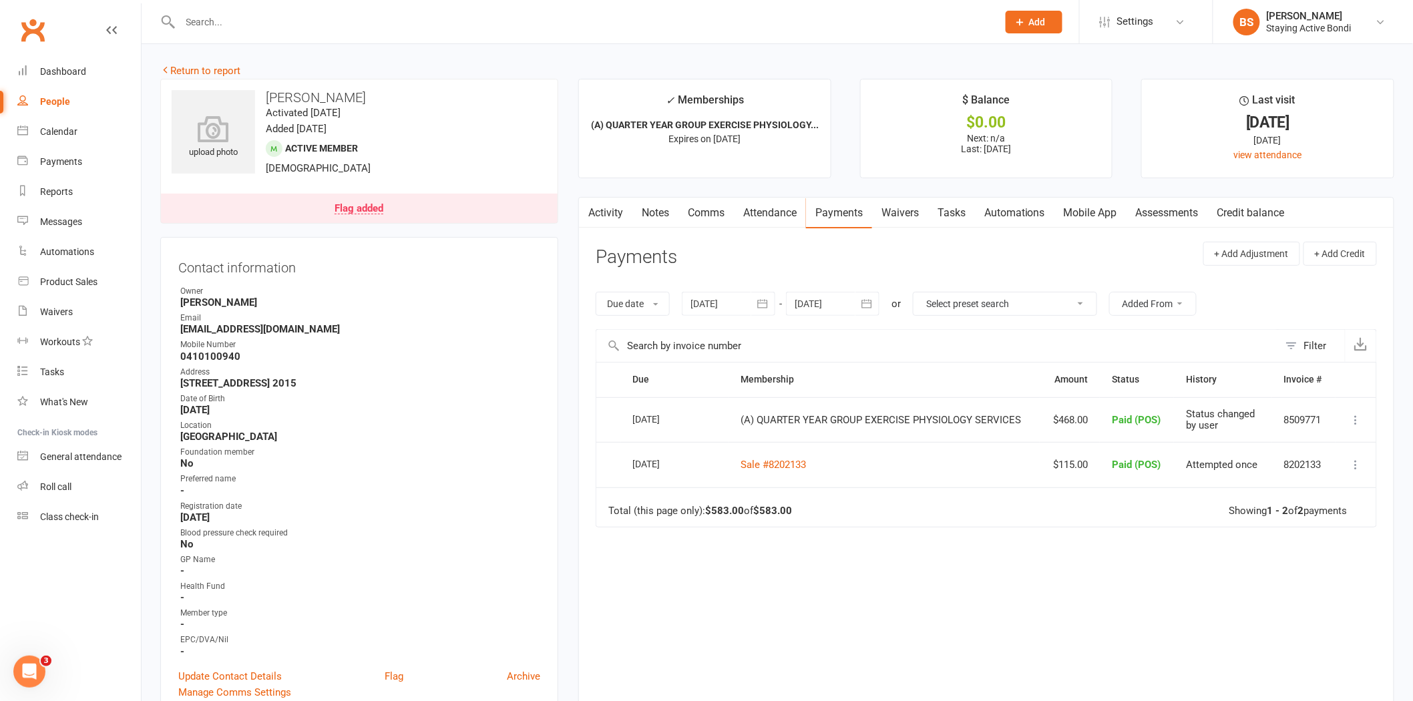
click at [950, 543] on div "Due Contact Membership Amount Status History Invoice # Select this 24 Sep 2025 …" at bounding box center [985, 531] width 781 height 338
click at [756, 210] on link "Attendance" at bounding box center [770, 213] width 72 height 31
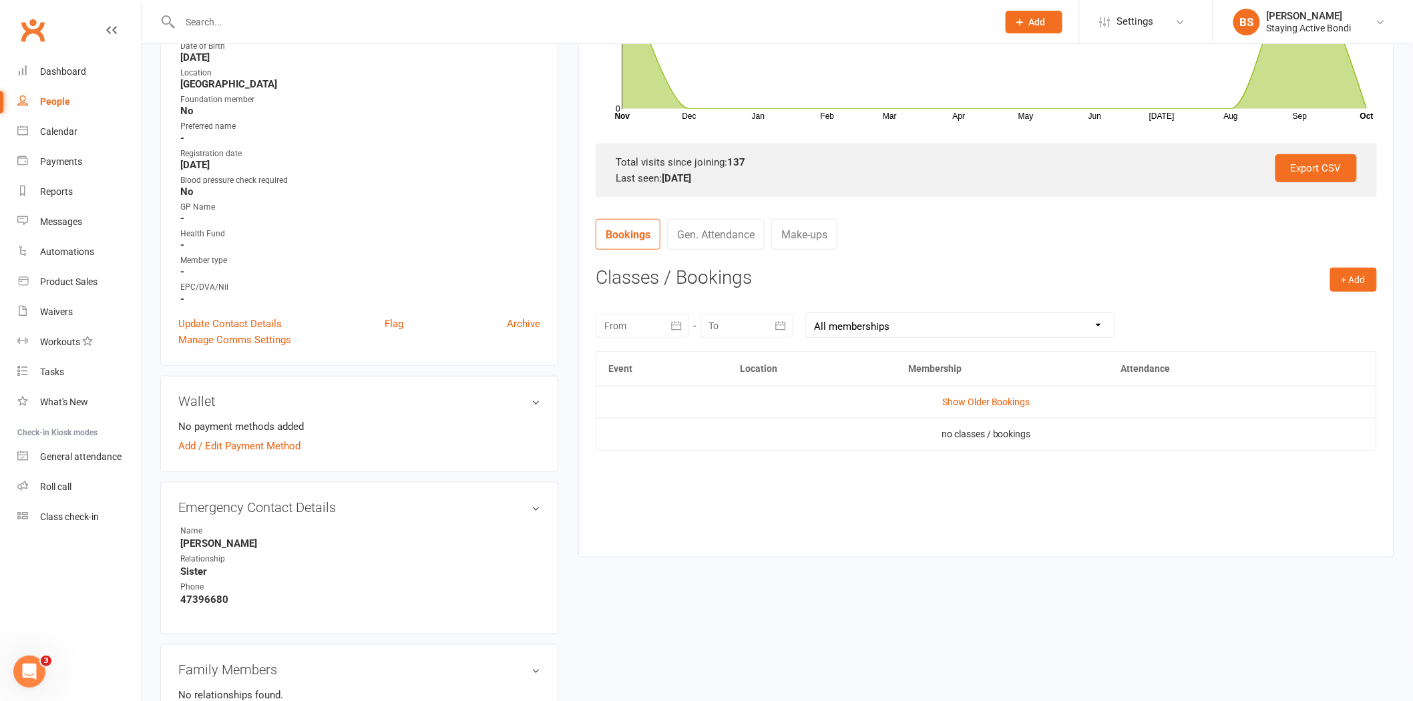
scroll to position [445, 0]
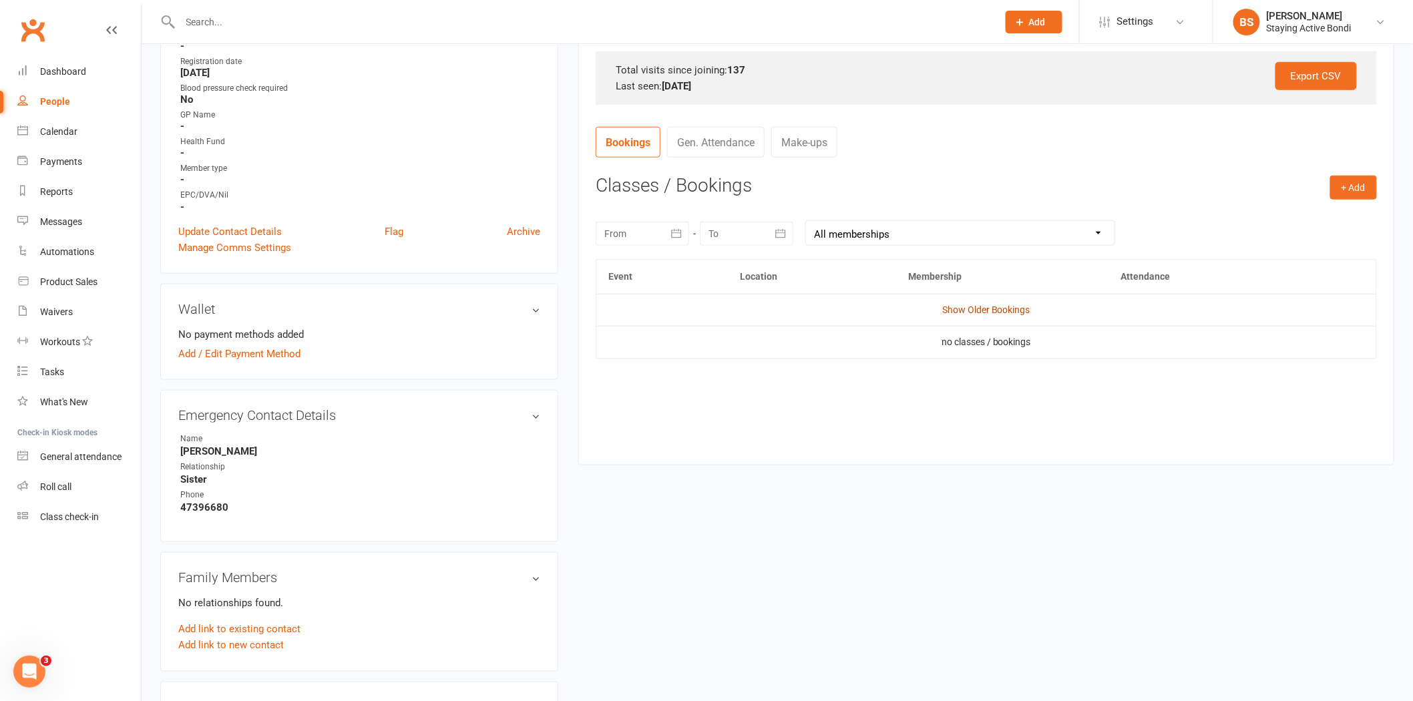
click at [949, 309] on link "Show Older Bookings" at bounding box center [986, 309] width 88 height 11
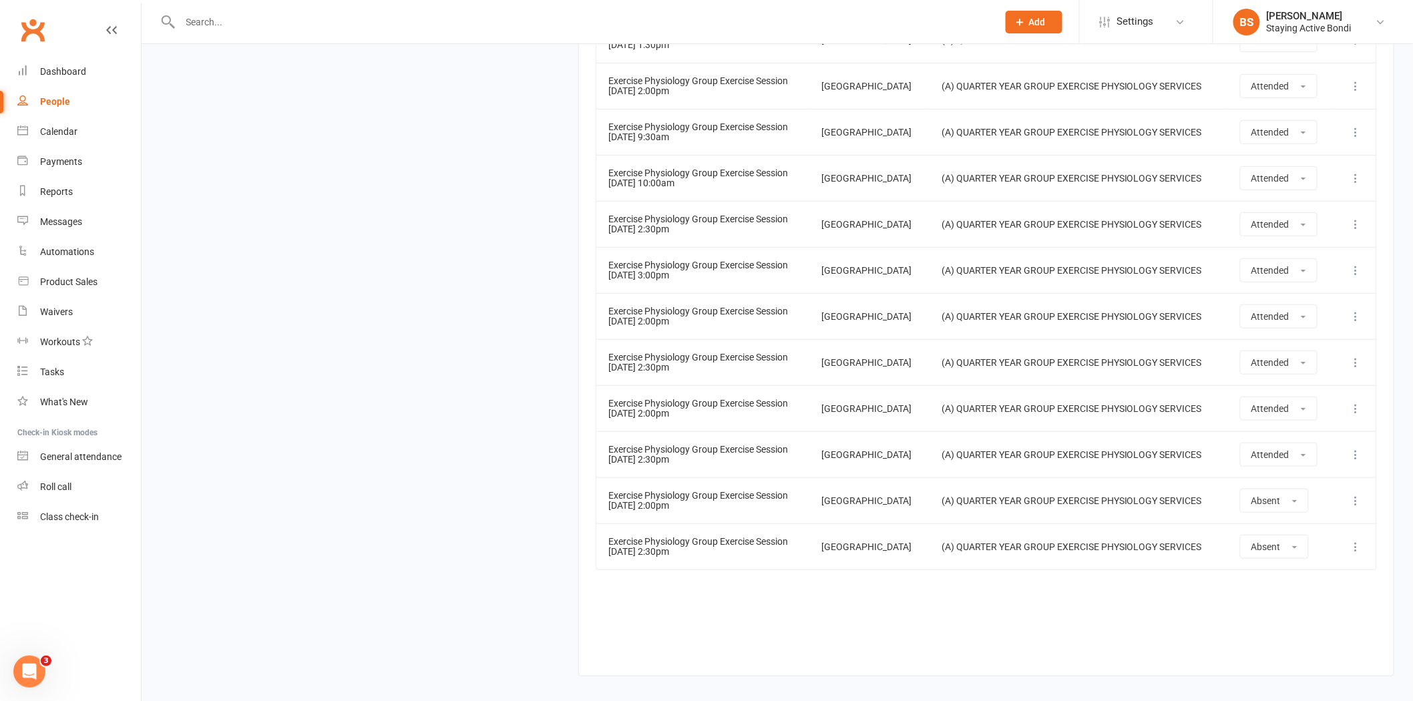
scroll to position [6671, 0]
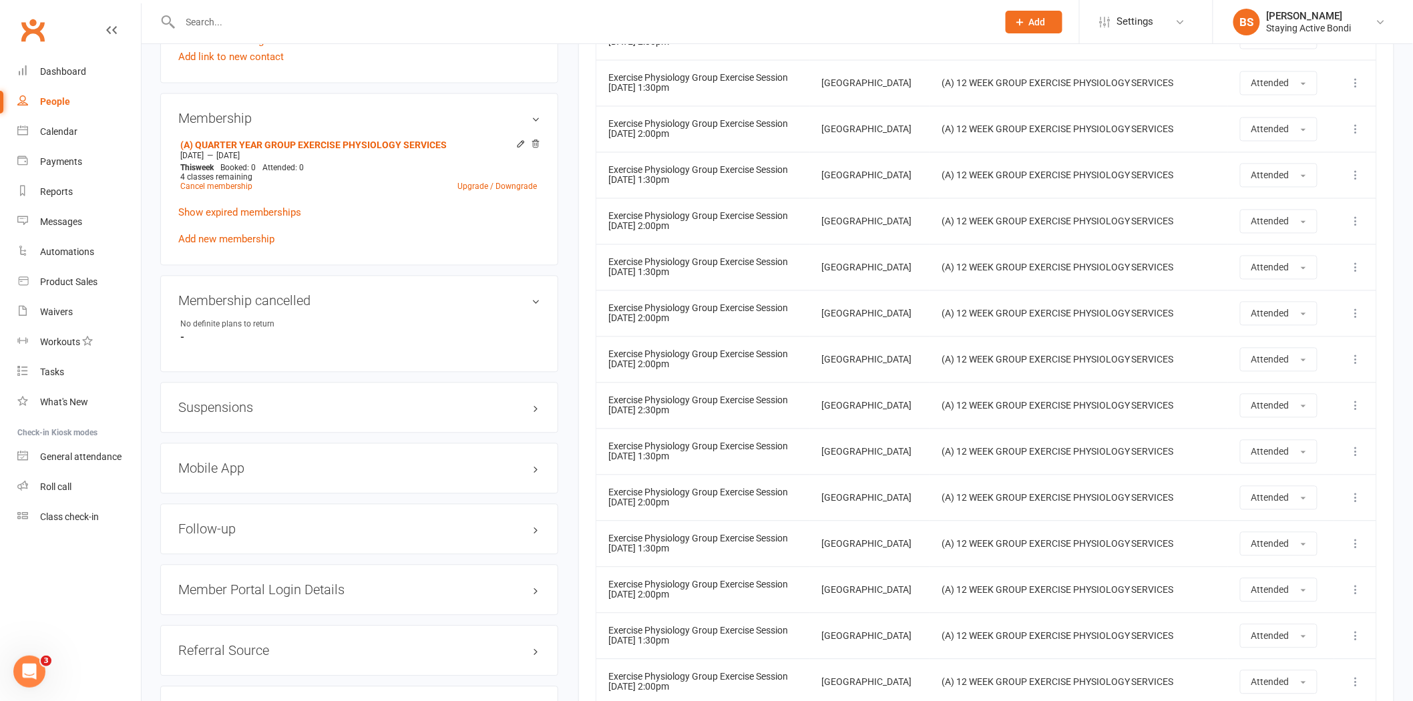
scroll to position [1035, 0]
click at [351, 403] on h3 "Suspensions" at bounding box center [359, 406] width 362 height 15
click at [267, 449] on div "Show previous suspensions Add new suspension" at bounding box center [359, 444] width 362 height 43
click at [267, 452] on link "Add new suspension" at bounding box center [224, 458] width 92 height 12
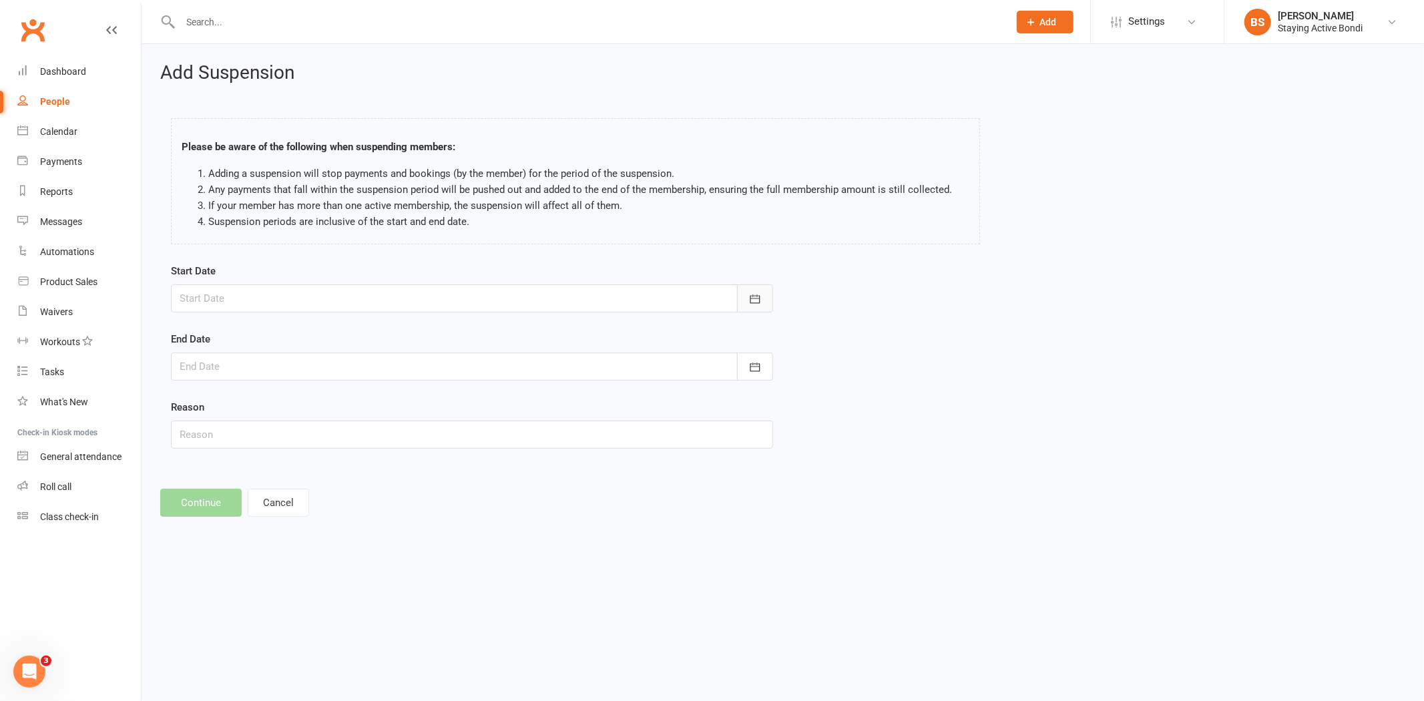
click at [755, 299] on icon "button" at bounding box center [754, 298] width 13 height 13
click at [251, 430] on span "13" at bounding box center [254, 434] width 11 height 11
type input "[DATE]"
click at [748, 368] on icon "button" at bounding box center [754, 366] width 13 height 13
click at [397, 394] on button "button" at bounding box center [404, 401] width 29 height 24
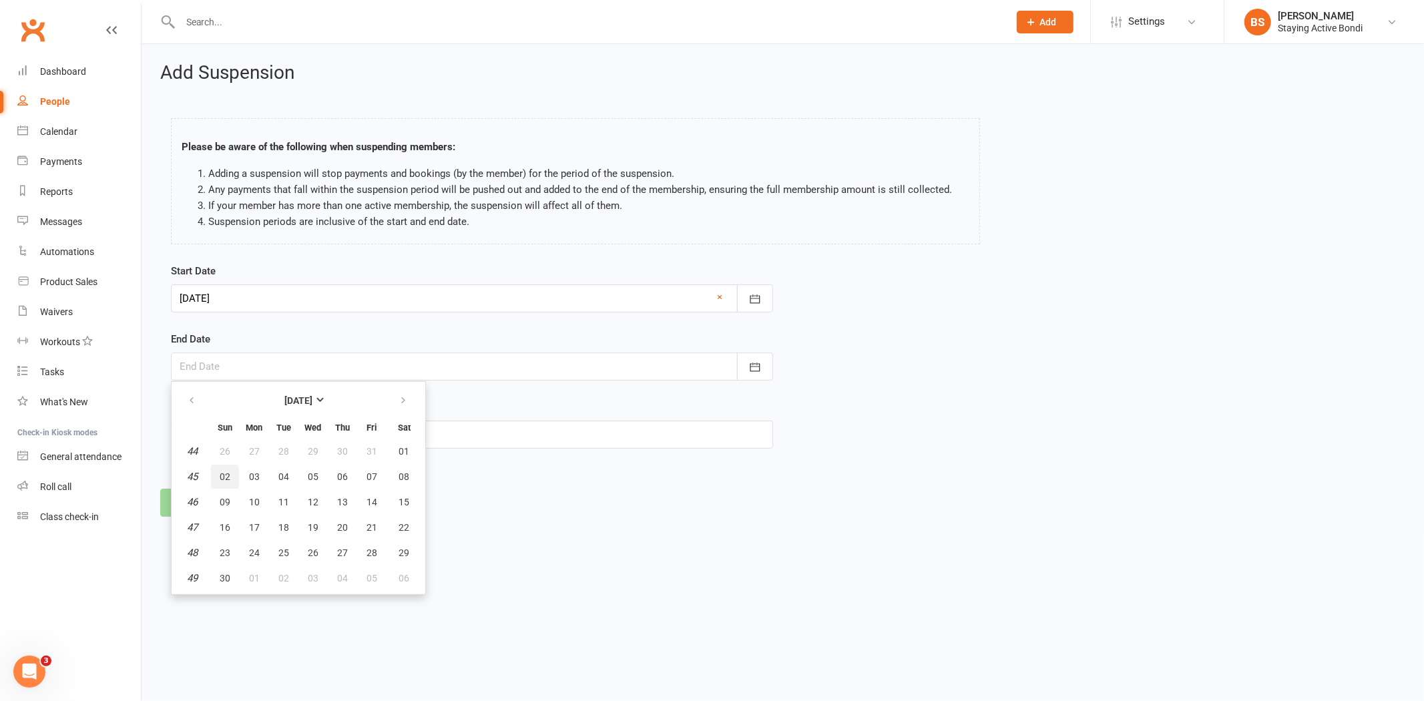
click at [220, 471] on span "02" at bounding box center [225, 476] width 11 height 11
type input "02 Nov 2025"
click at [378, 435] on input "text" at bounding box center [472, 435] width 602 height 28
type input "Away"
click at [221, 491] on button "Continue" at bounding box center [200, 503] width 81 height 28
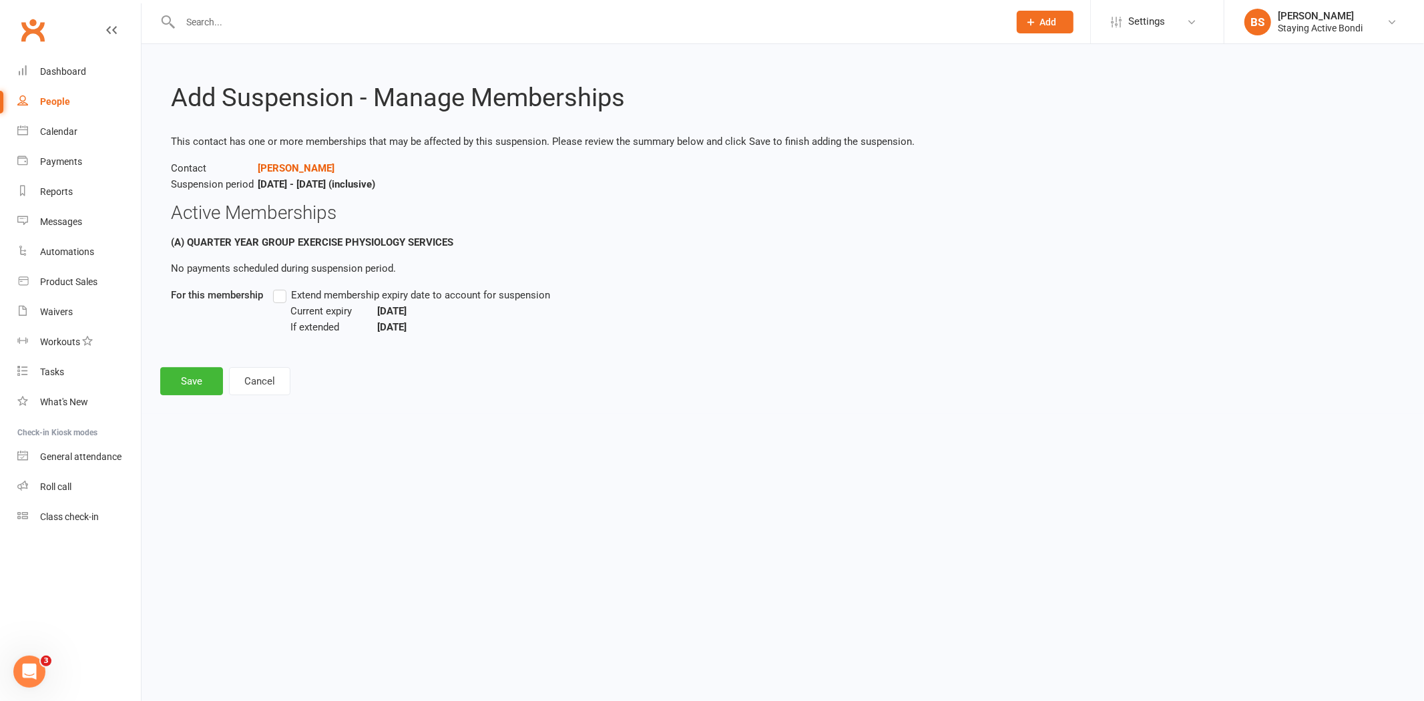
click at [282, 290] on label "Extend membership expiry date to account for suspension" at bounding box center [411, 295] width 277 height 16
click at [282, 287] on input "Extend membership expiry date to account for suspension" at bounding box center [277, 287] width 9 height 0
click at [196, 379] on button "Save" at bounding box center [191, 381] width 63 height 28
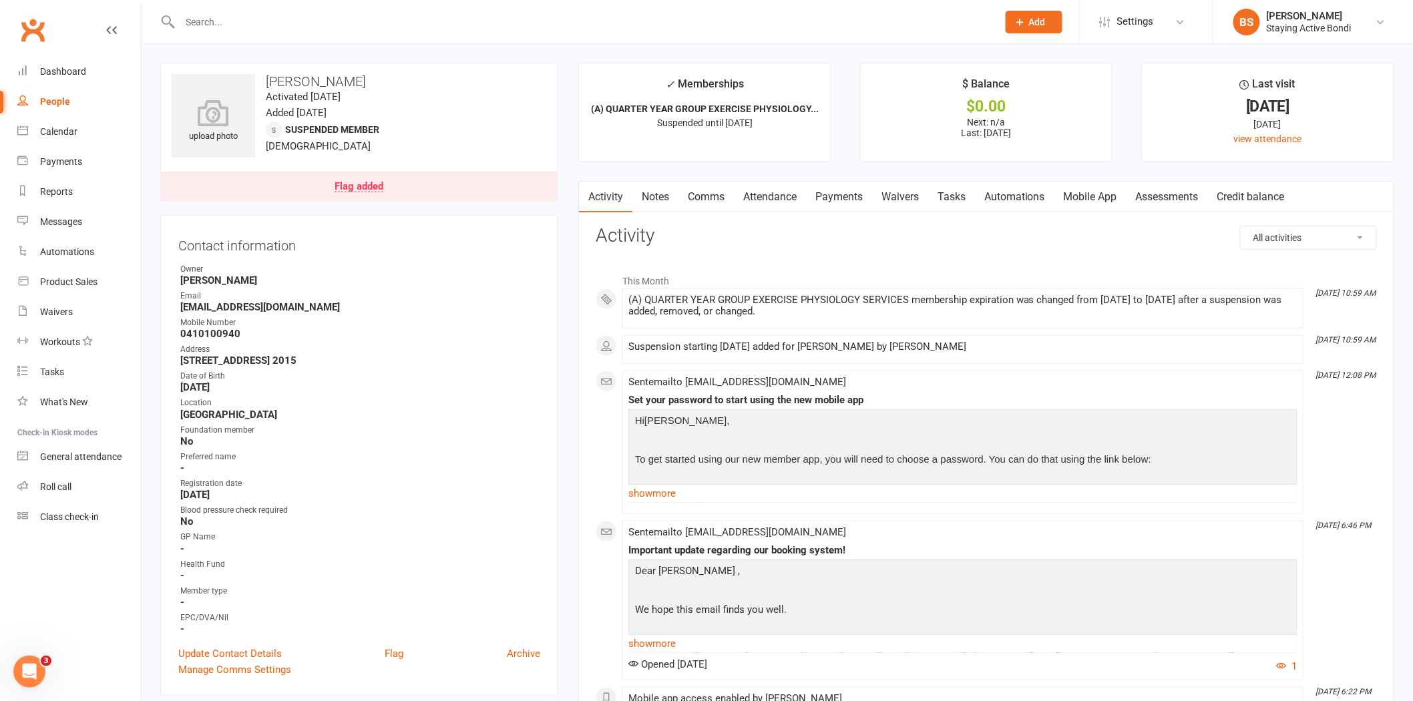
click at [539, 446] on ul "Owner Maria Matuszek Email cwdonahee88@gmail.com Mobile Number 0410100940 Addre…" at bounding box center [359, 449] width 362 height 372
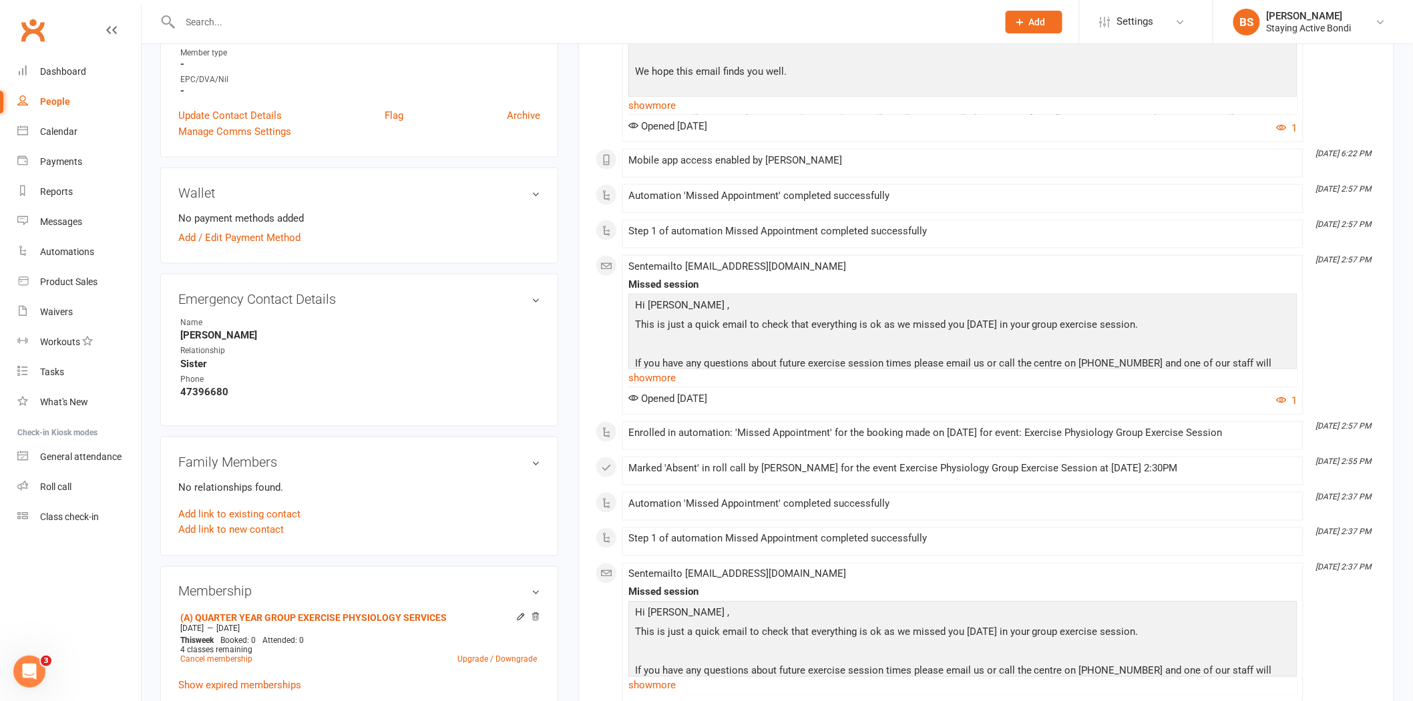
scroll to position [668, 0]
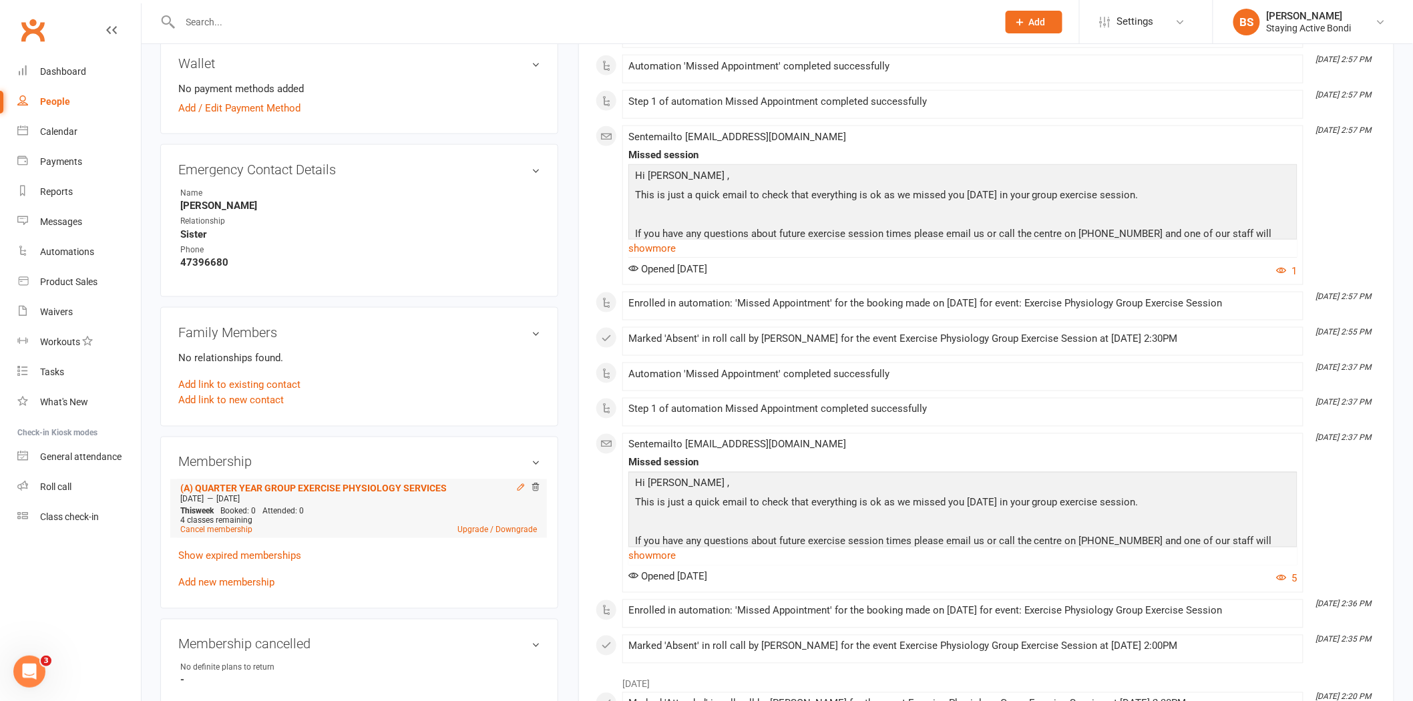
click at [521, 483] on icon at bounding box center [520, 487] width 9 height 9
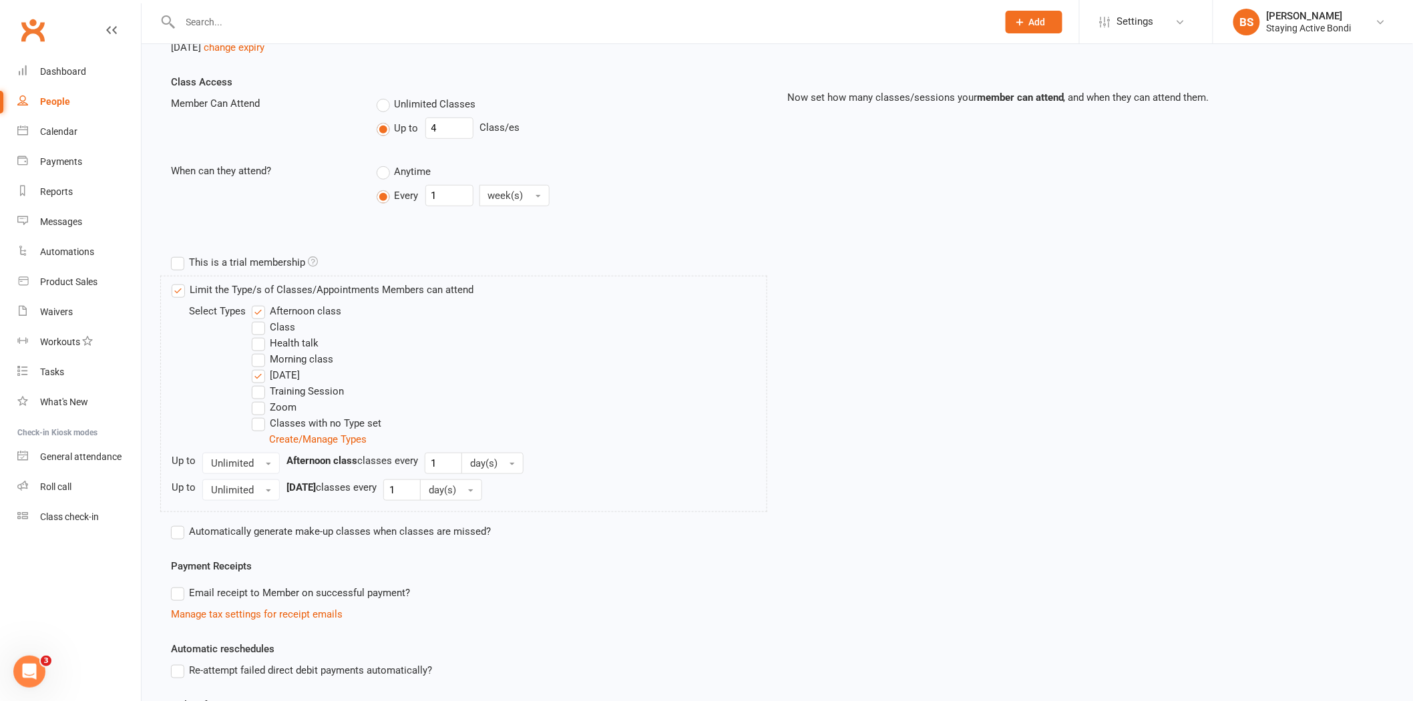
scroll to position [74, 0]
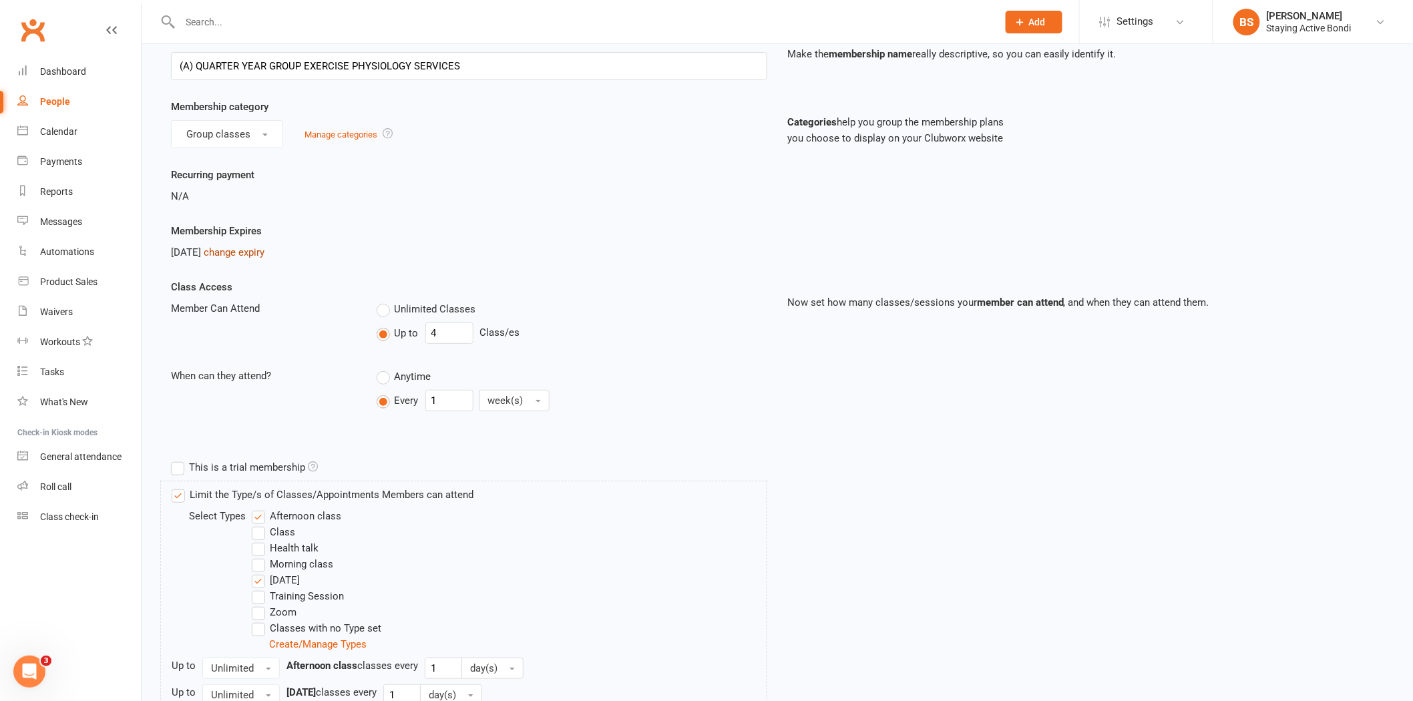
click at [254, 250] on link "change expiry" at bounding box center [234, 252] width 61 height 12
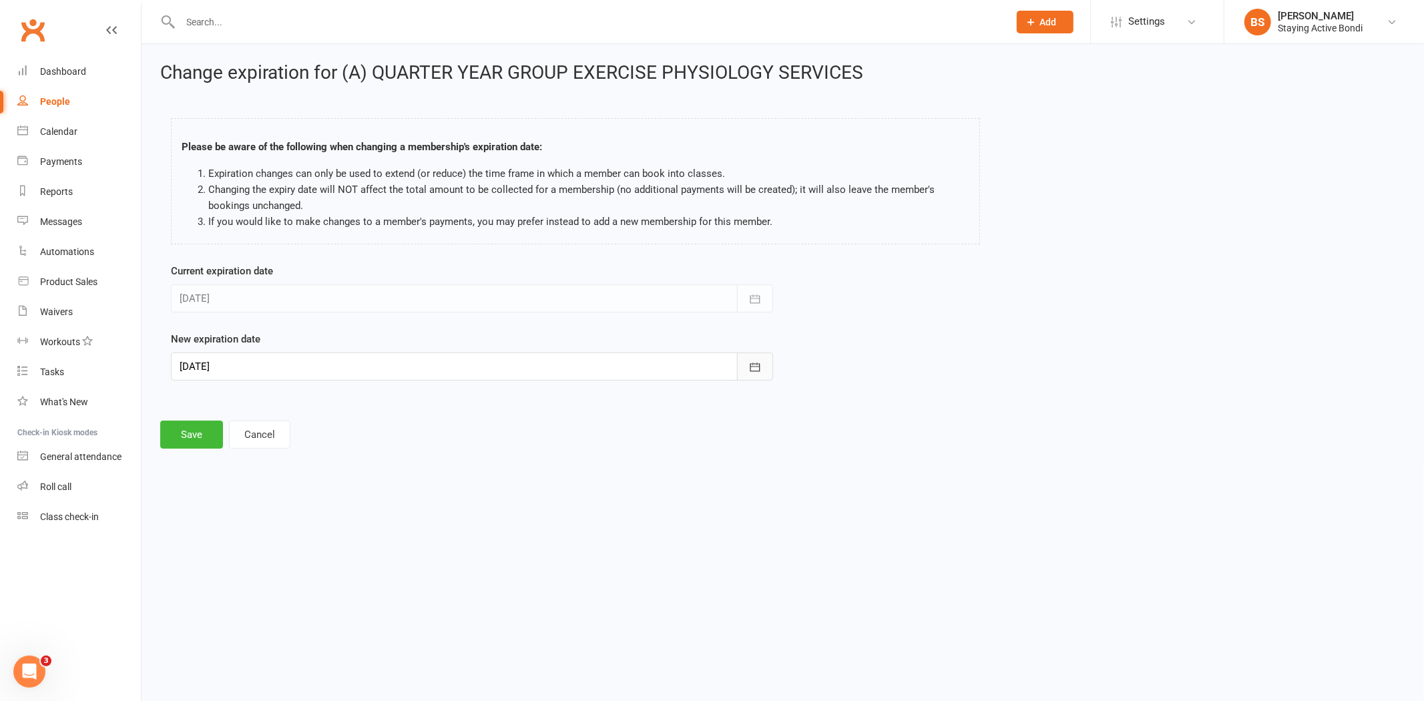
click at [760, 372] on icon "button" at bounding box center [754, 366] width 13 height 13
click at [339, 548] on span "29" at bounding box center [342, 552] width 11 height 11
type input "29 Jan 2026"
click at [191, 434] on button "Save" at bounding box center [191, 435] width 63 height 28
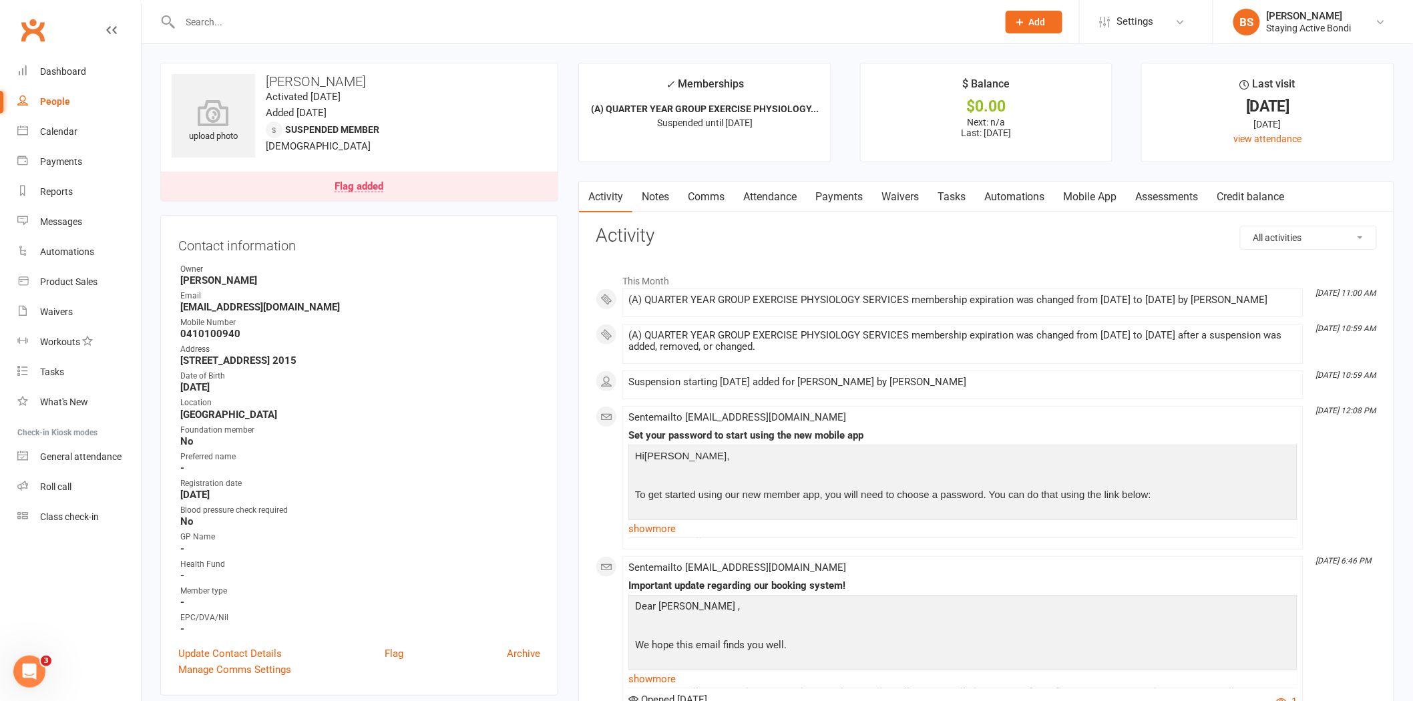
click at [660, 198] on link "Notes" at bounding box center [655, 197] width 46 height 31
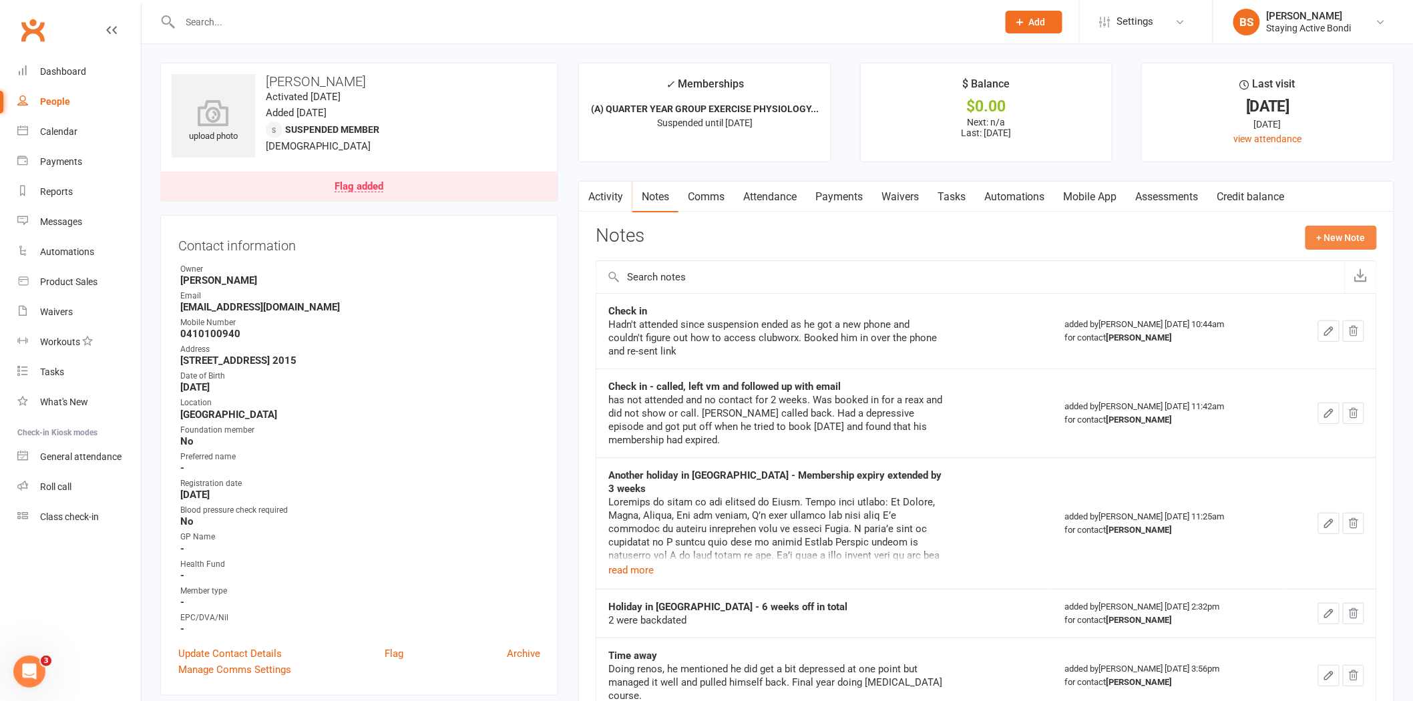
click at [1325, 234] on button "+ New Note" at bounding box center [1340, 238] width 71 height 24
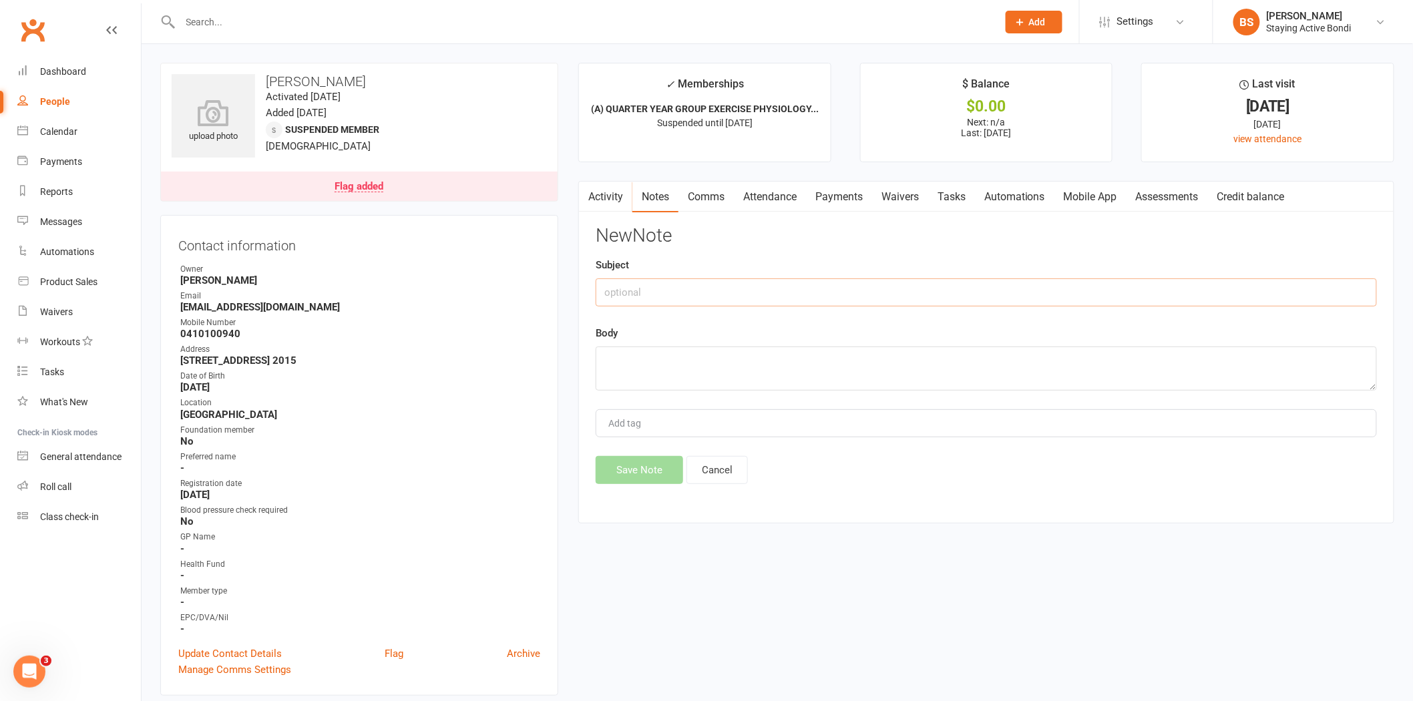
click at [782, 296] on input "text" at bounding box center [985, 292] width 781 height 28
type input "m"
type input "Membership expiry adjustment"
click at [702, 356] on textarea "Added suspension, as is now overseas" at bounding box center [985, 368] width 781 height 44
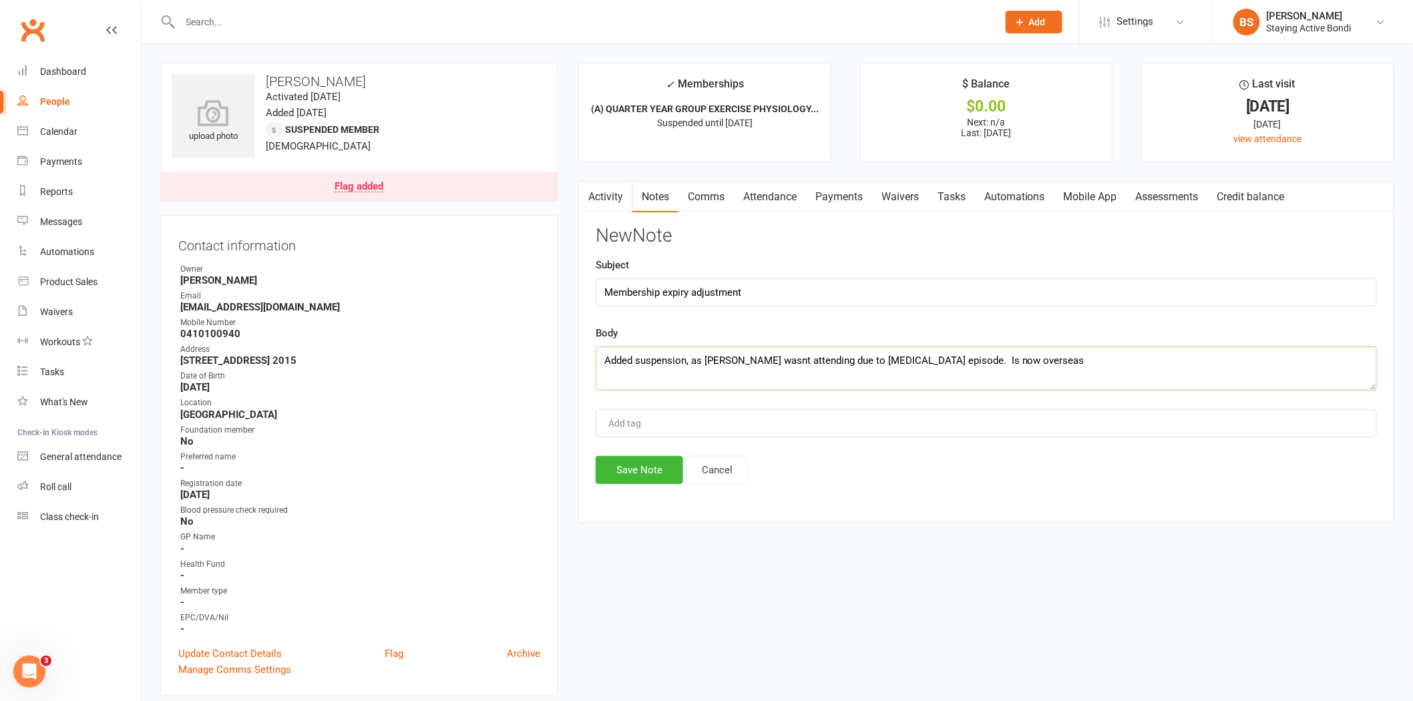
click at [1010, 359] on textarea "Added suspension, as Colin wasnt attending due to depression episode. Is now ov…" at bounding box center [985, 368] width 781 height 44
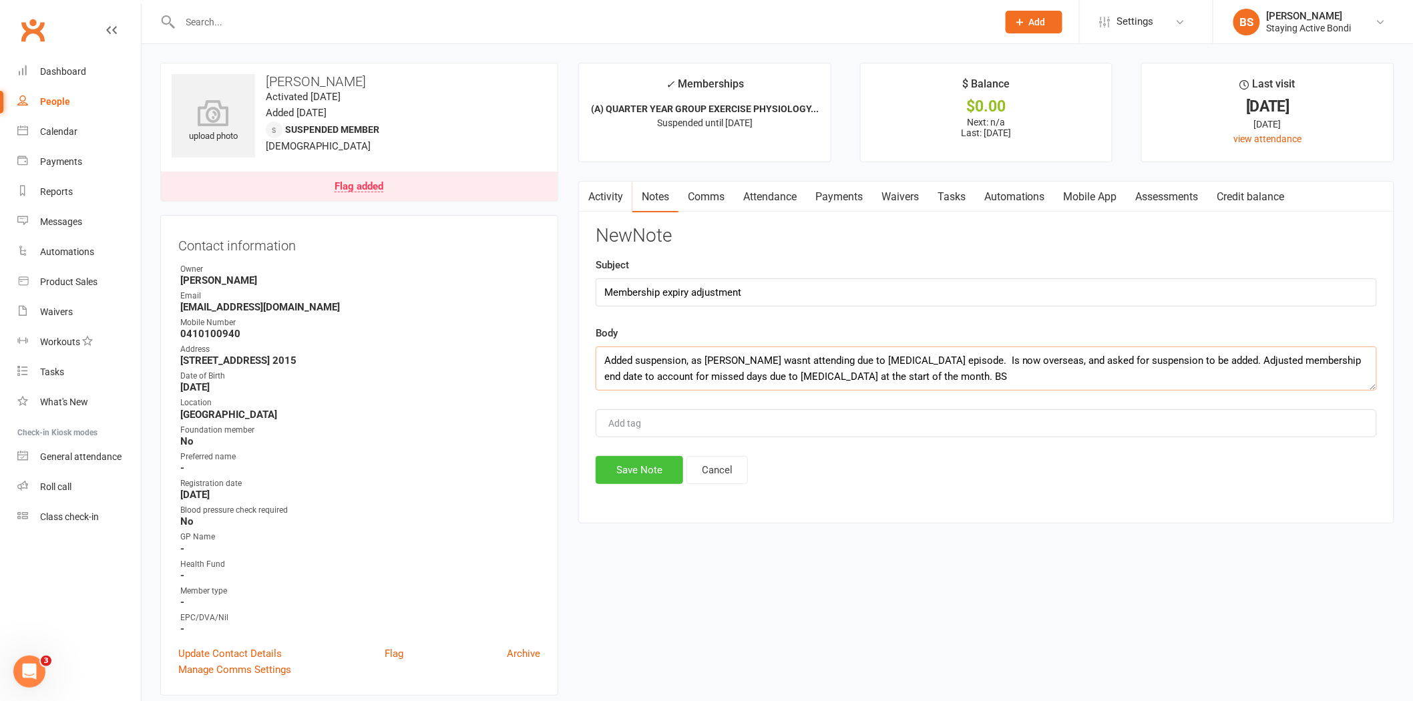
type textarea "Added suspension, as Colin wasnt attending due to depression episode. Is now ov…"
click at [656, 463] on button "Save Note" at bounding box center [638, 470] width 87 height 28
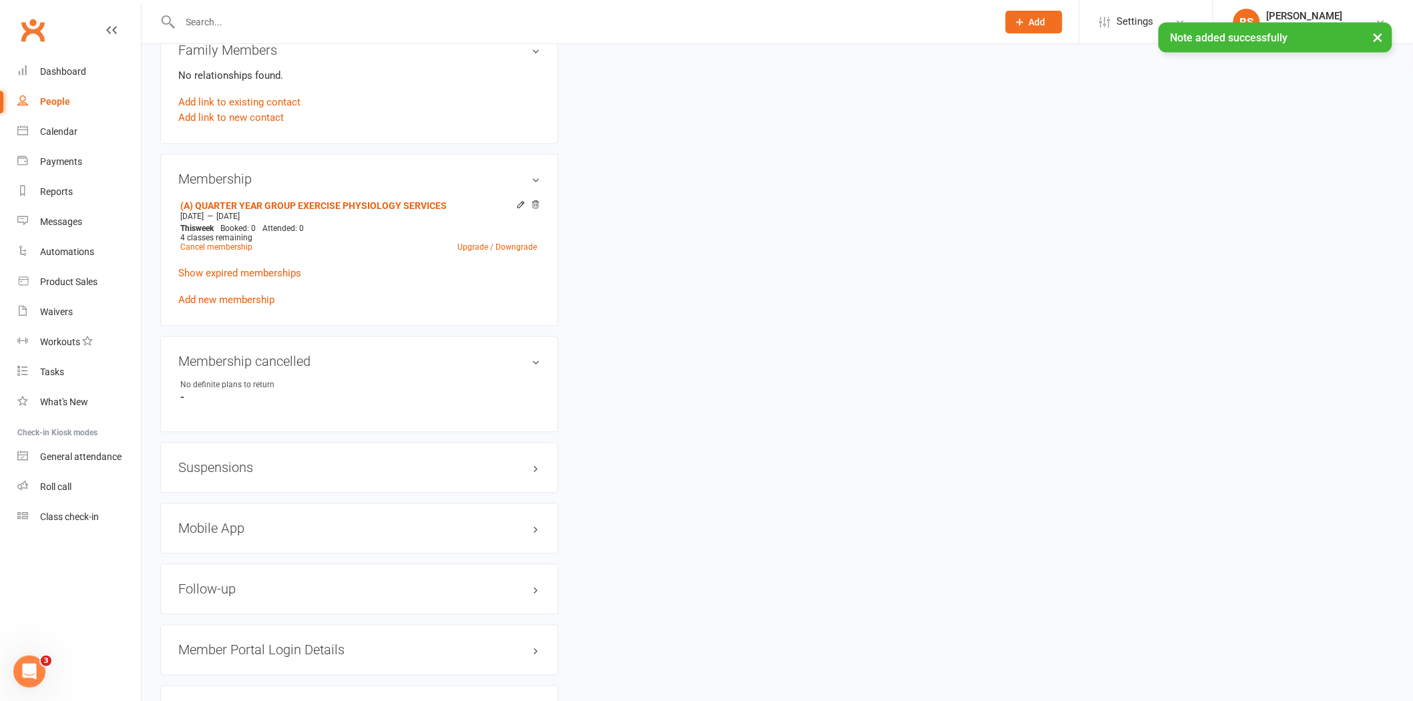
scroll to position [964, 0]
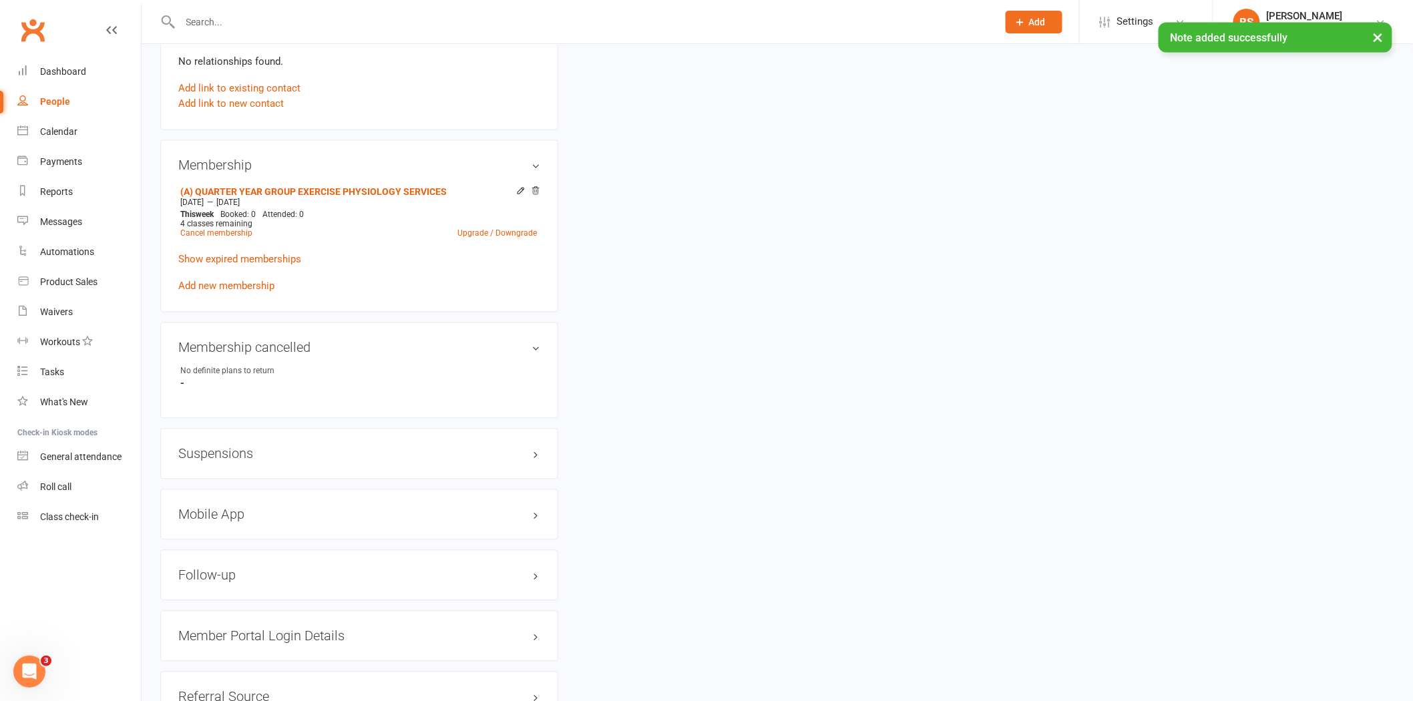
click at [243, 447] on h3 "Suspensions" at bounding box center [359, 454] width 362 height 15
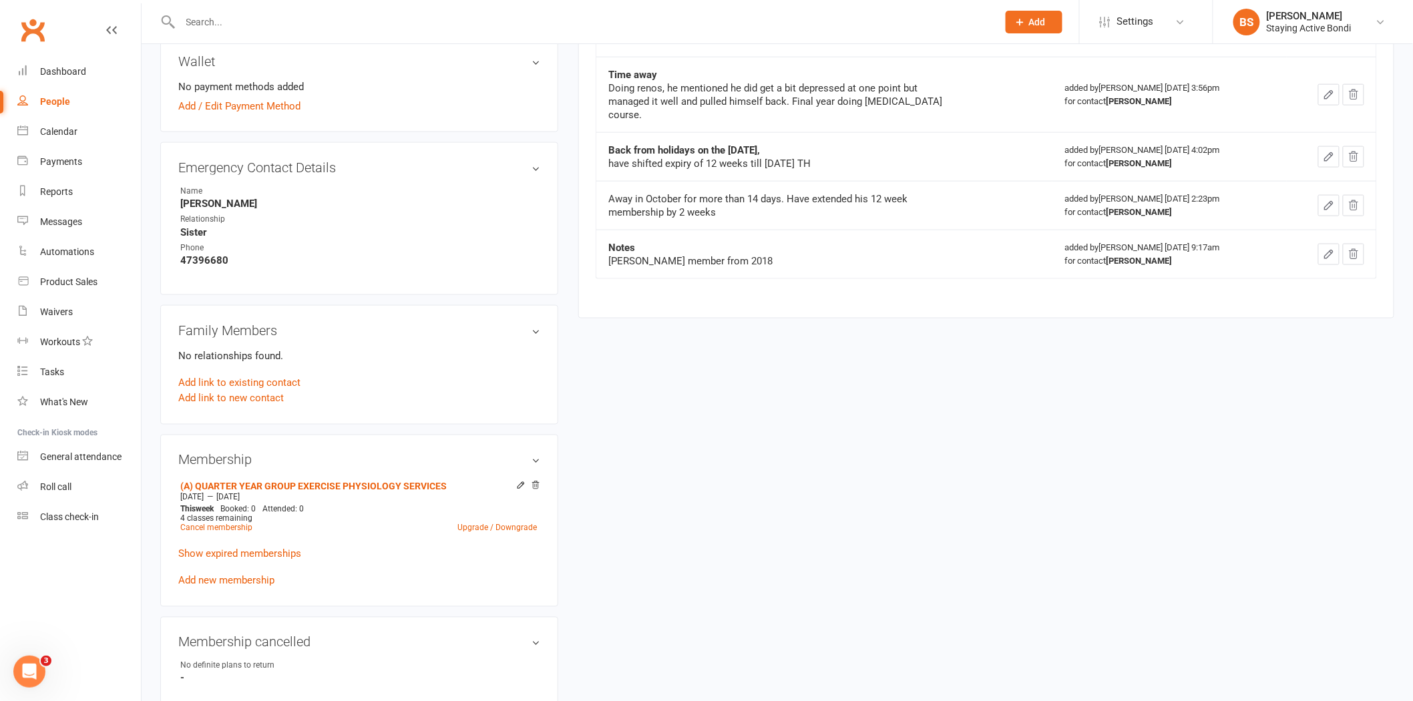
scroll to position [370, 0]
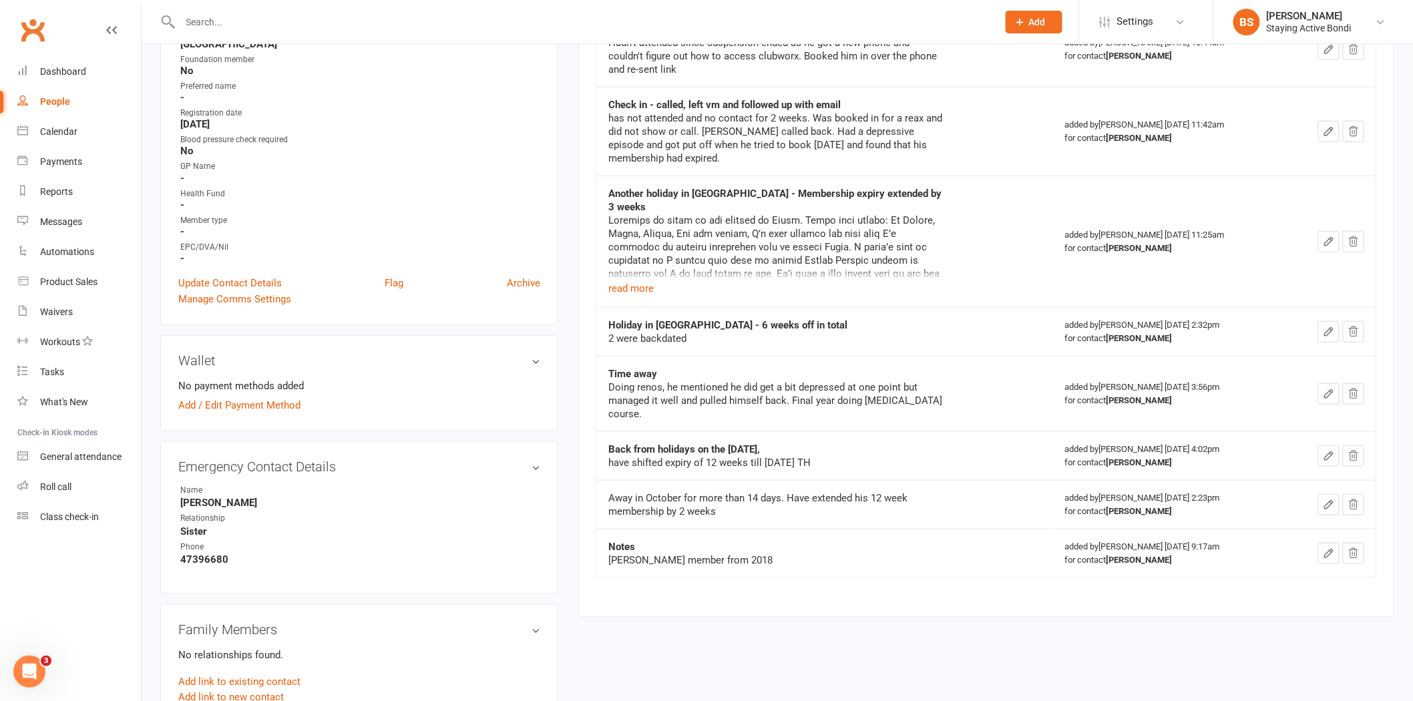
click at [382, 23] on input "text" at bounding box center [582, 22] width 812 height 19
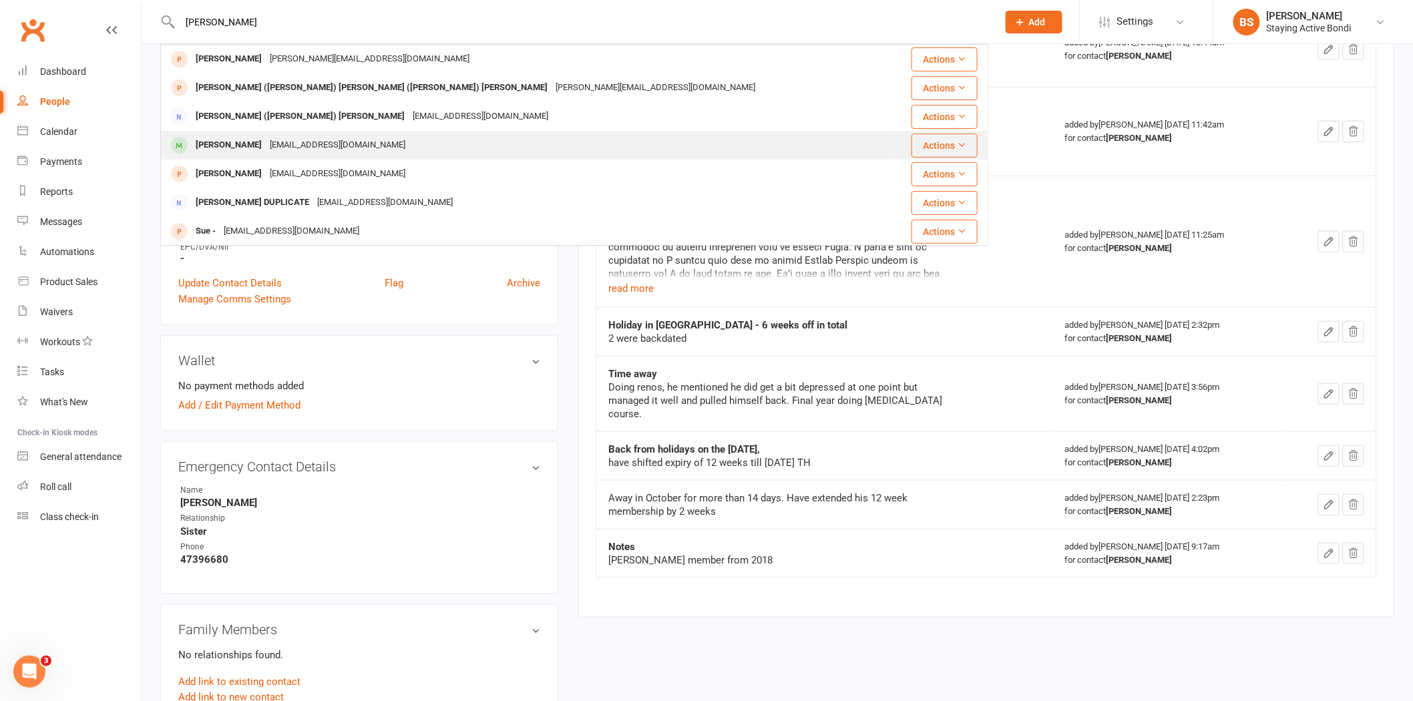
type input "sandy"
click at [362, 139] on div "sandzbrandt@hotmail.com" at bounding box center [338, 145] width 144 height 19
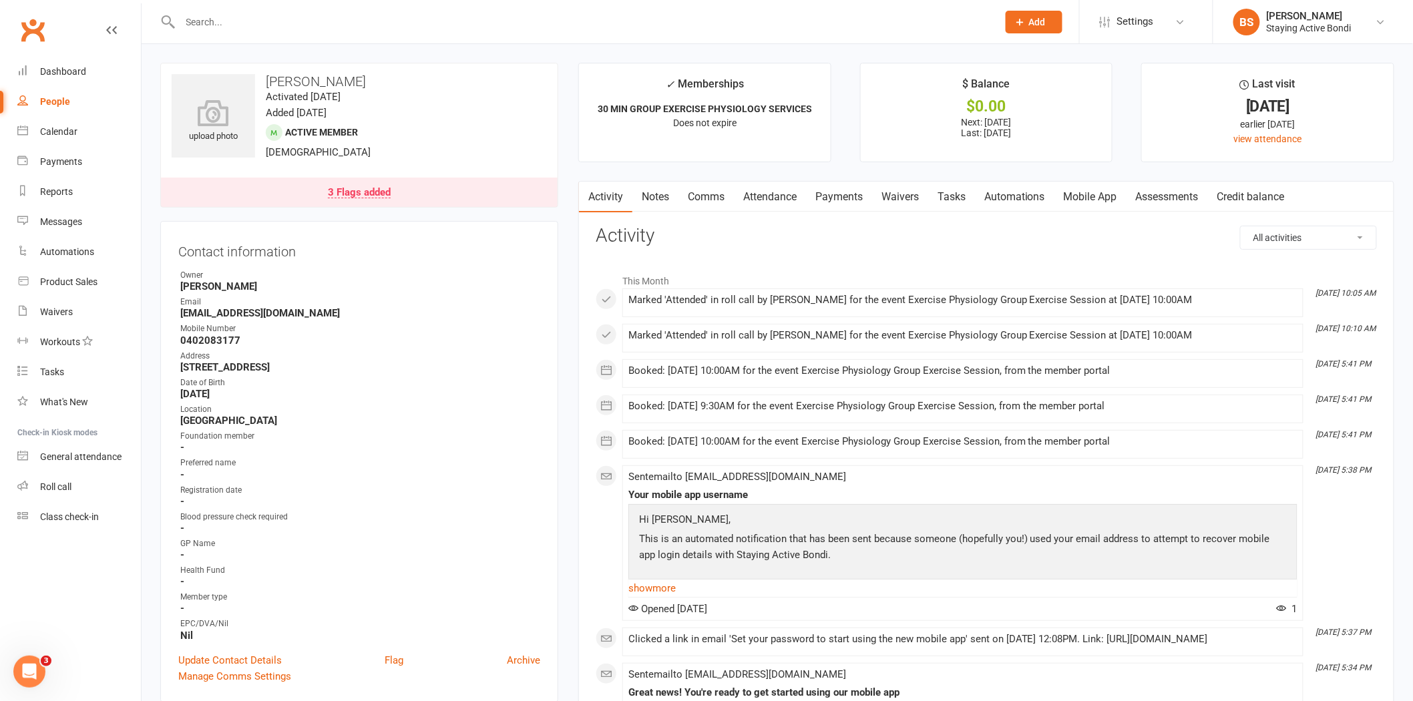
click at [379, 190] on div "3 Flags added" at bounding box center [359, 193] width 63 height 11
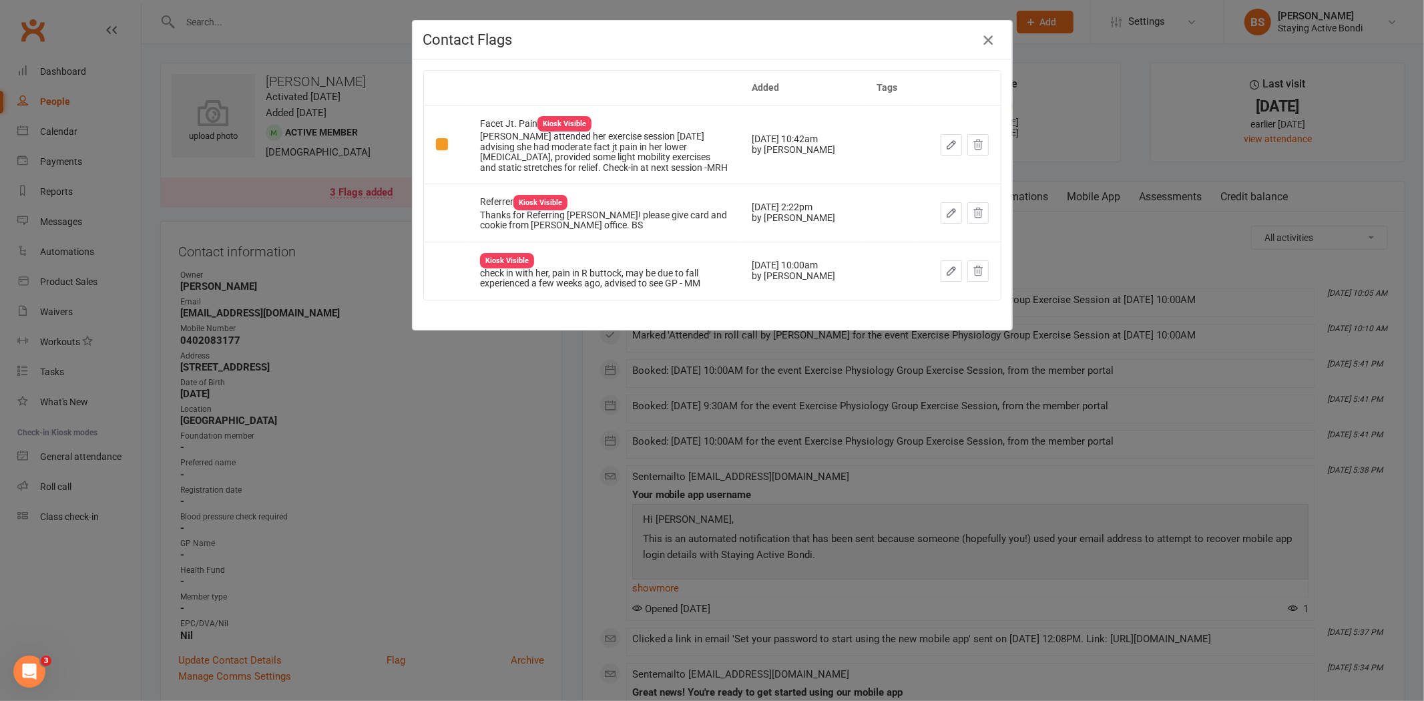
click at [987, 37] on icon "button" at bounding box center [988, 40] width 16 height 16
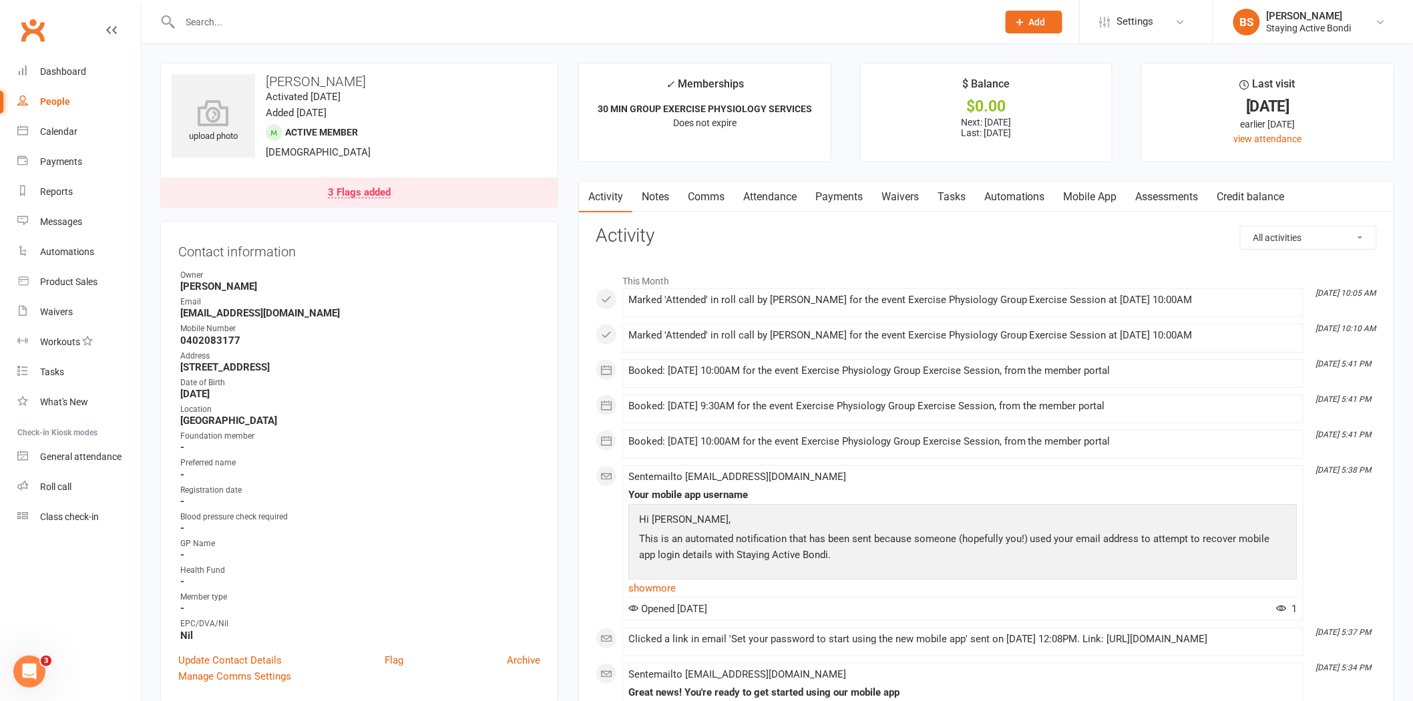
click at [320, 35] on div at bounding box center [574, 21] width 828 height 43
click at [322, 25] on input "text" at bounding box center [582, 22] width 812 height 19
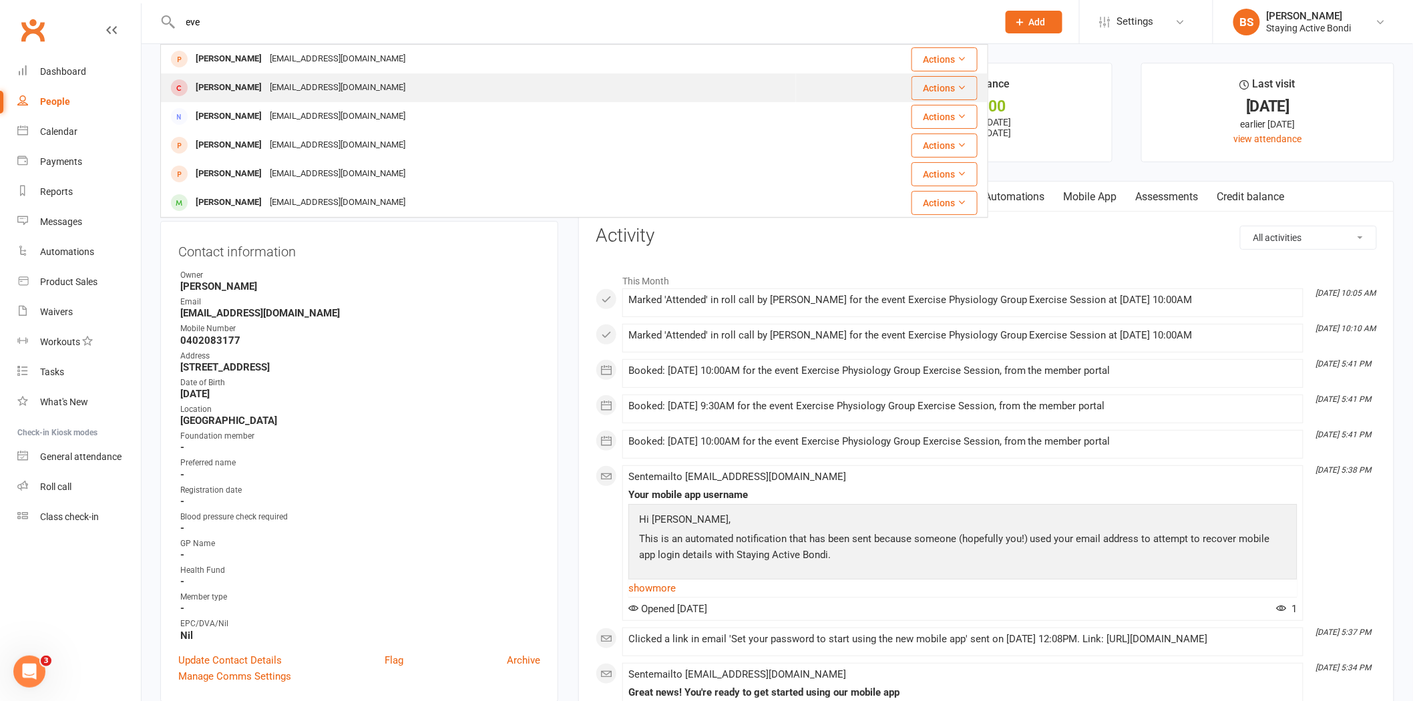
type input "eve"
click at [300, 89] on div "hillfam@ihug.com.au" at bounding box center [338, 87] width 144 height 19
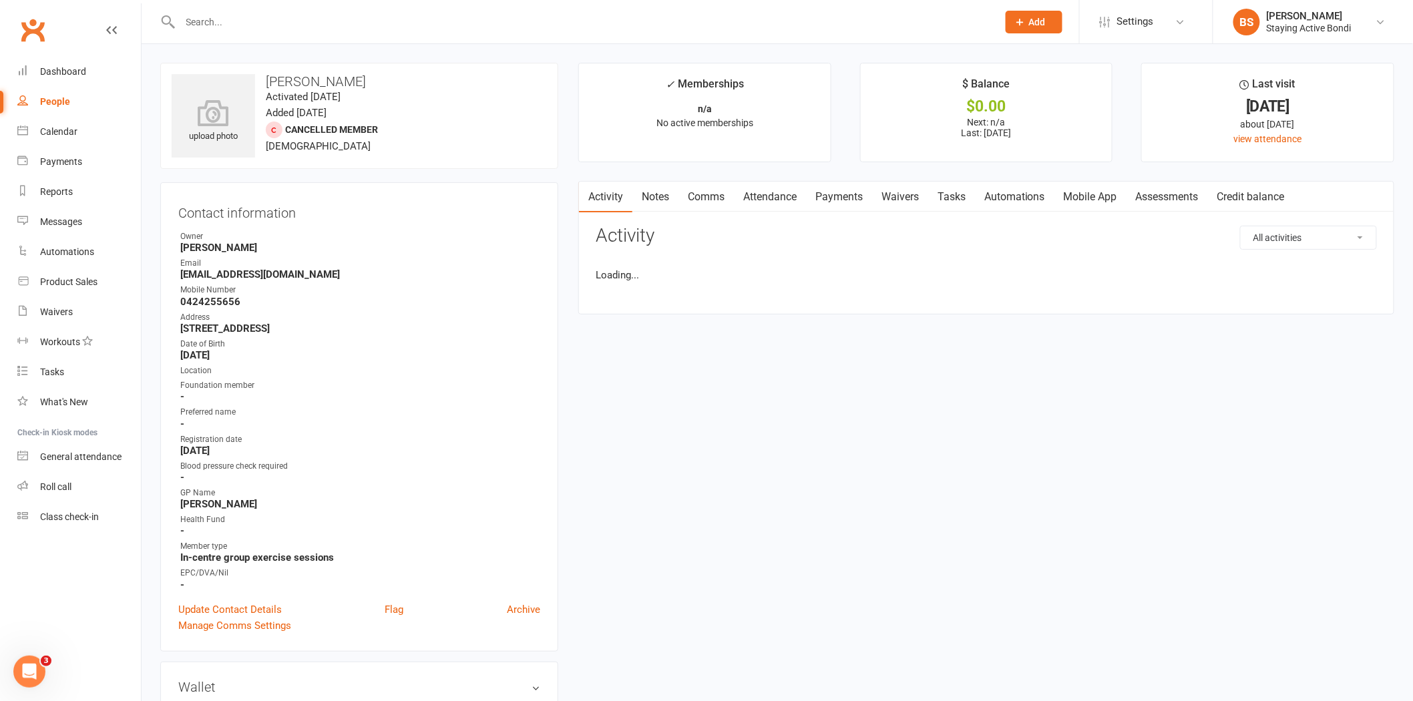
click at [668, 194] on link "Notes" at bounding box center [655, 197] width 46 height 31
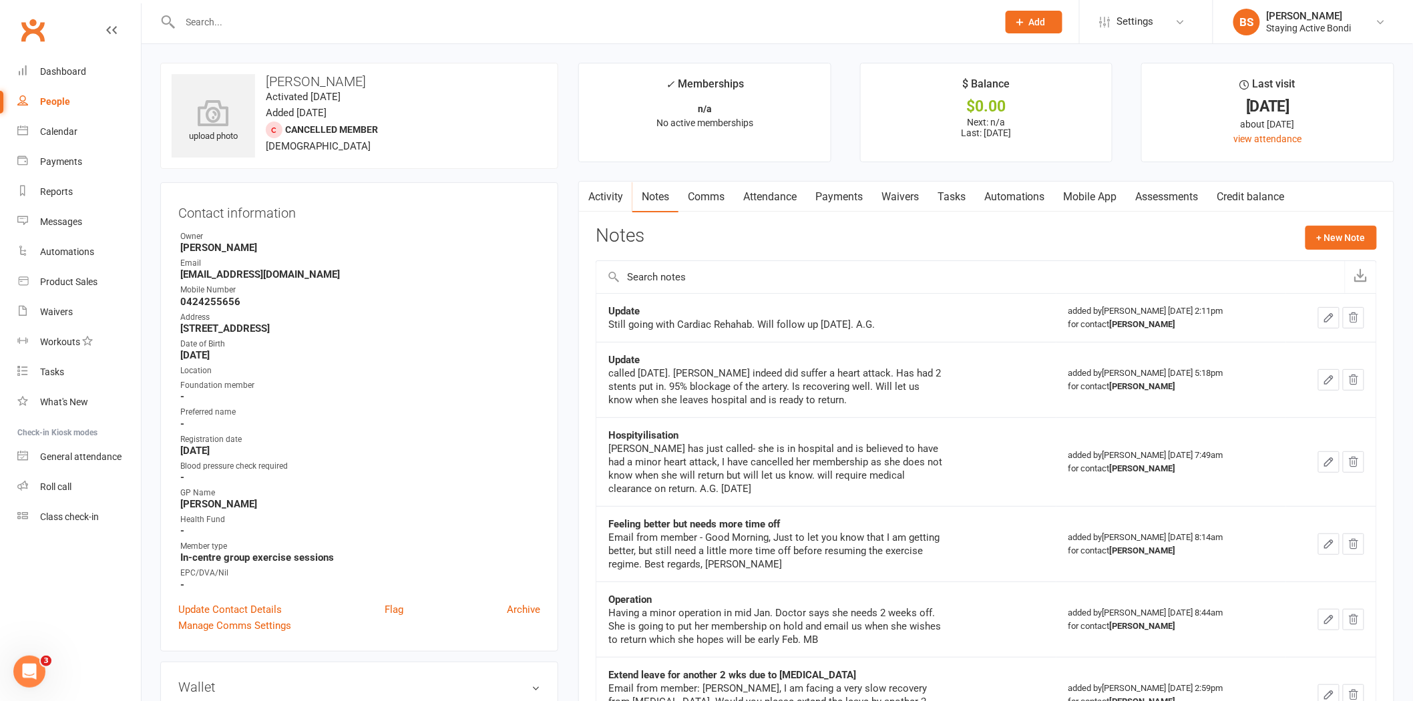
click at [317, 23] on input "text" at bounding box center [582, 22] width 812 height 19
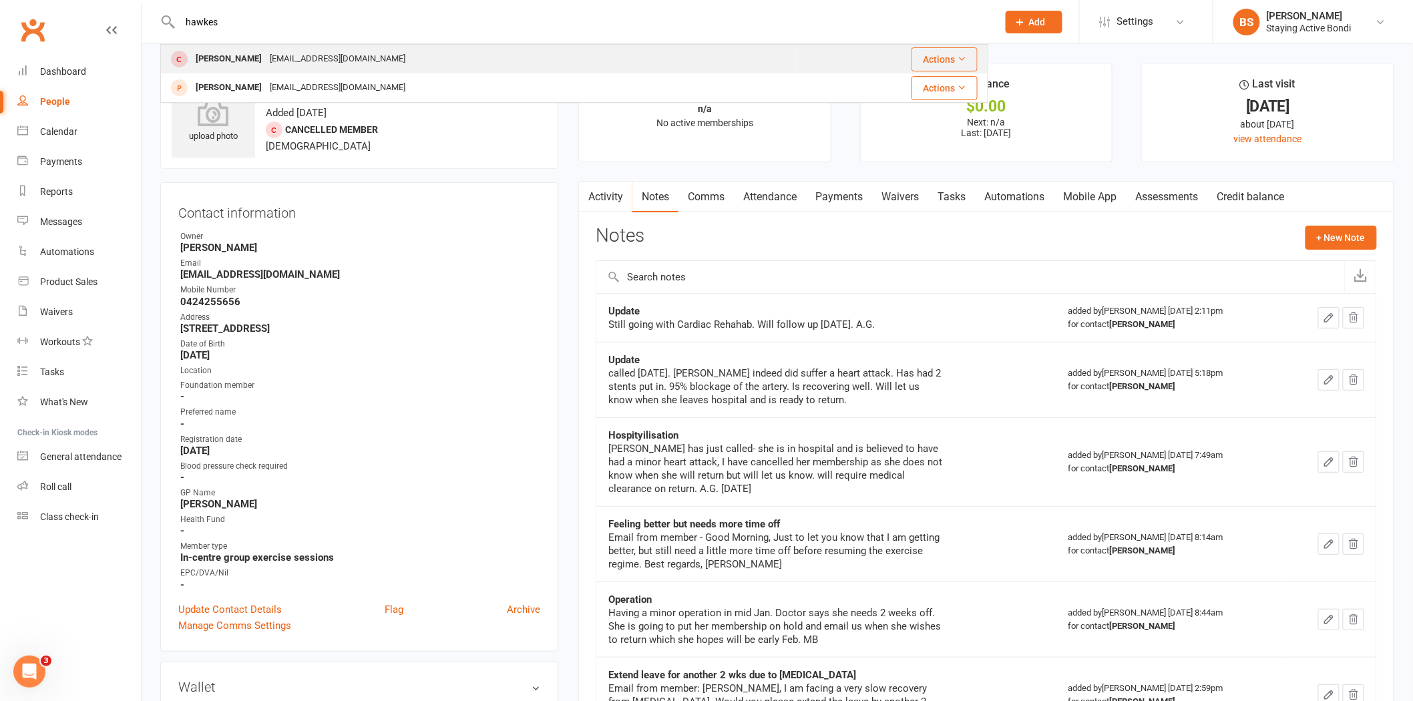
type input "hawkes"
click at [306, 54] on div "kimgarvey.aus@outlook.com" at bounding box center [338, 58] width 144 height 19
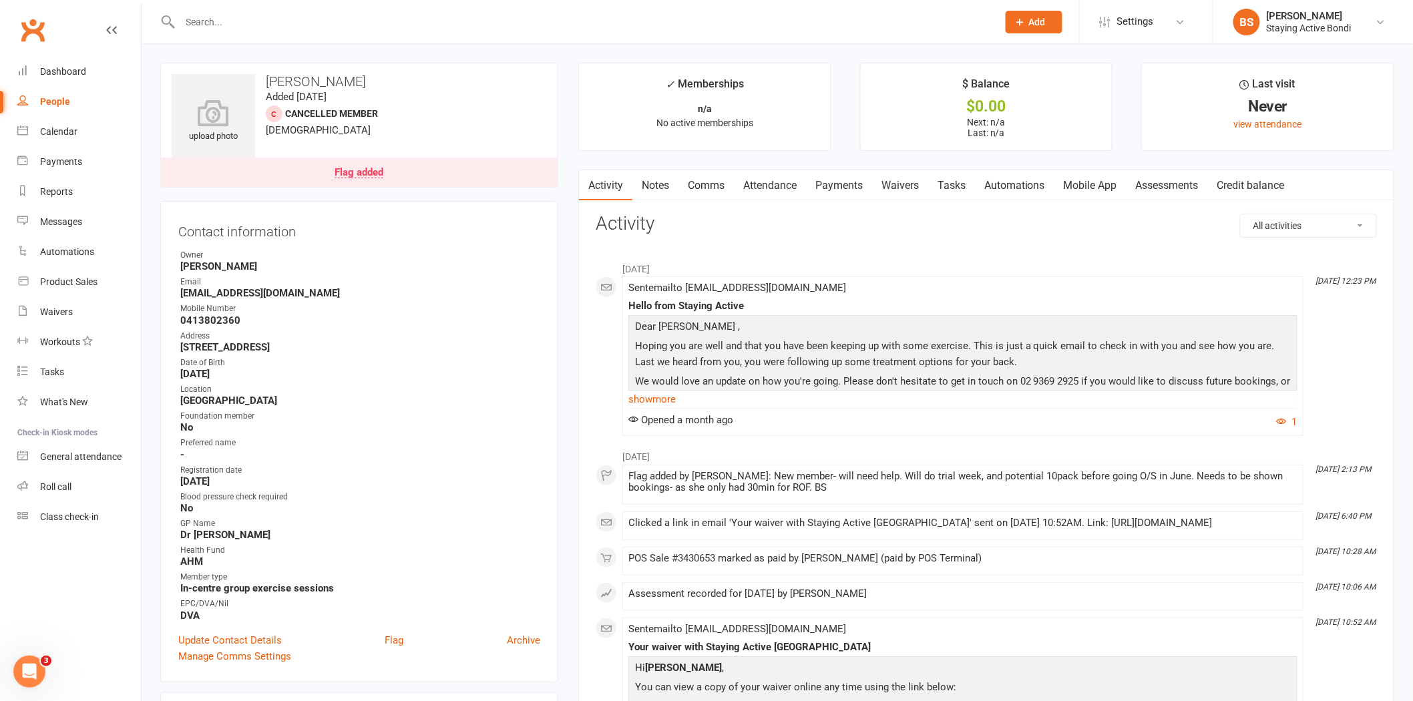
click at [662, 184] on link "Notes" at bounding box center [655, 185] width 46 height 31
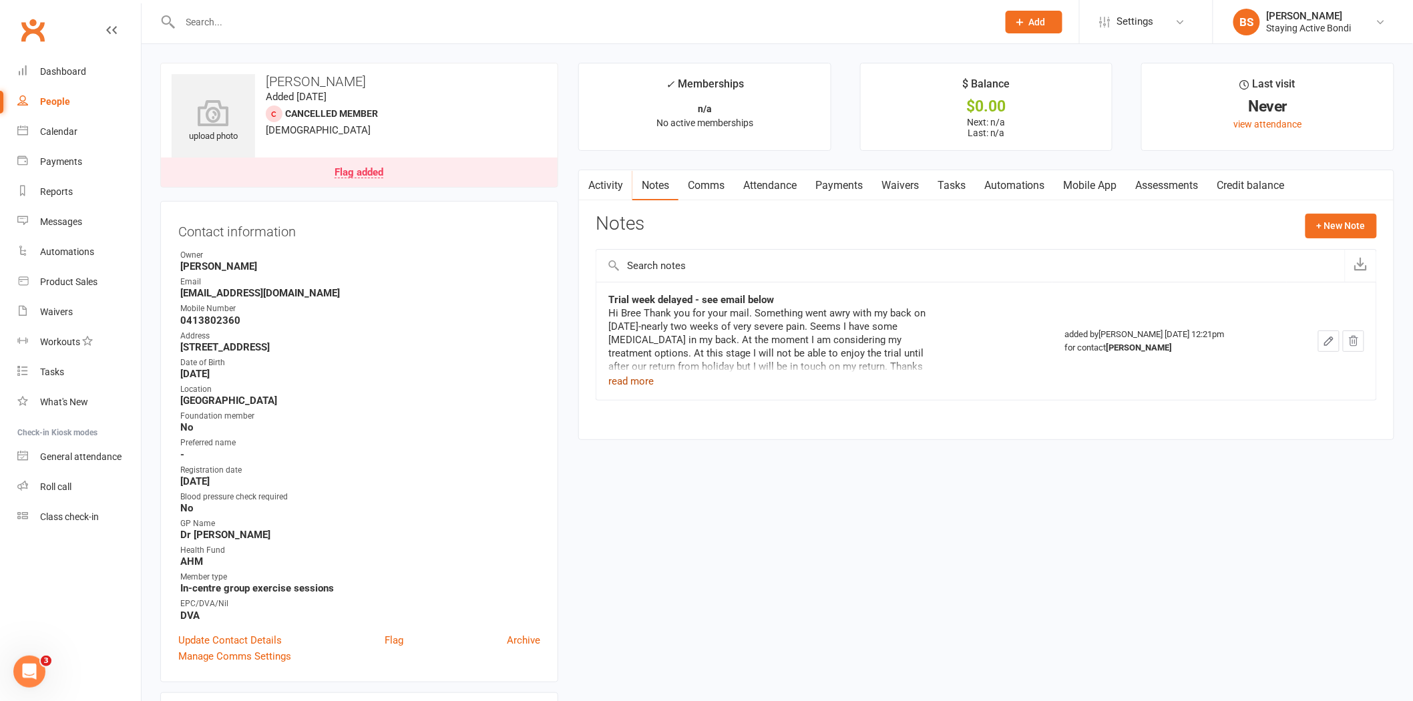
click at [634, 383] on button "read more" at bounding box center [630, 381] width 45 height 16
click at [355, 168] on div "Flag added" at bounding box center [358, 173] width 49 height 11
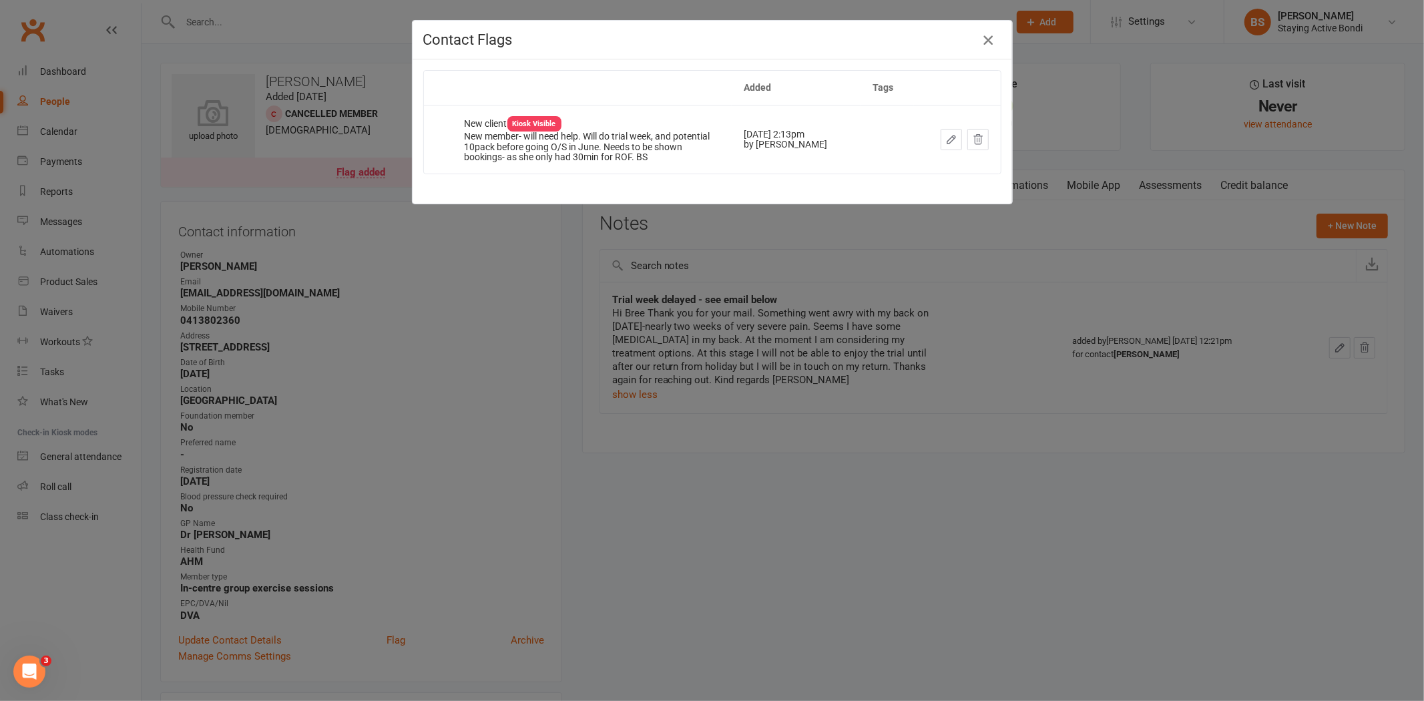
click at [983, 34] on icon "button" at bounding box center [988, 40] width 16 height 16
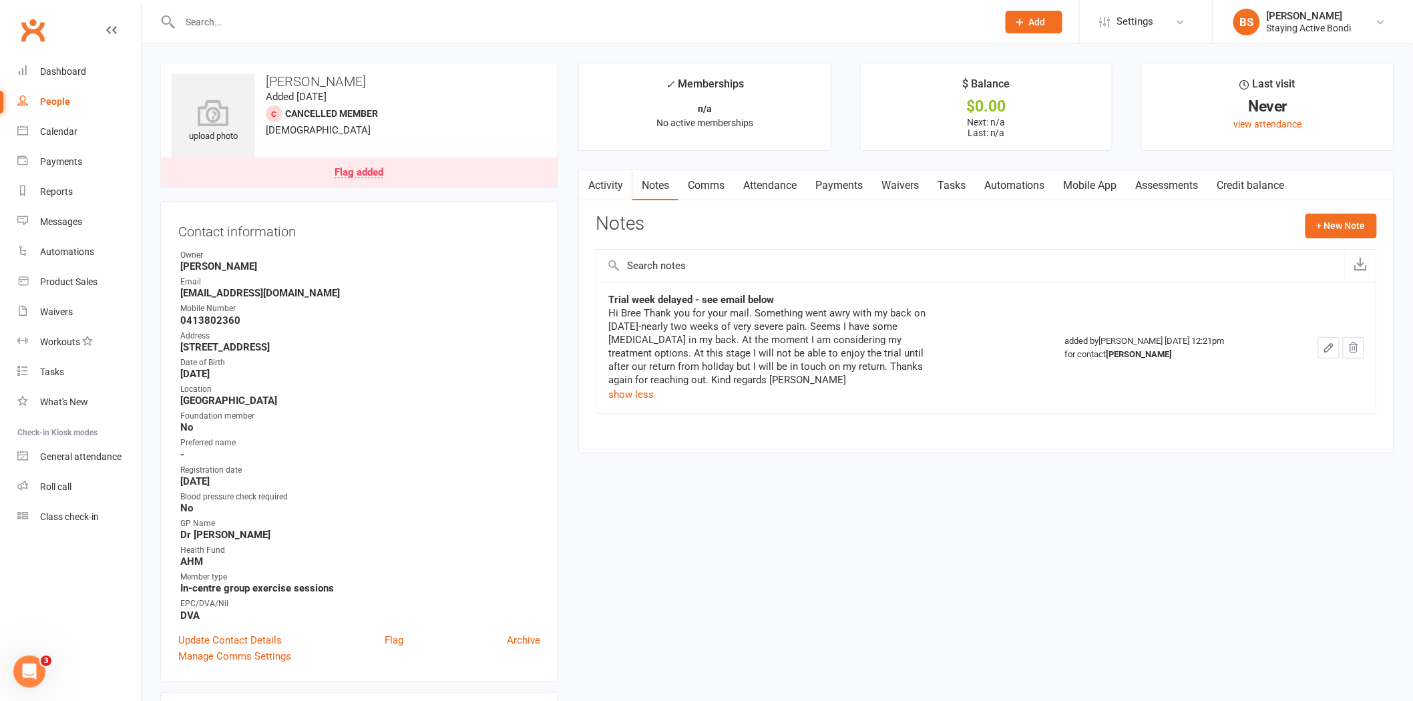
click at [712, 179] on link "Comms" at bounding box center [705, 185] width 55 height 31
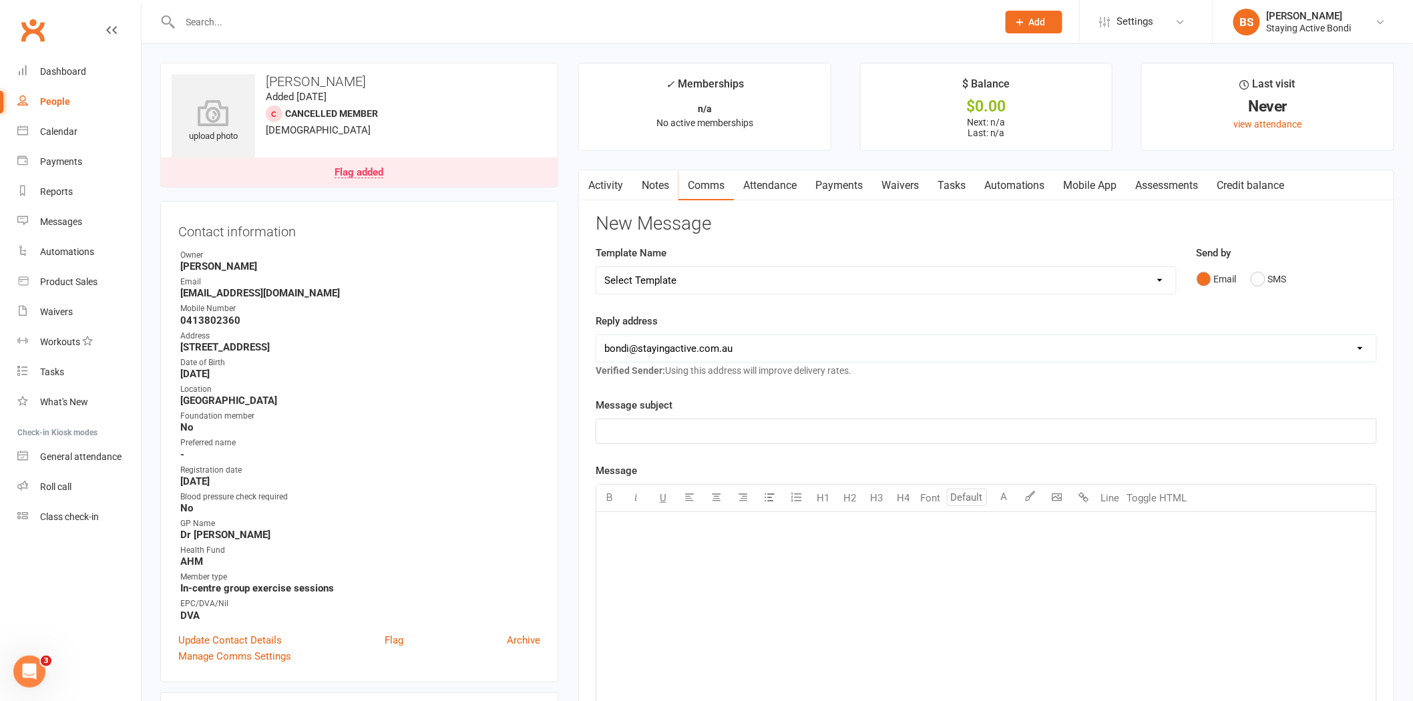
click at [322, 25] on input "text" at bounding box center [582, 22] width 812 height 19
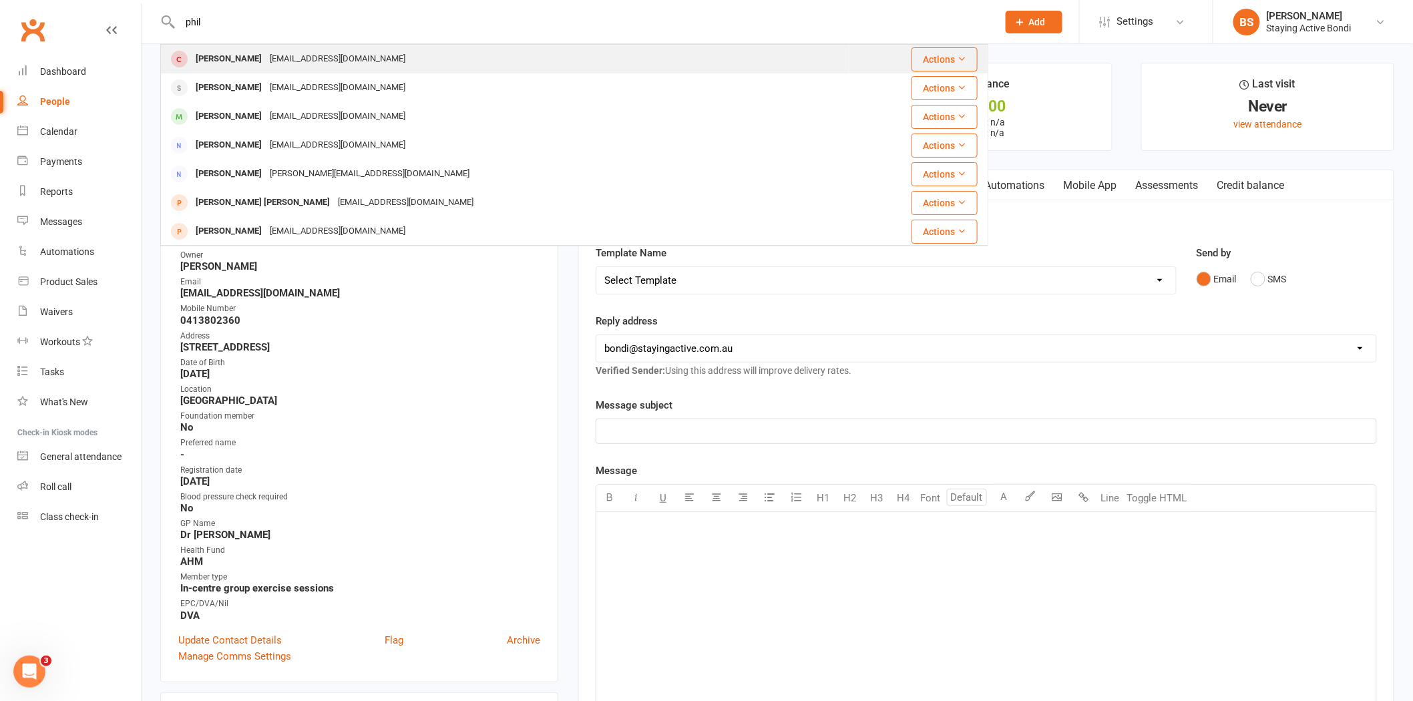
type input "phil"
click at [304, 63] on div "leephil@tpg.com.au" at bounding box center [338, 58] width 144 height 19
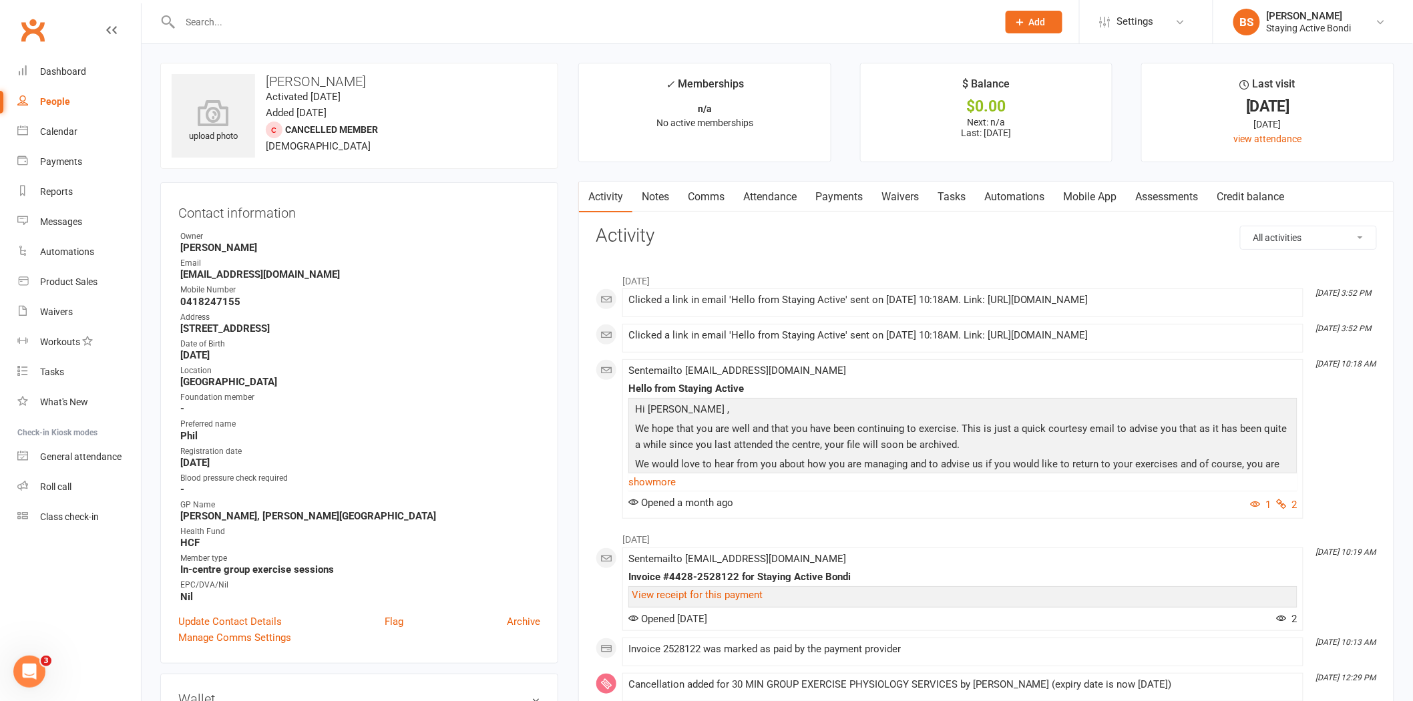
click at [662, 194] on link "Notes" at bounding box center [655, 197] width 46 height 31
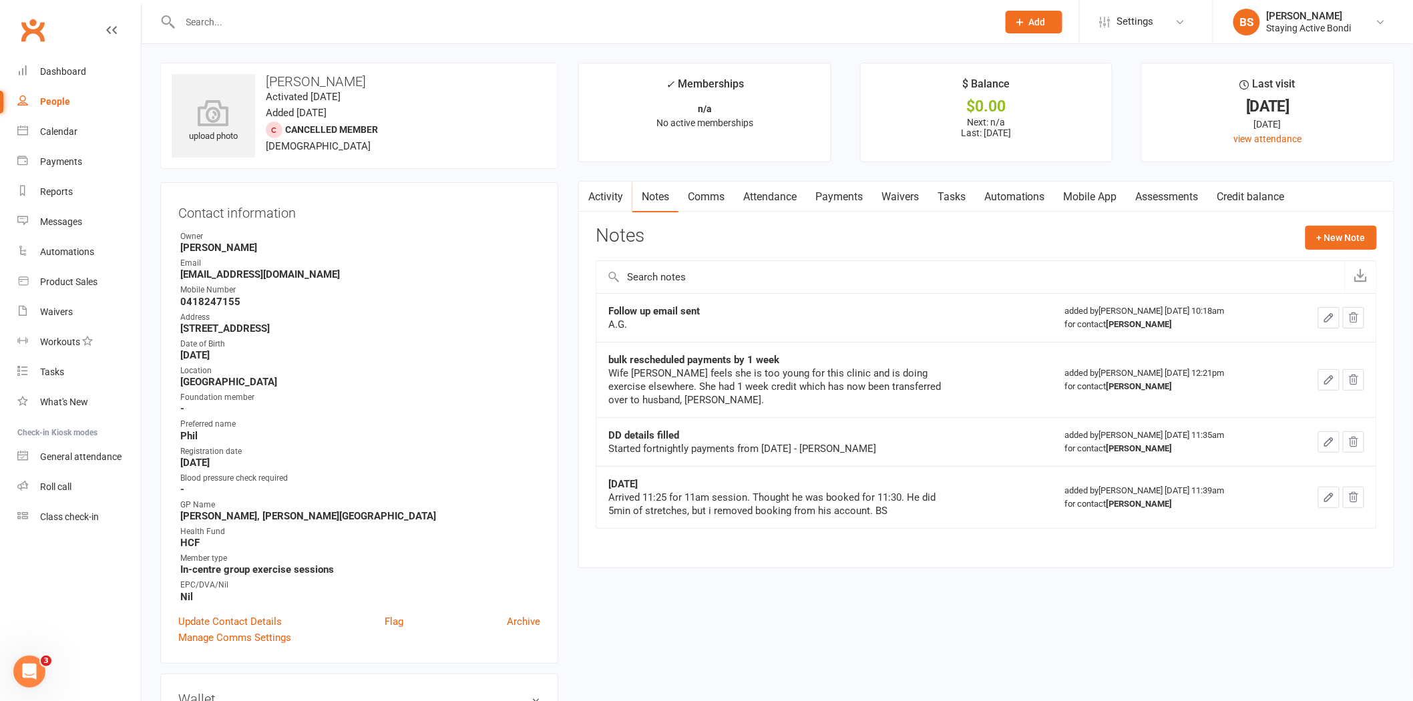
click at [382, 20] on input "text" at bounding box center [582, 22] width 812 height 19
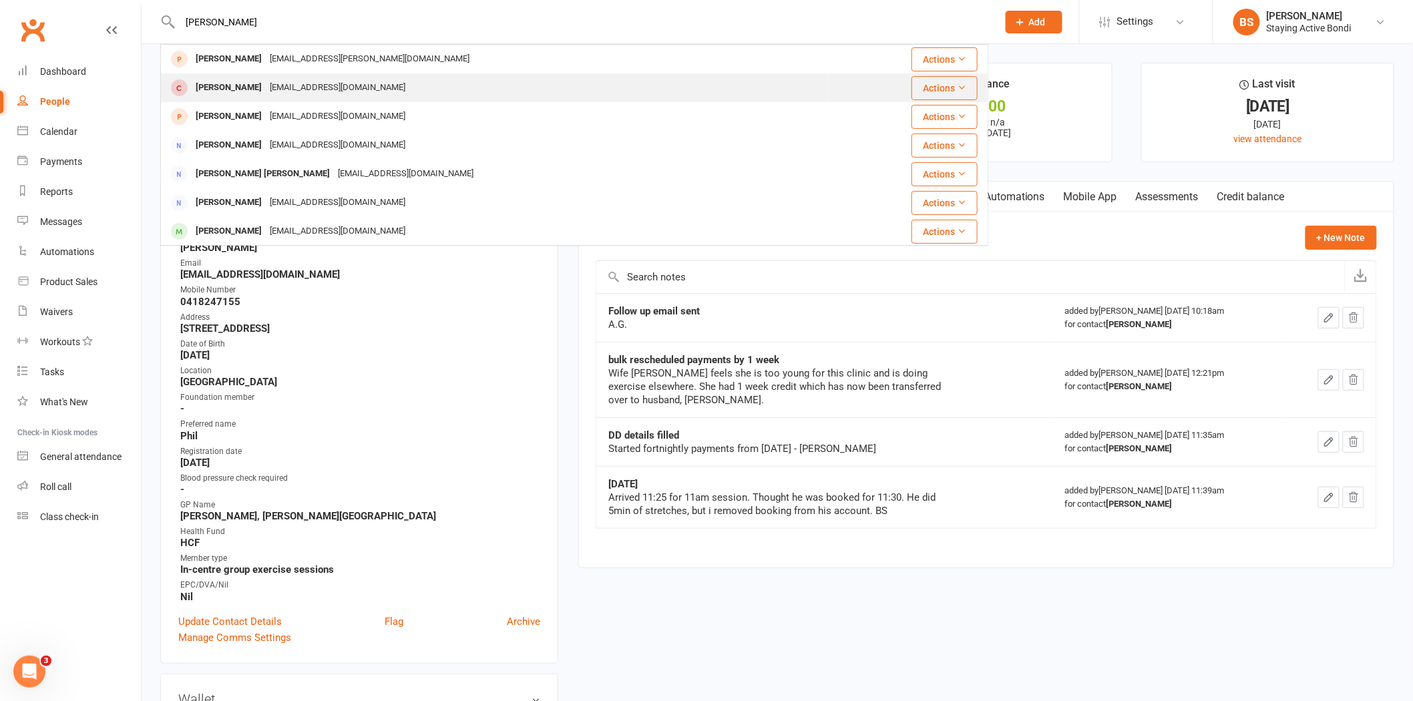
type input "harlene"
click at [336, 93] on div "harlsinoz@yahoo.com.au" at bounding box center [338, 87] width 144 height 19
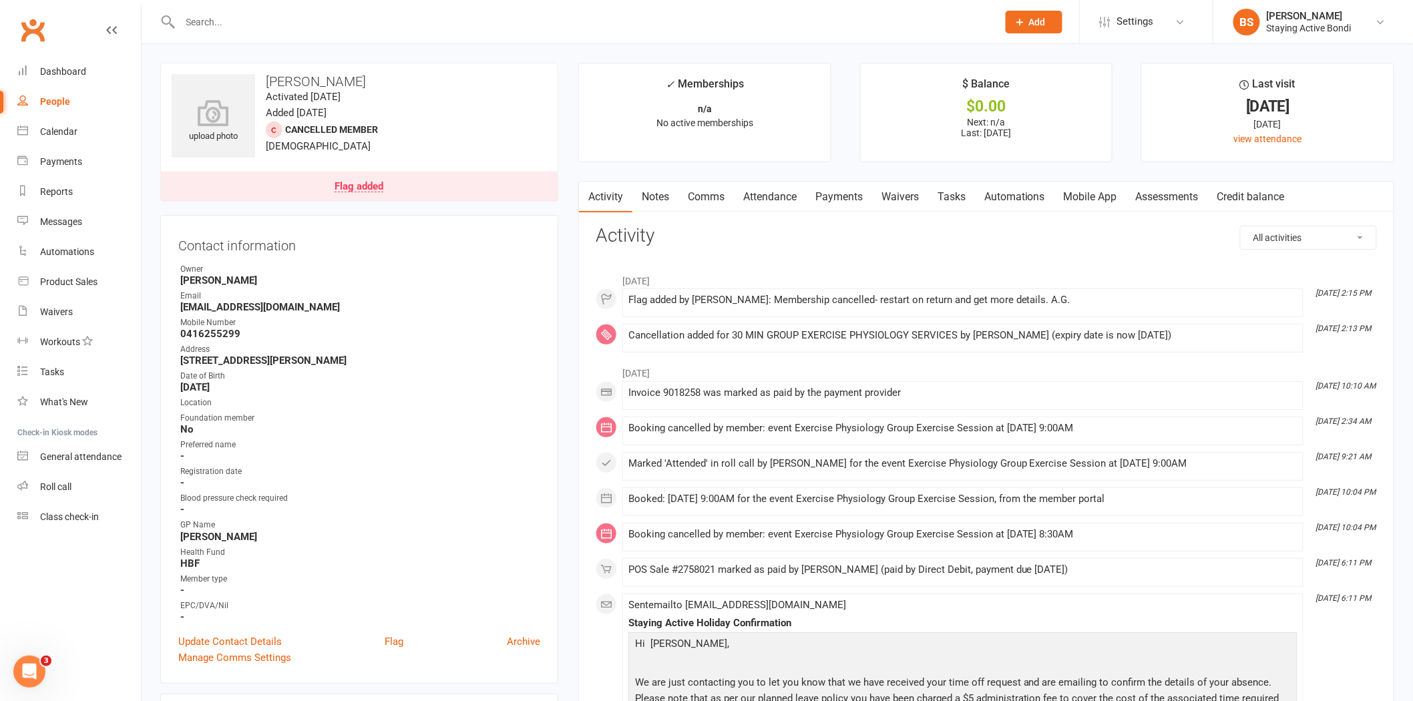
click at [653, 196] on link "Notes" at bounding box center [655, 197] width 46 height 31
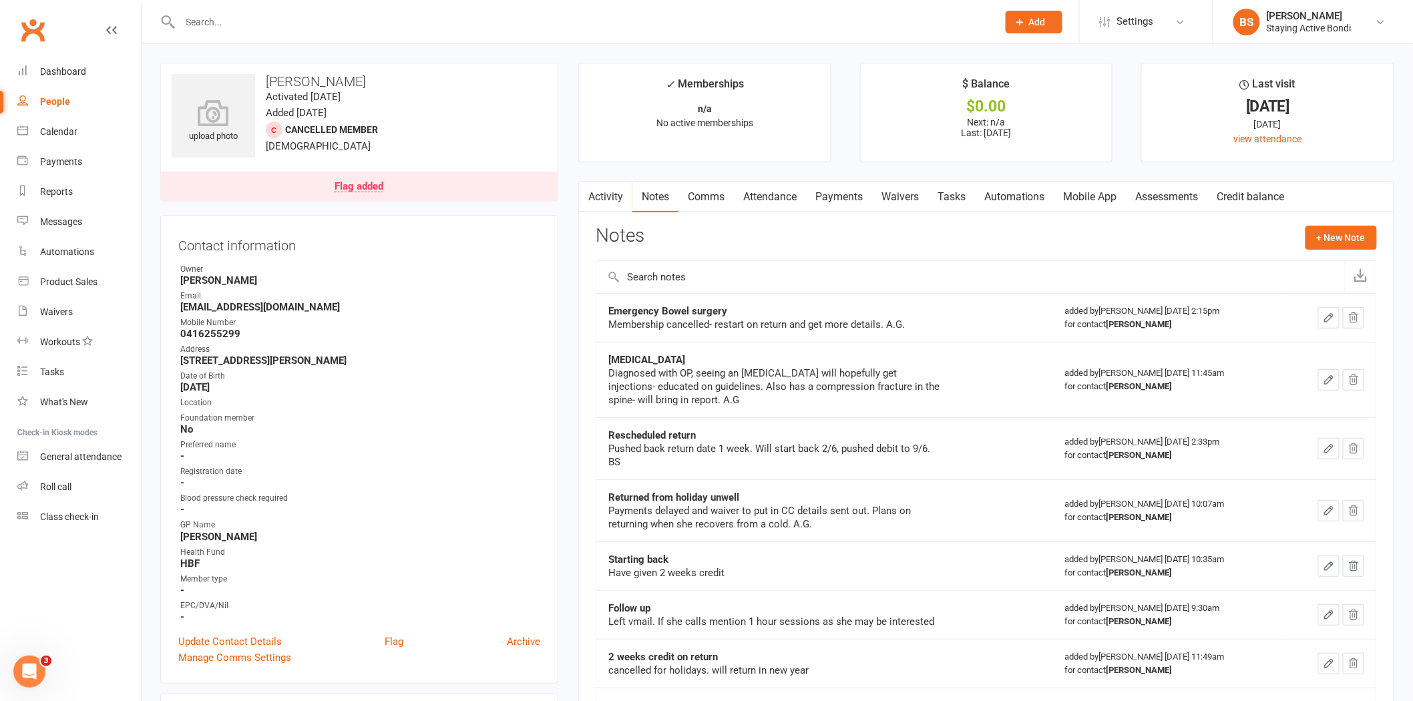
click at [364, 17] on input "text" at bounding box center [582, 22] width 812 height 19
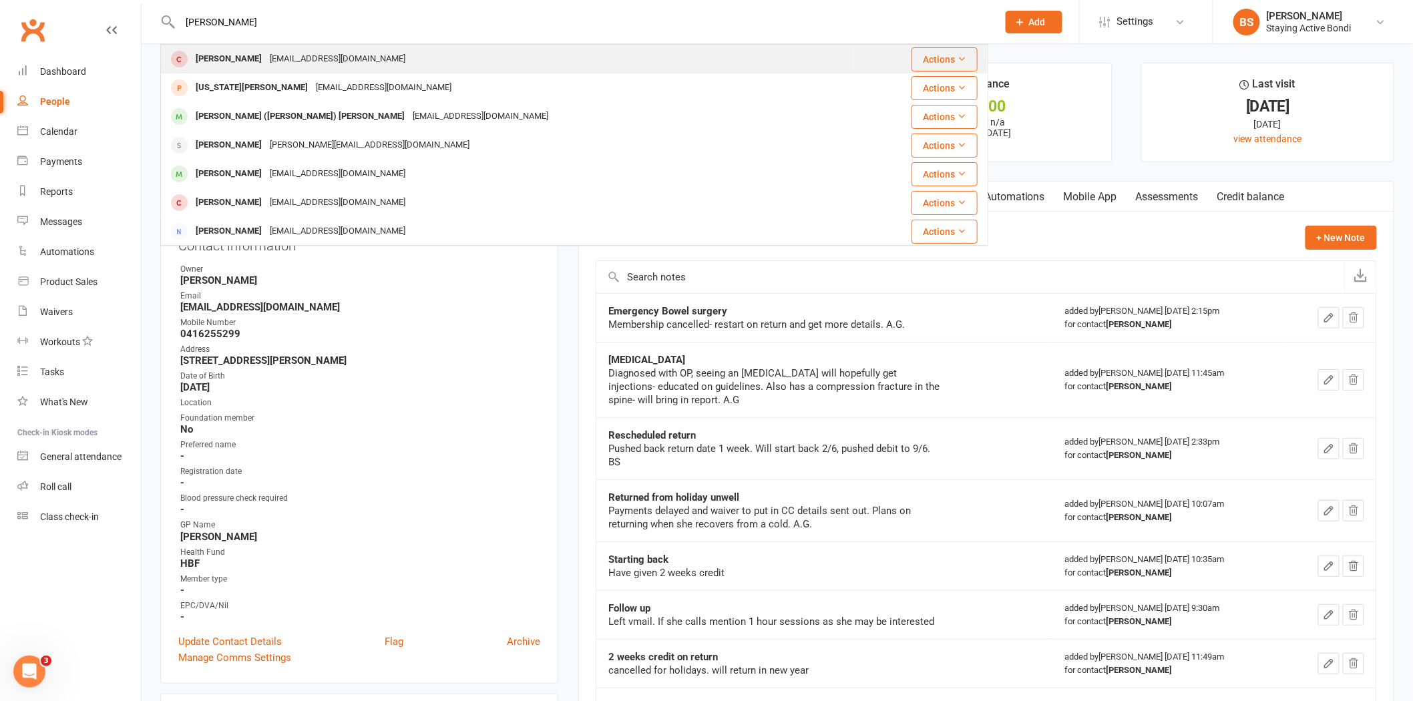
type input "geoff dou"
click at [320, 71] on div "Geoffrey Douglas moderntimes01@gmail.com" at bounding box center [507, 58] width 691 height 27
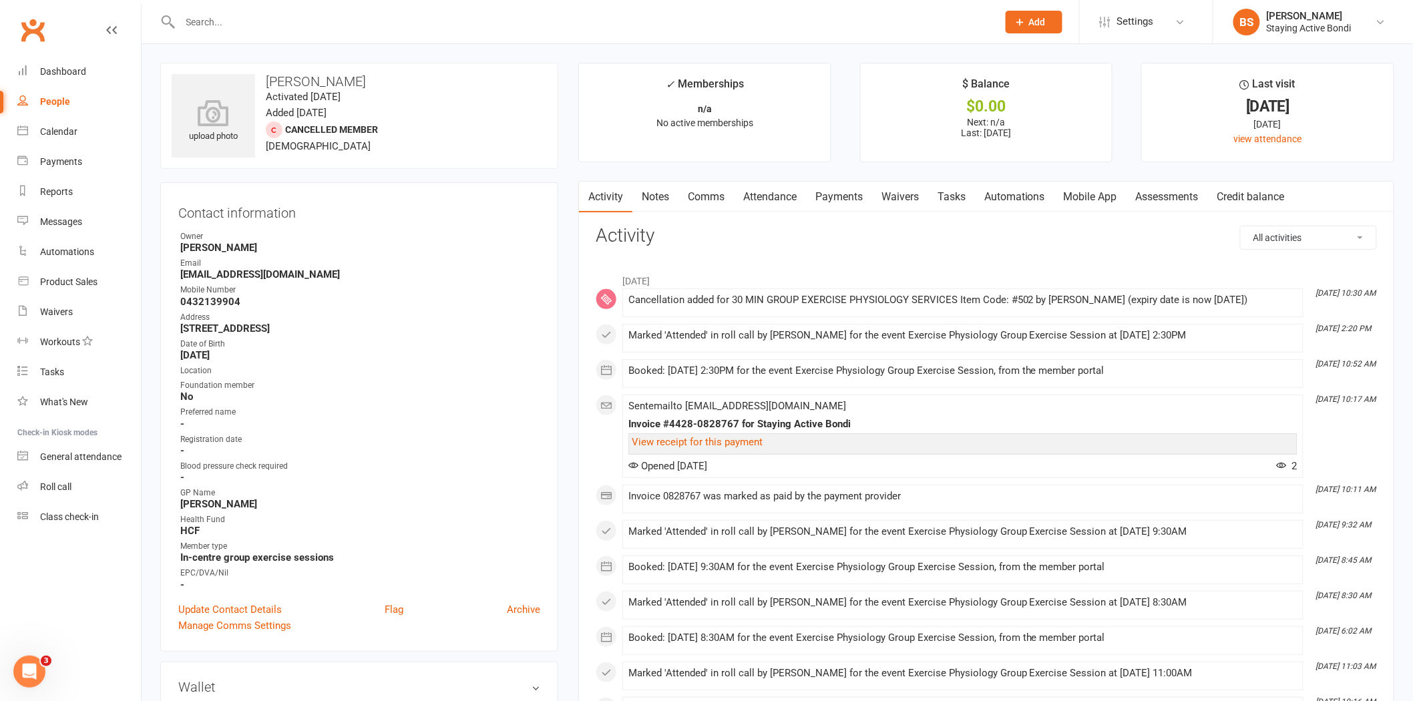
click at [652, 192] on link "Notes" at bounding box center [655, 197] width 46 height 31
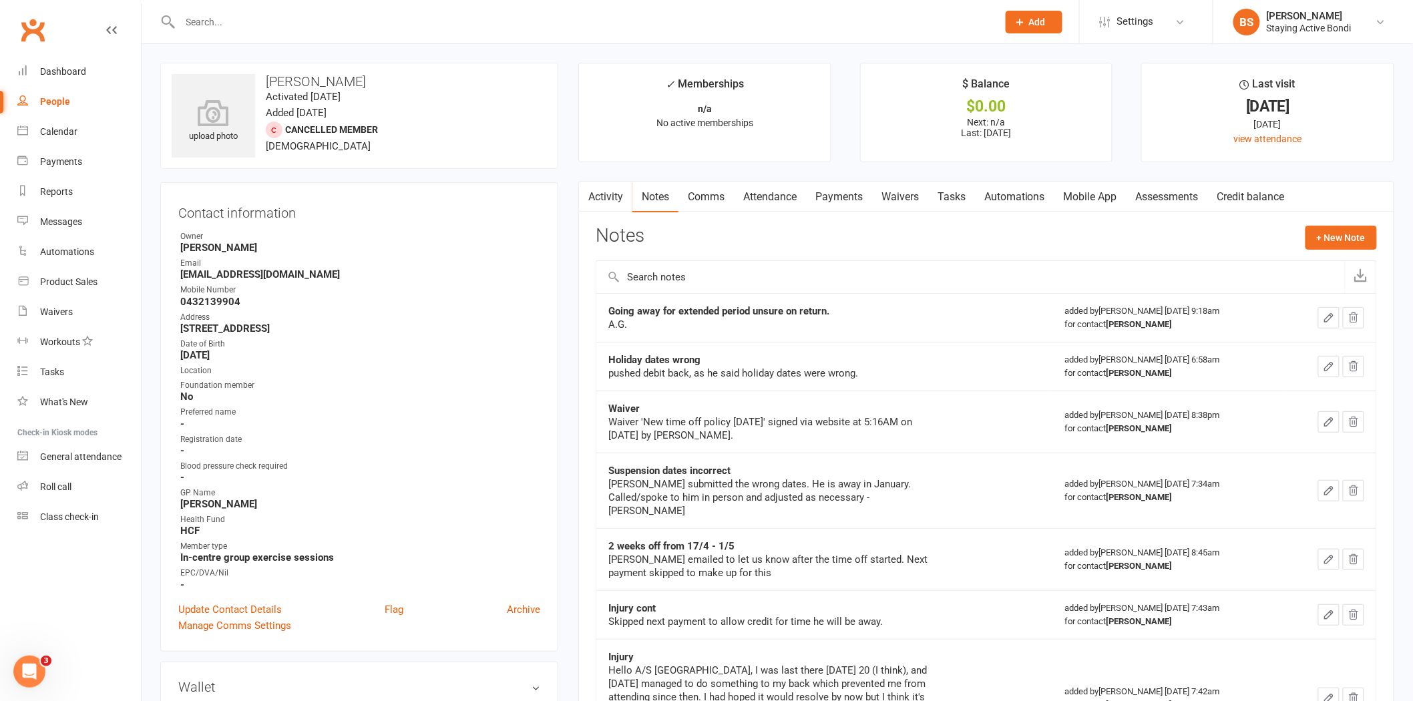
click at [609, 202] on link "Activity" at bounding box center [605, 197] width 53 height 31
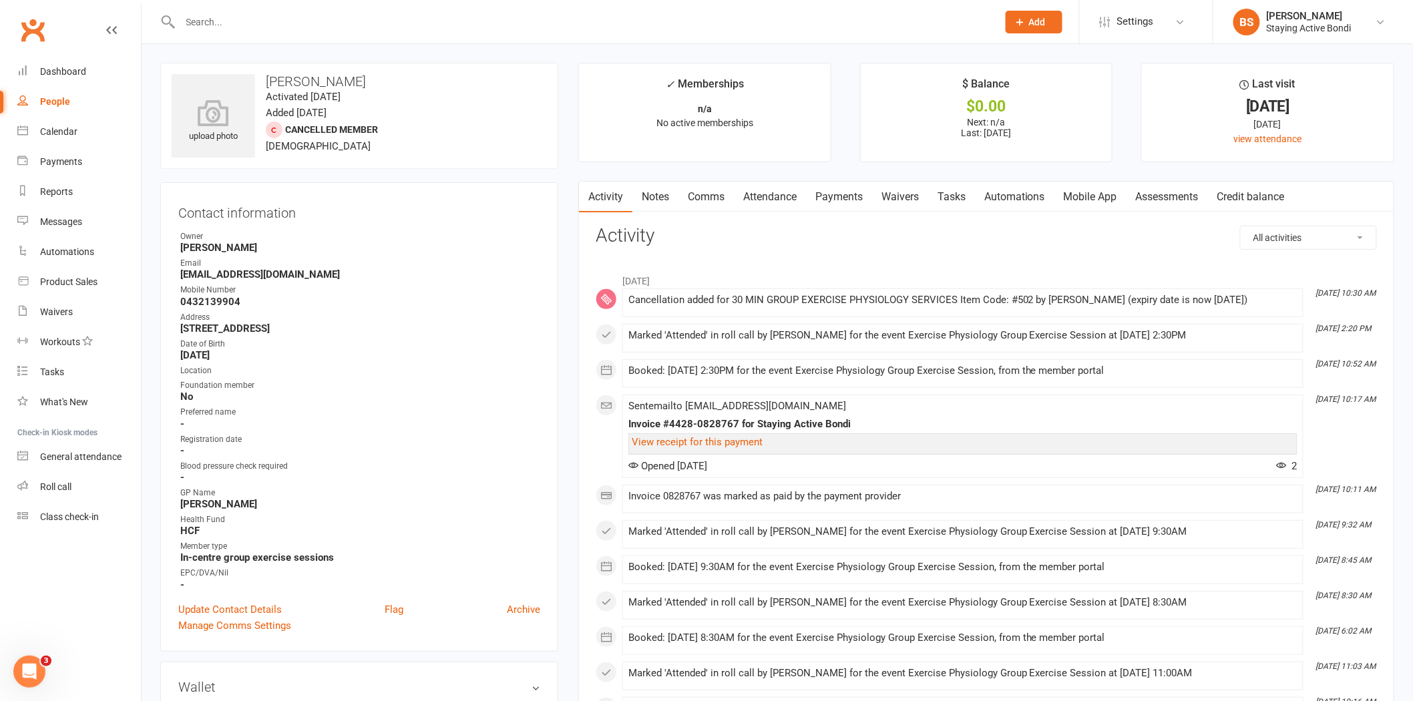
click at [332, 27] on input "text" at bounding box center [582, 22] width 812 height 19
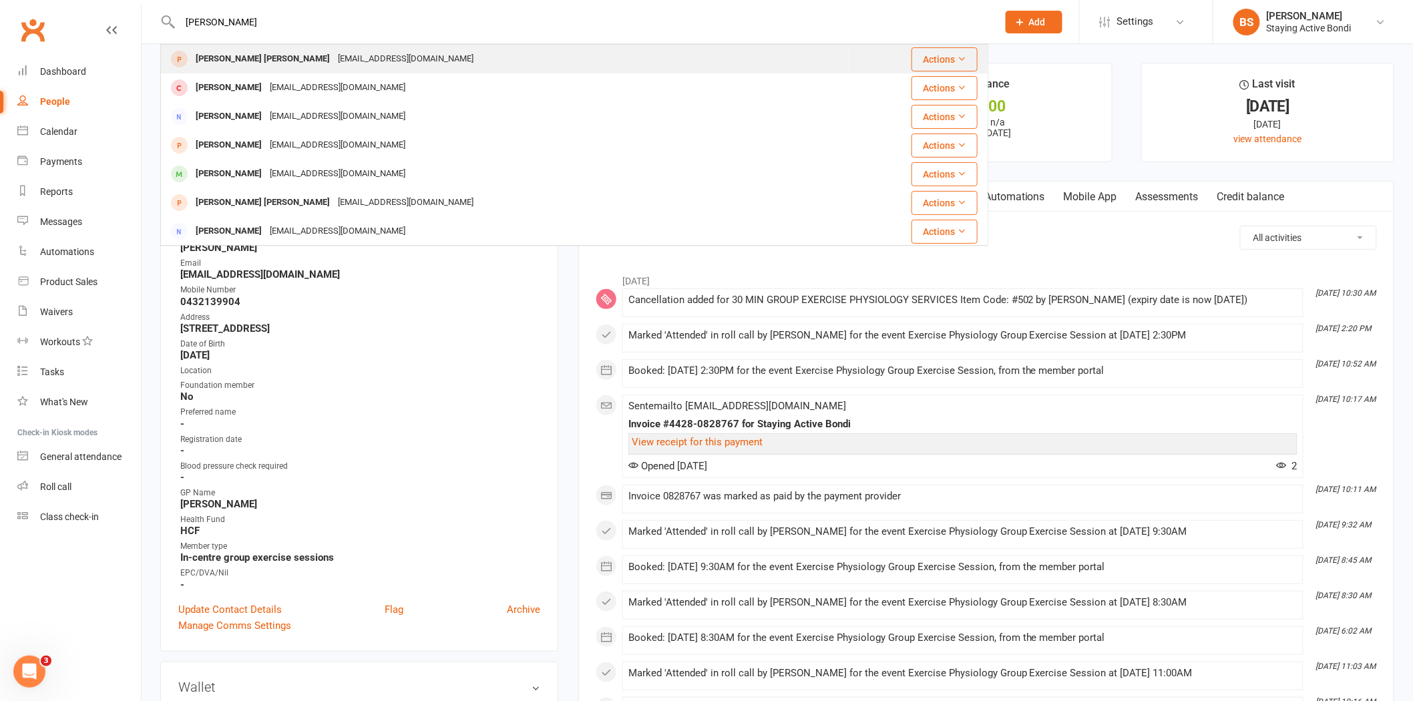
type input "maria murr"
click at [334, 51] on div "marialyone@hotmail.com" at bounding box center [406, 58] width 144 height 19
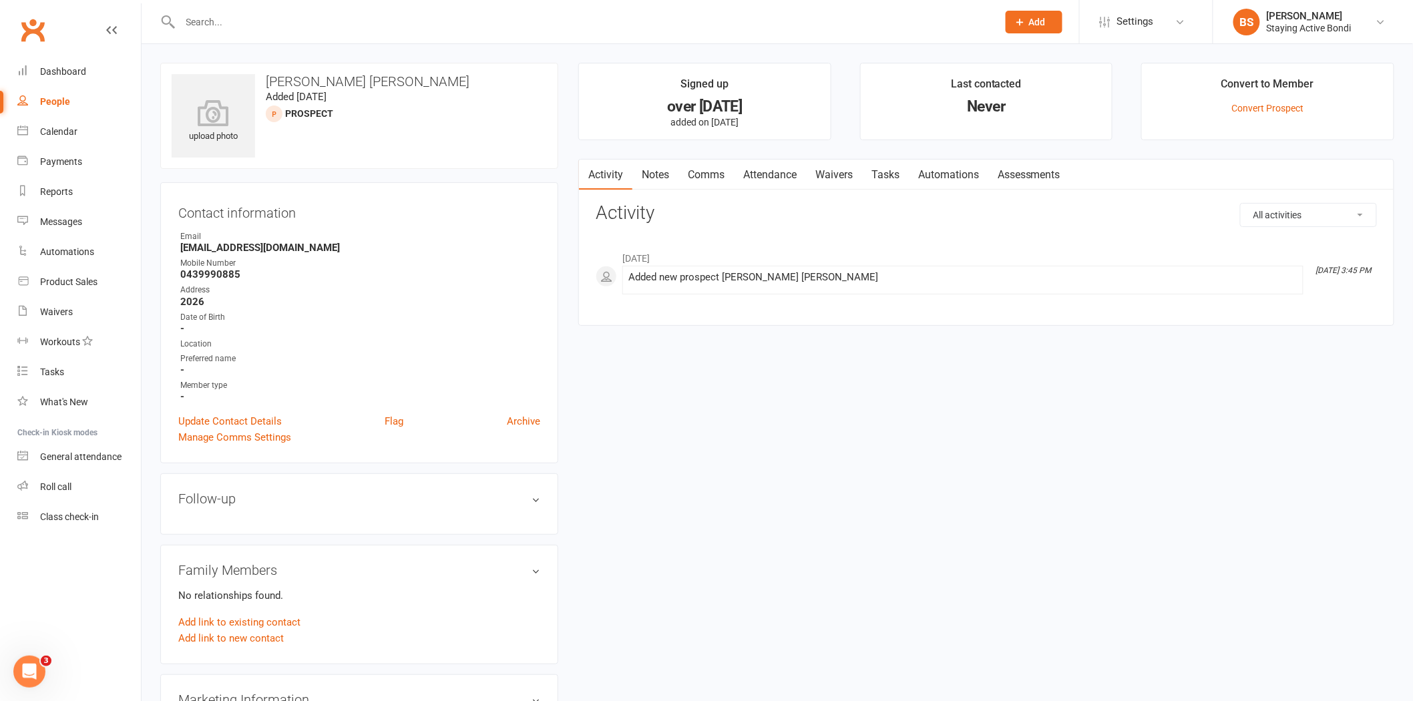
click at [285, 15] on input "text" at bounding box center [582, 22] width 812 height 19
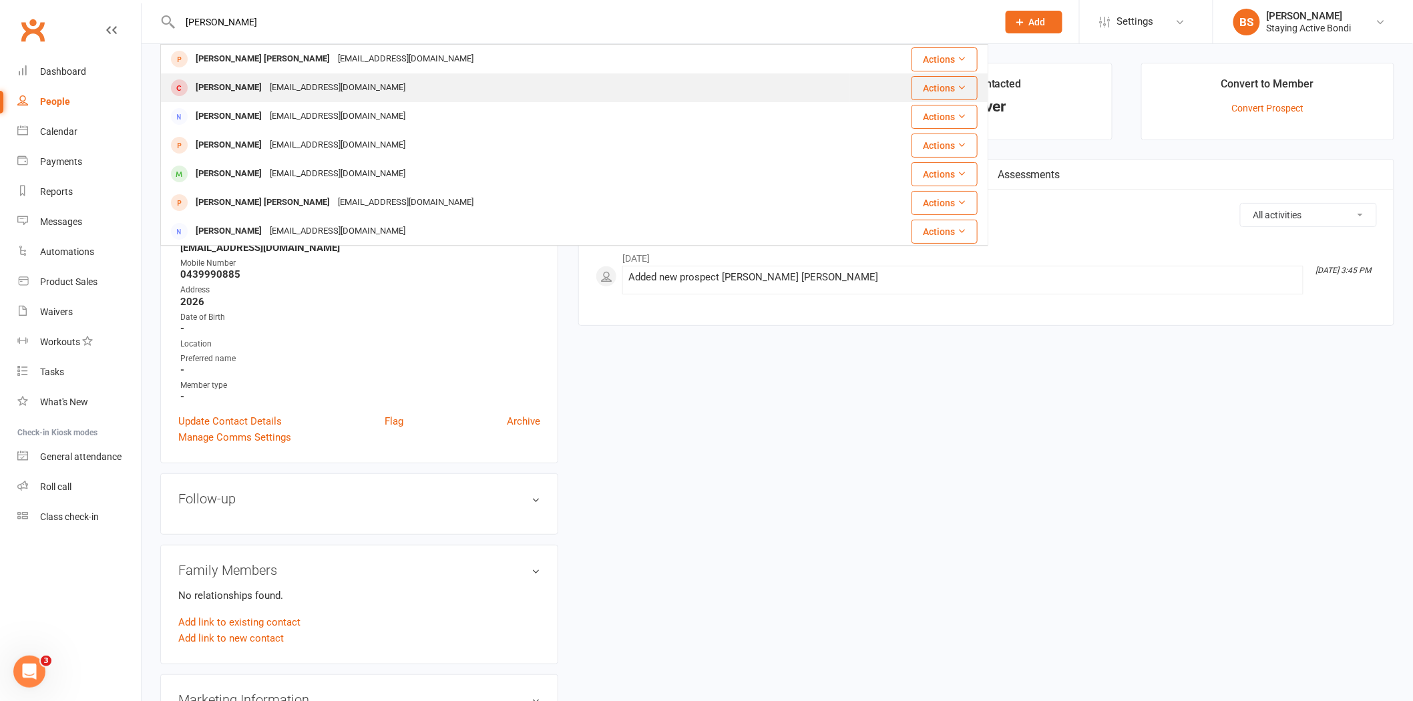
type input "maria murr"
click at [269, 78] on div "marialyone@hotmail.com" at bounding box center [338, 87] width 144 height 19
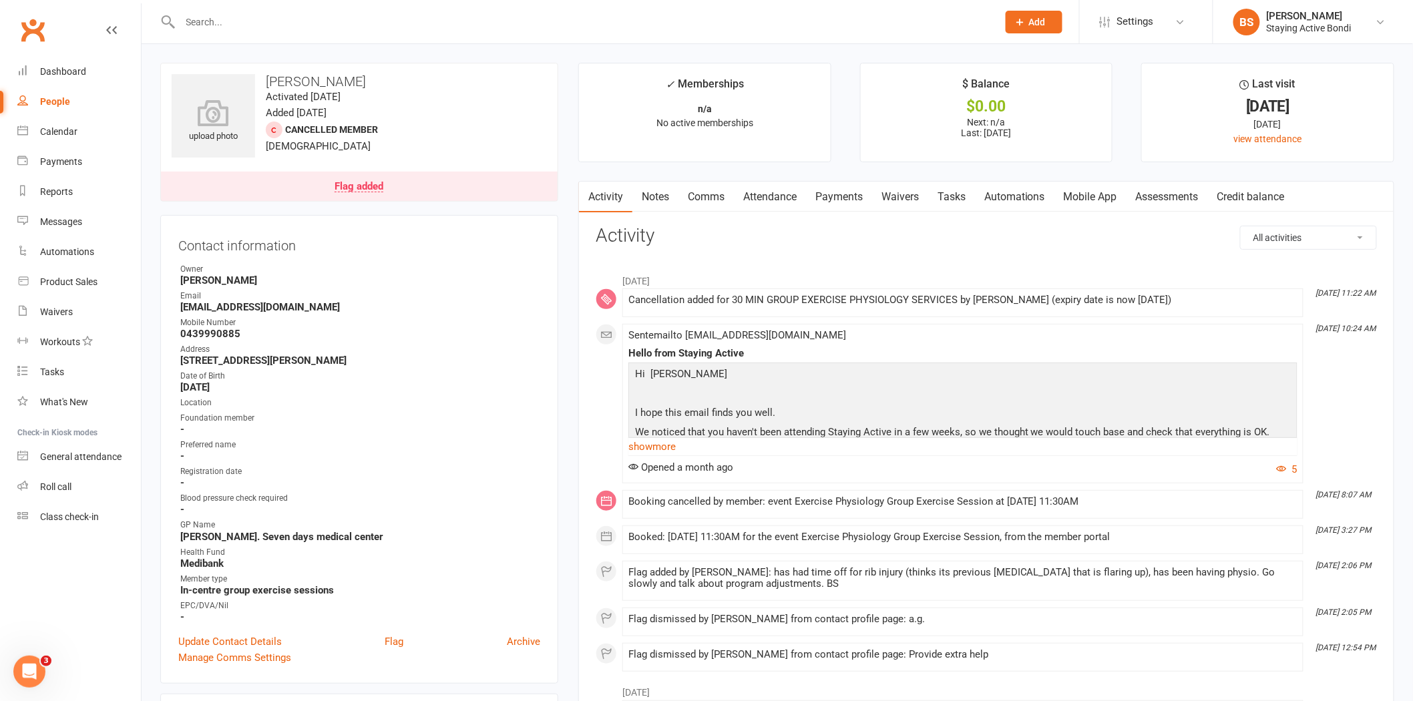
click at [362, 187] on div "Flag added" at bounding box center [358, 187] width 49 height 11
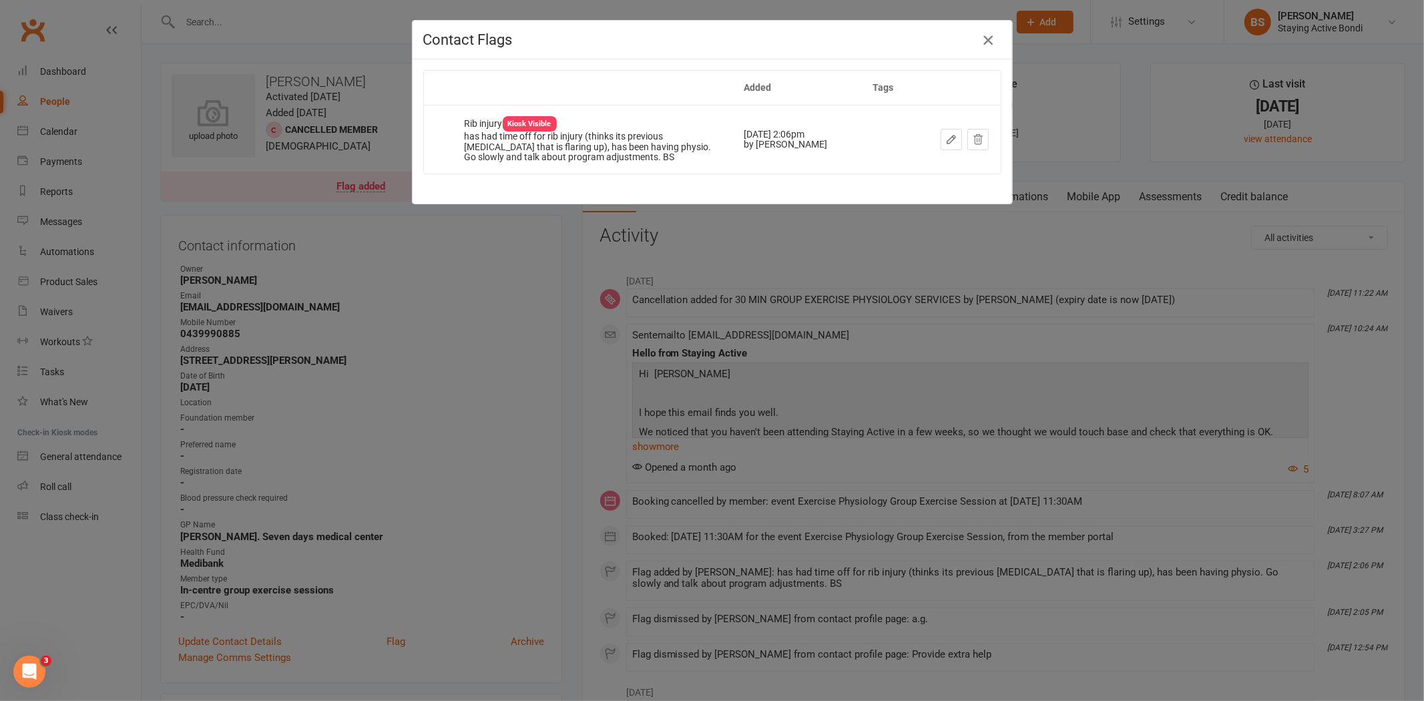
click at [985, 37] on icon "button" at bounding box center [988, 40] width 16 height 16
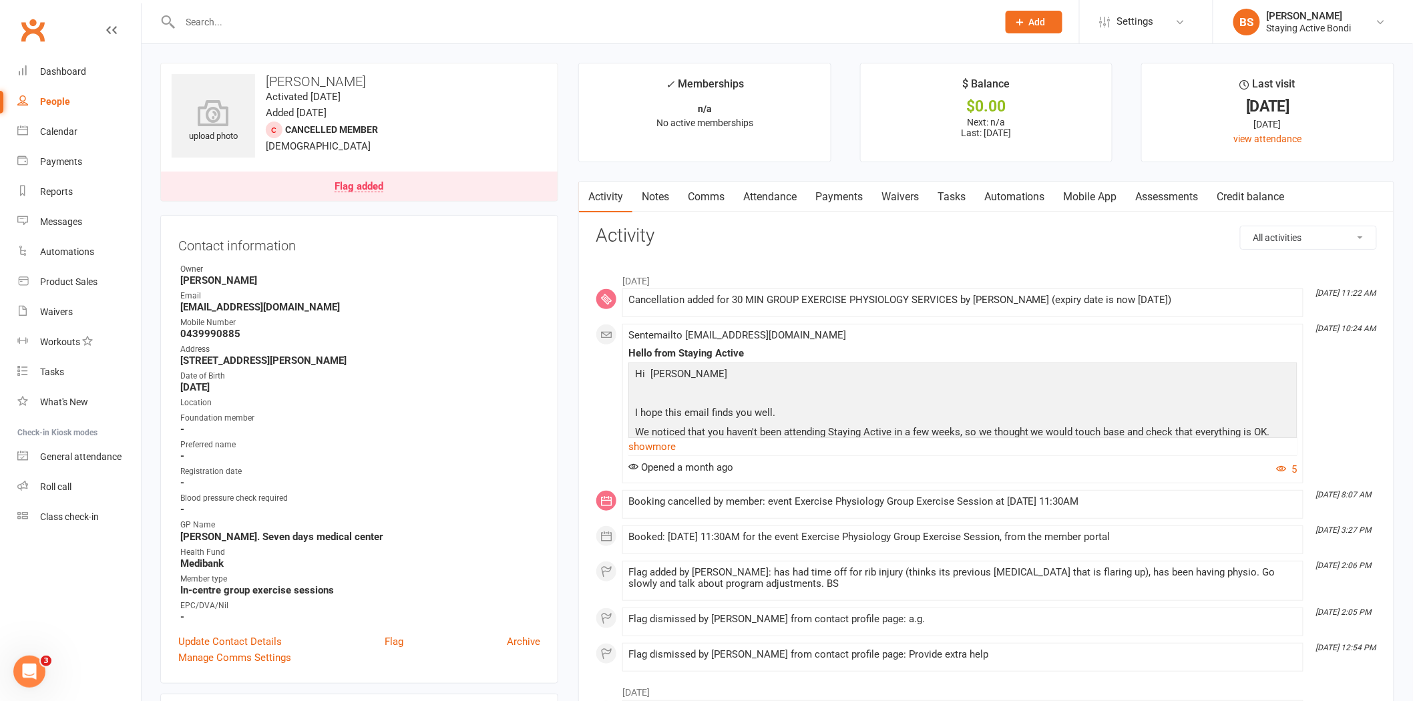
click at [650, 198] on link "Notes" at bounding box center [655, 197] width 46 height 31
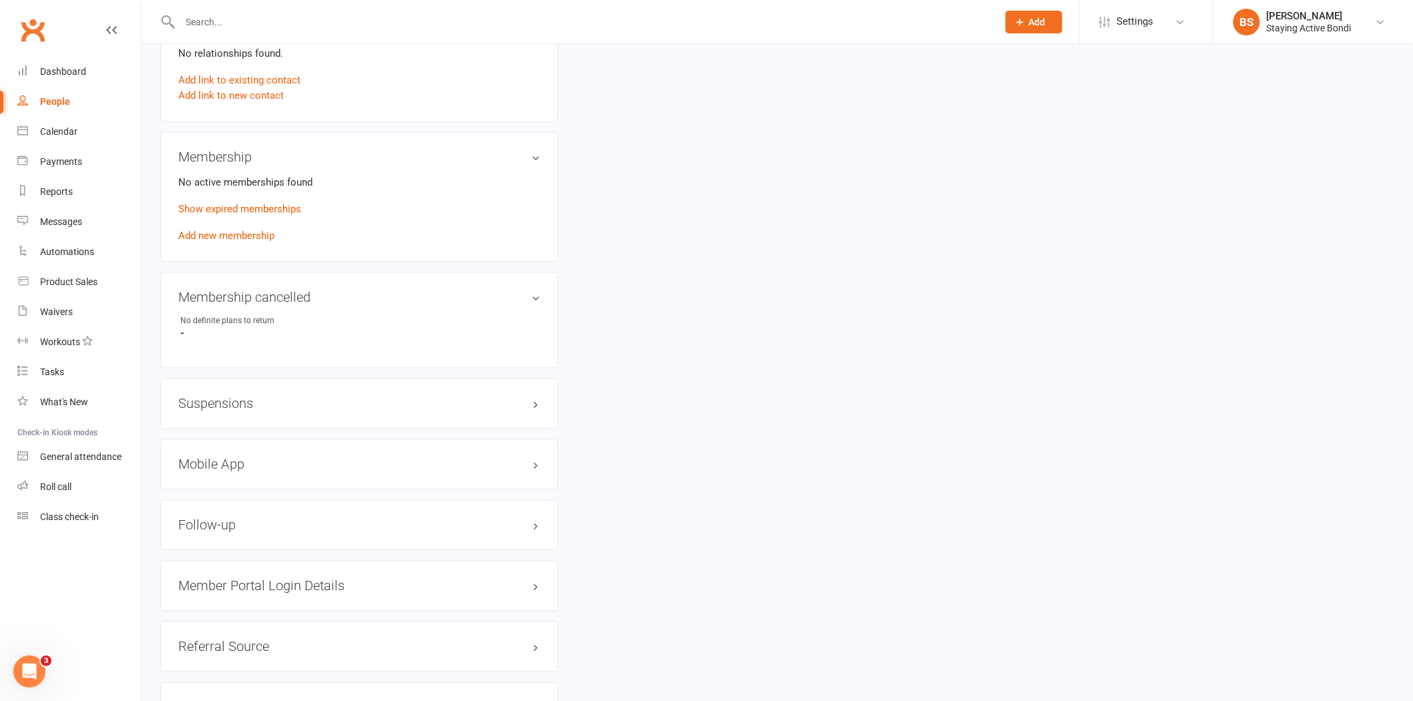
scroll to position [1038, 0]
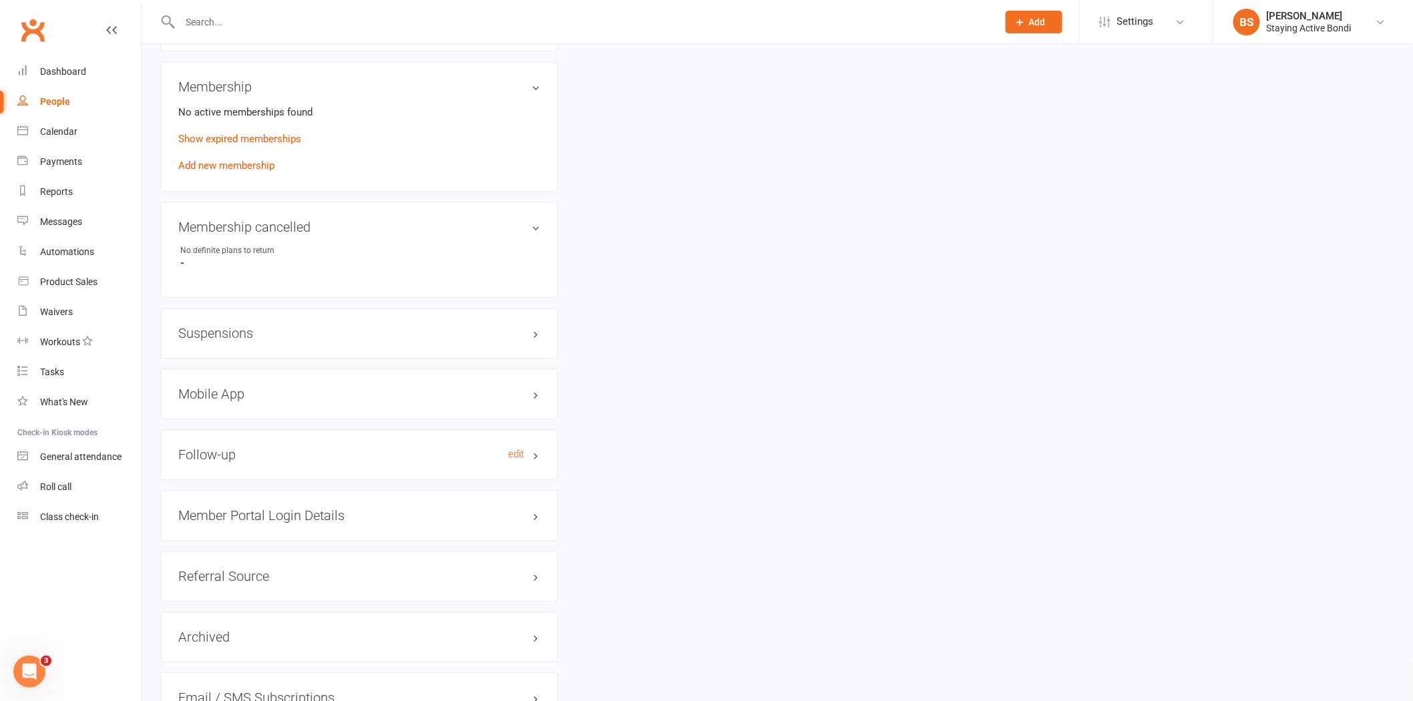
click at [246, 452] on h3 "Follow-up edit" at bounding box center [359, 455] width 362 height 15
click at [519, 455] on link "edit" at bounding box center [516, 454] width 16 height 11
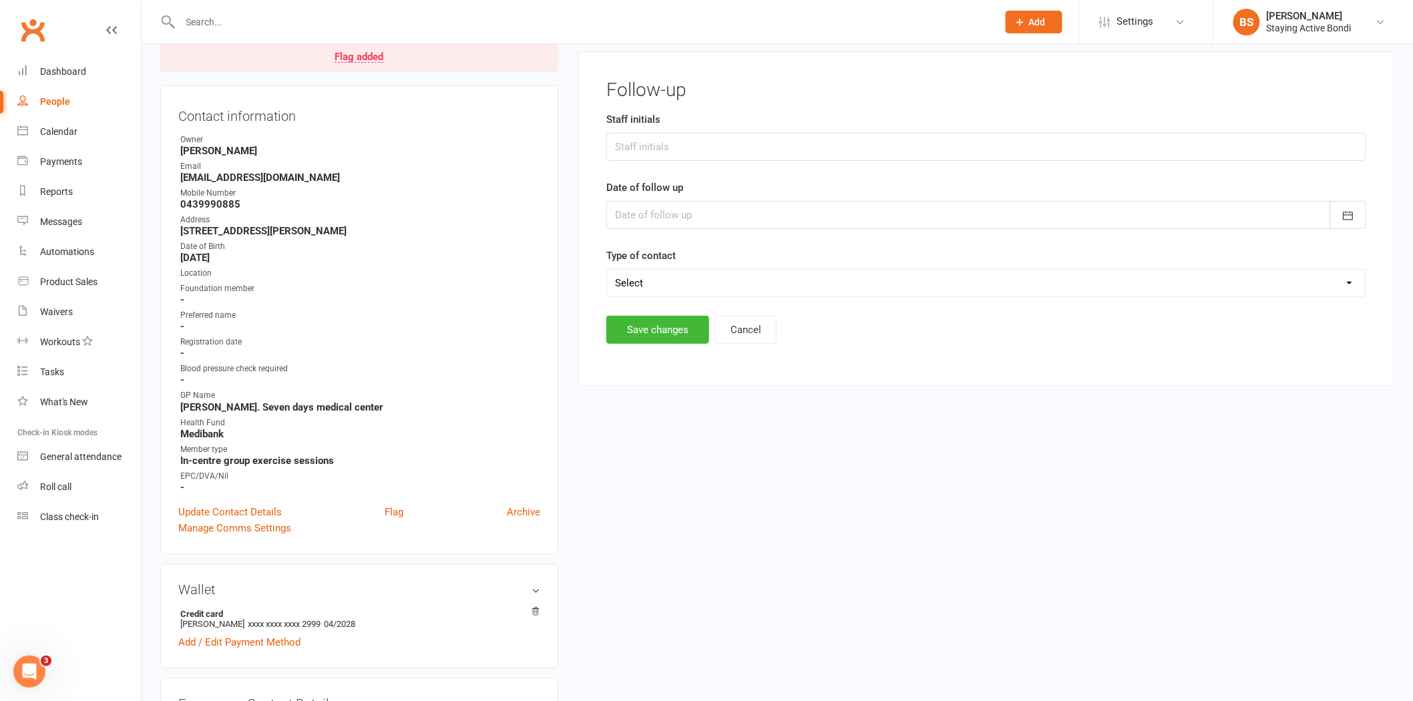
scroll to position [114, 0]
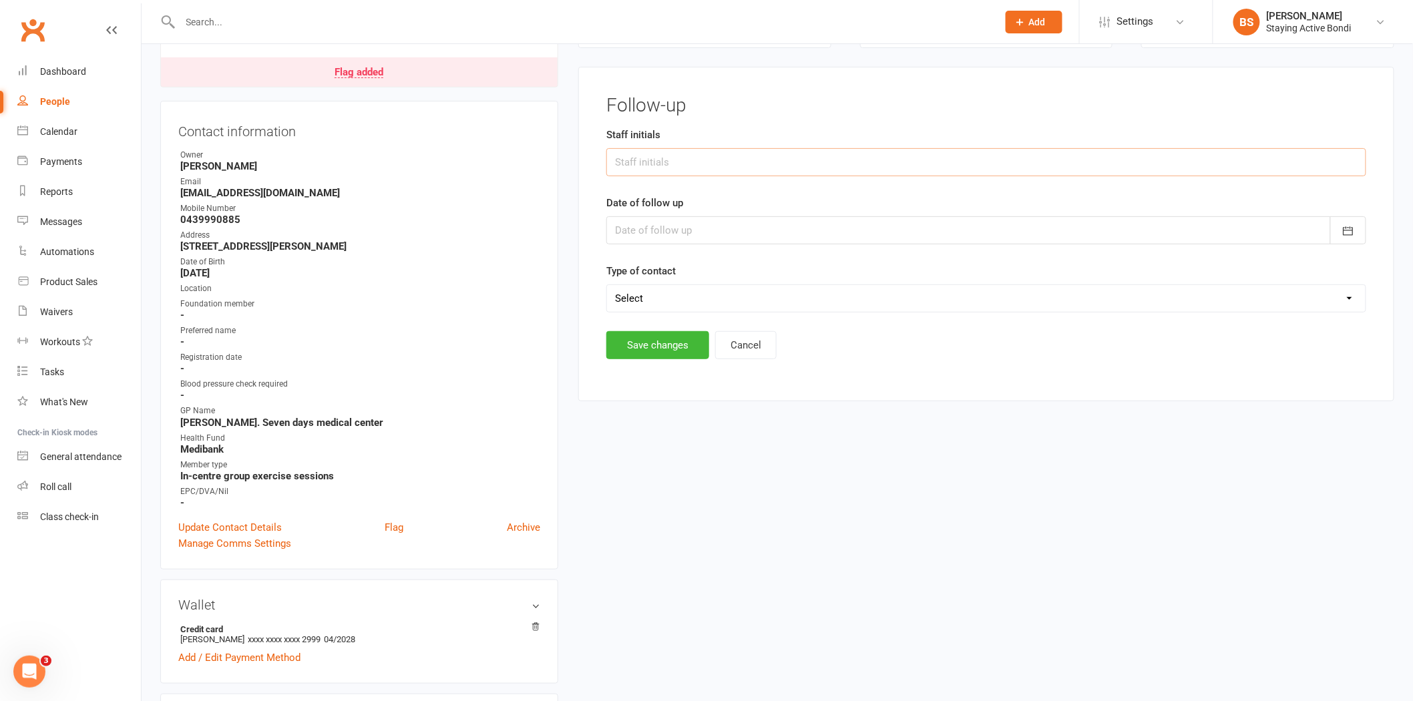
click at [701, 164] on input "text" at bounding box center [986, 162] width 760 height 28
type input "BS"
click at [685, 230] on div at bounding box center [986, 230] width 760 height 28
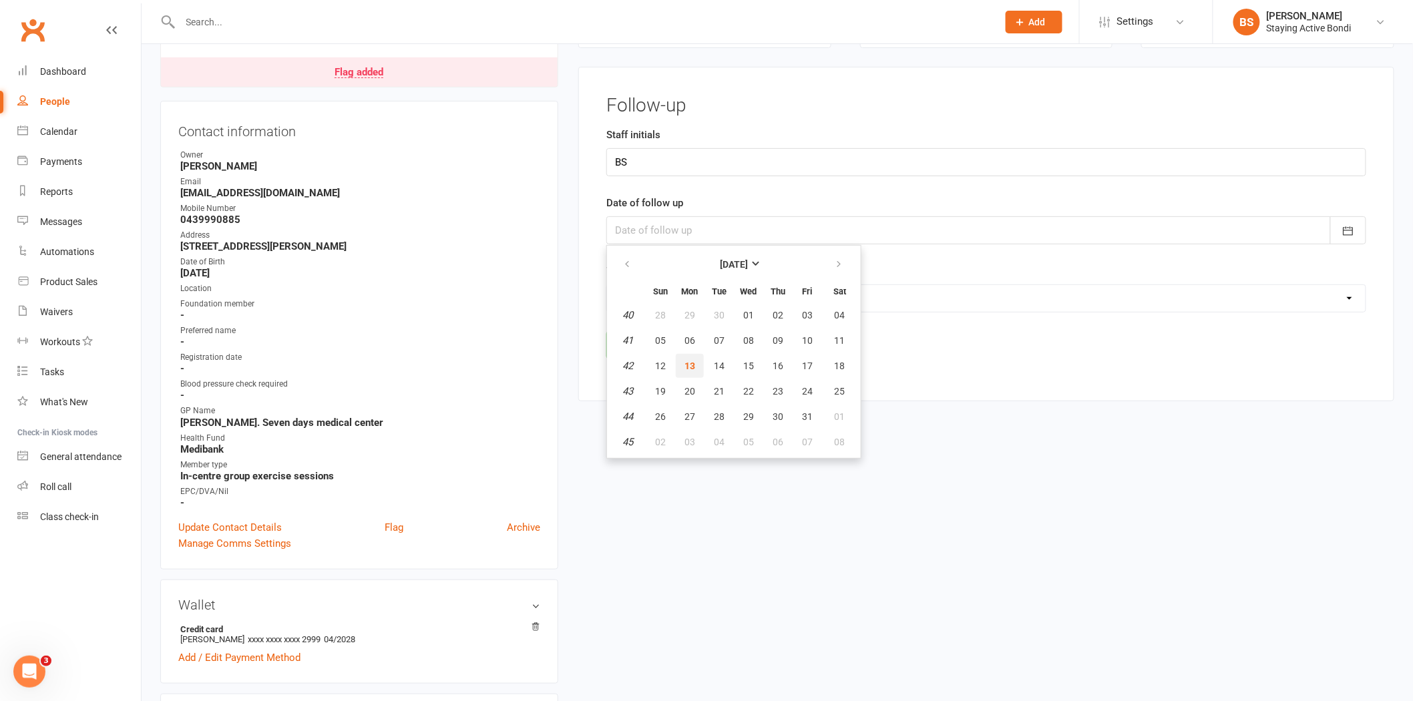
click at [686, 360] on span "13" at bounding box center [689, 365] width 11 height 11
type input "[DATE]"
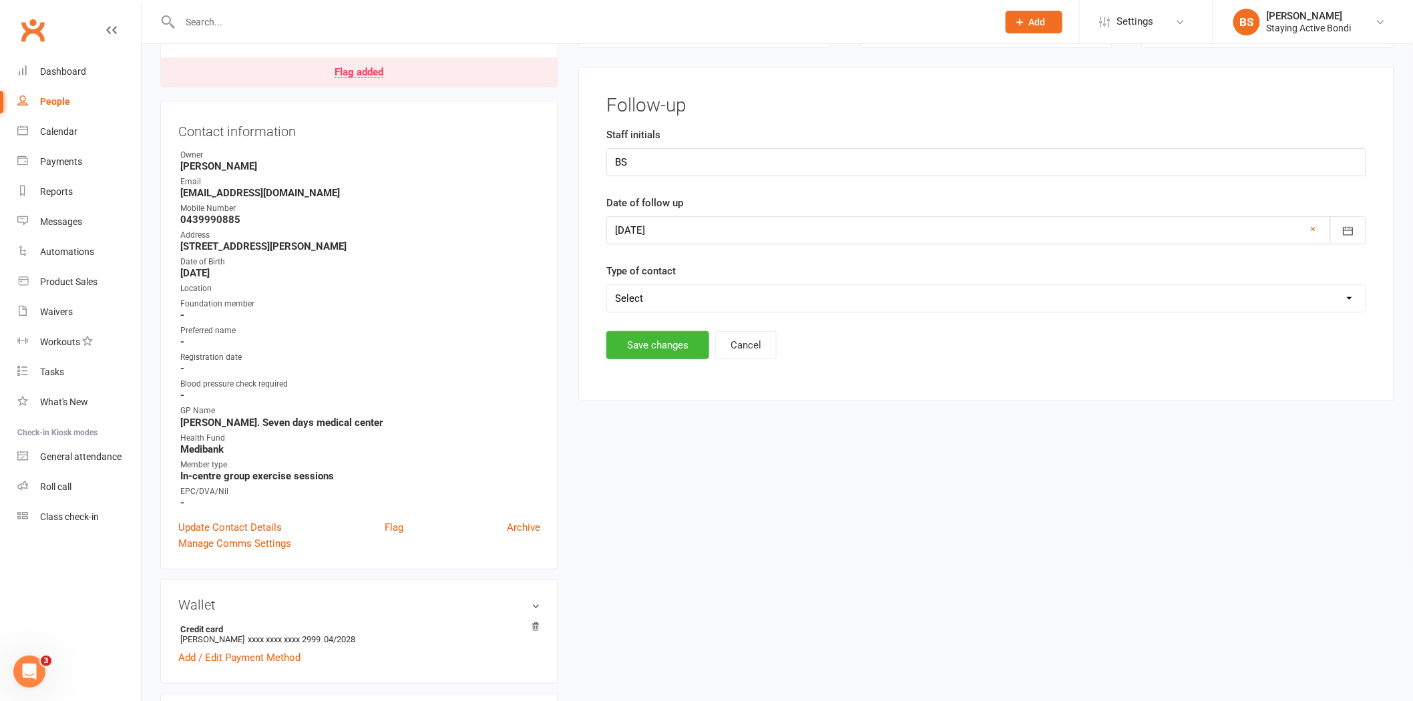
click at [702, 298] on select "Select Left message or sent email Spoke to member" at bounding box center [986, 298] width 758 height 27
select select "Spoke to member"
click at [607, 285] on select "Select Left message or sent email Spoke to member" at bounding box center [986, 298] width 758 height 27
click at [641, 345] on button "Save changes" at bounding box center [657, 345] width 103 height 28
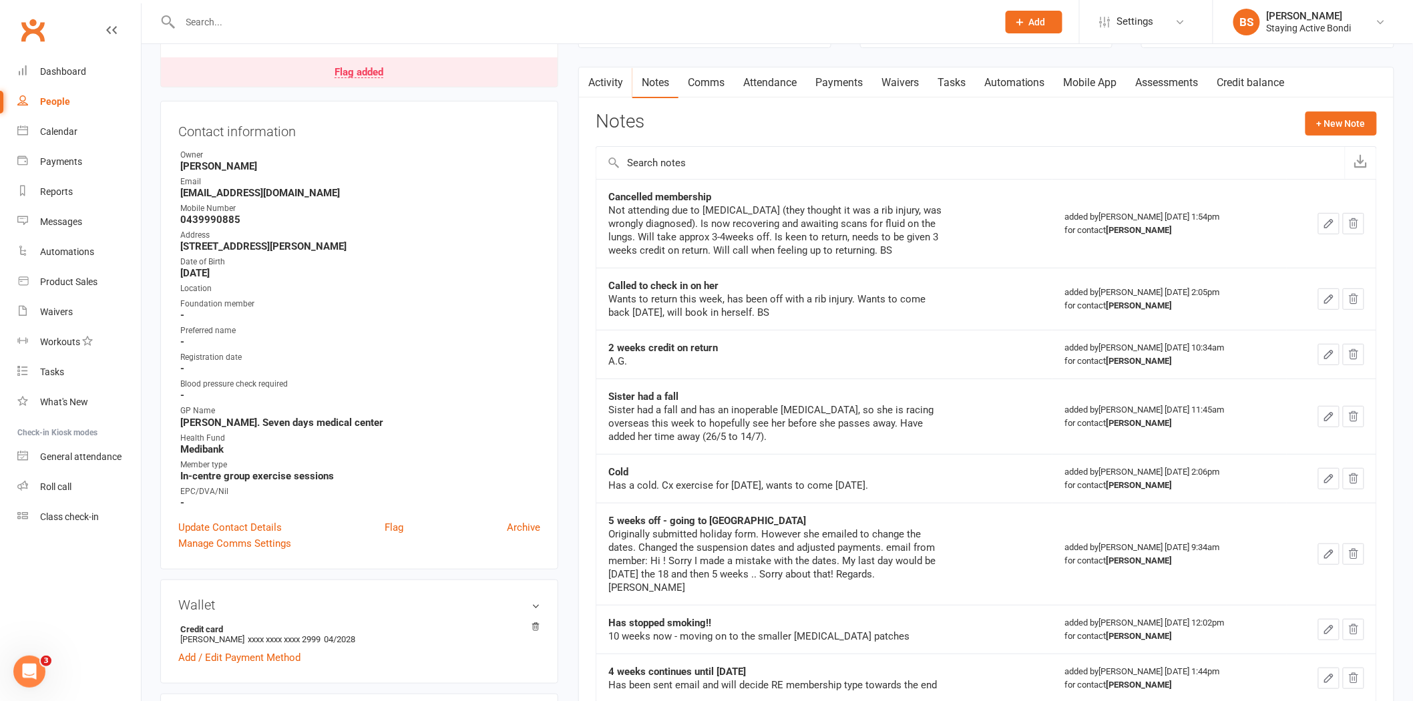
click at [413, 13] on input "text" at bounding box center [582, 22] width 812 height 19
click at [1352, 121] on button "+ New Note" at bounding box center [1340, 123] width 71 height 24
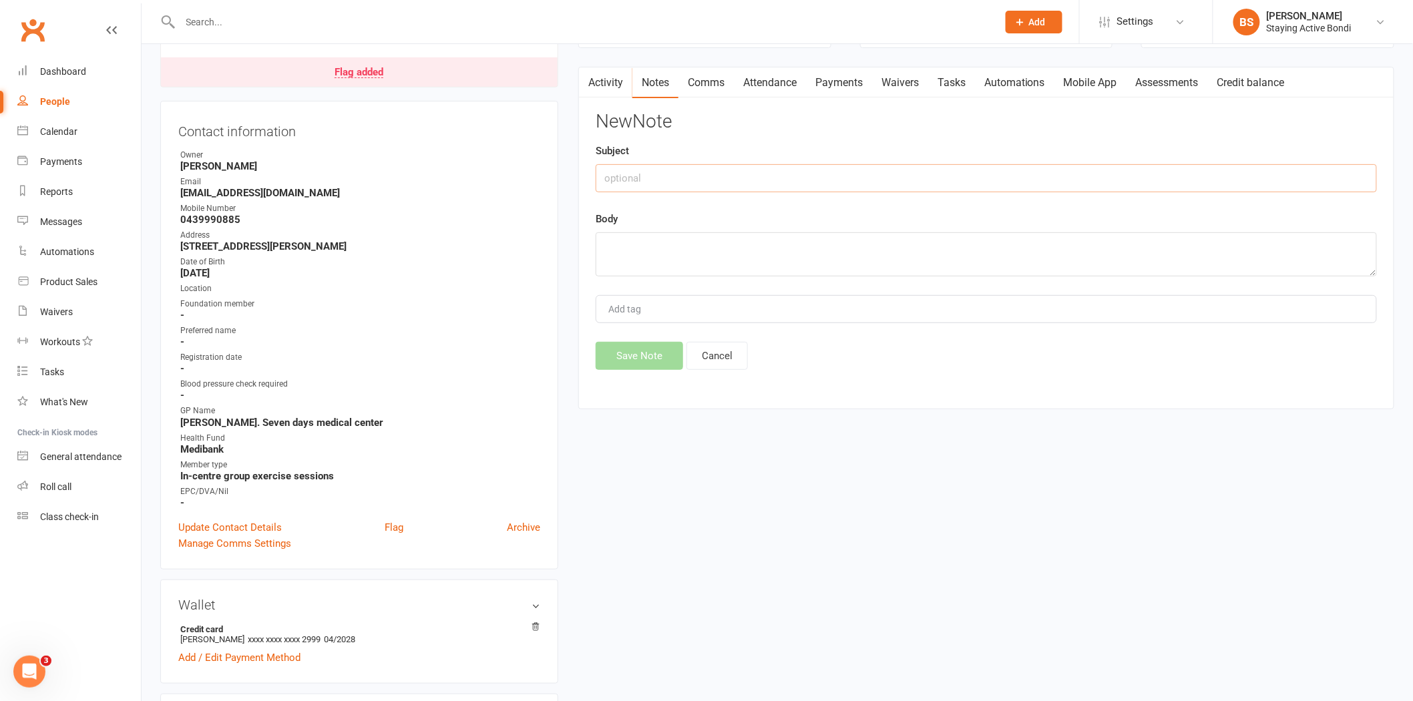
click at [704, 182] on input "text" at bounding box center [985, 178] width 781 height 28
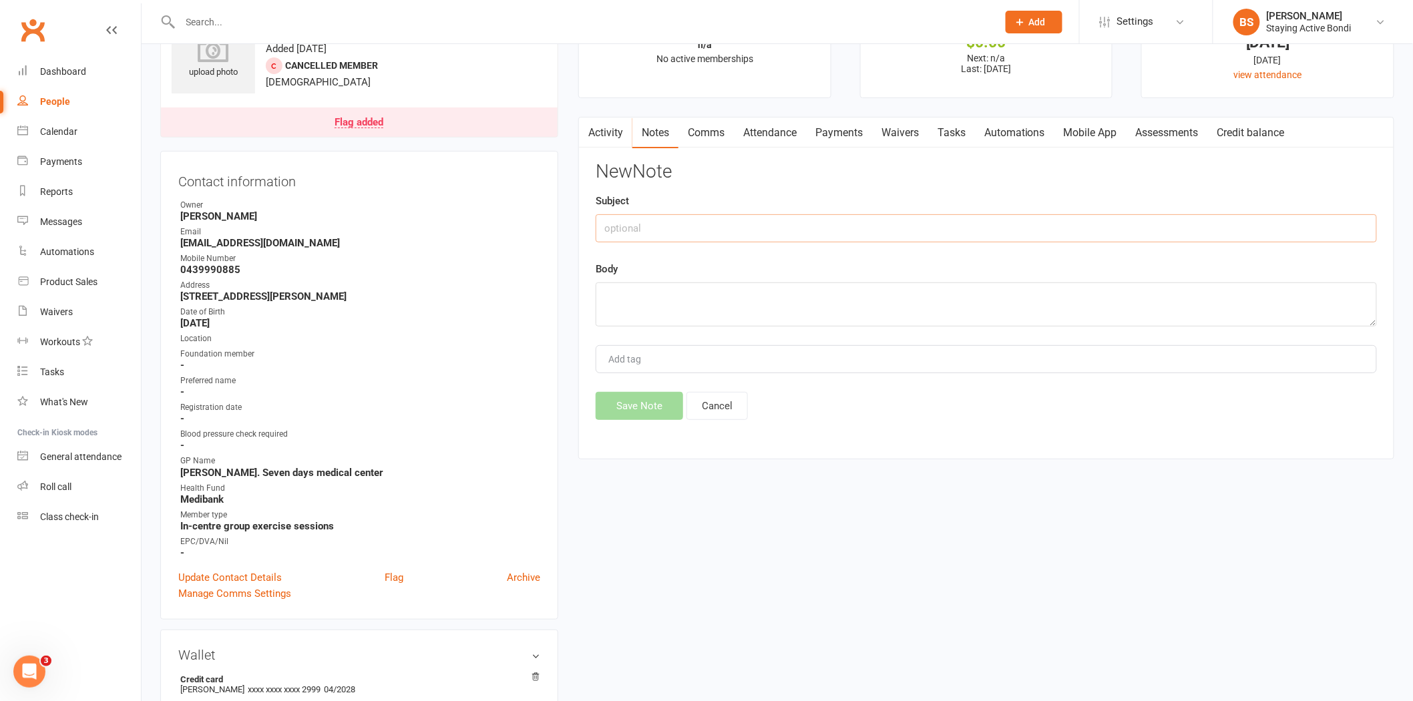
scroll to position [0, 0]
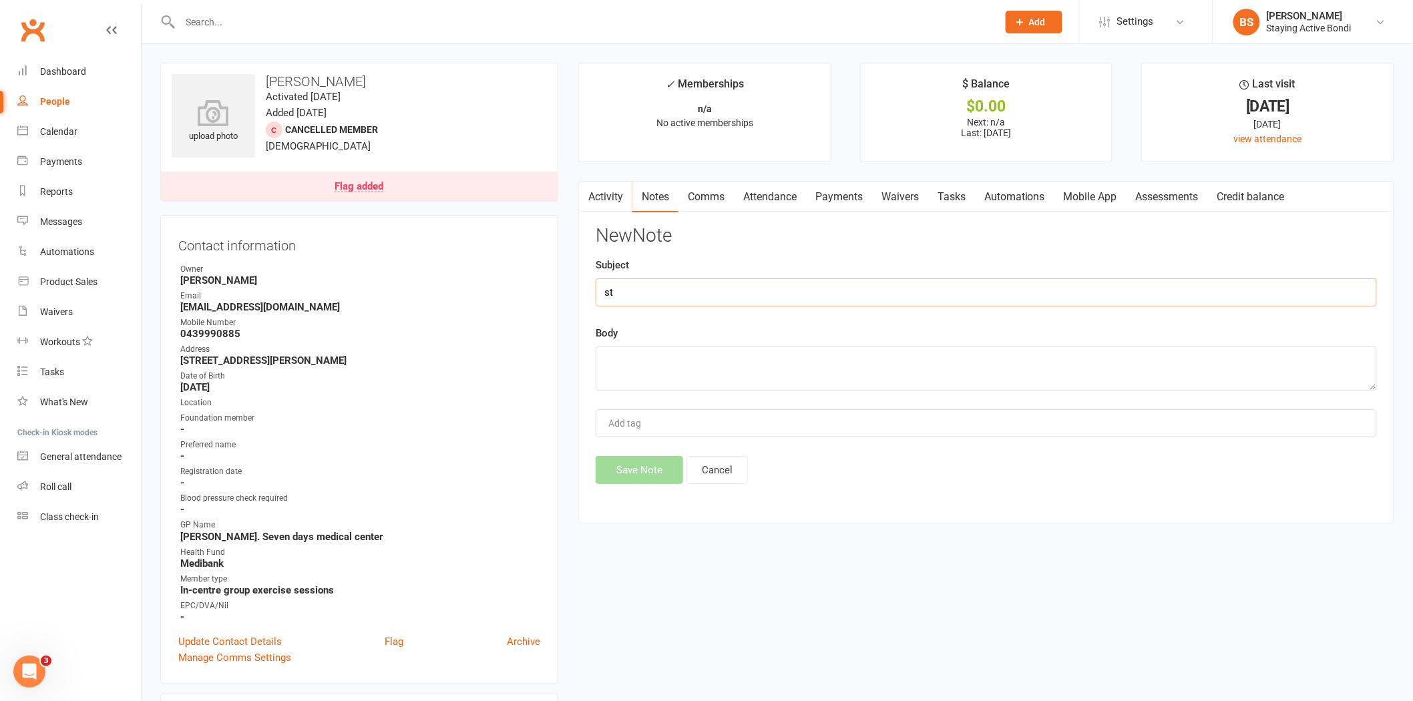
type input "s"
type input "Still waiting for results"
click at [730, 358] on textarea "Seeing specialist for restulst of PET scan on 30th Oct." at bounding box center [985, 368] width 781 height 44
click at [858, 358] on textarea "Seeing specialist for restults of PET scan on 30th Oct." at bounding box center [985, 368] width 781 height 44
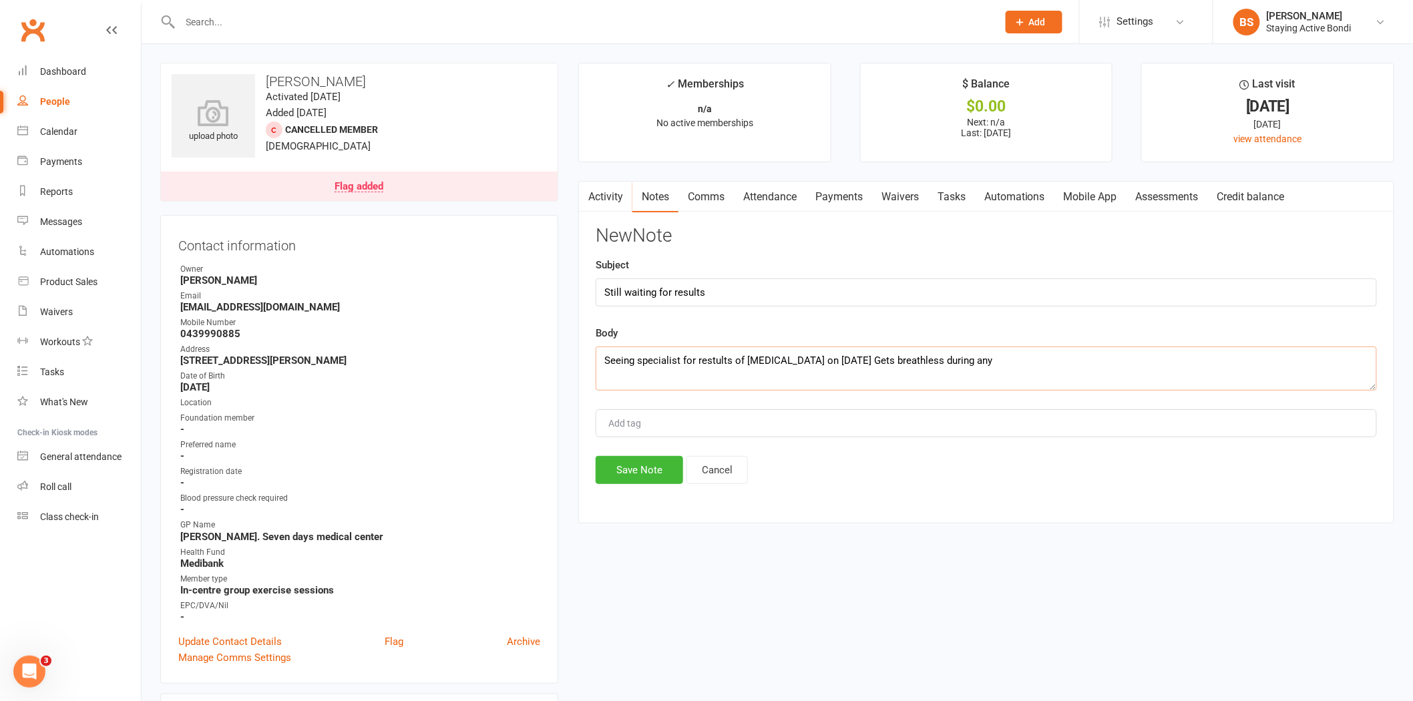
click at [712, 363] on textarea "Seeing specialist for restults of PET scan on 30th Oct. Gets breathless during …" at bounding box center [985, 368] width 781 height 44
click at [603, 362] on textarea "Seeing specialist for results of PET scan on 30th Oct. Gets breathless during a…" at bounding box center [985, 368] width 781 height 44
click at [779, 375] on textarea "Was having physio for fluid on lungs/ cramp in ribs and back. Wasnt helping- ba…" at bounding box center [985, 368] width 781 height 44
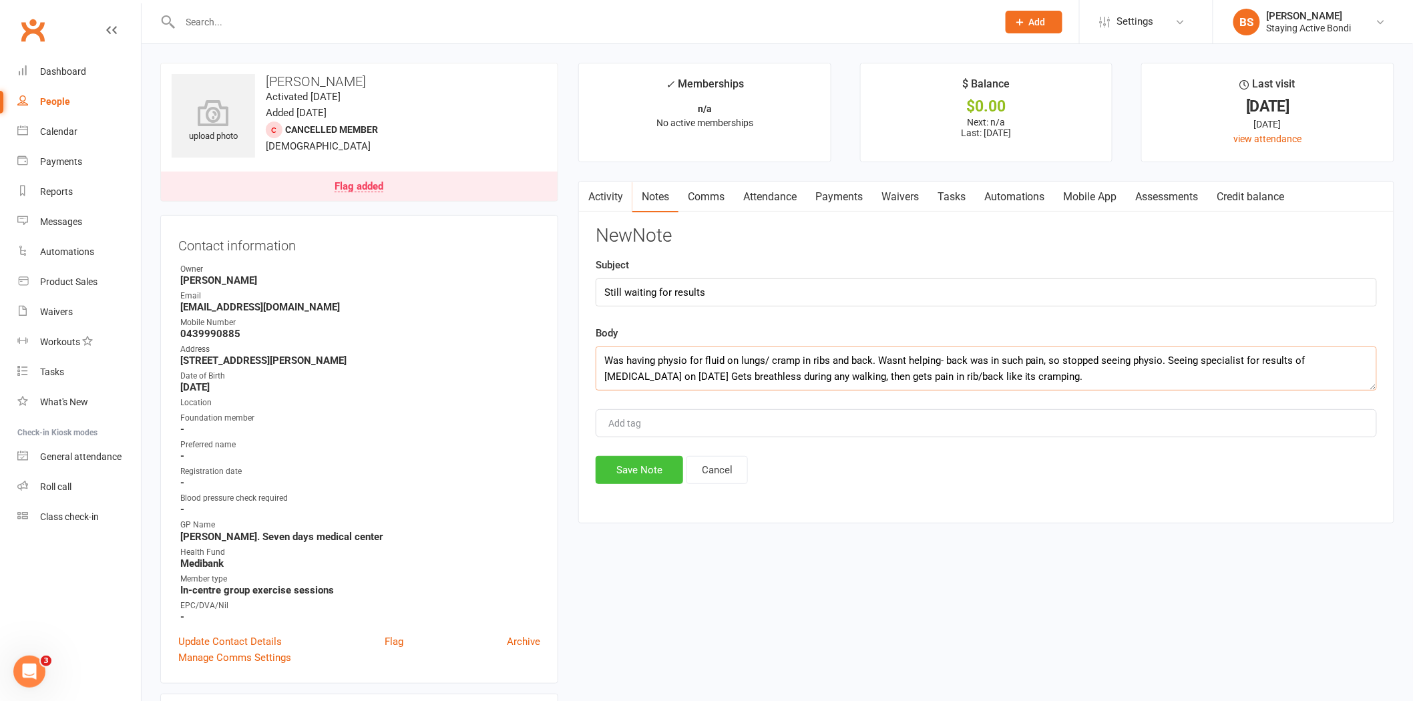
type textarea "Was having physio for fluid on lungs/ cramp in ribs and back. Wasnt helping- ba…"
click at [629, 471] on button "Save Note" at bounding box center [638, 470] width 87 height 28
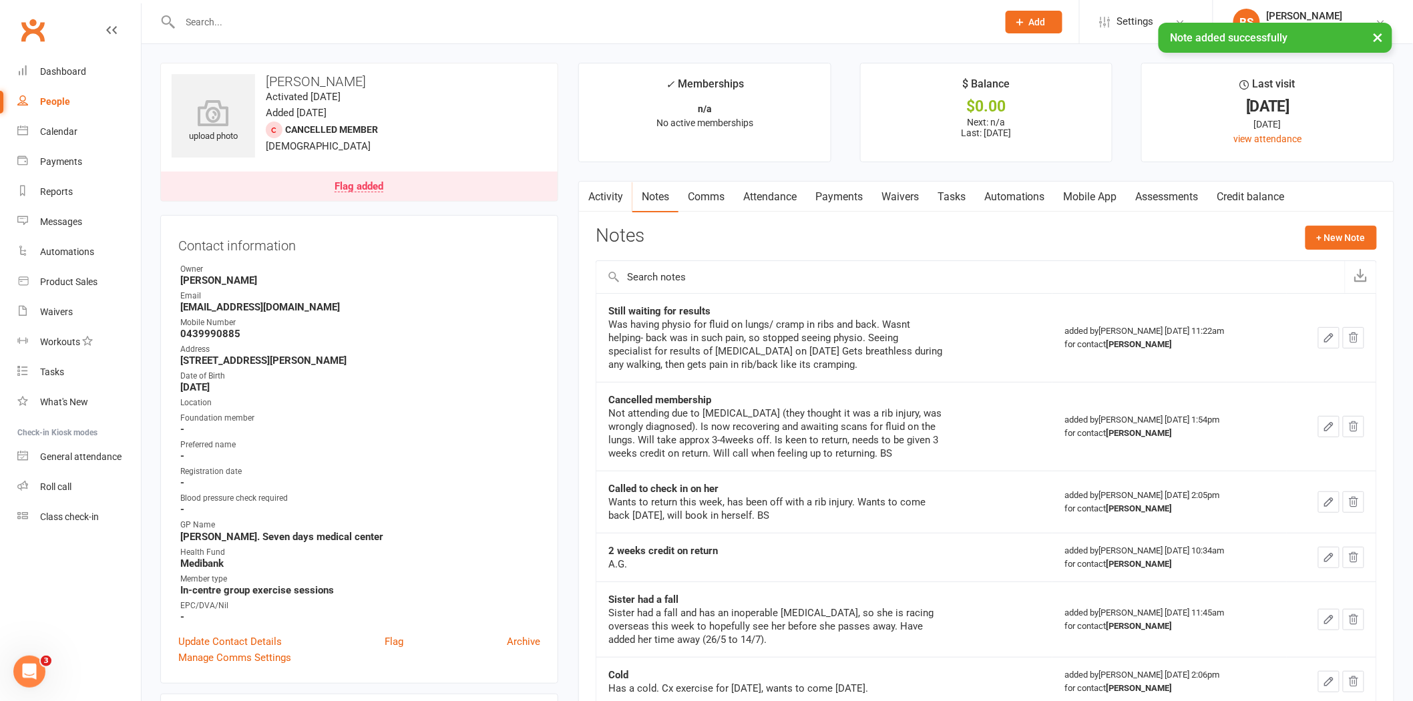
click at [1376, 37] on button "×" at bounding box center [1378, 37] width 24 height 29
click at [1330, 339] on icon "button" at bounding box center [1328, 338] width 8 height 8
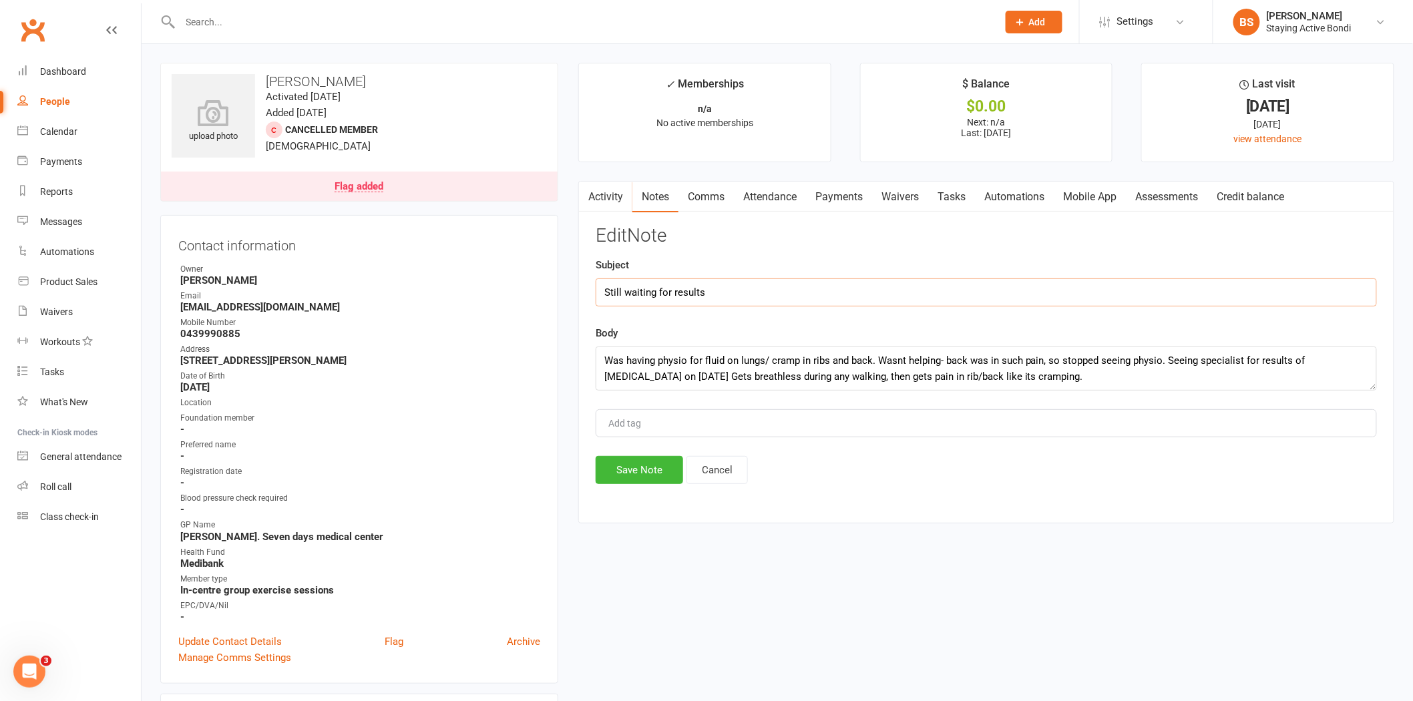
click at [606, 292] on input "Still waiting for results" at bounding box center [985, 292] width 781 height 28
click at [622, 292] on input "Fopllow up: Still waiting for results" at bounding box center [985, 292] width 781 height 28
type input "Follow up: Still waiting for results"
click at [641, 470] on button "Save Note" at bounding box center [638, 470] width 87 height 28
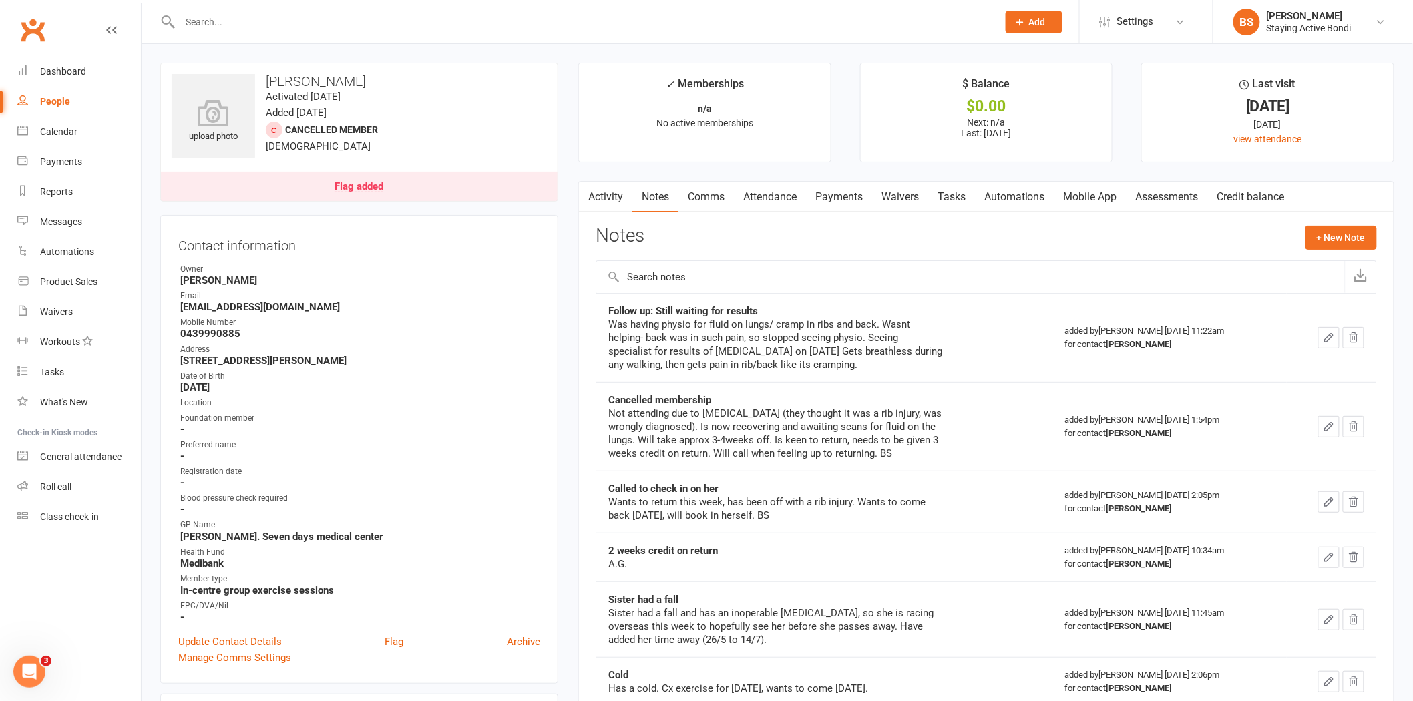
click at [698, 23] on input "text" at bounding box center [582, 22] width 812 height 19
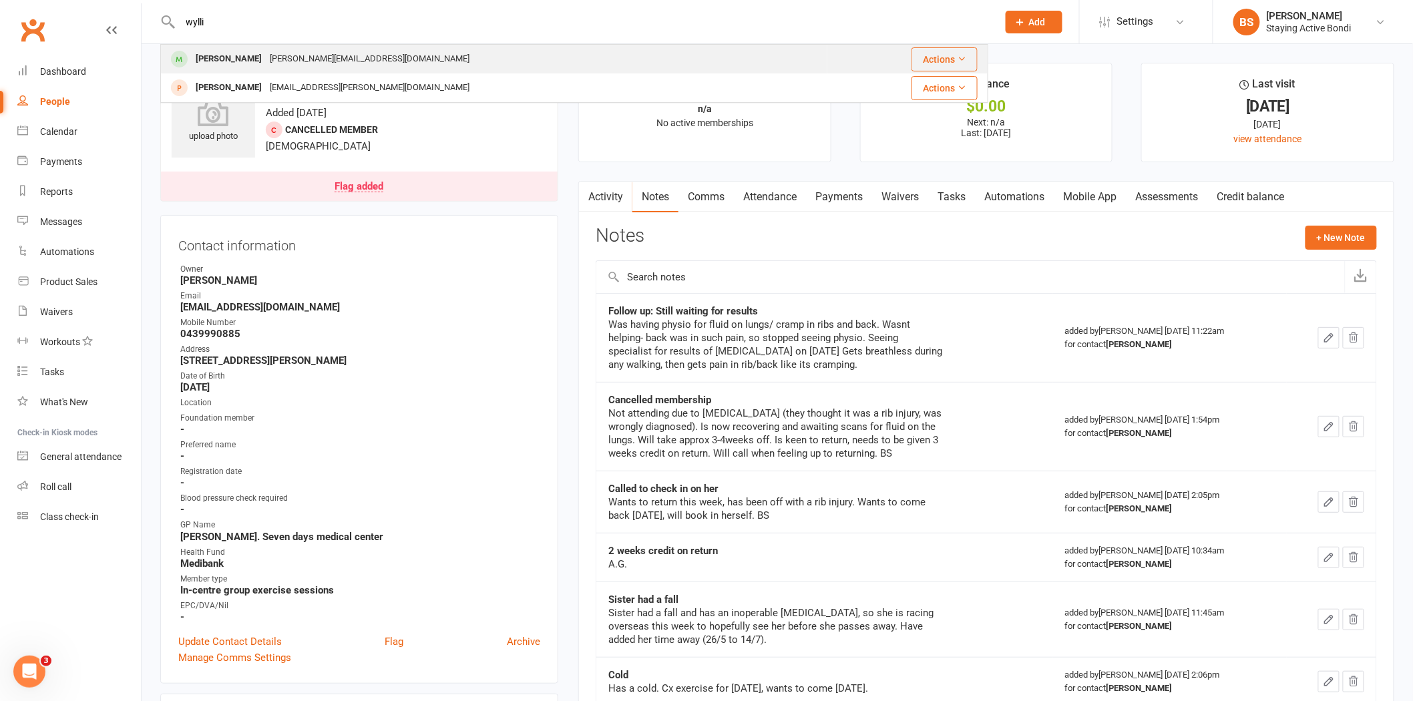
type input "wylli"
click at [652, 67] on div "[PERSON_NAME] [PERSON_NAME][EMAIL_ADDRESS][DOMAIN_NAME]" at bounding box center [494, 58] width 665 height 27
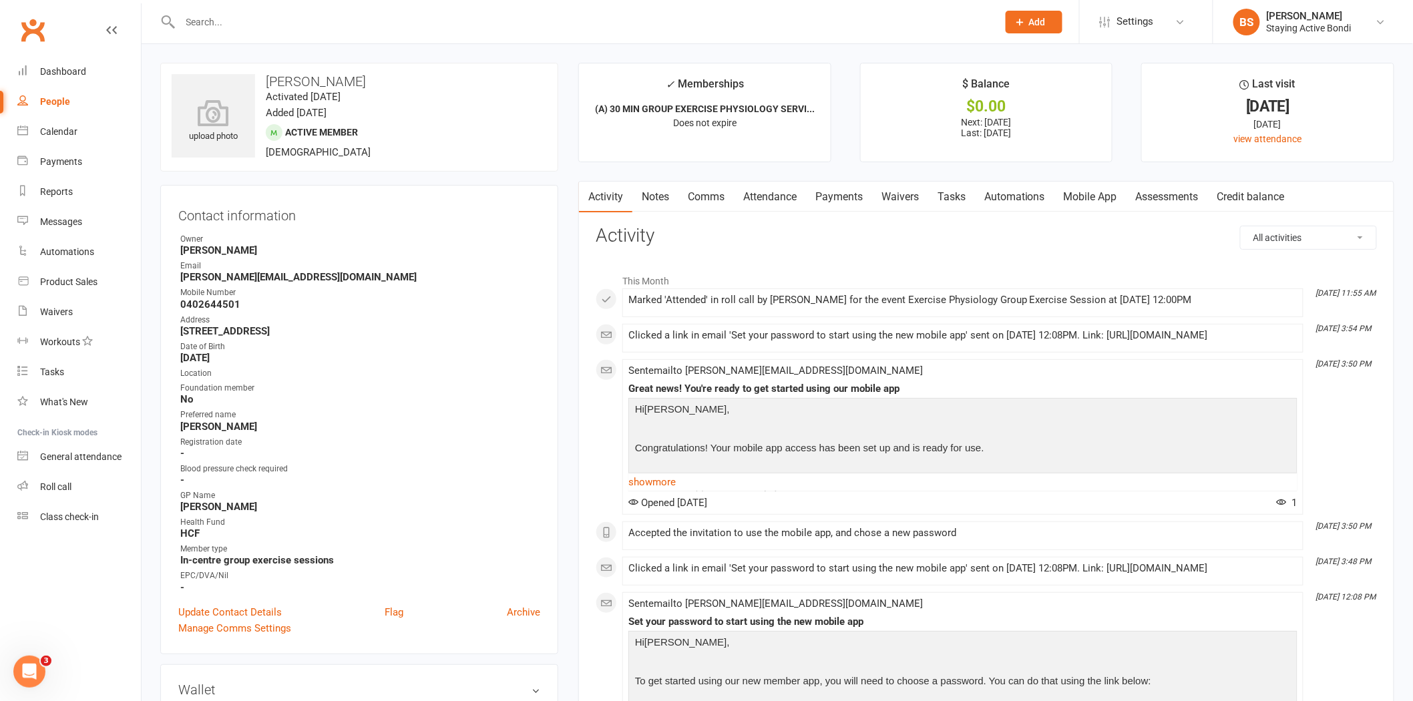
click at [830, 202] on link "Payments" at bounding box center [839, 197] width 66 height 31
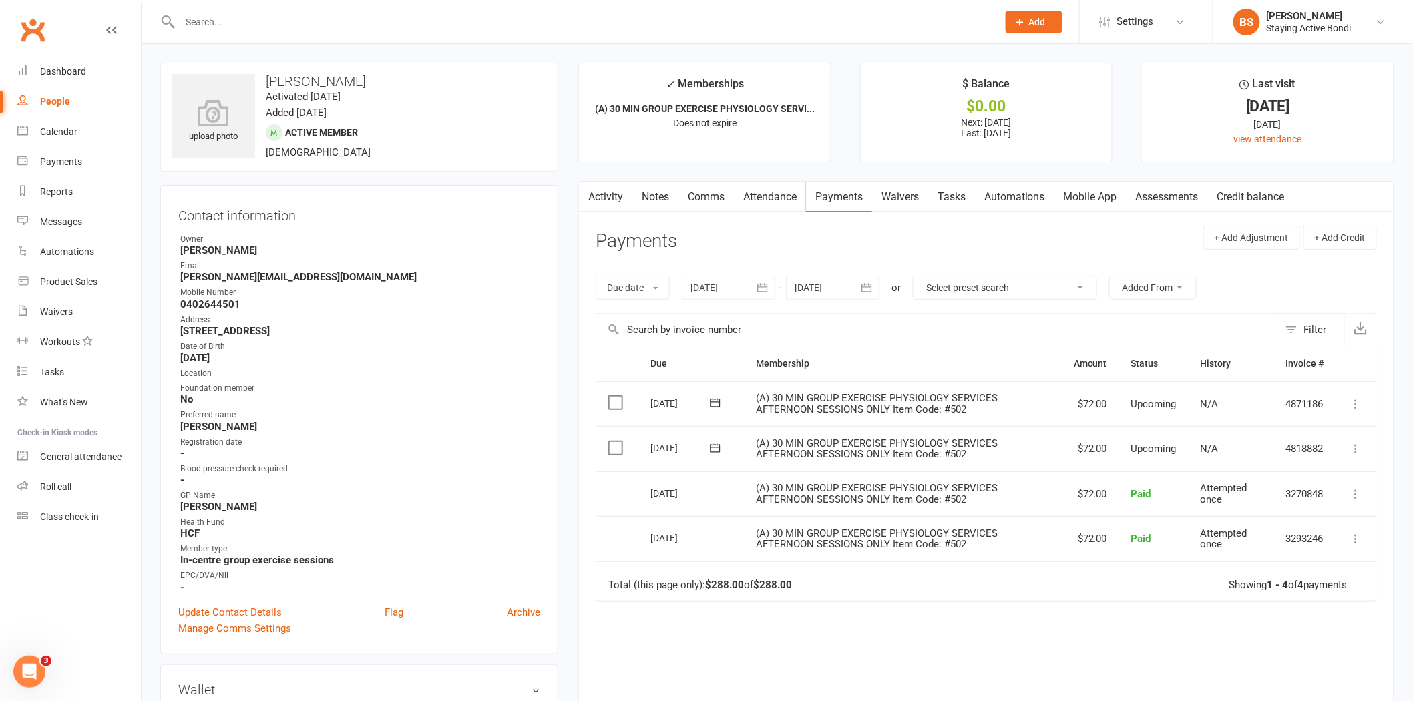
click at [668, 191] on link "Notes" at bounding box center [655, 197] width 46 height 31
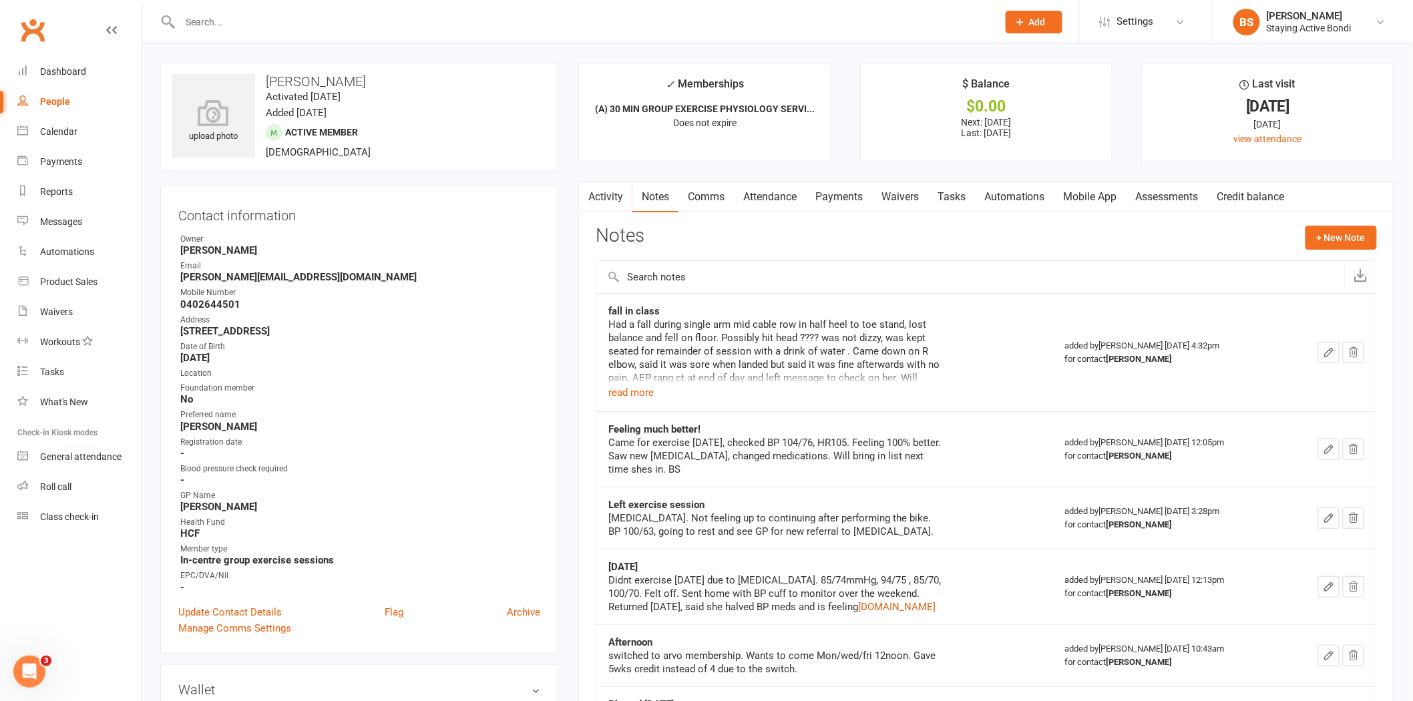
click at [606, 194] on link "Activity" at bounding box center [605, 197] width 53 height 31
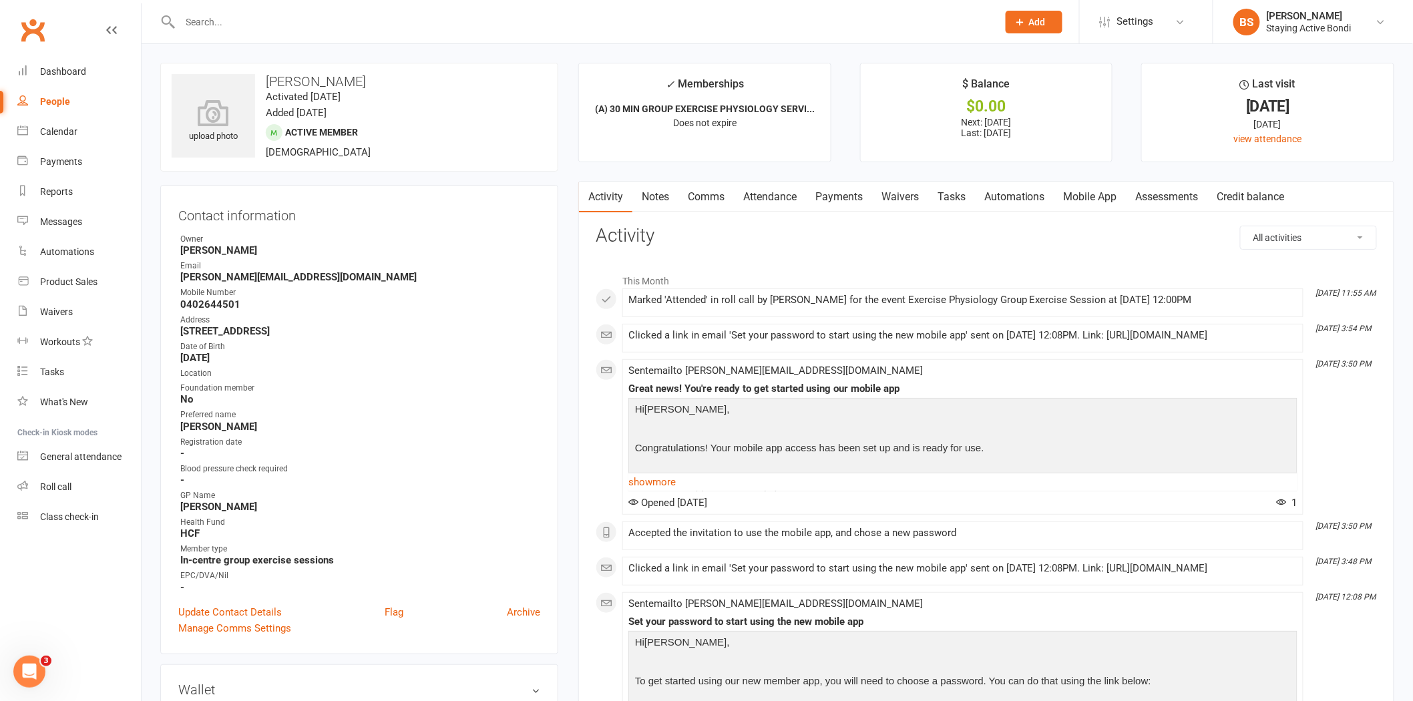
click at [1192, 196] on link "Assessments" at bounding box center [1166, 197] width 81 height 31
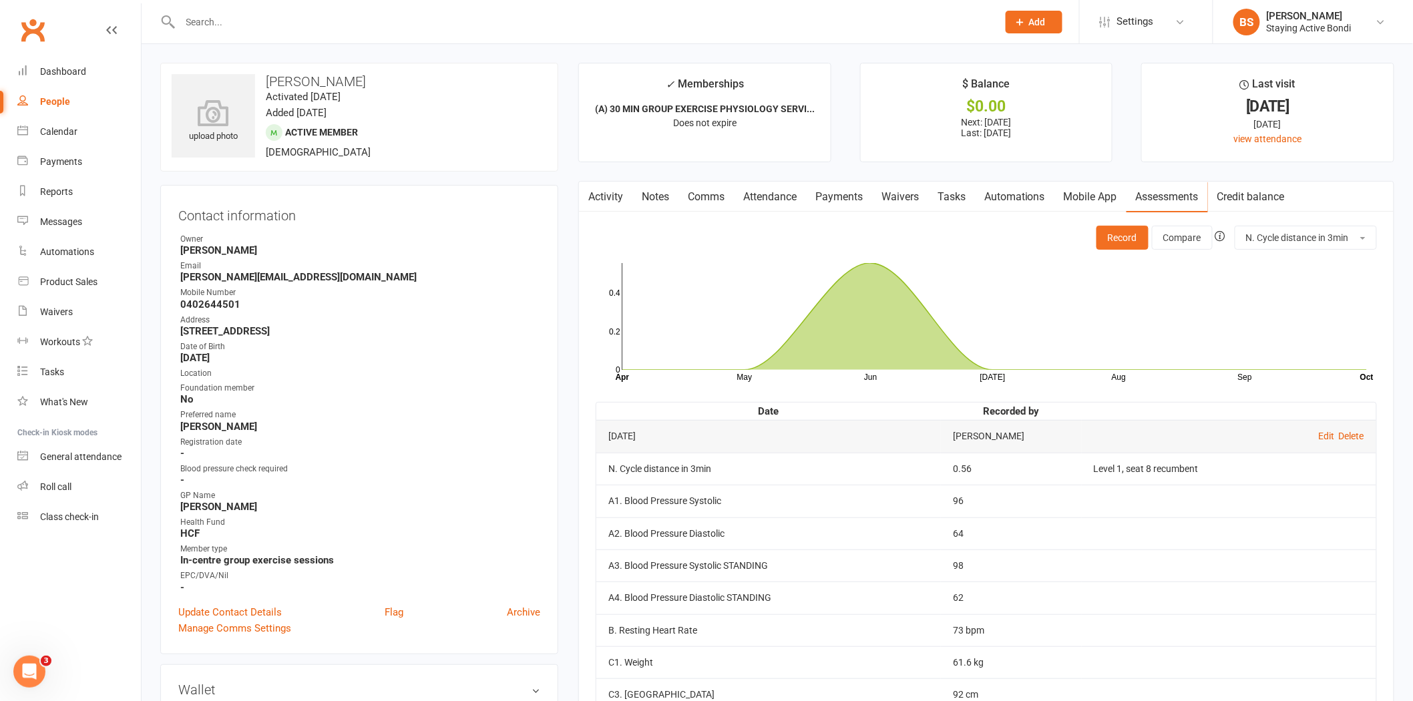
scroll to position [148, 0]
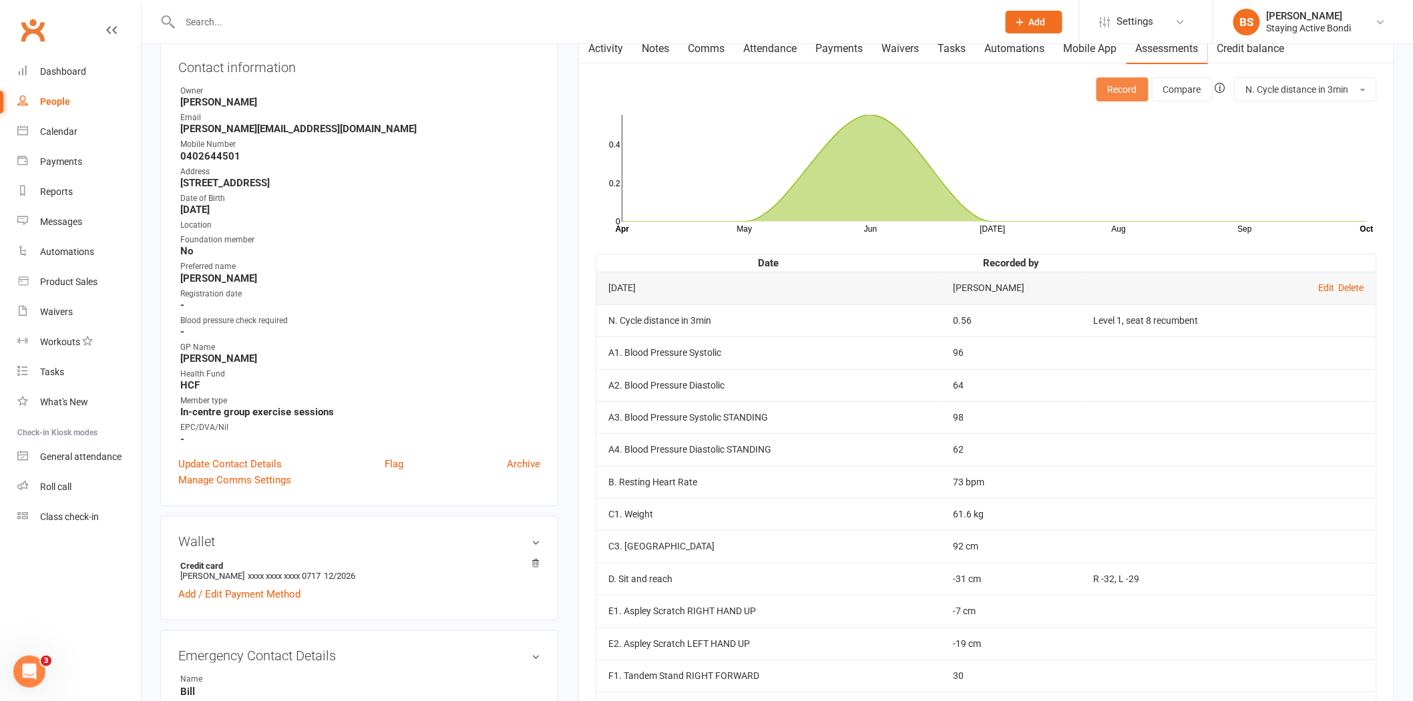
click at [1113, 91] on button "Record" at bounding box center [1122, 89] width 52 height 24
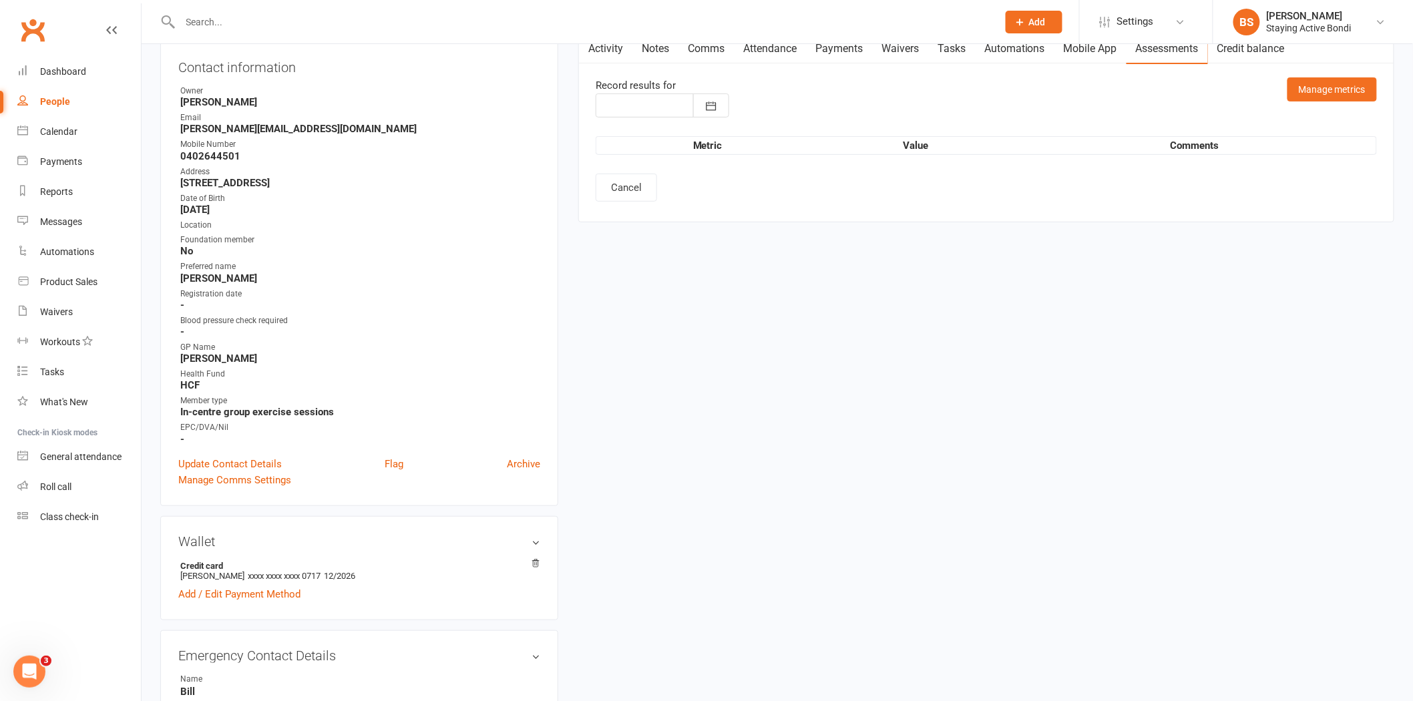
type input "[DATE]"
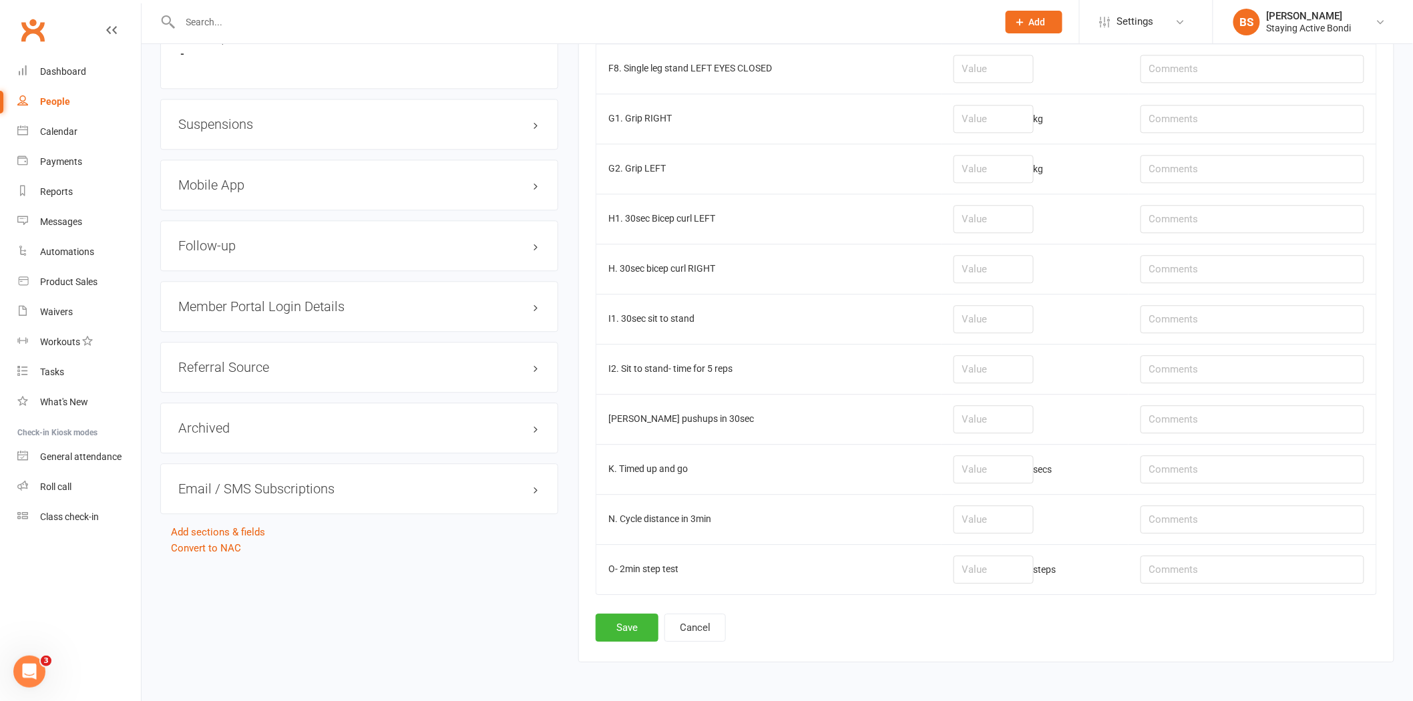
scroll to position [1312, 0]
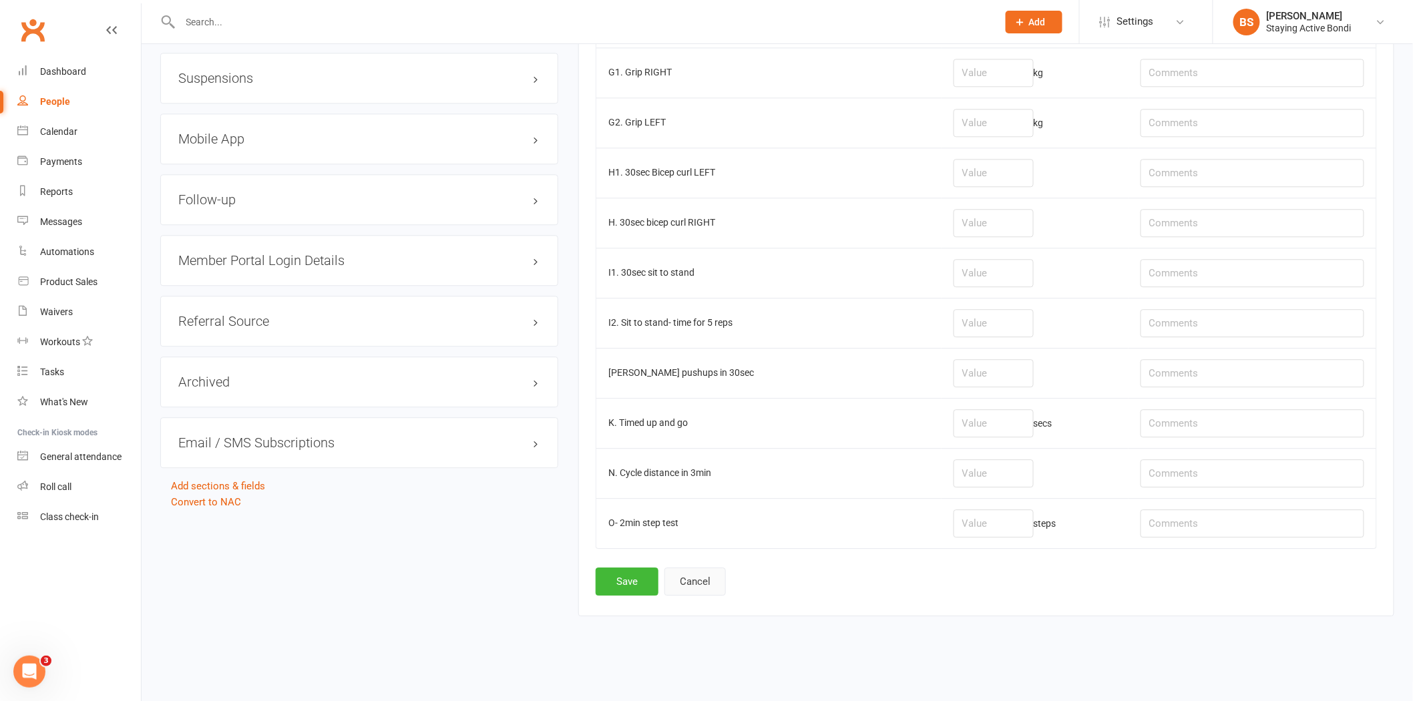
click at [710, 582] on button "Cancel" at bounding box center [694, 581] width 61 height 28
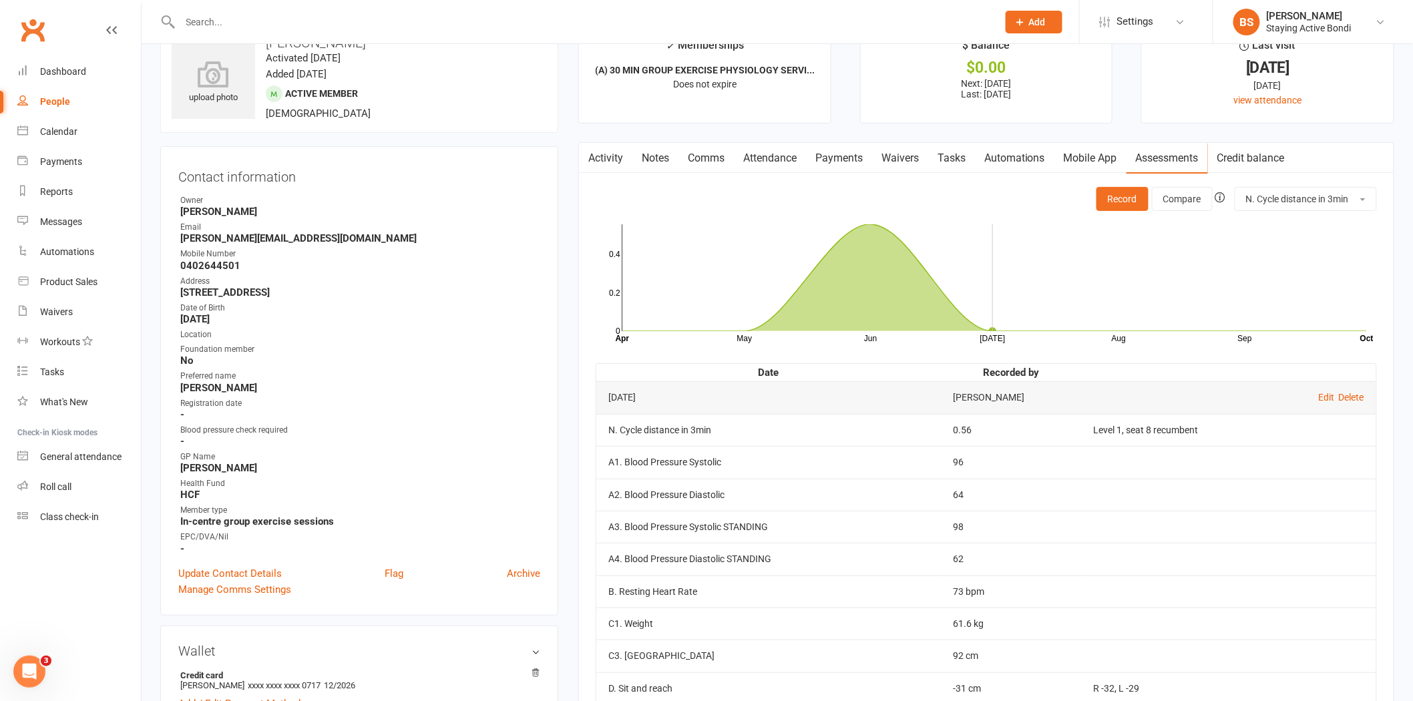
scroll to position [148, 0]
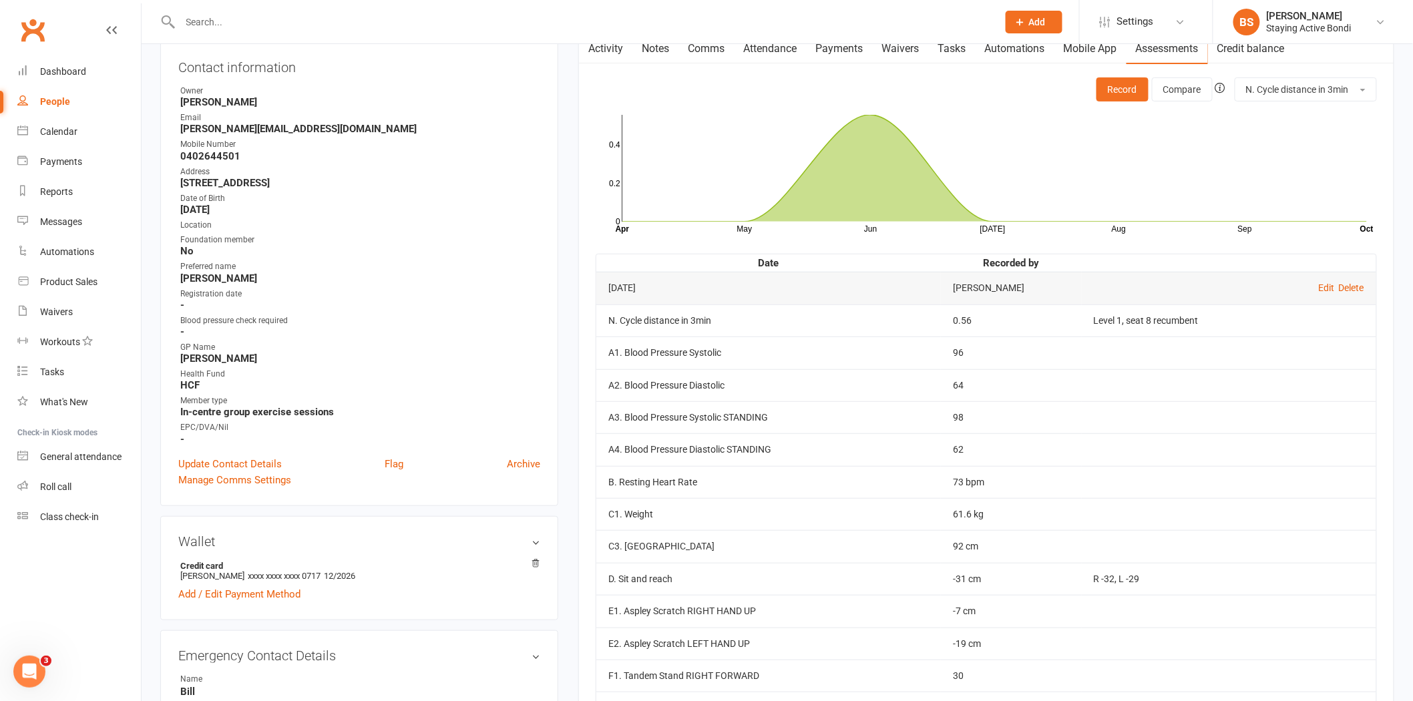
click at [609, 318] on td "N. Cycle distance in 3min" at bounding box center [768, 320] width 344 height 32
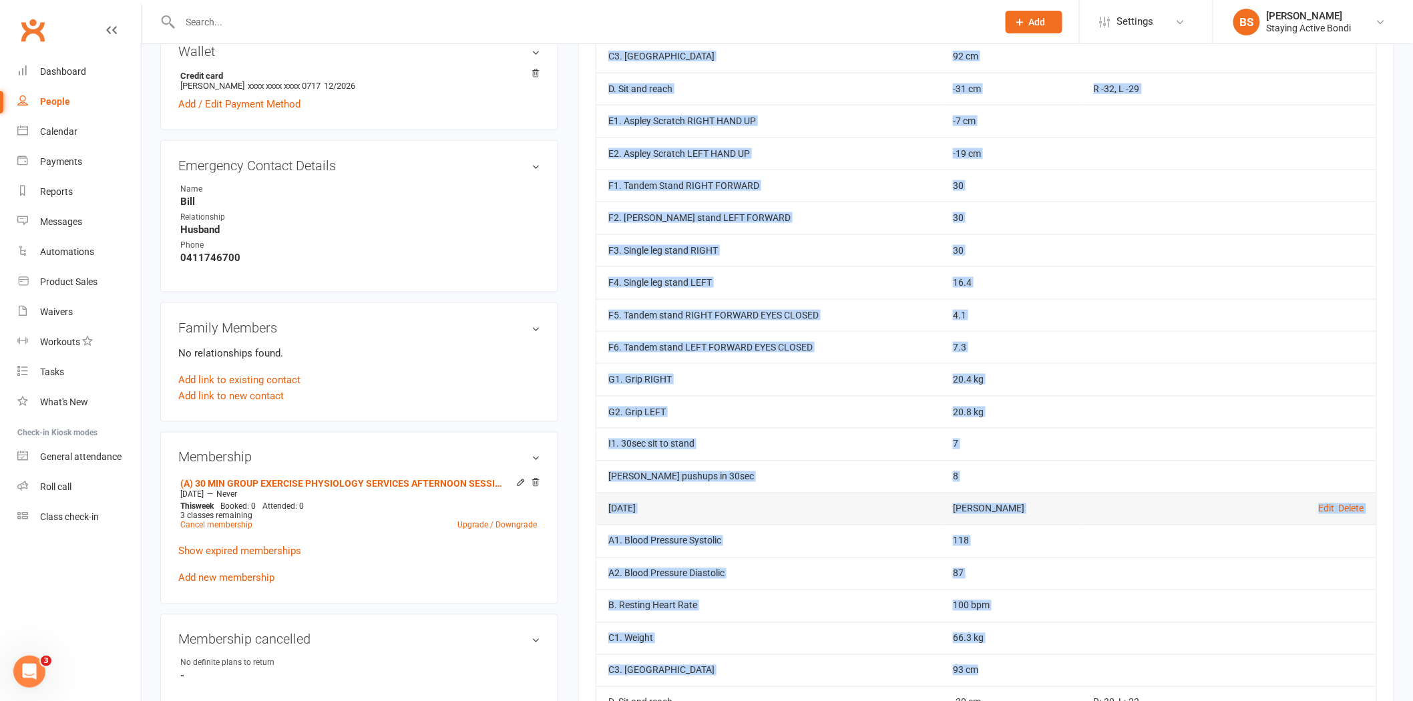
scroll to position [661, 0]
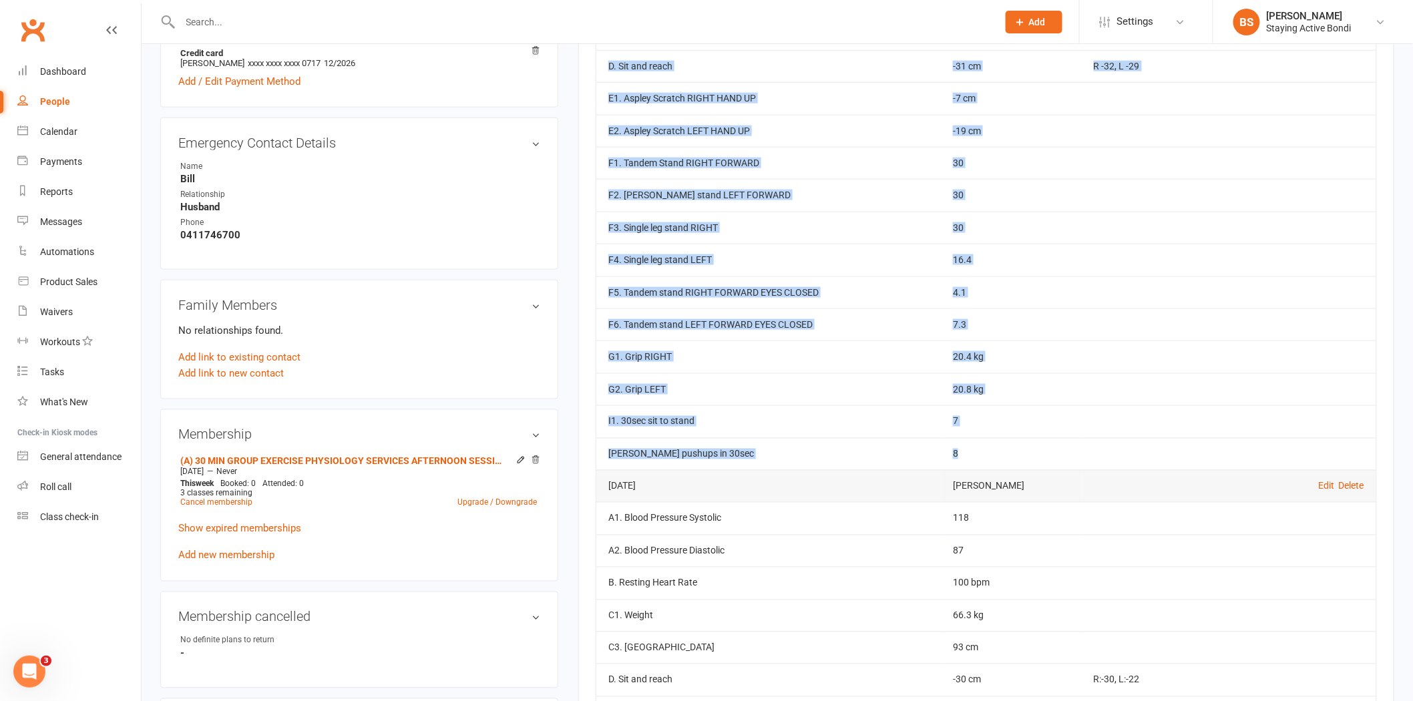
drag, startPoint x: 608, startPoint y: 317, endPoint x: 1108, endPoint y: 457, distance: 519.1
click at [1108, 457] on tbody "Jun 16, 2025 Bree Sommer Edit Delete N. Cycle distance in 3min 0.56 Level 1, se…" at bounding box center [986, 114] width 780 height 711
copy tbody "N. Cycle distance in 3min 0.56 Level 1, seat 8 recumbent A1. Blood Pressure Sys…"
click at [856, 107] on td "E1. Aspley Scratch RIGHT HAND UP" at bounding box center [768, 98] width 344 height 32
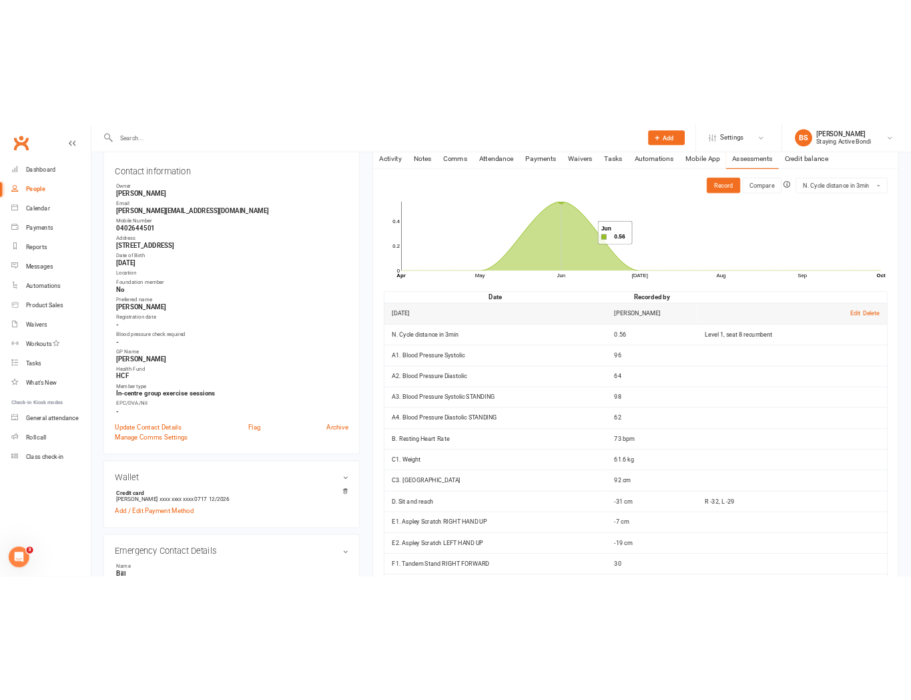
scroll to position [0, 0]
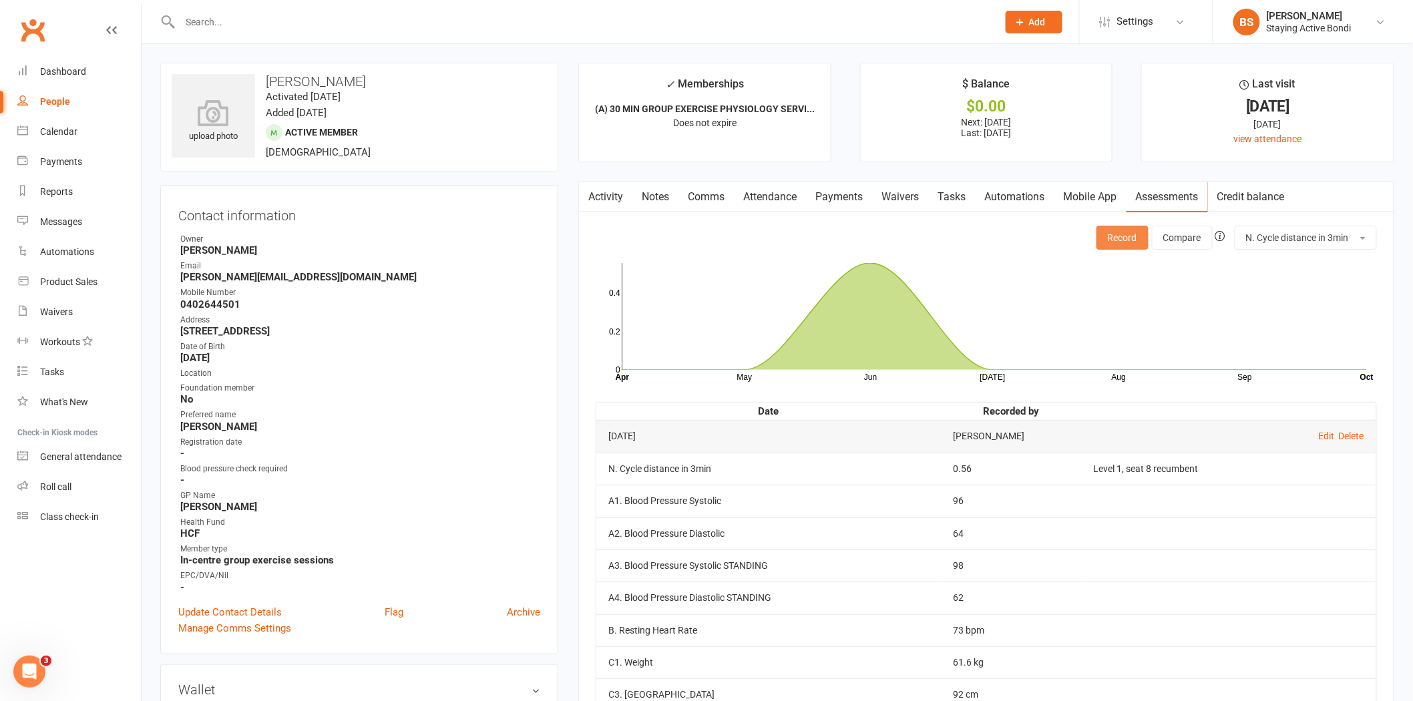
click at [1111, 231] on button "Record" at bounding box center [1122, 238] width 52 height 24
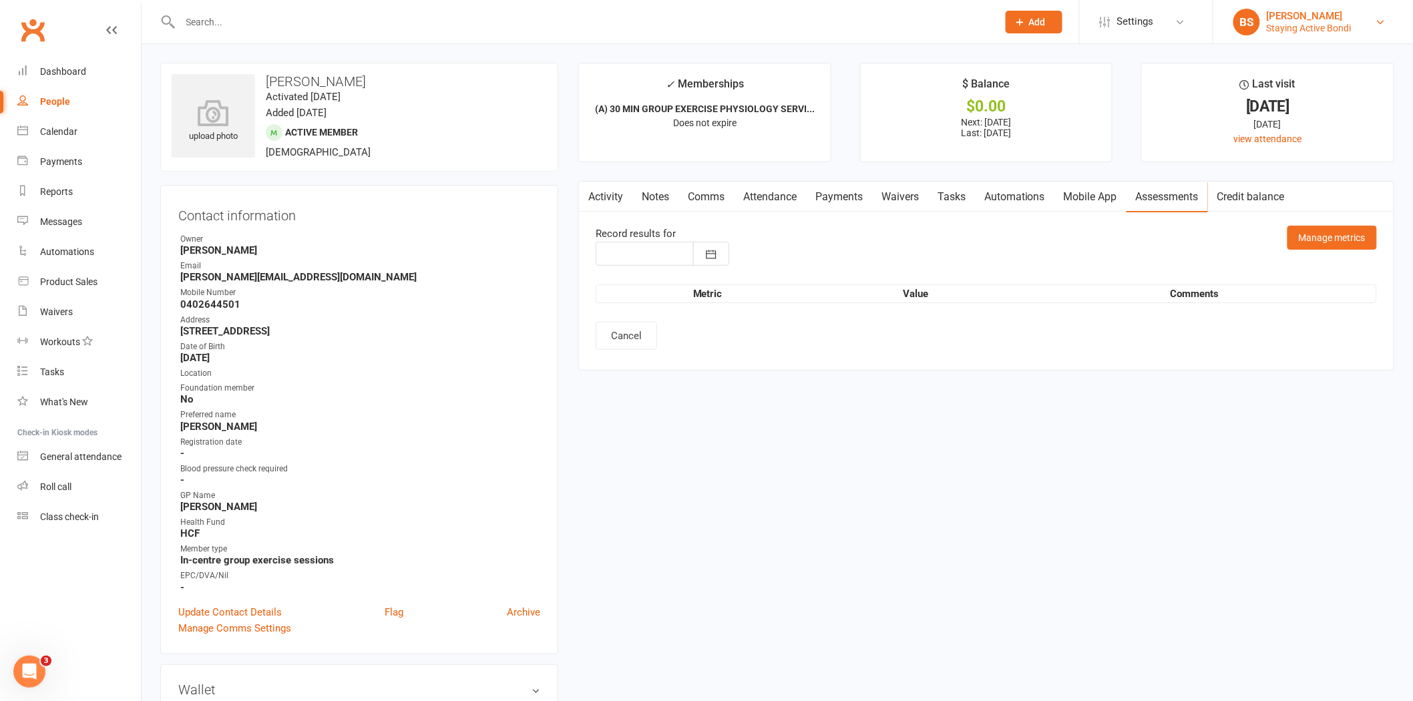
type input "[DATE]"
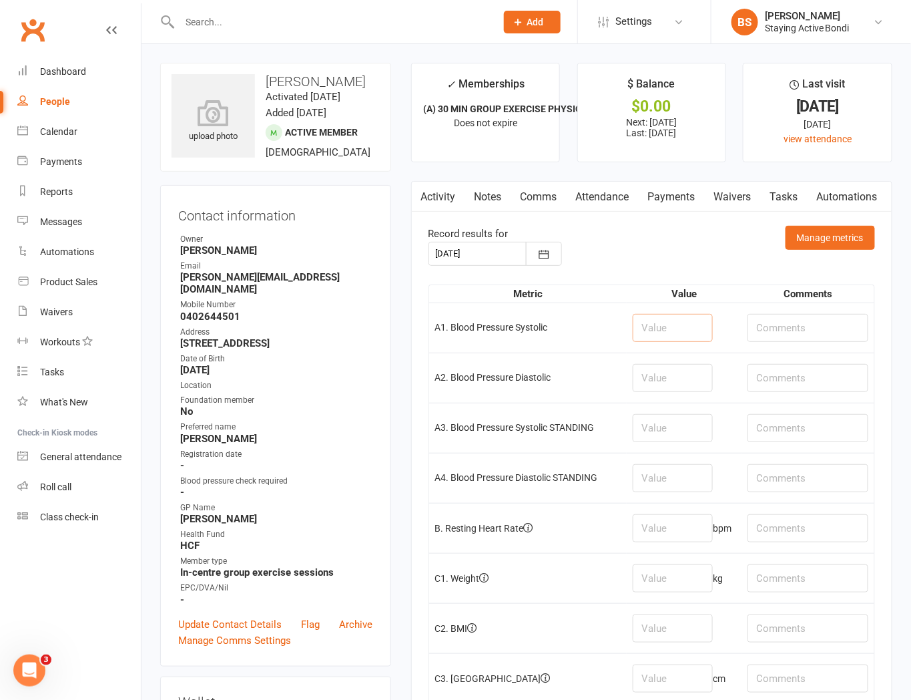
click at [697, 332] on input "number" at bounding box center [673, 328] width 80 height 28
type input "115"
click at [683, 376] on input "number" at bounding box center [673, 378] width 80 height 28
click at [678, 376] on input "number" at bounding box center [673, 378] width 80 height 28
type input "80"
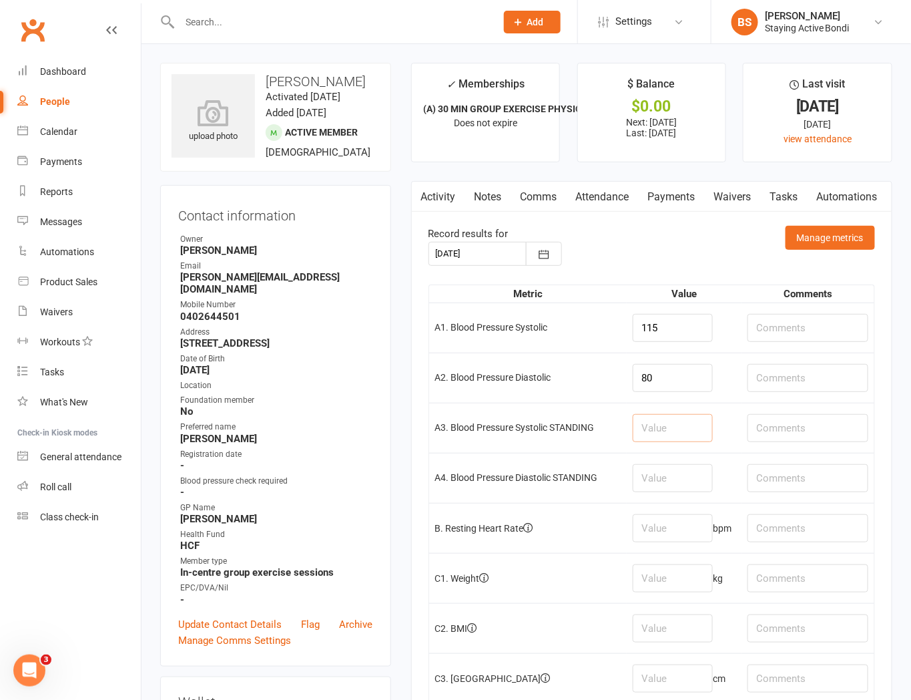
click at [655, 427] on input "number" at bounding box center [673, 428] width 80 height 28
click at [665, 483] on input "number" at bounding box center [673, 478] width 80 height 28
click at [660, 581] on input "number" at bounding box center [673, 578] width 80 height 28
click at [666, 531] on input "number" at bounding box center [673, 528] width 80 height 28
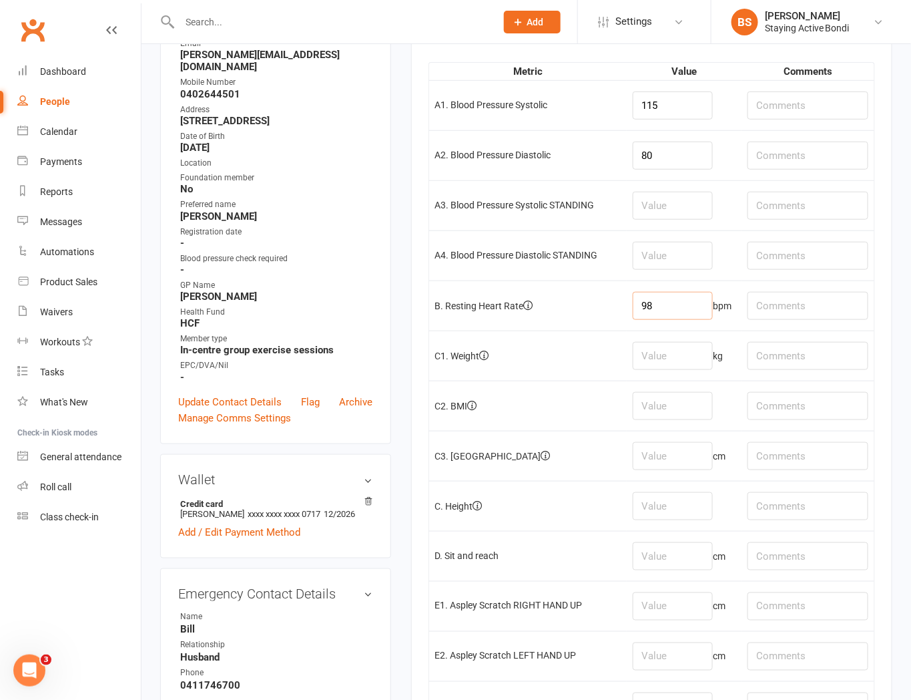
scroll to position [148, 0]
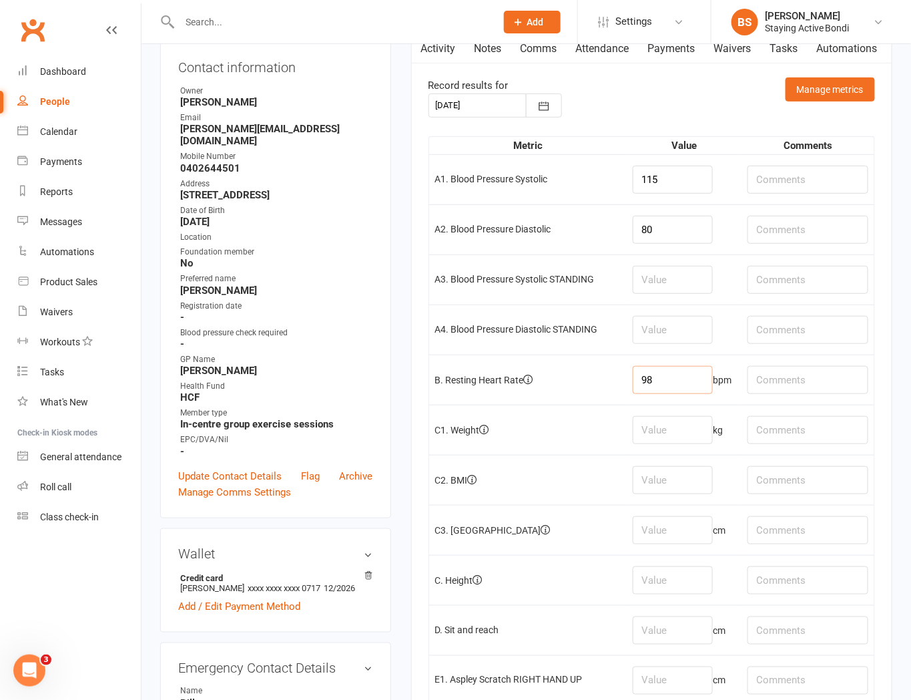
type input "98"
click at [688, 216] on input "80" at bounding box center [673, 230] width 80 height 28
click at [679, 278] on input "number" at bounding box center [673, 280] width 80 height 28
click at [680, 430] on input "number" at bounding box center [673, 430] width 80 height 28
click at [673, 324] on input "number" at bounding box center [673, 330] width 80 height 28
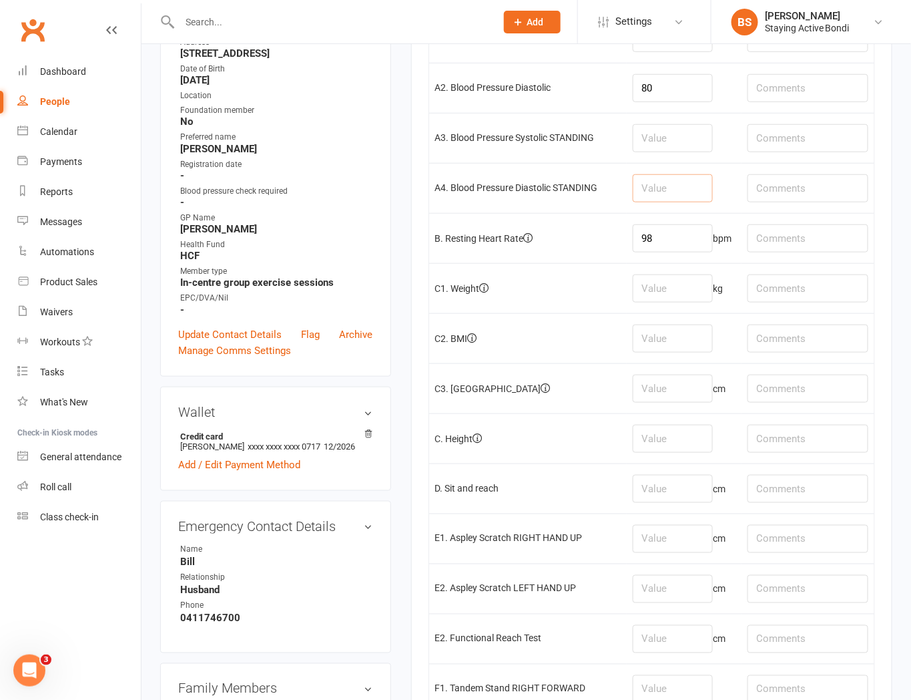
scroll to position [296, 0]
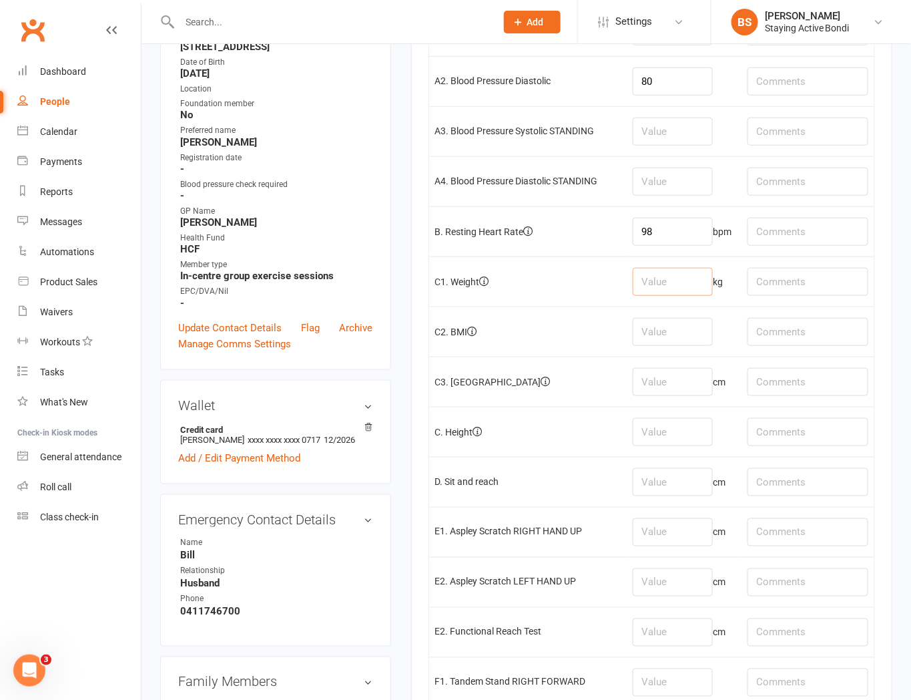
click at [659, 284] on input "number" at bounding box center [673, 282] width 80 height 28
type input "60.5"
click at [688, 483] on input "number" at bounding box center [673, 482] width 80 height 28
type input "-22"
click at [818, 489] on input "text" at bounding box center [808, 482] width 121 height 28
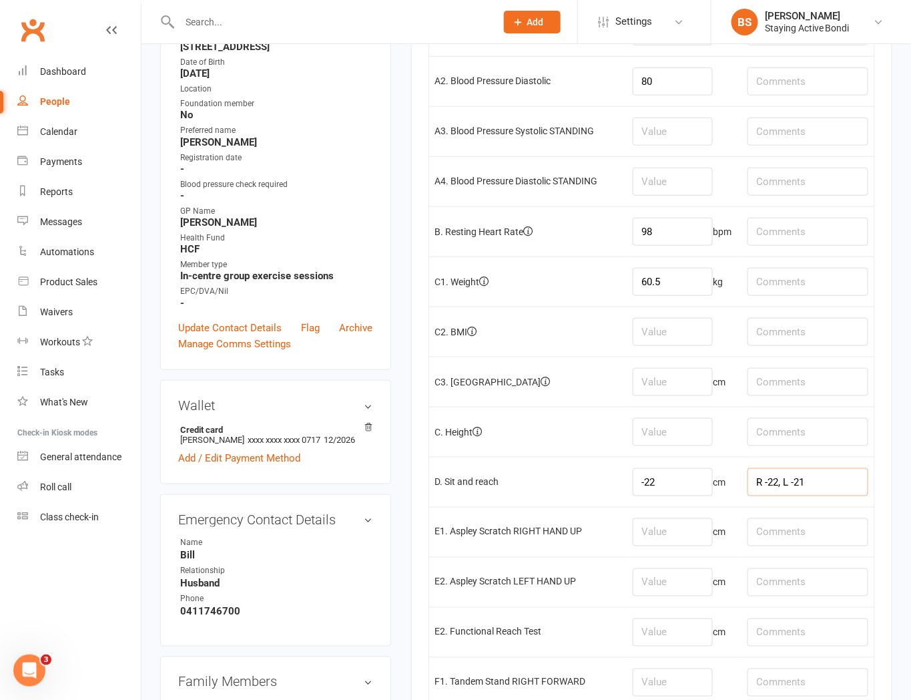
type input "R -22, L -21"
click at [703, 521] on input "number" at bounding box center [673, 532] width 80 height 28
click at [680, 527] on input "number" at bounding box center [673, 532] width 80 height 28
click at [783, 535] on input "text" at bounding box center [808, 532] width 121 height 28
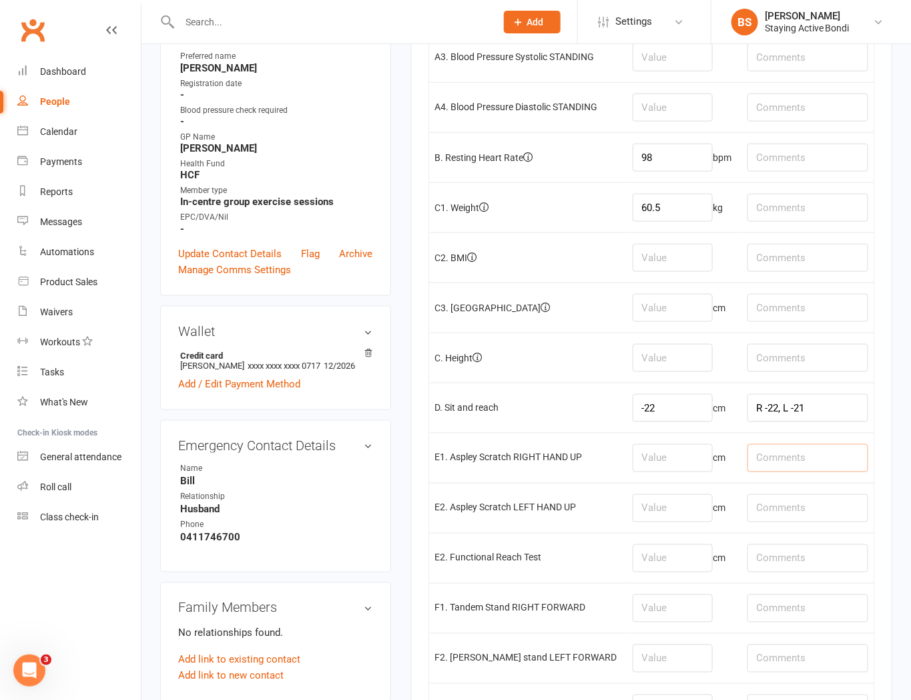
scroll to position [445, 0]
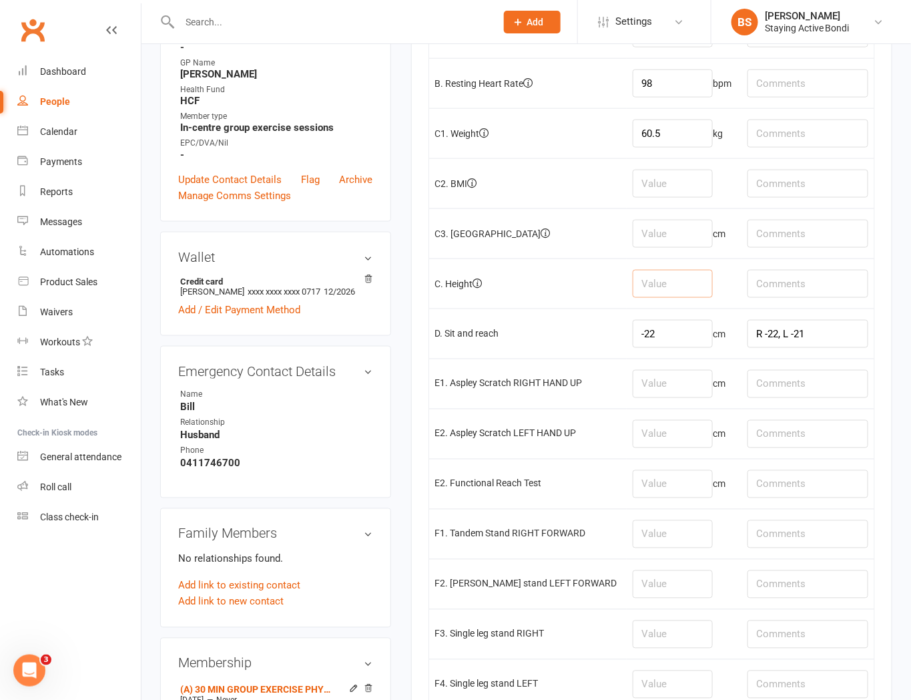
click at [696, 296] on input "number" at bounding box center [673, 284] width 80 height 28
click at [698, 234] on input "number" at bounding box center [673, 234] width 80 height 28
type input "92"
click at [662, 286] on input "number" at bounding box center [673, 284] width 80 height 28
click at [682, 395] on input "number" at bounding box center [673, 384] width 80 height 28
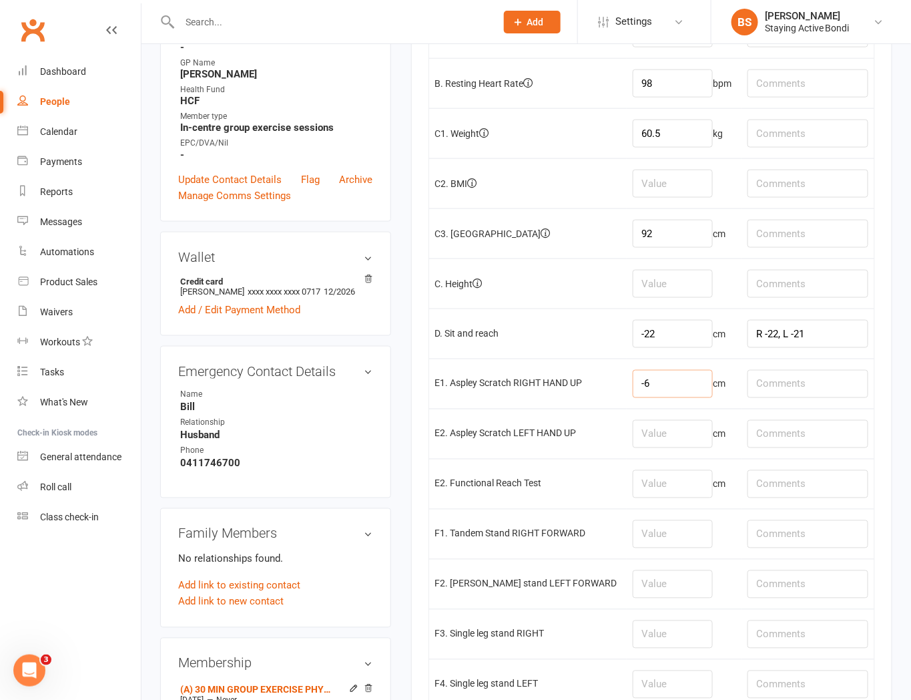
type input "-6"
click at [674, 433] on input "number" at bounding box center [673, 434] width 80 height 28
type input "-18"
click at [660, 469] on td "cm" at bounding box center [684, 484] width 115 height 50
click at [675, 401] on td "-6 cm" at bounding box center [684, 383] width 115 height 50
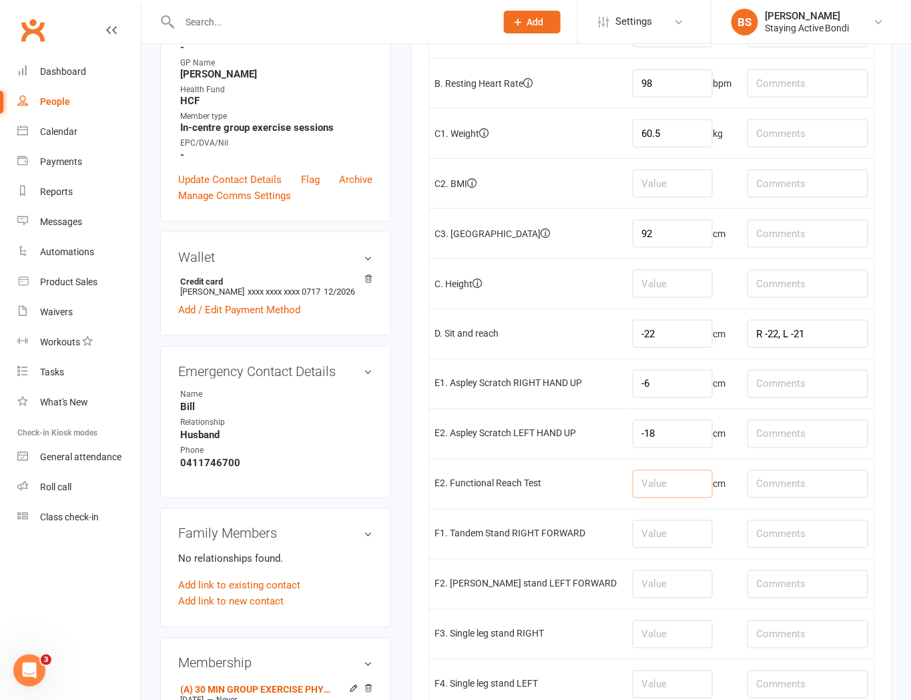
click at [672, 476] on input "number" at bounding box center [673, 484] width 80 height 28
click at [673, 497] on input "number" at bounding box center [673, 484] width 80 height 28
click at [671, 555] on td at bounding box center [684, 534] width 115 height 50
click at [679, 503] on td "cm" at bounding box center [684, 484] width 115 height 50
click at [684, 481] on input "number" at bounding box center [673, 484] width 80 height 28
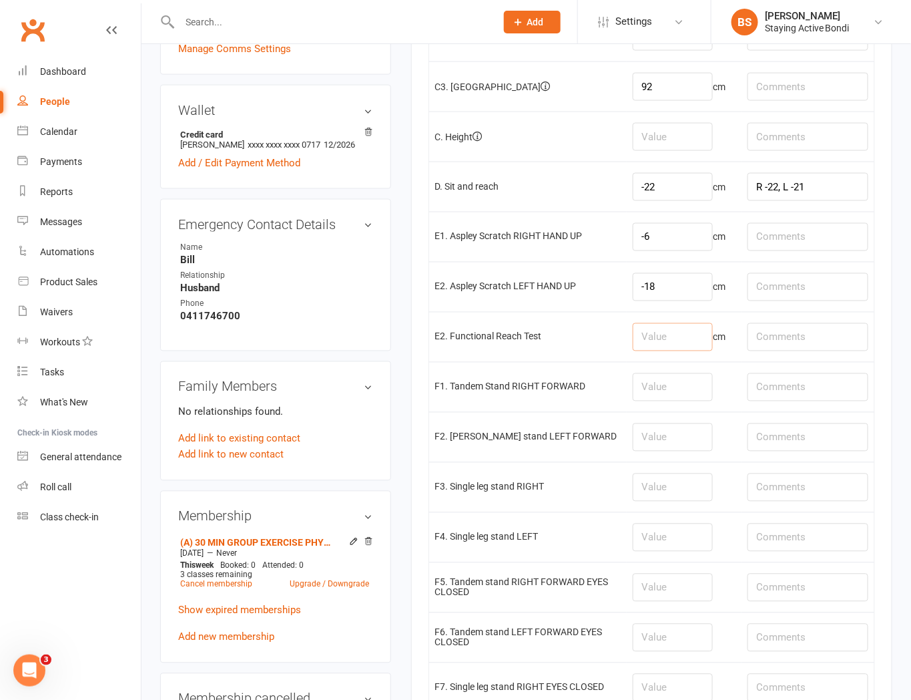
scroll to position [593, 0]
click at [685, 487] on input "number" at bounding box center [673, 486] width 80 height 28
click at [696, 443] on input "number" at bounding box center [673, 436] width 80 height 28
click at [685, 488] on input "number" at bounding box center [673, 486] width 80 height 28
click at [672, 424] on input "number" at bounding box center [673, 436] width 80 height 28
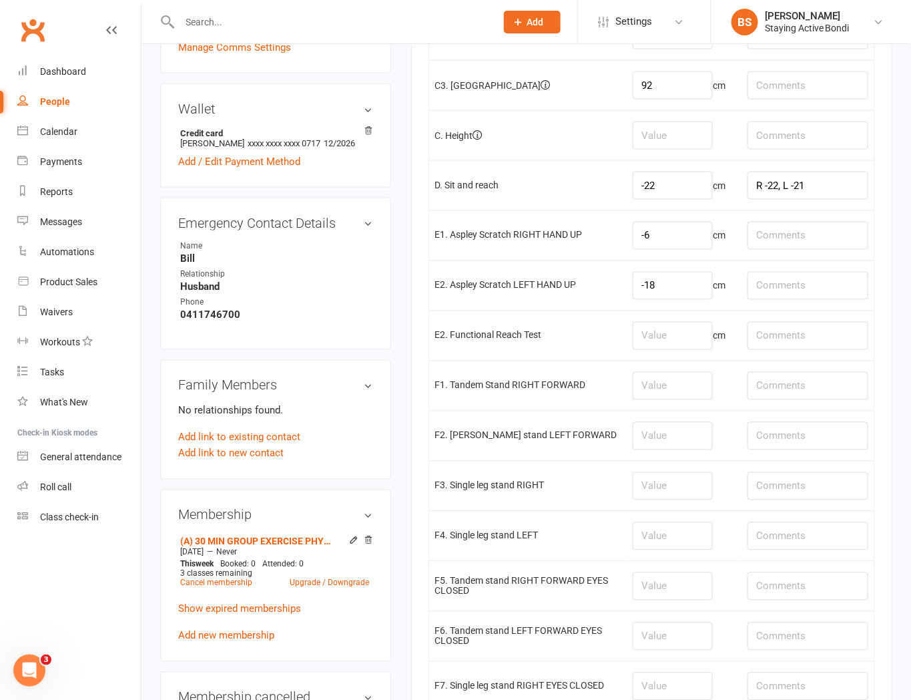
click at [665, 505] on td at bounding box center [684, 486] width 115 height 50
click at [664, 429] on input "number" at bounding box center [673, 436] width 80 height 28
click at [671, 479] on input "number" at bounding box center [673, 486] width 80 height 28
click at [686, 383] on input "number" at bounding box center [673, 386] width 80 height 28
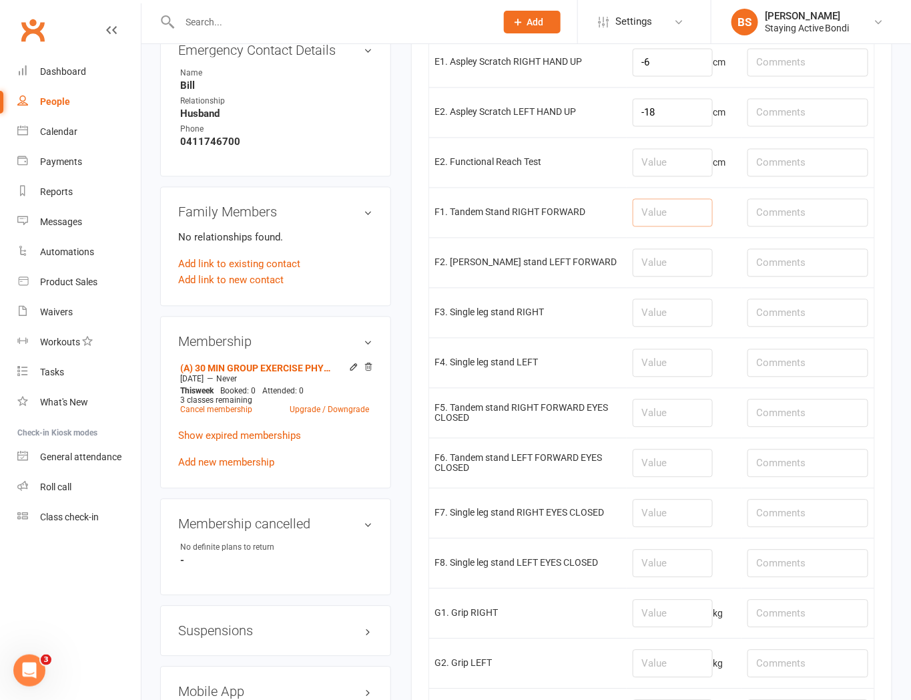
scroll to position [816, 0]
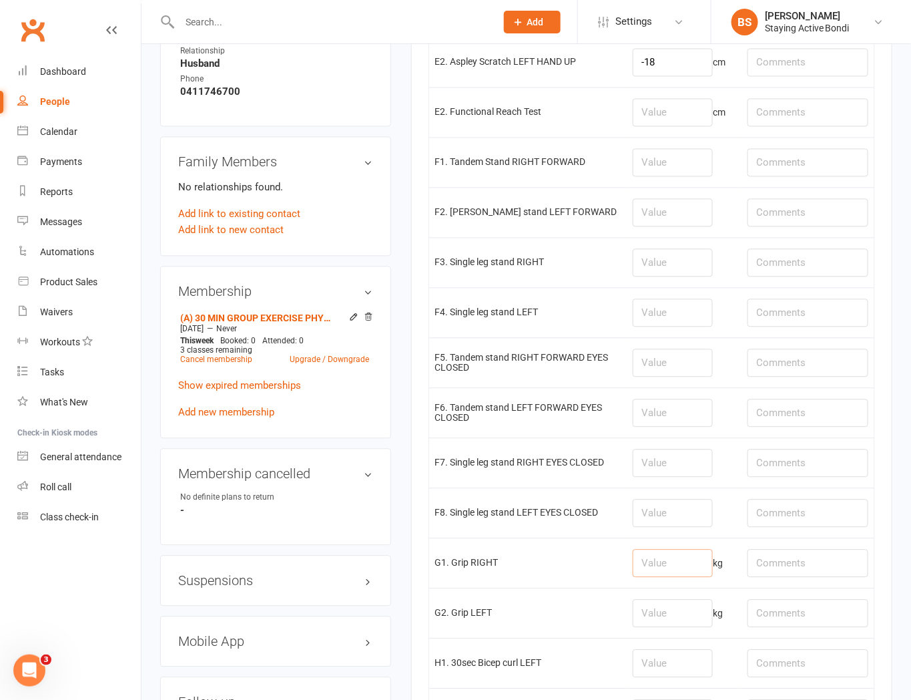
click at [672, 563] on input "number" at bounding box center [673, 563] width 80 height 28
type input "23.6"
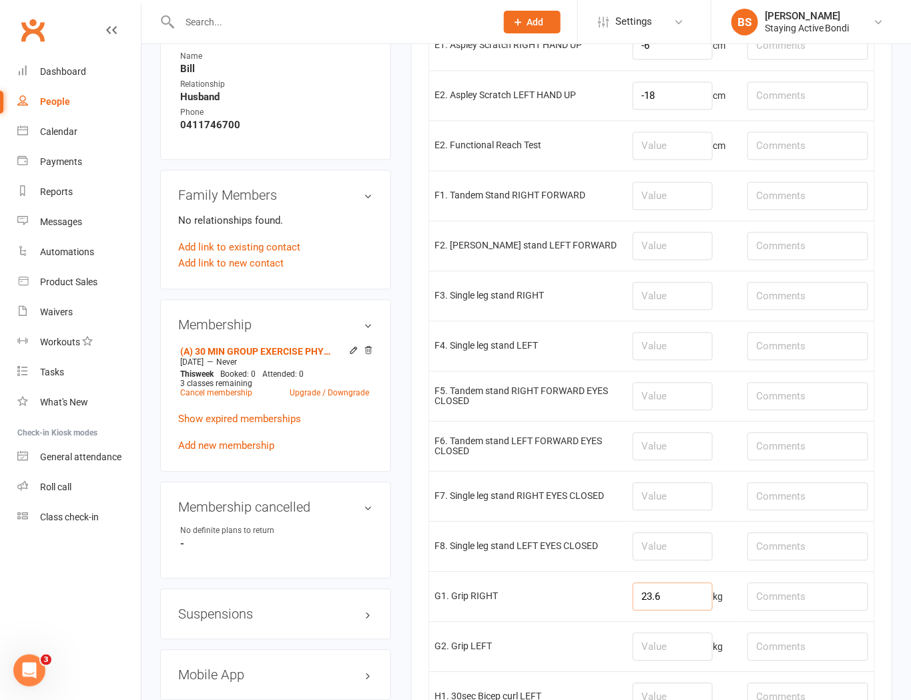
scroll to position [890, 0]
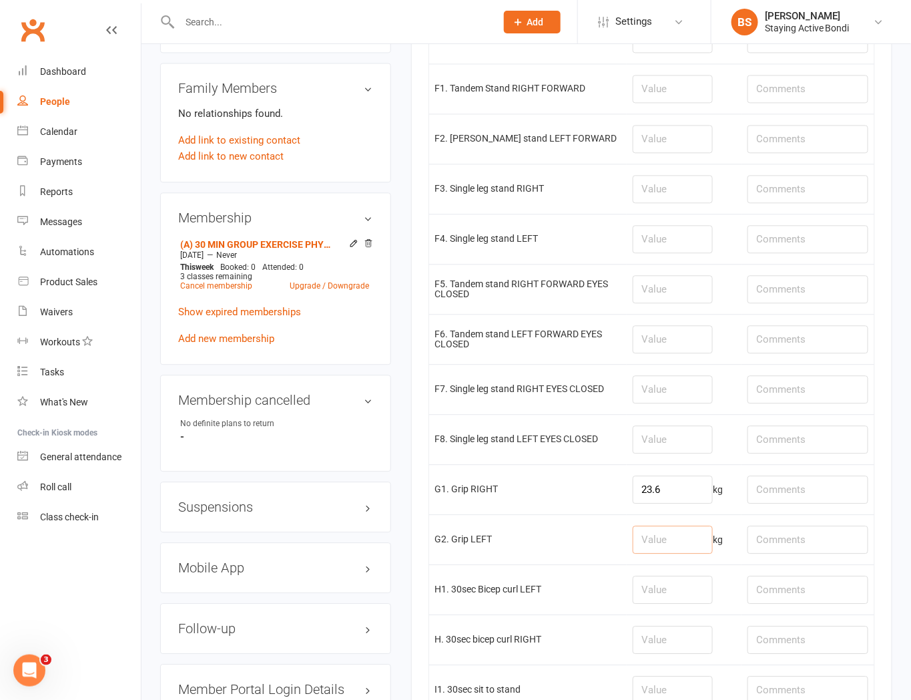
click at [686, 541] on input "number" at bounding box center [673, 539] width 80 height 28
click at [690, 533] on input "number" at bounding box center [673, 539] width 80 height 28
type input "24.9"
click at [662, 488] on input "23.6" at bounding box center [673, 489] width 80 height 28
click at [662, 487] on input "23.6" at bounding box center [673, 489] width 80 height 28
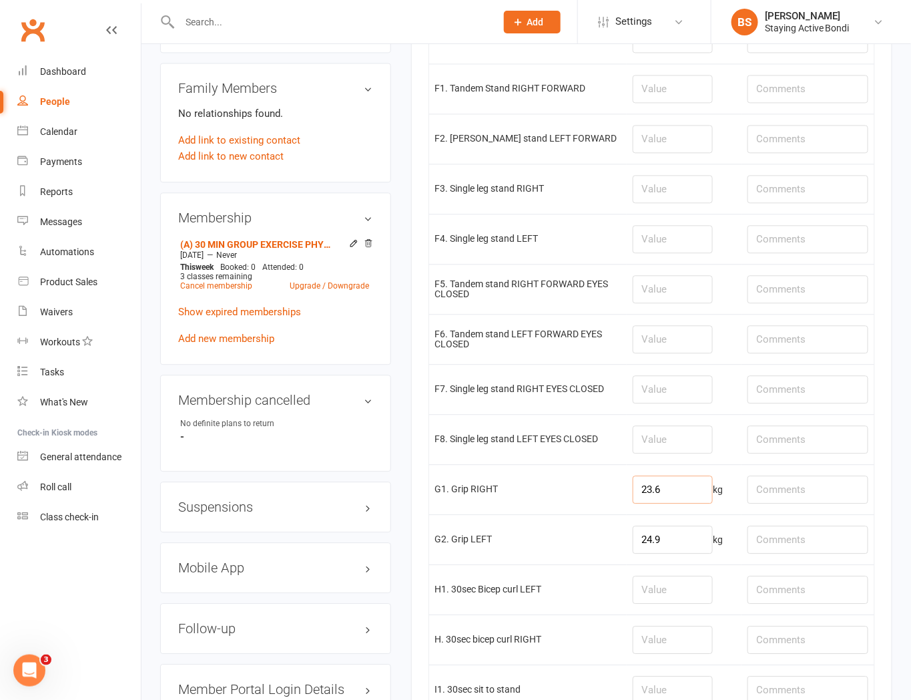
click at [708, 503] on input "23.6" at bounding box center [673, 489] width 80 height 28
click at [664, 545] on input "24.9" at bounding box center [673, 539] width 80 height 28
click at [682, 538] on input "24.9" at bounding box center [673, 539] width 80 height 28
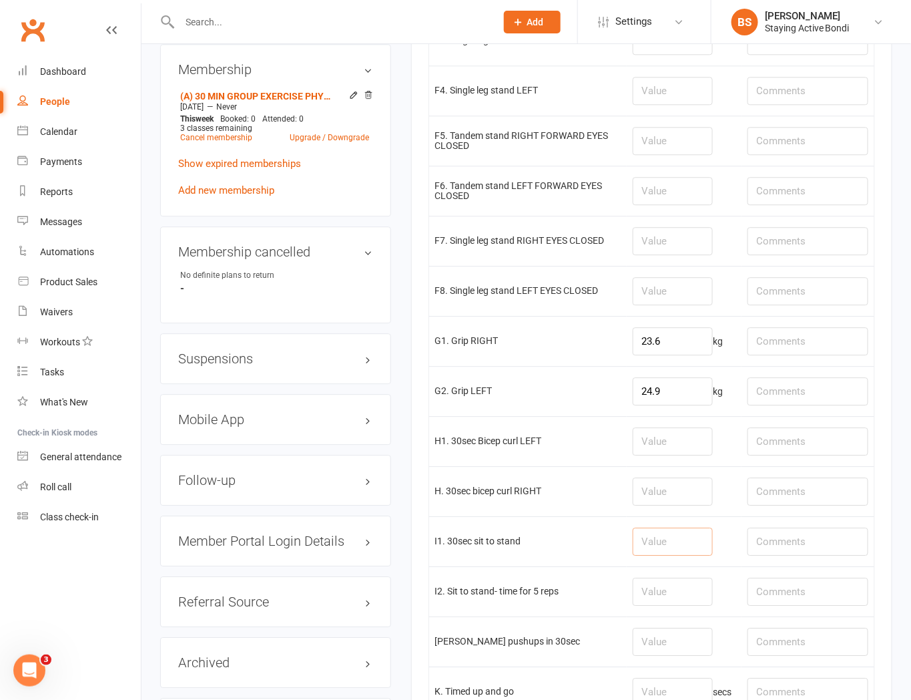
click at [676, 549] on input "number" at bounding box center [673, 541] width 80 height 28
click at [686, 499] on input "number" at bounding box center [673, 491] width 80 height 28
click at [688, 543] on input "number" at bounding box center [673, 541] width 80 height 28
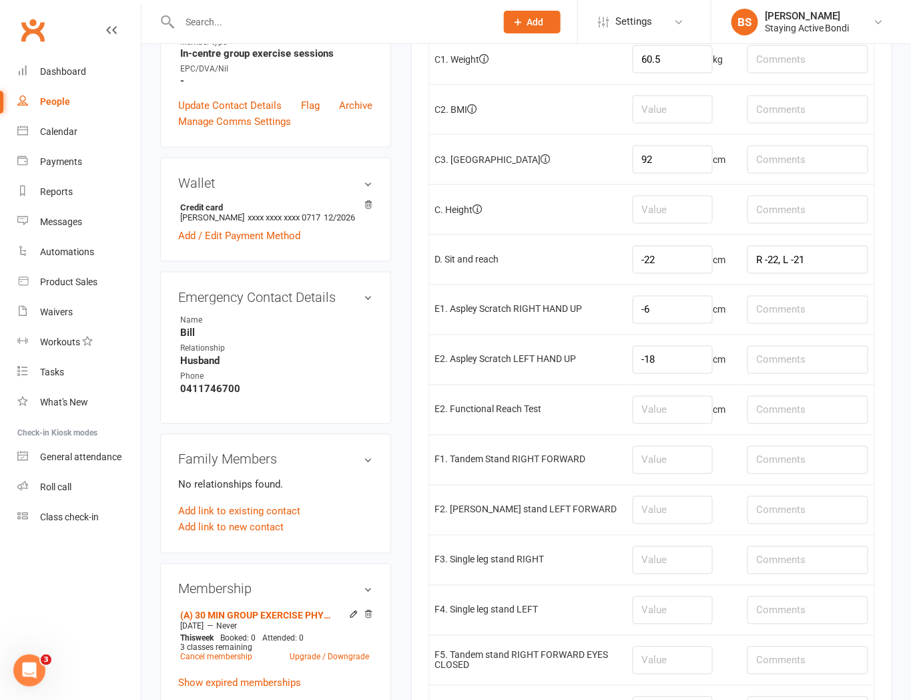
scroll to position [0, 0]
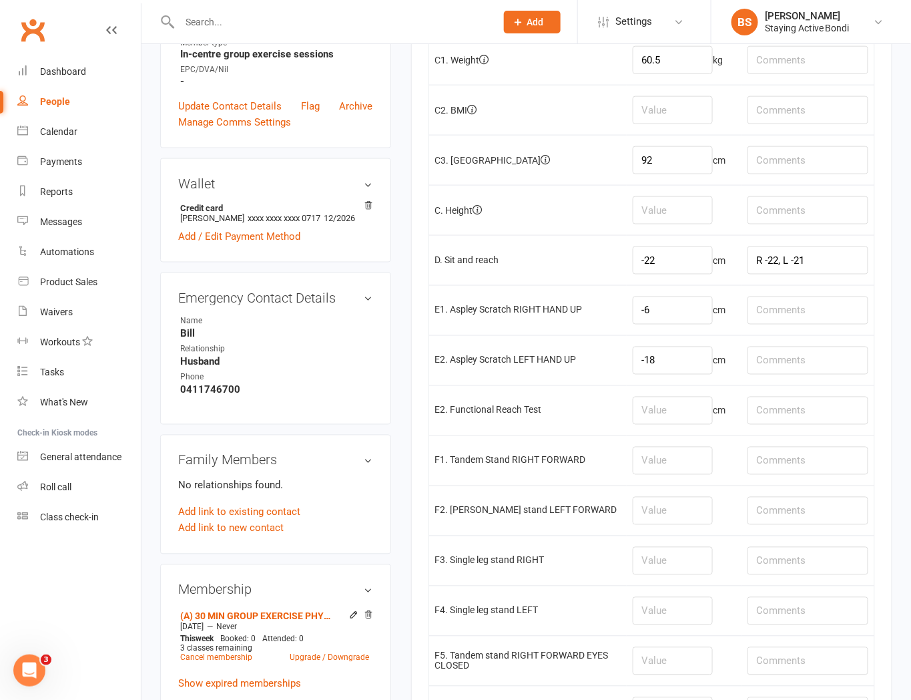
scroll to position [519, 0]
click at [669, 362] on input "-18" at bounding box center [673, 360] width 80 height 28
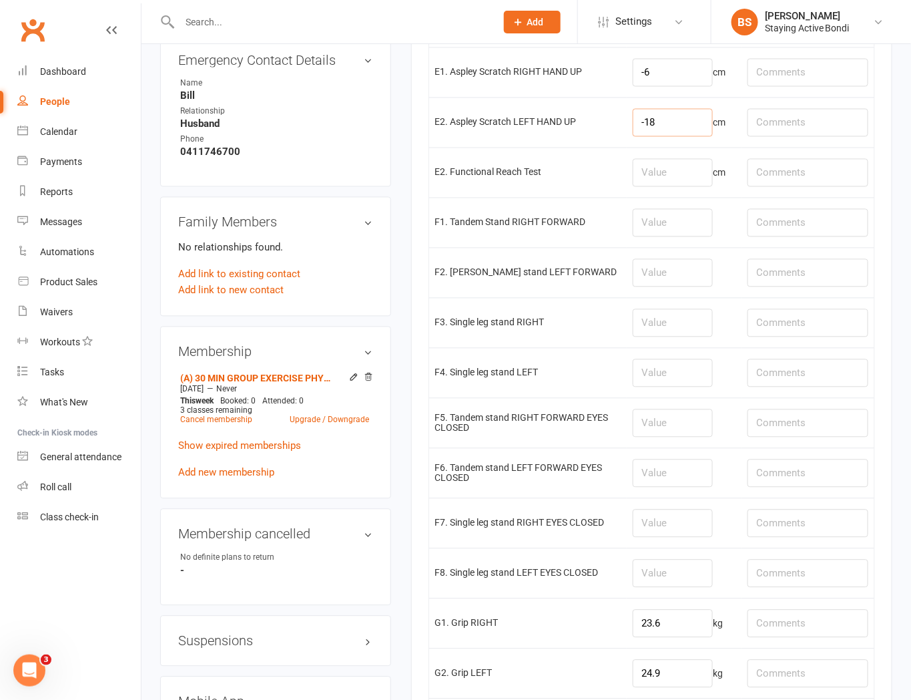
scroll to position [742, 0]
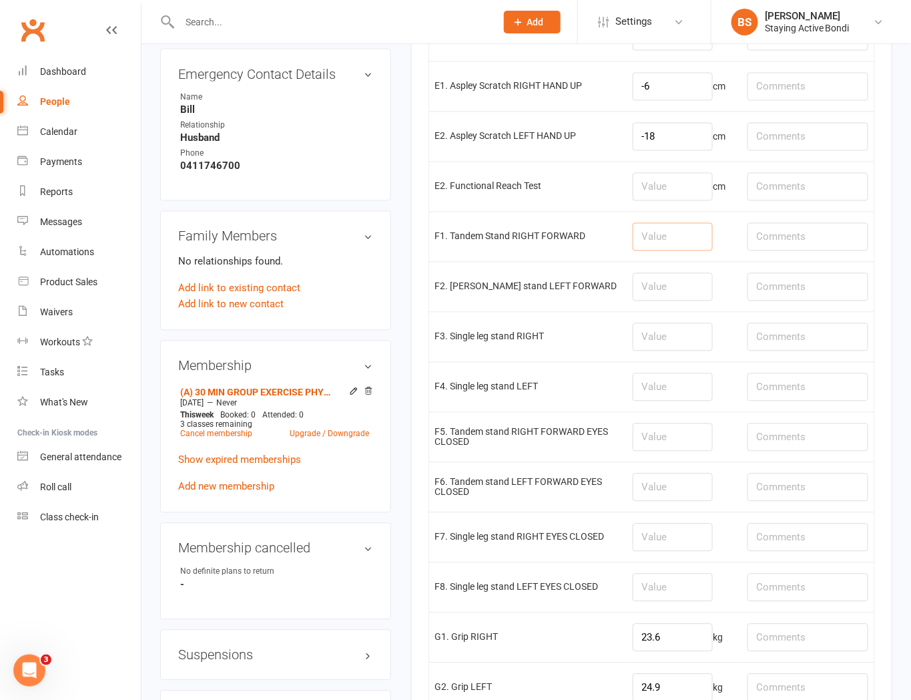
click at [666, 238] on input "number" at bounding box center [673, 237] width 80 height 28
click at [661, 299] on input "number" at bounding box center [673, 287] width 80 height 28
click at [655, 391] on input "number" at bounding box center [673, 387] width 80 height 28
type input "18.3"
click at [674, 238] on input "number" at bounding box center [673, 237] width 80 height 28
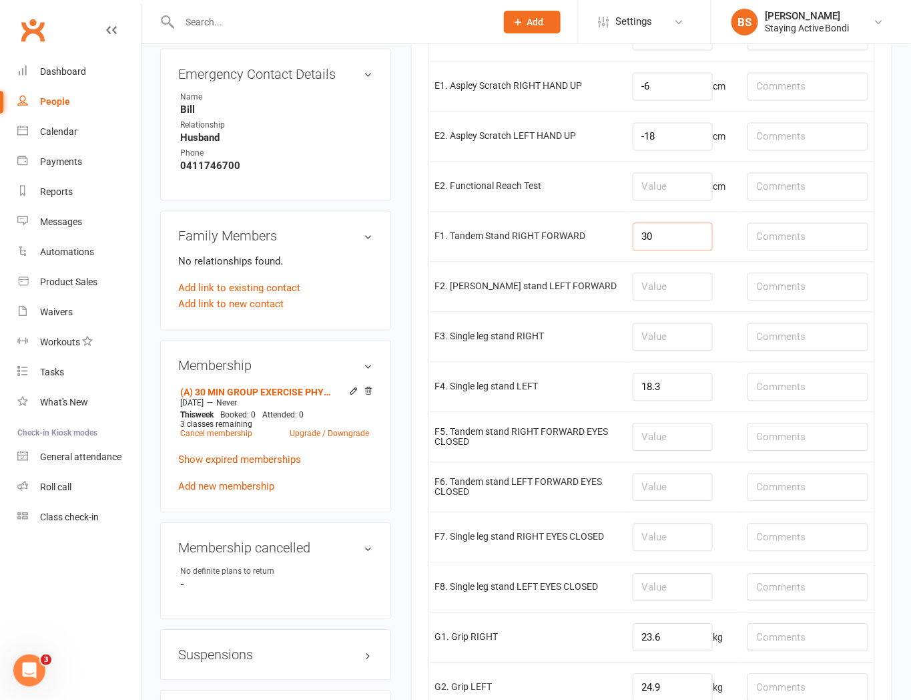
type input "30"
click at [657, 292] on input "number" at bounding box center [673, 287] width 80 height 28
type input "30"
click at [670, 361] on td at bounding box center [684, 337] width 115 height 50
click at [677, 438] on input "number" at bounding box center [673, 437] width 80 height 28
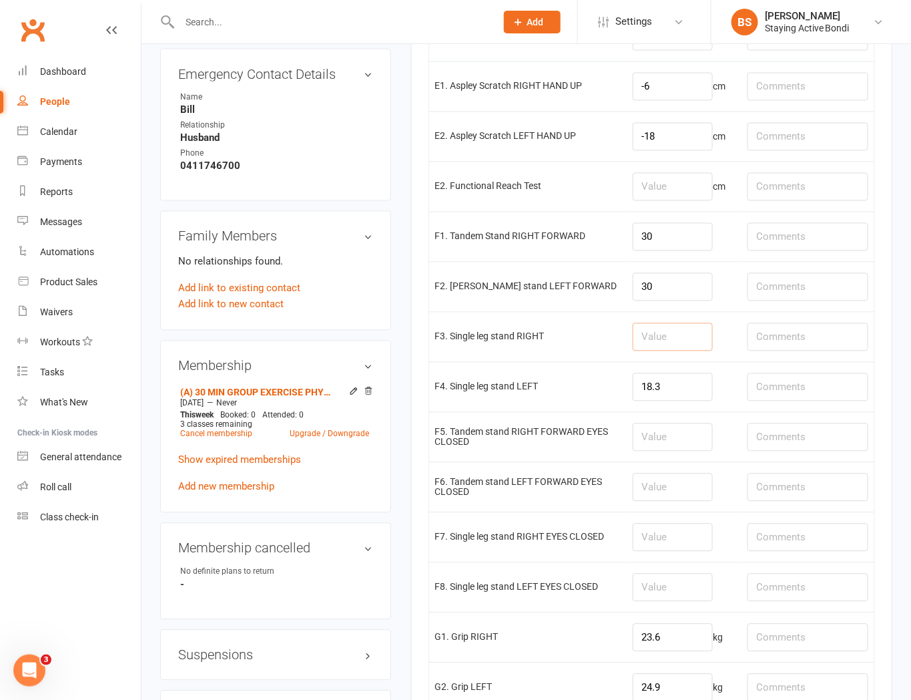
click at [671, 328] on input "number" at bounding box center [673, 337] width 80 height 28
type input "26"
click at [658, 443] on input "number" at bounding box center [673, 437] width 80 height 28
click at [646, 443] on input "number" at bounding box center [673, 437] width 80 height 28
type input "1.1"
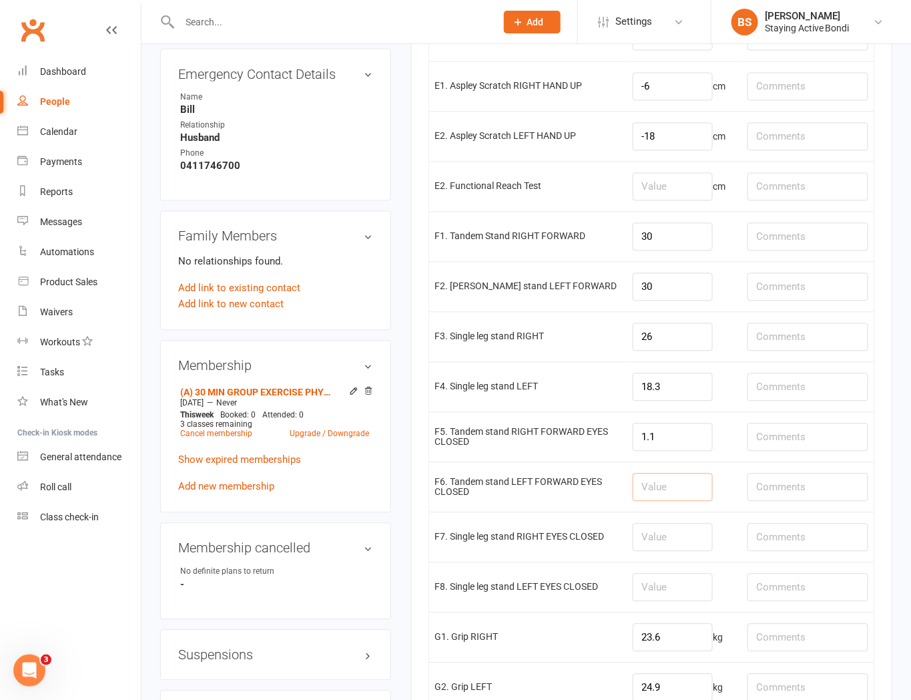
click at [682, 485] on input "number" at bounding box center [673, 487] width 80 height 28
type input "1.2"
click at [663, 546] on input "number" at bounding box center [673, 537] width 80 height 28
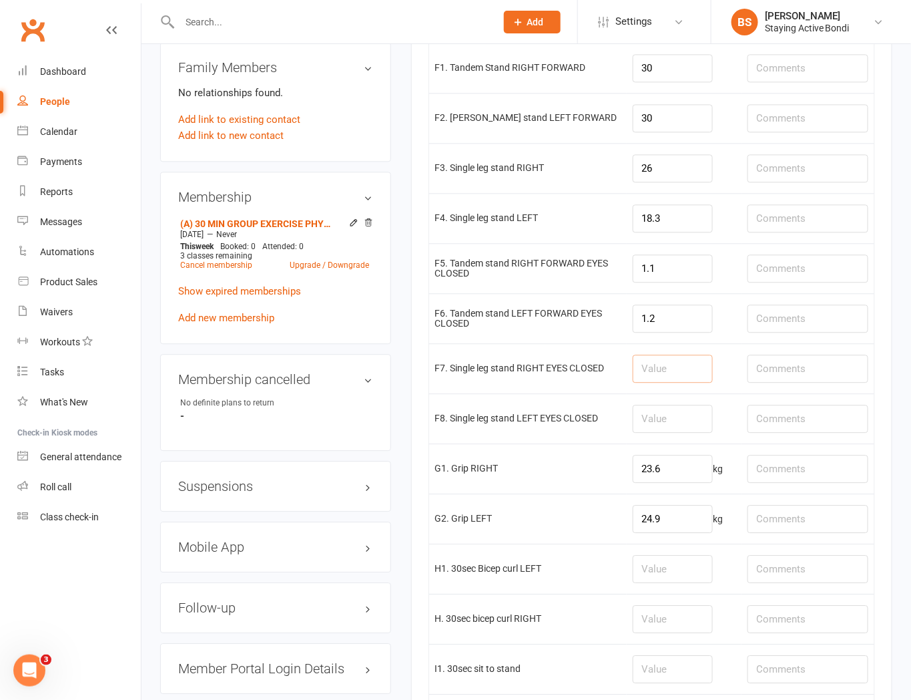
scroll to position [964, 0]
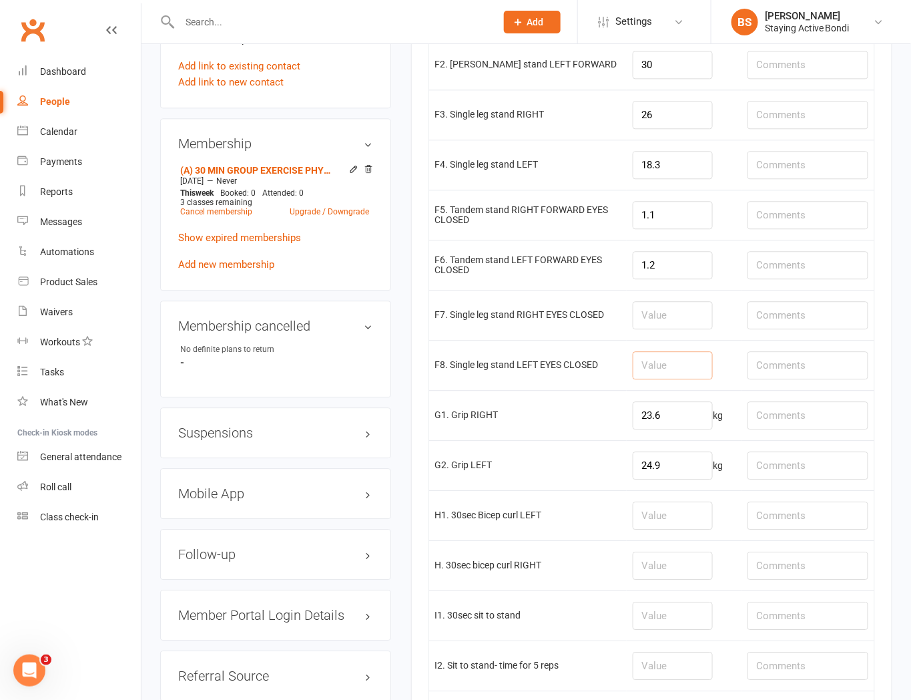
click at [663, 364] on input "number" at bounding box center [673, 365] width 80 height 28
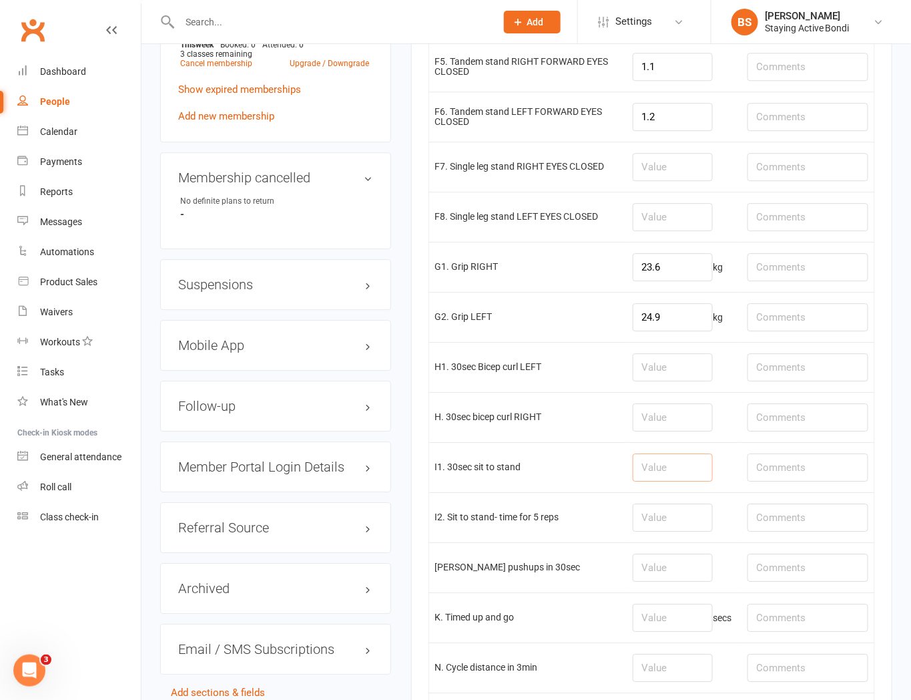
click at [657, 470] on input "number" at bounding box center [673, 467] width 80 height 28
click at [695, 472] on input "number" at bounding box center [673, 467] width 80 height 28
type input "9"
click at [698, 531] on input "number" at bounding box center [673, 517] width 80 height 28
click at [699, 569] on input "number" at bounding box center [673, 567] width 80 height 28
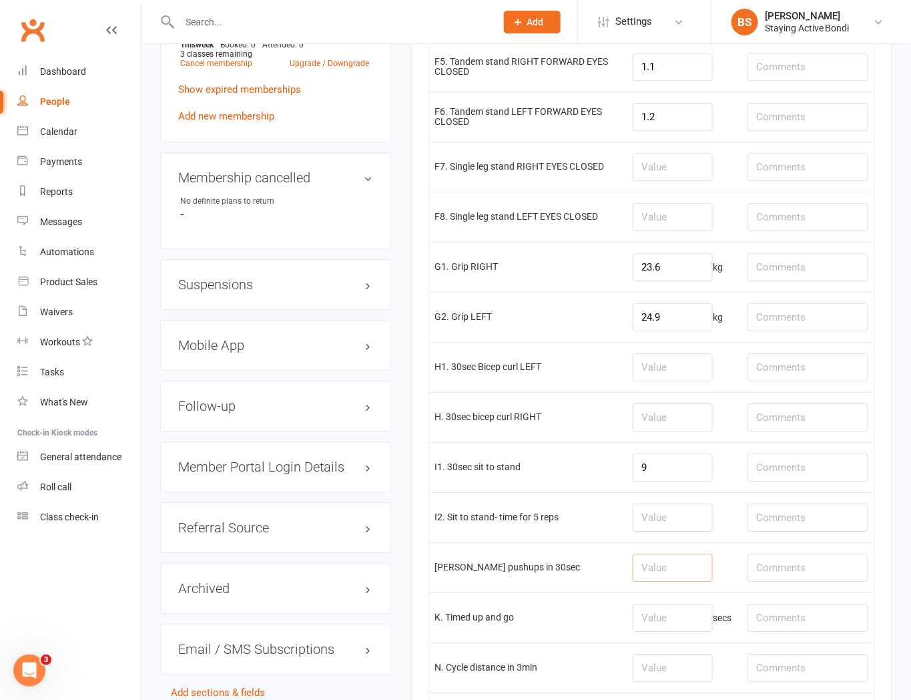
click at [679, 579] on input "number" at bounding box center [673, 567] width 80 height 28
click at [665, 576] on input "number" at bounding box center [673, 567] width 80 height 28
type input "9"
click at [684, 474] on input "9" at bounding box center [673, 467] width 80 height 28
click at [681, 467] on input "9" at bounding box center [673, 467] width 80 height 28
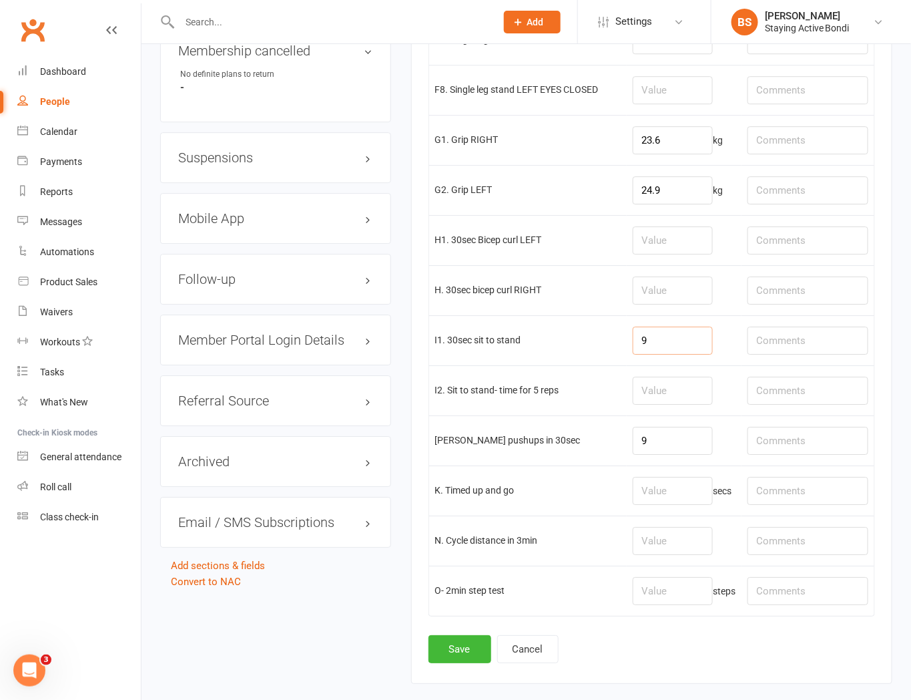
scroll to position [1260, 0]
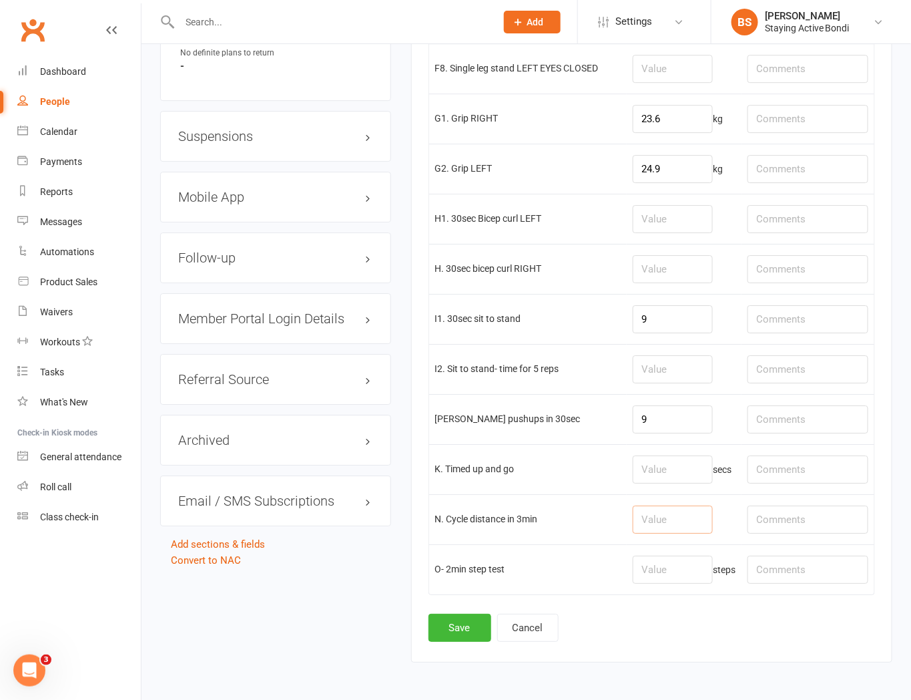
click at [680, 525] on input "number" at bounding box center [673, 519] width 80 height 28
click at [672, 519] on input "number" at bounding box center [673, 519] width 80 height 28
type input "0.63"
click at [838, 521] on input "text" at bounding box center [808, 519] width 121 height 28
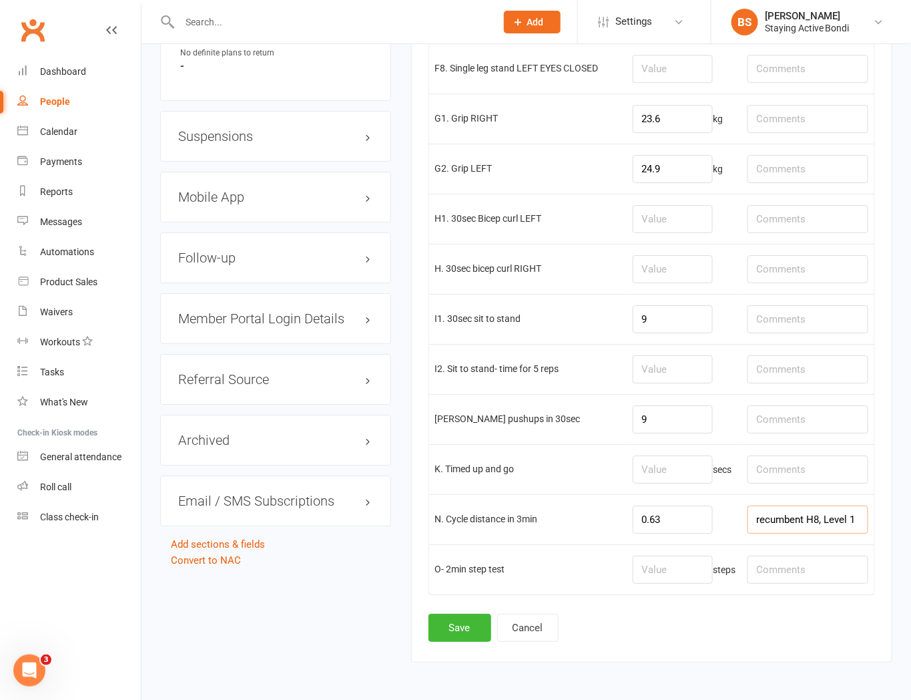
click at [808, 523] on input "recumbent H8, Level 1" at bounding box center [808, 519] width 121 height 28
type input "recumbent seat H8, Level 1"
click at [462, 636] on button "Save" at bounding box center [460, 627] width 63 height 28
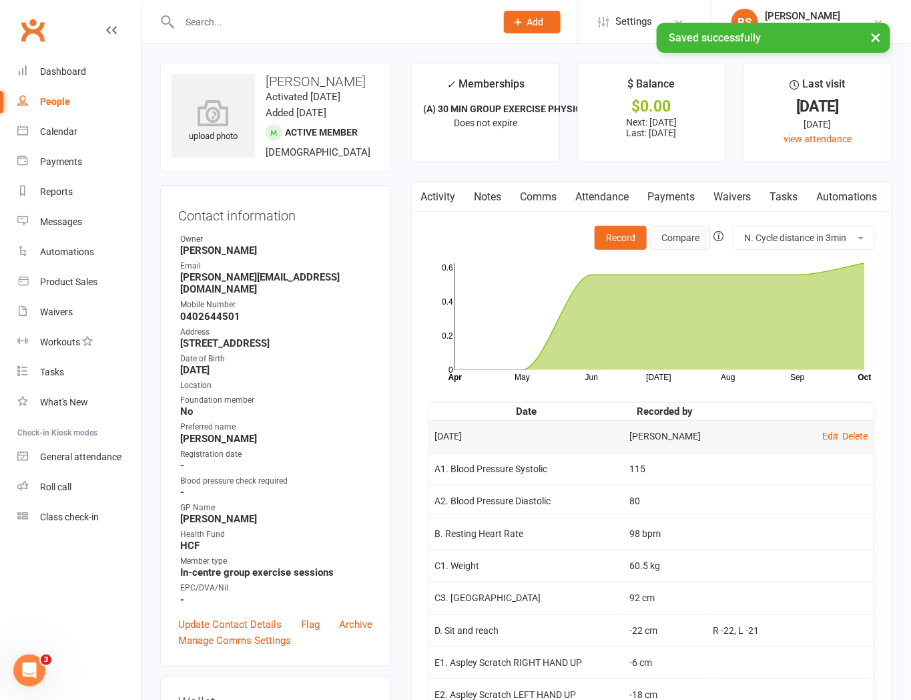
click at [670, 234] on button "Compare" at bounding box center [680, 238] width 61 height 24
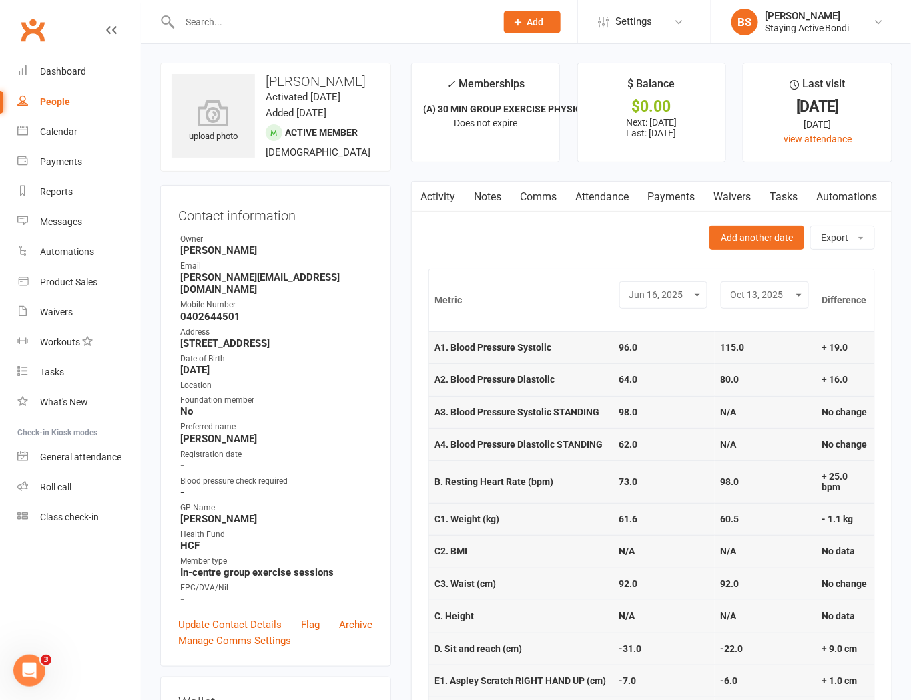
click at [589, 188] on link "Attendance" at bounding box center [603, 197] width 72 height 31
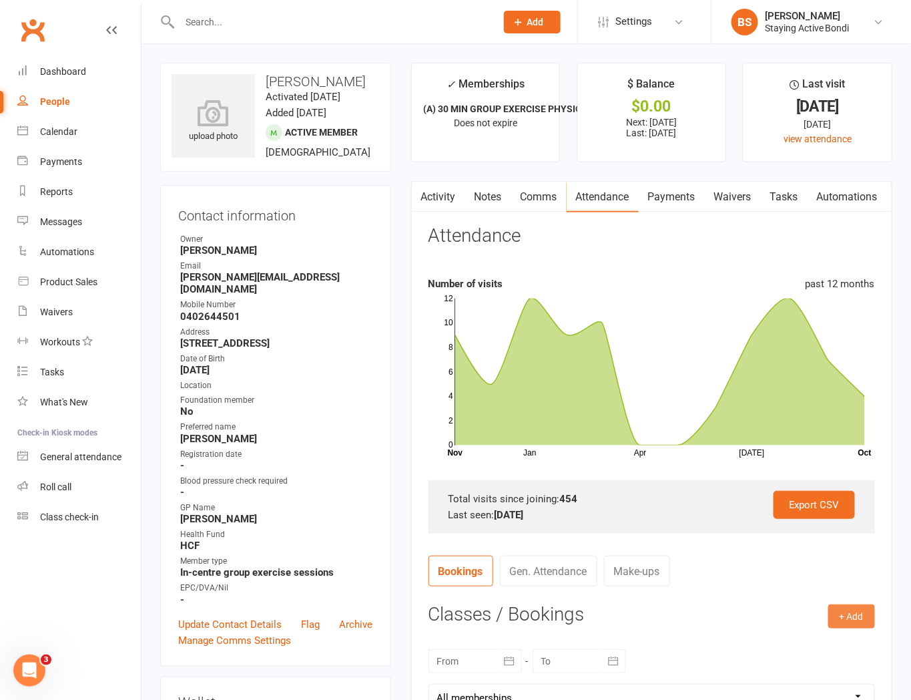
click at [846, 609] on button "+ Add" at bounding box center [851, 616] width 47 height 24
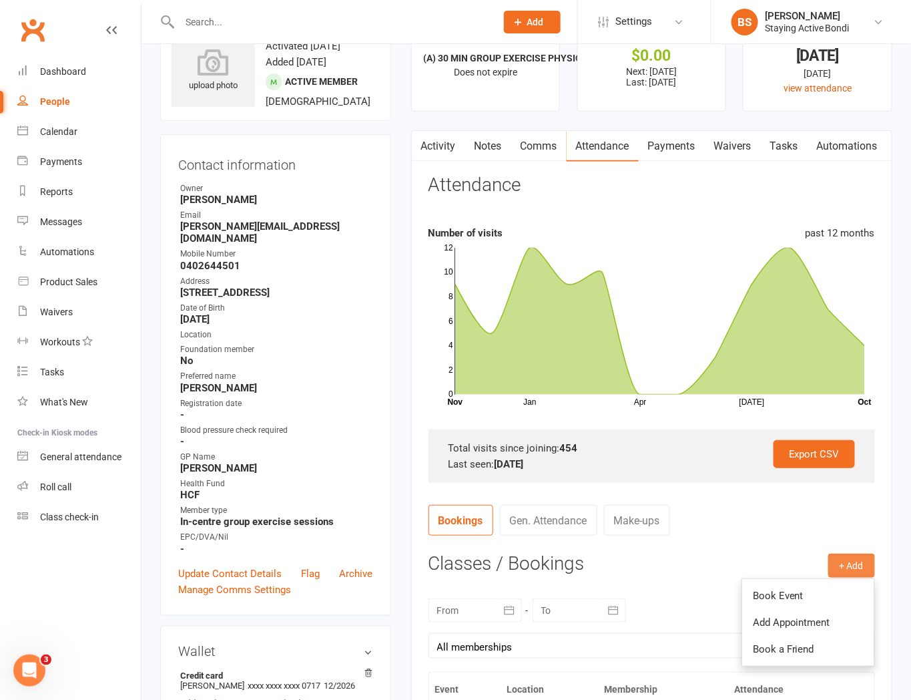
scroll to position [74, 0]
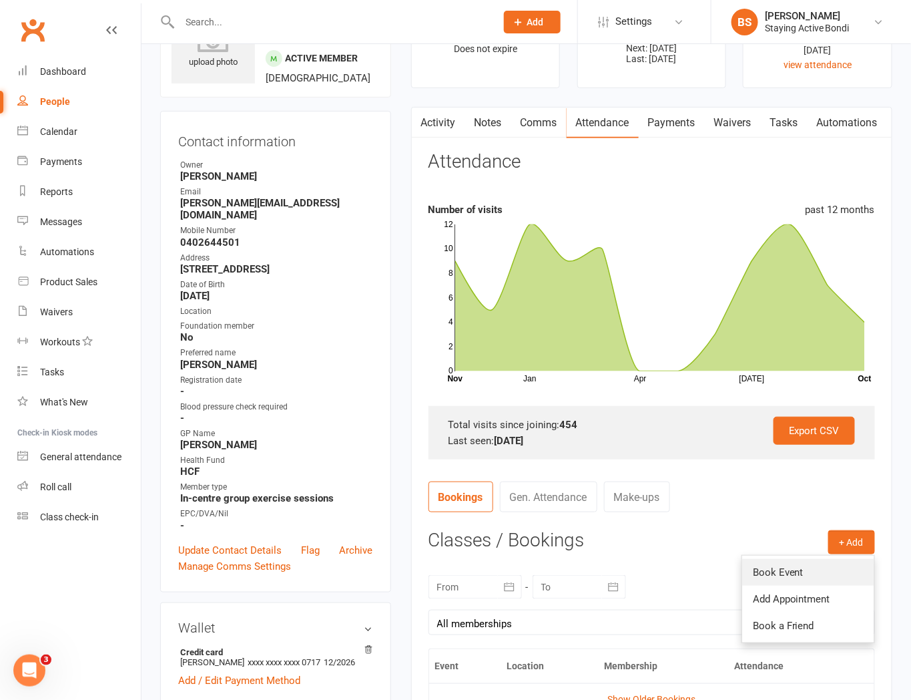
click at [832, 574] on link "Book Event" at bounding box center [808, 572] width 132 height 27
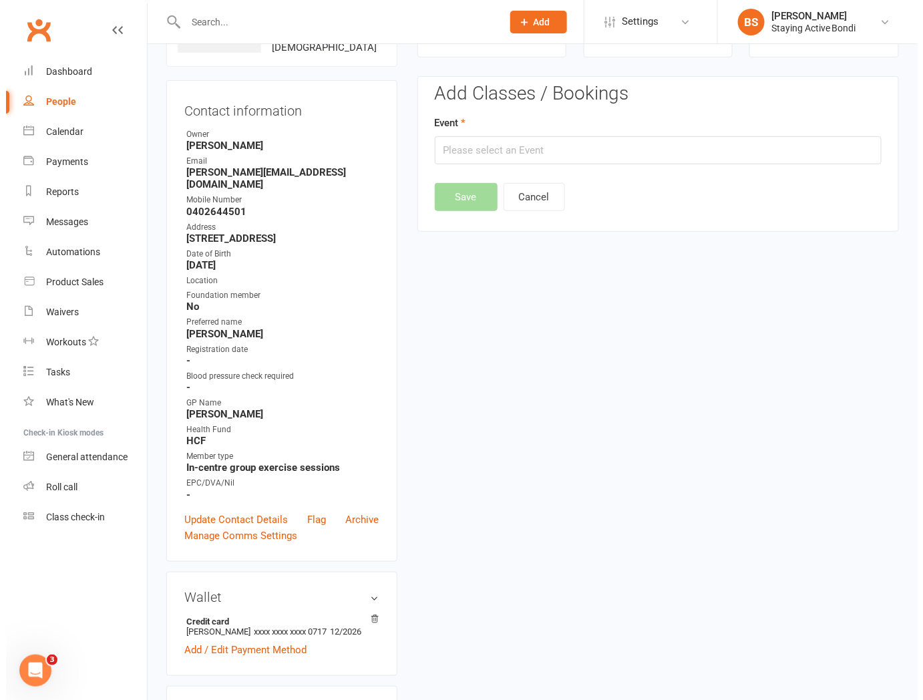
scroll to position [114, 0]
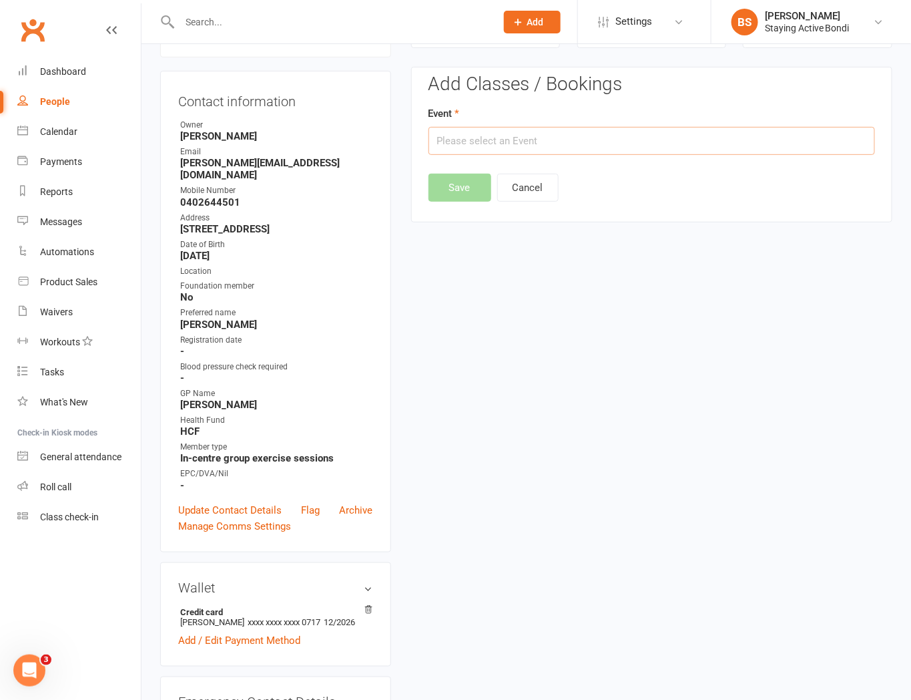
click at [619, 146] on input "text" at bounding box center [652, 141] width 447 height 28
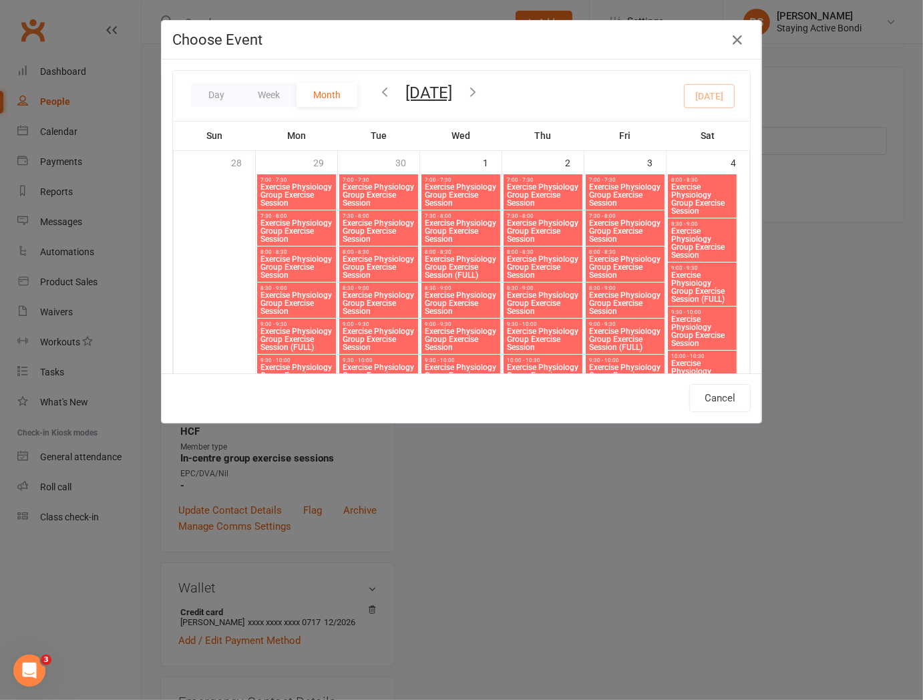
click at [261, 79] on div "Day Week Month October 2025 October 2025 Sun Mon Tue Wed Thu Fri Sat 28 29 30 0…" at bounding box center [461, 96] width 577 height 50
click at [267, 91] on button "Week" at bounding box center [268, 95] width 55 height 24
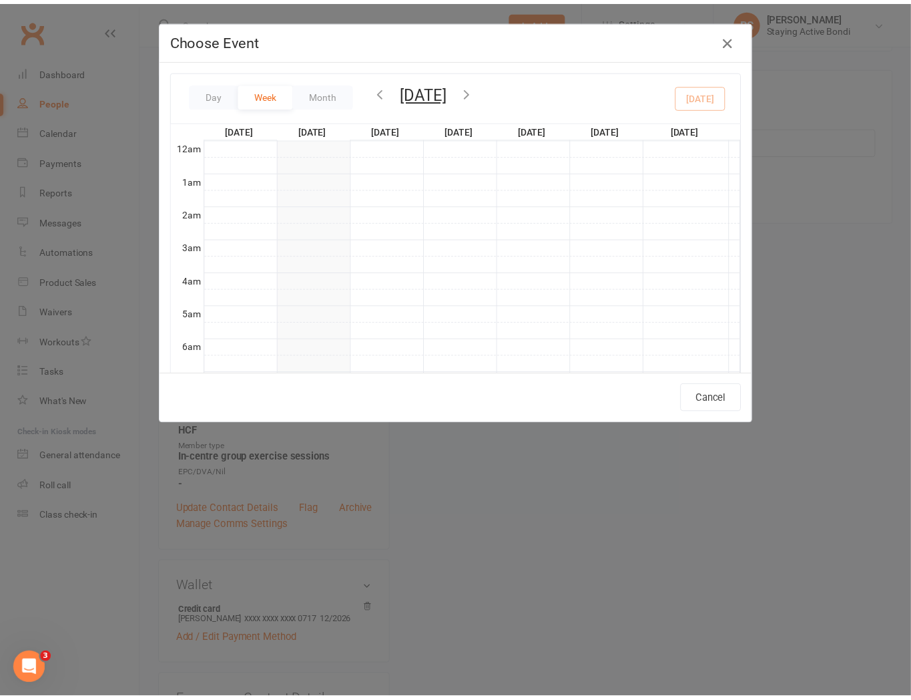
scroll to position [302, 0]
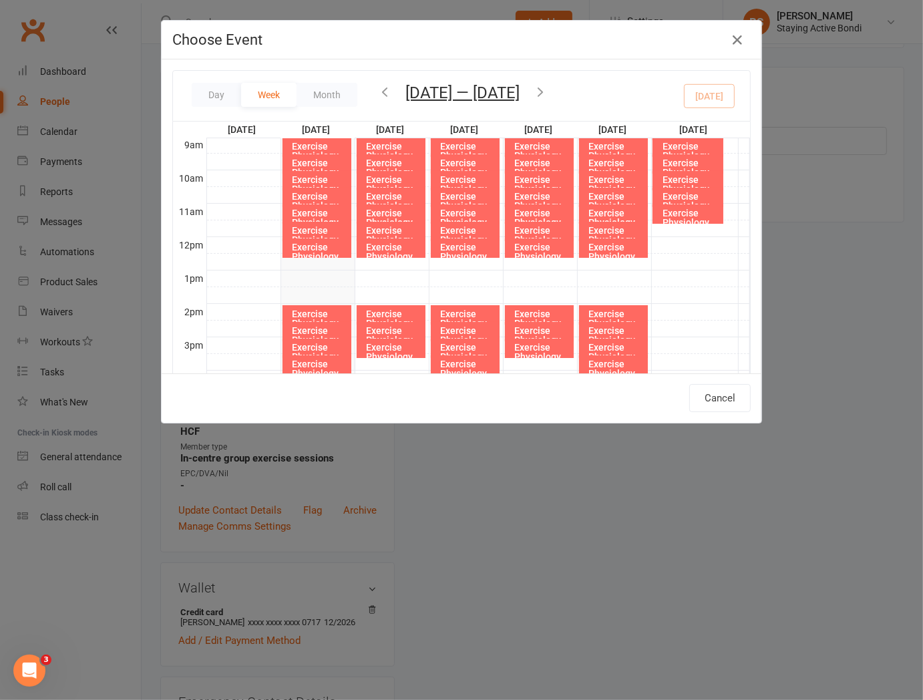
click at [310, 250] on div "Exercise Physiology Group Exercise Session" at bounding box center [320, 265] width 57 height 47
type input "Exercise Physiology Group Exercise Session - Oct 13, 2025 12:00:00 PM"
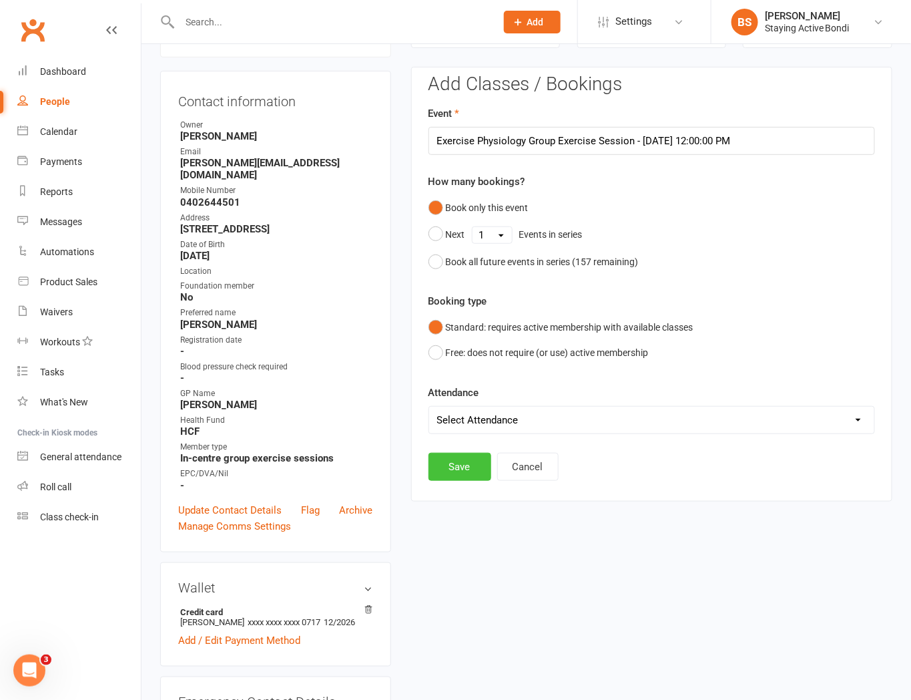
click at [466, 456] on button "Save" at bounding box center [460, 467] width 63 height 28
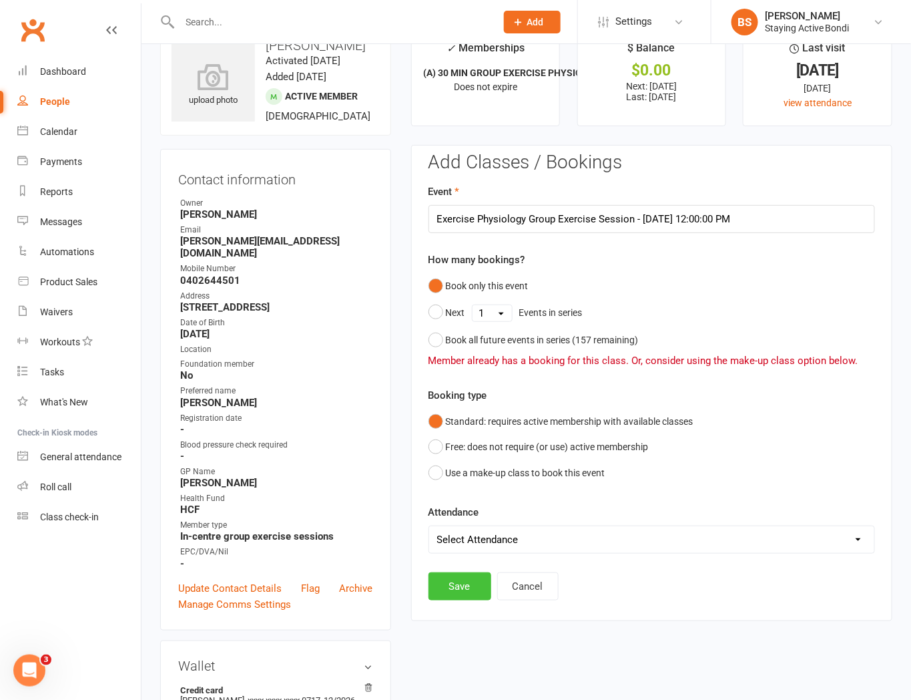
scroll to position [0, 0]
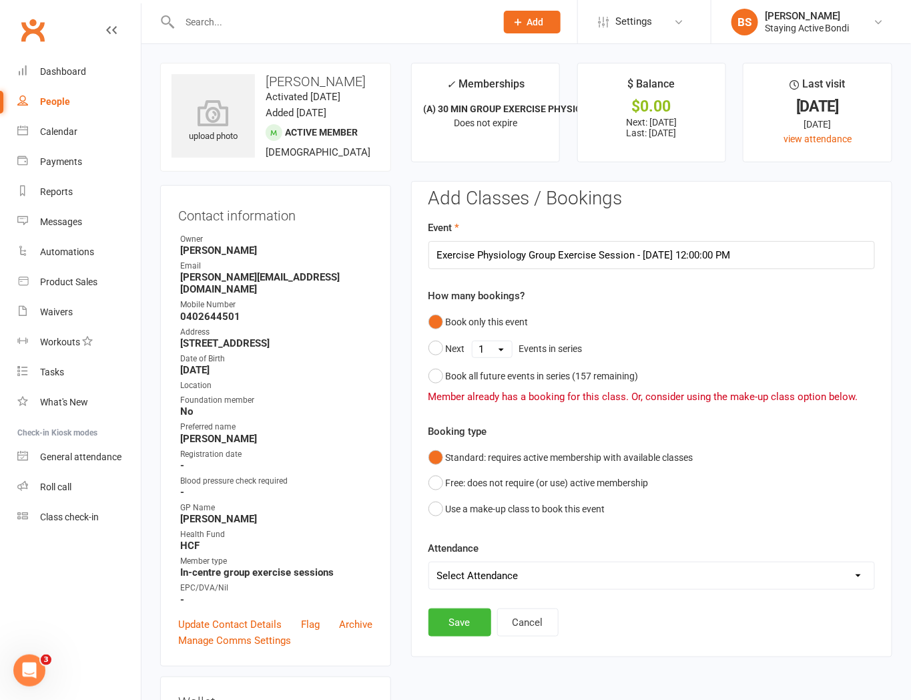
click at [501, 123] on span "Does not expire" at bounding box center [485, 122] width 63 height 11
click at [817, 138] on link "view attendance" at bounding box center [818, 139] width 68 height 11
click at [825, 142] on link "view attendance" at bounding box center [818, 139] width 68 height 11
click at [829, 135] on link "view attendance" at bounding box center [818, 139] width 68 height 11
click at [830, 135] on link "view attendance" at bounding box center [818, 139] width 68 height 11
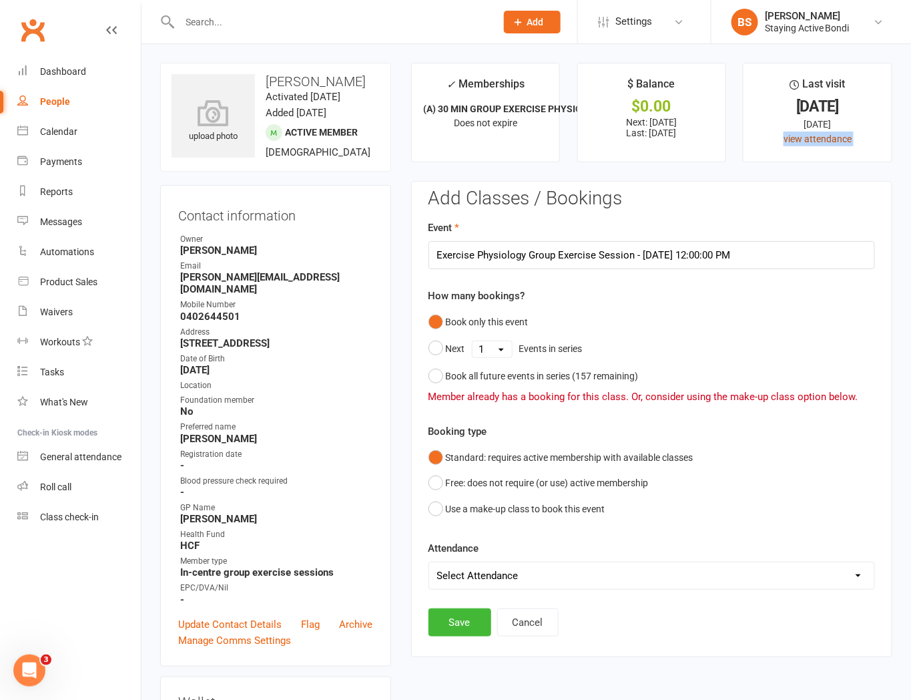
click at [830, 136] on link "view attendance" at bounding box center [818, 139] width 68 height 11
drag, startPoint x: 543, startPoint y: 615, endPoint x: 551, endPoint y: 609, distance: 9.5
click at [542, 618] on button "Cancel" at bounding box center [527, 622] width 61 height 28
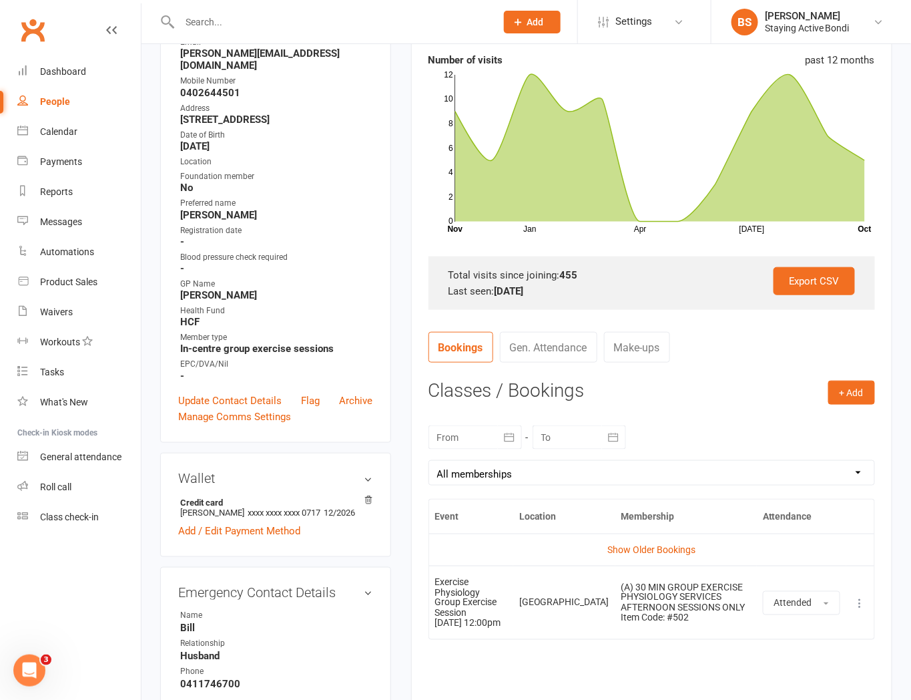
scroll to position [296, 0]
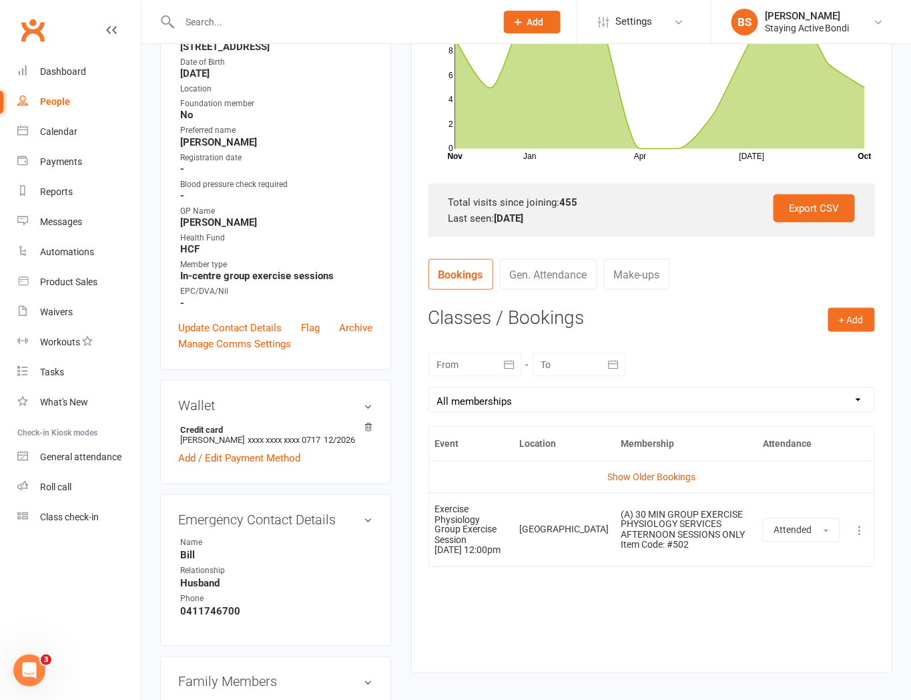
click at [588, 589] on div "Event Location Membership Attendance Show Older Bookings Exercise Physiology Gr…" at bounding box center [652, 539] width 447 height 227
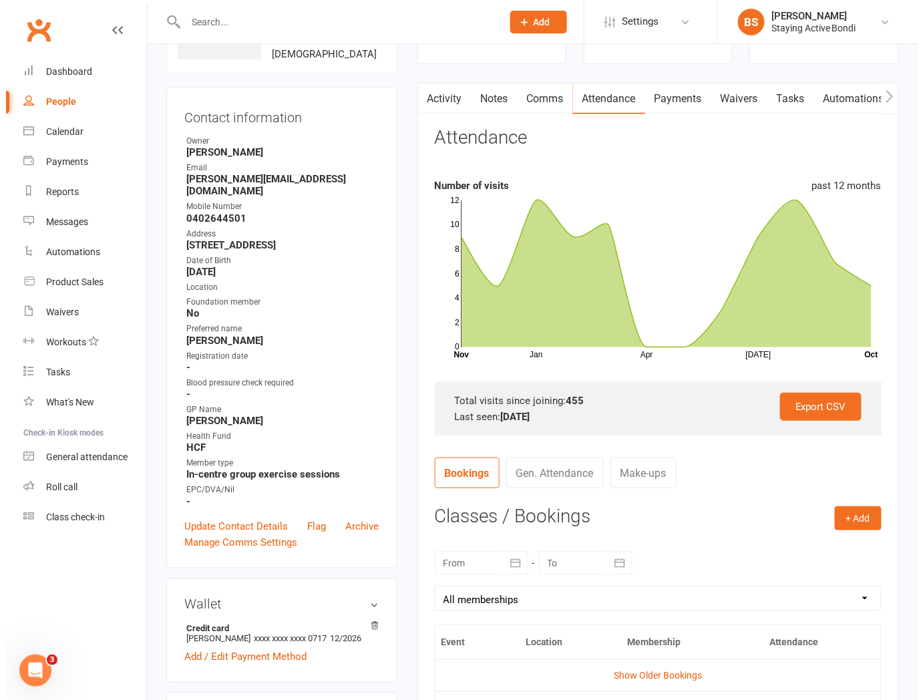
scroll to position [0, 0]
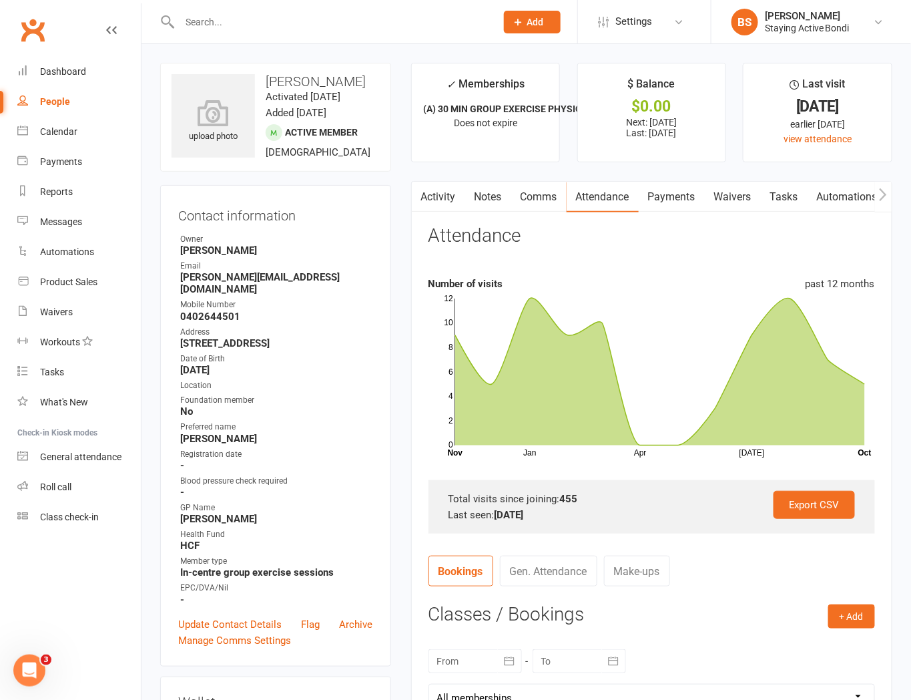
click at [314, 18] on input "text" at bounding box center [331, 22] width 311 height 19
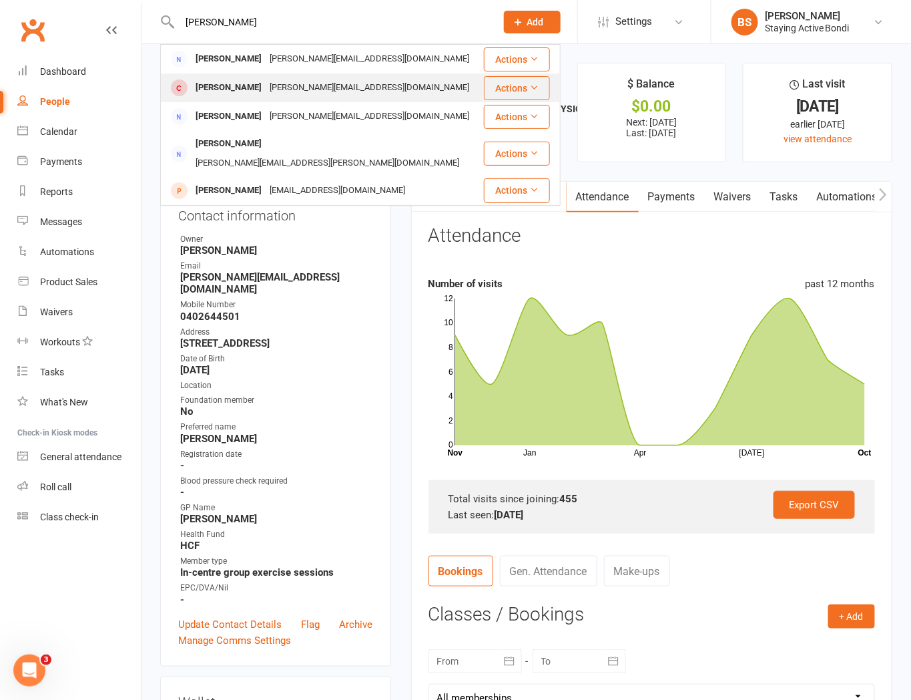
type input "tracy arm"
click at [314, 92] on div "tracya@bigpond.net.au" at bounding box center [370, 87] width 208 height 19
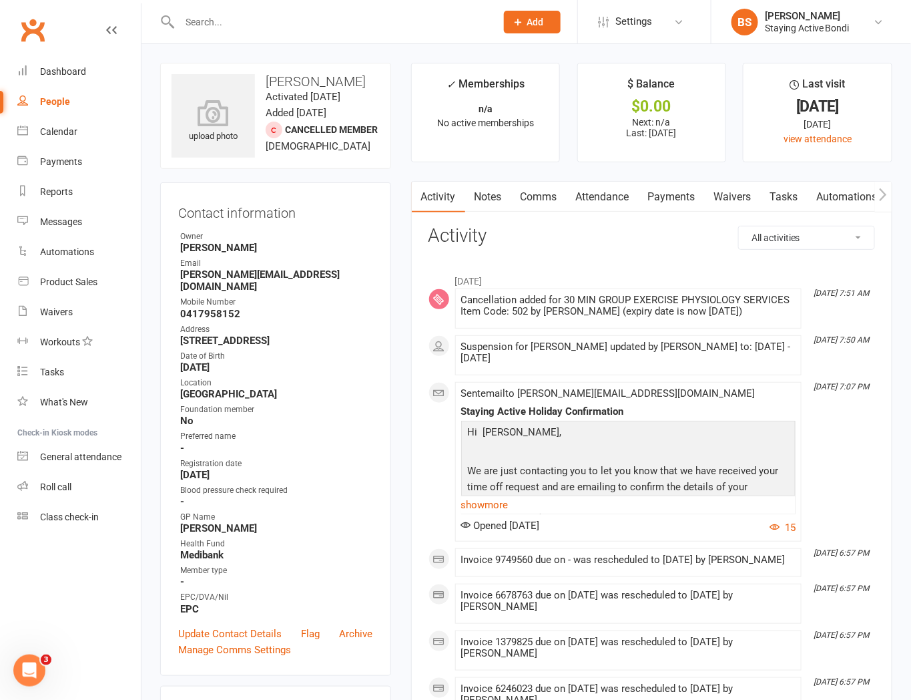
click at [496, 195] on link "Notes" at bounding box center [488, 197] width 46 height 31
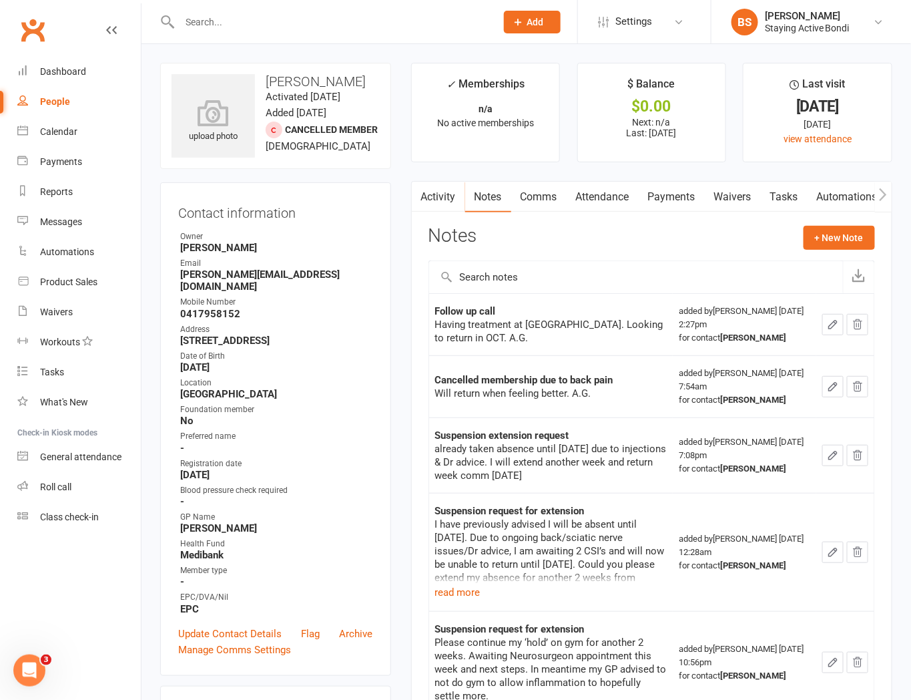
click at [324, 16] on input "text" at bounding box center [331, 22] width 311 height 19
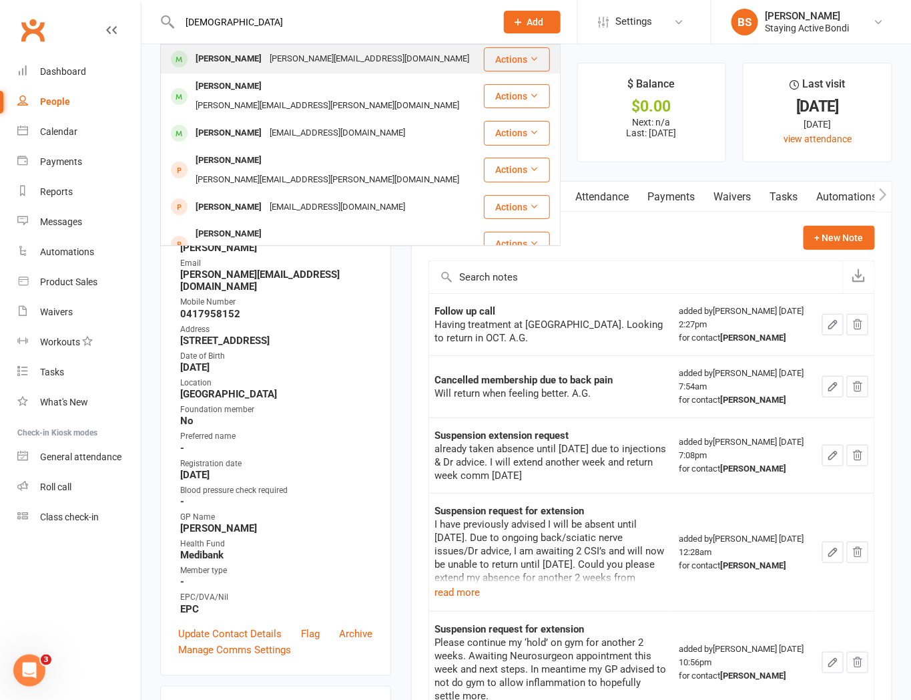
type input "JUDE"
click at [297, 51] on div "[PERSON_NAME][EMAIL_ADDRESS][DOMAIN_NAME]" at bounding box center [370, 58] width 208 height 19
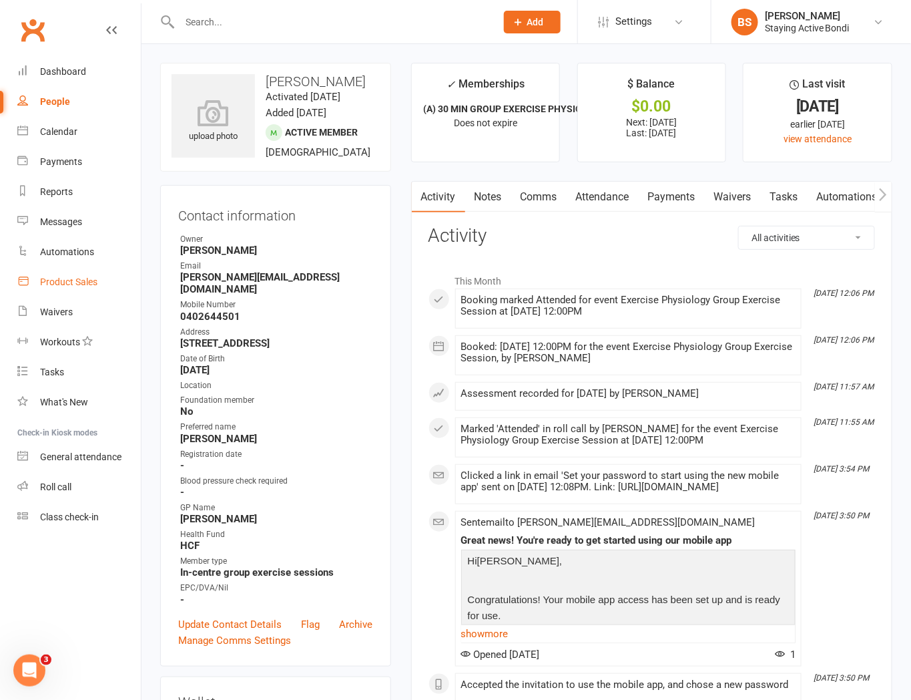
click at [73, 275] on link "Product Sales" at bounding box center [78, 282] width 123 height 30
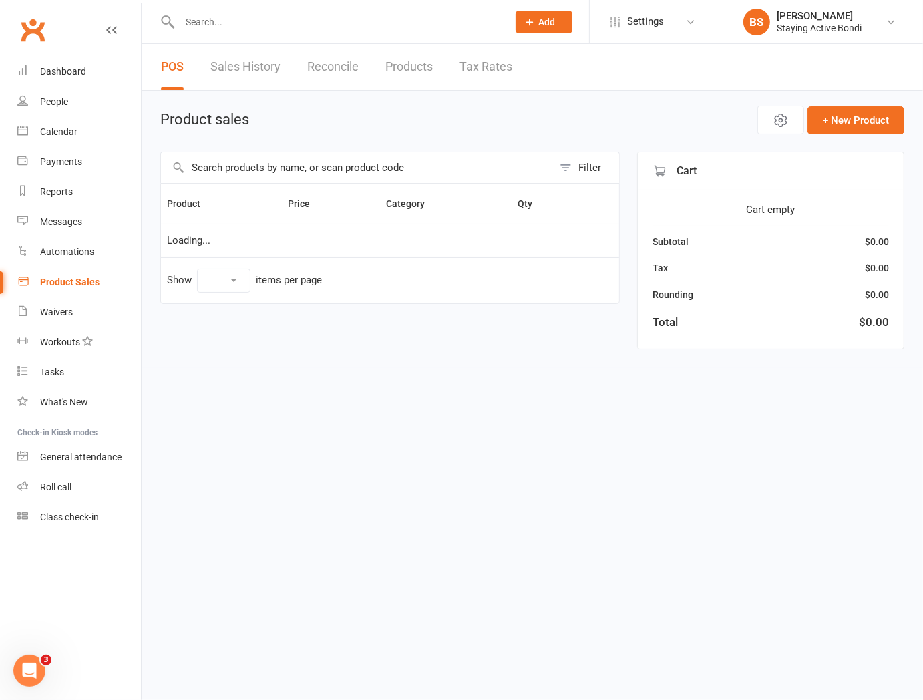
select select "10"
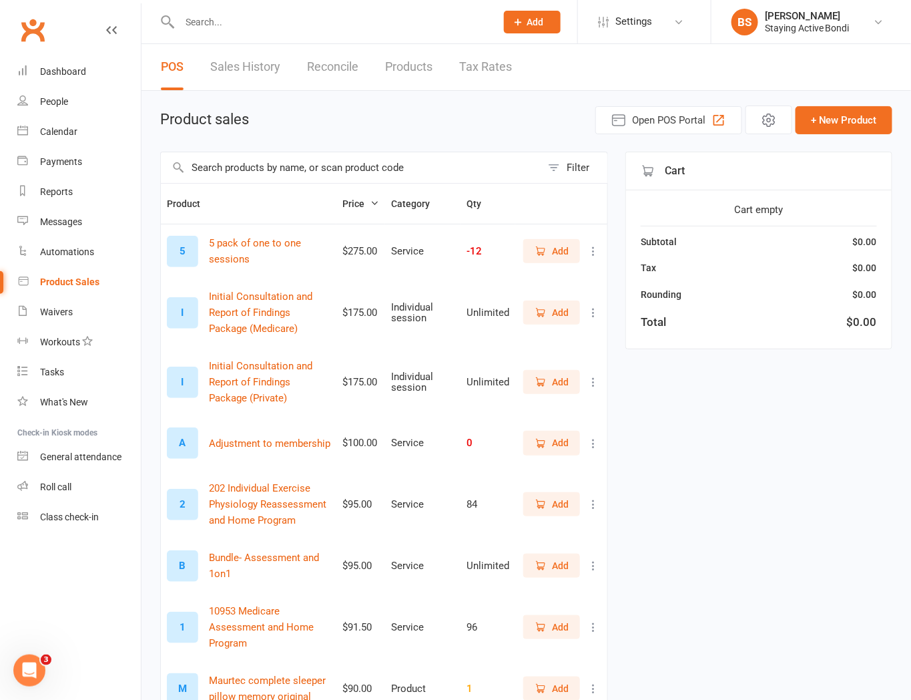
click at [247, 167] on input "text" at bounding box center [351, 167] width 380 height 31
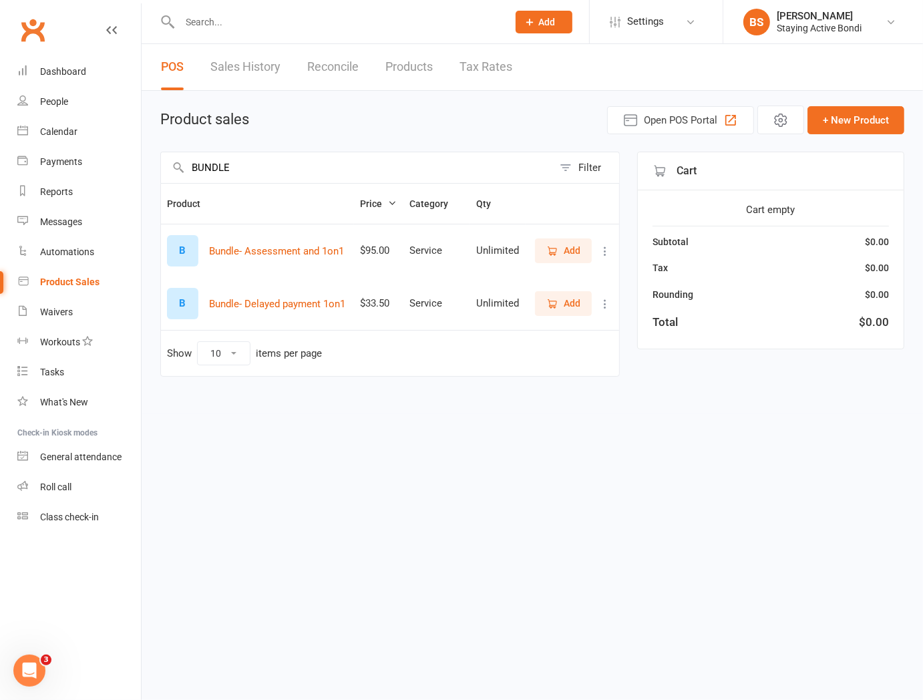
type input "BUNDLE"
click at [552, 250] on icon "button" at bounding box center [552, 251] width 12 height 12
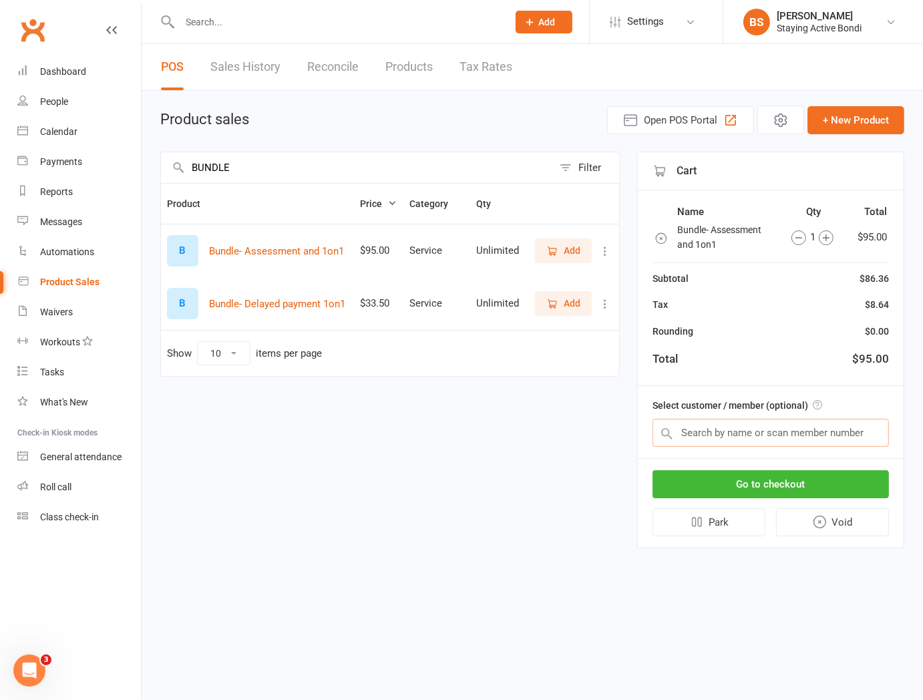
click at [781, 425] on input "text" at bounding box center [770, 433] width 236 height 28
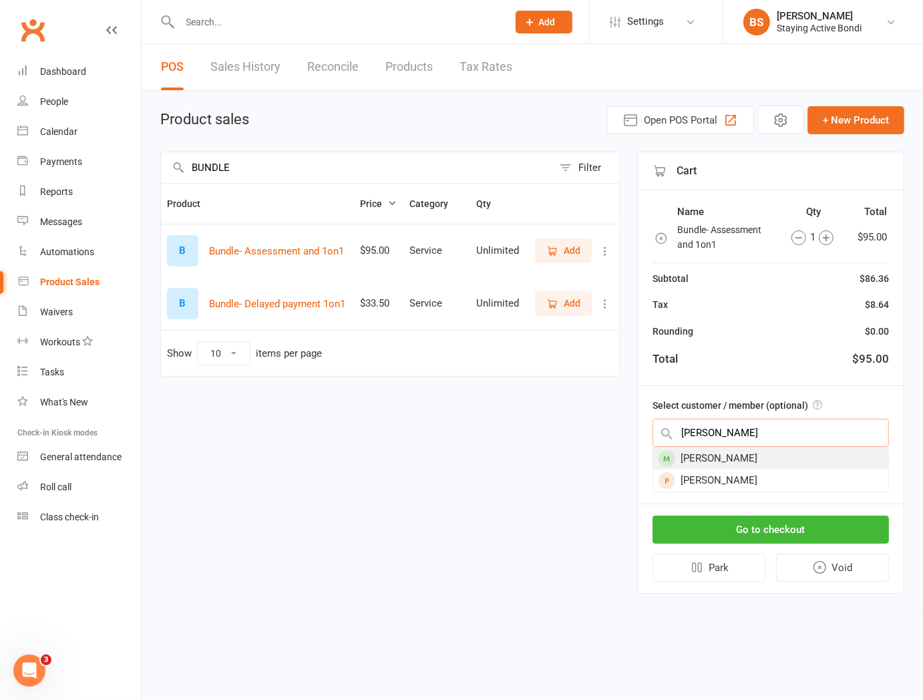
type input "[PERSON_NAME]"
click at [743, 457] on div "[PERSON_NAME]" at bounding box center [770, 458] width 235 height 22
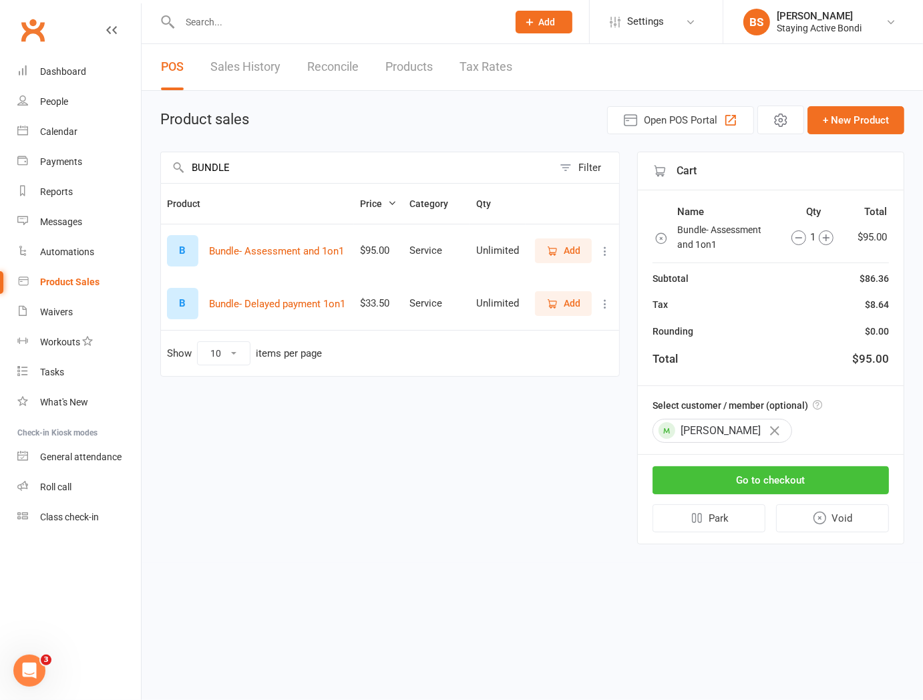
click at [749, 472] on button "Go to checkout" at bounding box center [770, 480] width 236 height 28
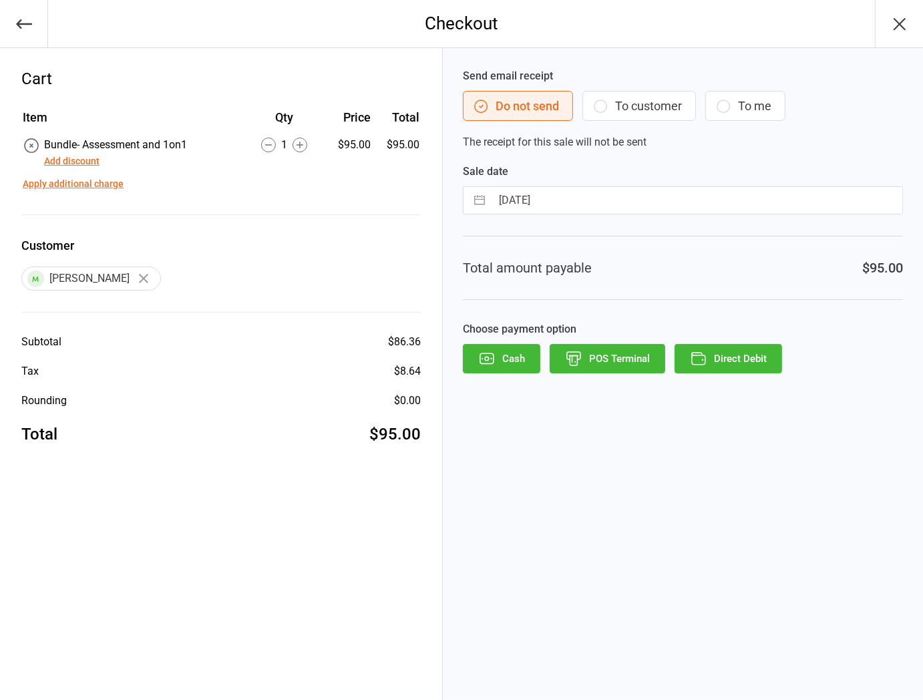
click at [752, 361] on button "Direct Debit" at bounding box center [727, 358] width 107 height 29
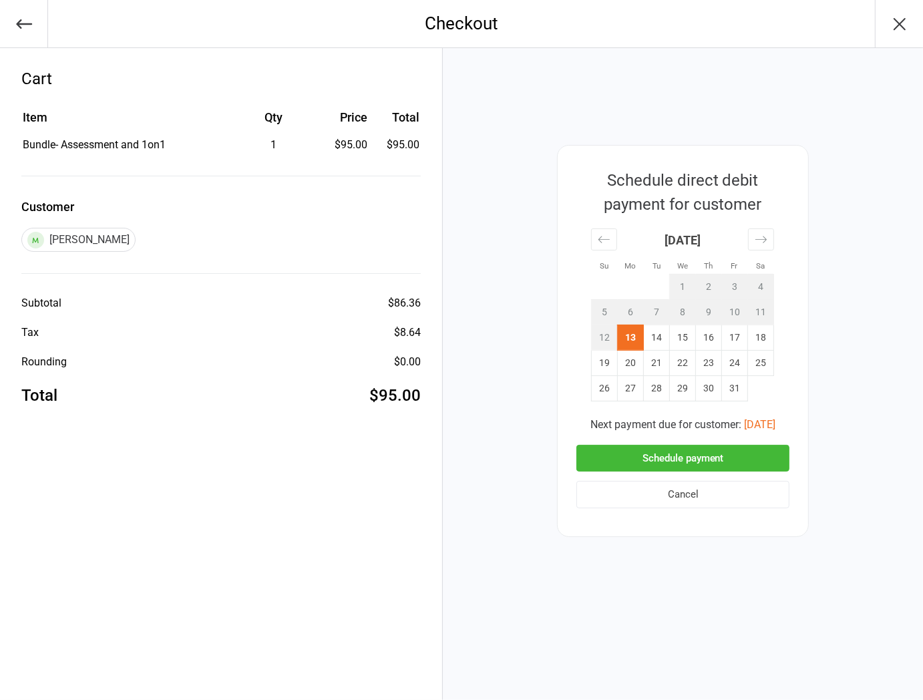
click at [686, 461] on button "Schedule payment" at bounding box center [682, 458] width 213 height 27
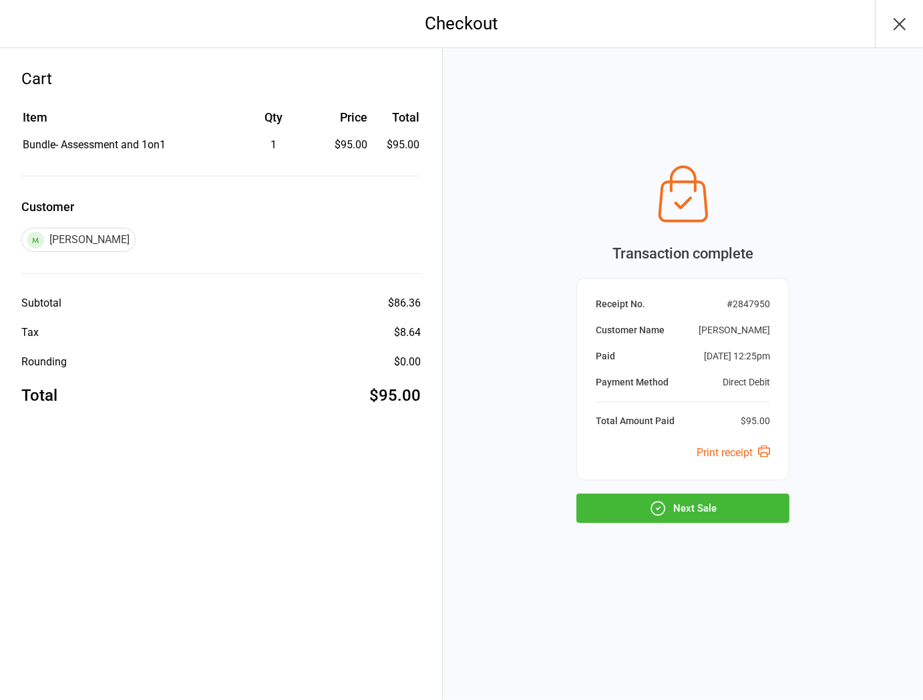
click at [716, 513] on button "Next Sale" at bounding box center [682, 507] width 213 height 29
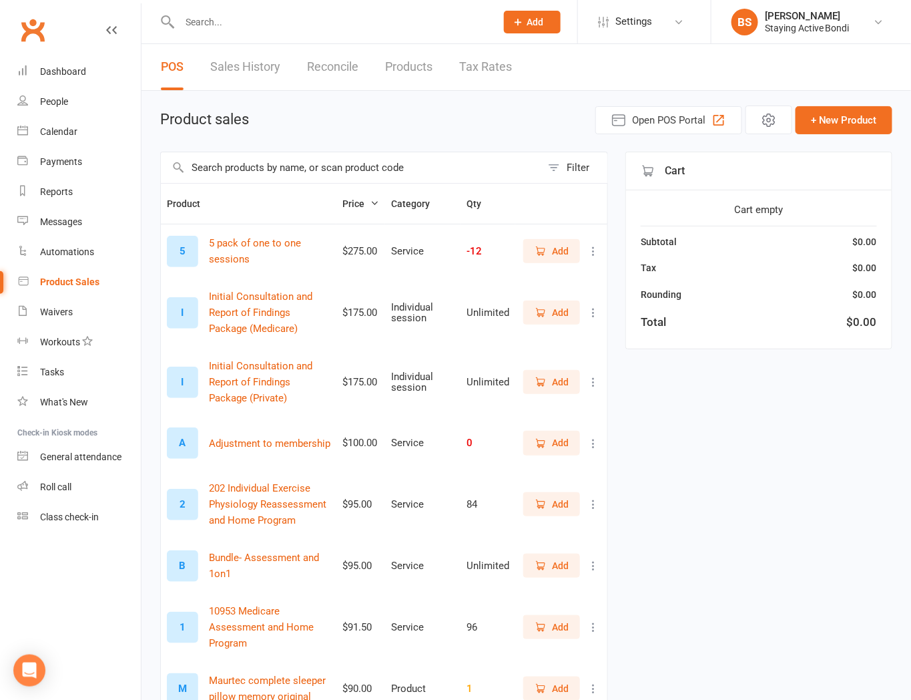
click at [339, 20] on input "text" at bounding box center [331, 22] width 311 height 19
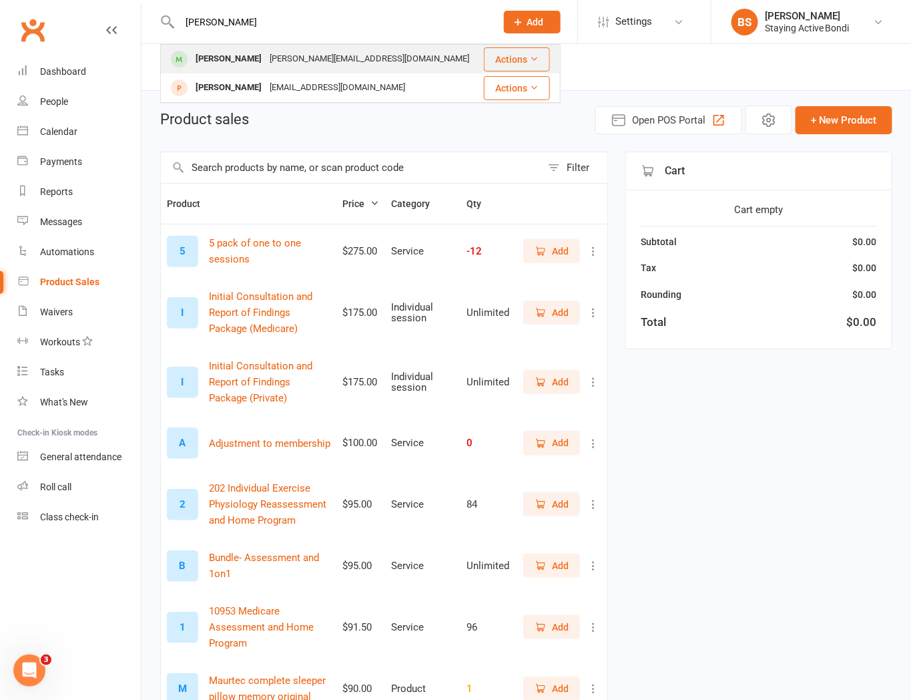
type input "[PERSON_NAME]"
click at [296, 69] on div "[PERSON_NAME] [PERSON_NAME][EMAIL_ADDRESS][DOMAIN_NAME]" at bounding box center [322, 58] width 320 height 27
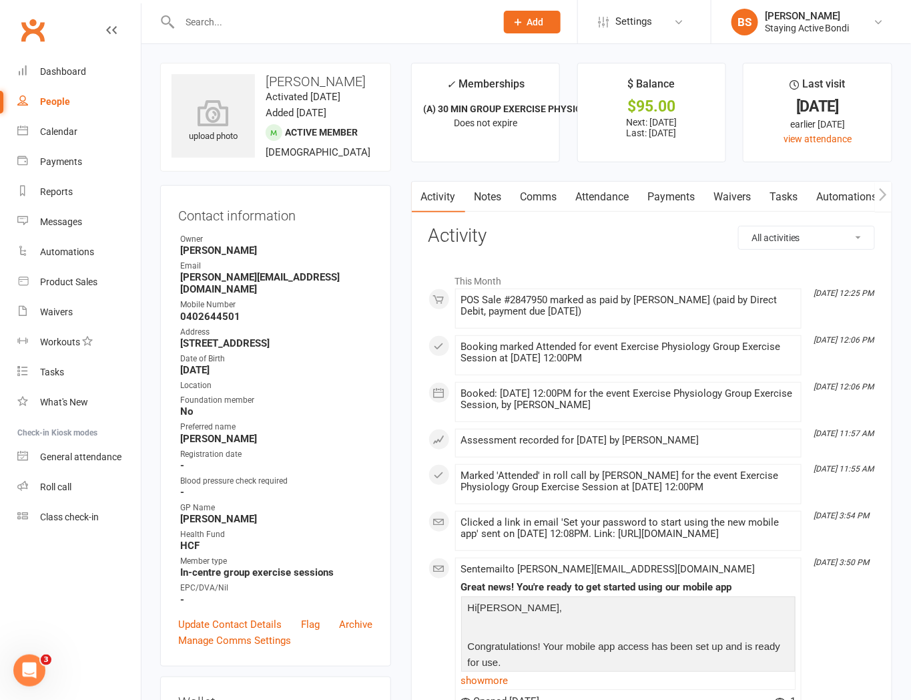
click at [661, 192] on link "Payments" at bounding box center [672, 197] width 66 height 31
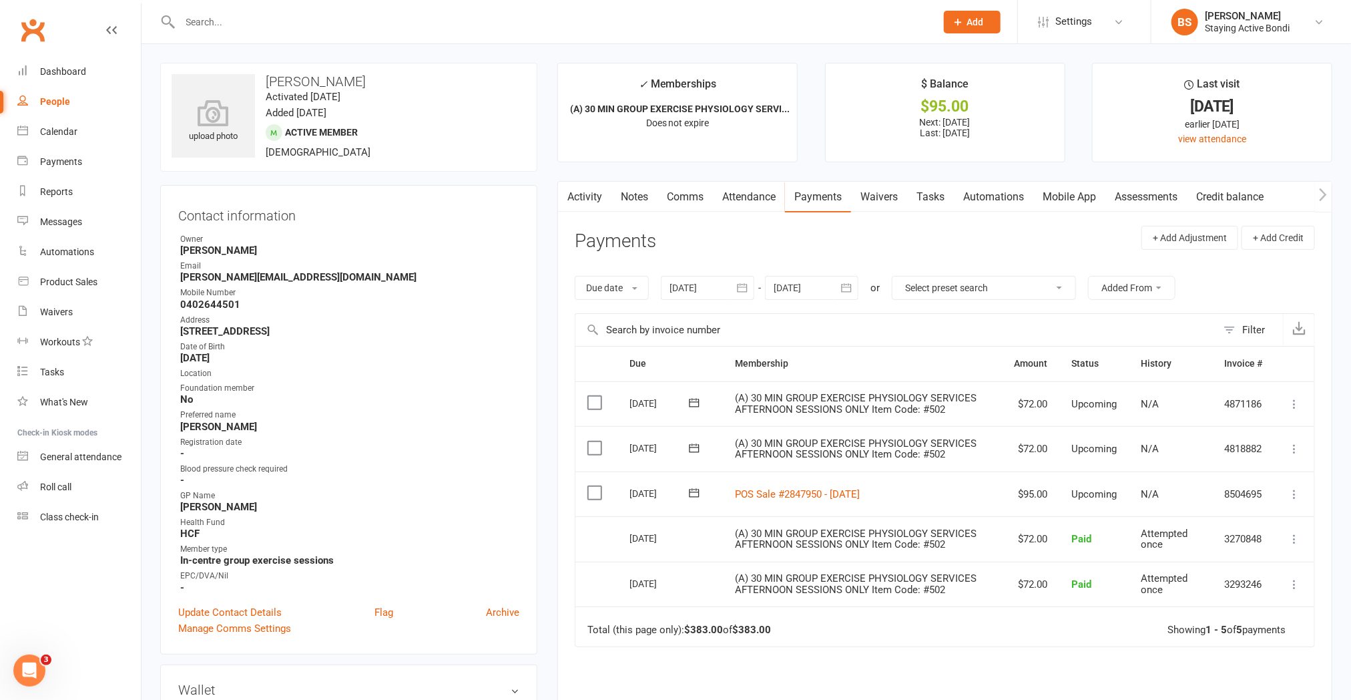
click at [290, 21] on input "text" at bounding box center [551, 22] width 751 height 19
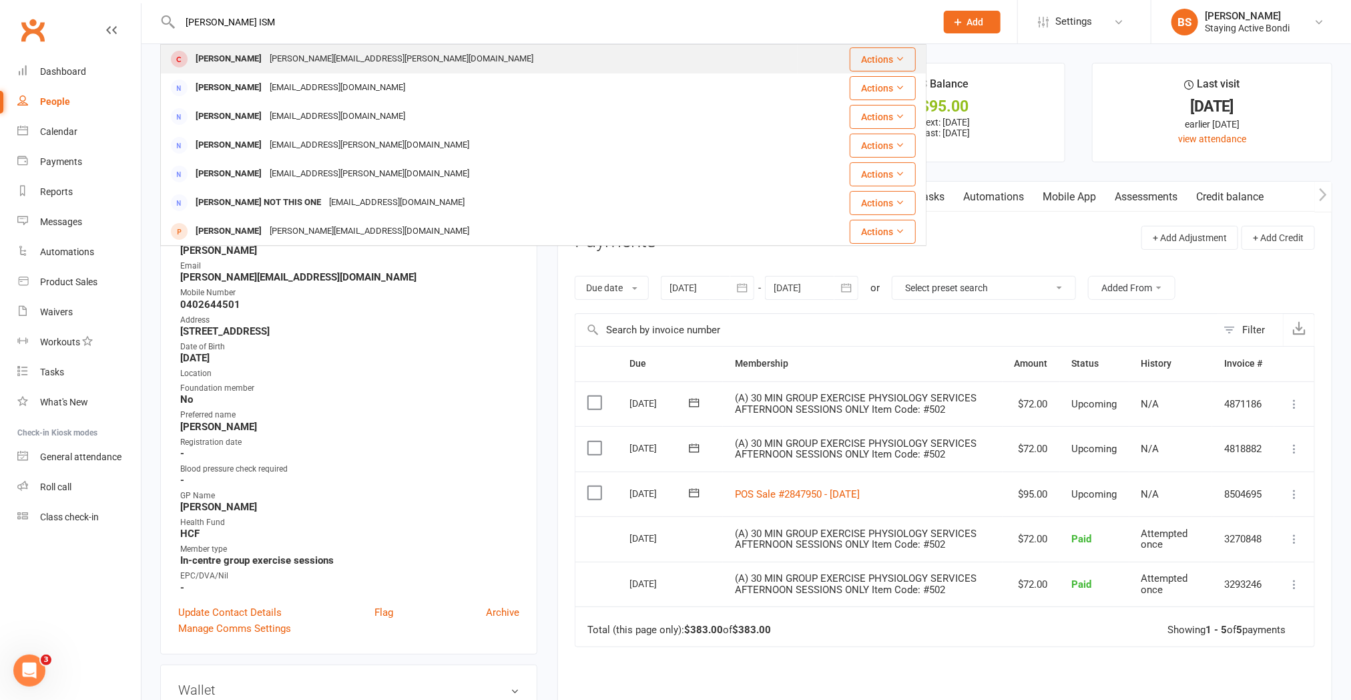
type input "[PERSON_NAME] ISM"
click at [275, 59] on div "[PERSON_NAME][EMAIL_ADDRESS][PERSON_NAME][DOMAIN_NAME]" at bounding box center [402, 58] width 272 height 19
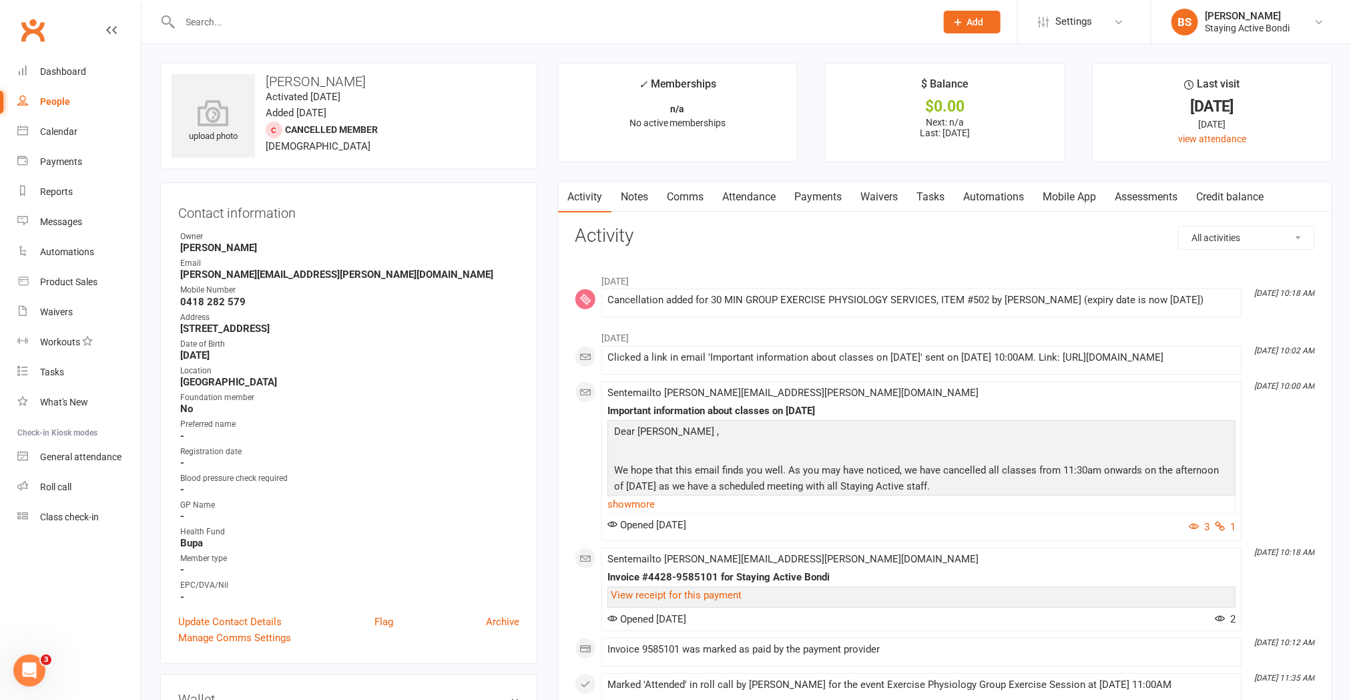
click at [639, 195] on link "Notes" at bounding box center [634, 197] width 46 height 31
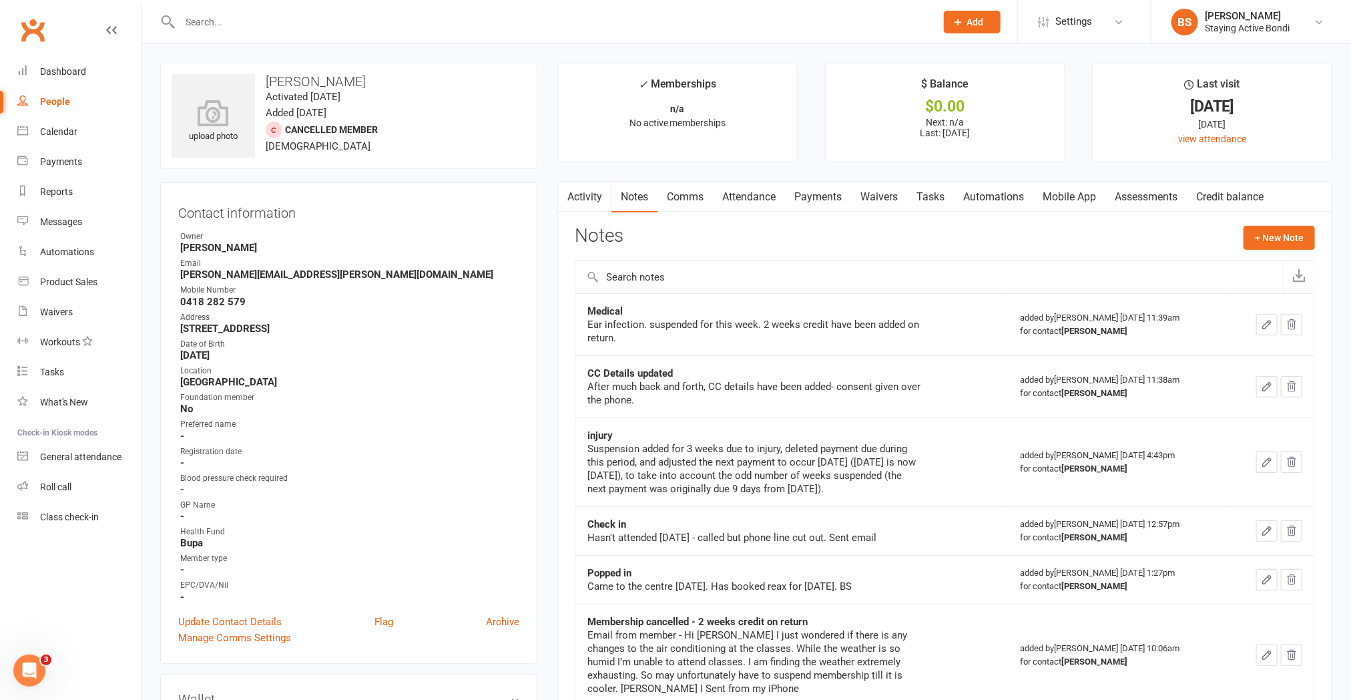
click at [270, 16] on input "text" at bounding box center [551, 22] width 751 height 19
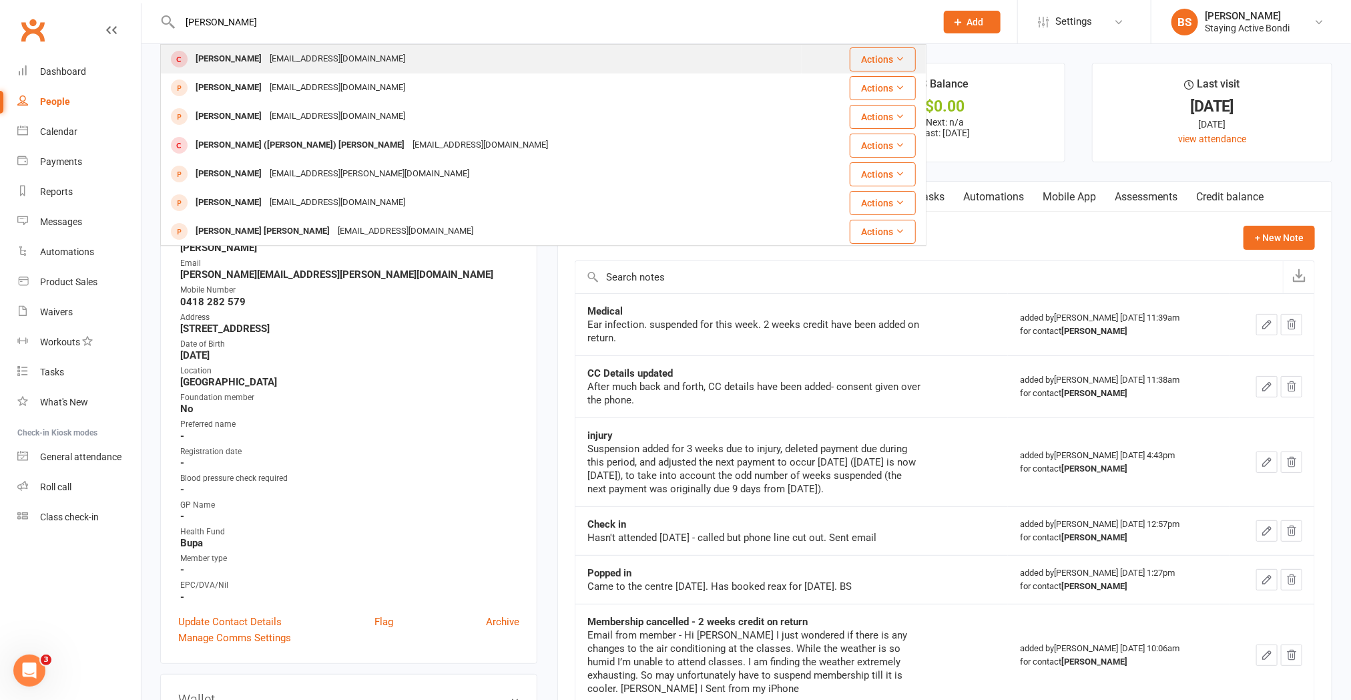
type input "[PERSON_NAME]"
click at [290, 63] on div "[EMAIL_ADDRESS][DOMAIN_NAME]" at bounding box center [338, 58] width 144 height 19
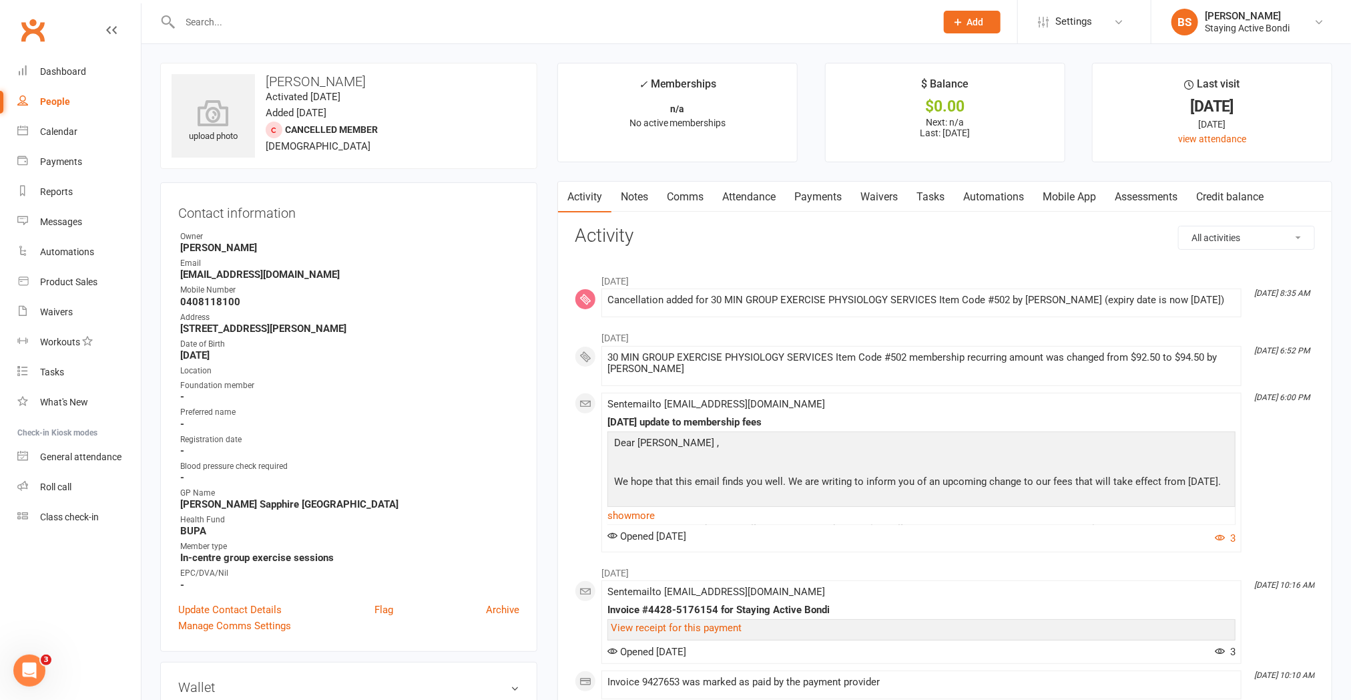
click at [651, 196] on link "Notes" at bounding box center [634, 197] width 46 height 31
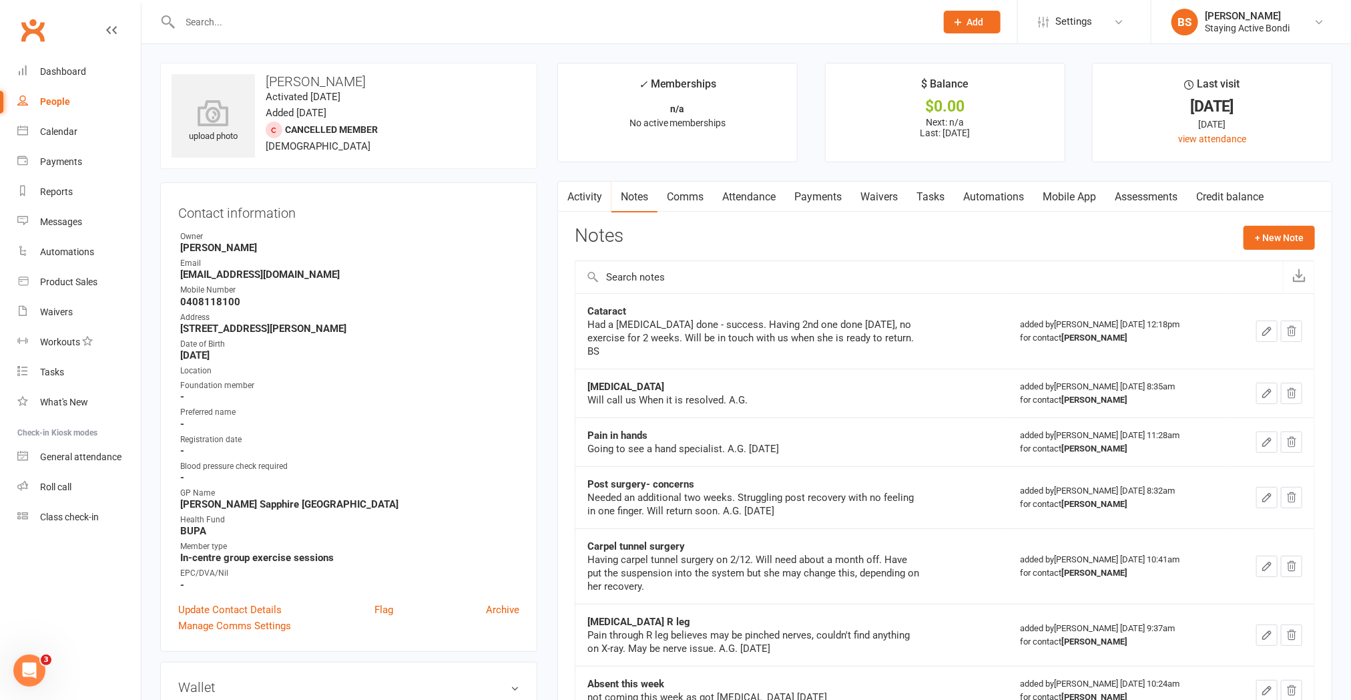
click at [682, 190] on link "Comms" at bounding box center [685, 197] width 55 height 31
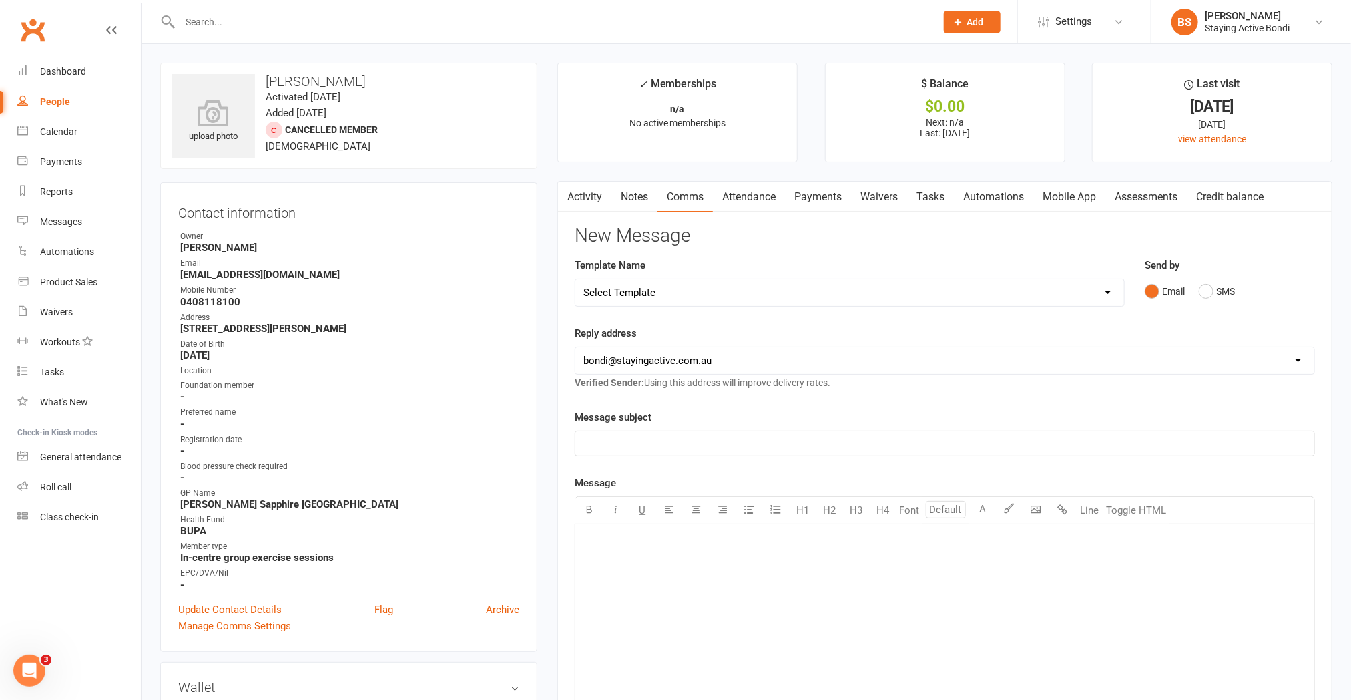
click at [678, 296] on select "Select Template [Email] 6 month - Follow ups [Email] Absentee [Email] Absentee-…" at bounding box center [849, 292] width 549 height 27
select select "5"
click at [575, 279] on select "Select Template [Email] 6 month - Follow ups [Email] Absentee [Email] Absentee-…" at bounding box center [849, 292] width 549 height 27
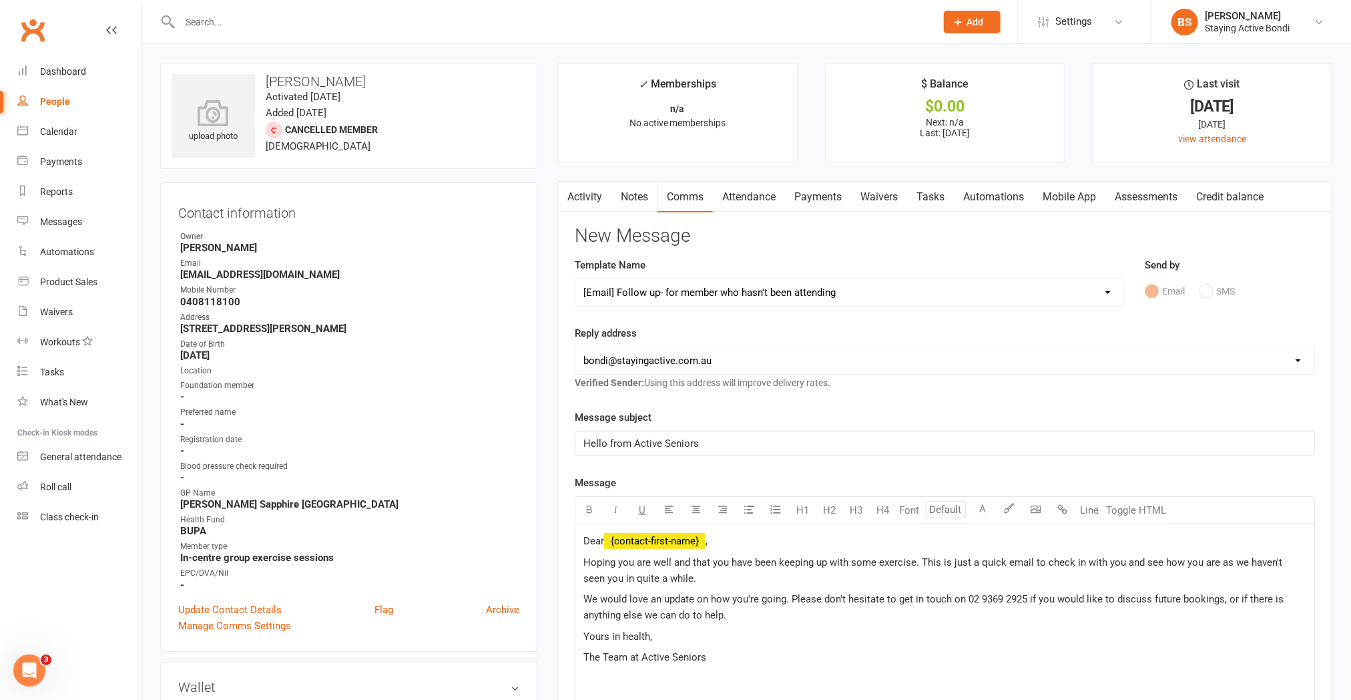
click at [754, 577] on p "Hoping you are well and that you have been keeping up with some exercise. This …" at bounding box center [944, 570] width 723 height 32
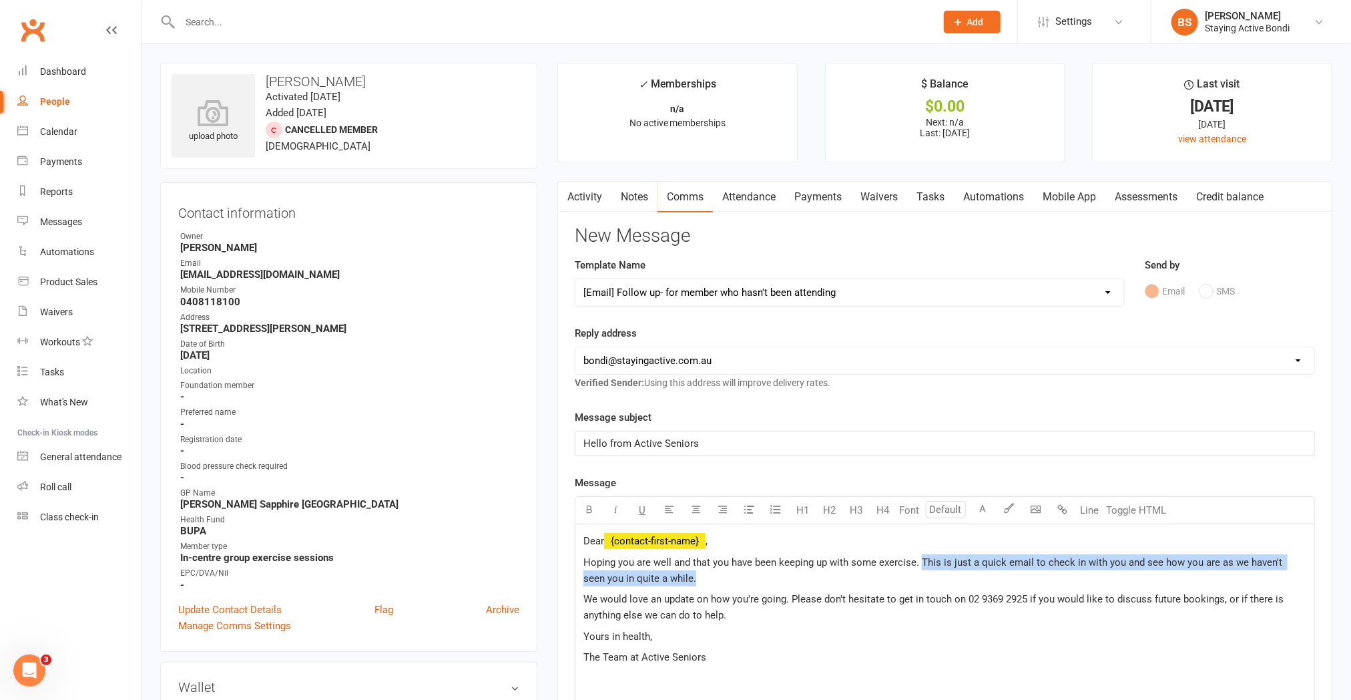
drag, startPoint x: 754, startPoint y: 577, endPoint x: 920, endPoint y: 563, distance: 166.2
click at [920, 563] on p "Hoping you are well and that you have been keeping up with some exercise. This …" at bounding box center [944, 570] width 723 height 32
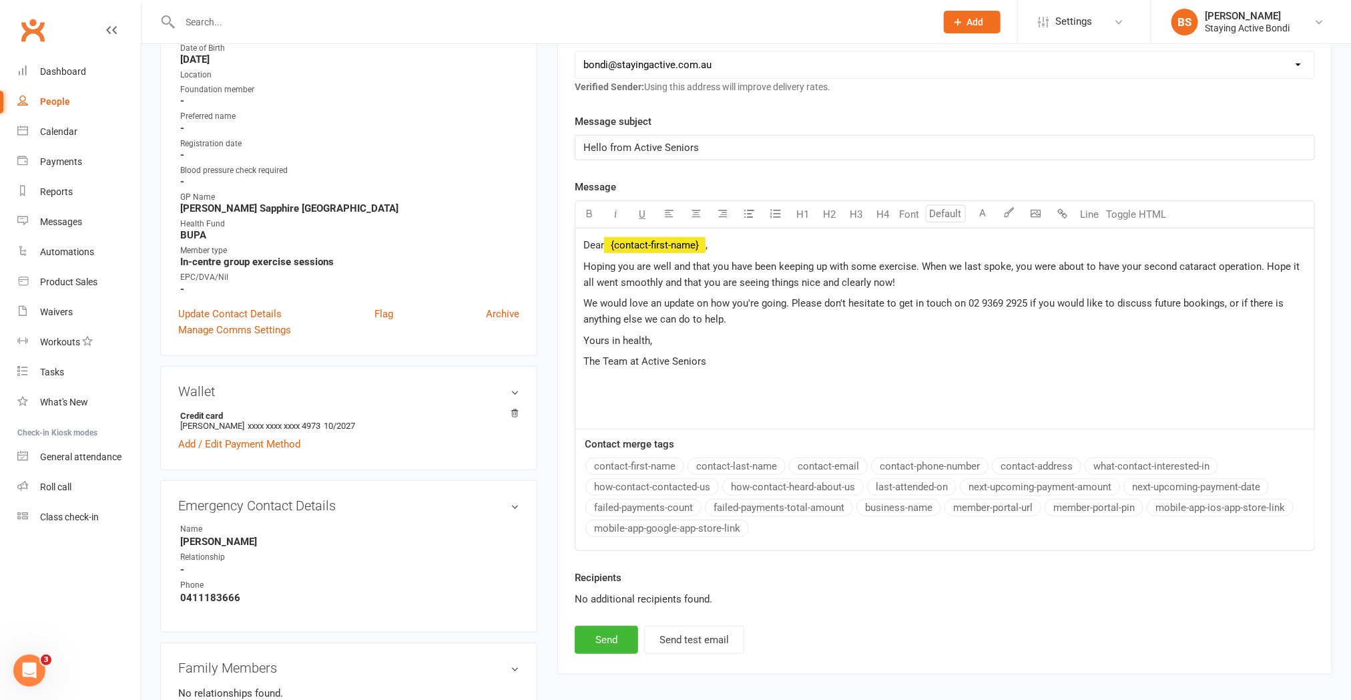
scroll to position [296, 0]
drag, startPoint x: 605, startPoint y: 630, endPoint x: 622, endPoint y: 598, distance: 36.1
click at [607, 630] on button "Send" at bounding box center [606, 639] width 63 height 28
select select
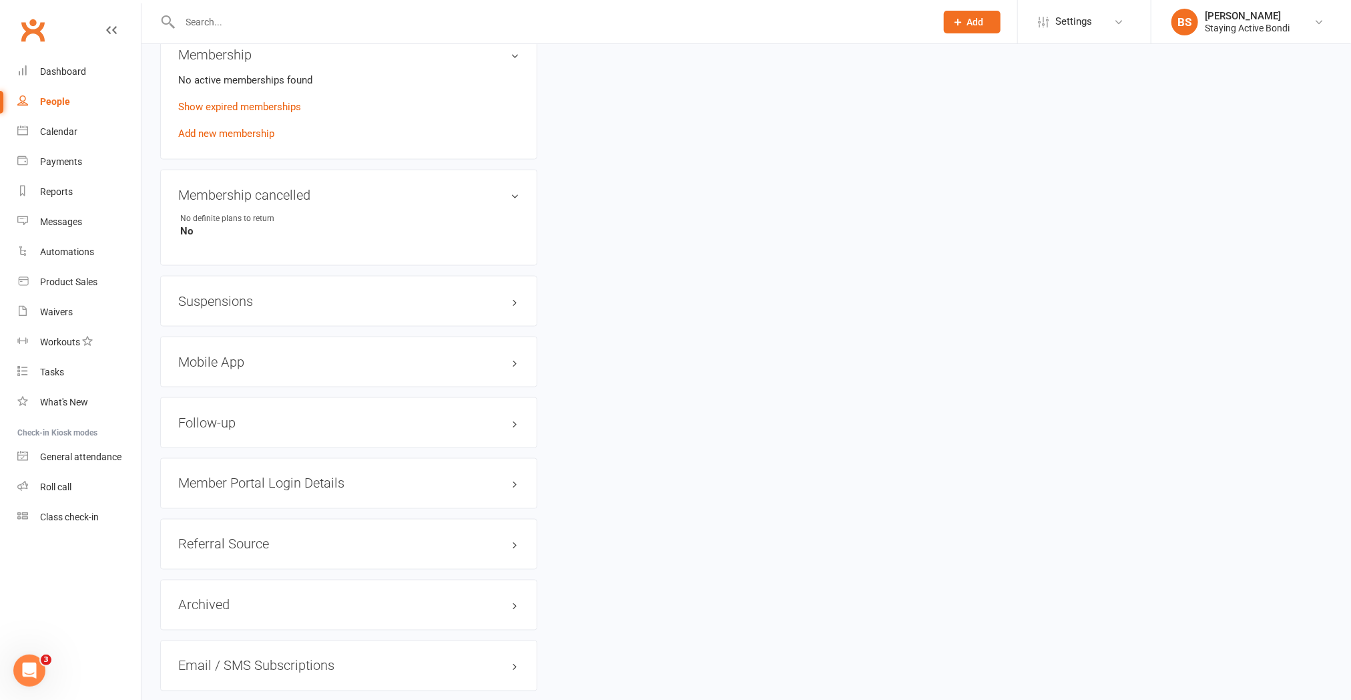
scroll to position [1112, 0]
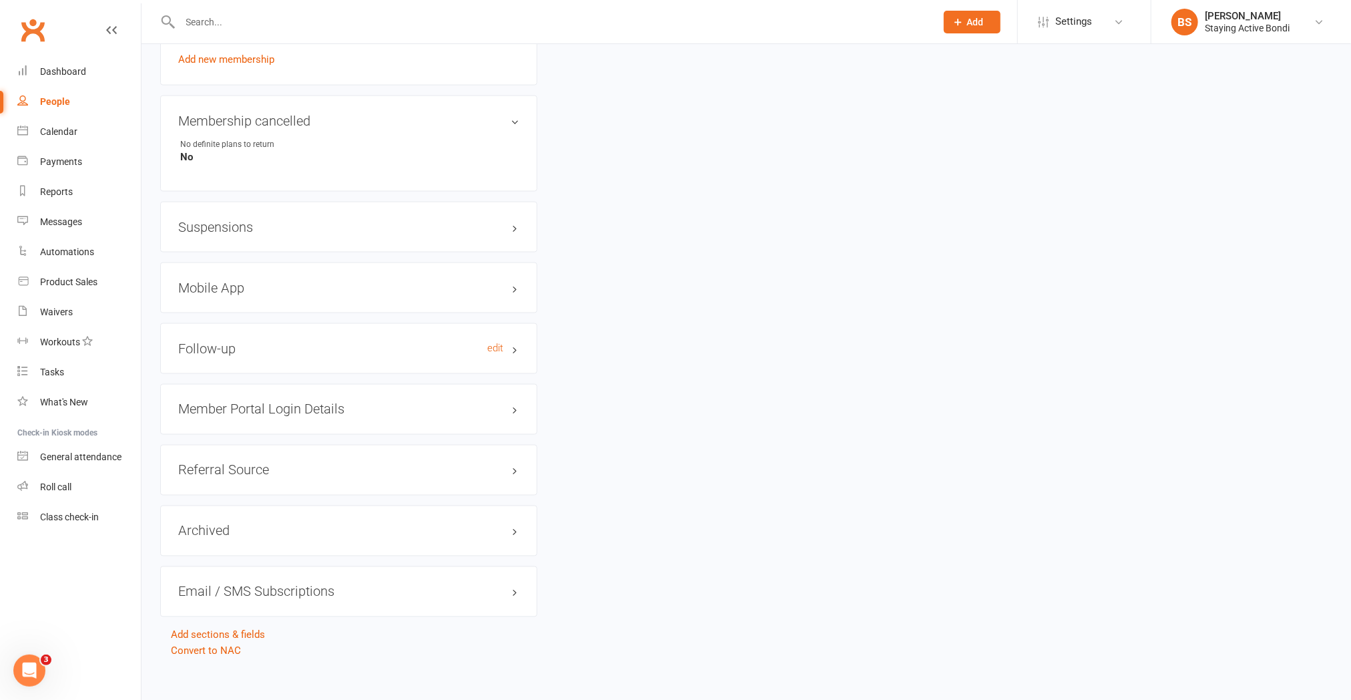
click at [255, 354] on h3 "Follow-up edit" at bounding box center [348, 348] width 341 height 15
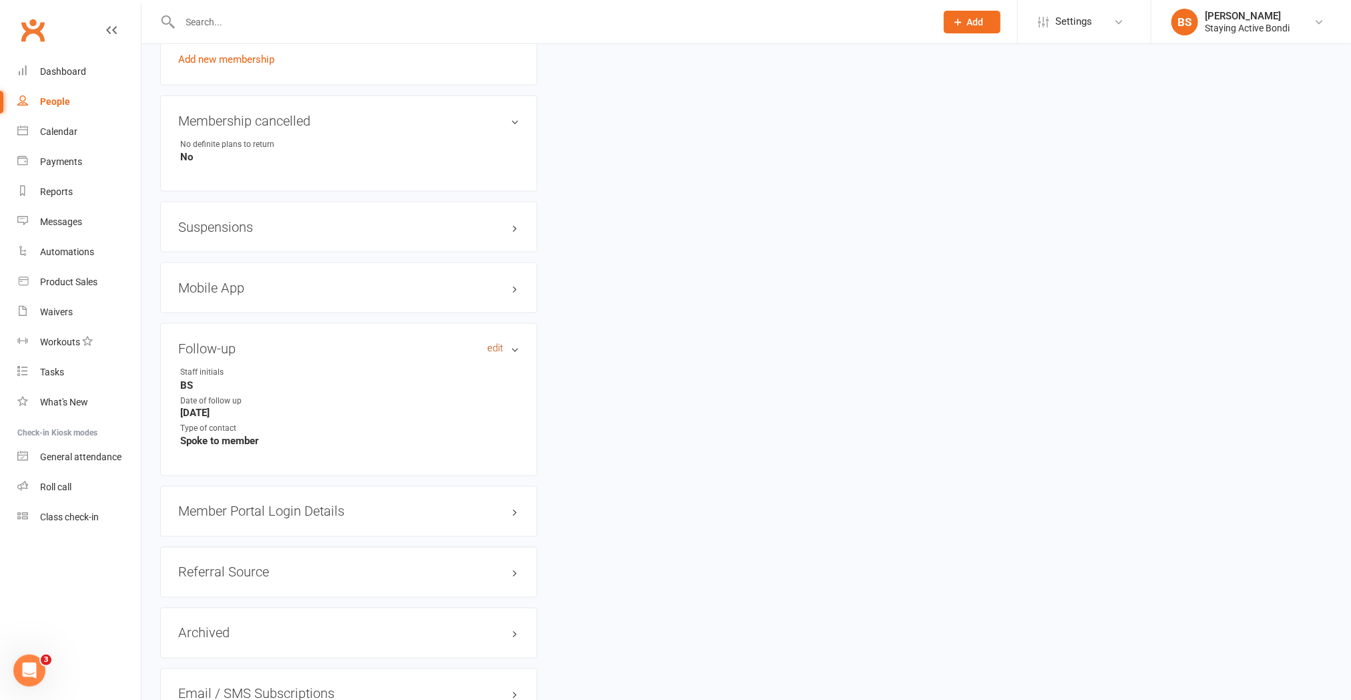
click at [495, 350] on link "edit" at bounding box center [495, 347] width 16 height 11
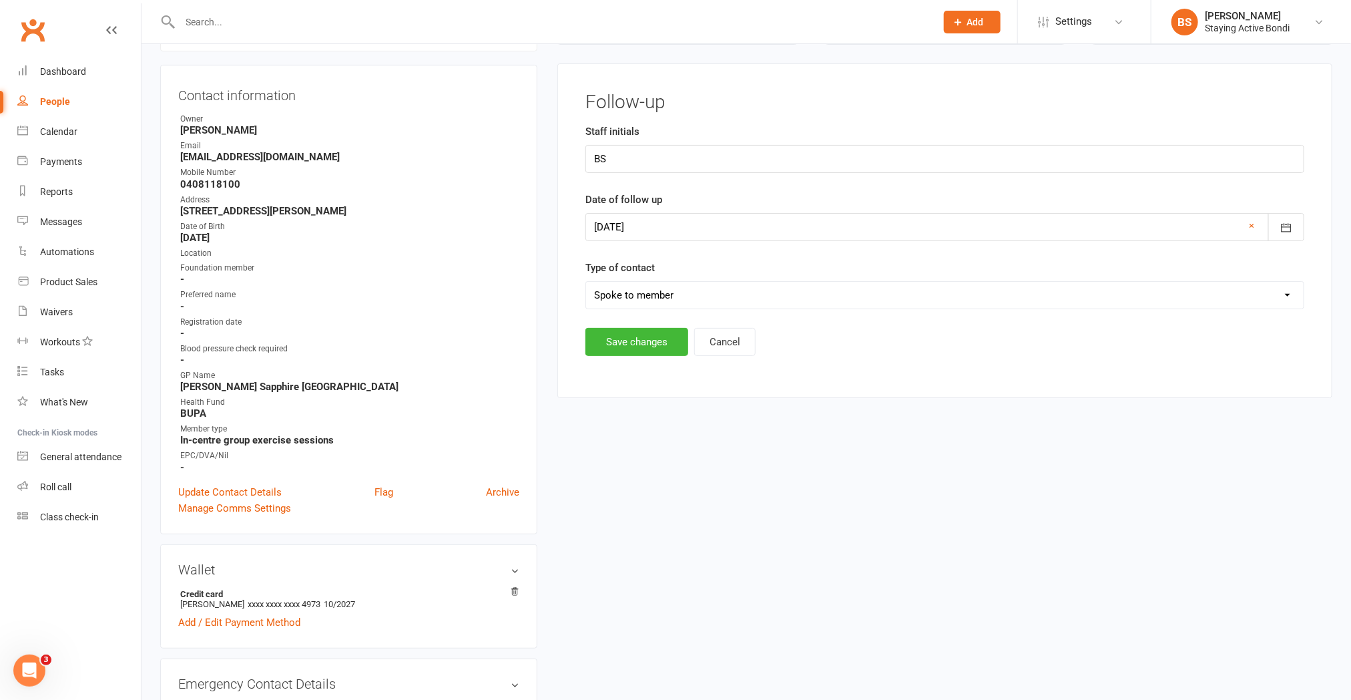
scroll to position [114, 0]
click at [668, 238] on div at bounding box center [944, 230] width 719 height 28
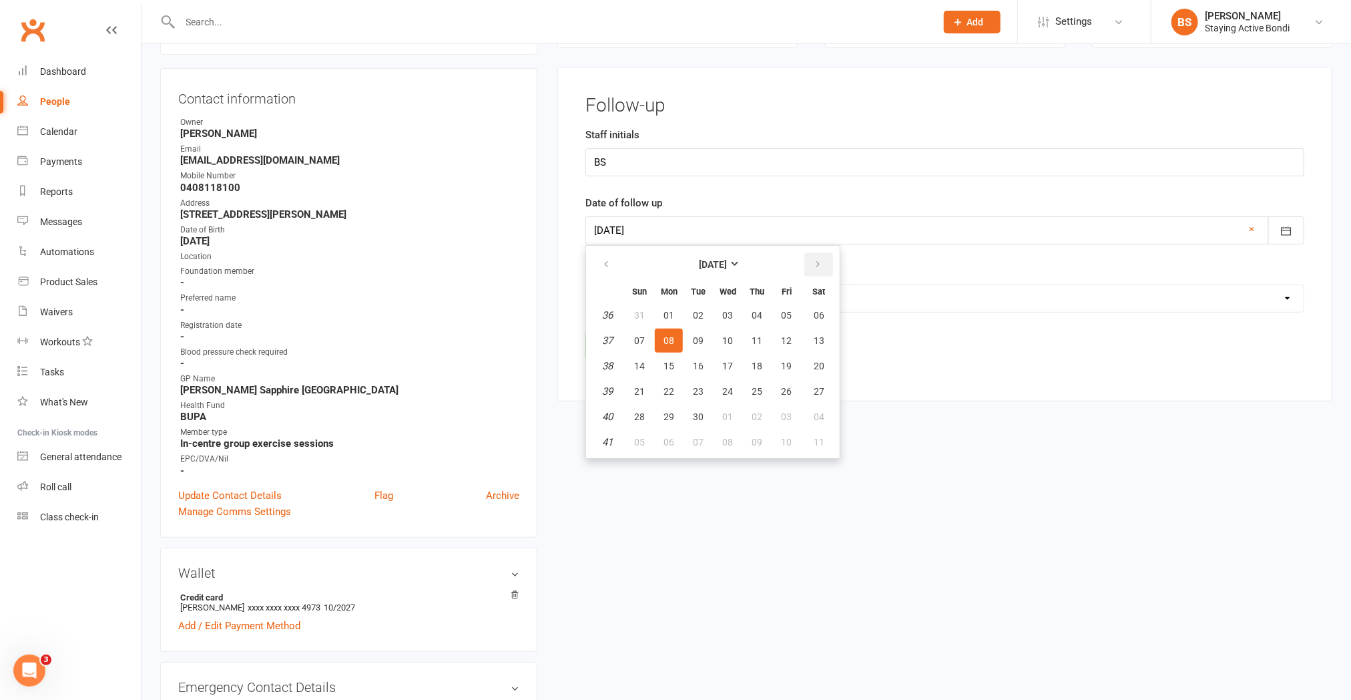
click at [815, 259] on icon "button" at bounding box center [817, 264] width 9 height 11
click at [664, 363] on span "13" at bounding box center [669, 365] width 11 height 11
type input "[DATE]"
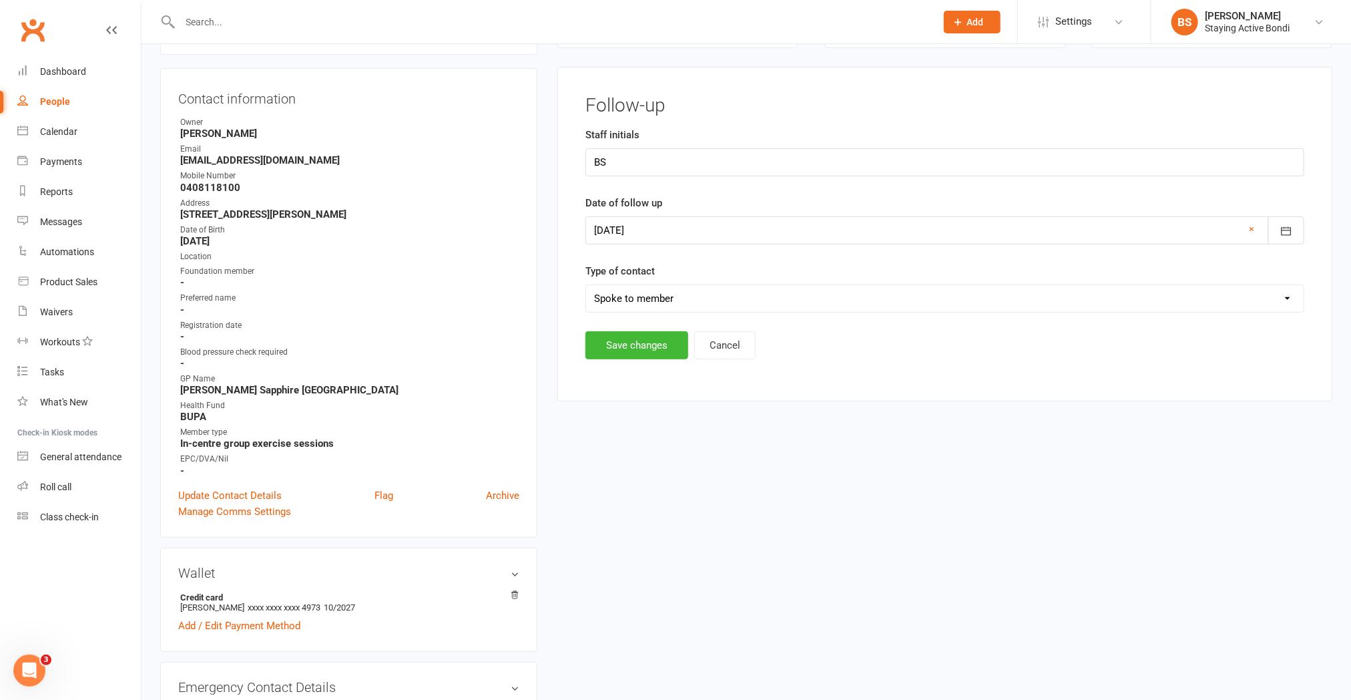
click at [681, 290] on select "Select Left message or sent email Spoke to member" at bounding box center [945, 298] width 718 height 27
select select "Left message or sent email"
click at [586, 285] on select "Select Left message or sent email Spoke to member" at bounding box center [945, 298] width 718 height 27
click at [646, 344] on button "Save changes" at bounding box center [636, 345] width 103 height 28
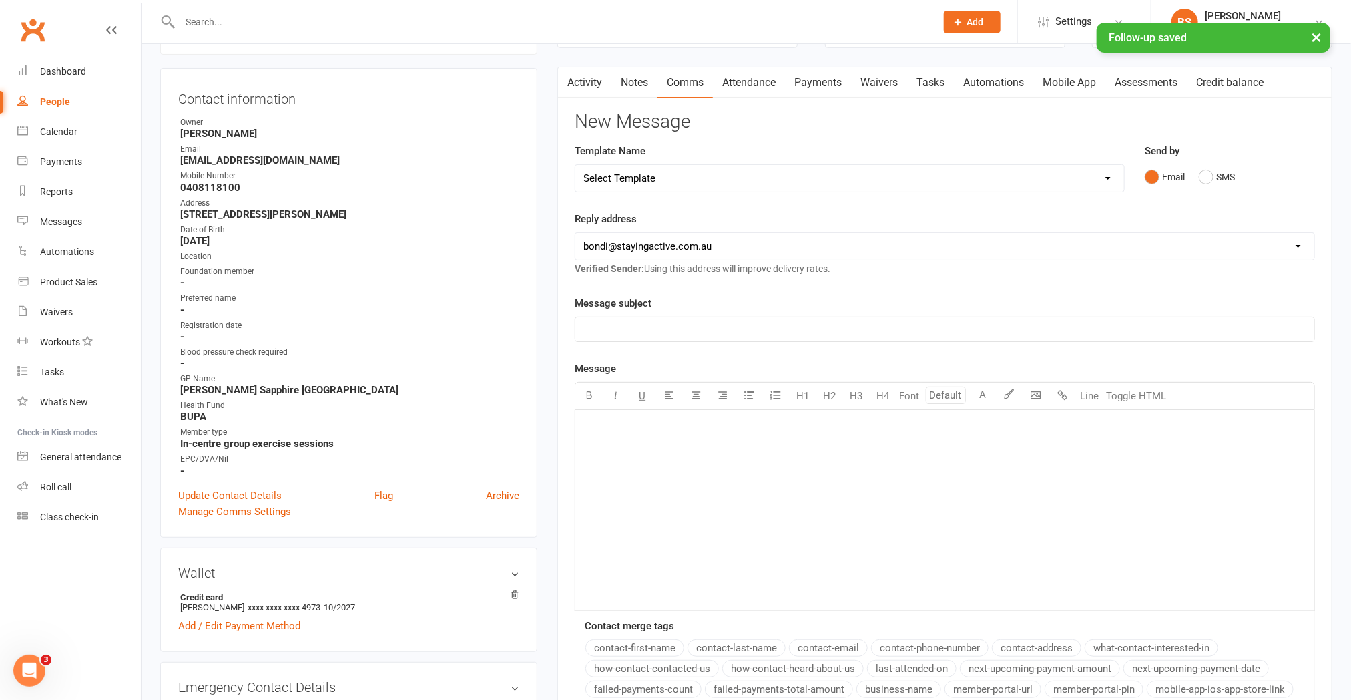
click at [644, 81] on link "Notes" at bounding box center [634, 82] width 46 height 31
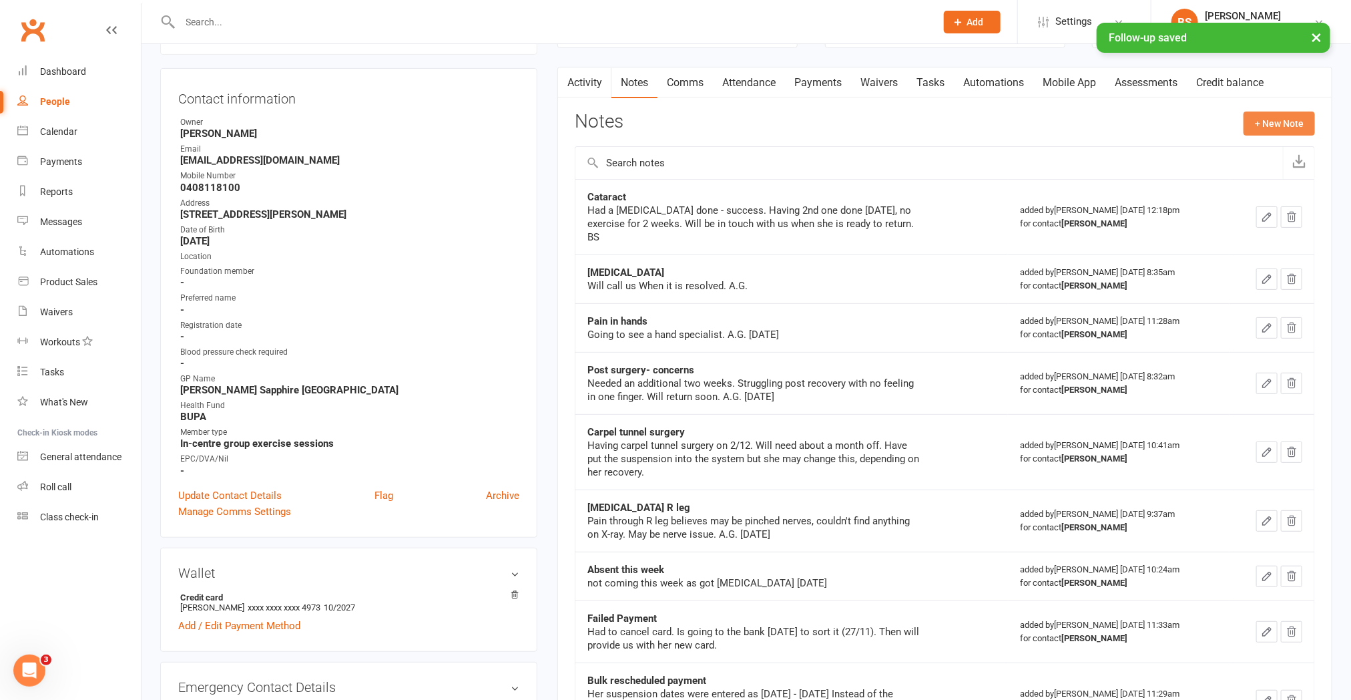
click at [922, 114] on button "+ New Note" at bounding box center [1279, 123] width 71 height 24
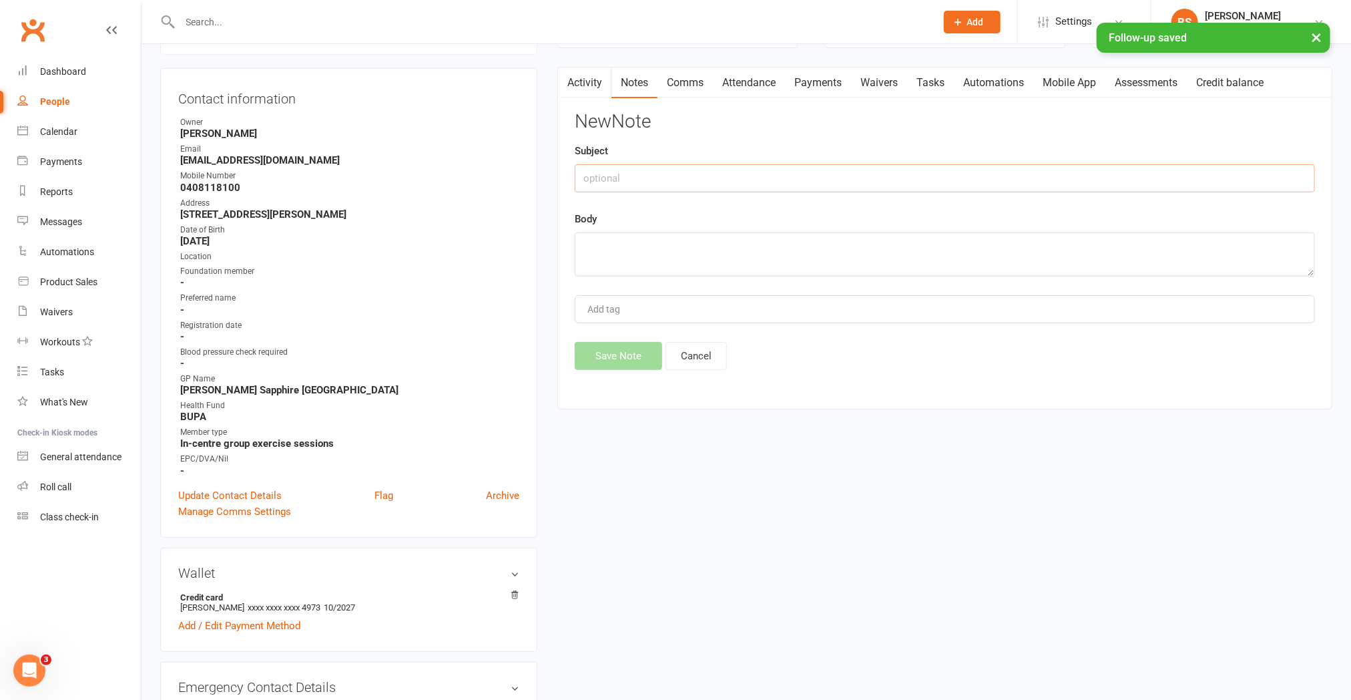
click at [892, 181] on input "text" at bounding box center [945, 178] width 740 height 28
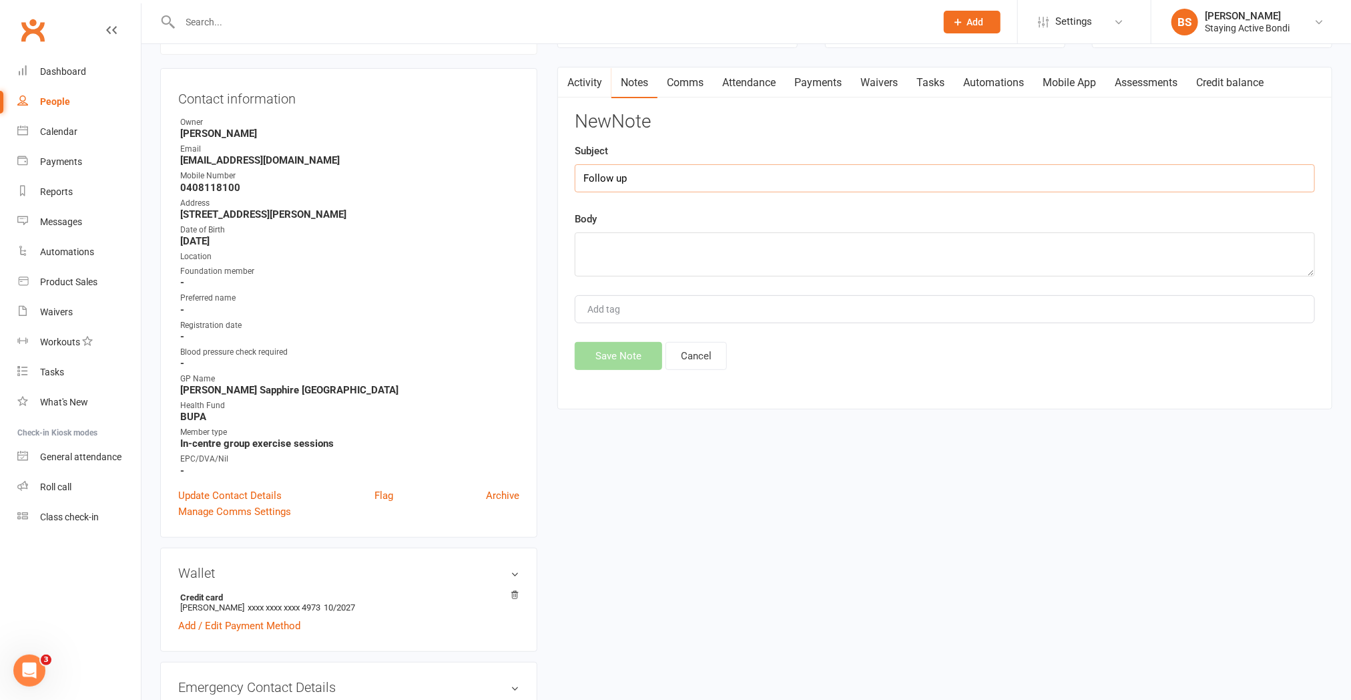
type input "Follow up"
type textarea "email follow up sent. BS"
click at [635, 358] on button "Save Note" at bounding box center [618, 356] width 87 height 28
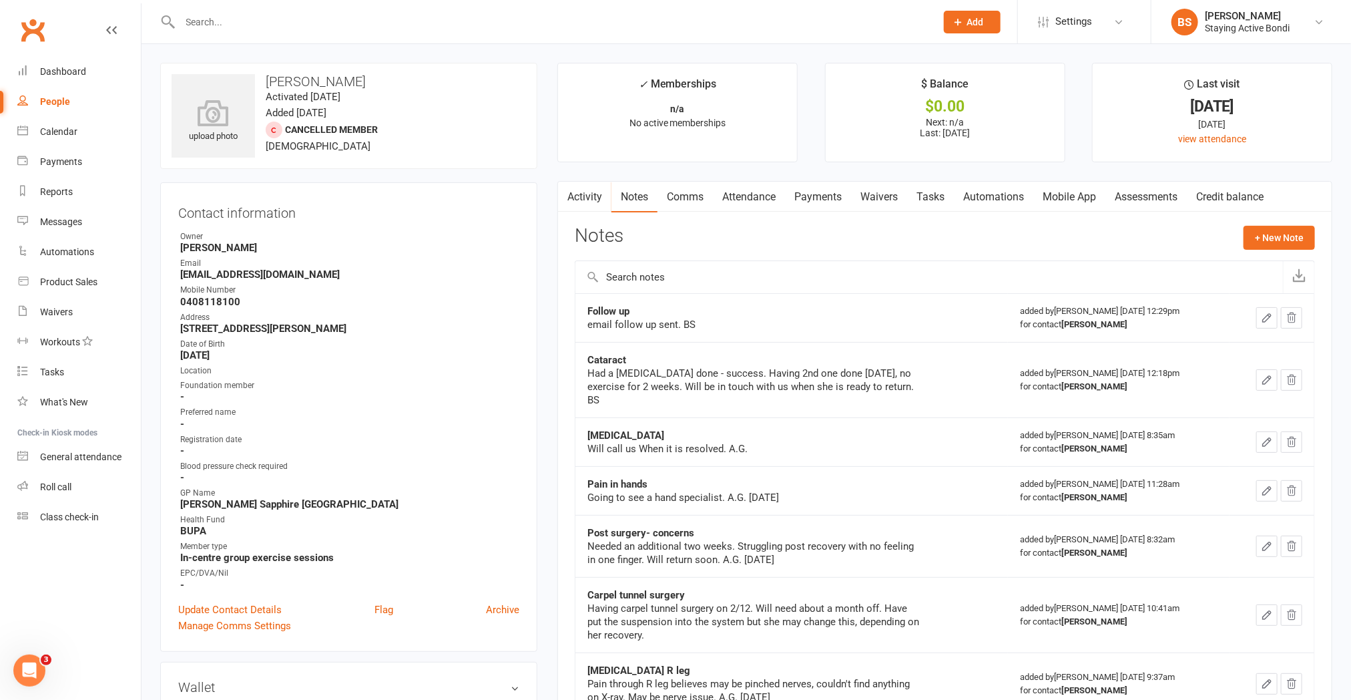
click at [360, 22] on input "text" at bounding box center [551, 22] width 751 height 19
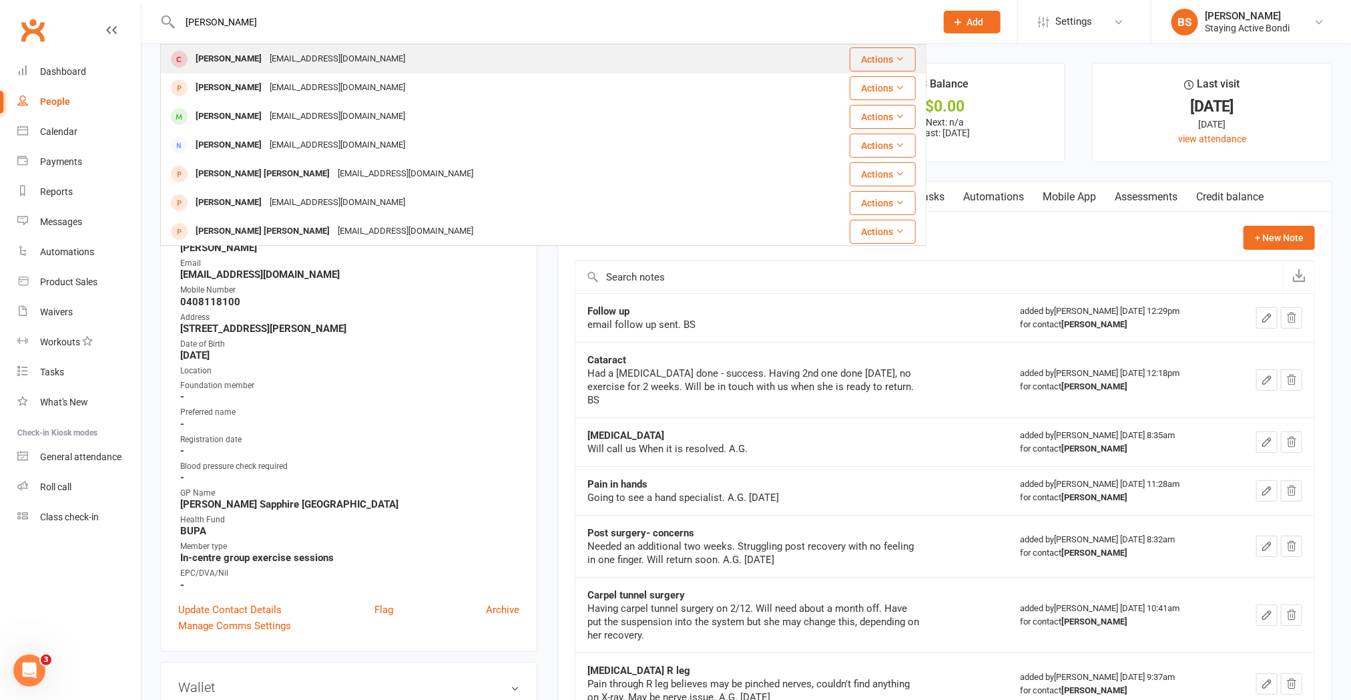
type input "[PERSON_NAME]"
click at [345, 47] on div "[PERSON_NAME] [PERSON_NAME][EMAIL_ADDRESS][DOMAIN_NAME]" at bounding box center [470, 58] width 617 height 27
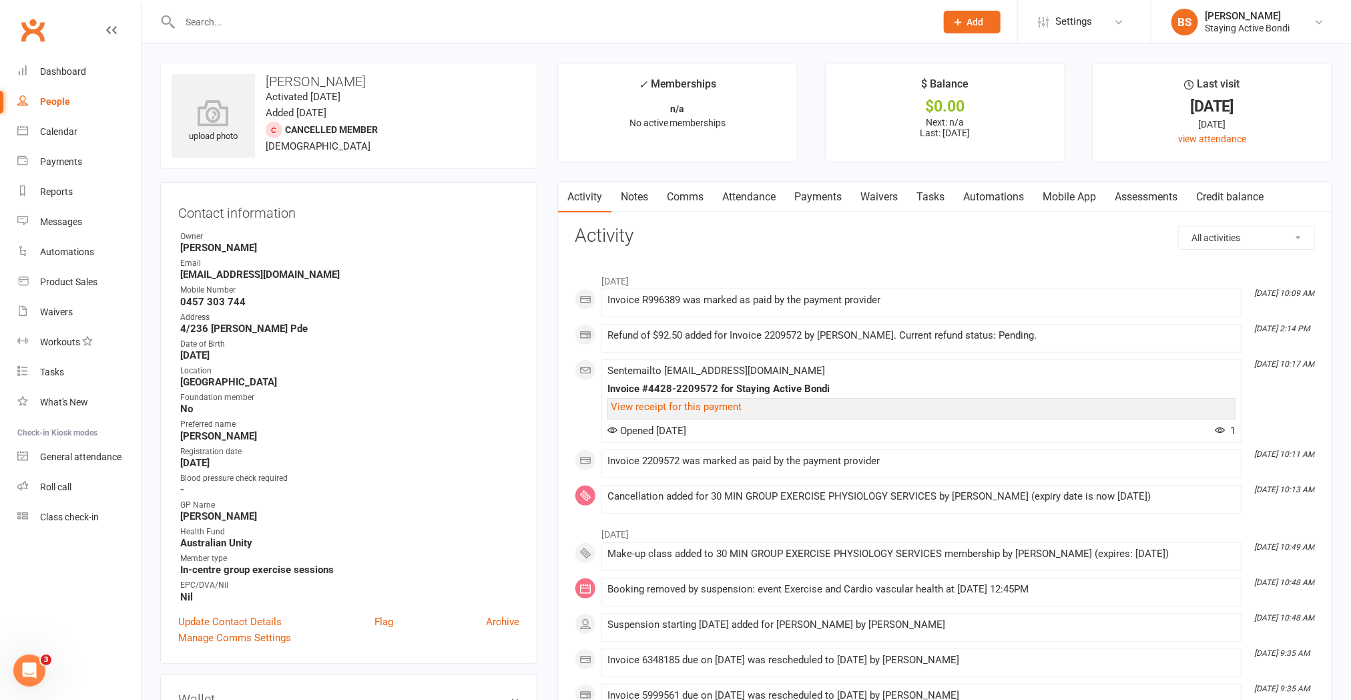
click at [650, 195] on link "Notes" at bounding box center [634, 197] width 46 height 31
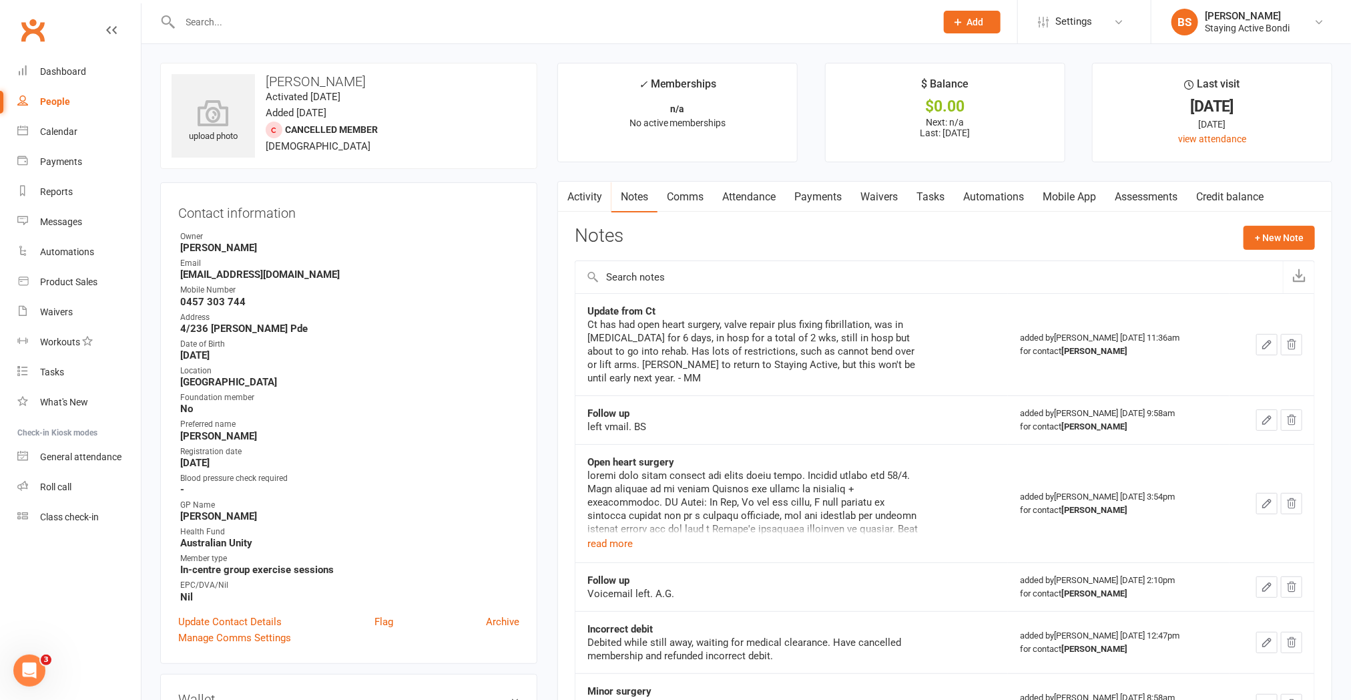
click at [348, 17] on input "text" at bounding box center [551, 22] width 751 height 19
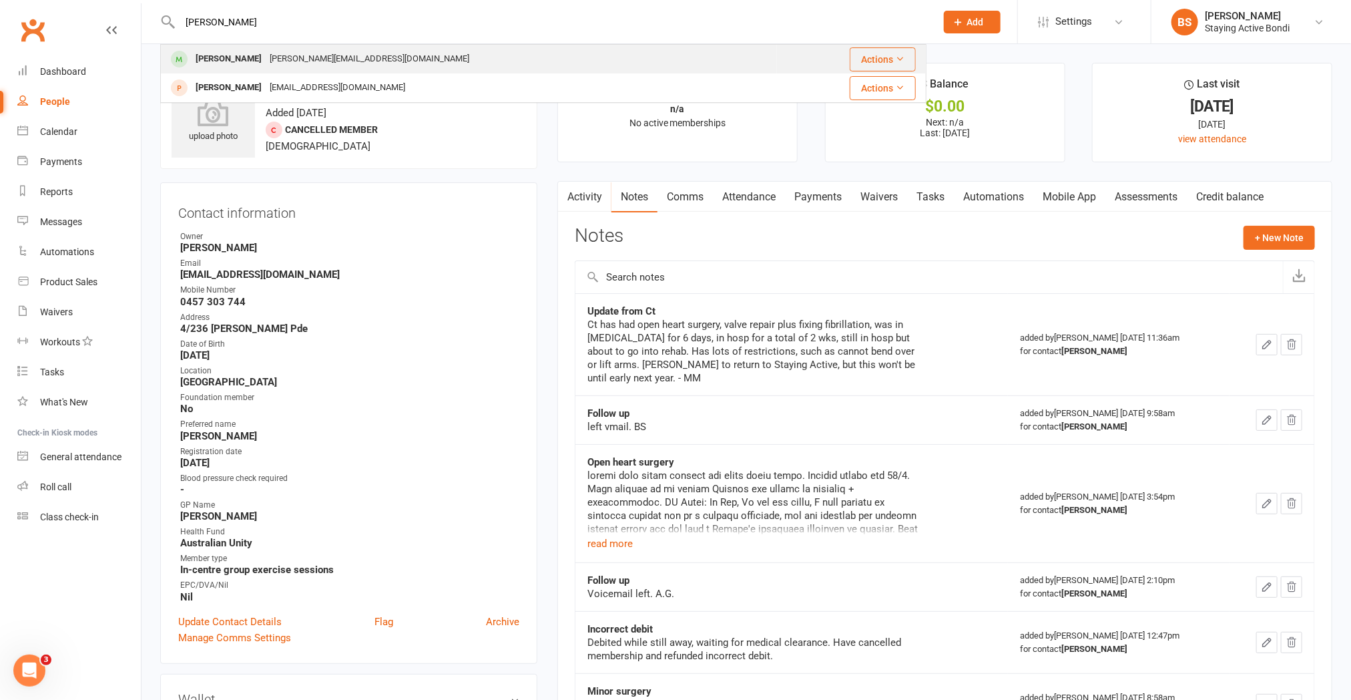
type input "[PERSON_NAME]"
click at [334, 67] on div "[PERSON_NAME][EMAIL_ADDRESS][DOMAIN_NAME]" at bounding box center [370, 58] width 208 height 19
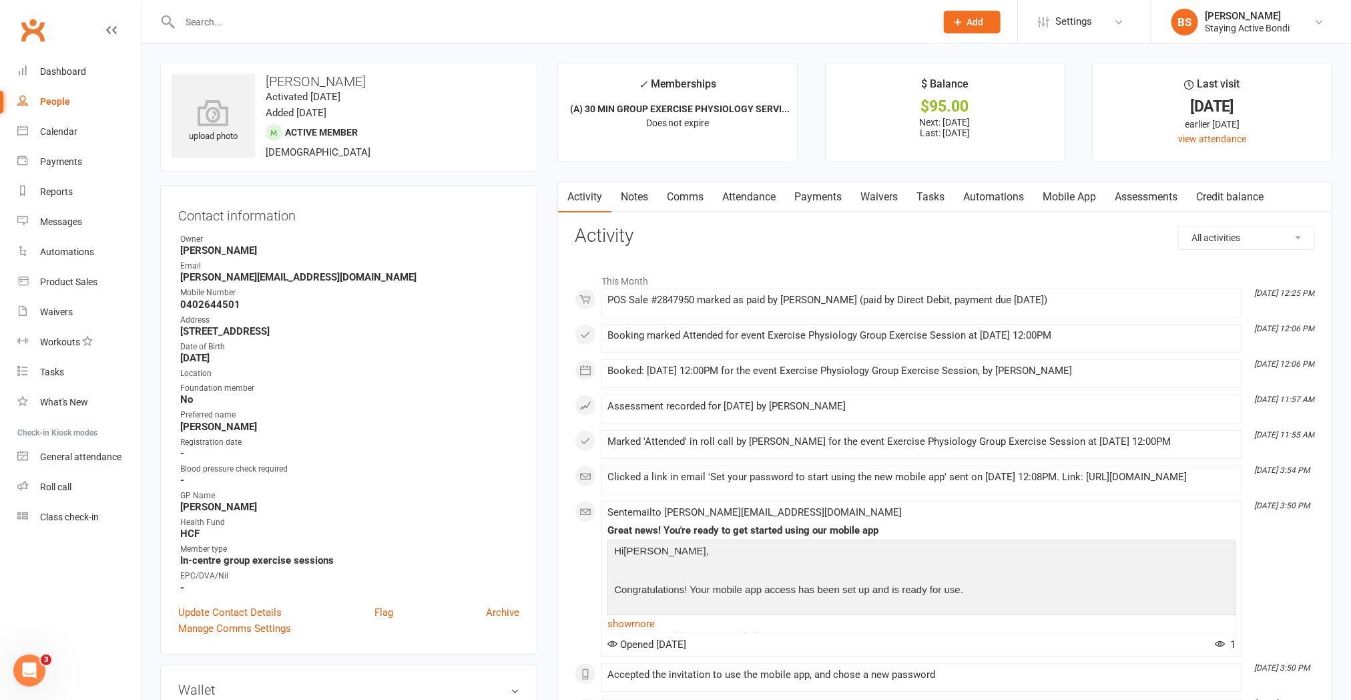
click at [813, 196] on link "Payments" at bounding box center [818, 197] width 66 height 31
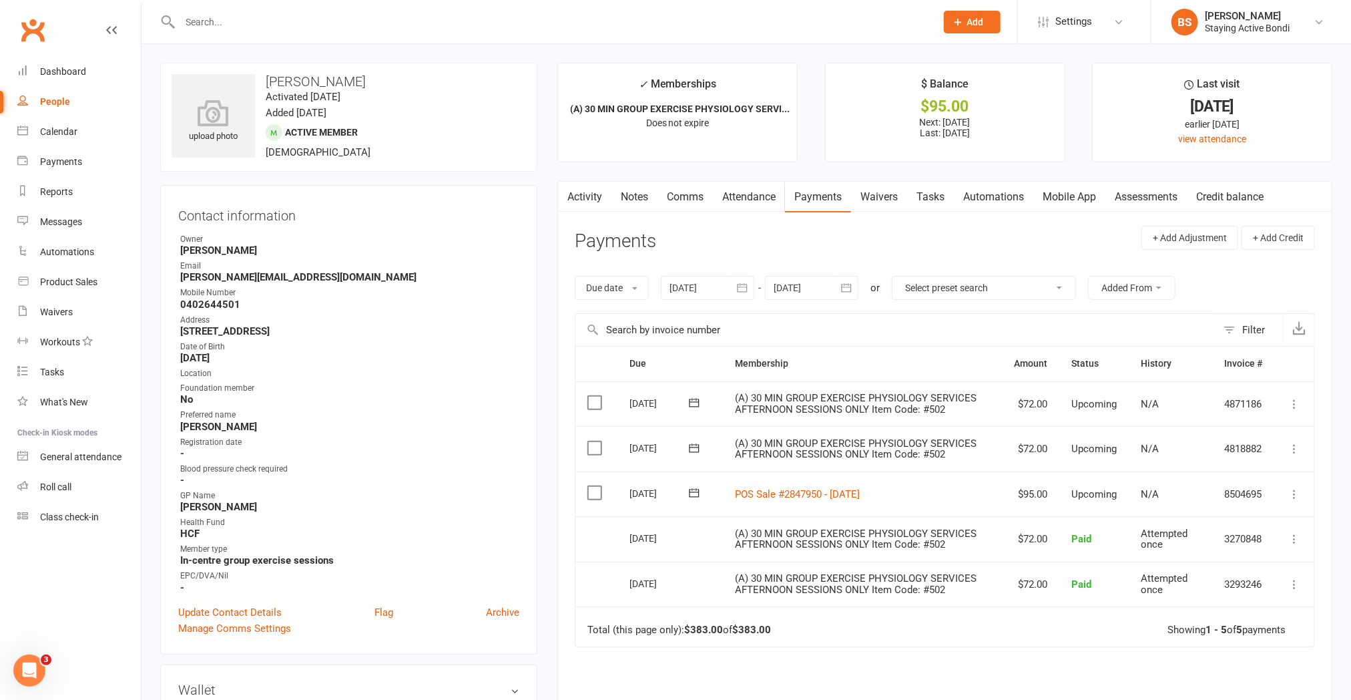
click at [338, 8] on div at bounding box center [543, 21] width 766 height 43
click at [341, 23] on input "text" at bounding box center [551, 22] width 751 height 19
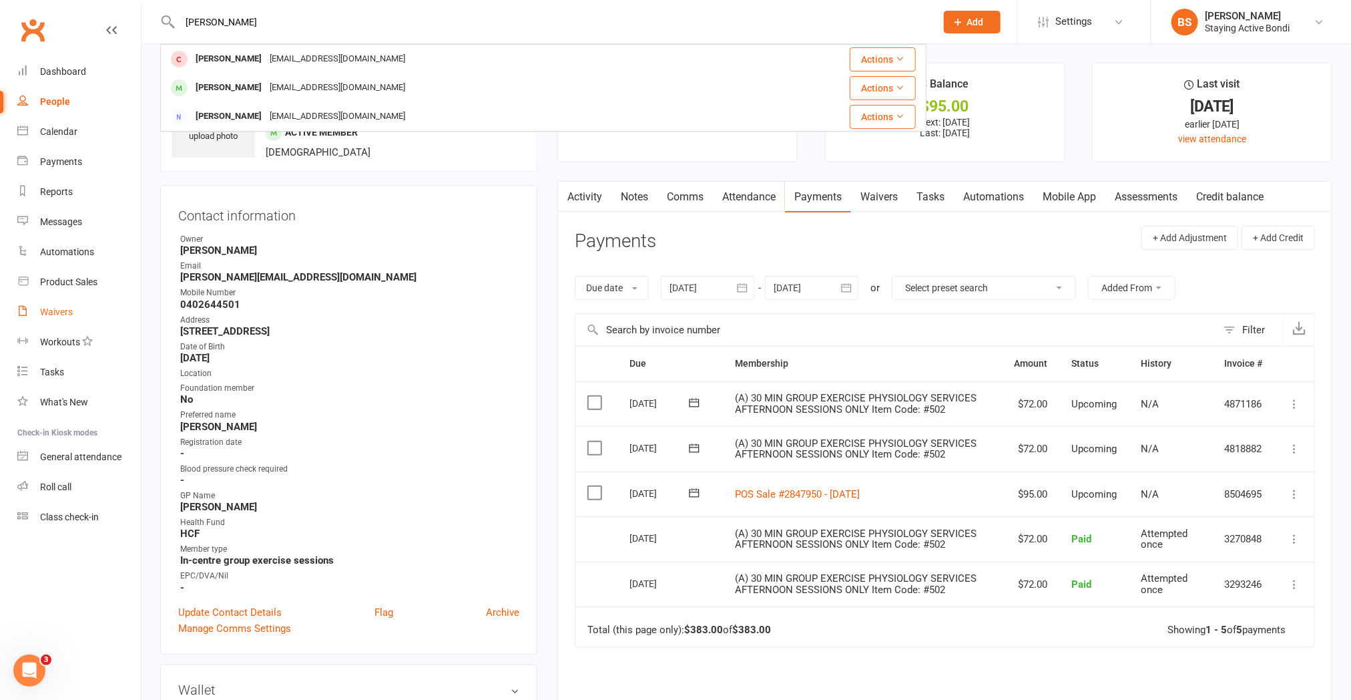
type input "[PERSON_NAME]"
click at [67, 314] on div "Waivers" at bounding box center [56, 311] width 33 height 11
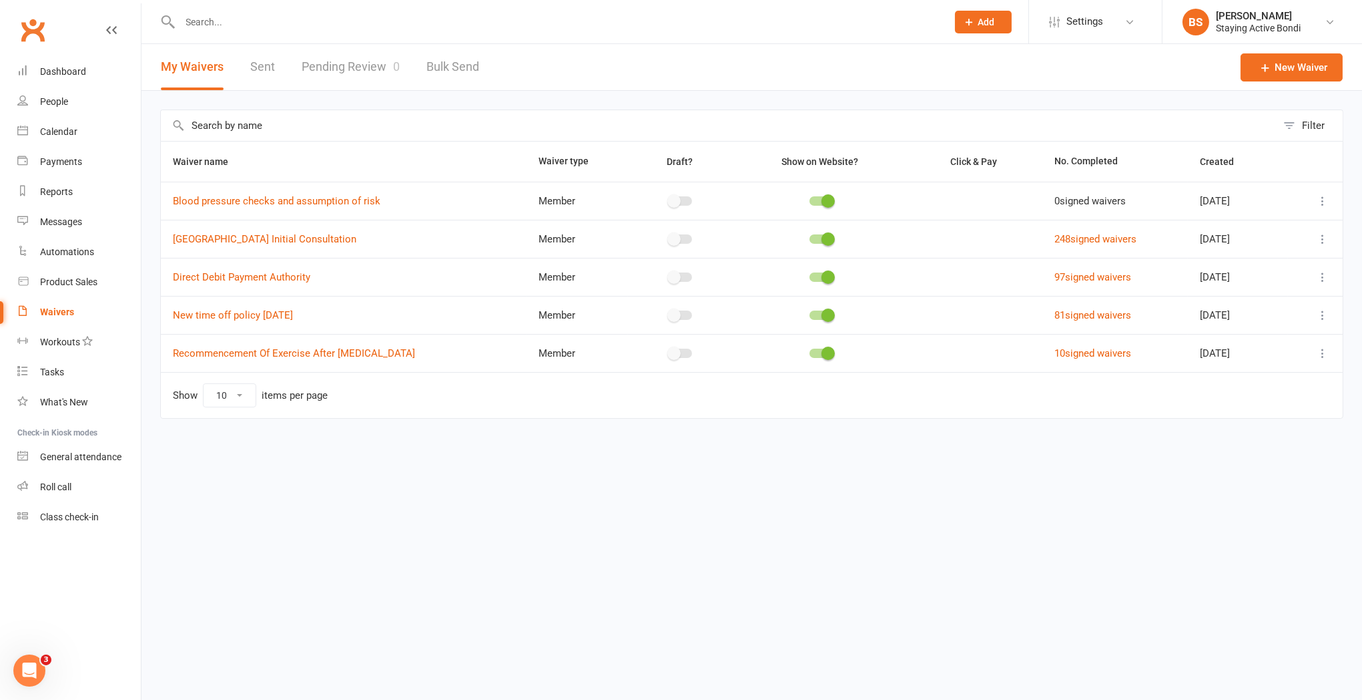
click at [342, 61] on link "Pending Review 0" at bounding box center [351, 67] width 98 height 46
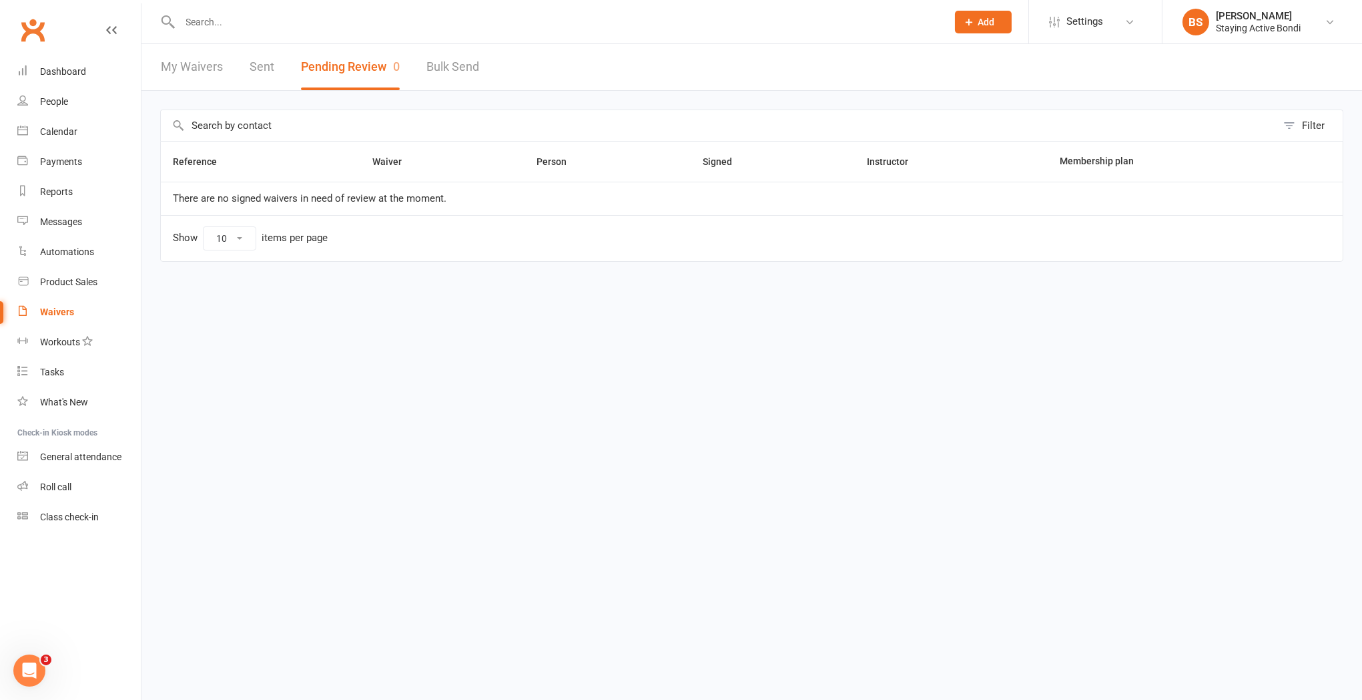
click at [397, 318] on html "Prospect Member Non-attending contact Class / event Appointment Task Membership…" at bounding box center [681, 159] width 1362 height 318
click at [356, 318] on html "Prospect Member Non-attending contact Class / event Appointment Task Membership…" at bounding box center [681, 159] width 1362 height 318
click at [61, 311] on div "Waivers" at bounding box center [57, 311] width 34 height 11
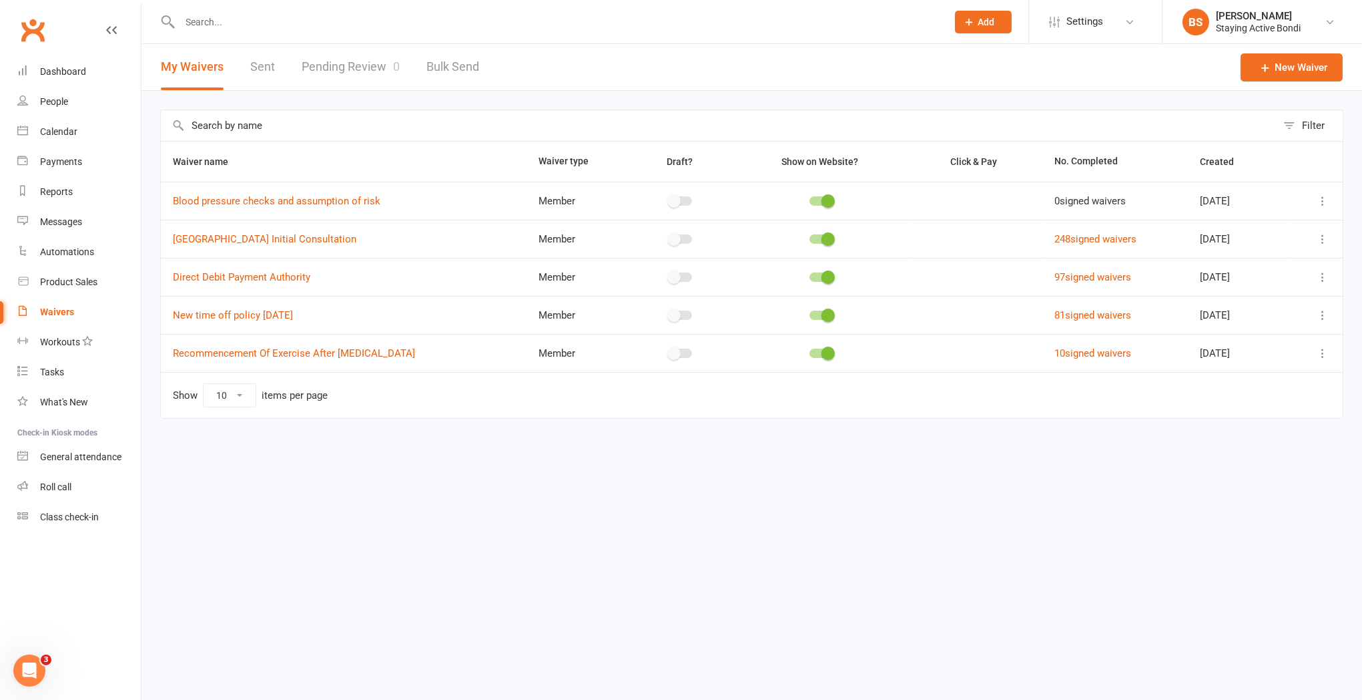
click at [495, 454] on div "Filter Waiver name Waiver type Draft? Show on Website? Click & Pay No. Complete…" at bounding box center [752, 273] width 1221 height 365
click at [389, 442] on div "Filter Waiver name Waiver type Draft? Show on Website? Click & Pay No. Complete…" at bounding box center [752, 273] width 1221 height 365
click at [352, 21] on input "text" at bounding box center [557, 22] width 762 height 19
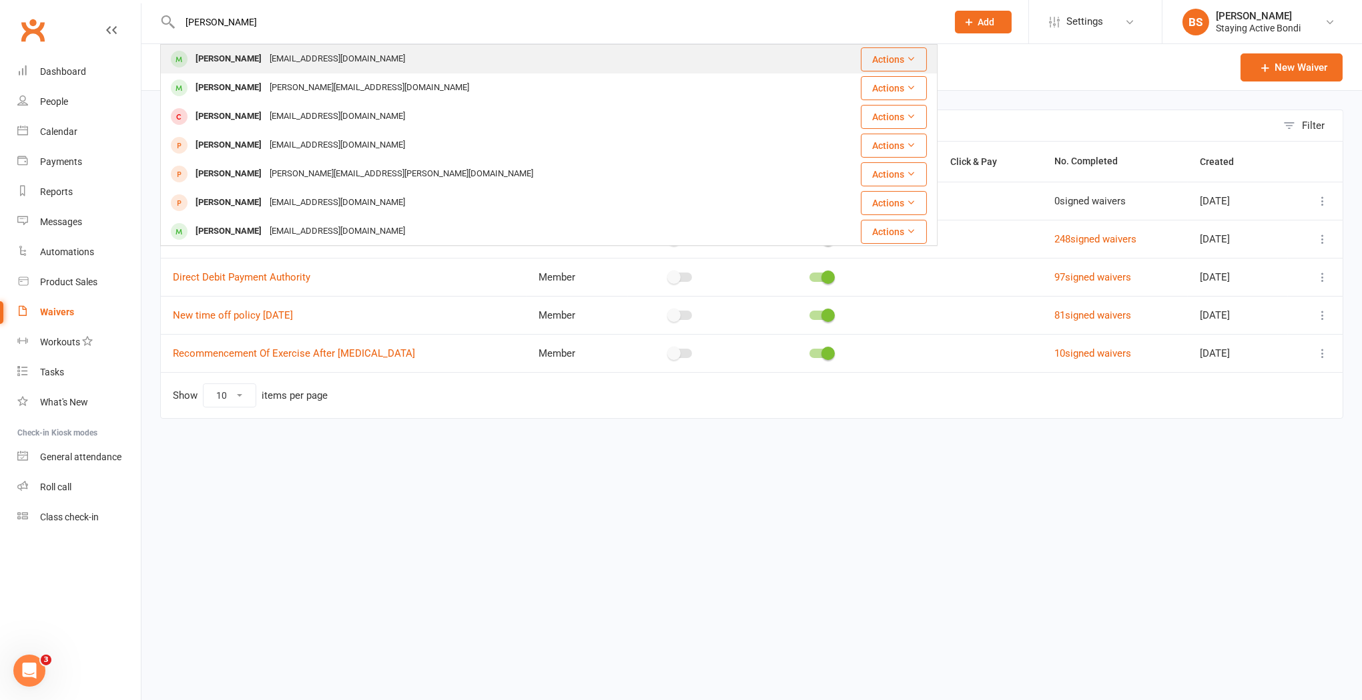
type input "[PERSON_NAME]"
click at [367, 59] on div "[PERSON_NAME] [EMAIL_ADDRESS][DOMAIN_NAME]" at bounding box center [493, 58] width 662 height 27
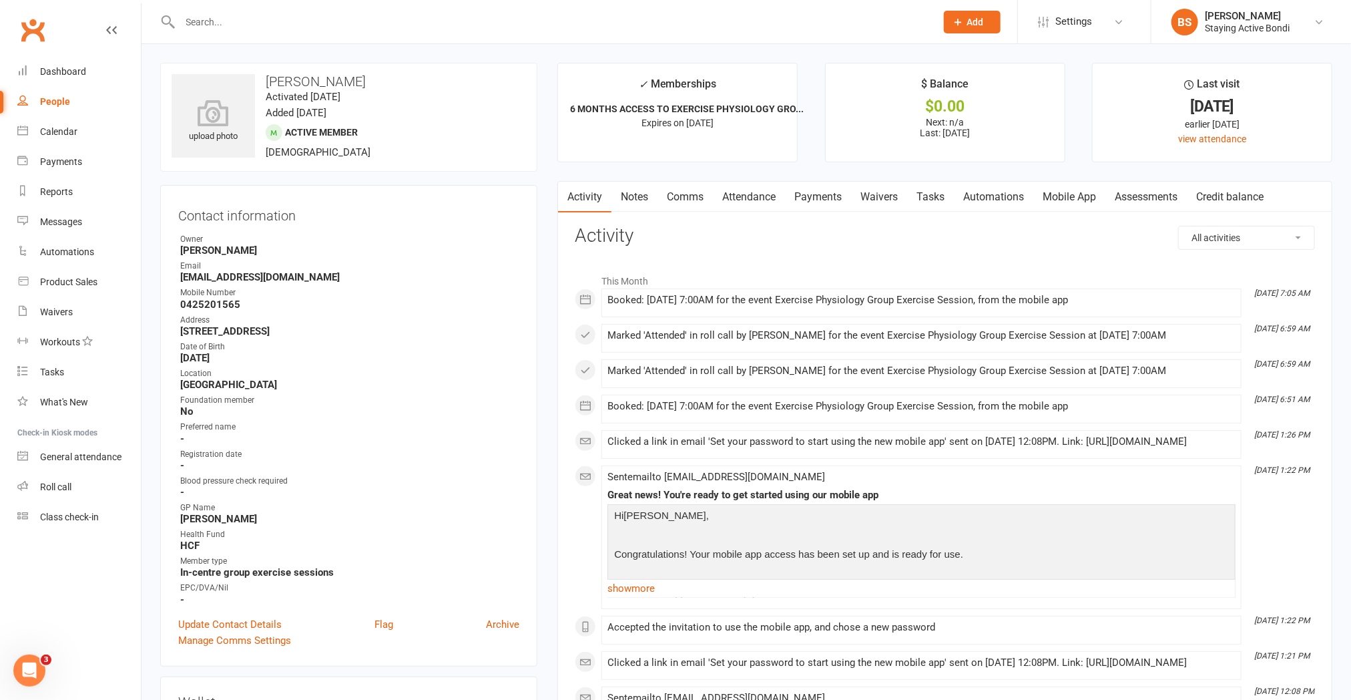
click at [352, 13] on input "text" at bounding box center [551, 22] width 751 height 19
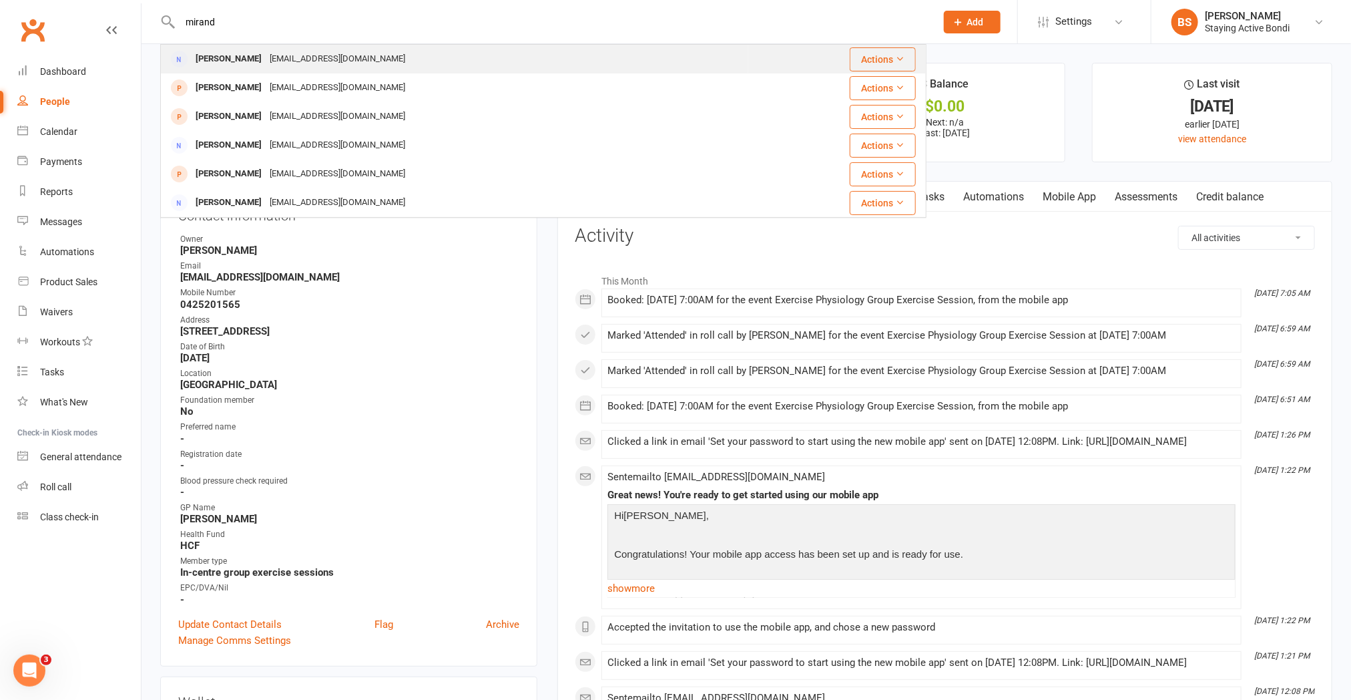
type input "mirand"
click at [302, 65] on div "[EMAIL_ADDRESS][DOMAIN_NAME]" at bounding box center [338, 58] width 144 height 19
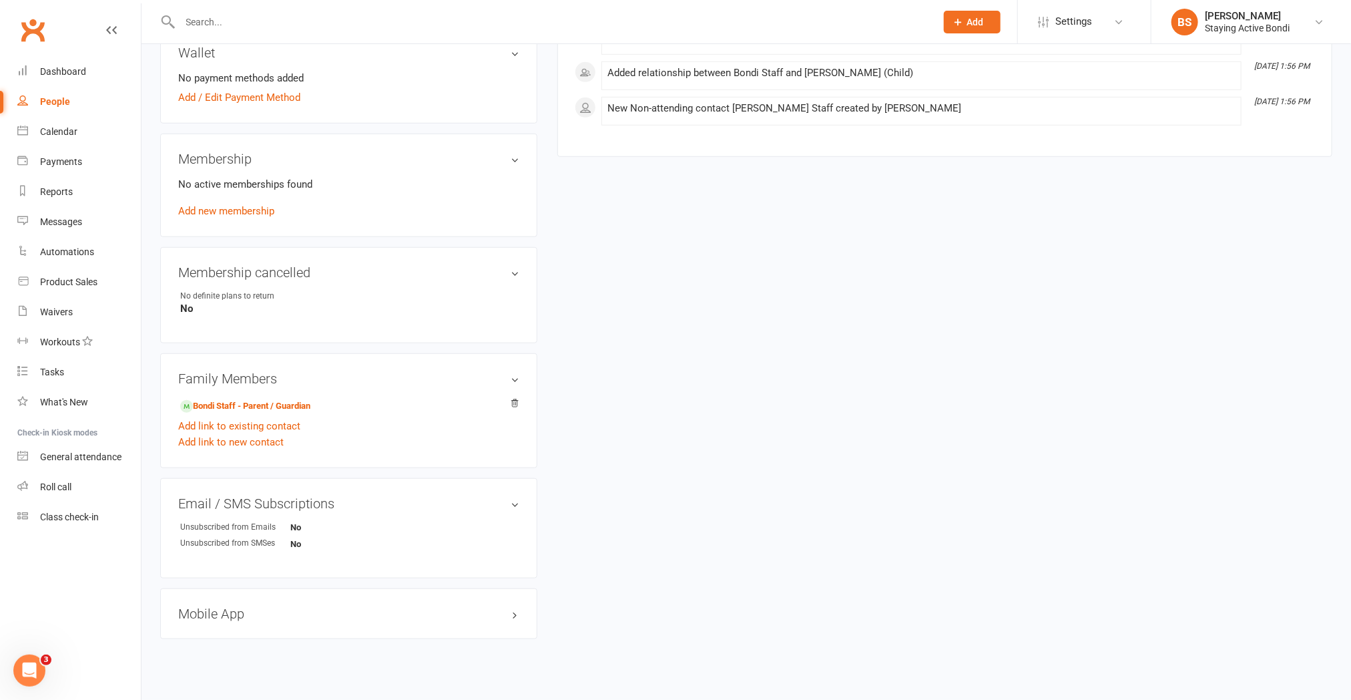
scroll to position [563, 0]
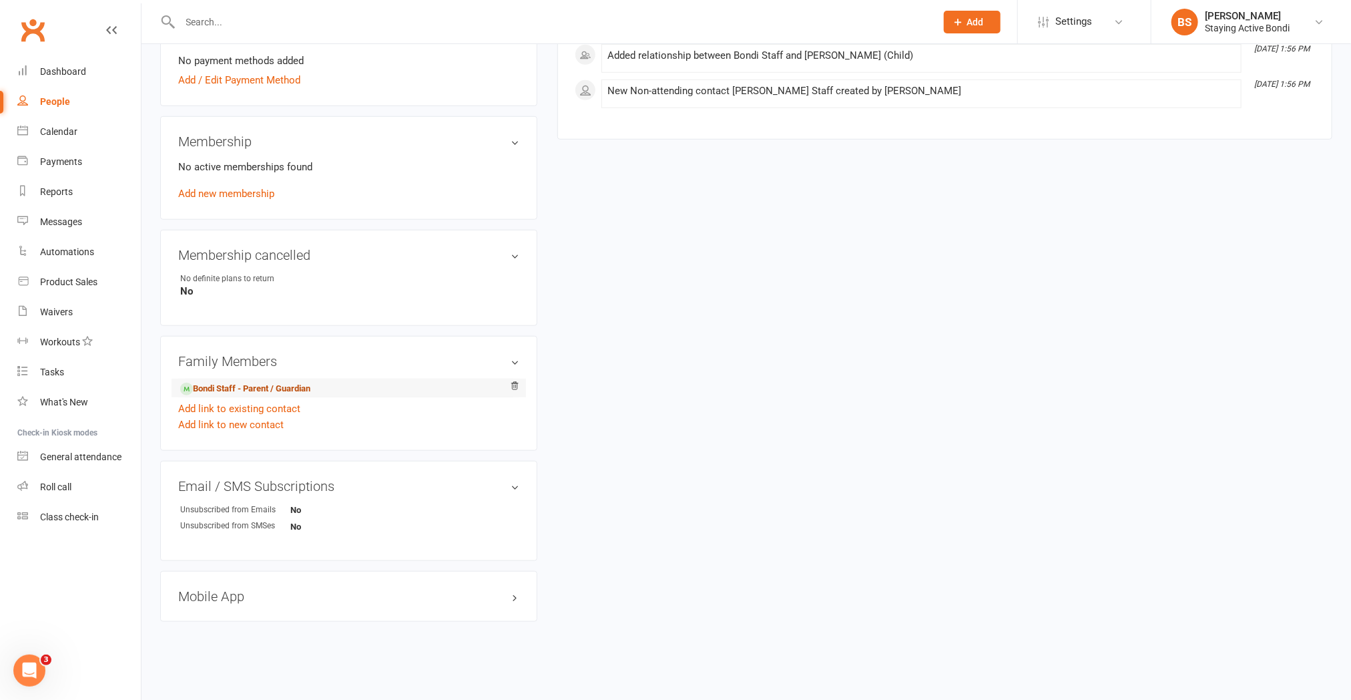
click at [222, 389] on link "Bondi Staff - Parent / Guardian" at bounding box center [245, 389] width 130 height 14
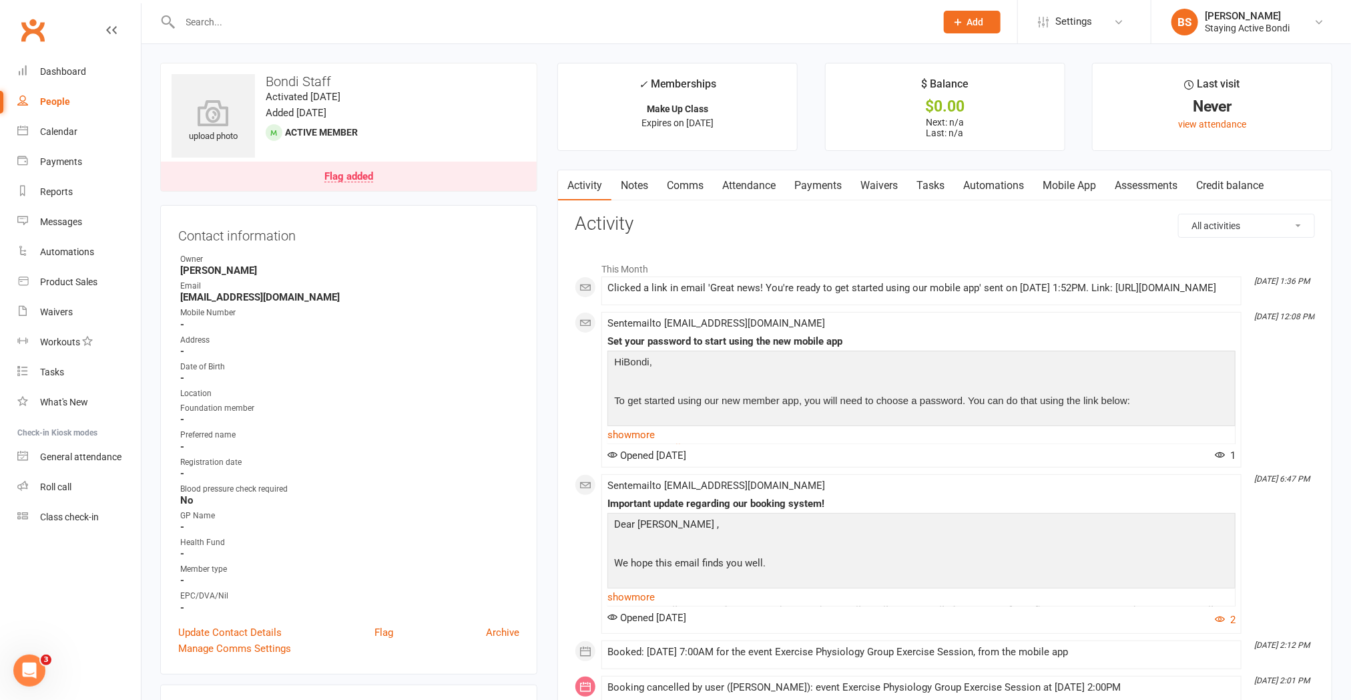
click at [639, 190] on link "Notes" at bounding box center [634, 185] width 46 height 31
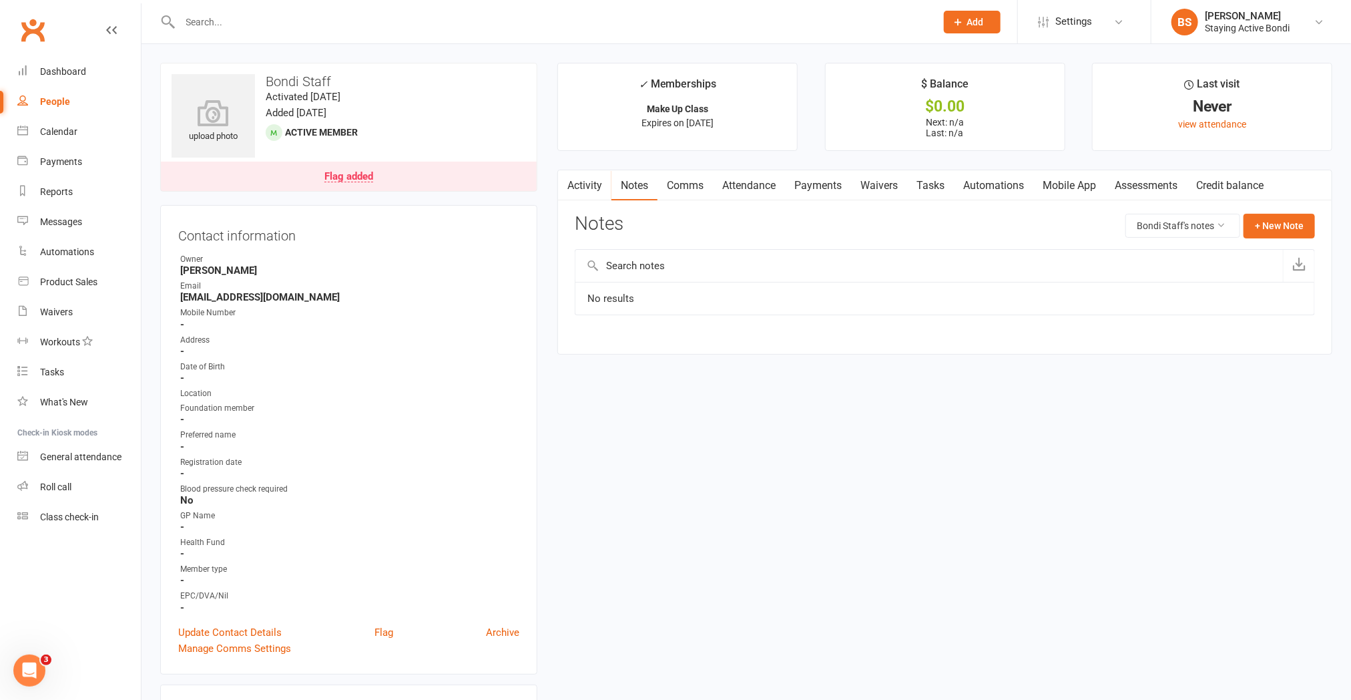
click at [704, 184] on link "Comms" at bounding box center [685, 185] width 55 height 31
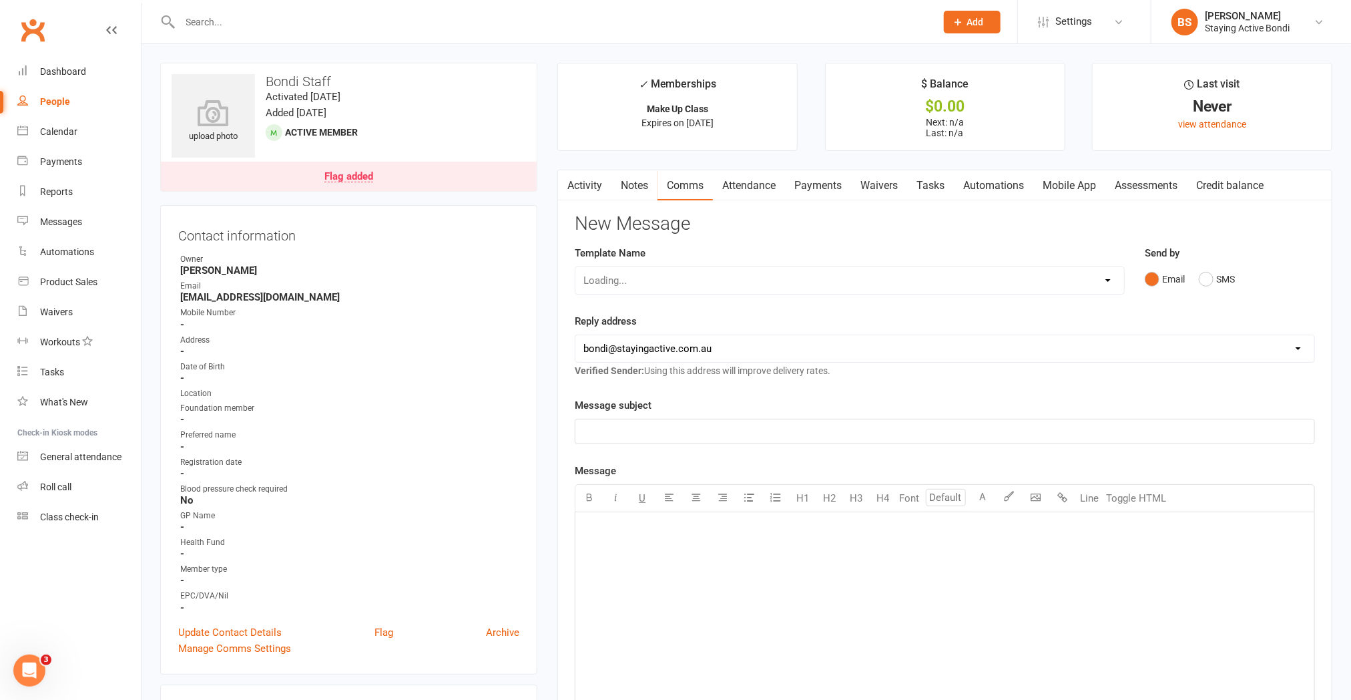
click at [750, 182] on link "Attendance" at bounding box center [749, 185] width 72 height 31
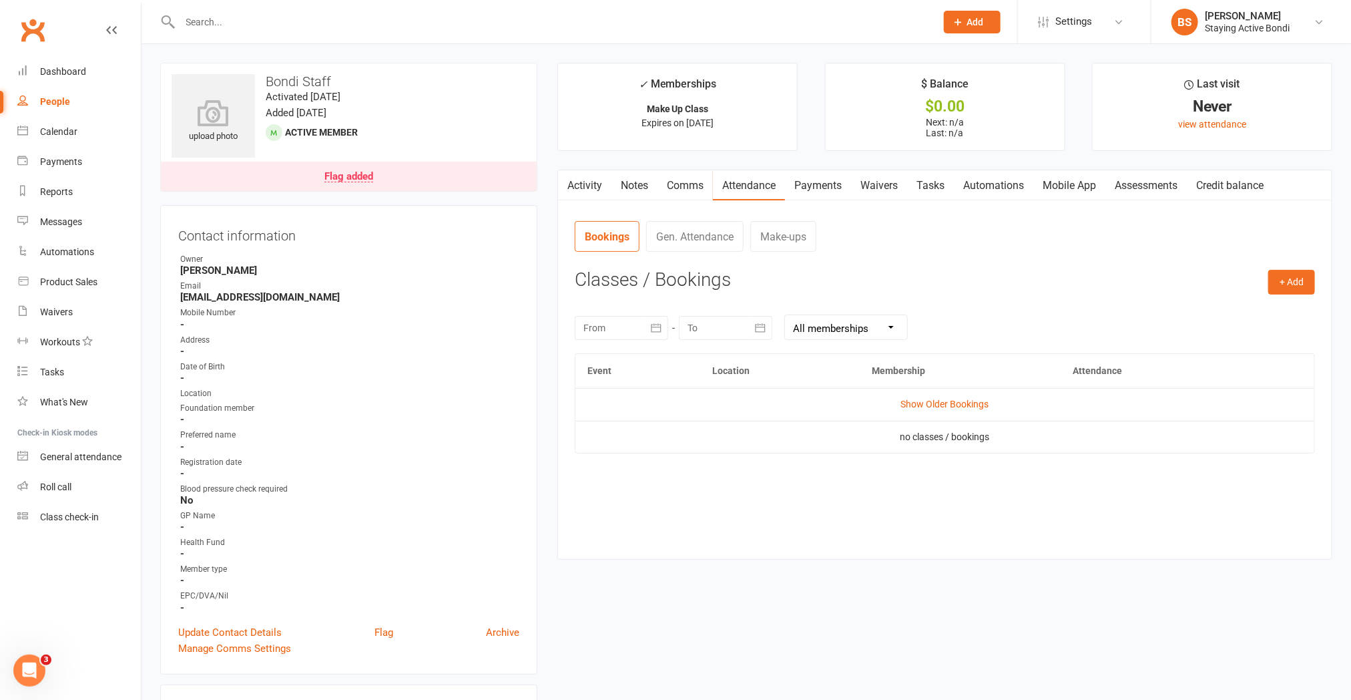
click at [597, 174] on link "Activity" at bounding box center [584, 185] width 53 height 31
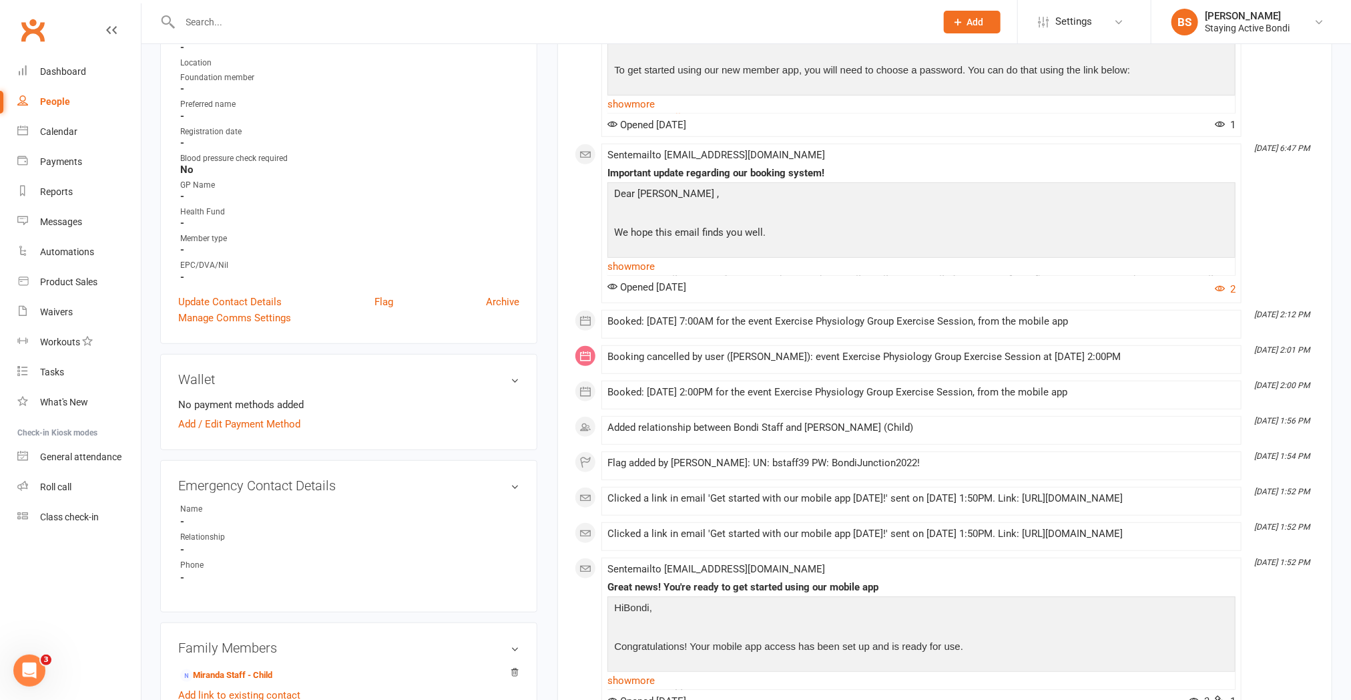
scroll to position [296, 0]
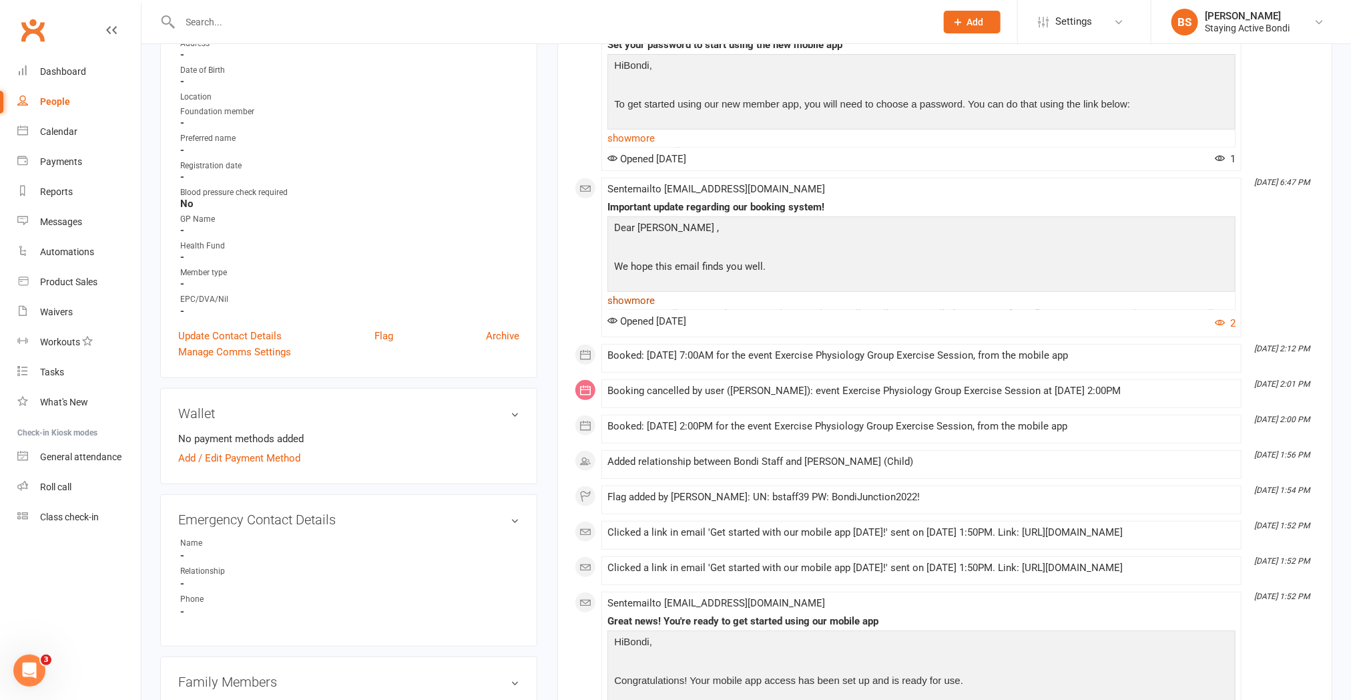
click at [641, 310] on link "show more" at bounding box center [921, 300] width 628 height 19
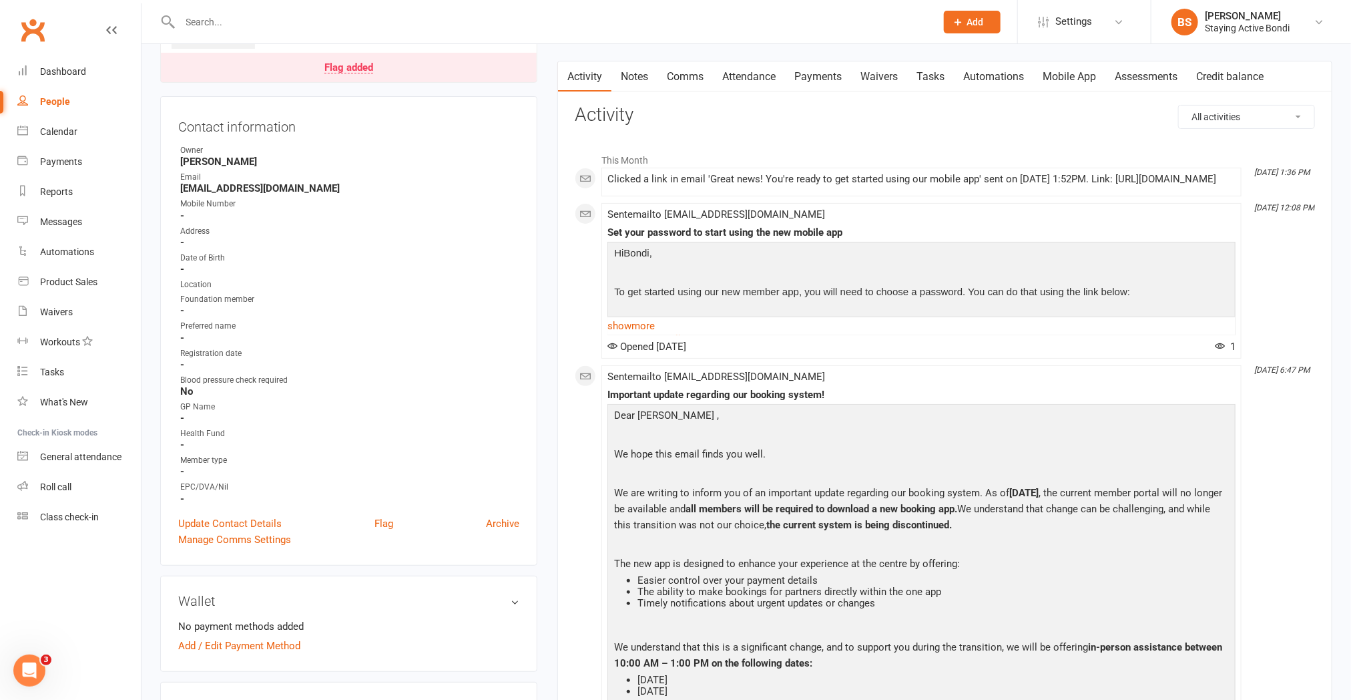
scroll to position [0, 0]
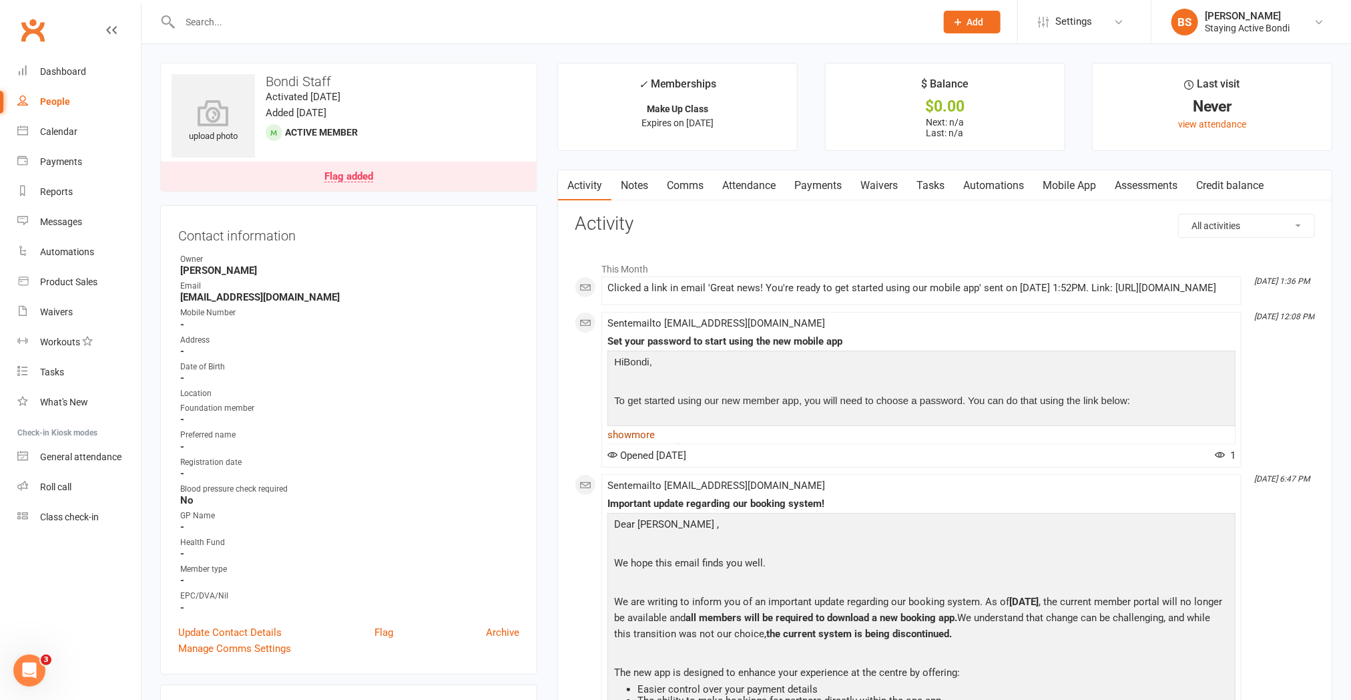
click at [644, 444] on link "show more" at bounding box center [921, 434] width 628 height 19
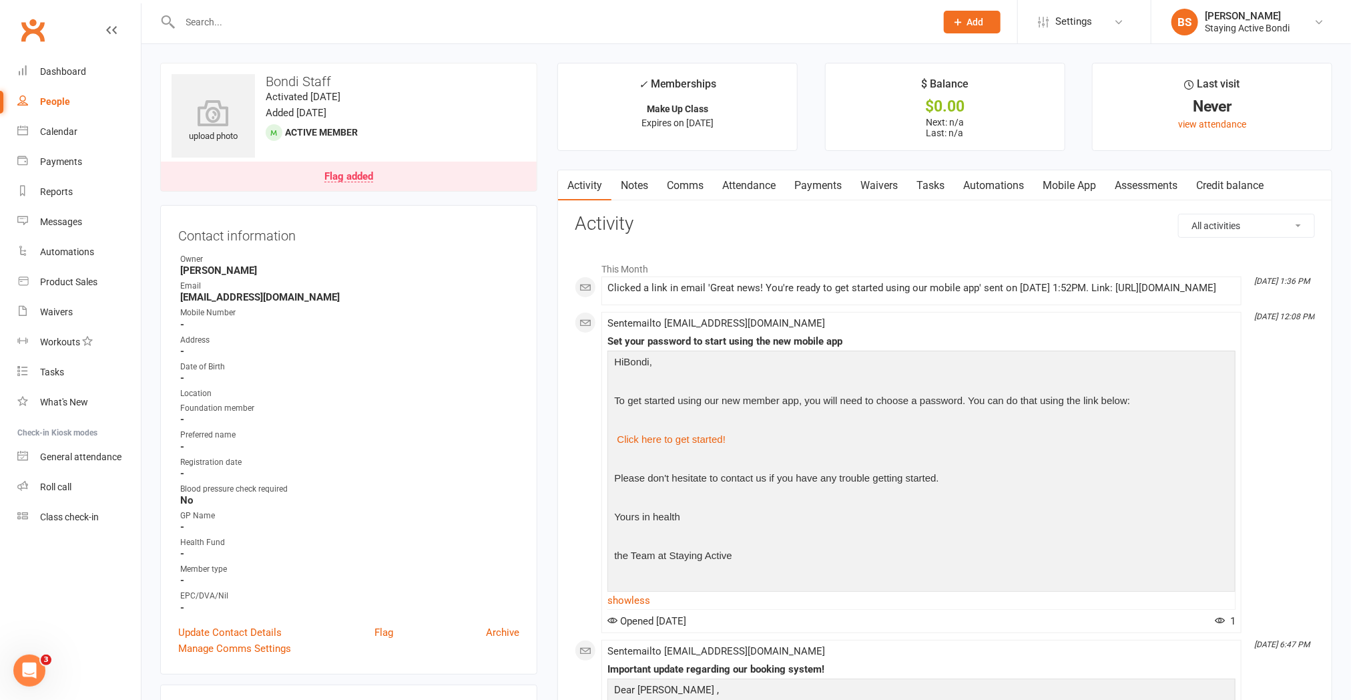
click at [922, 185] on link "Mobile App" at bounding box center [1069, 185] width 72 height 31
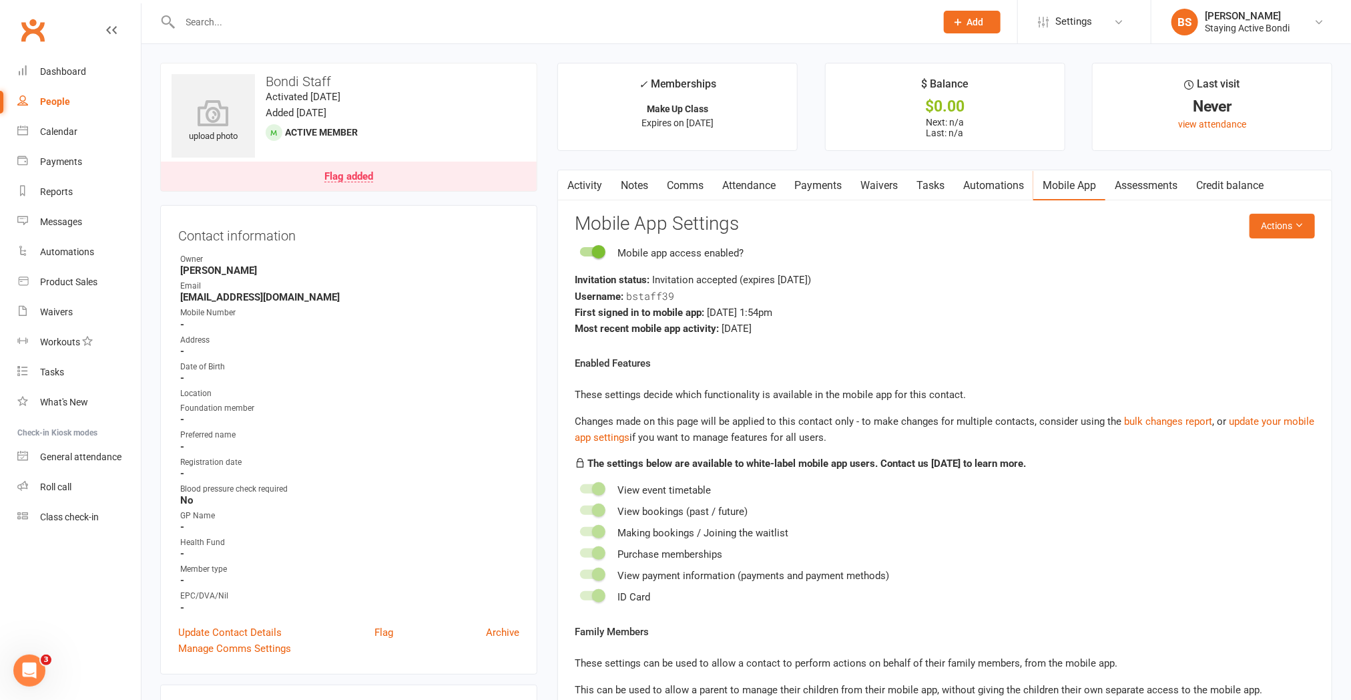
click at [268, 27] on input "text" at bounding box center [551, 22] width 751 height 19
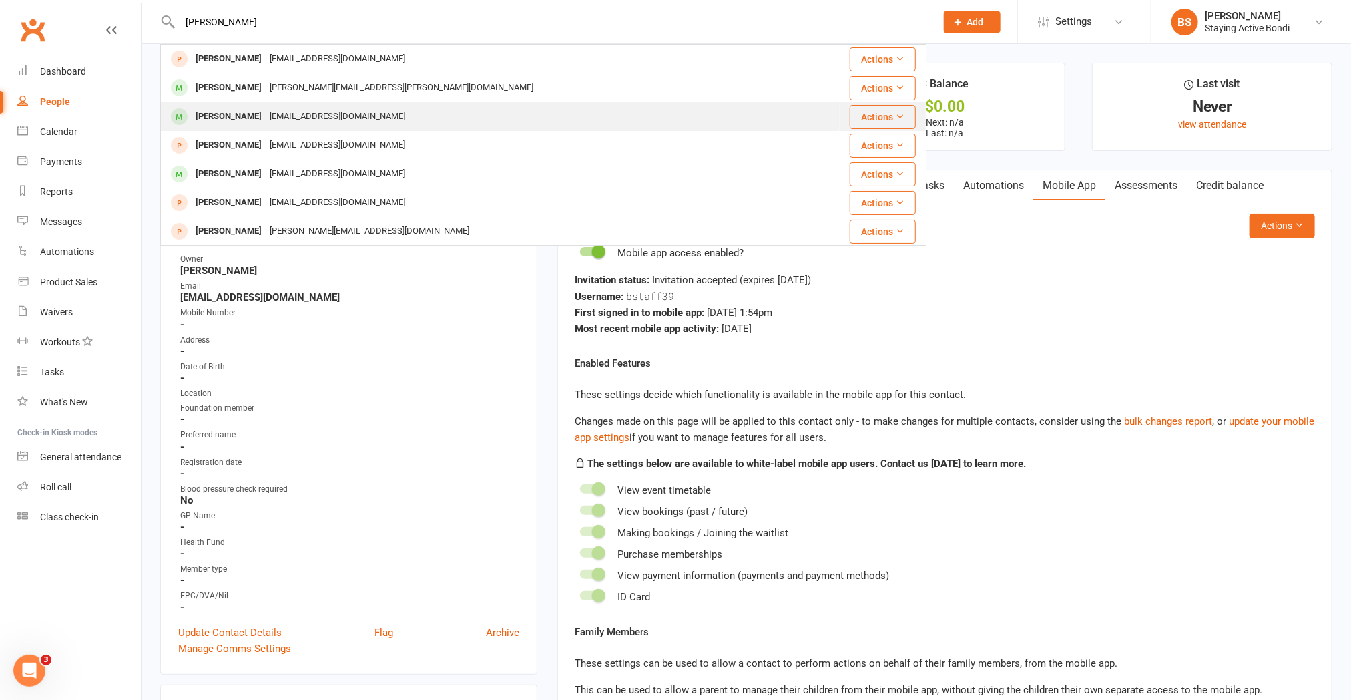
type input "[PERSON_NAME]"
click at [300, 117] on div "[EMAIL_ADDRESS][DOMAIN_NAME]" at bounding box center [338, 116] width 144 height 19
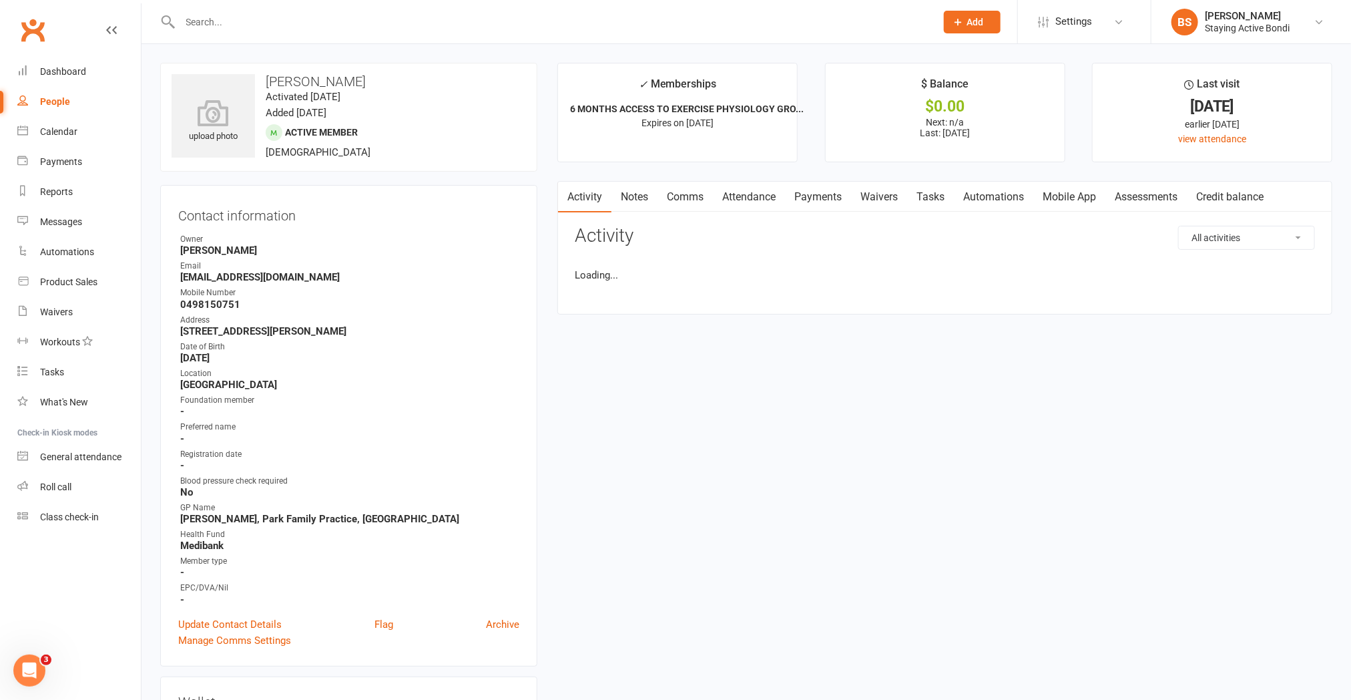
click at [922, 184] on link "Mobile App" at bounding box center [1069, 197] width 72 height 31
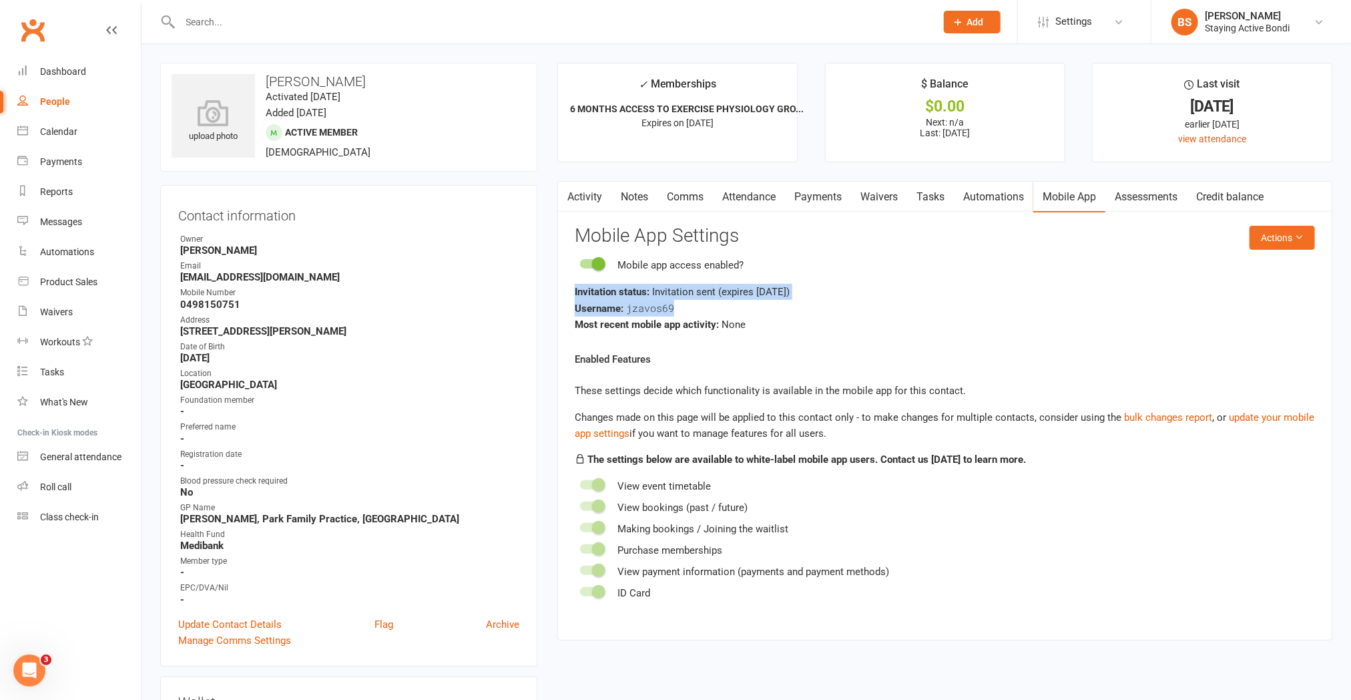
drag, startPoint x: 736, startPoint y: 312, endPoint x: 567, endPoint y: 270, distance: 174.0
click at [568, 276] on div "Activity Notes Comms Attendance Payments Waivers Tasks Automations Mobile App A…" at bounding box center [944, 410] width 775 height 459
click at [441, 24] on input "text" at bounding box center [551, 22] width 751 height 19
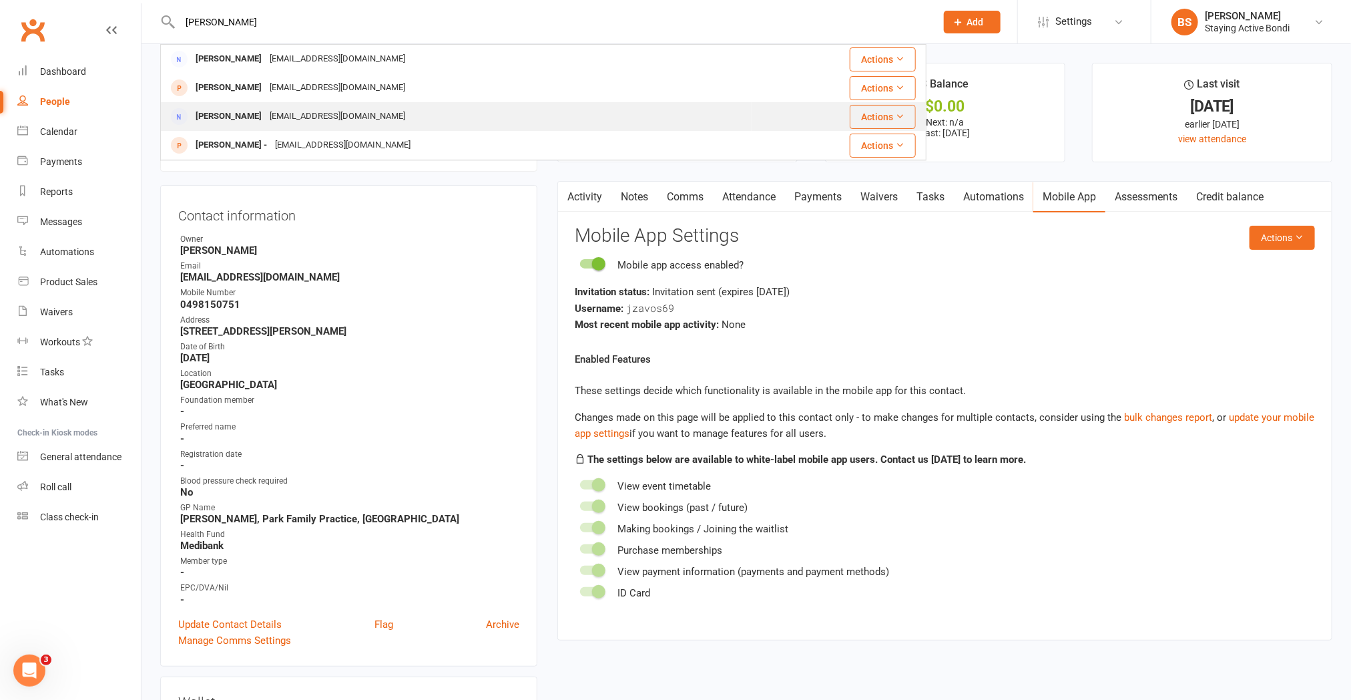
type input "[PERSON_NAME]"
click at [374, 110] on div "[PERSON_NAME] [EMAIL_ADDRESS][DOMAIN_NAME]" at bounding box center [456, 116] width 589 height 27
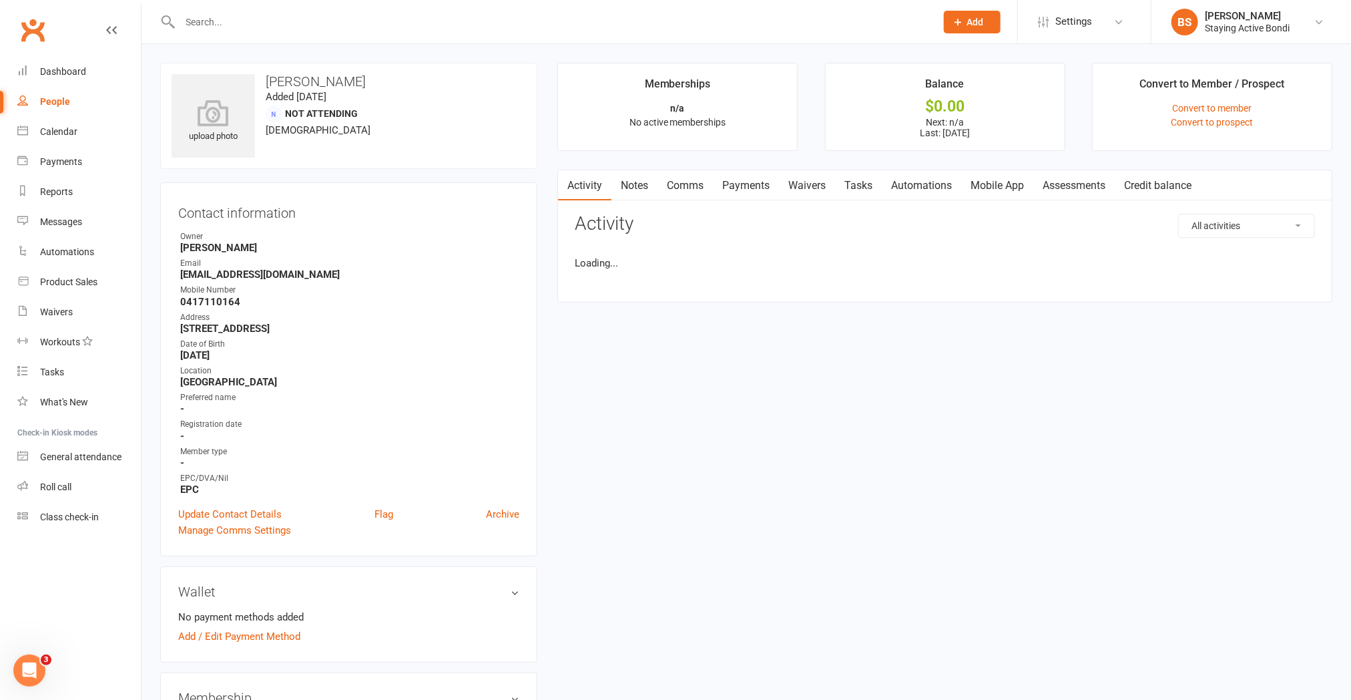
click at [922, 185] on link "Mobile App" at bounding box center [997, 185] width 72 height 31
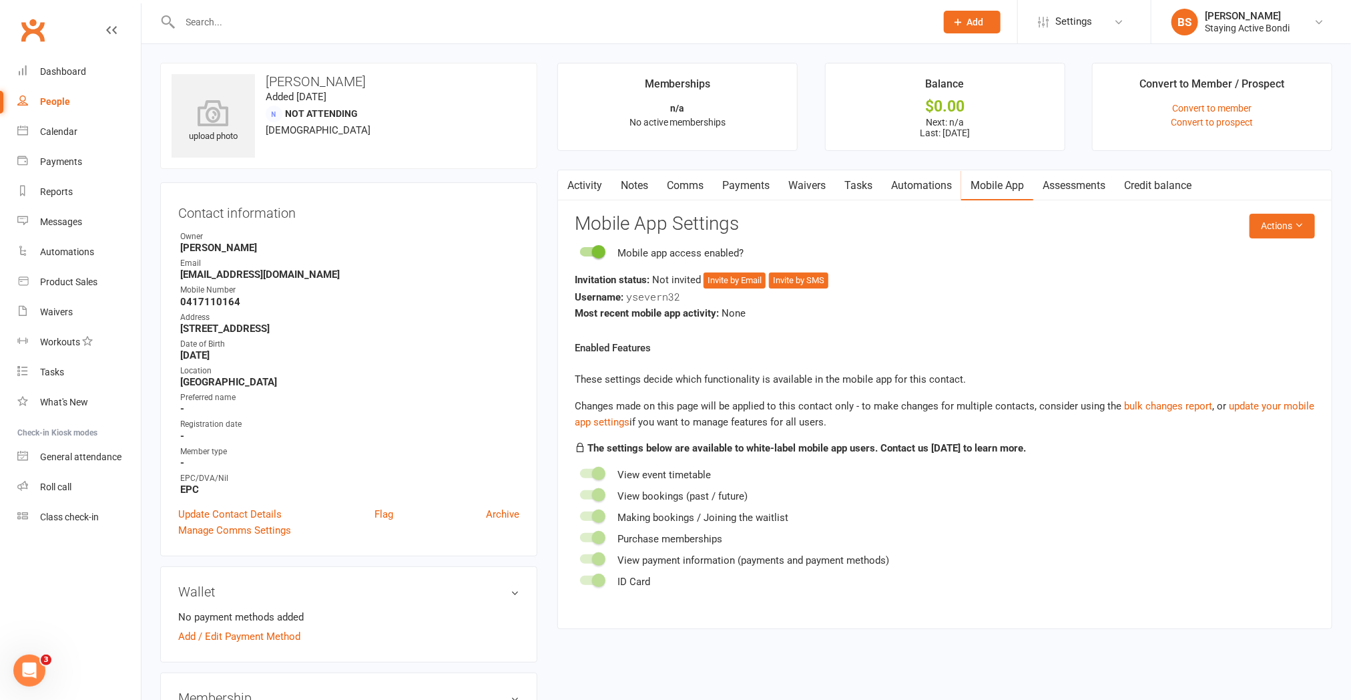
click at [677, 168] on main "Memberships n/a No active memberships Balance $0.00 Next: n/a Last: [DATE] Conv…" at bounding box center [944, 352] width 795 height 579
click at [676, 180] on link "Comms" at bounding box center [685, 185] width 55 height 31
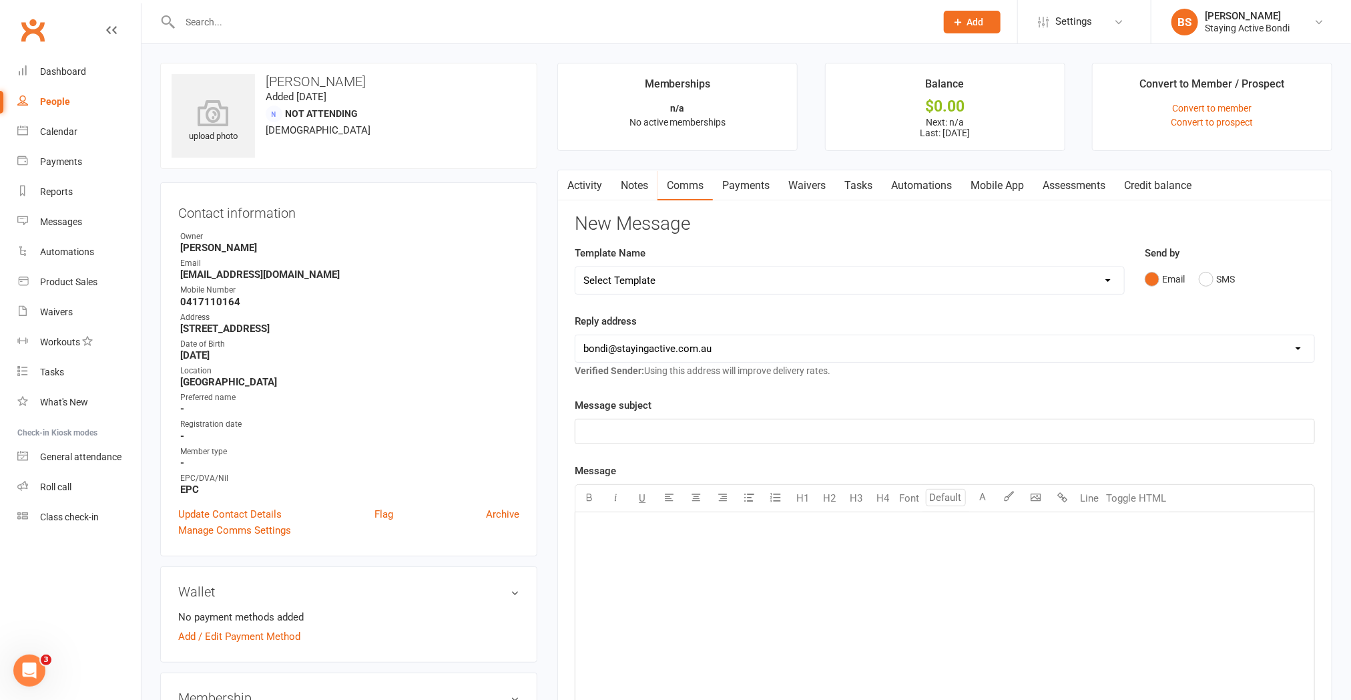
drag, startPoint x: 1011, startPoint y: 188, endPoint x: 999, endPoint y: 188, distance: 12.0
click at [922, 188] on link "Mobile App" at bounding box center [997, 185] width 72 height 31
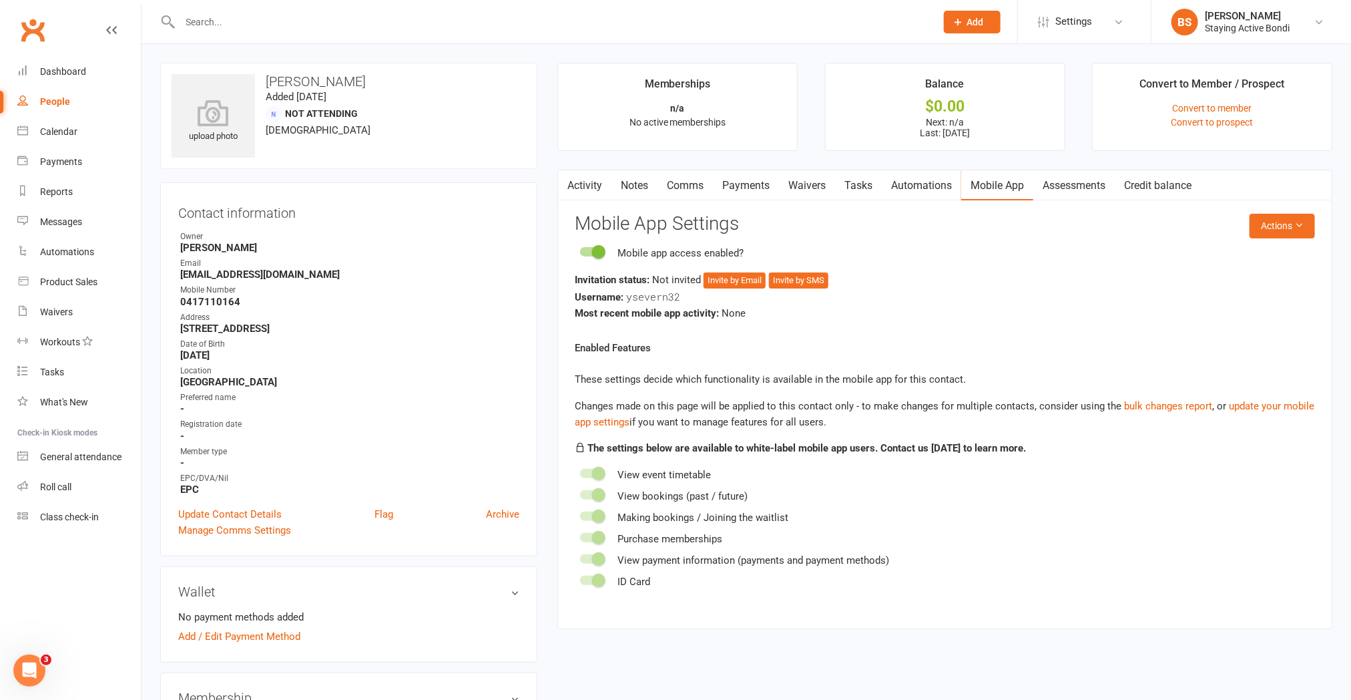
click at [344, 16] on input "text" at bounding box center [551, 22] width 751 height 19
click at [489, 29] on input "text" at bounding box center [551, 22] width 751 height 19
